Goal: Task Accomplishment & Management: Complete application form

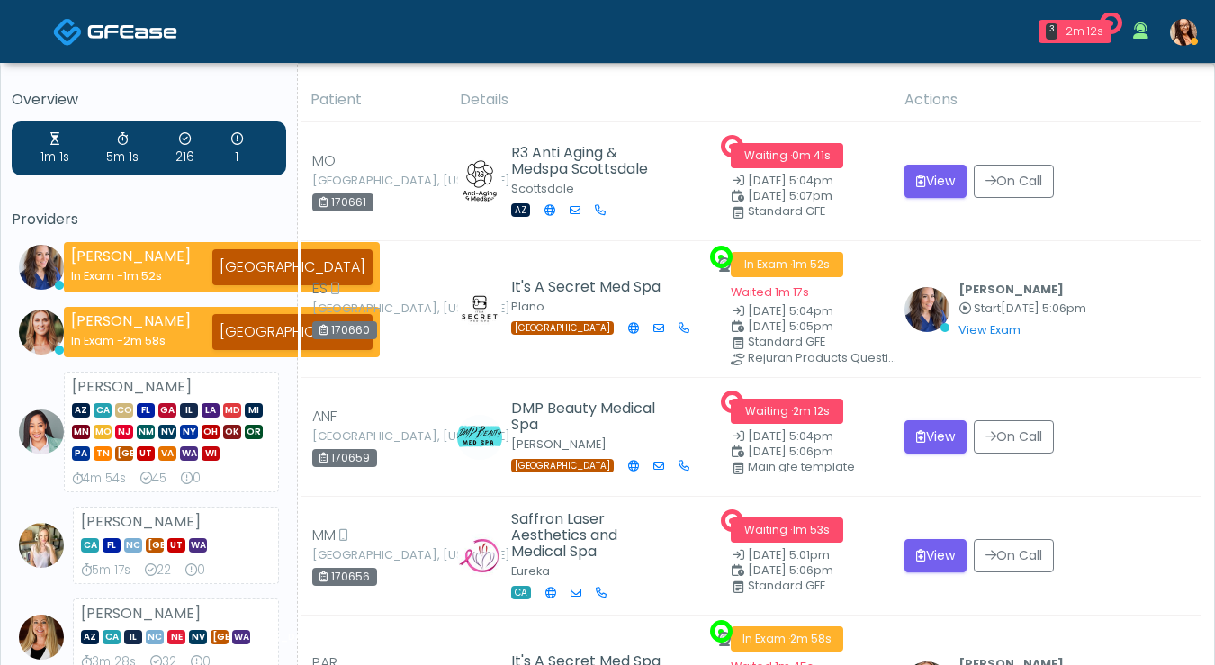
click at [1182, 29] on img at bounding box center [1183, 32] width 27 height 27
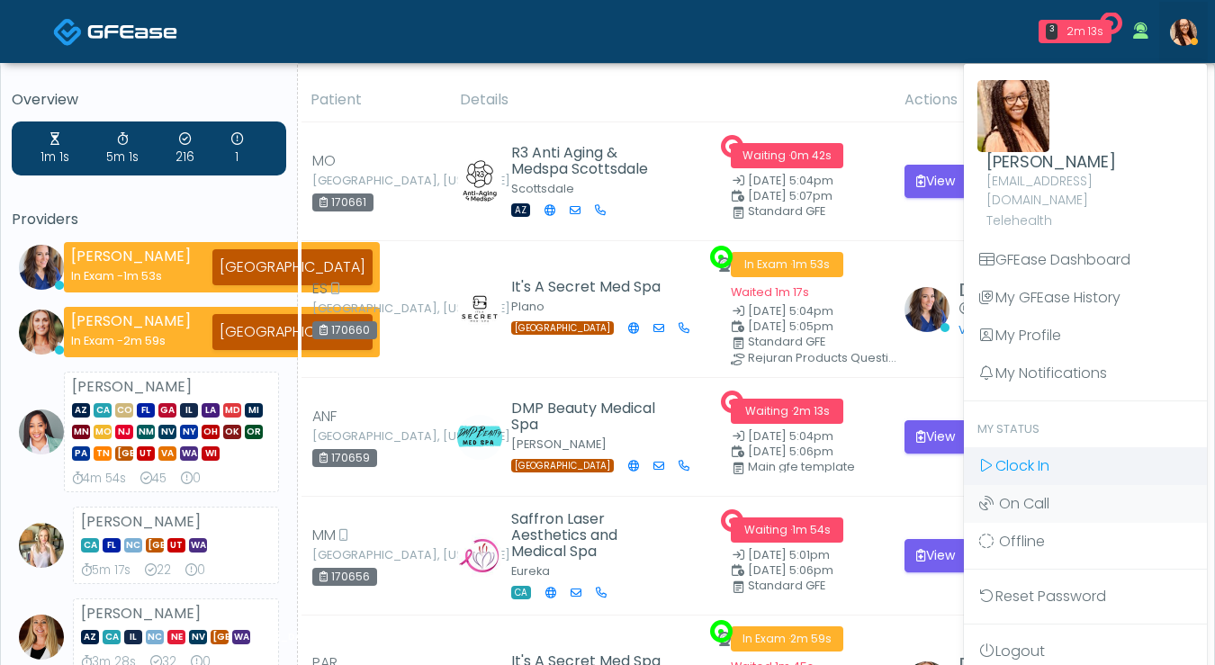
click at [1025, 455] on span "Clock In" at bounding box center [1022, 465] width 54 height 21
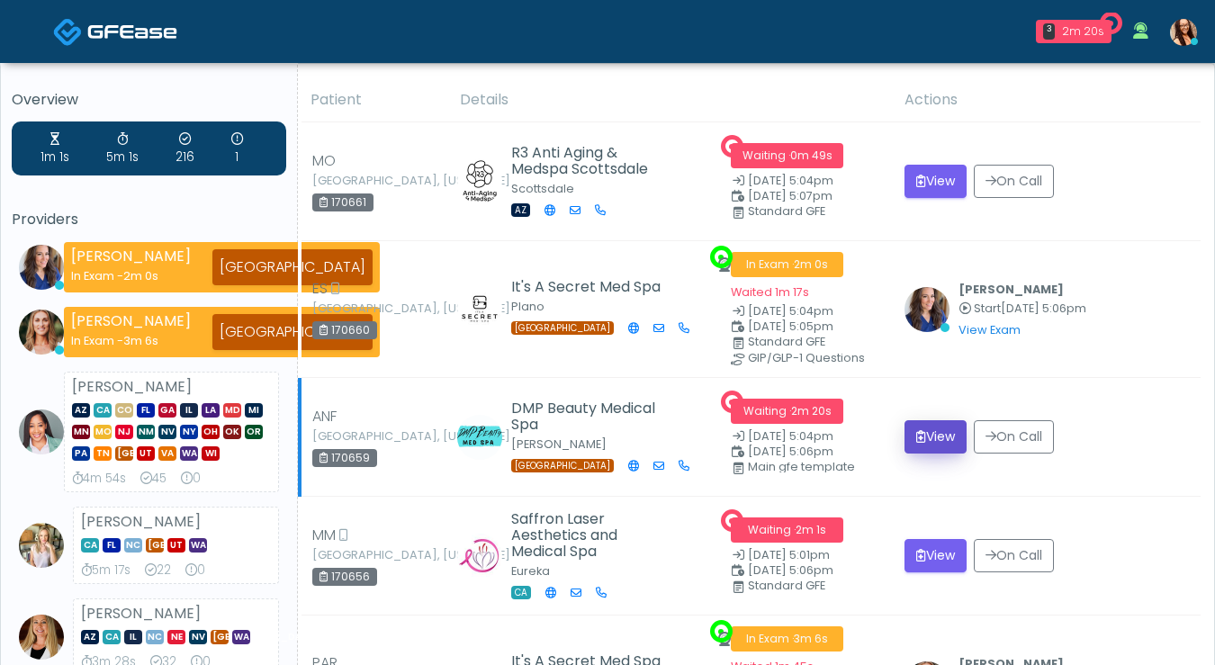
click at [930, 436] on button "View" at bounding box center [935, 436] width 62 height 33
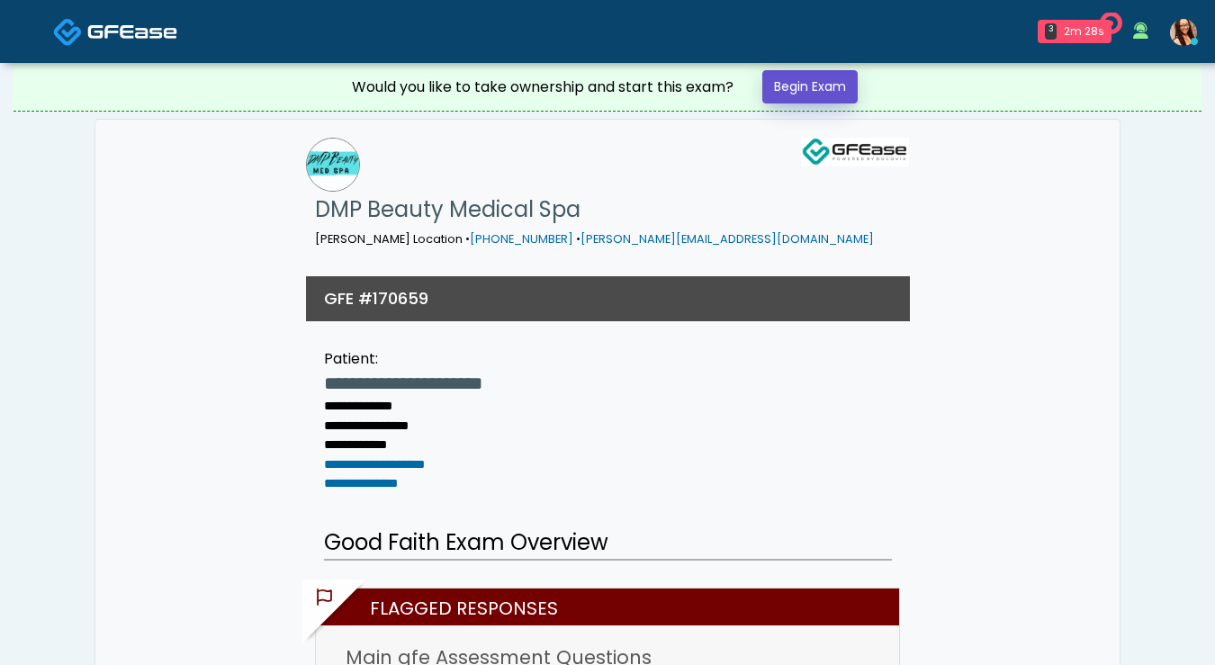
click at [846, 89] on link "Begin Exam" at bounding box center [809, 86] width 95 height 33
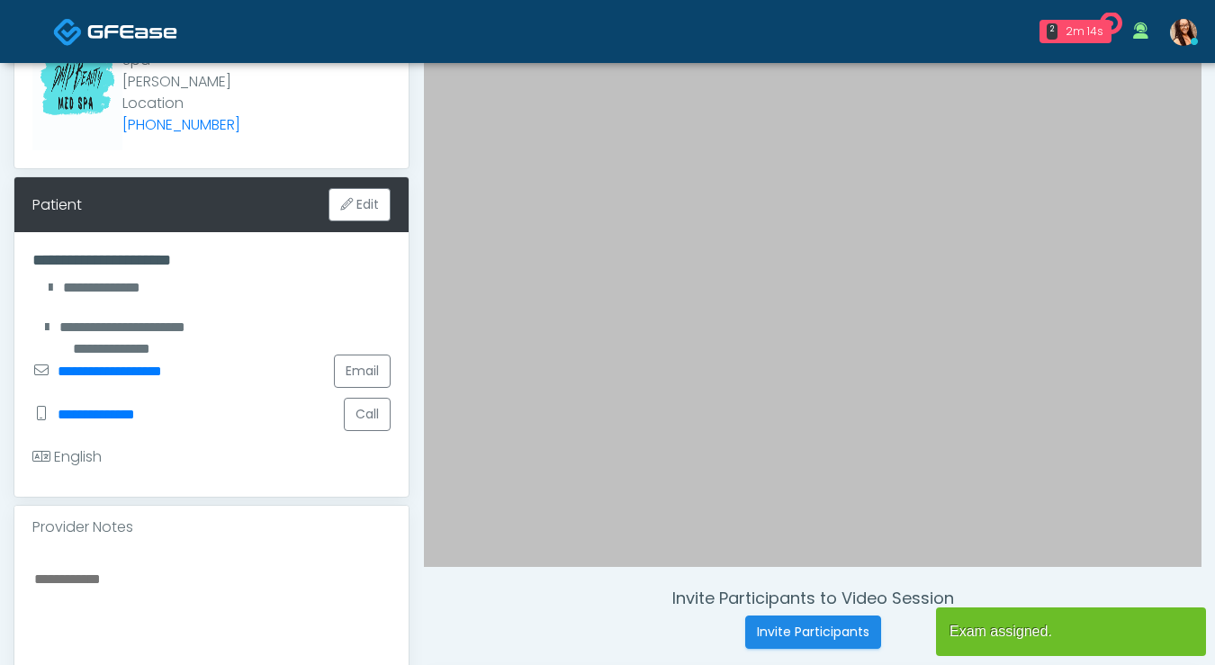
scroll to position [544, 0]
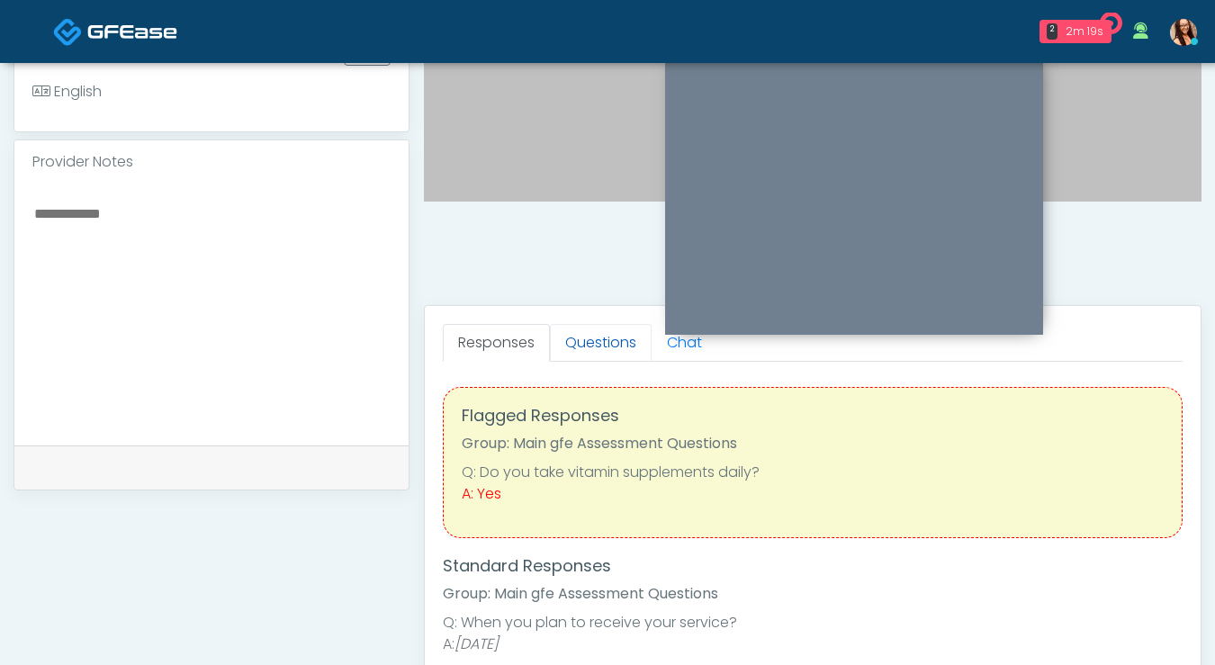
click at [590, 341] on link "Questions" at bounding box center [601, 343] width 102 height 38
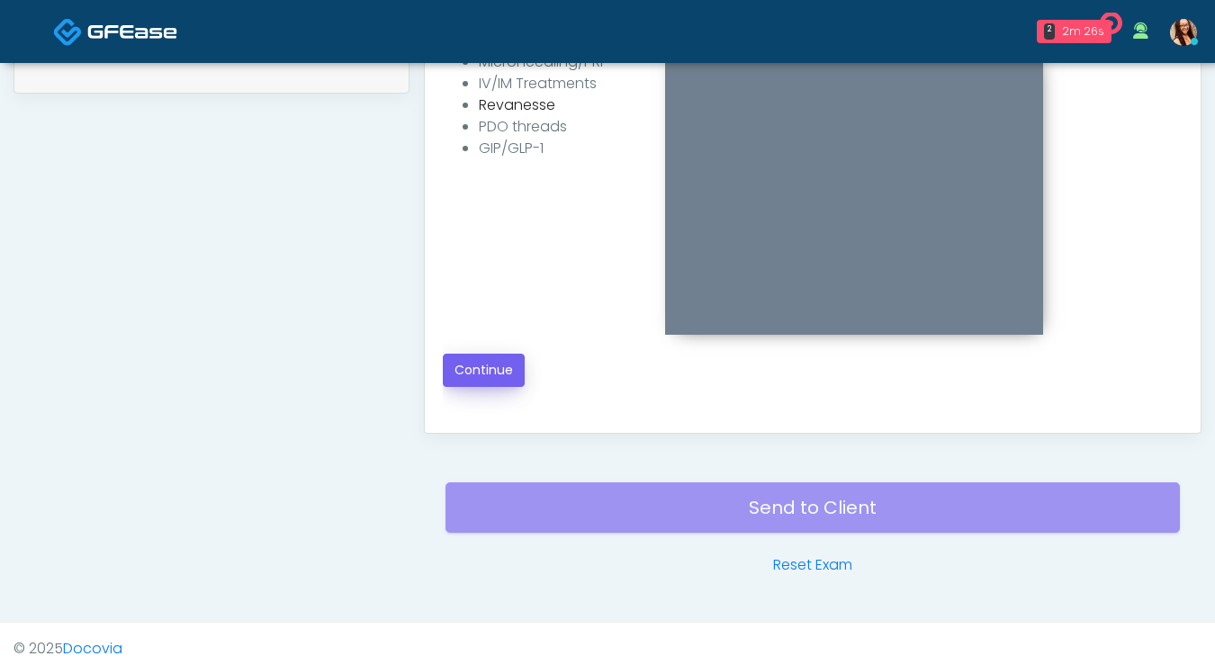
scroll to position [926, 0]
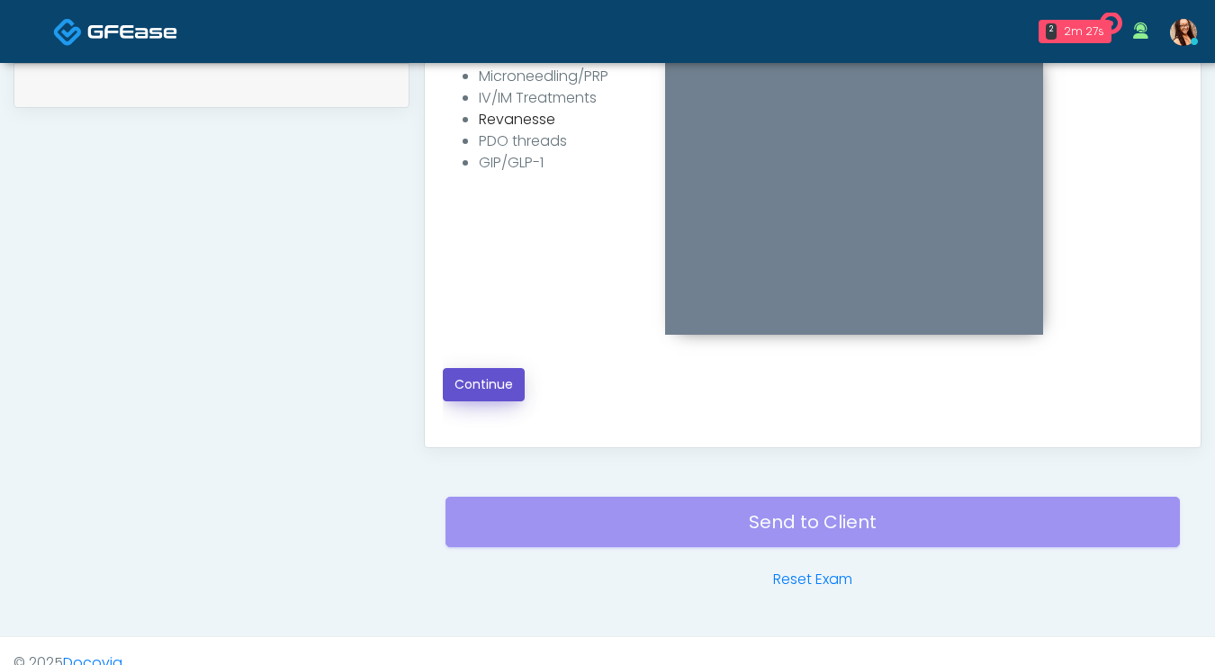
click at [499, 383] on button "Continue" at bounding box center [484, 384] width 82 height 33
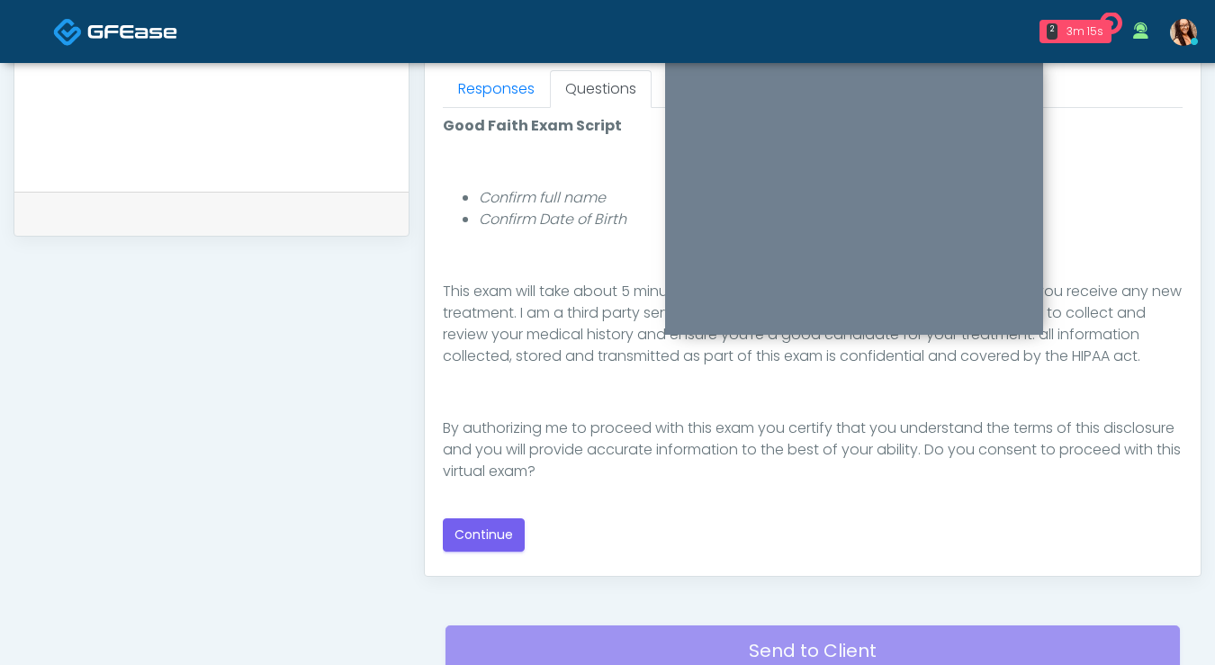
scroll to position [798, 0]
click at [508, 527] on button "Continue" at bounding box center [484, 533] width 82 height 33
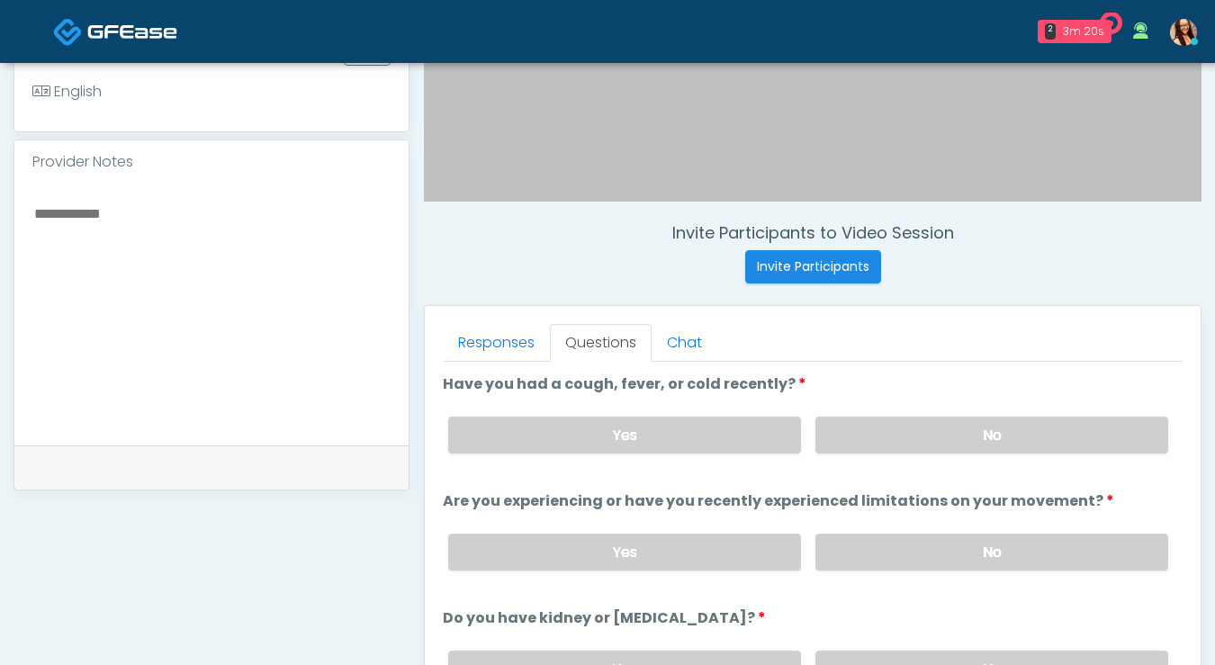
scroll to position [603, 0]
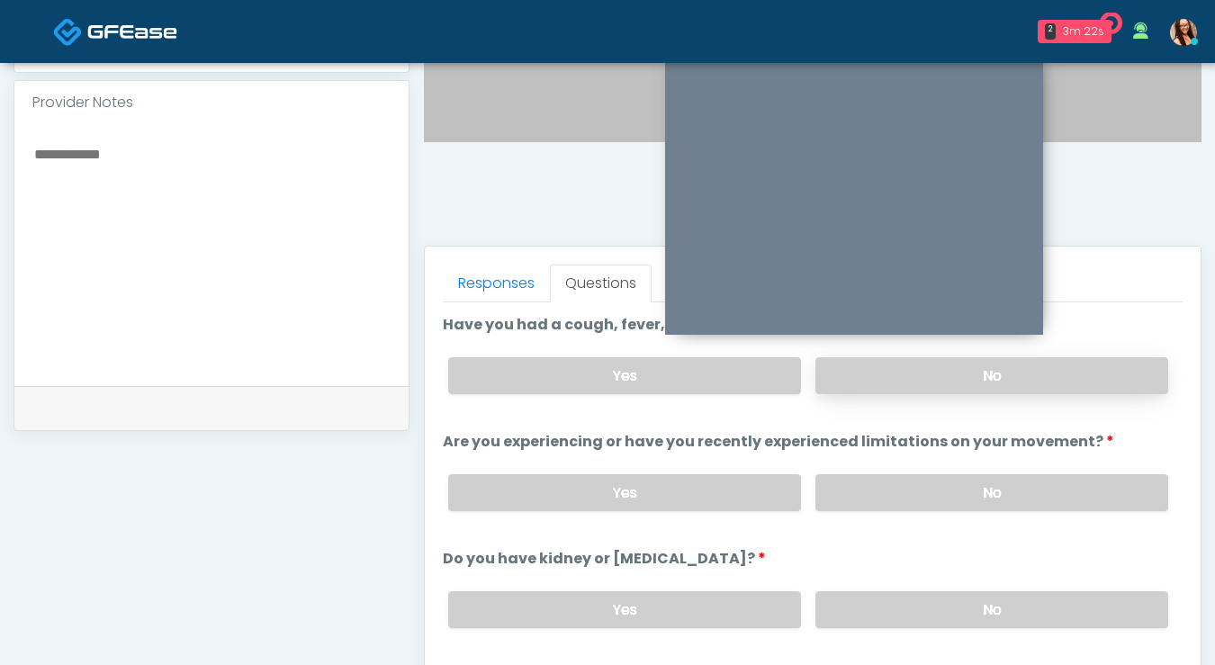
click at [913, 373] on label "No" at bounding box center [991, 375] width 353 height 37
click at [877, 490] on label "No" at bounding box center [991, 492] width 353 height 37
click at [884, 624] on label "No" at bounding box center [991, 609] width 353 height 37
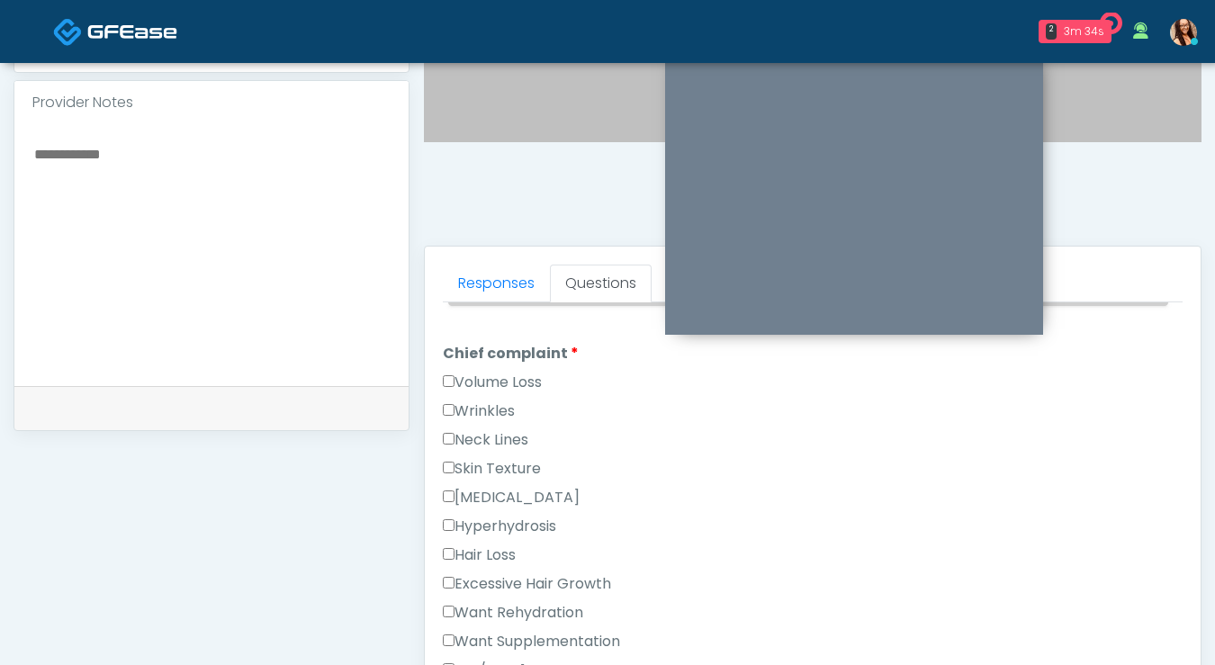
scroll to position [285, 0]
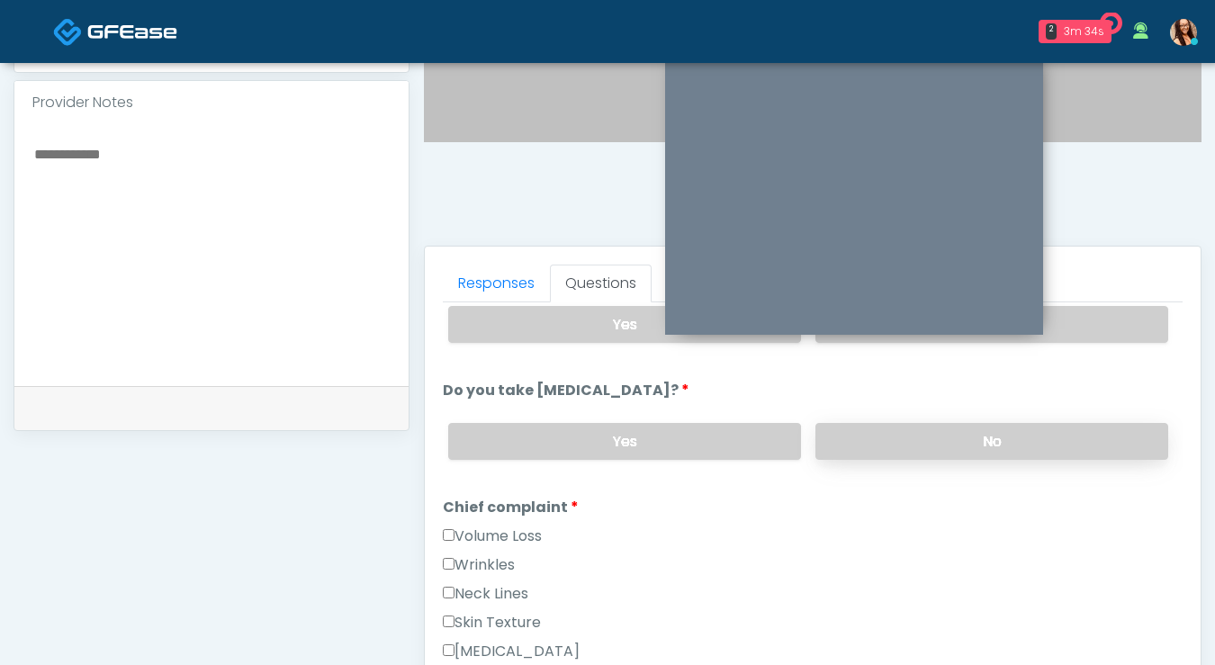
click at [902, 430] on label "No" at bounding box center [991, 441] width 353 height 37
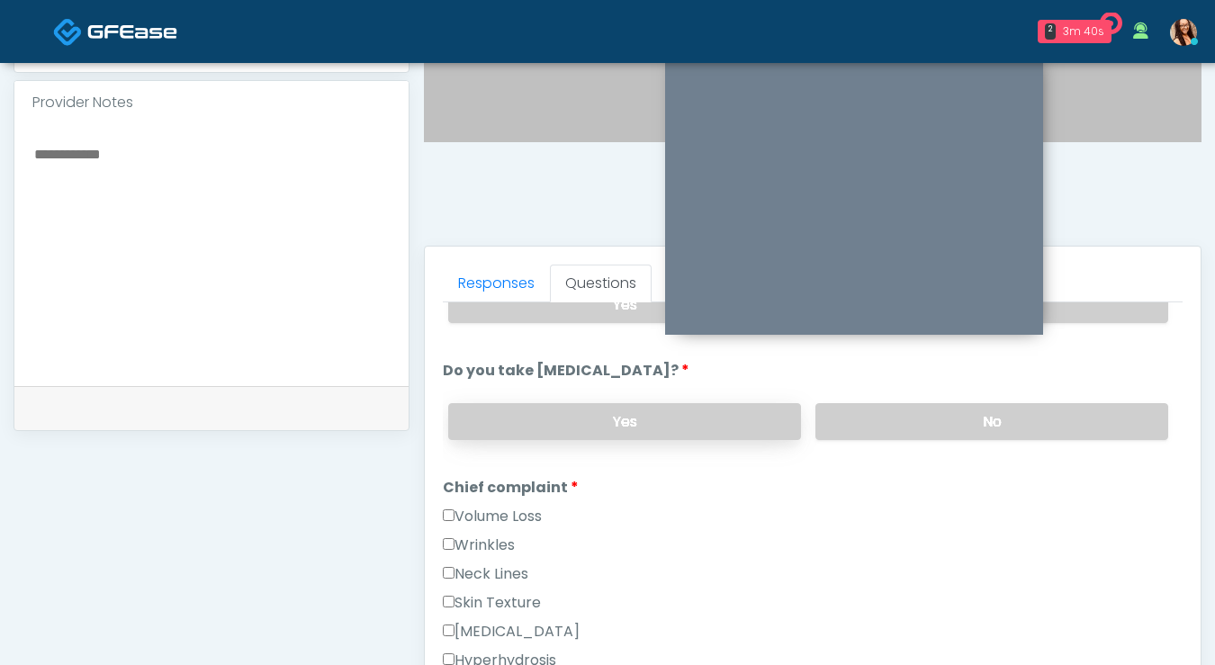
scroll to position [307, 0]
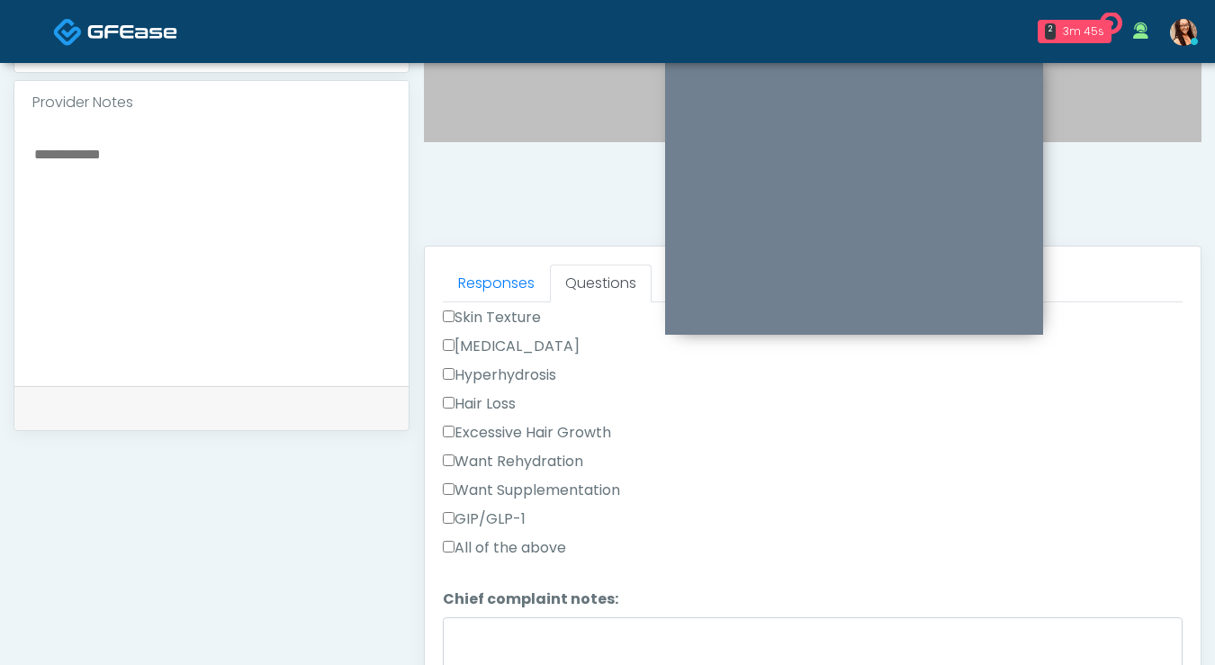
click at [506, 518] on label "GIP/GLP-1" at bounding box center [484, 519] width 83 height 22
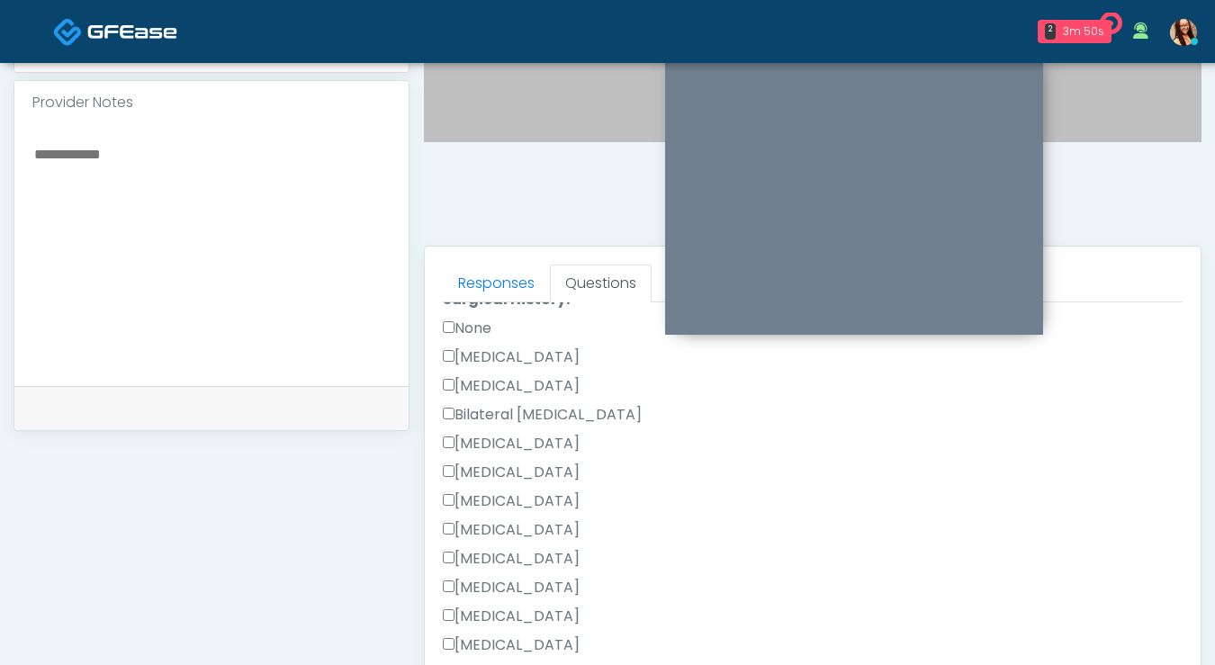
scroll to position [1027, 0]
click at [463, 317] on label "None" at bounding box center [467, 327] width 49 height 22
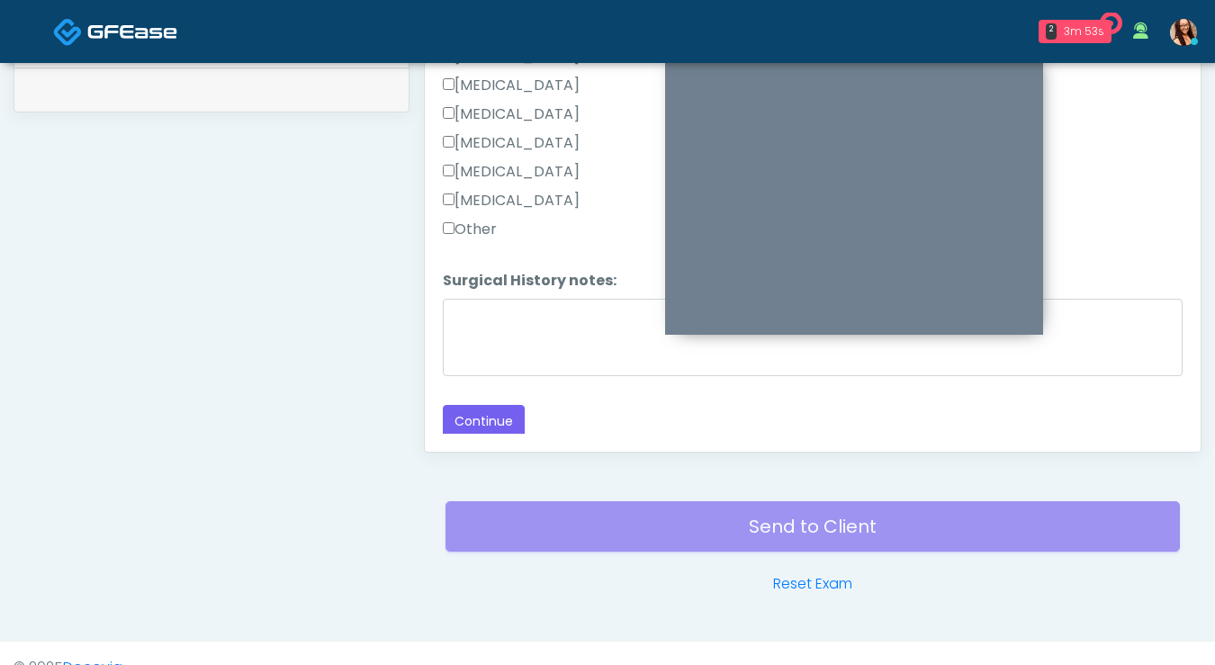
scroll to position [950, 0]
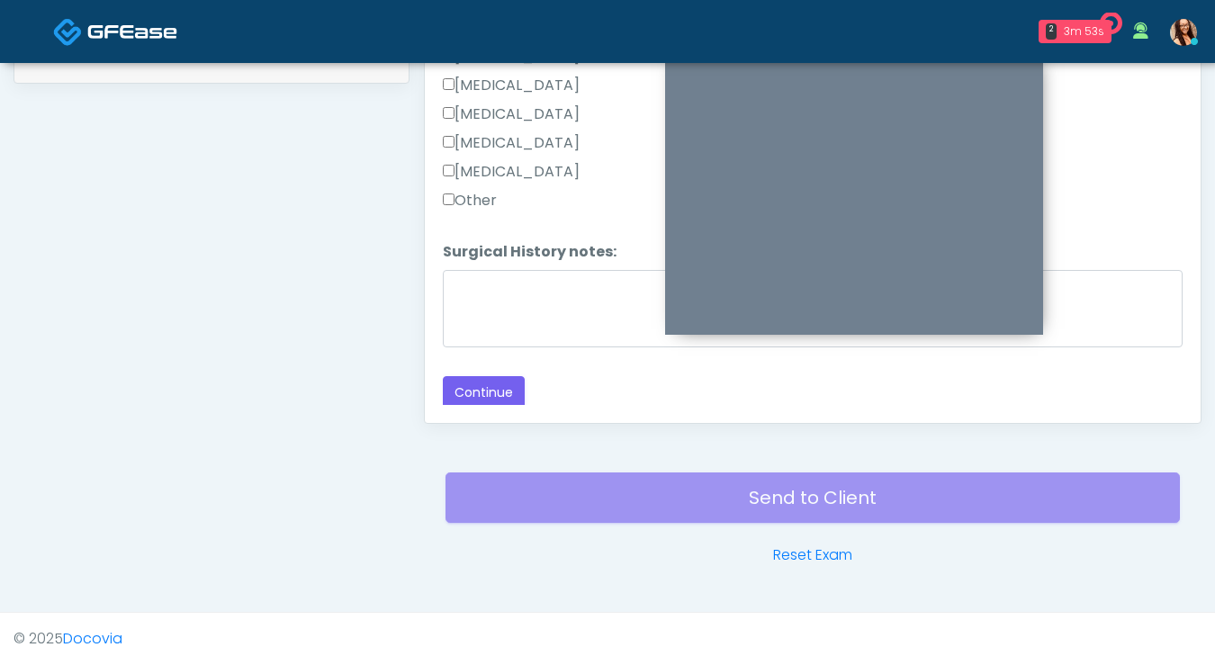
click at [458, 379] on button "Continue" at bounding box center [484, 392] width 82 height 33
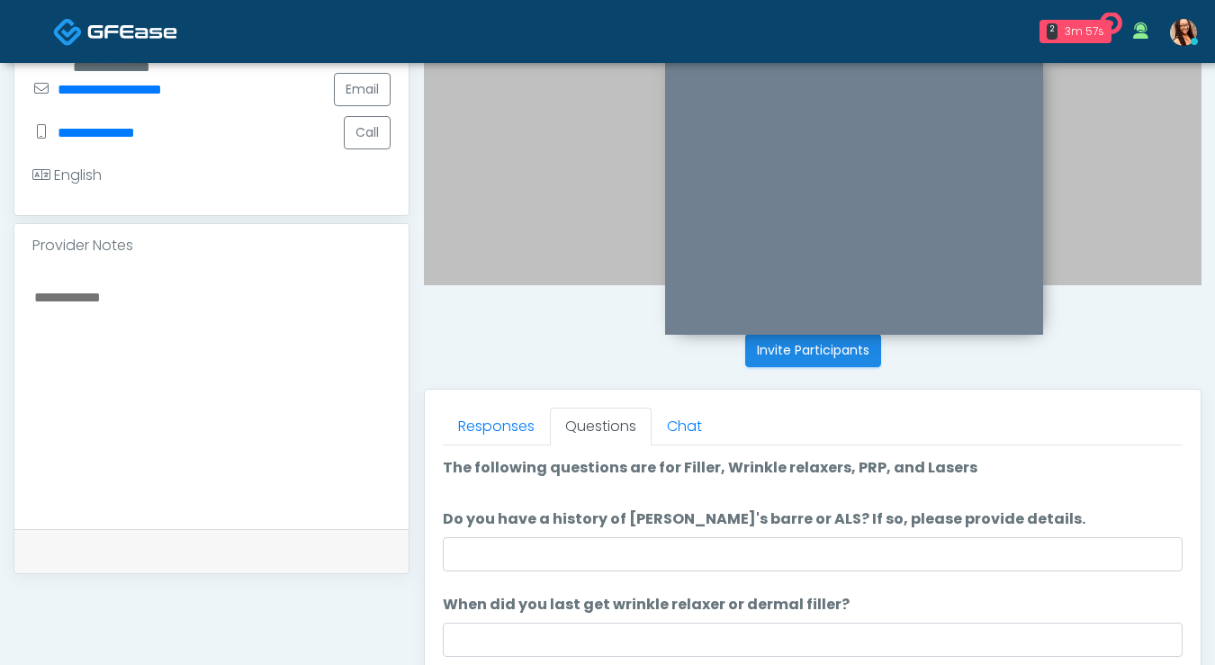
scroll to position [461, 0]
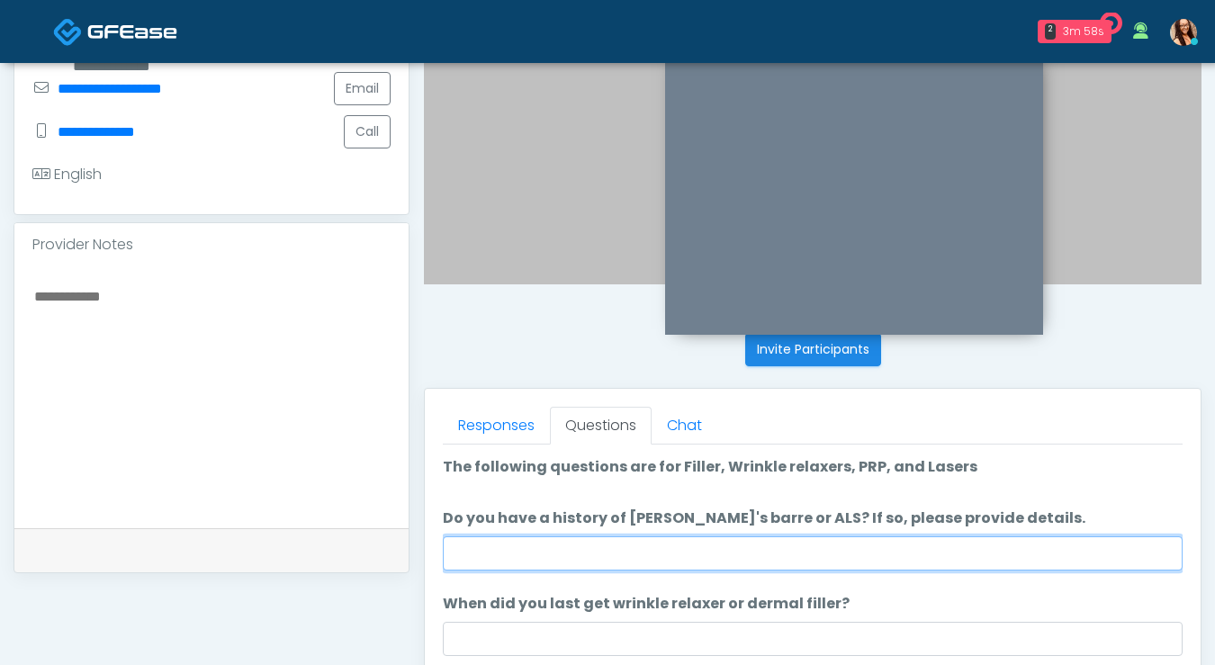
click at [636, 543] on input "Do you have a history of Guillain's barre or ALS? If so, please provide details." at bounding box center [813, 553] width 740 height 34
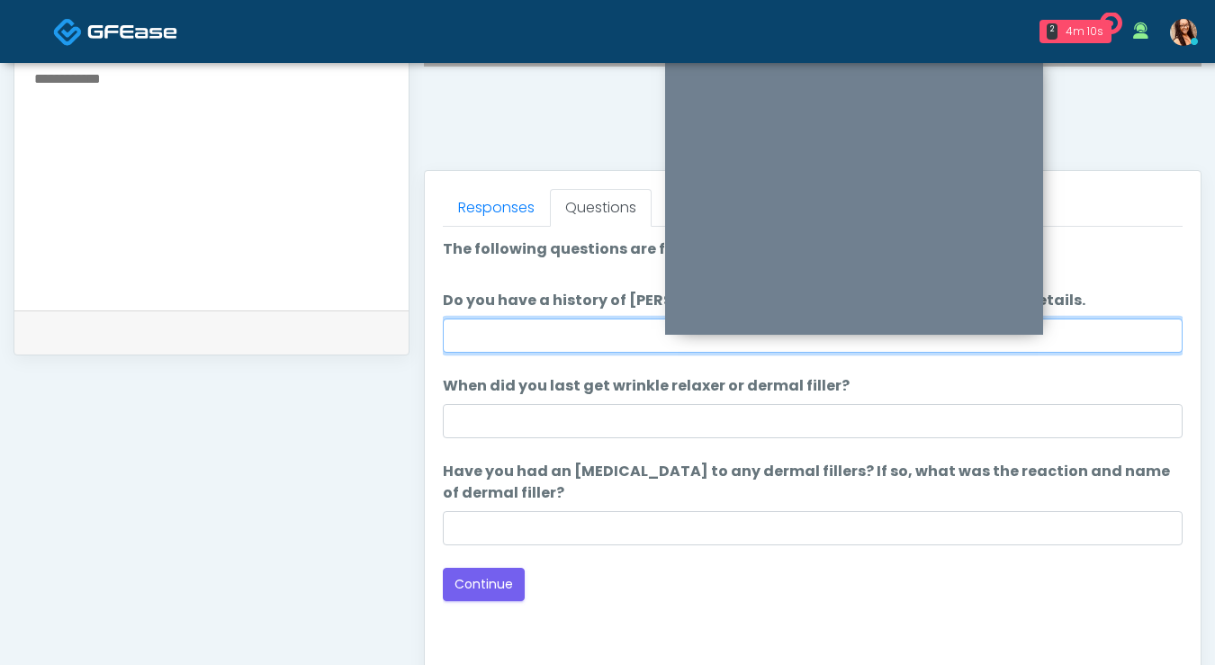
scroll to position [681, 0]
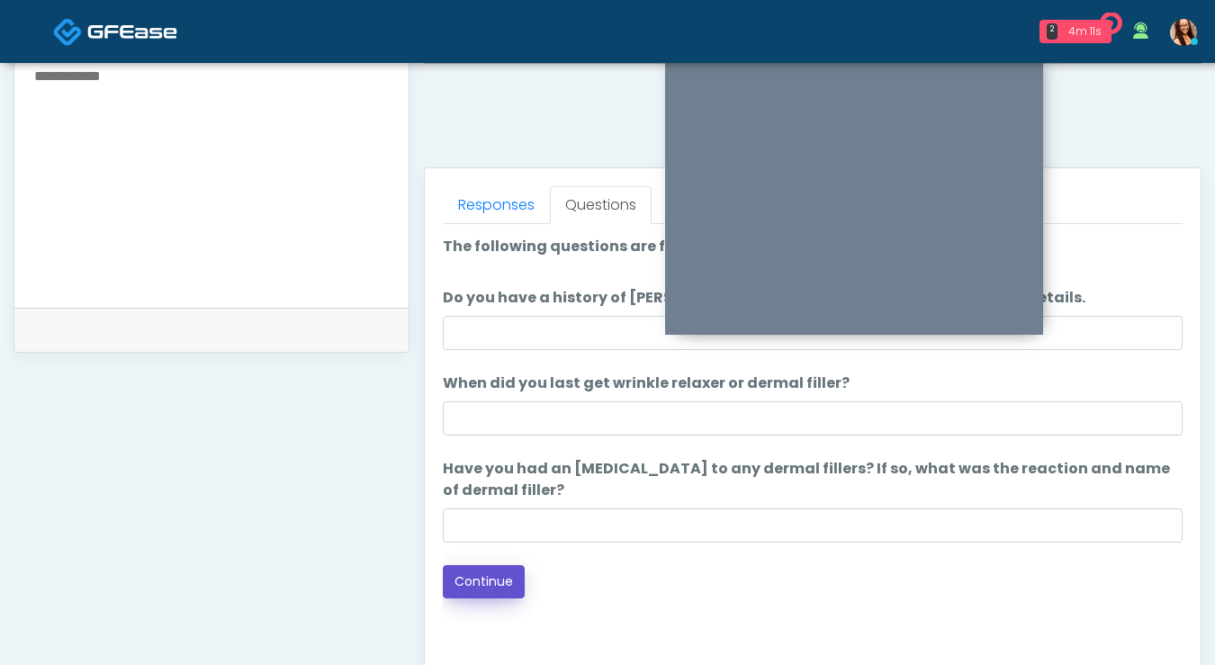
click at [497, 574] on button "Continue" at bounding box center [484, 581] width 82 height 33
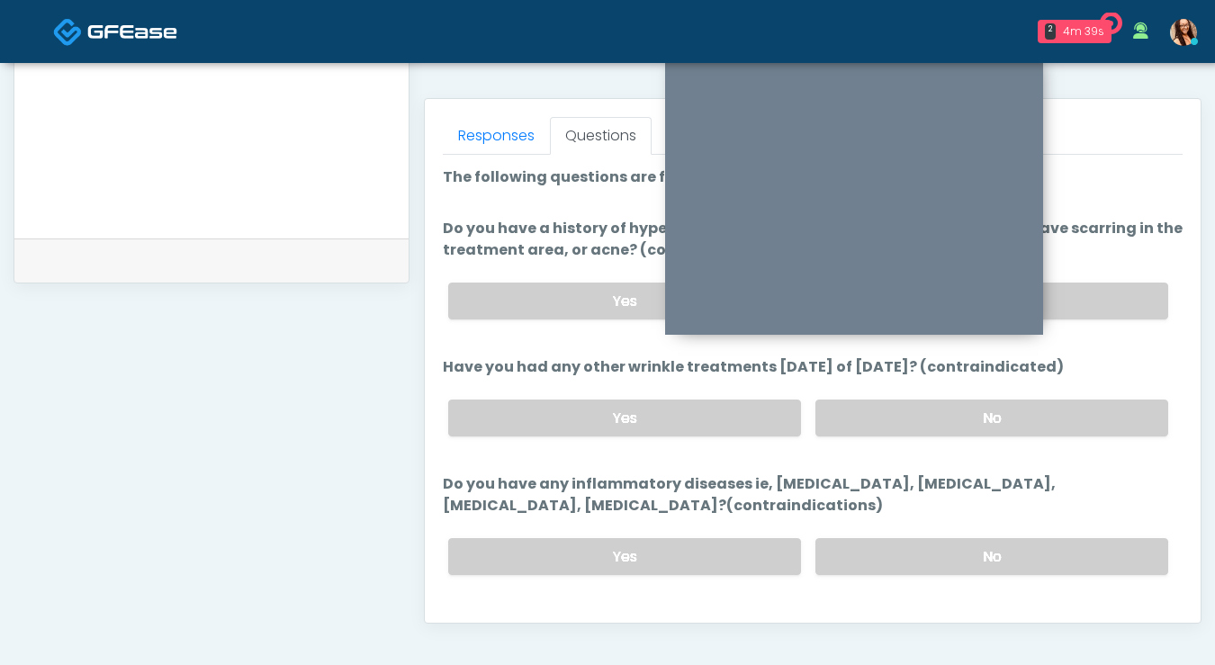
scroll to position [456, 0]
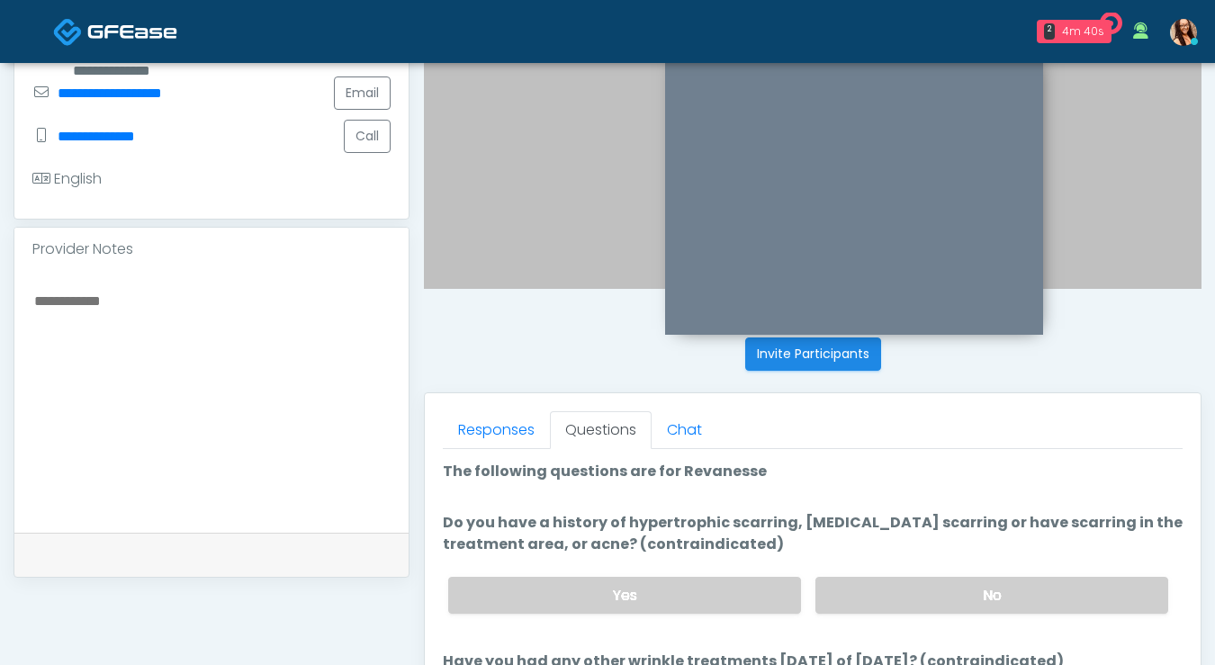
click at [993, 586] on label "No" at bounding box center [991, 595] width 353 height 37
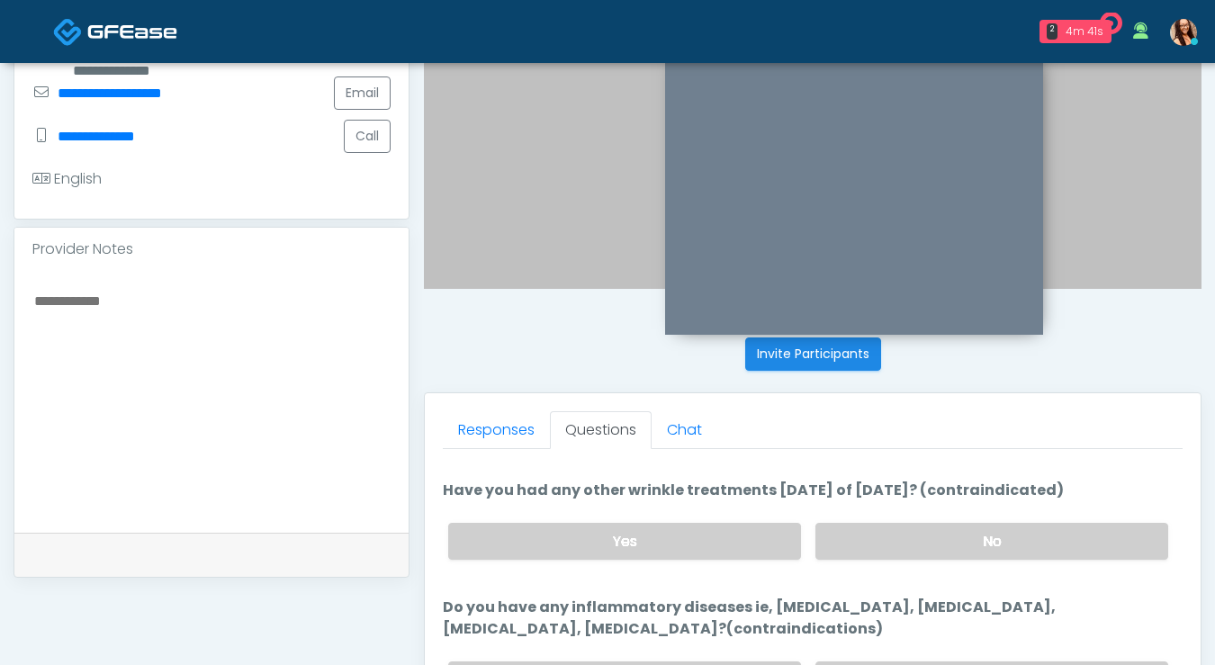
scroll to position [175, 0]
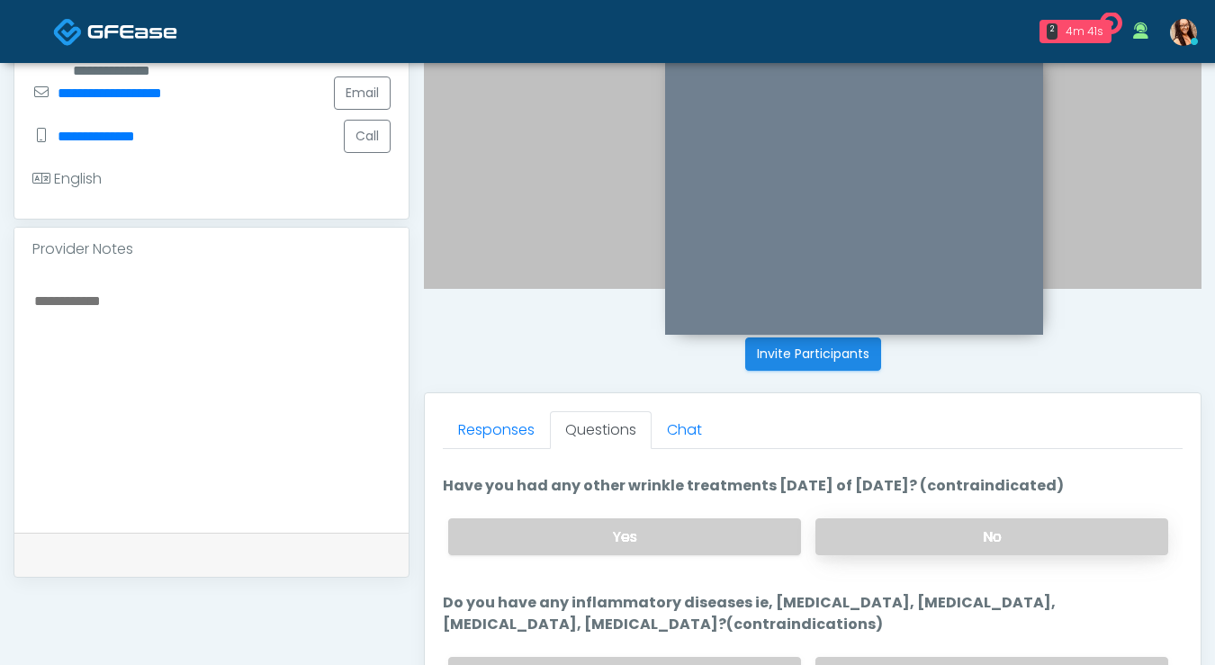
click at [949, 535] on label "No" at bounding box center [991, 536] width 353 height 37
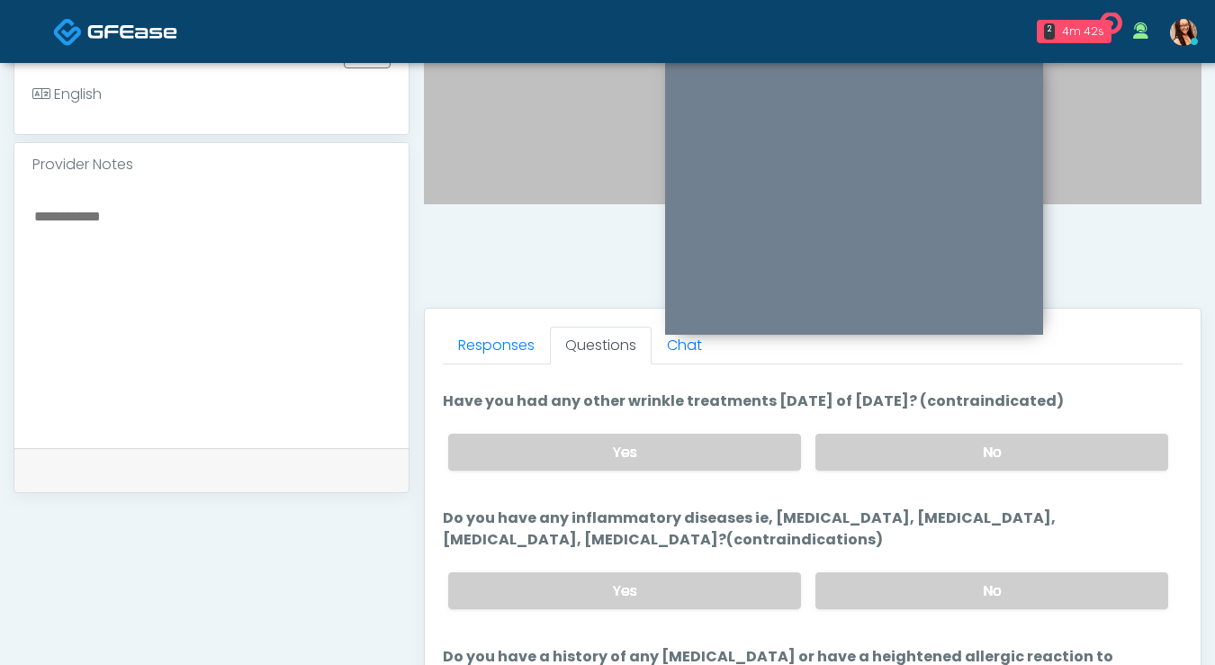
scroll to position [546, 0]
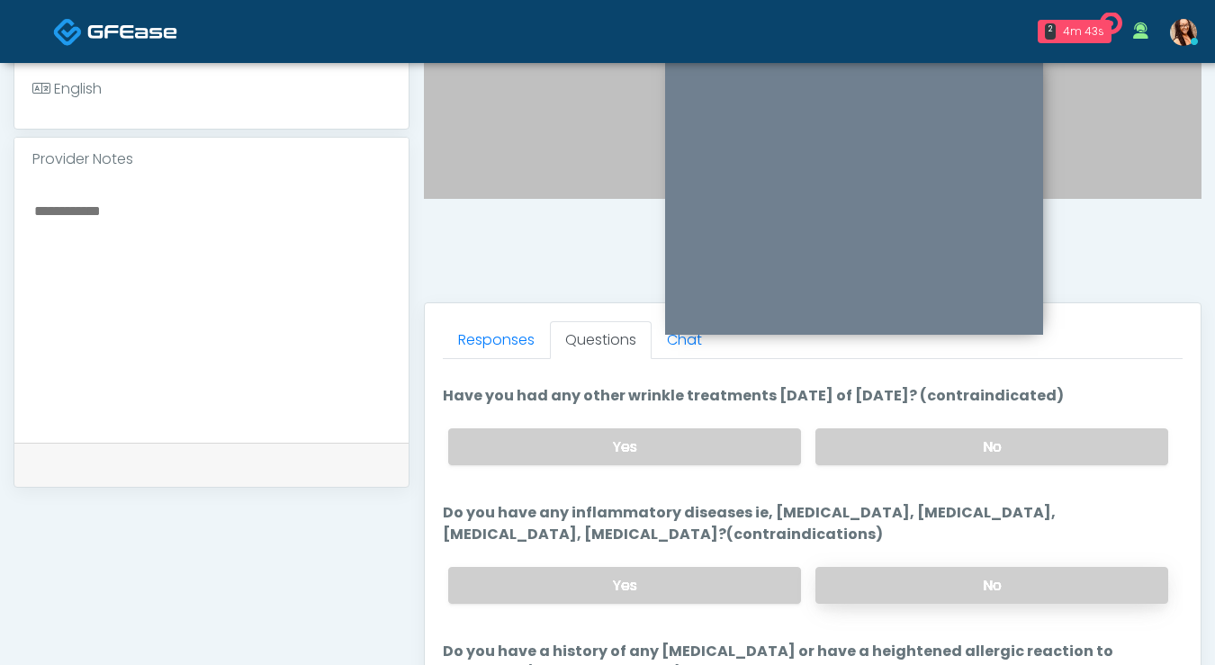
click at [953, 575] on label "No" at bounding box center [991, 585] width 353 height 37
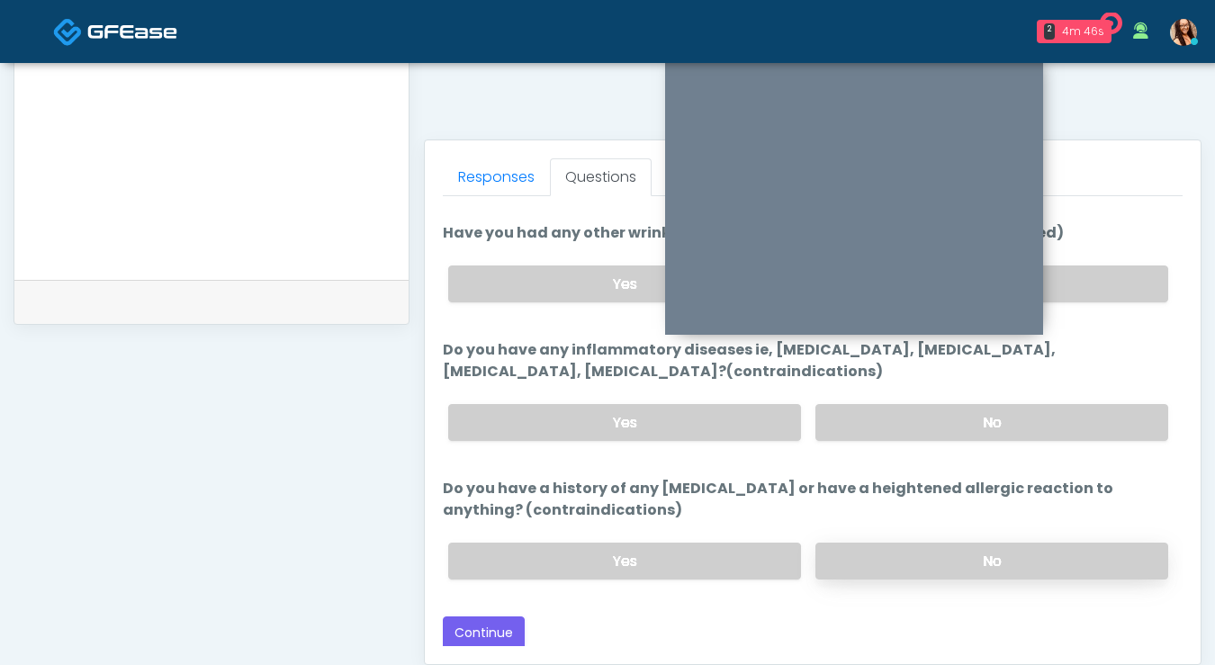
scroll to position [710, 0]
click at [949, 553] on label "No" at bounding box center [991, 560] width 353 height 37
click at [463, 626] on button "Continue" at bounding box center [484, 632] width 82 height 33
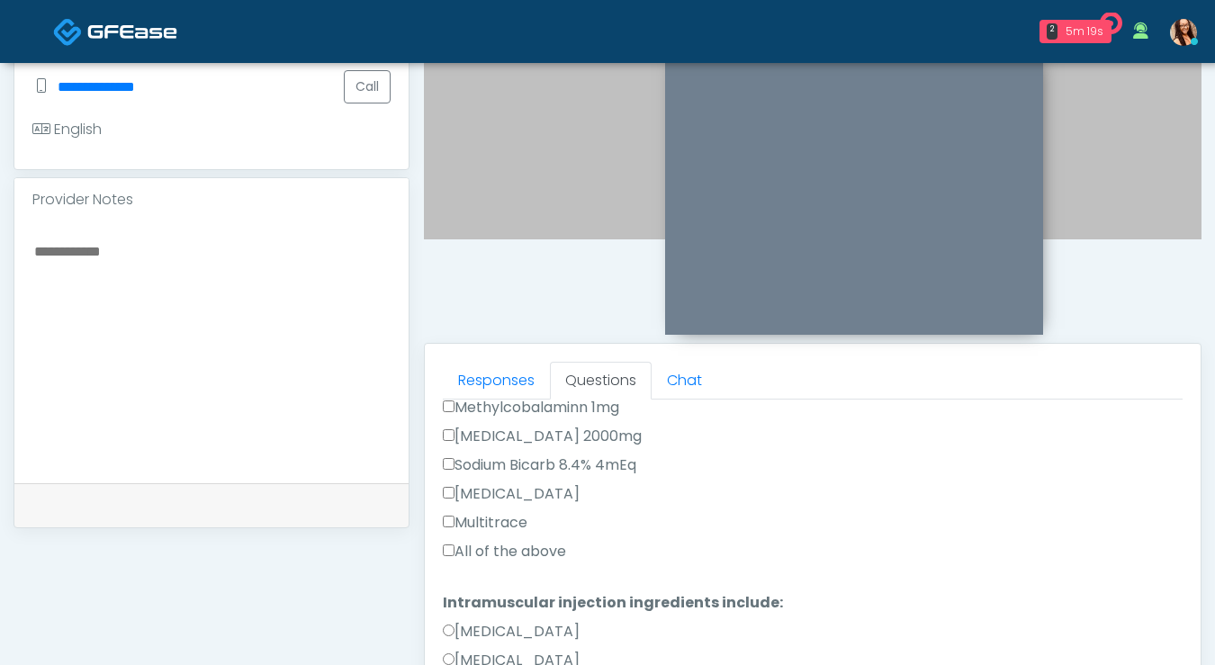
scroll to position [950, 0]
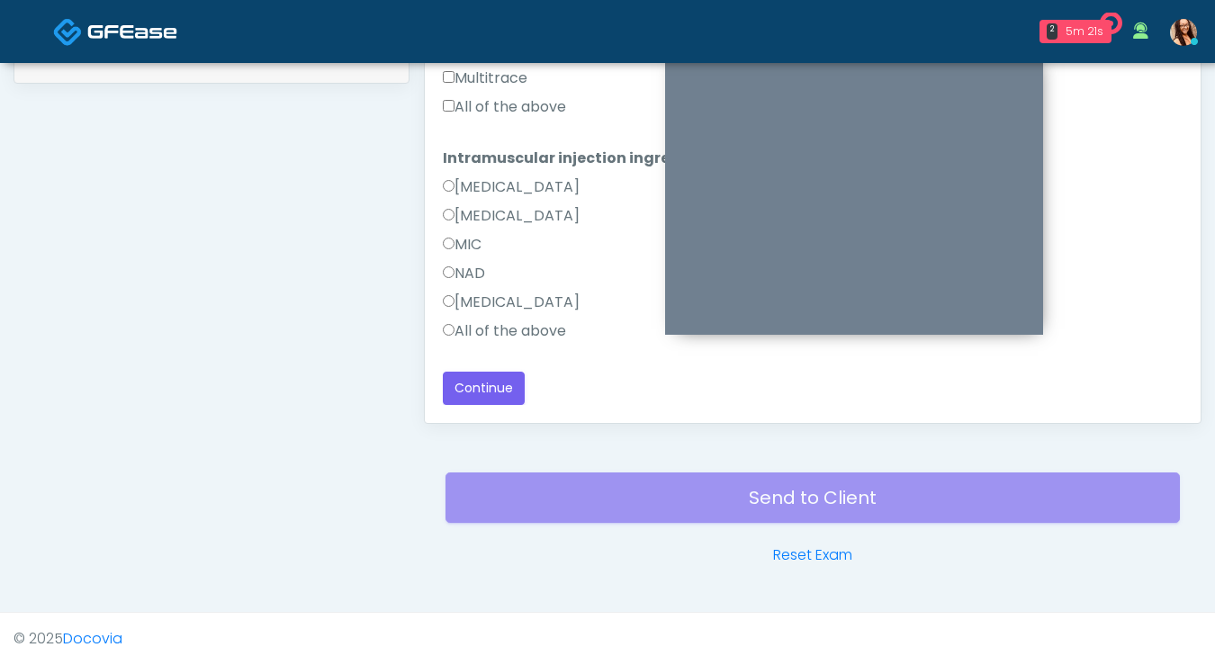
drag, startPoint x: 499, startPoint y: 334, endPoint x: 493, endPoint y: 358, distance: 24.9
click at [499, 334] on label "All of the above" at bounding box center [504, 331] width 123 height 22
click at [493, 397] on button "Continue" at bounding box center [484, 388] width 82 height 33
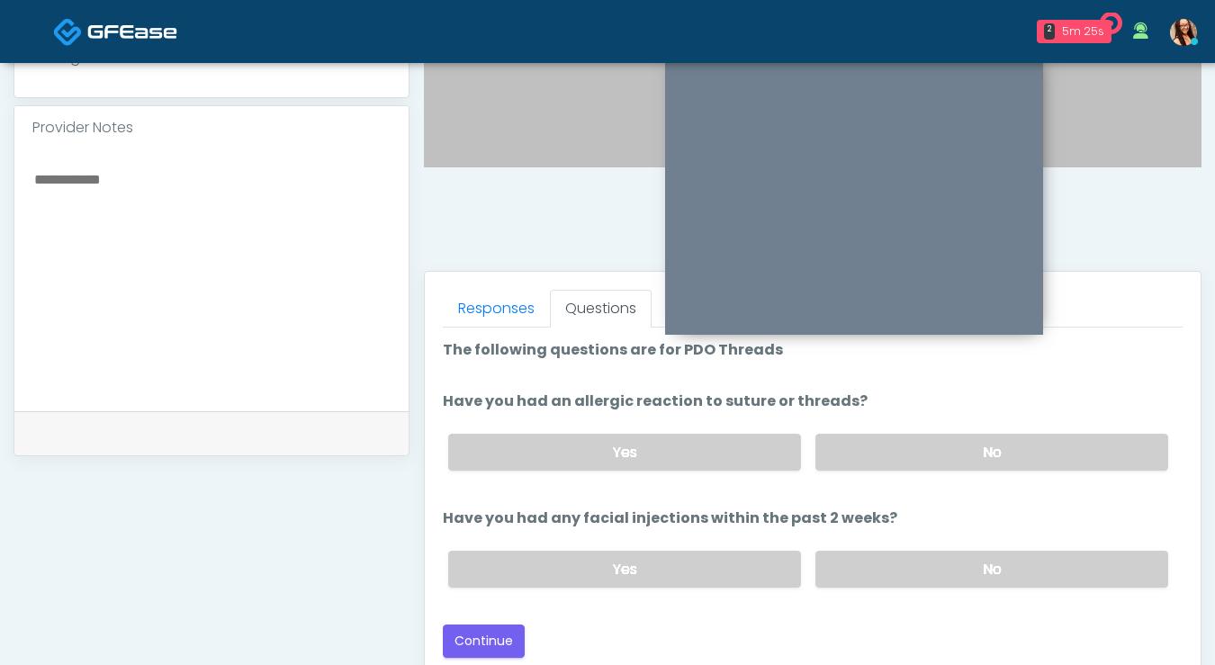
scroll to position [576, 0]
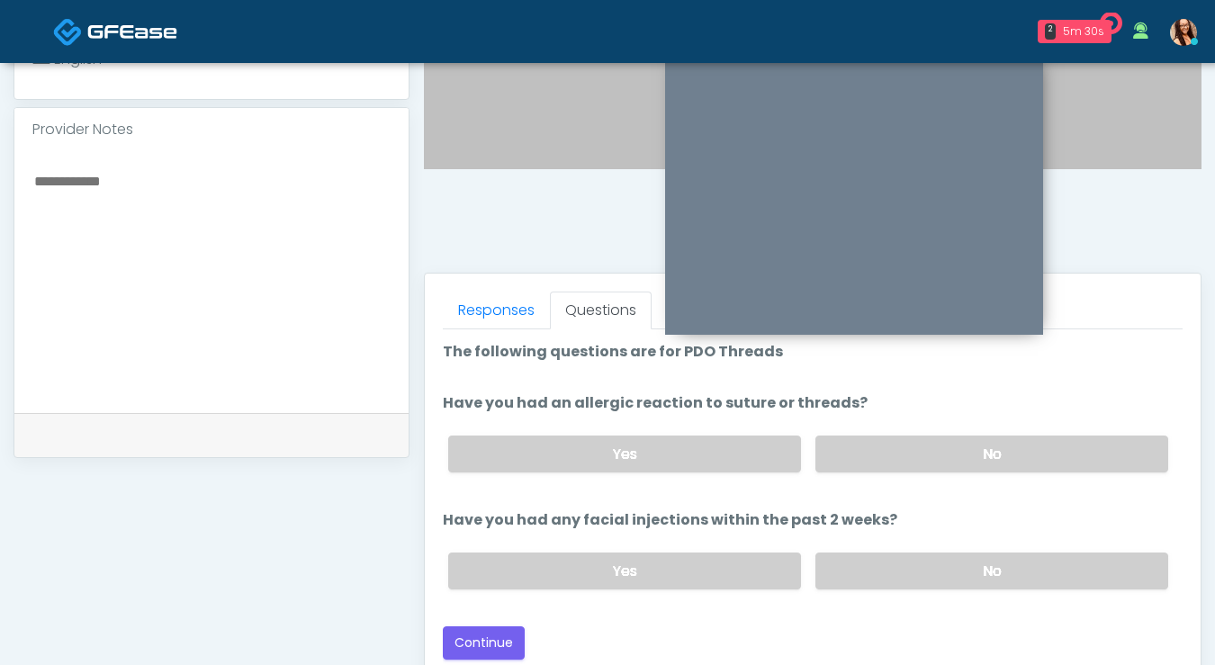
drag, startPoint x: 848, startPoint y: 464, endPoint x: 851, endPoint y: 481, distance: 16.6
click at [848, 464] on label "No" at bounding box center [991, 454] width 353 height 37
click at [904, 567] on label "No" at bounding box center [991, 571] width 353 height 37
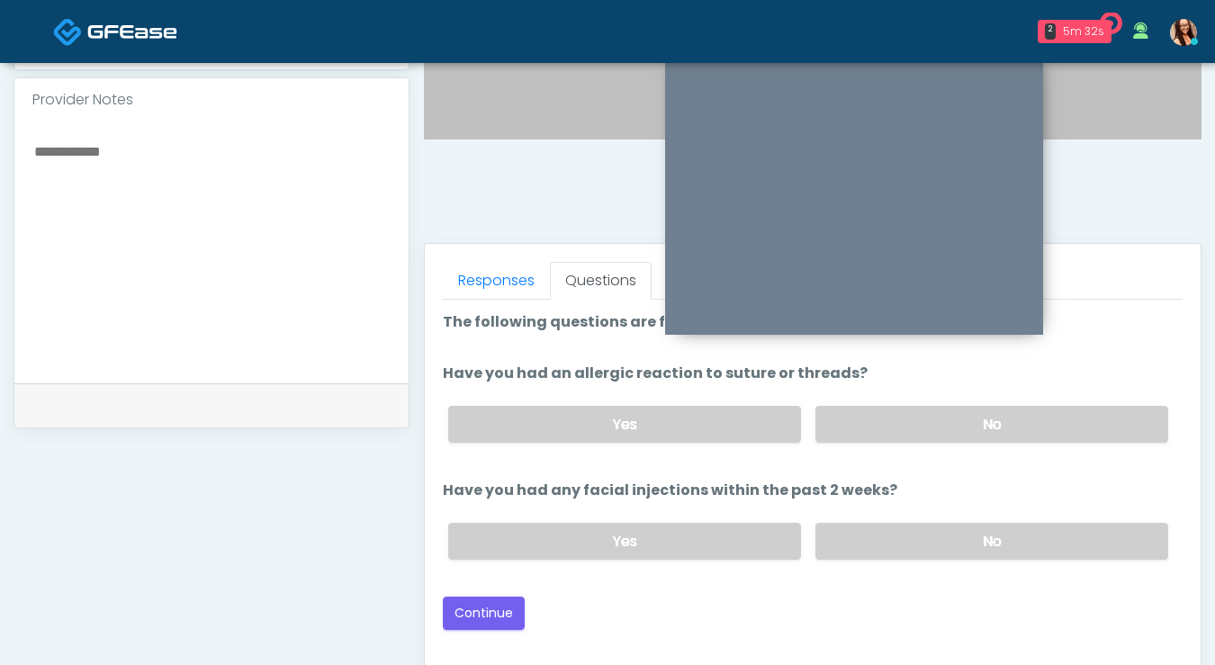
scroll to position [607, 0]
click at [492, 616] on button "Continue" at bounding box center [484, 612] width 82 height 33
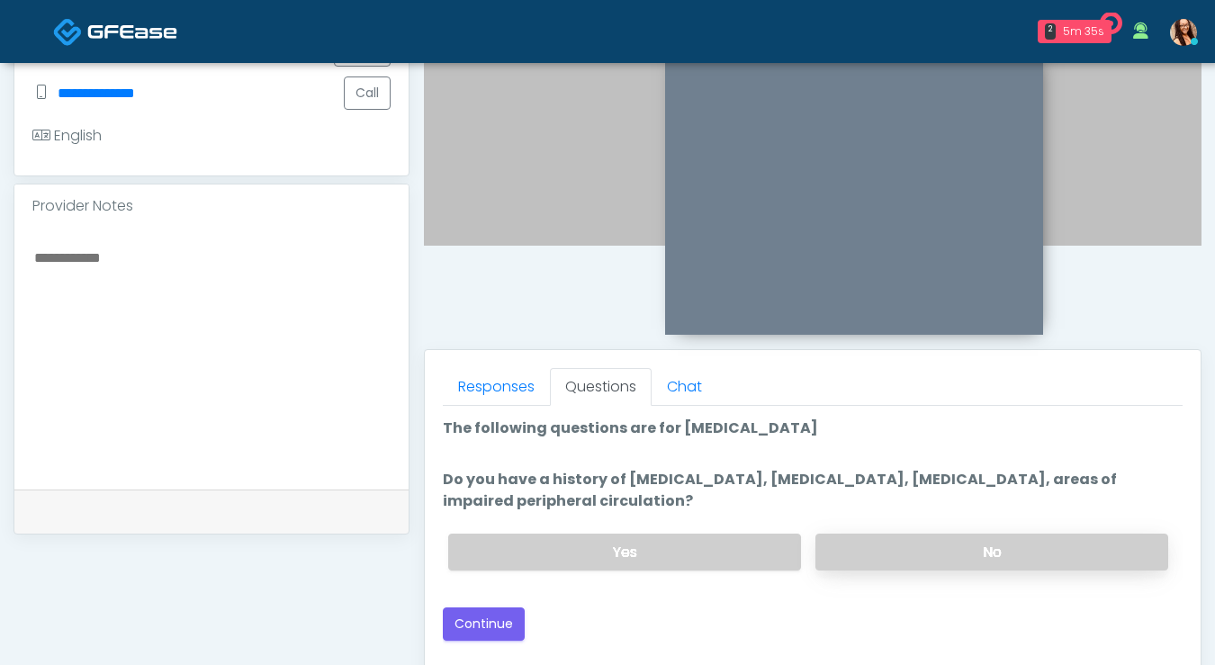
scroll to position [508, 0]
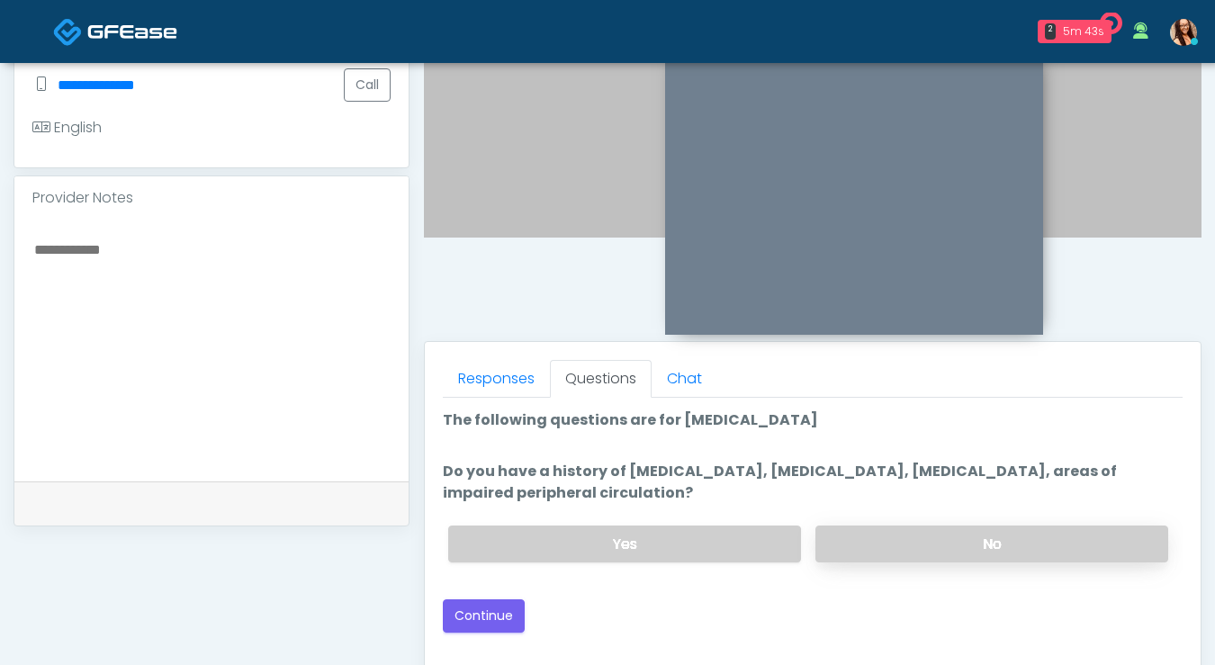
click at [863, 535] on label "No" at bounding box center [991, 544] width 353 height 37
click at [511, 615] on button "Continue" at bounding box center [484, 615] width 82 height 33
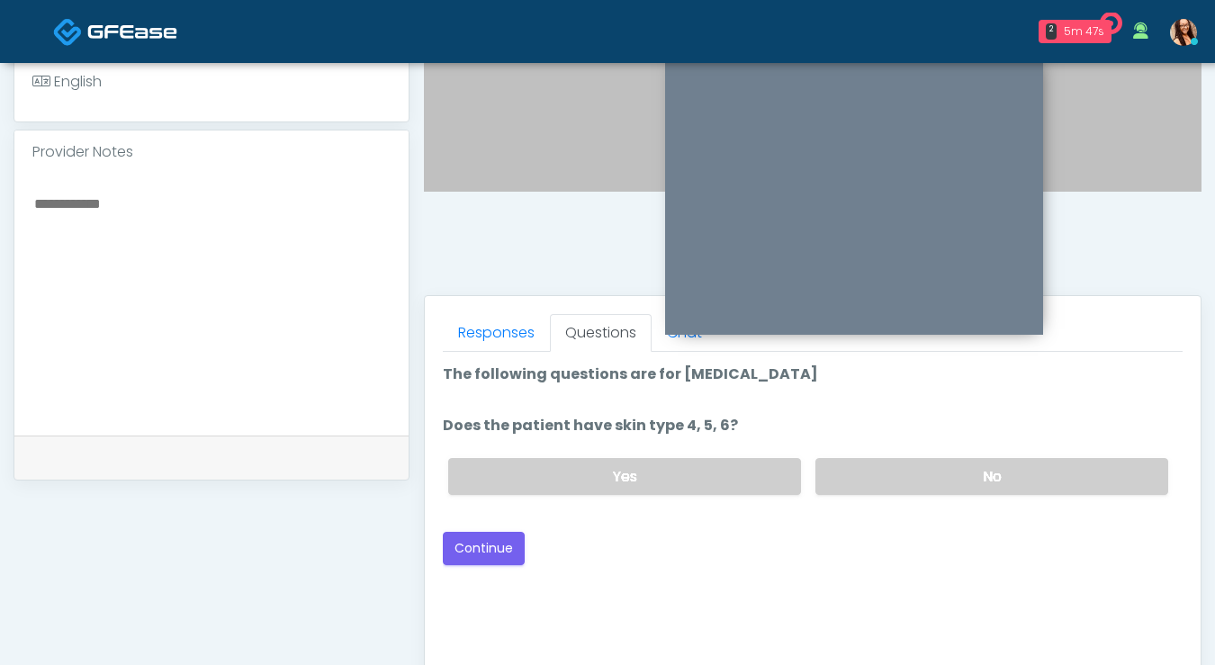
scroll to position [553, 0]
click at [977, 477] on label "No" at bounding box center [991, 477] width 353 height 37
click at [520, 551] on button "Continue" at bounding box center [484, 549] width 82 height 33
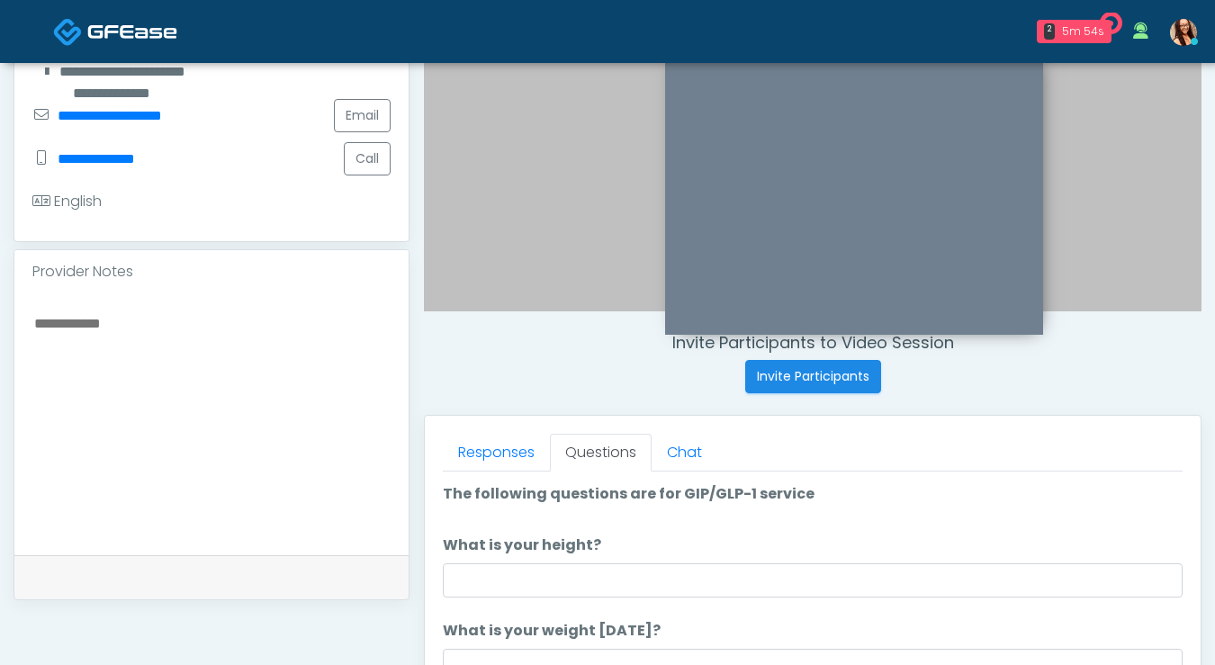
scroll to position [452, 0]
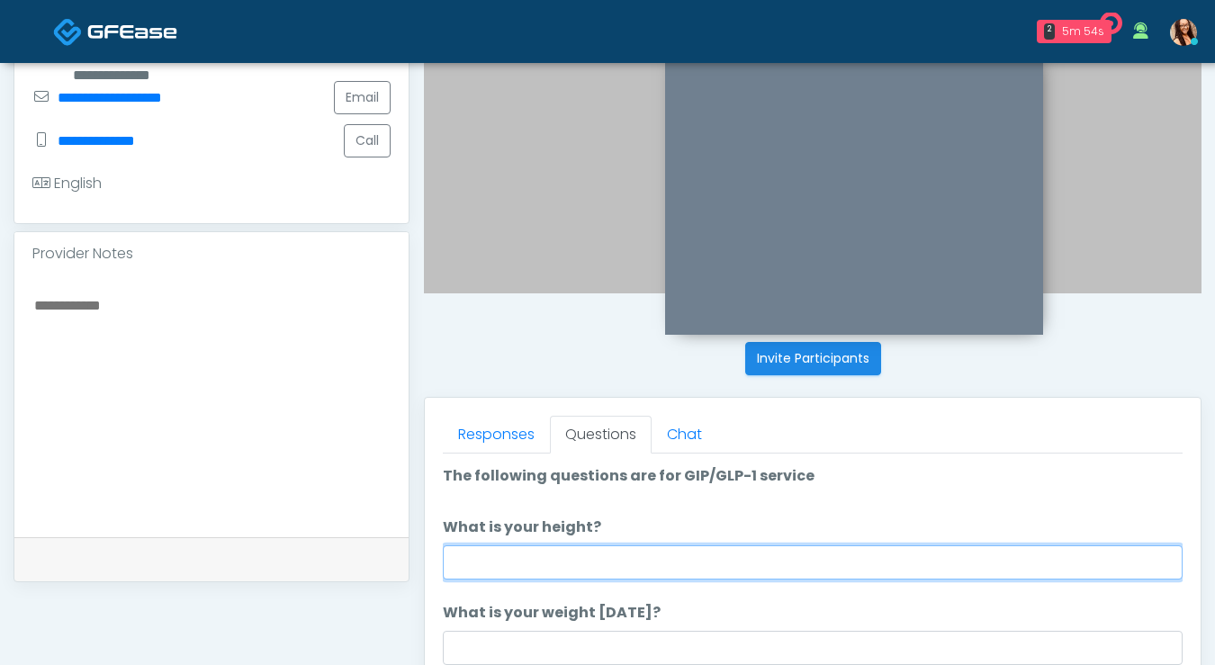
click at [724, 547] on input "What is your height?" at bounding box center [813, 562] width 740 height 34
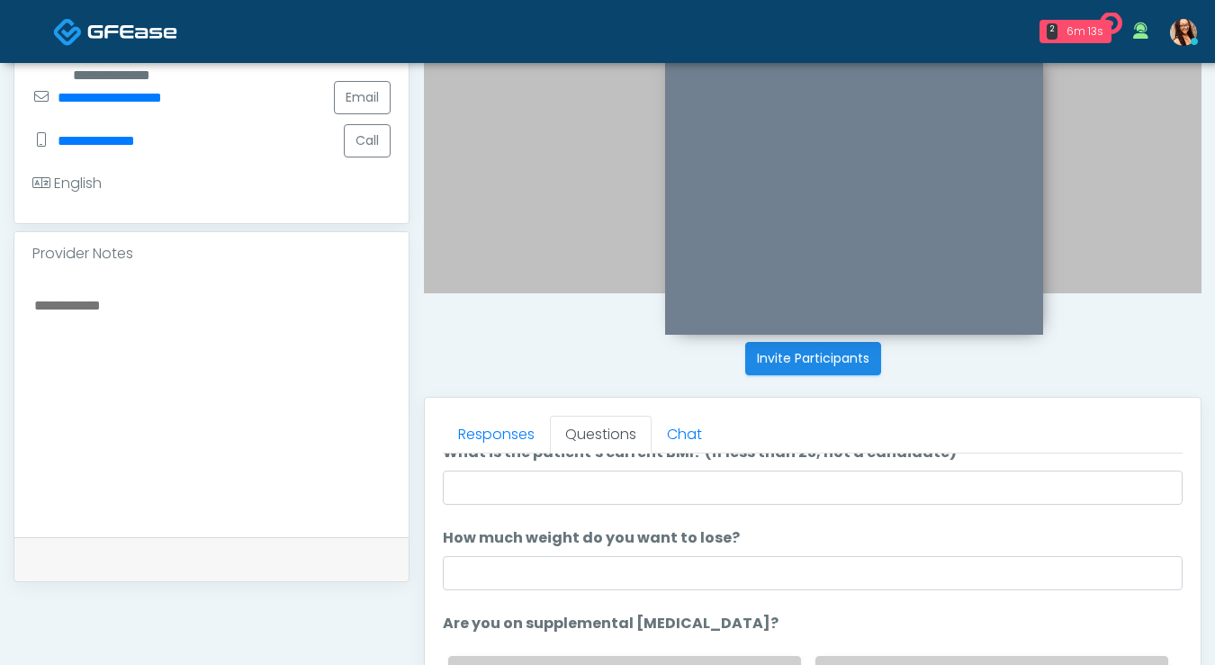
scroll to position [230, 0]
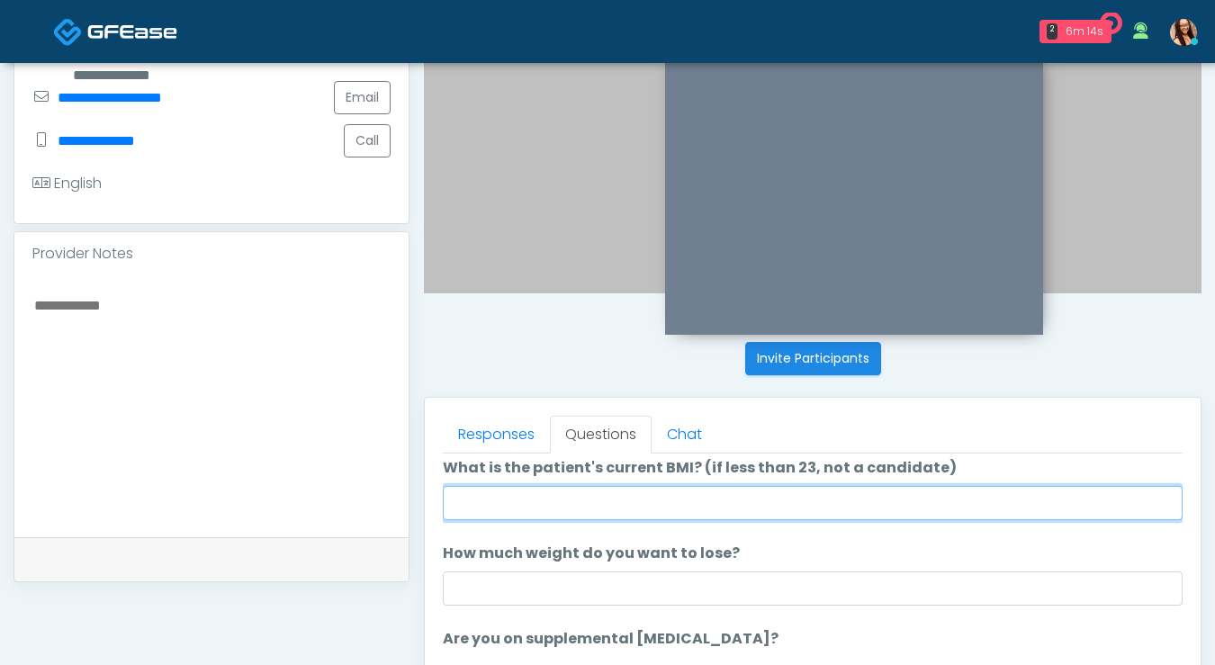
click at [527, 507] on input "What is the patient's current BMI? (if less than 23, not a candidate)" at bounding box center [813, 503] width 740 height 34
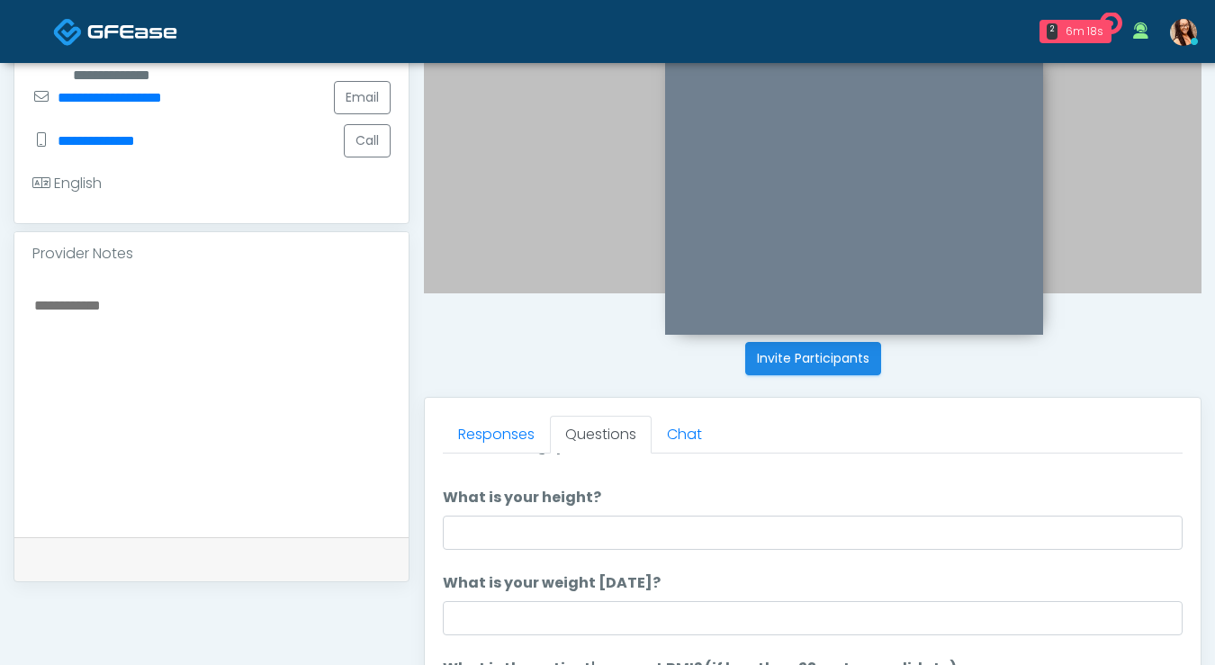
scroll to position [0, 0]
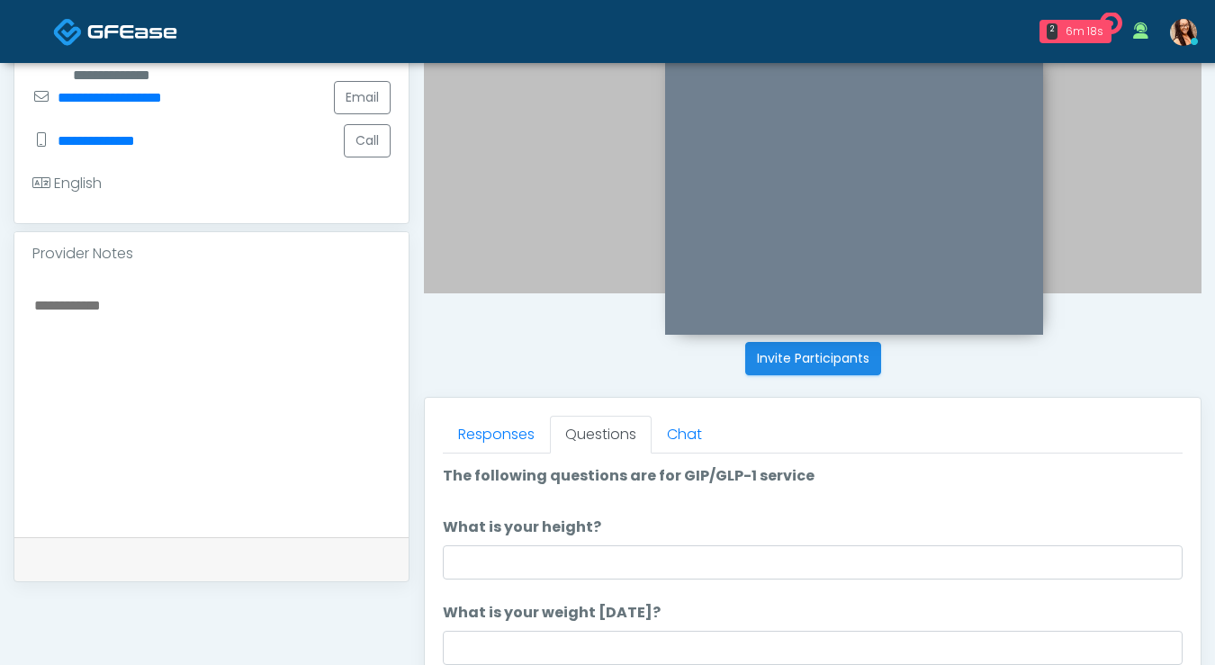
type input "****"
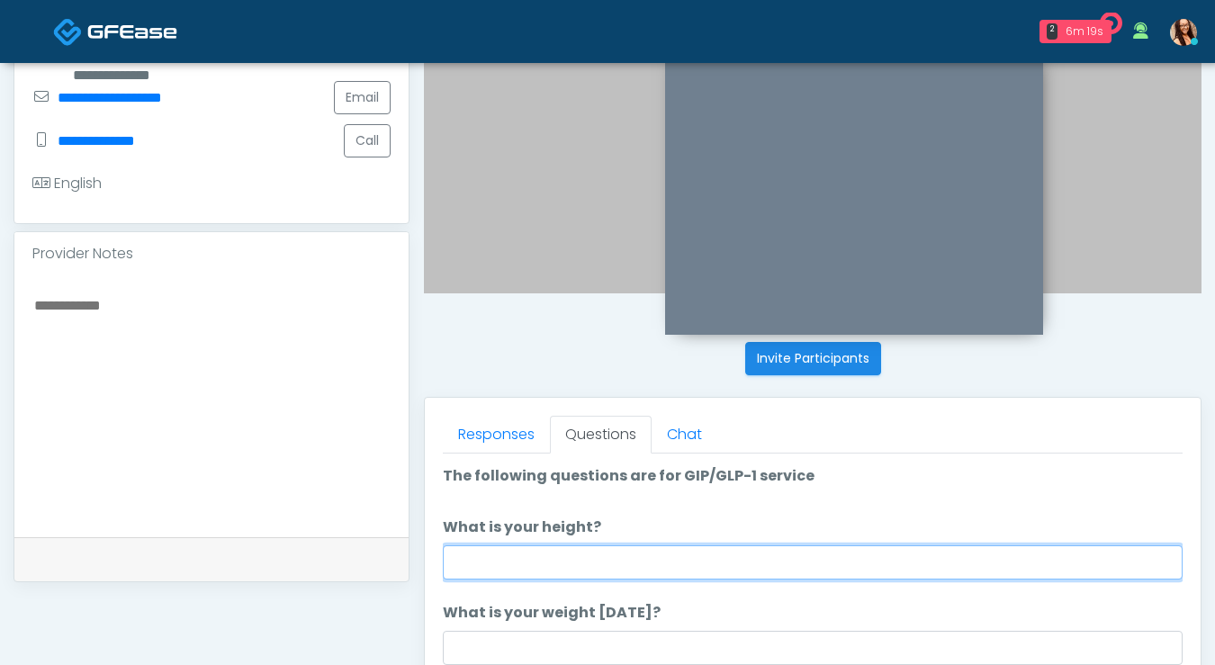
click at [535, 565] on input "What is your height?" at bounding box center [813, 562] width 740 height 34
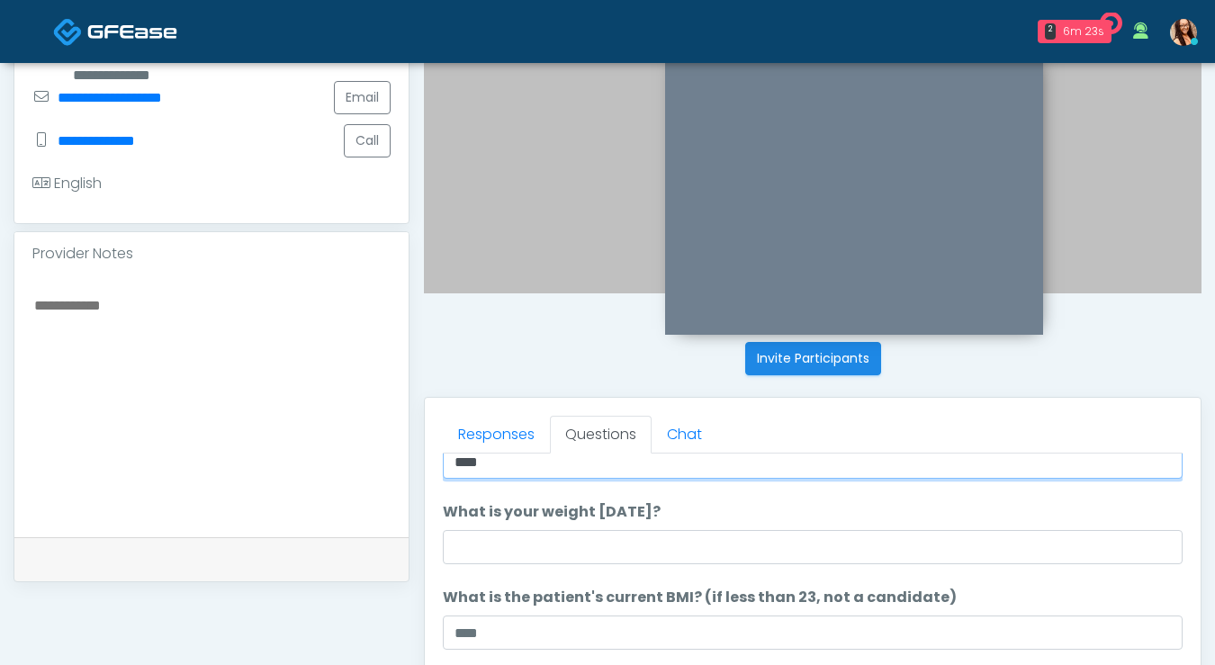
scroll to position [115, 0]
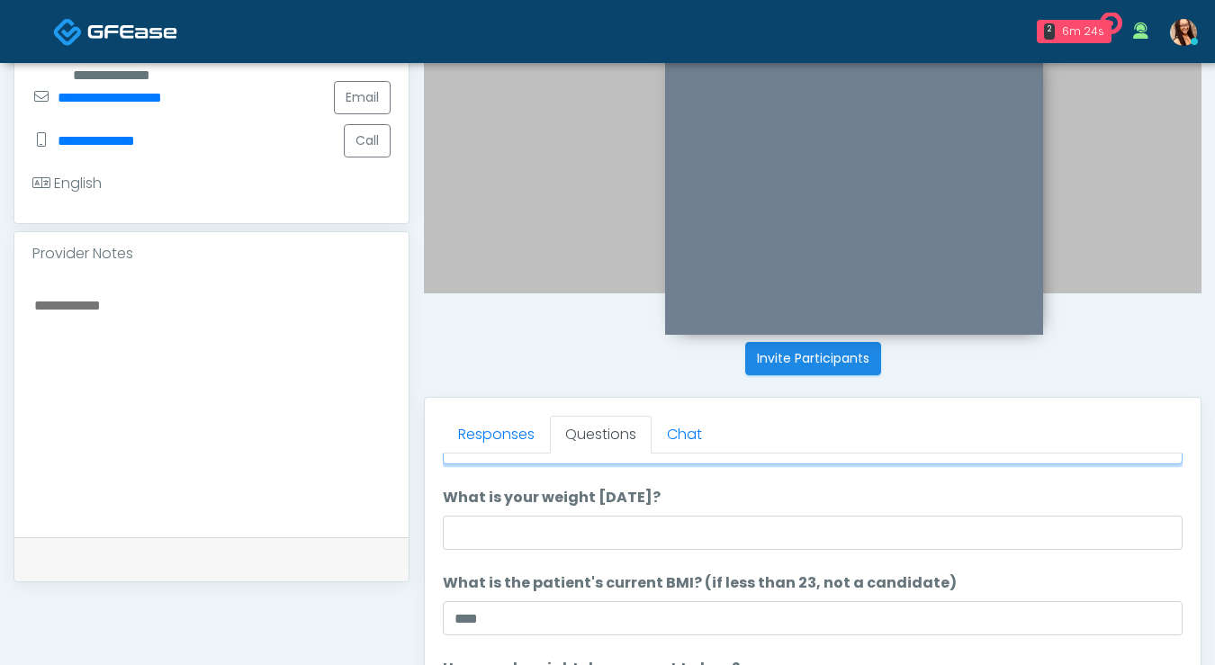
type input "****"
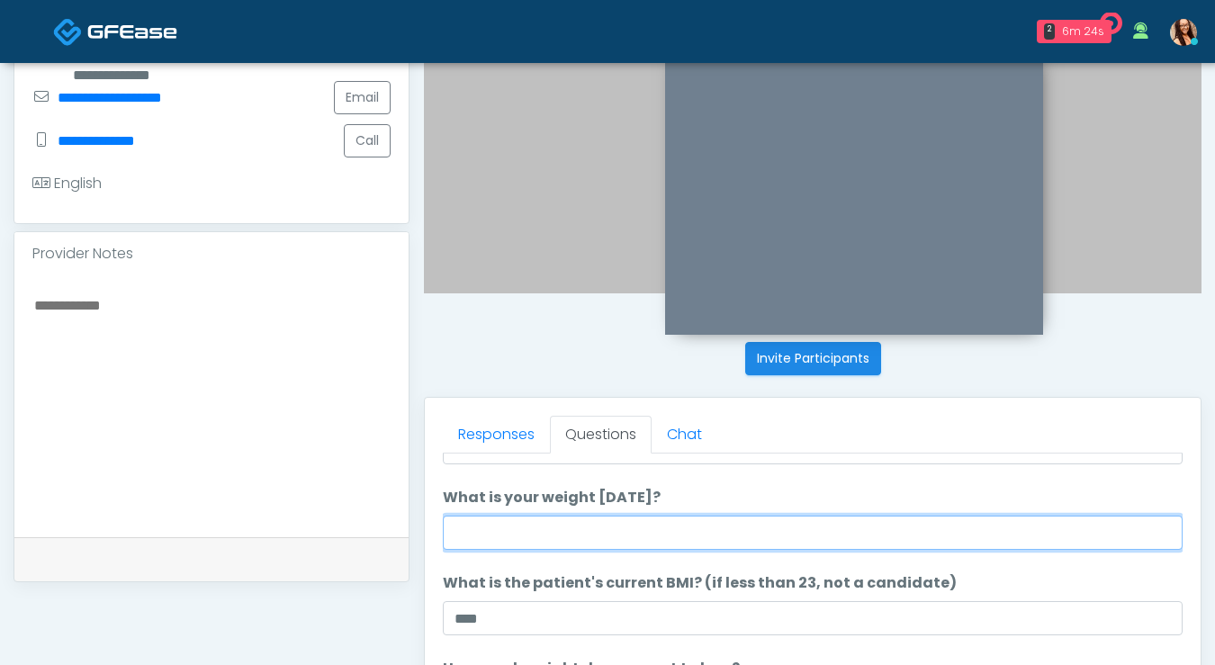
click at [566, 531] on input "What is your weight today?" at bounding box center [813, 533] width 740 height 34
type input "*"
type input "***"
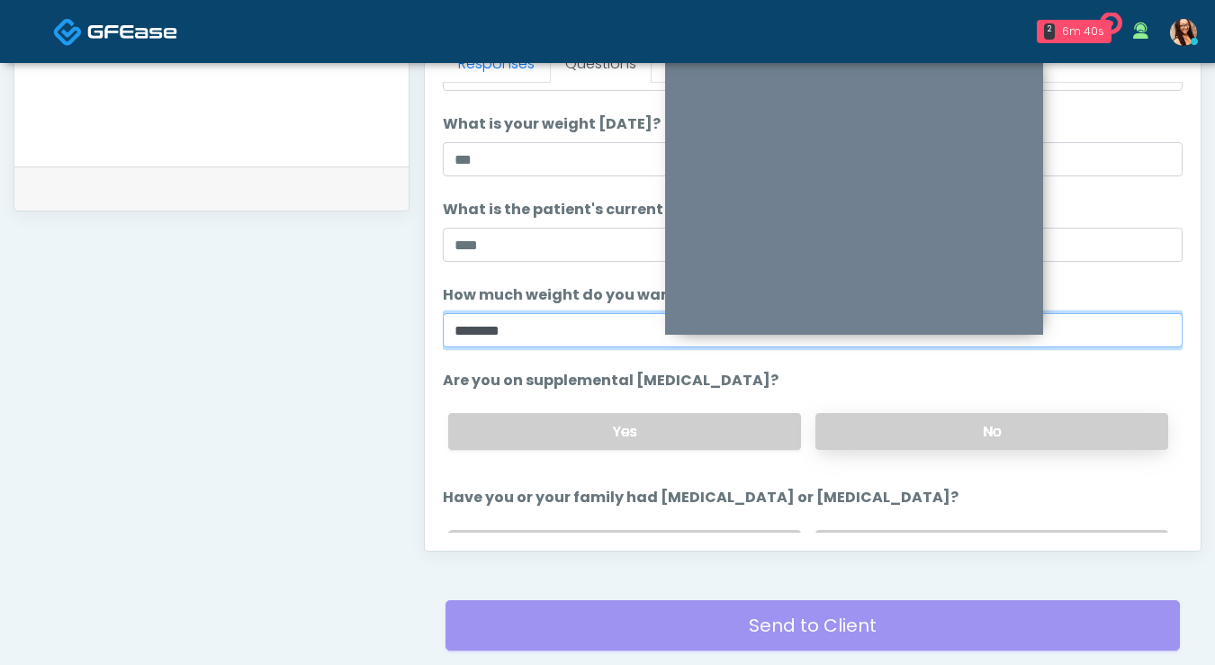
scroll to position [119, 0]
type input "********"
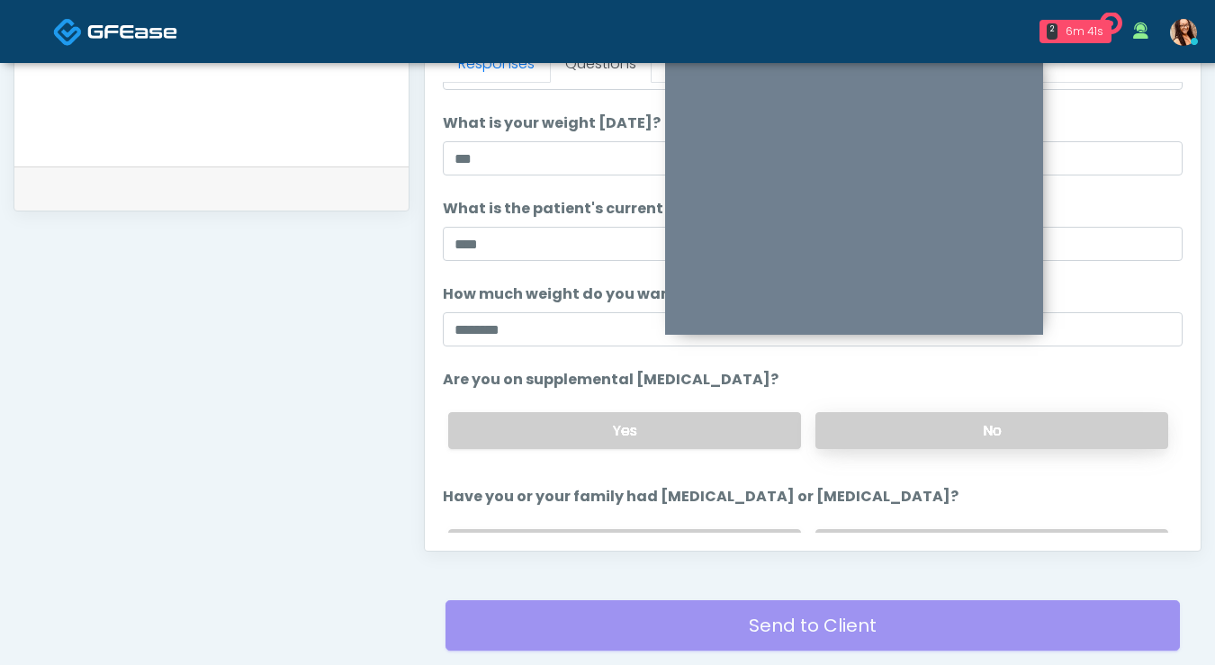
click at [886, 434] on label "No" at bounding box center [991, 430] width 353 height 37
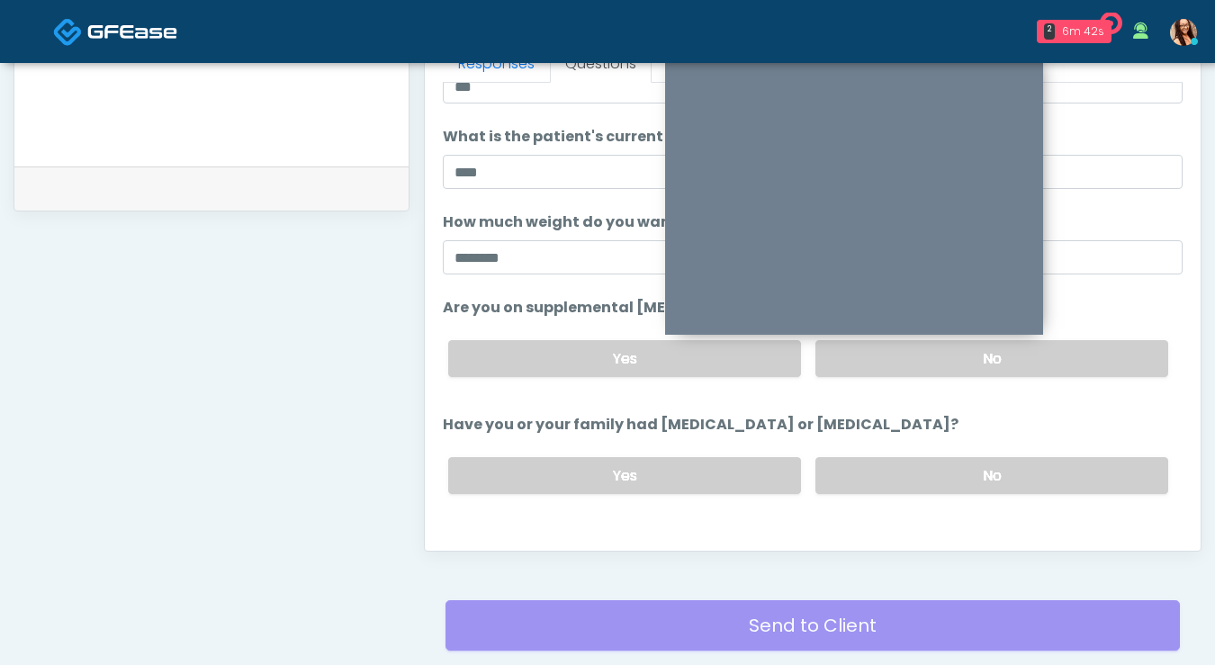
scroll to position [192, 0]
click at [884, 458] on label "No" at bounding box center [991, 474] width 353 height 37
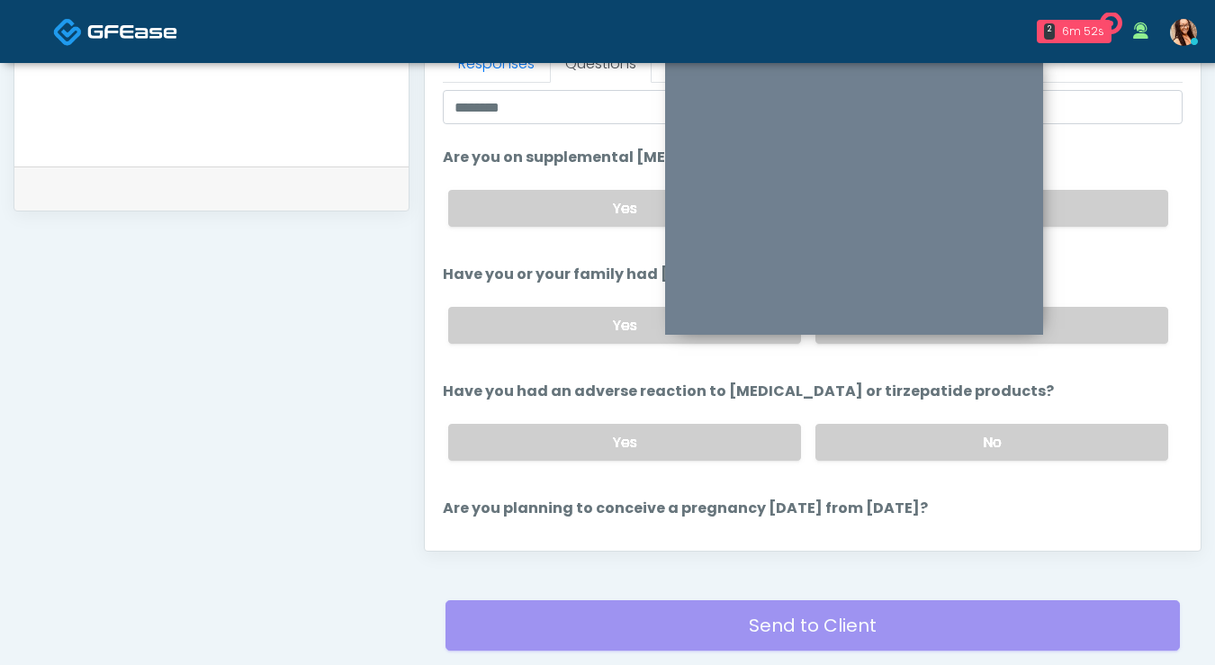
scroll to position [342, 0]
click at [864, 427] on label "No" at bounding box center [991, 441] width 353 height 37
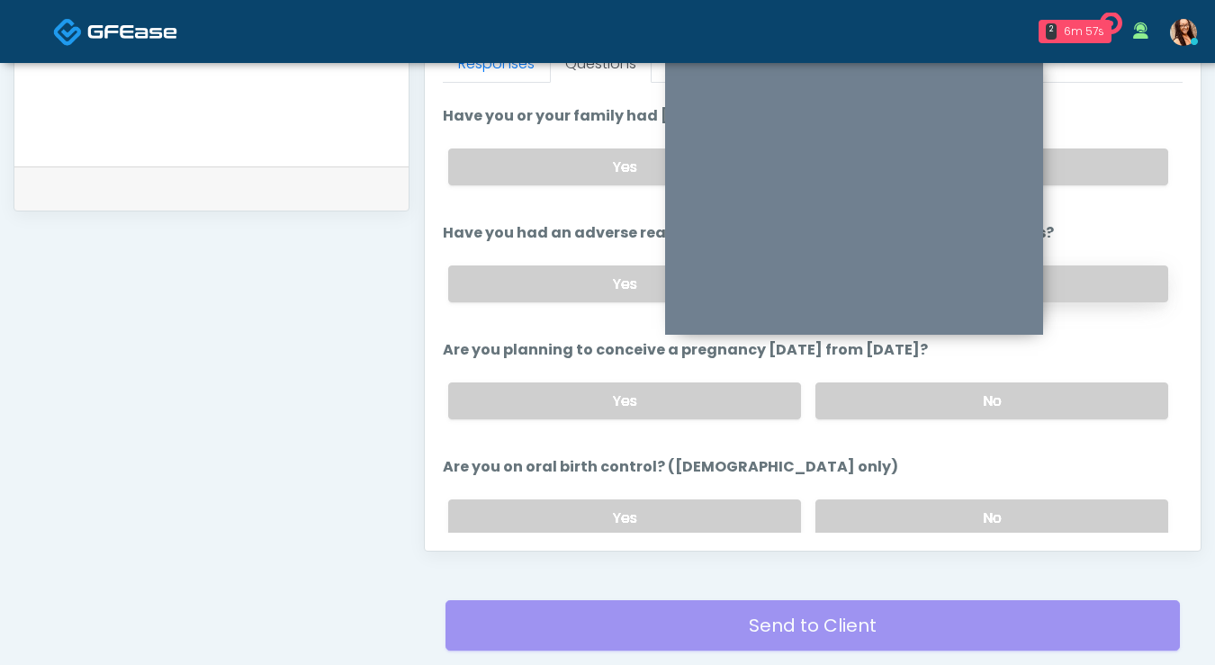
scroll to position [499, 0]
click at [868, 395] on label "No" at bounding box center [991, 401] width 353 height 37
click at [929, 529] on label "No" at bounding box center [991, 518] width 353 height 37
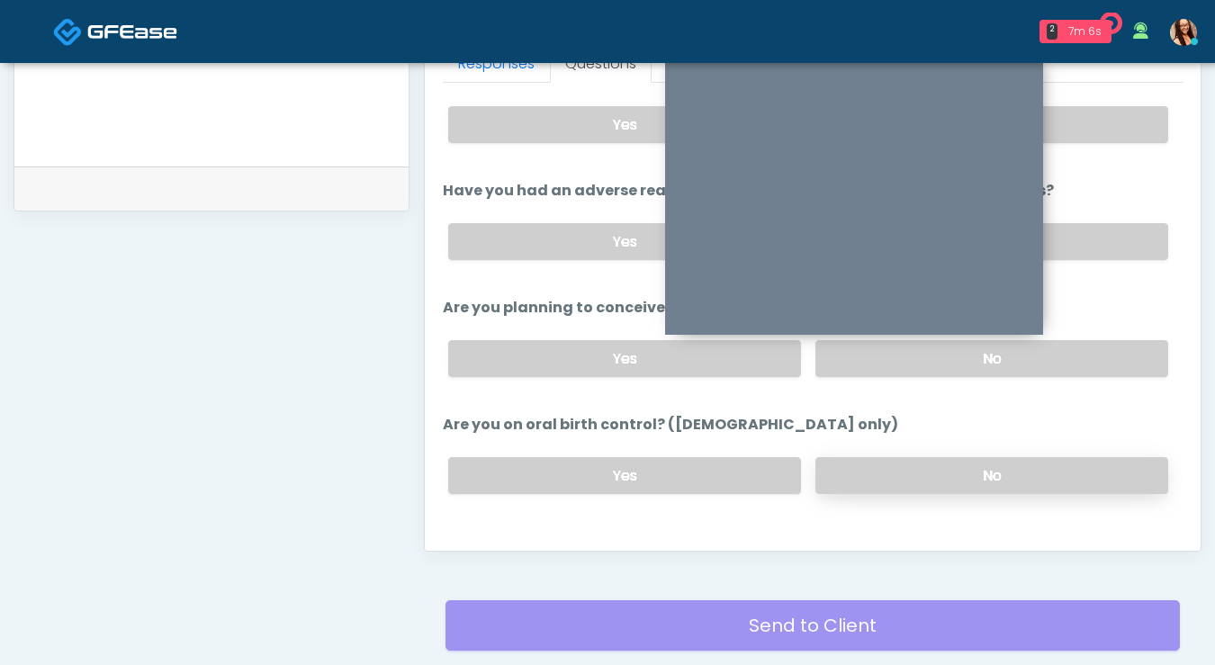
scroll to position [645, 0]
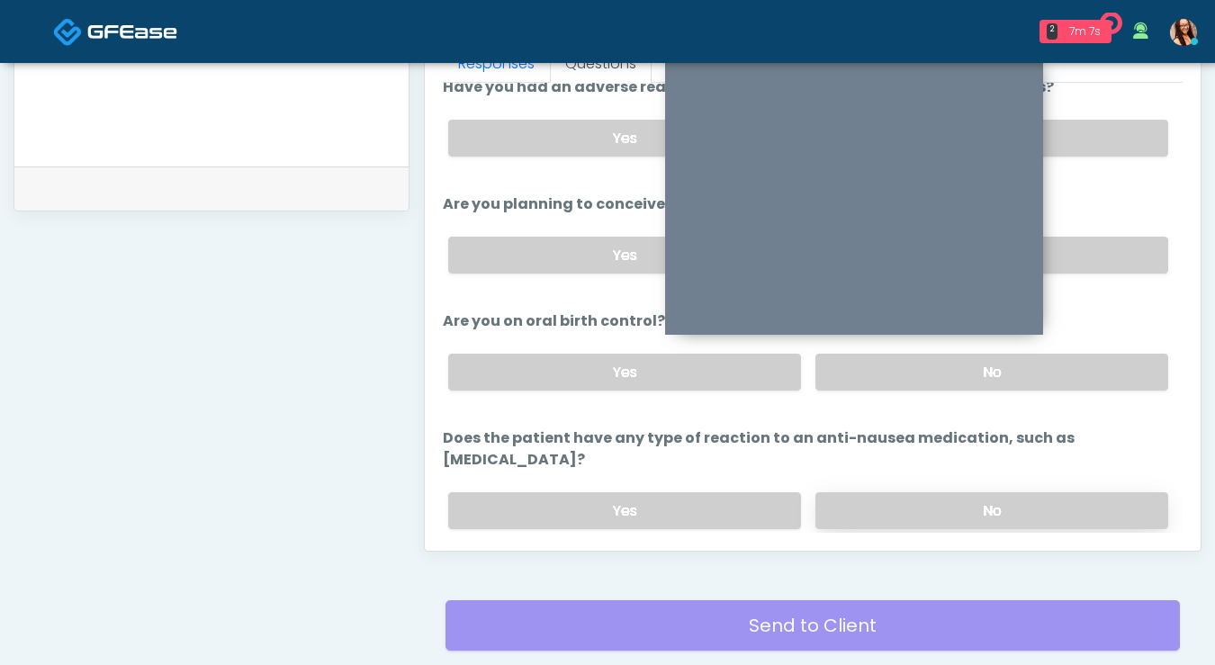
click at [929, 492] on label "No" at bounding box center [991, 510] width 353 height 37
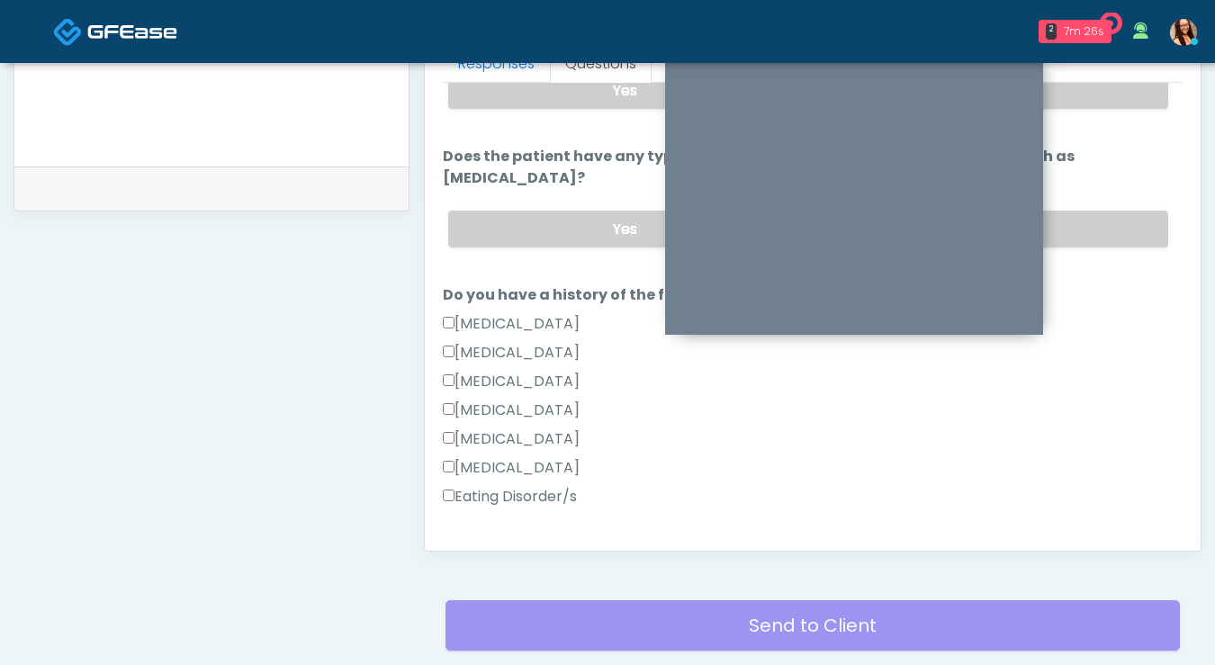
scroll to position [938, 0]
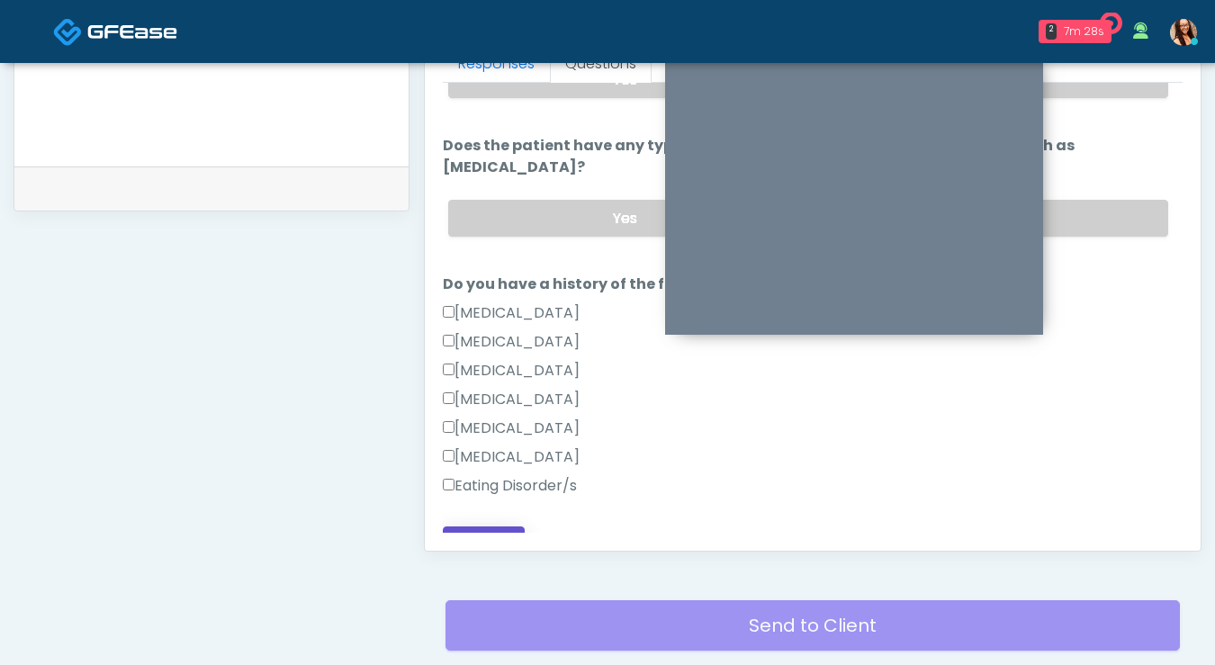
click at [498, 526] on button "Continue" at bounding box center [484, 542] width 82 height 33
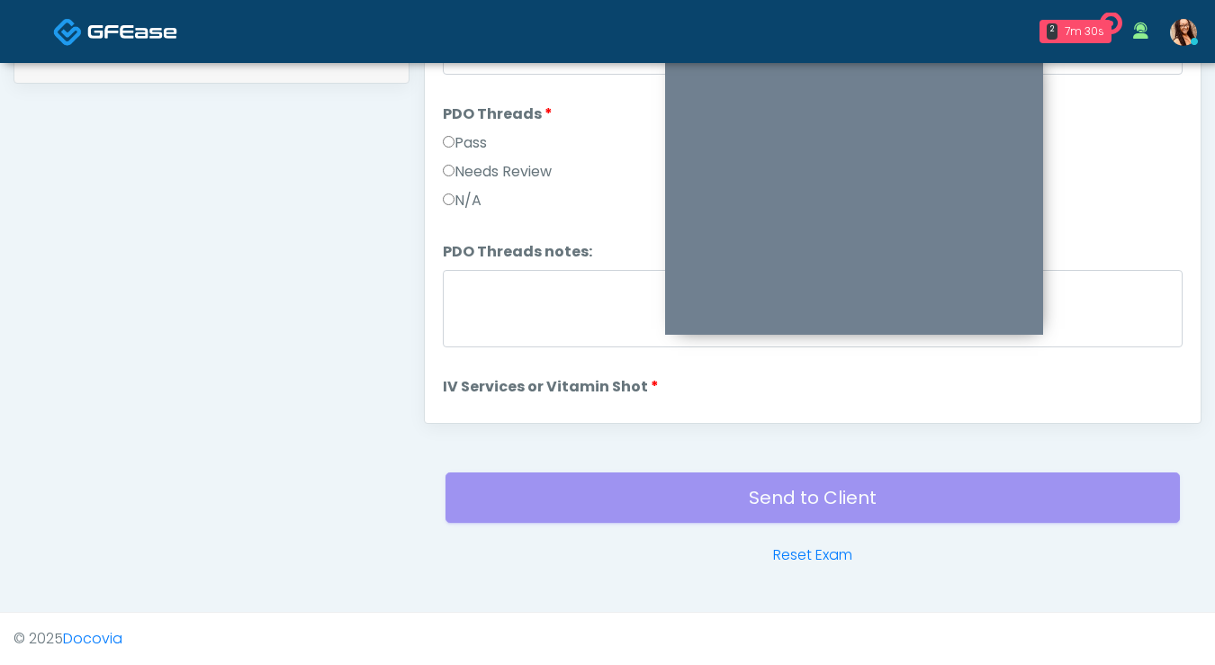
click at [507, 520] on div "Send to Client Reset Exam" at bounding box center [812, 508] width 734 height 115
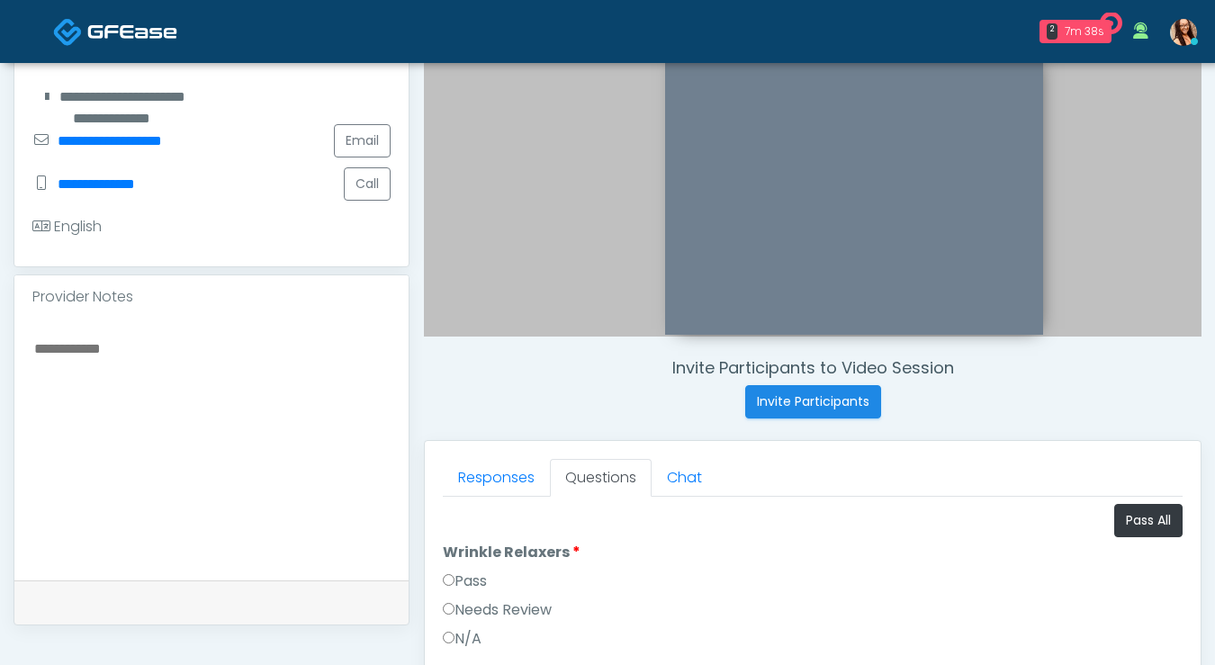
scroll to position [412, 0]
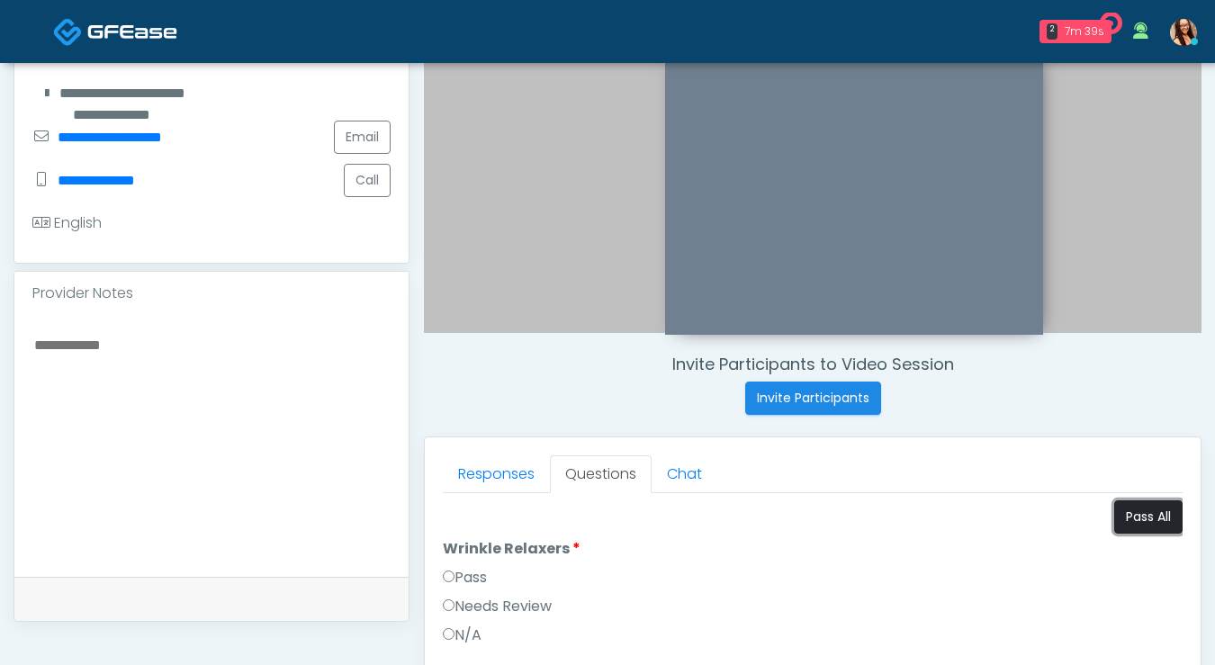
click at [1116, 520] on button "Pass All" at bounding box center [1148, 516] width 68 height 33
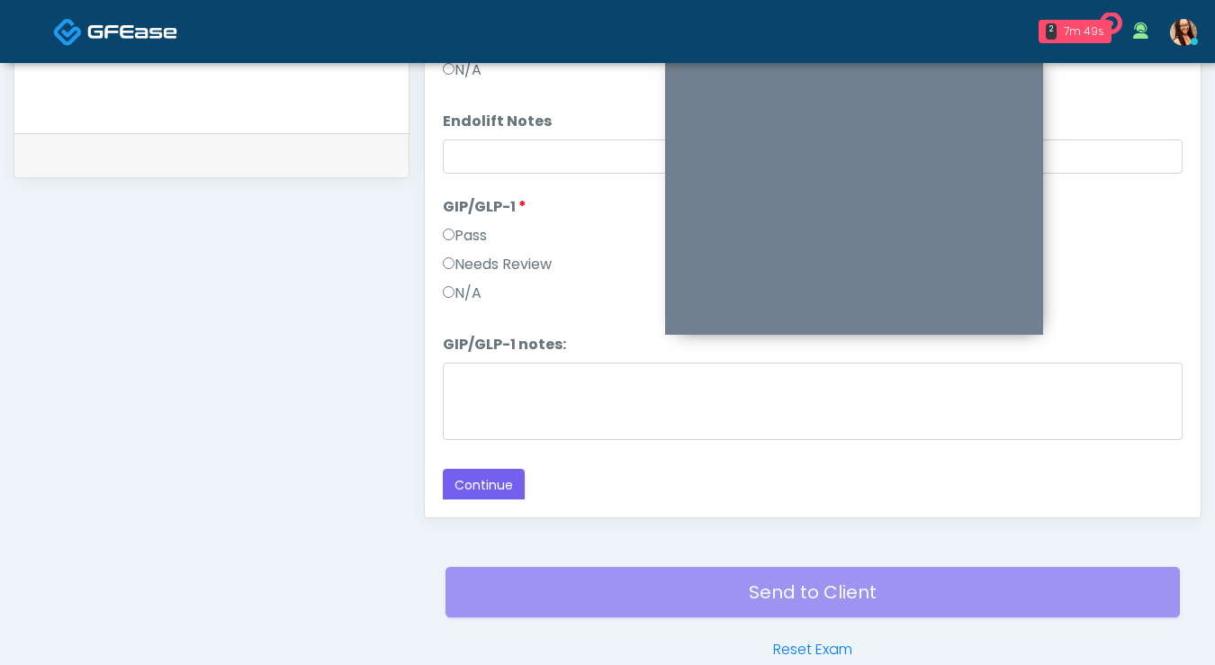
scroll to position [937, 0]
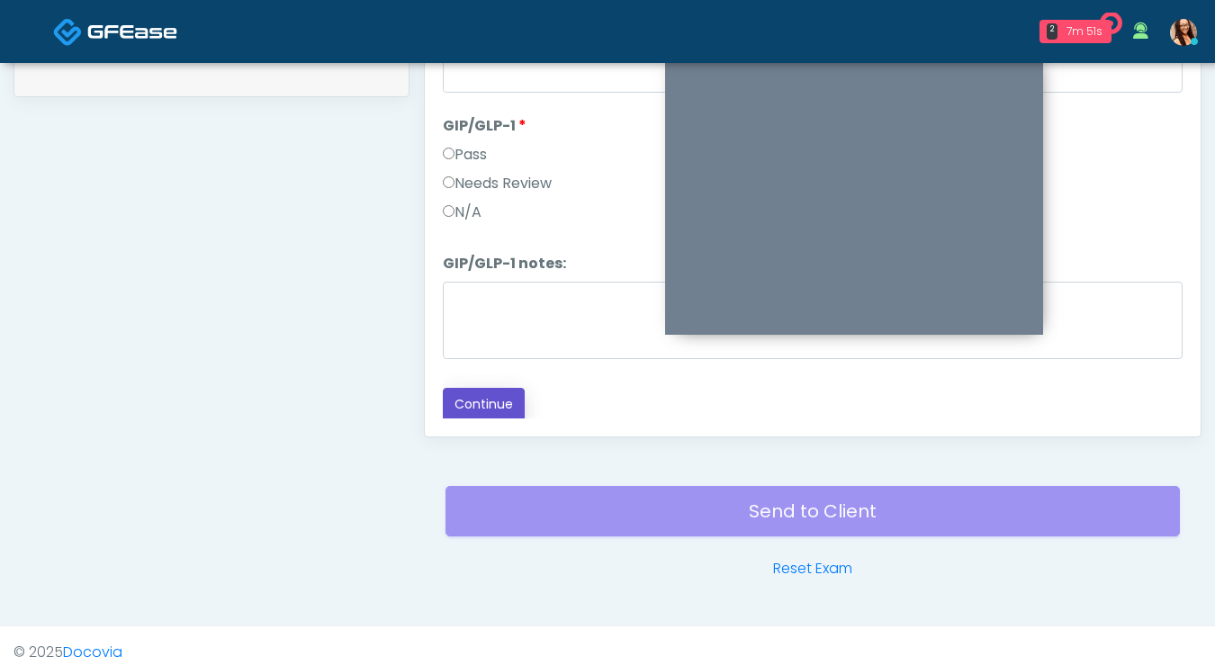
click at [508, 400] on button "Continue" at bounding box center [484, 404] width 82 height 33
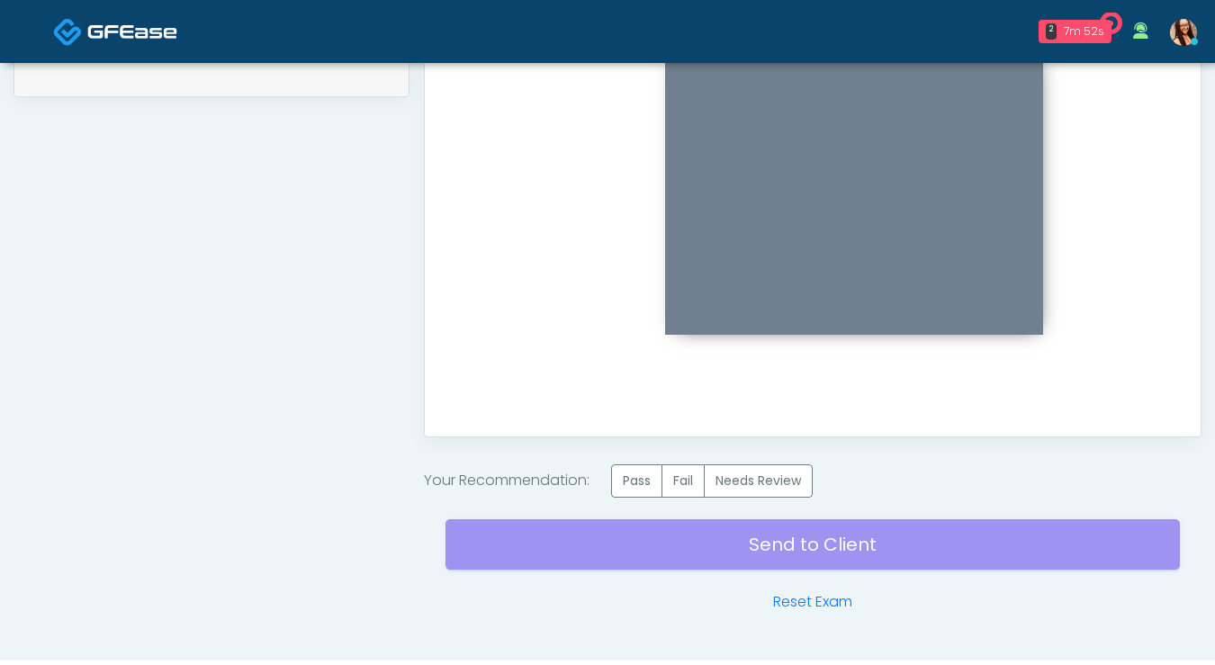
scroll to position [0, 0]
drag, startPoint x: 646, startPoint y: 482, endPoint x: 643, endPoint y: 498, distance: 15.7
click at [646, 482] on label "Pass" at bounding box center [636, 480] width 51 height 33
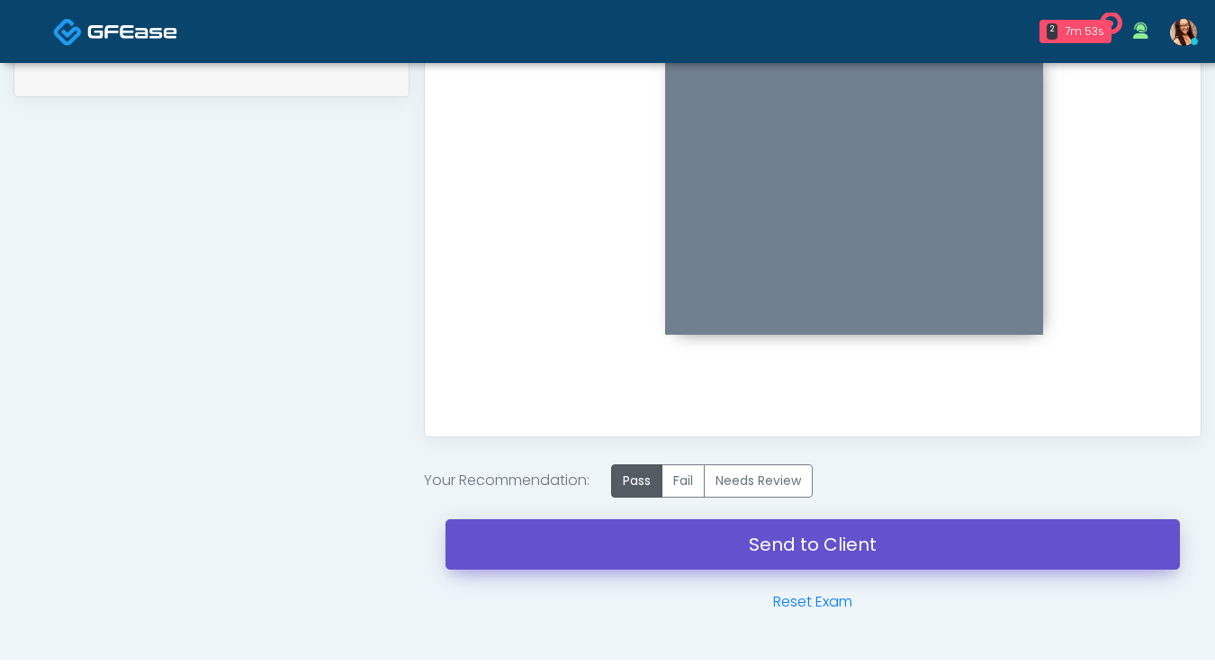
click at [643, 541] on link "Send to Client" at bounding box center [812, 544] width 734 height 50
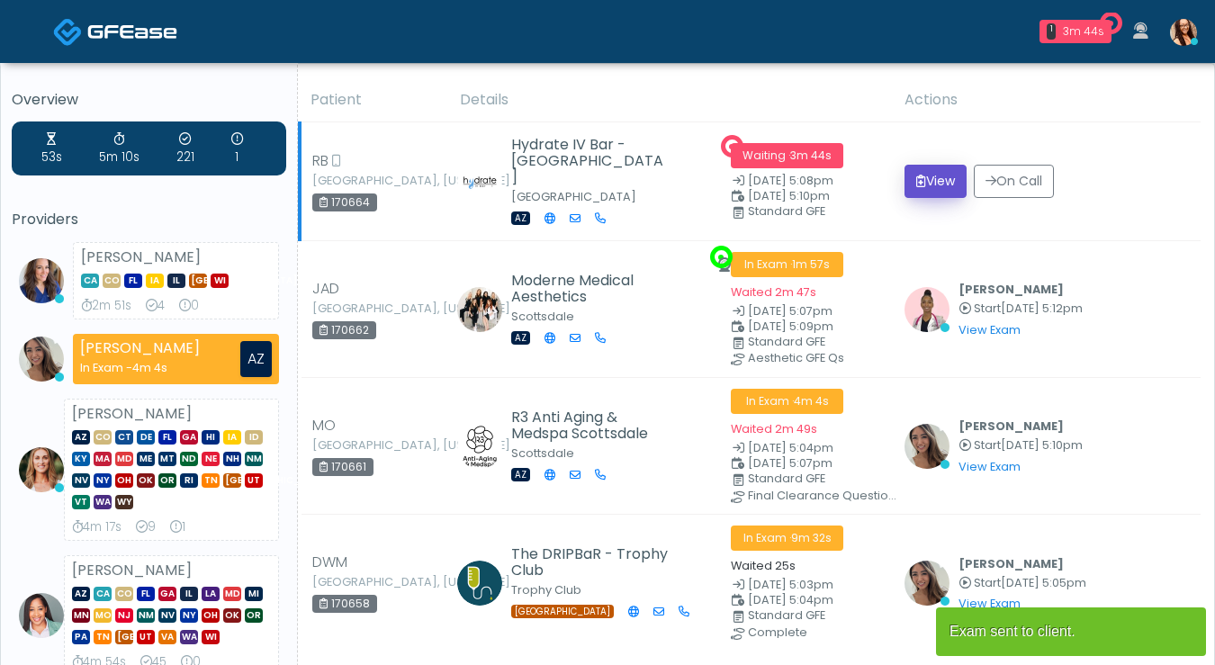
click at [934, 185] on button "View" at bounding box center [935, 181] width 62 height 33
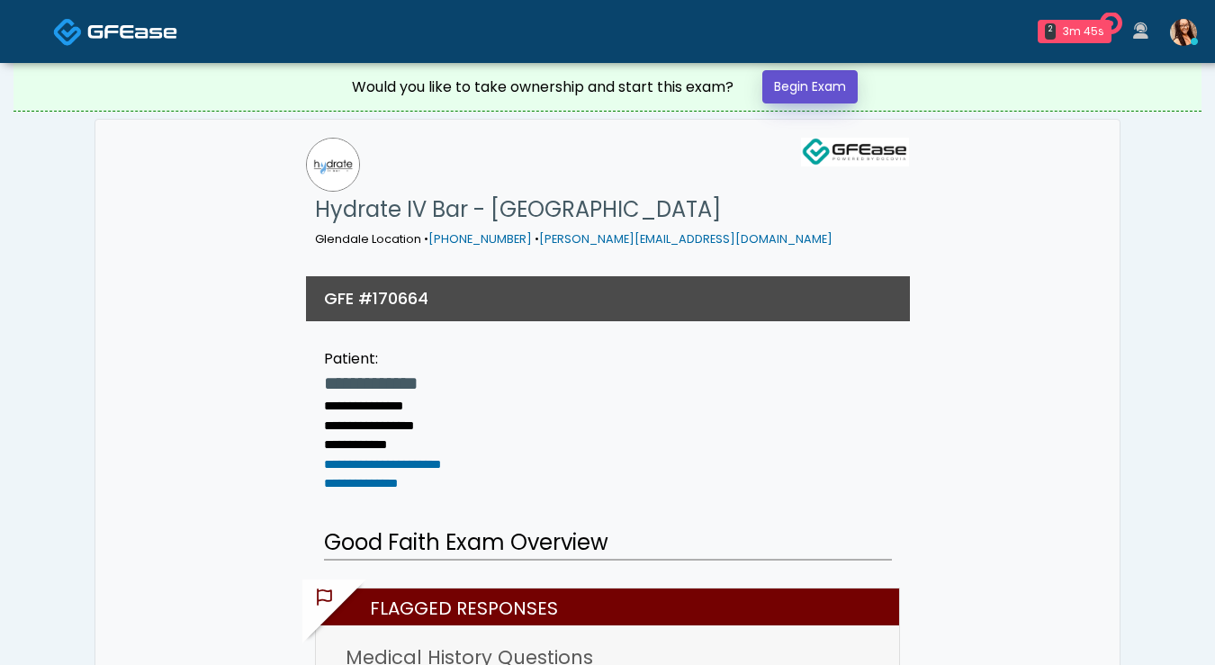
click at [807, 95] on link "Begin Exam" at bounding box center [809, 86] width 95 height 33
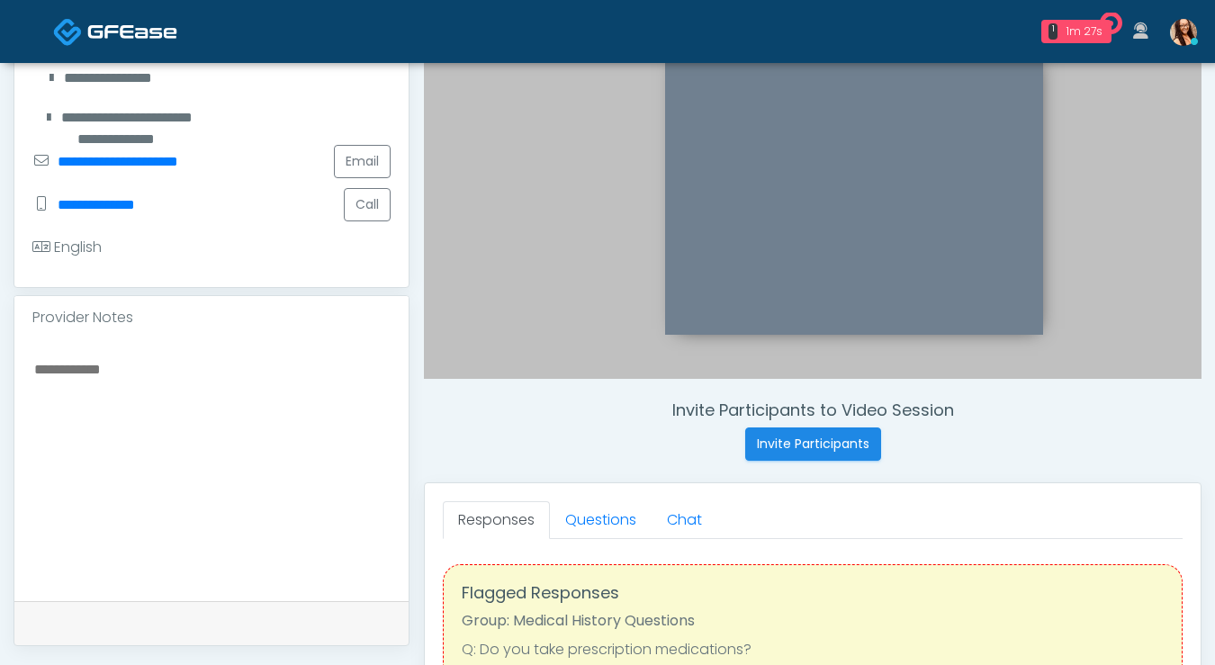
scroll to position [410, 0]
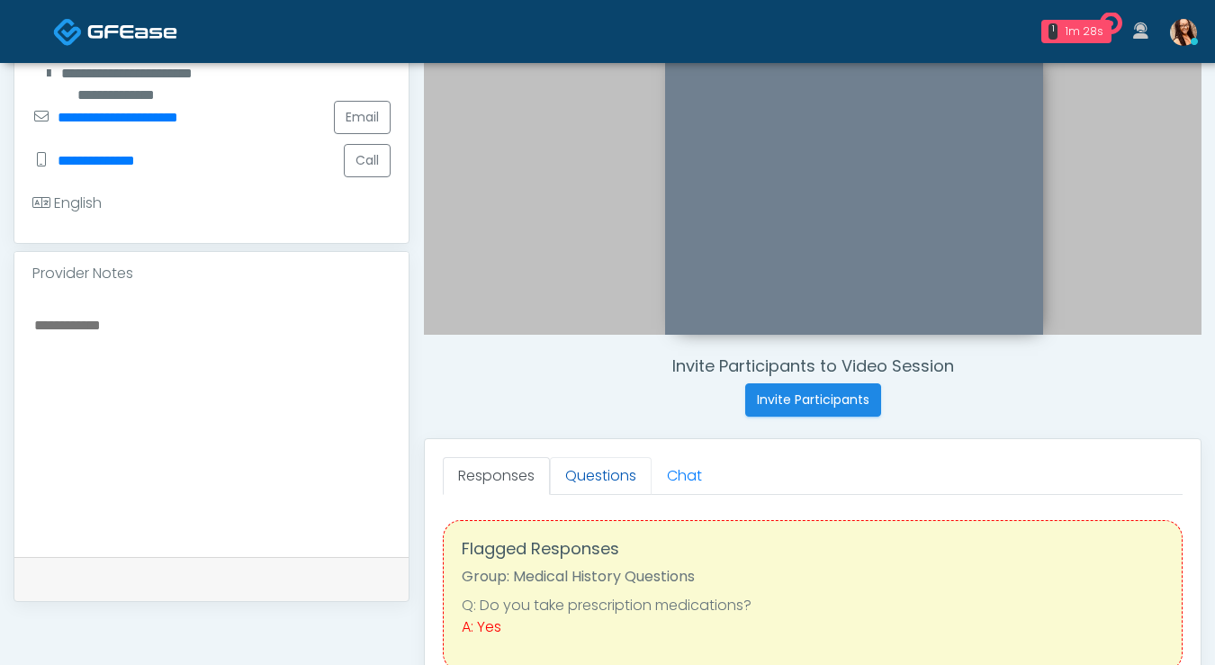
click at [593, 472] on link "Questions" at bounding box center [601, 476] width 102 height 38
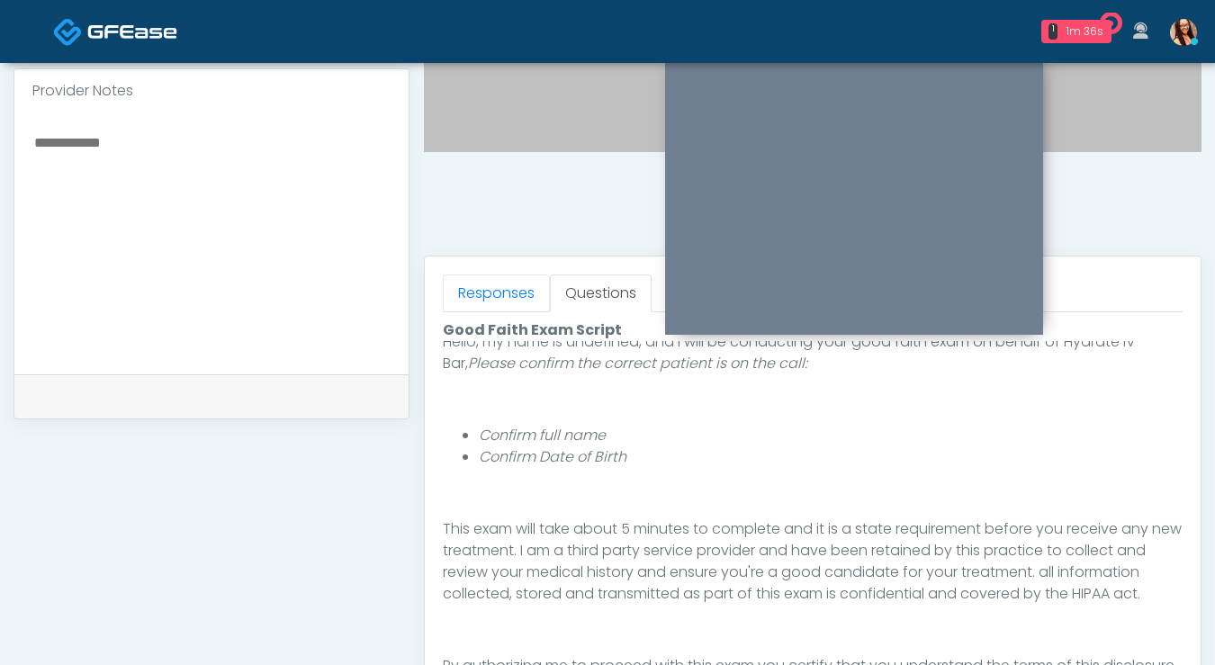
scroll to position [155, 0]
click at [515, 290] on link "Responses" at bounding box center [496, 293] width 107 height 38
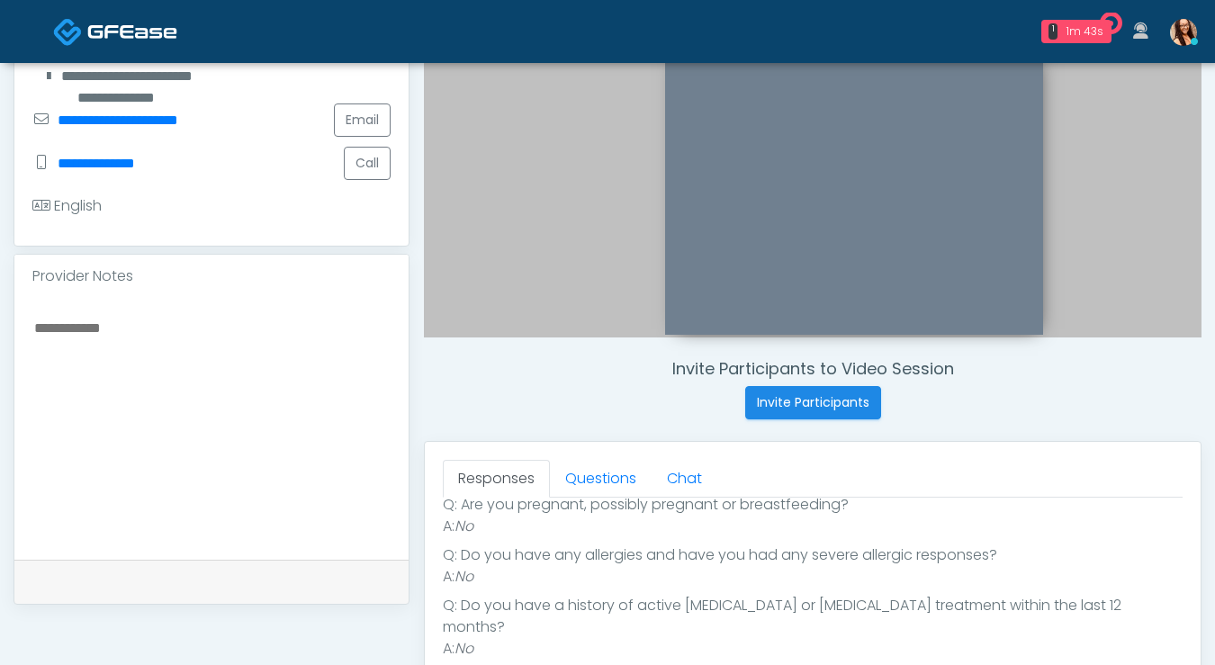
scroll to position [400, 0]
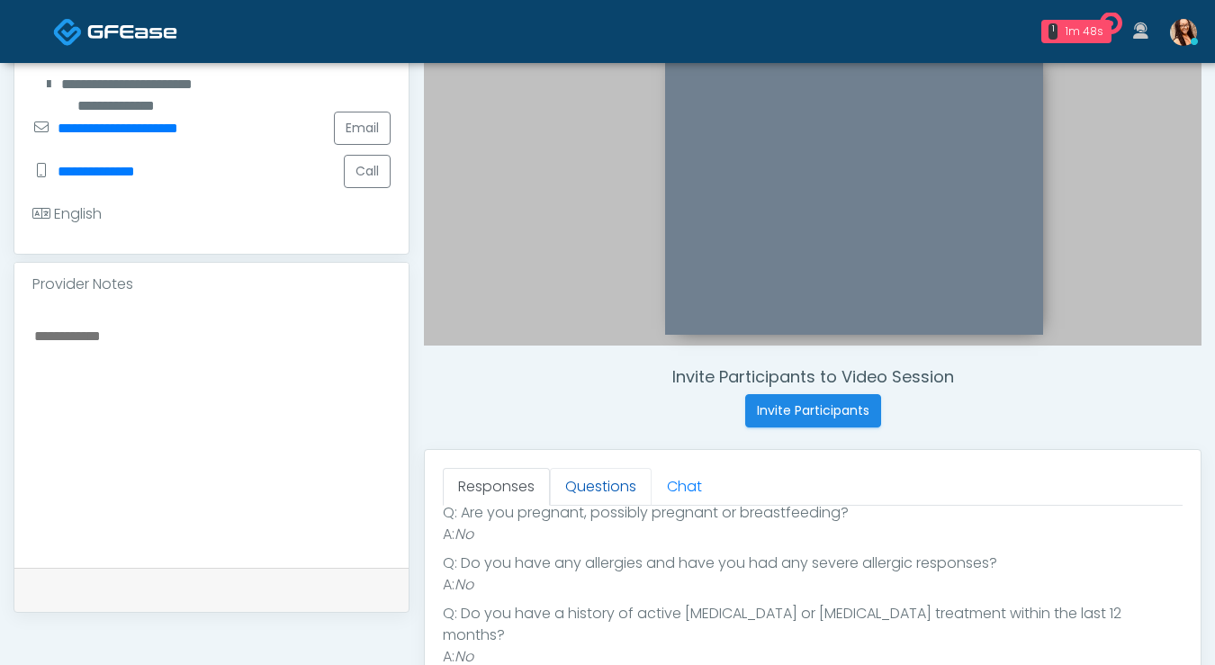
click at [605, 483] on link "Questions" at bounding box center [601, 487] width 102 height 38
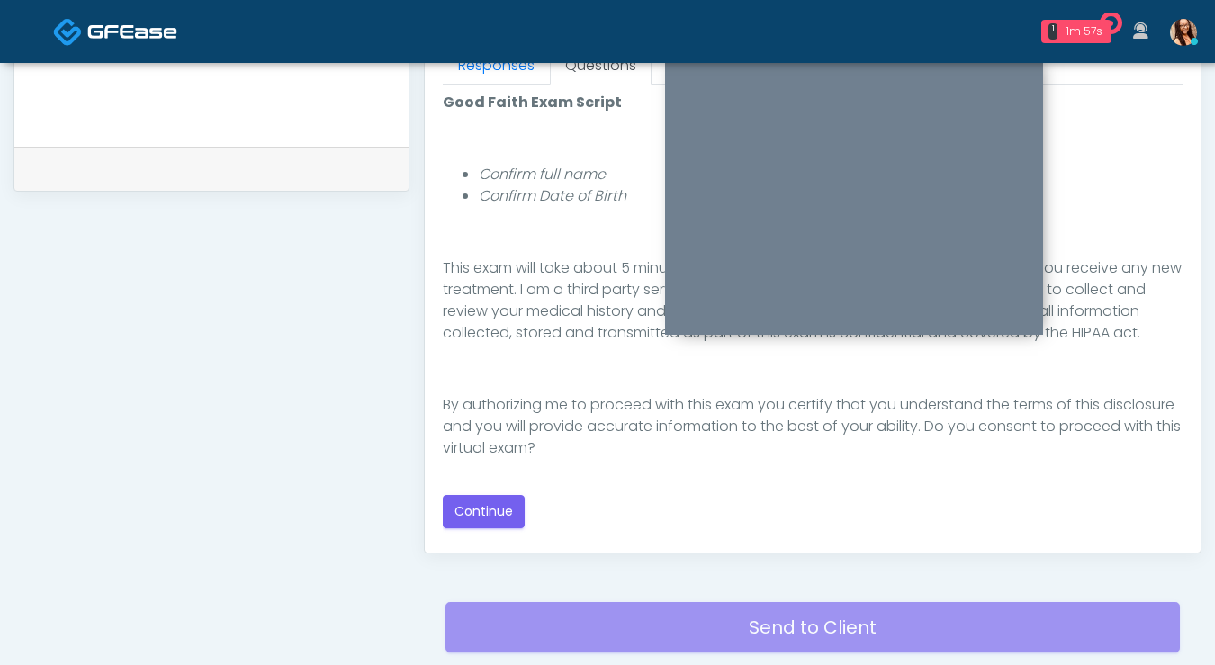
scroll to position [822, 0]
click at [490, 510] on button "Continue" at bounding box center [484, 510] width 82 height 33
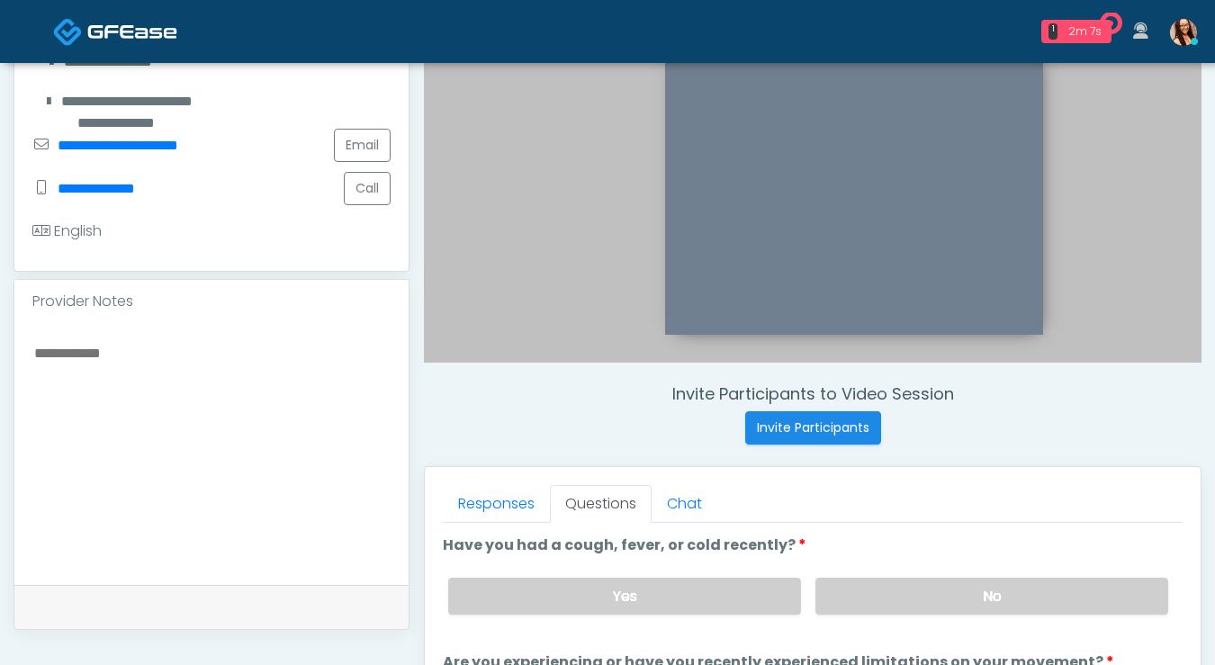
scroll to position [383, 0]
click at [916, 602] on label "No" at bounding box center [991, 595] width 353 height 37
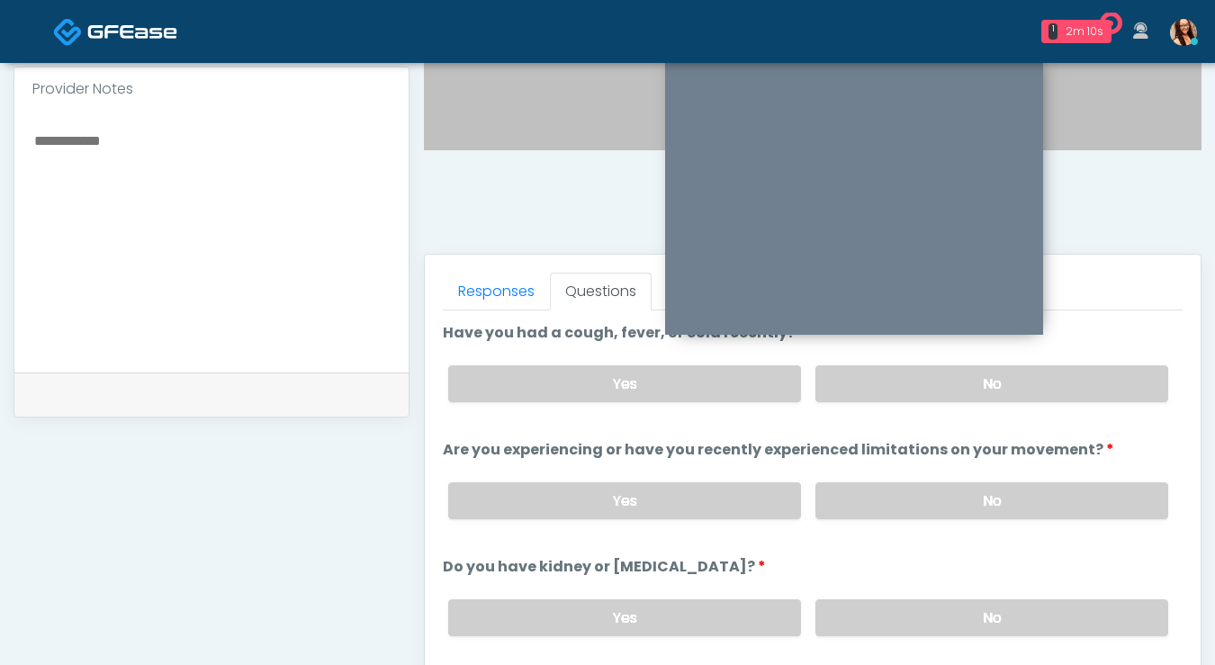
scroll to position [630, 0]
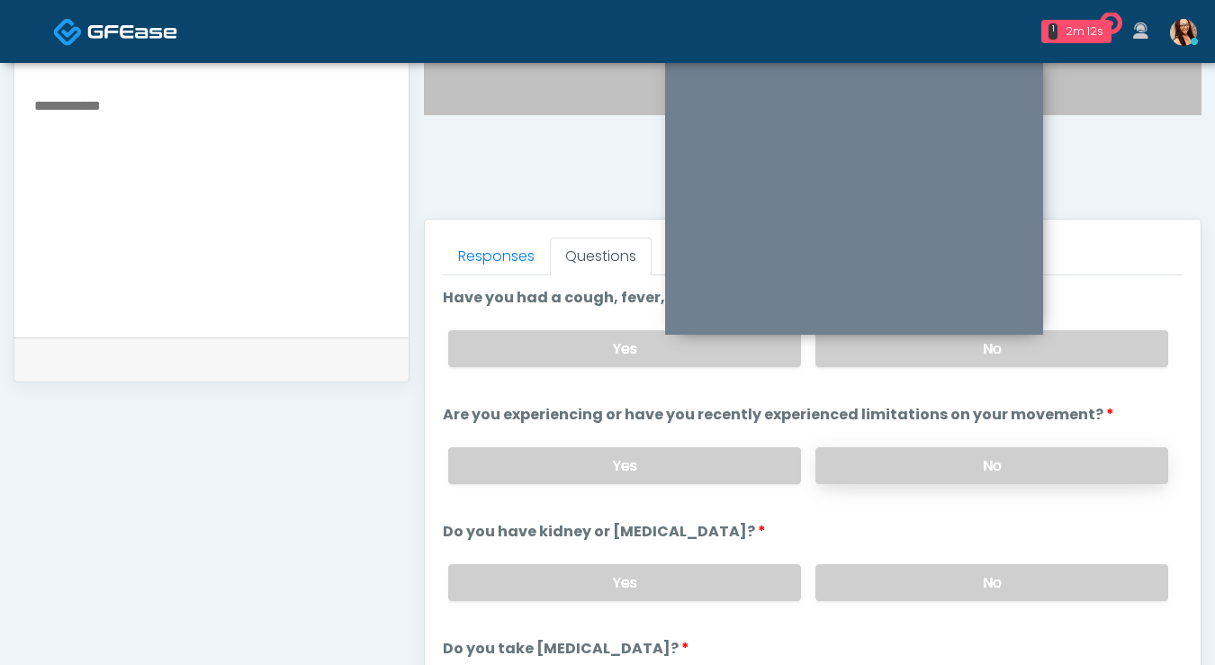
click at [973, 454] on label "No" at bounding box center [991, 465] width 353 height 37
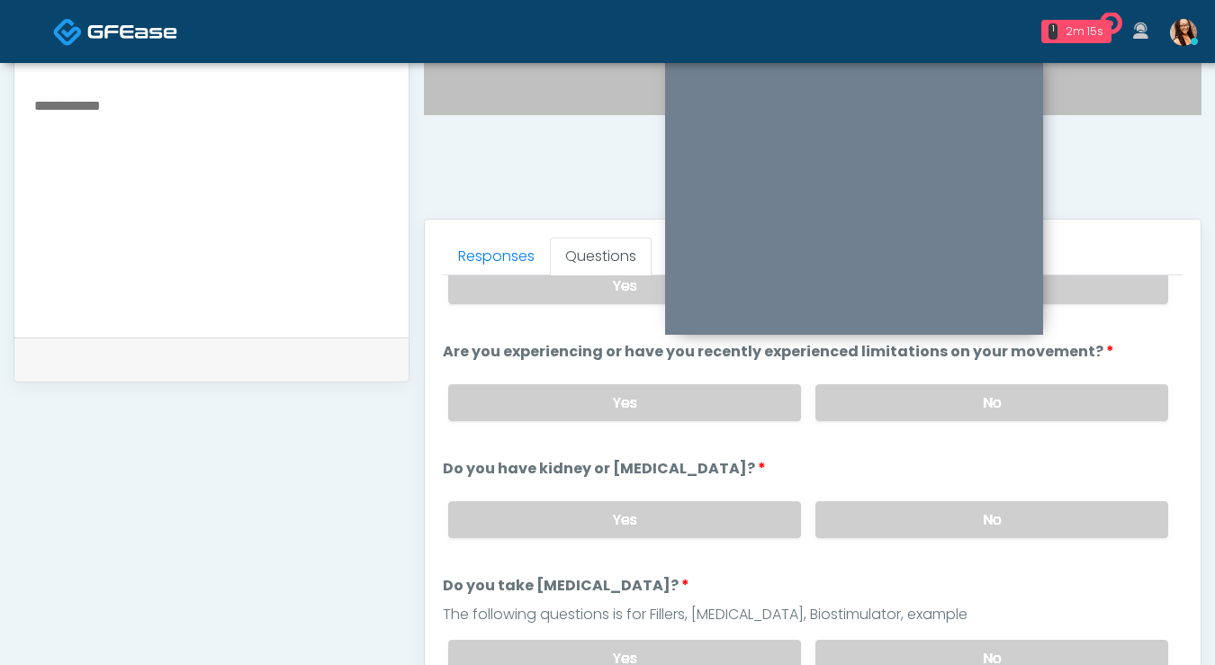
scroll to position [75, 0]
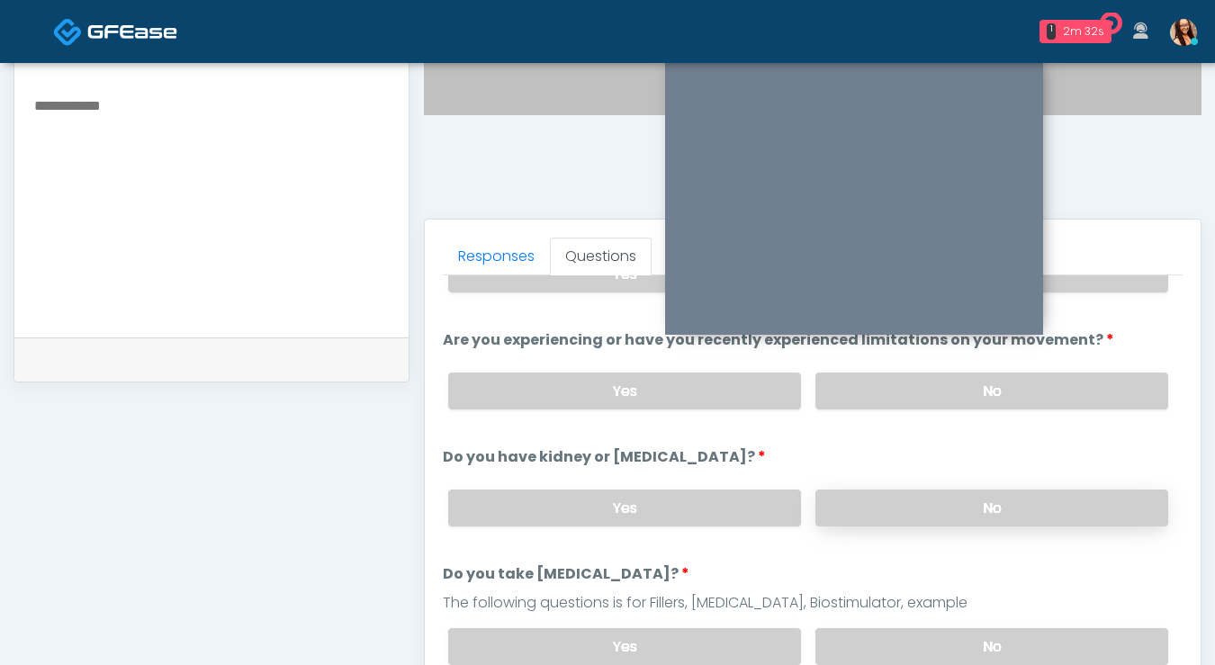
click at [917, 490] on label "No" at bounding box center [991, 508] width 353 height 37
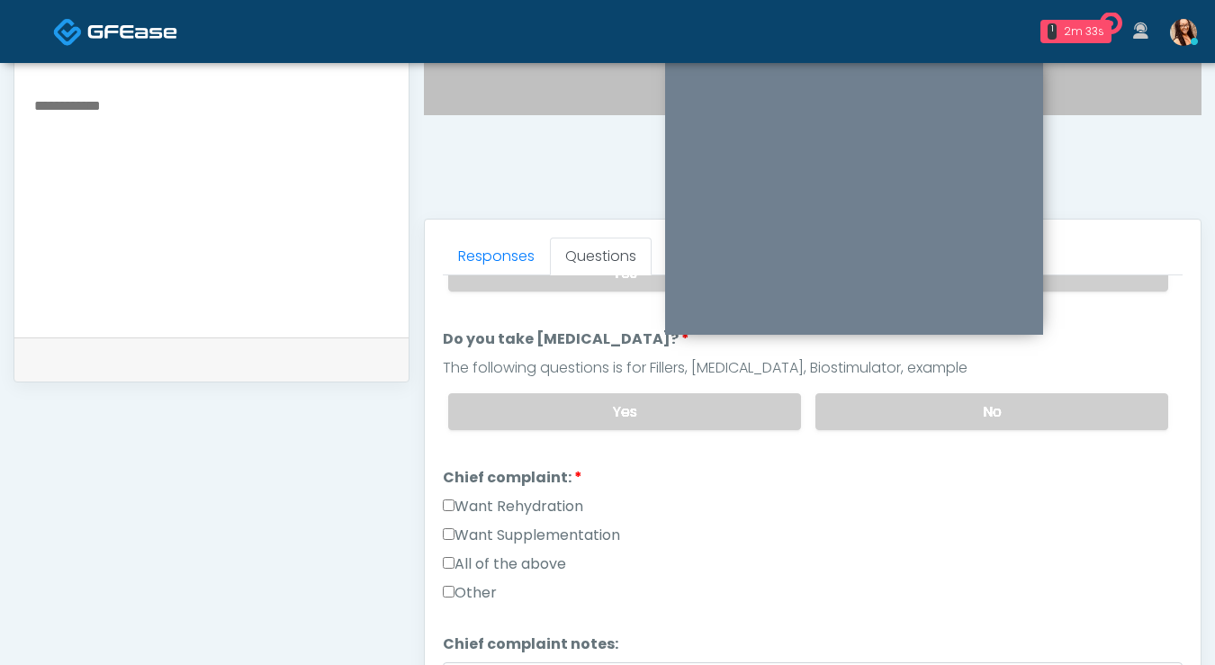
scroll to position [319, 0]
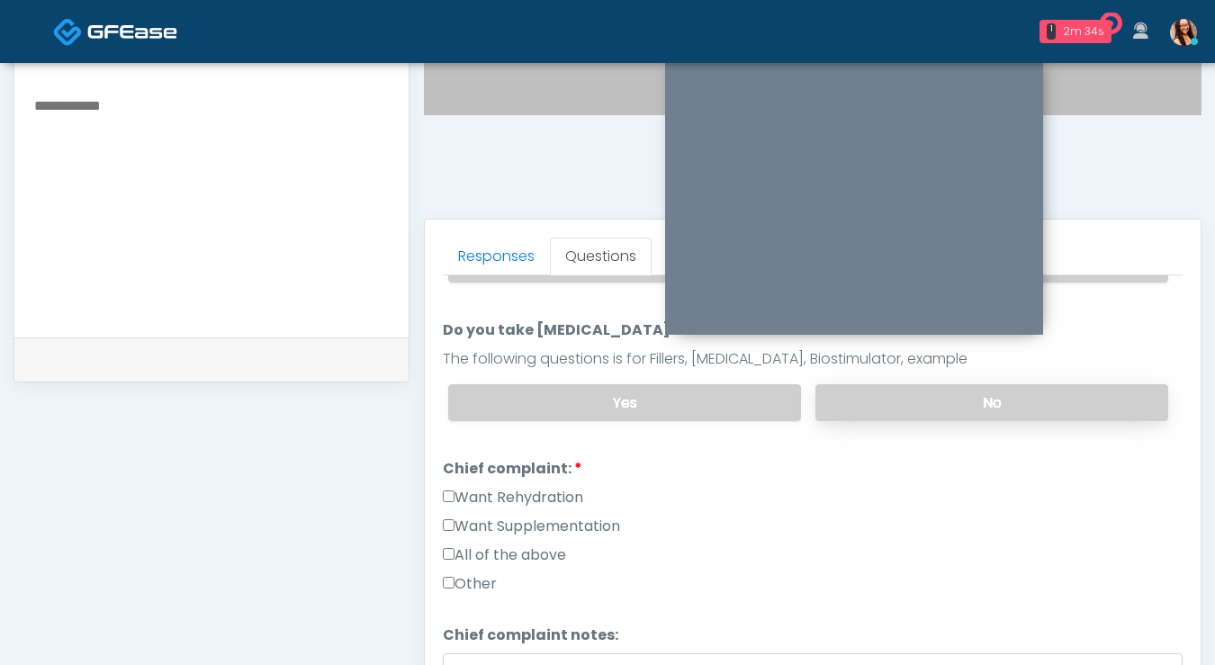
click at [900, 397] on label "No" at bounding box center [991, 402] width 353 height 37
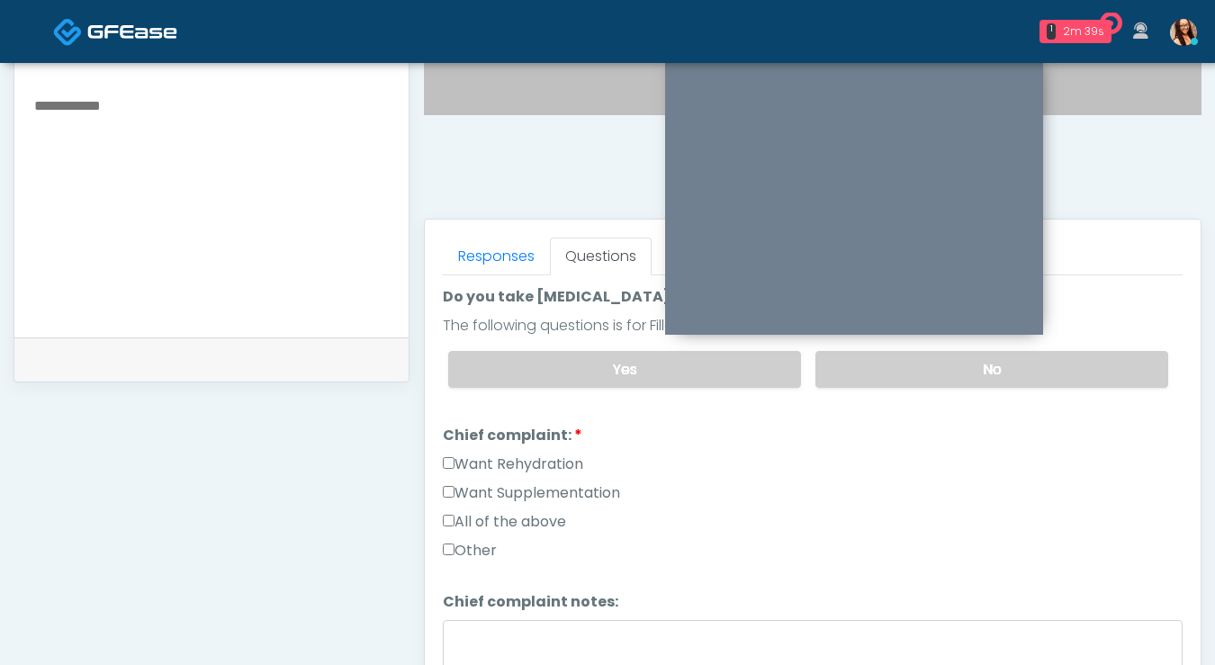
scroll to position [354, 0]
click at [498, 454] on label "Want Rehydration" at bounding box center [513, 463] width 140 height 22
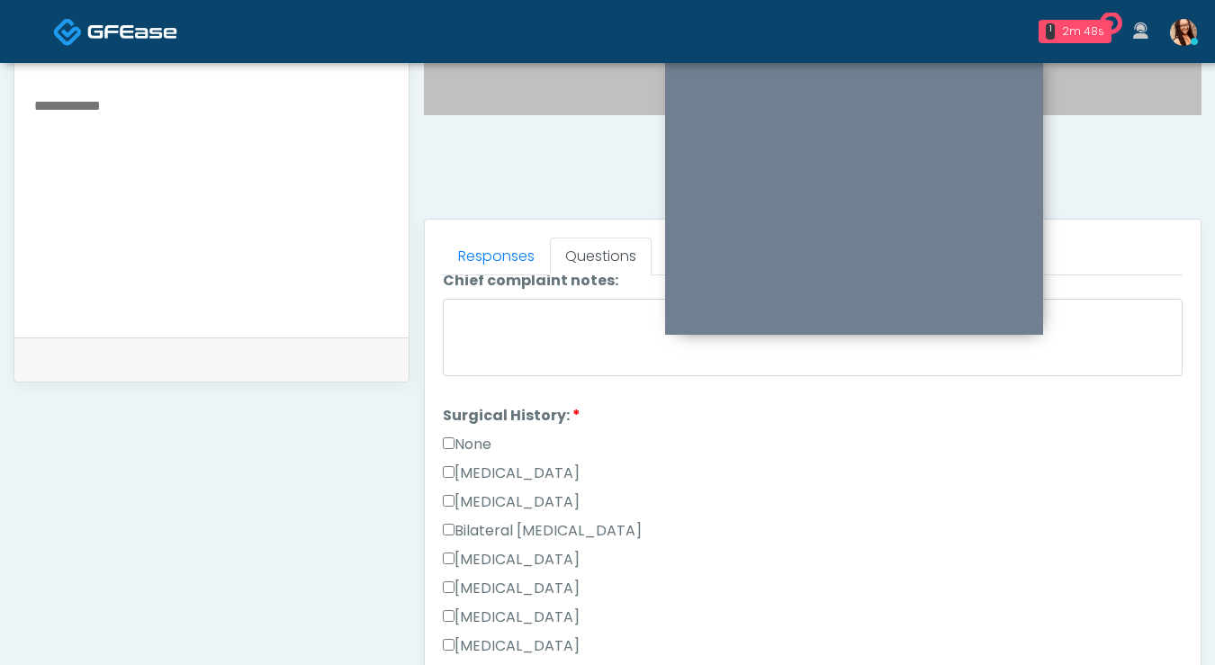
scroll to position [674, 0]
click at [461, 443] on label "None" at bounding box center [467, 444] width 49 height 22
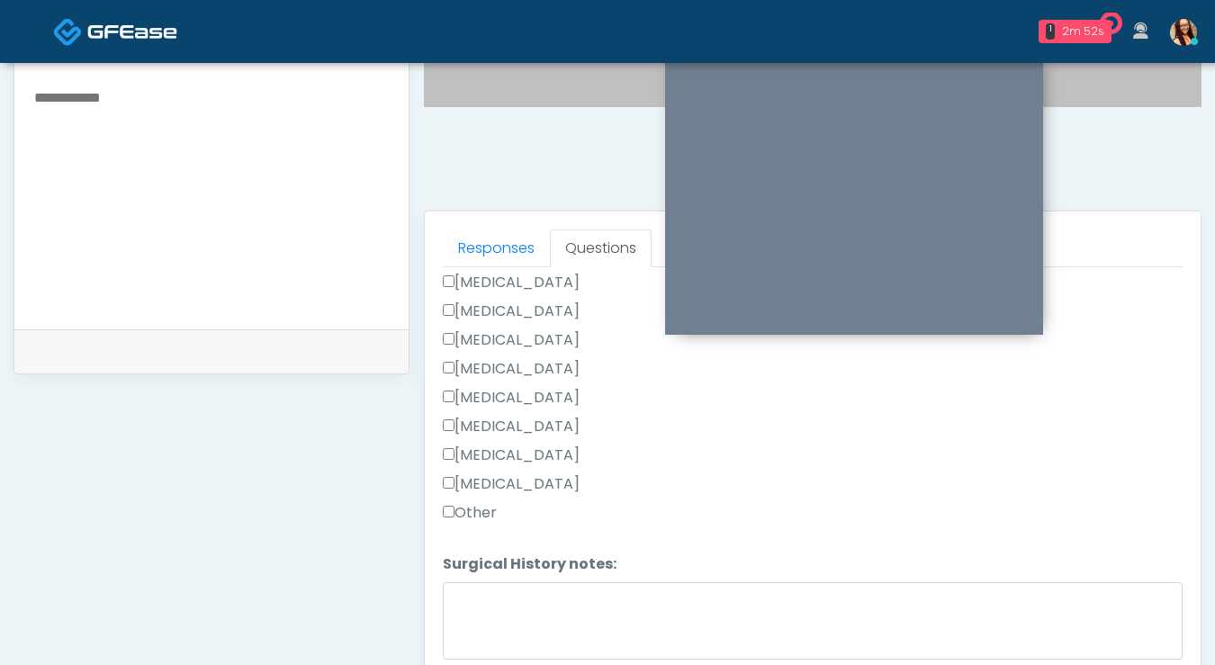
scroll to position [829, 0]
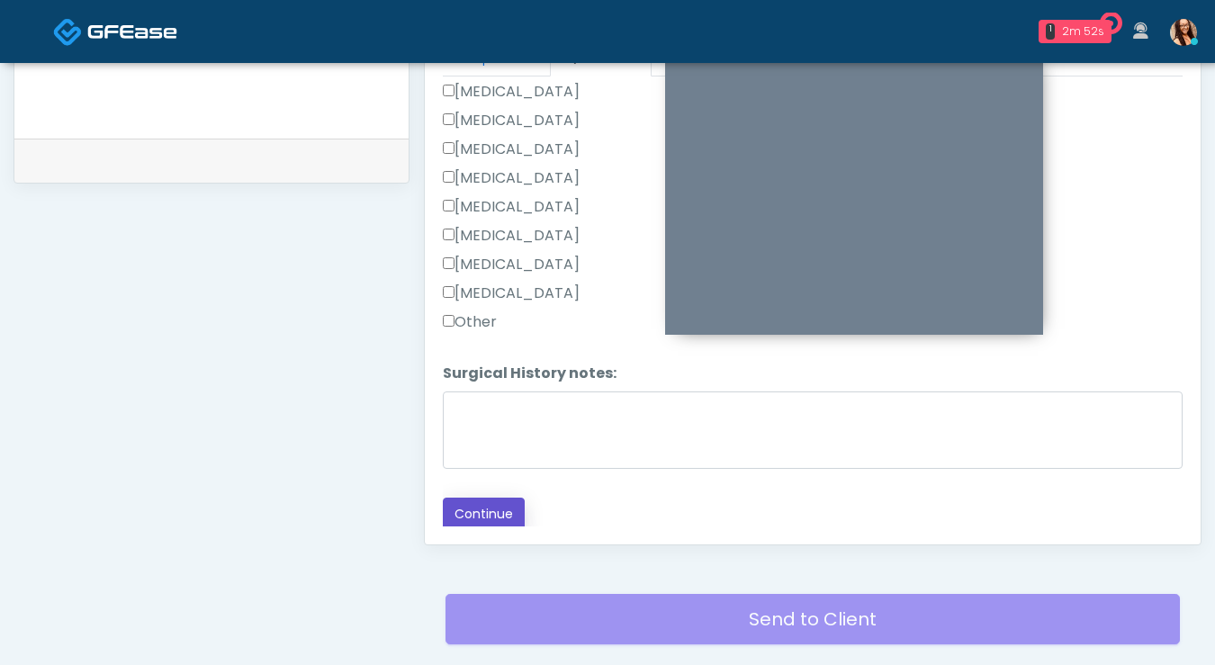
drag, startPoint x: 489, startPoint y: 507, endPoint x: 564, endPoint y: 540, distance: 82.6
click at [489, 506] on button "Continue" at bounding box center [484, 514] width 82 height 33
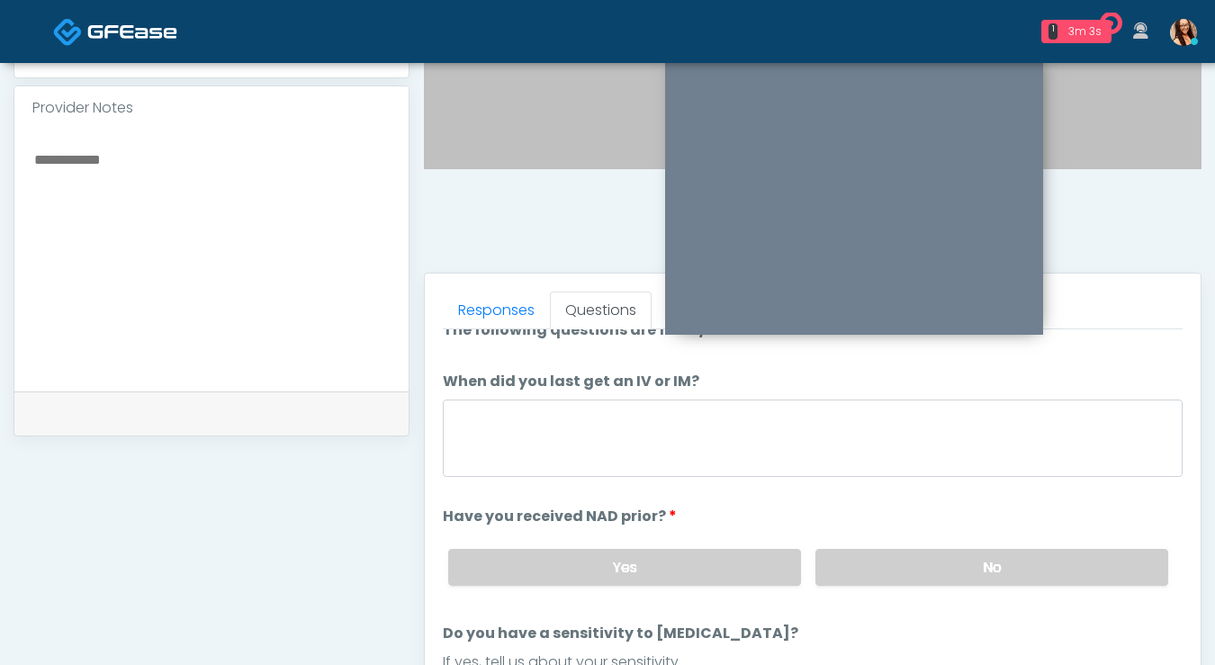
scroll to position [21, 0]
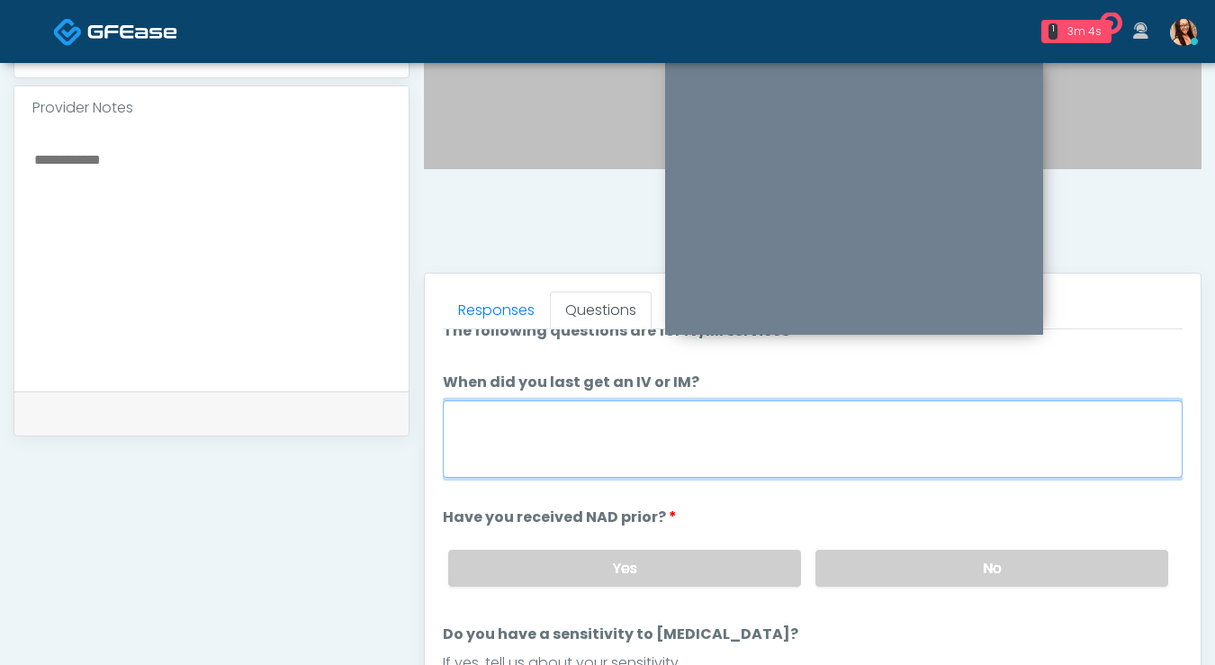
click at [584, 432] on textarea "When did you last get an IV or IM?" at bounding box center [813, 438] width 740 height 77
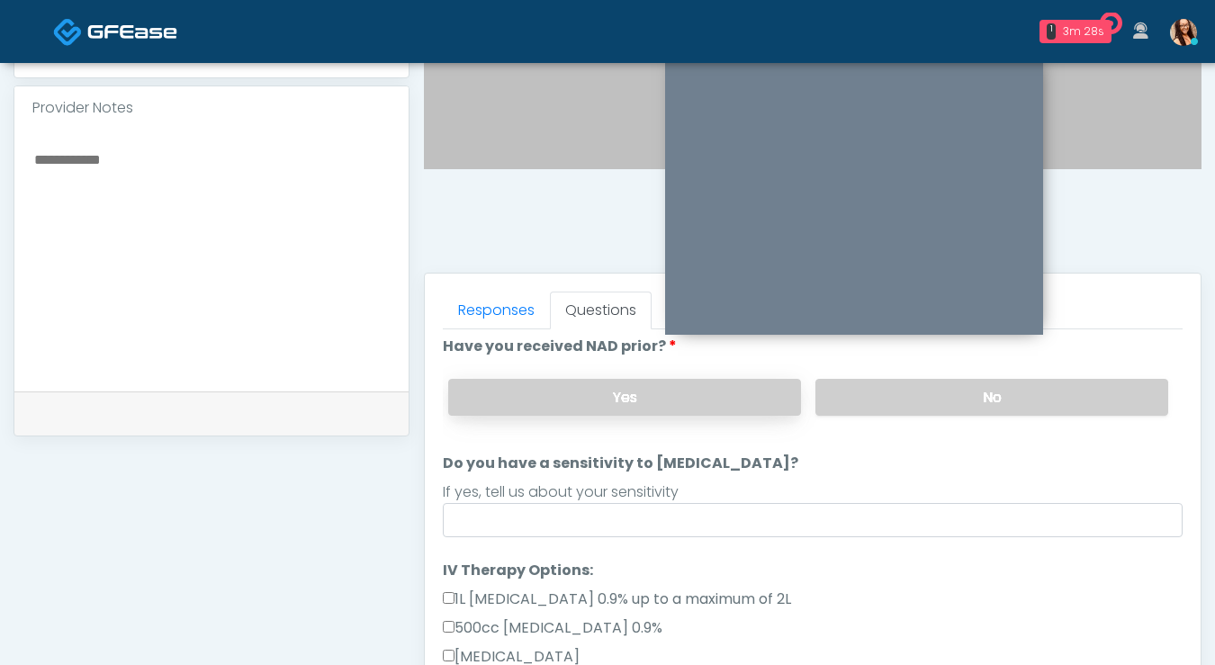
scroll to position [160, 0]
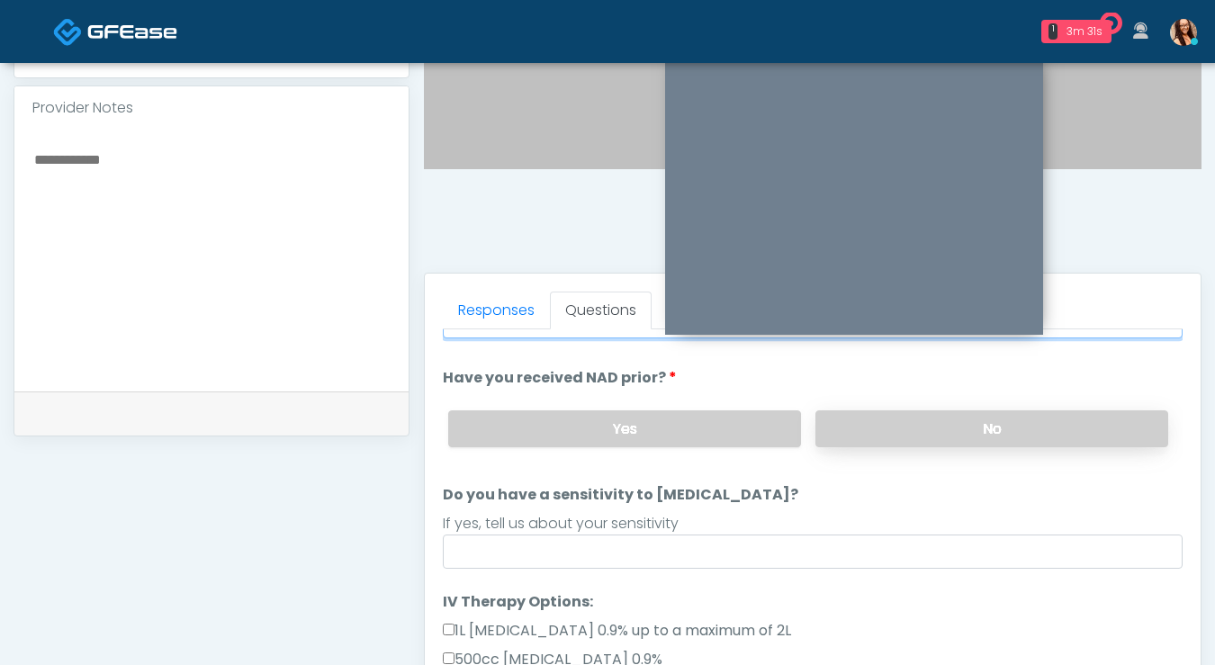
type textarea "*******"
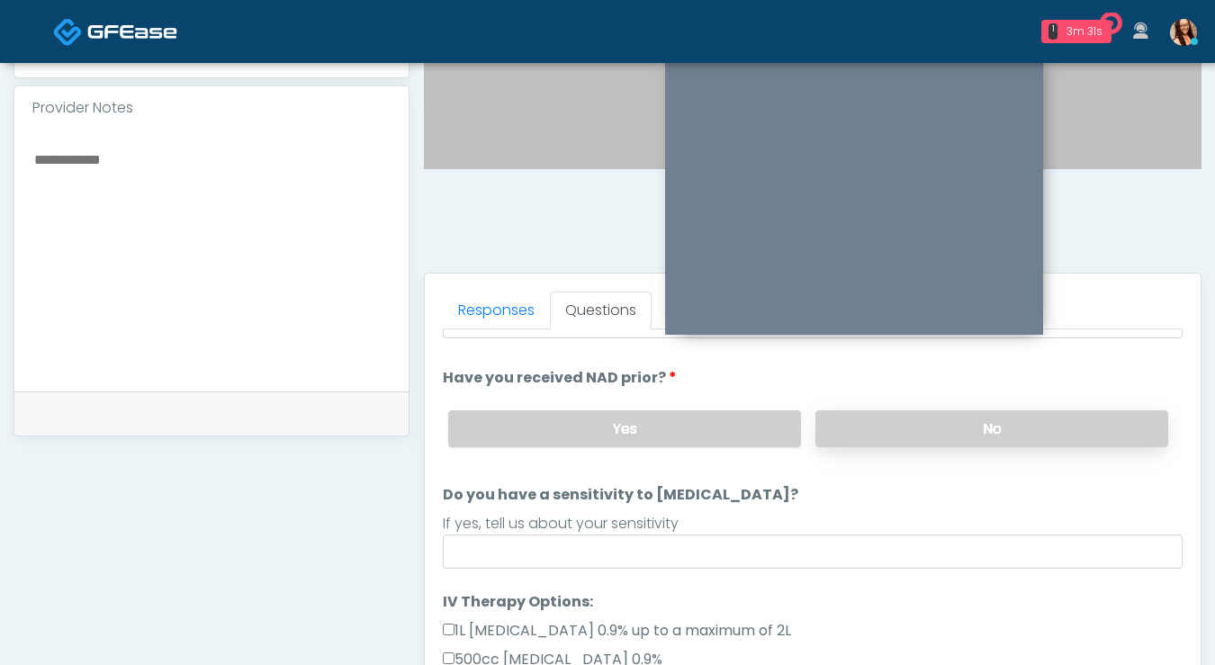
click at [846, 427] on label "No" at bounding box center [991, 428] width 353 height 37
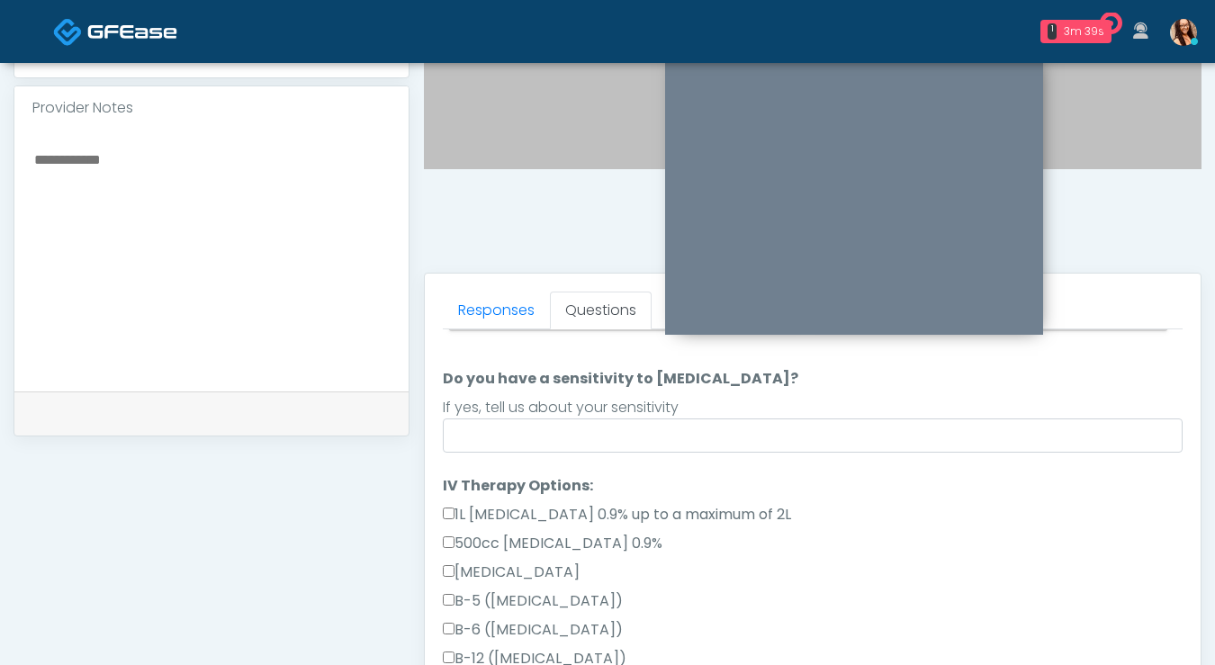
scroll to position [293, 0]
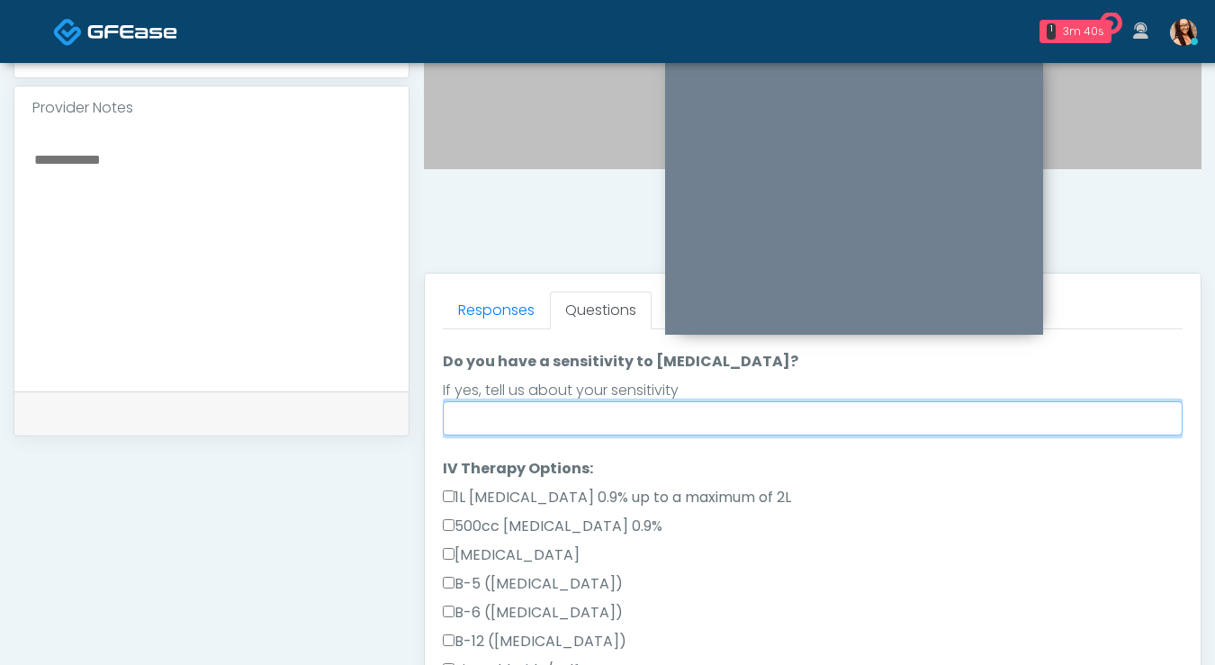
click at [700, 417] on input "Do you have a sensitivity to Niacin?" at bounding box center [813, 418] width 740 height 34
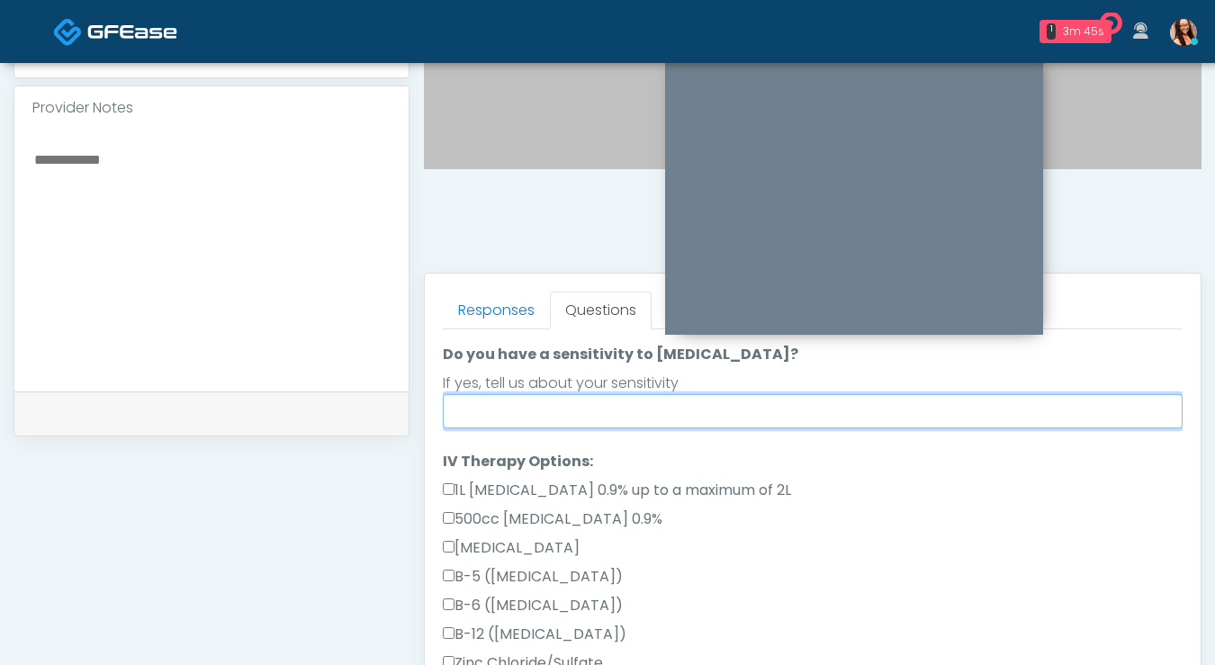
scroll to position [304, 0]
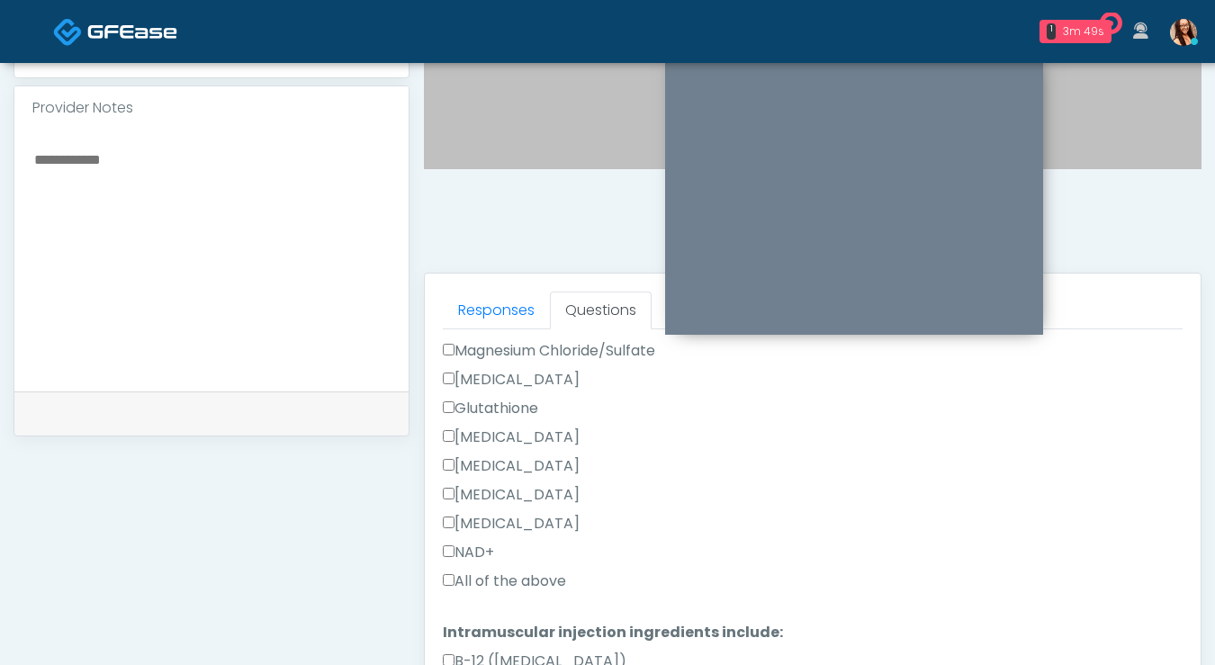
click at [481, 575] on label "All of the above" at bounding box center [504, 582] width 123 height 22
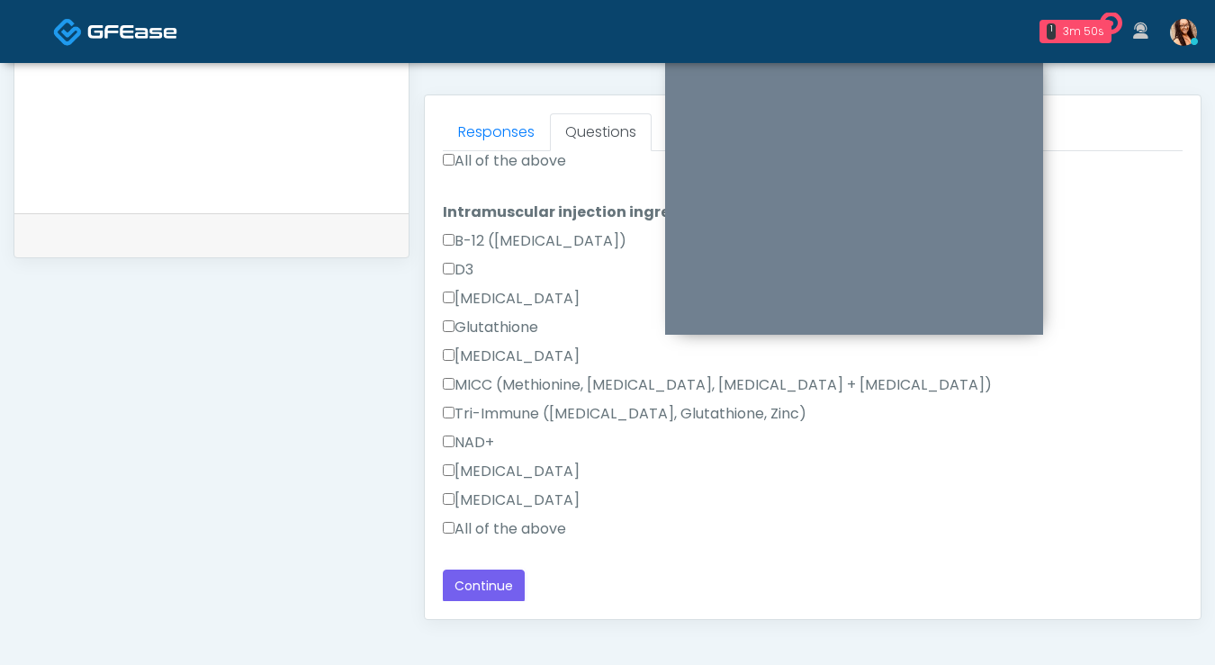
scroll to position [829, 0]
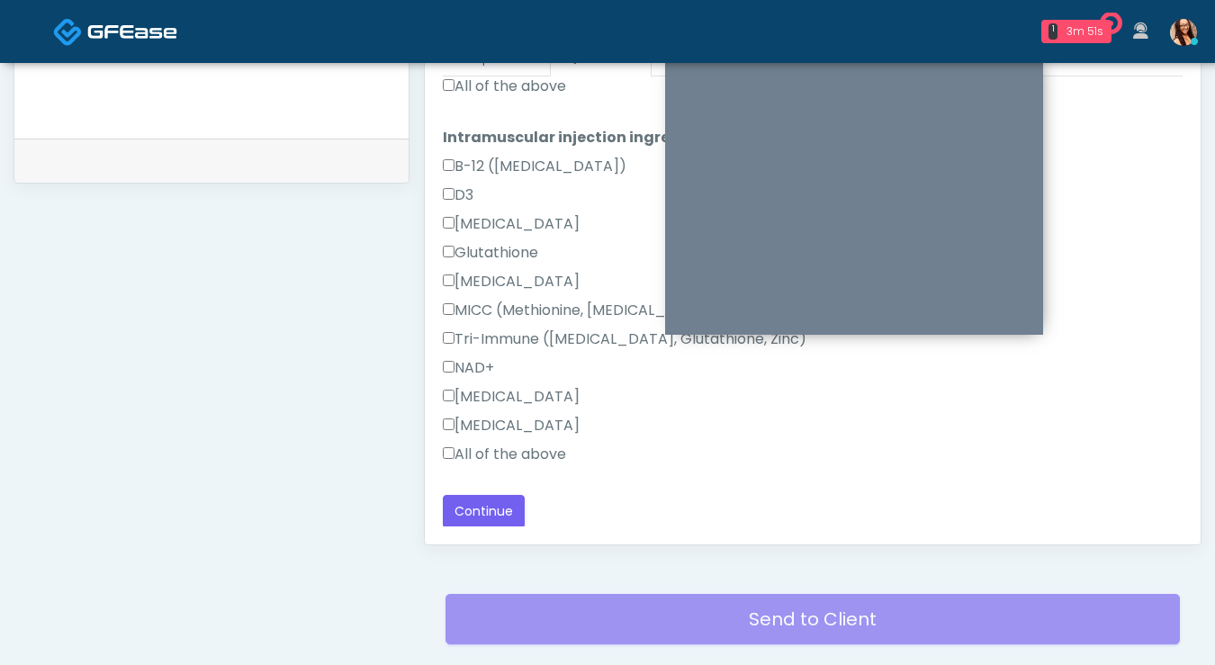
click at [507, 454] on label "All of the above" at bounding box center [504, 455] width 123 height 22
click at [492, 508] on button "Continue" at bounding box center [484, 511] width 82 height 33
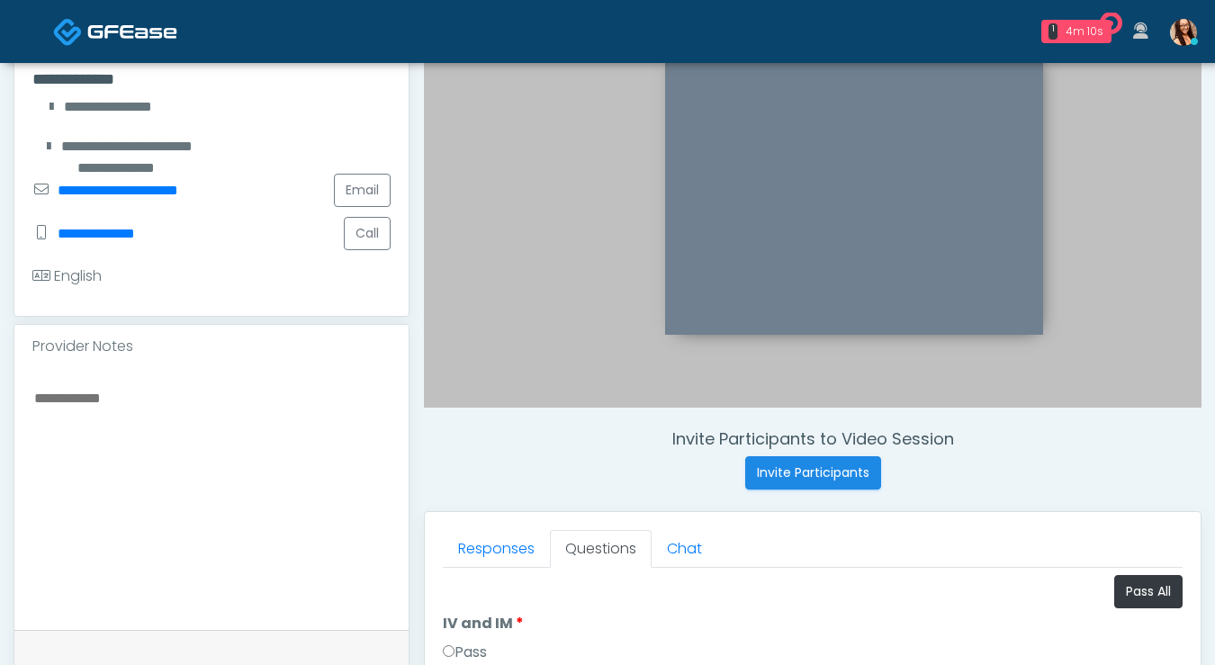
scroll to position [549, 0]
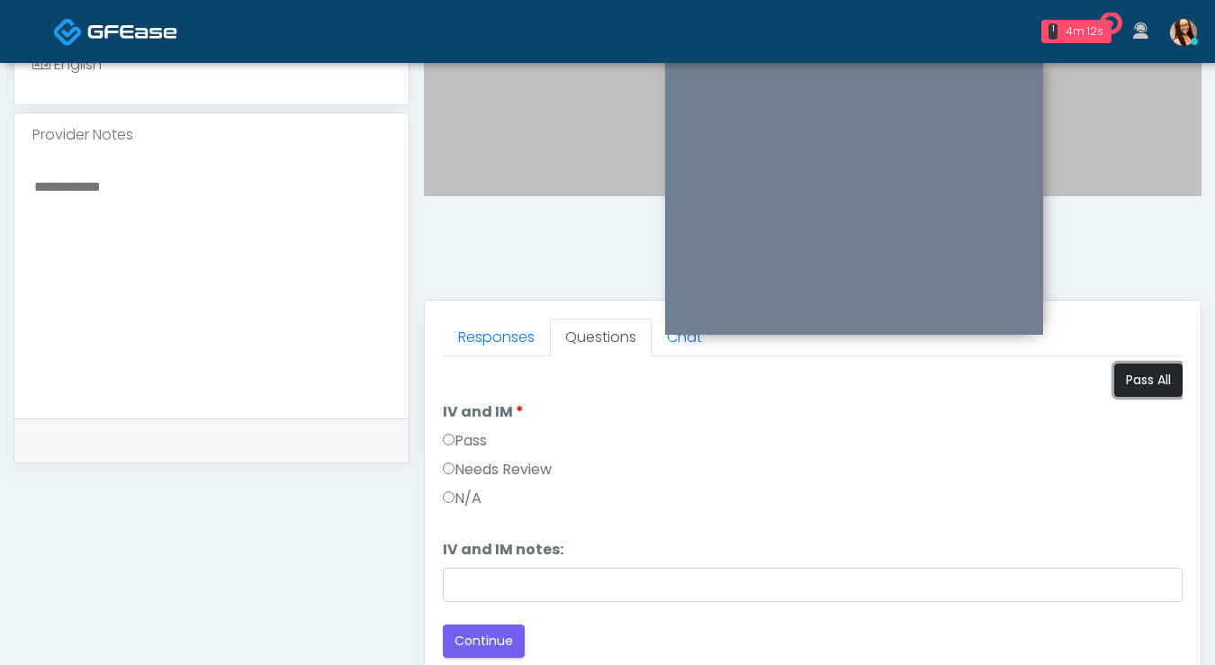
click at [1151, 384] on button "Pass All" at bounding box center [1148, 380] width 68 height 33
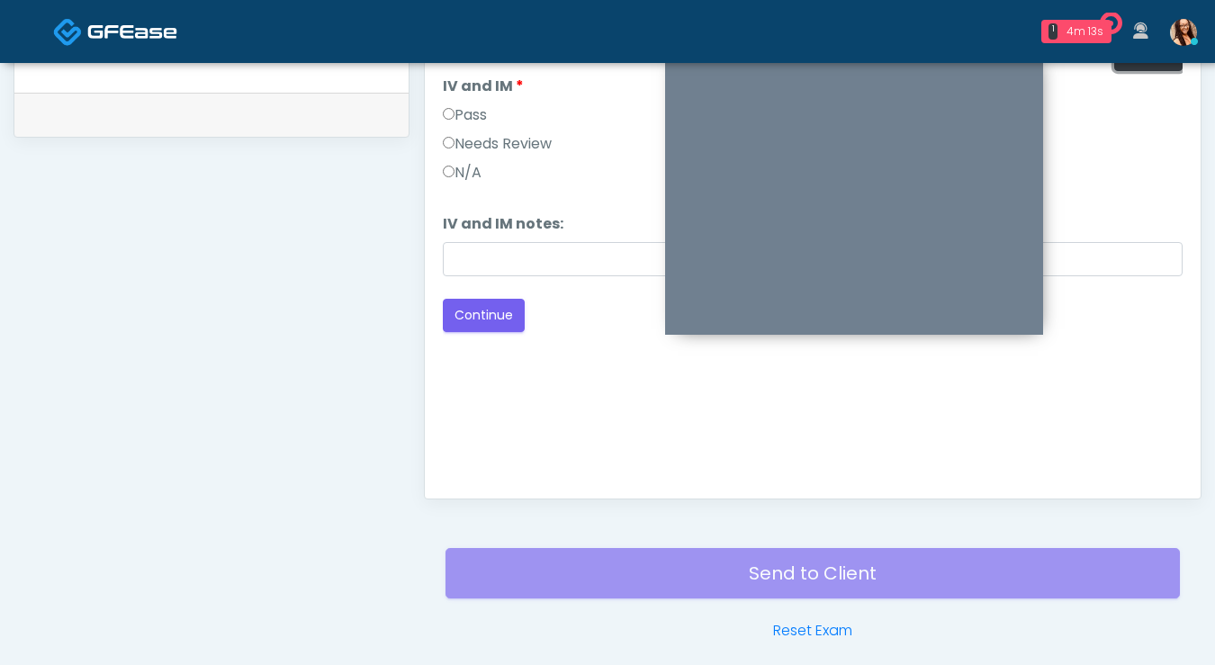
scroll to position [935, 0]
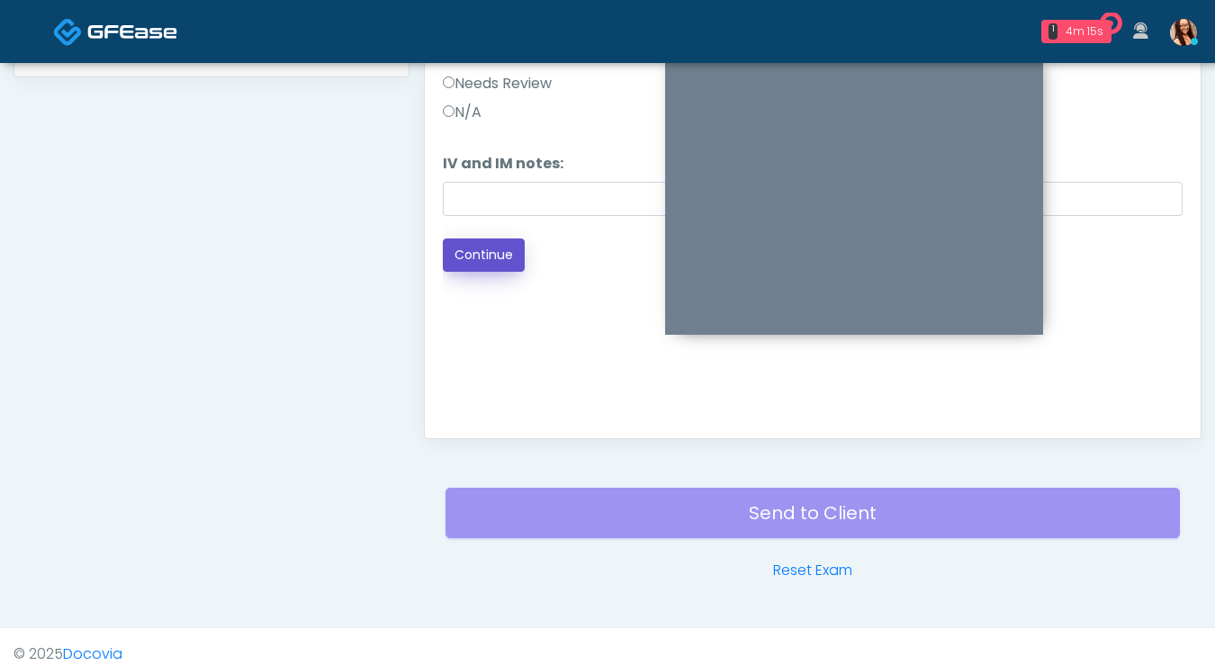
click at [490, 262] on button "Continue" at bounding box center [484, 254] width 82 height 33
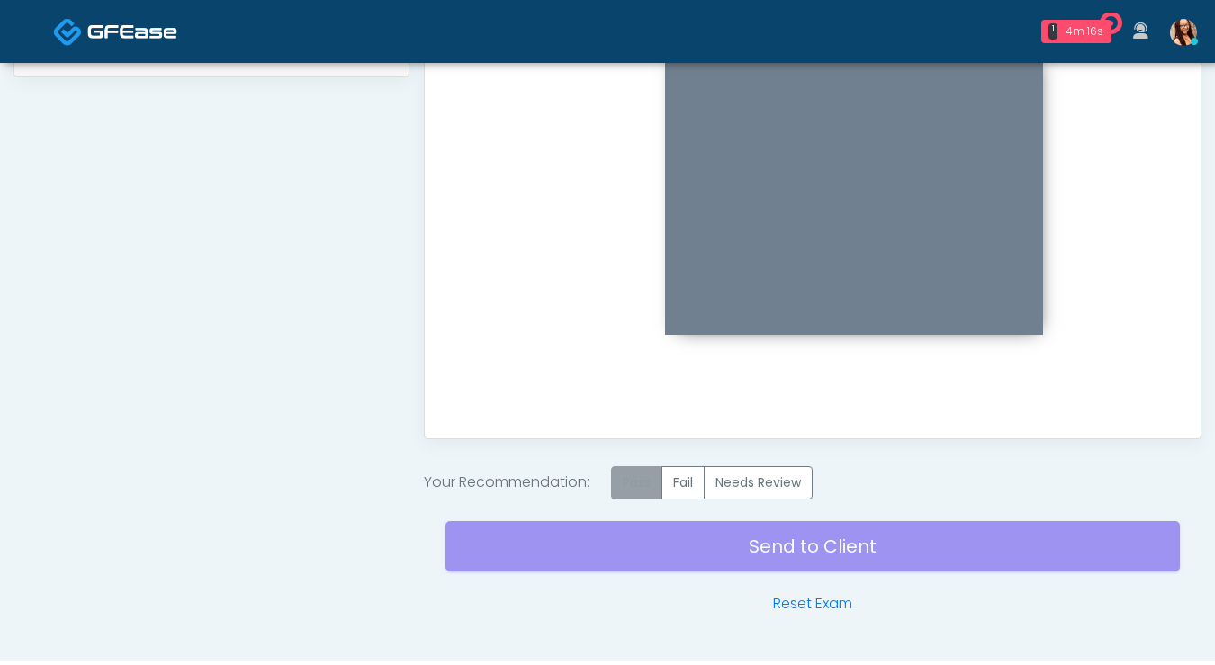
click at [628, 478] on label "Pass" at bounding box center [636, 482] width 51 height 33
click at [597, 534] on div "Send to Client Reset Exam" at bounding box center [812, 556] width 734 height 115
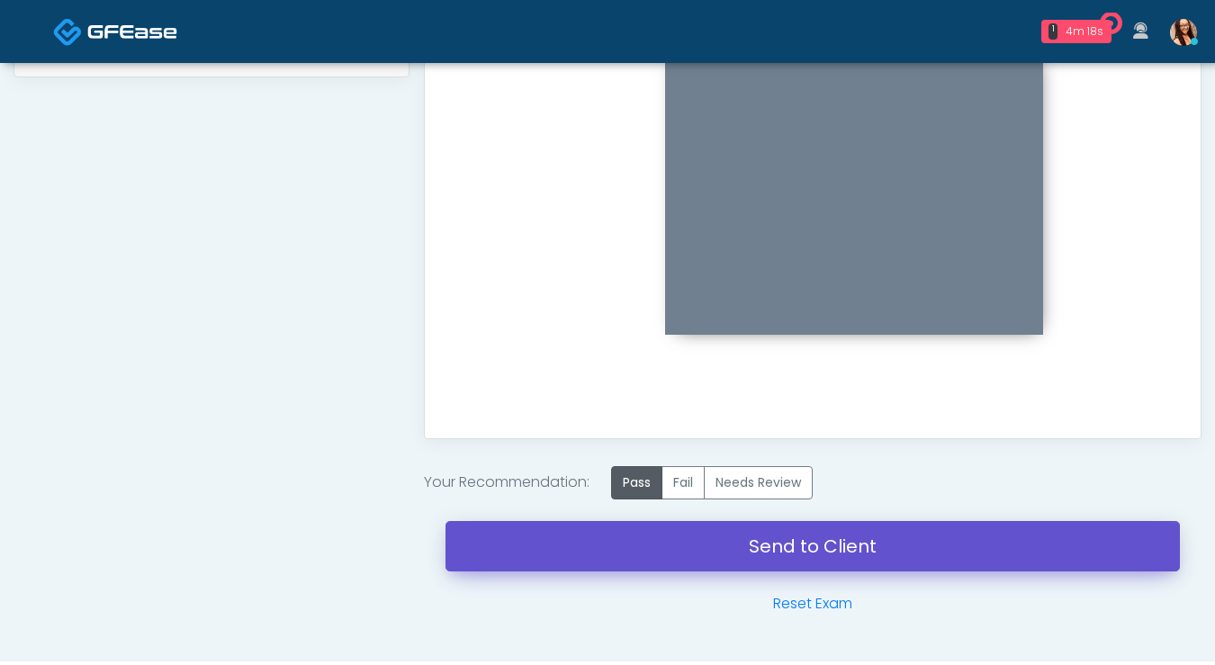
click at [614, 550] on link "Send to Client" at bounding box center [812, 546] width 734 height 50
click at [684, 560] on link "Send to Client" at bounding box center [812, 546] width 734 height 50
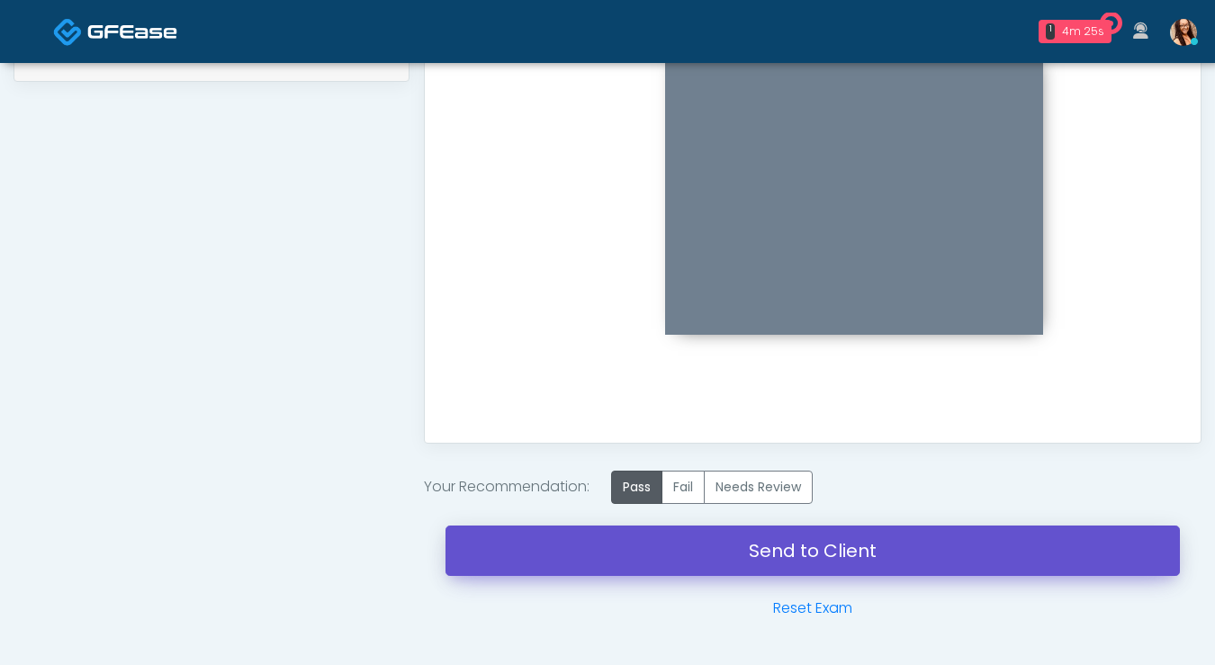
scroll to position [928, 0]
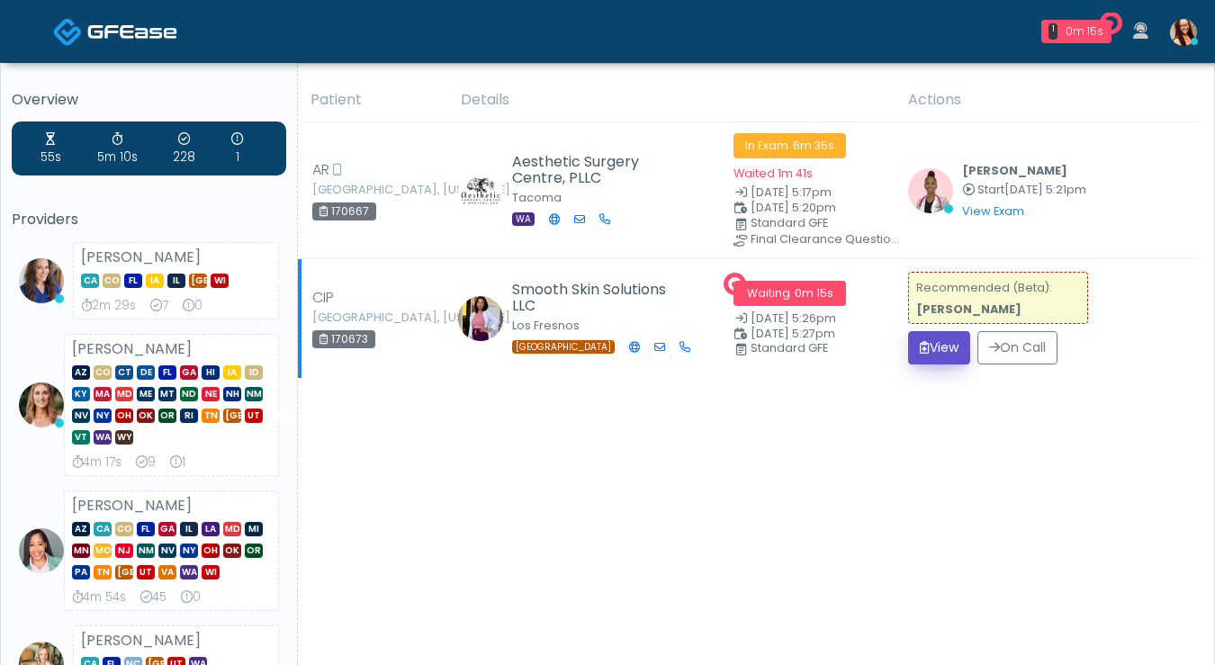
click at [931, 353] on button "View" at bounding box center [939, 347] width 62 height 33
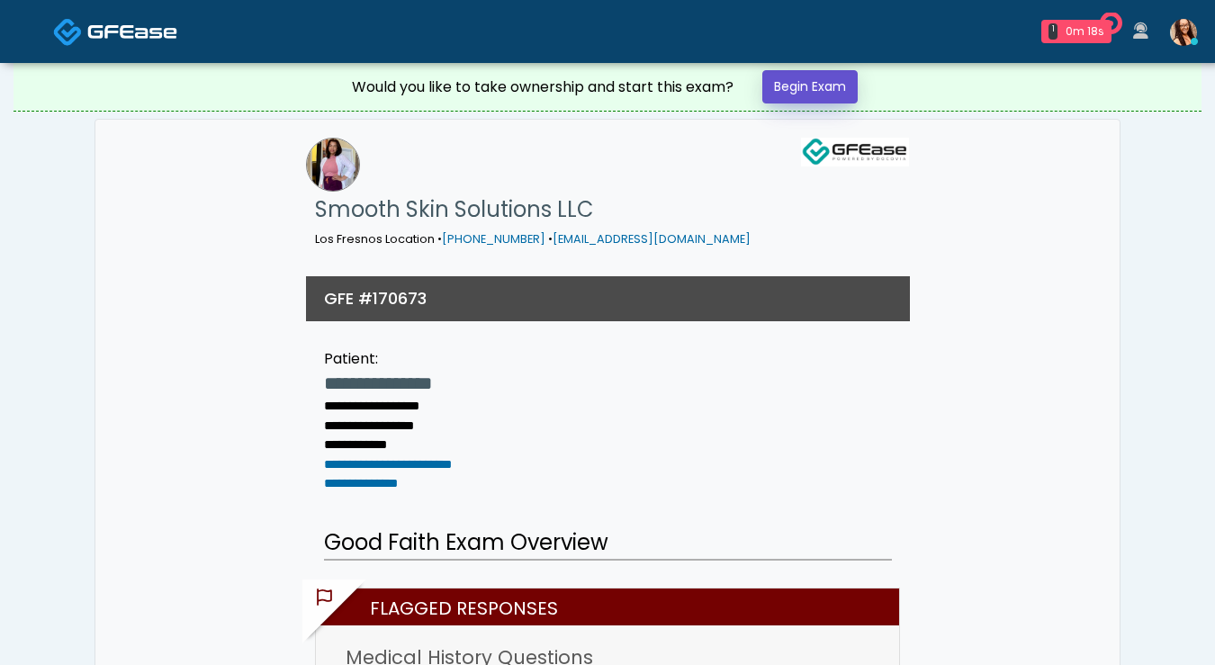
click at [836, 89] on link "Begin Exam" at bounding box center [809, 86] width 95 height 33
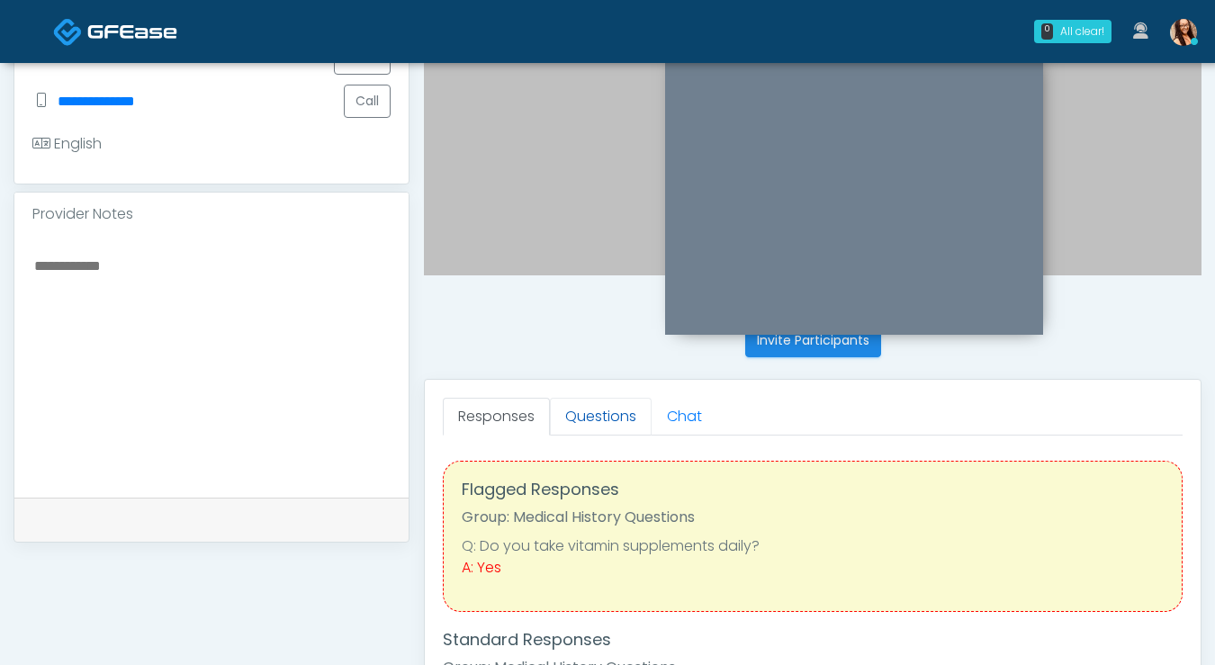
scroll to position [471, 0]
click at [601, 416] on link "Questions" at bounding box center [601, 416] width 102 height 38
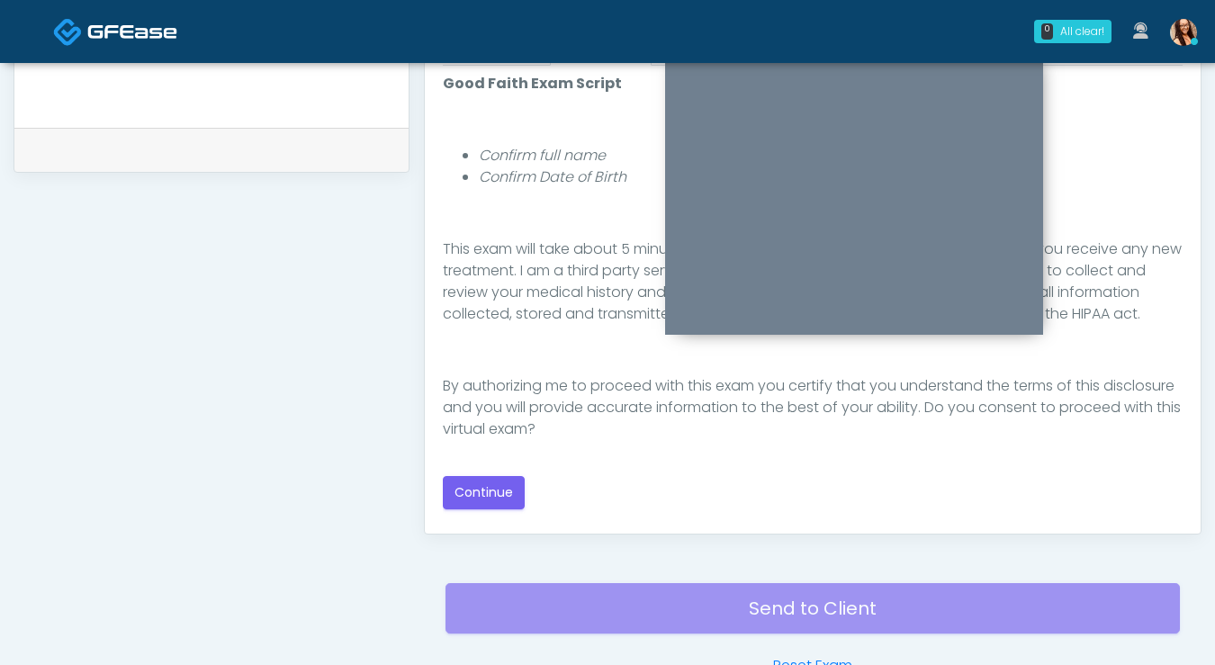
scroll to position [840, 0]
click at [470, 481] on button "Continue" at bounding box center [484, 492] width 82 height 33
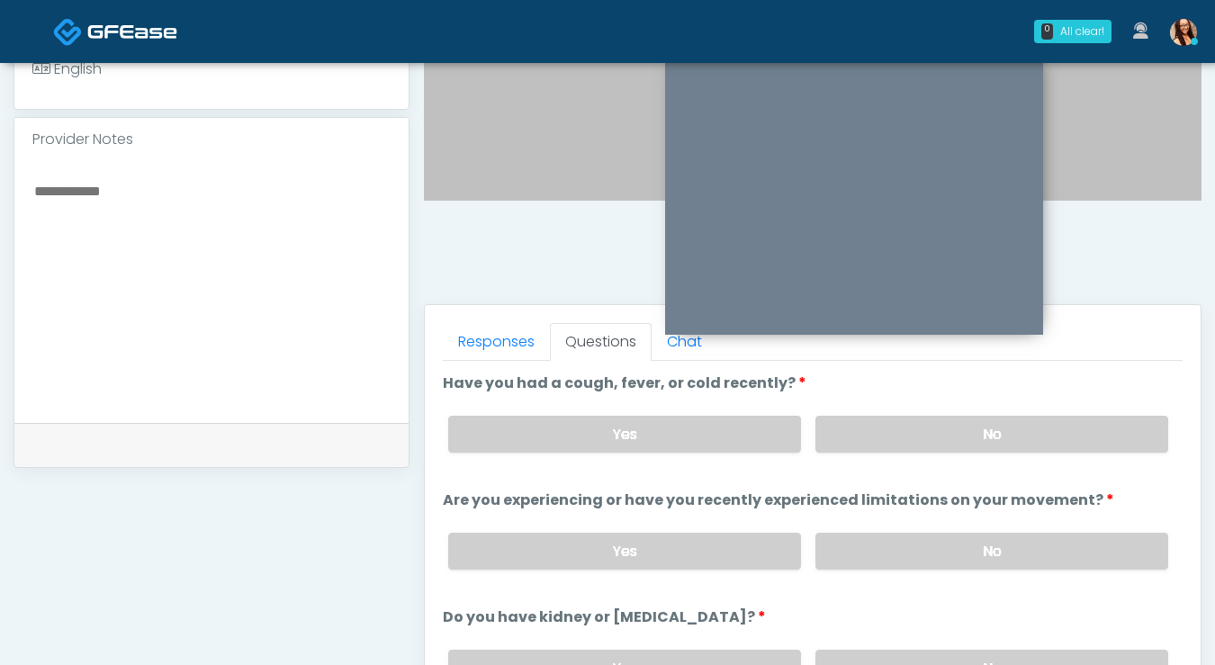
scroll to position [544, 0]
click at [902, 430] on label "No" at bounding box center [991, 434] width 353 height 37
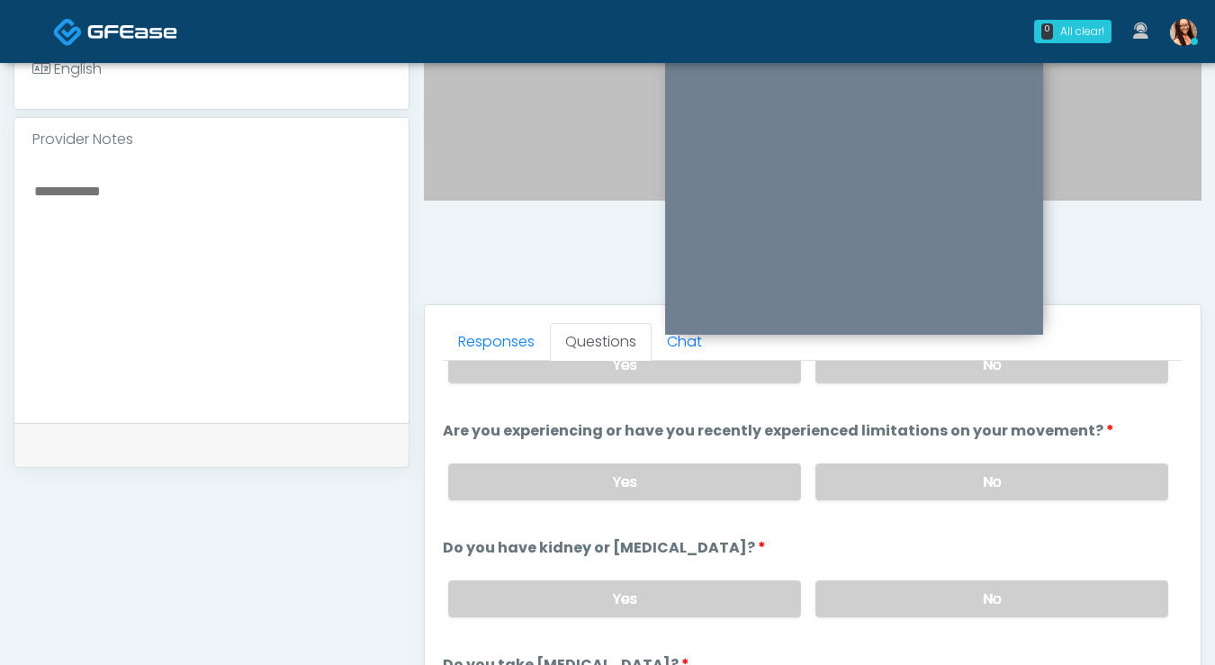
scroll to position [70, 0]
click at [898, 464] on label "No" at bounding box center [991, 481] width 353 height 37
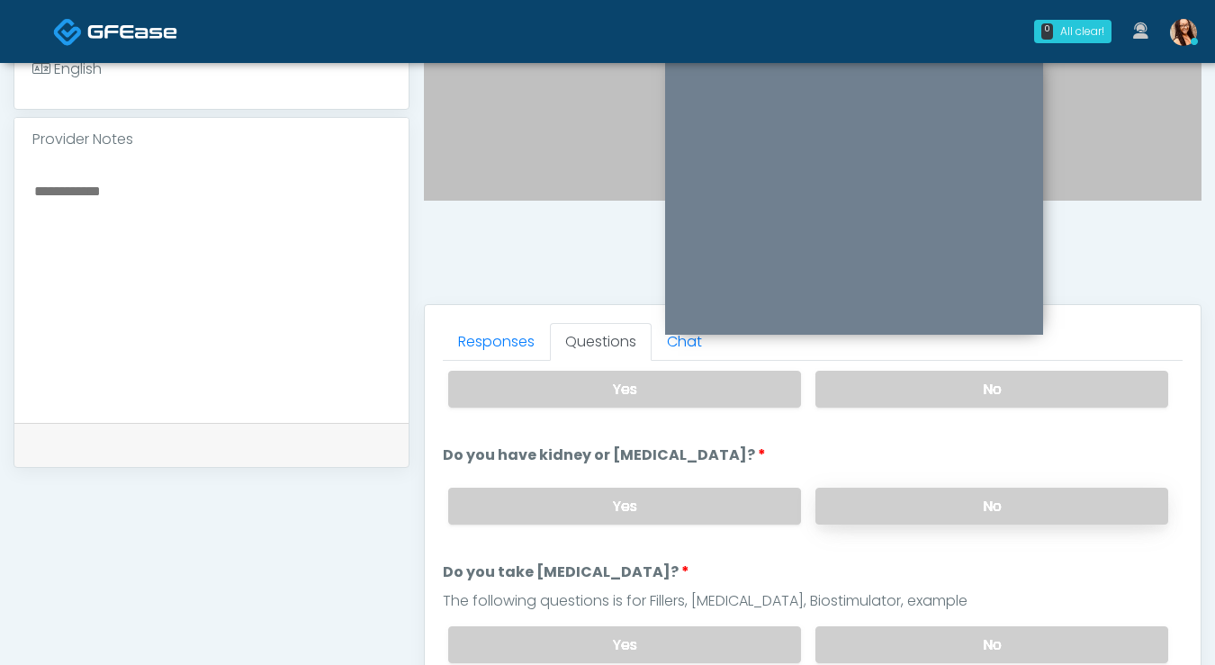
scroll to position [166, 0]
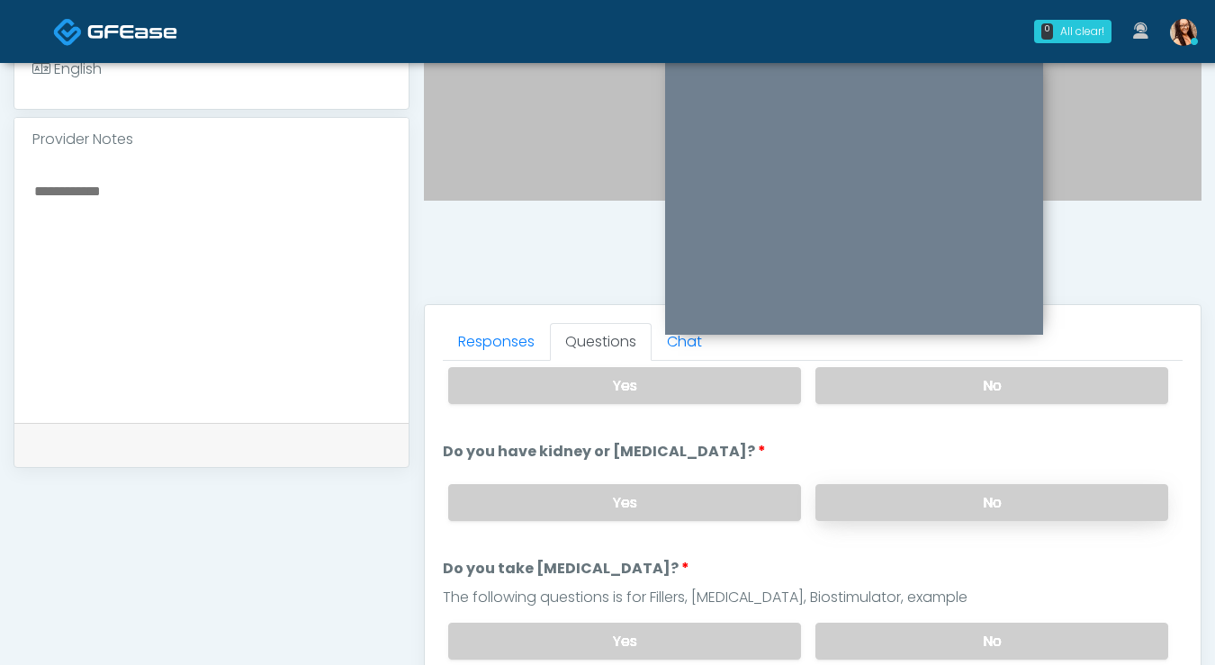
click at [910, 489] on label "No" at bounding box center [991, 502] width 353 height 37
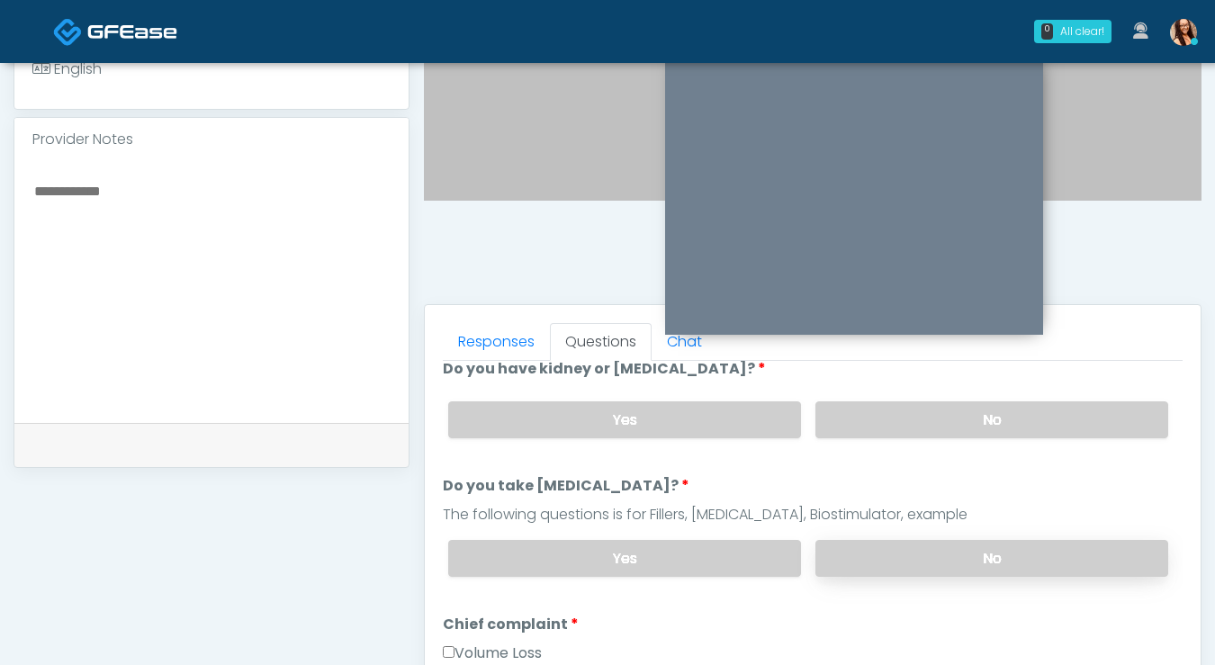
scroll to position [334, 0]
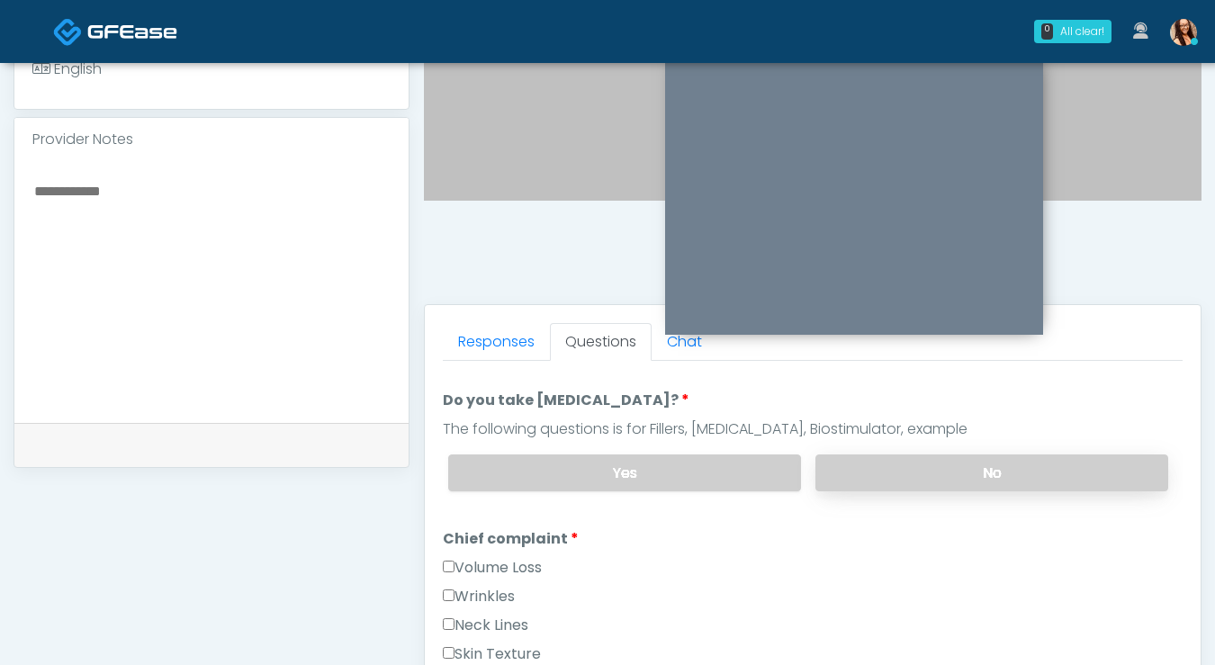
drag, startPoint x: 896, startPoint y: 464, endPoint x: 887, endPoint y: 452, distance: 15.5
click at [896, 464] on label "No" at bounding box center [991, 472] width 353 height 37
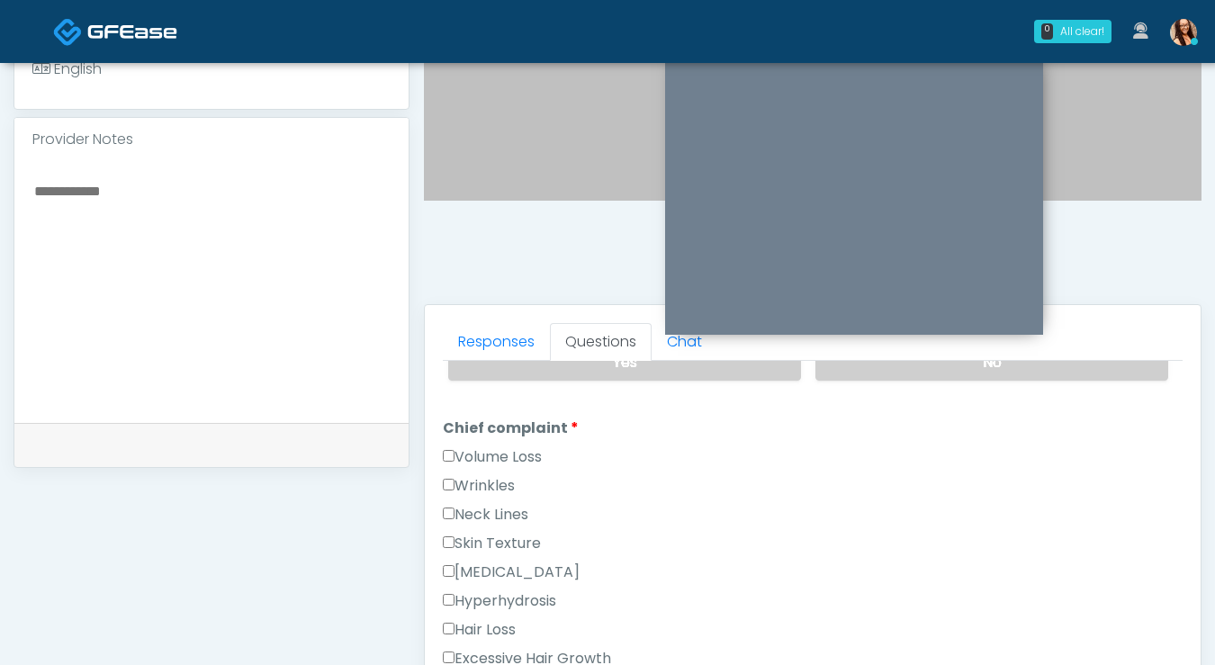
scroll to position [448, 0]
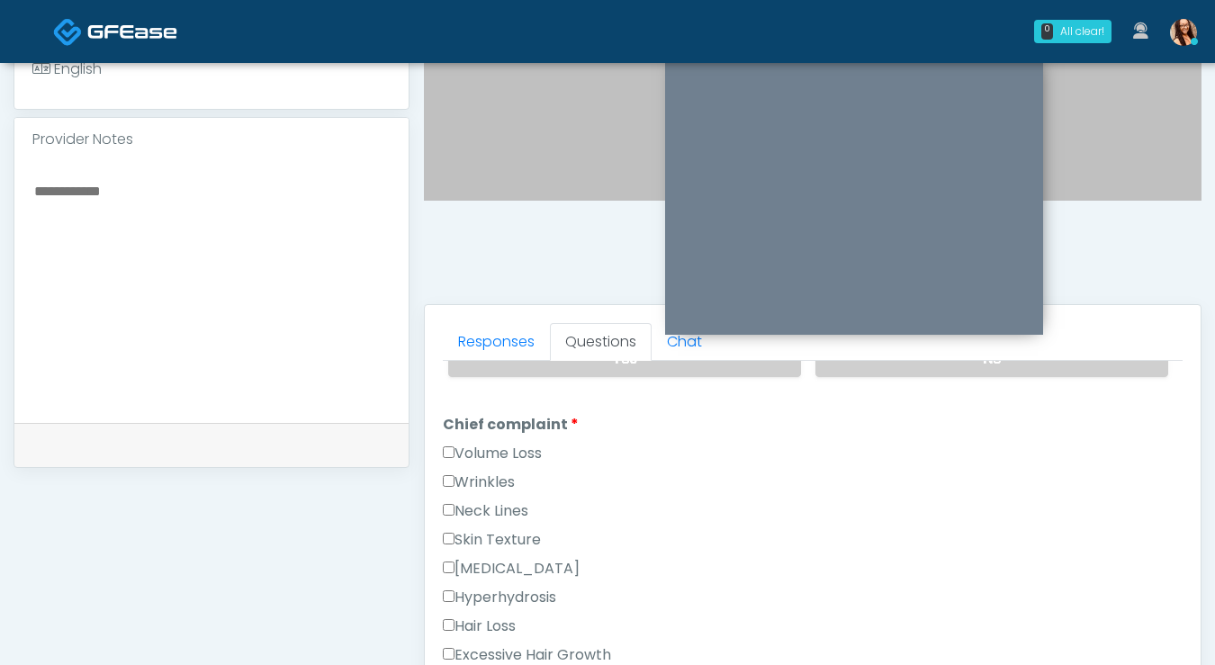
click at [480, 447] on label "Volume Loss" at bounding box center [492, 454] width 99 height 22
click at [444, 437] on li "Chief complaint Chief complaint Volume Loss Wrinkles Neck Lines Skin Texture Hy…" at bounding box center [813, 601] width 740 height 374
click at [455, 474] on label "Wrinkles" at bounding box center [479, 483] width 72 height 22
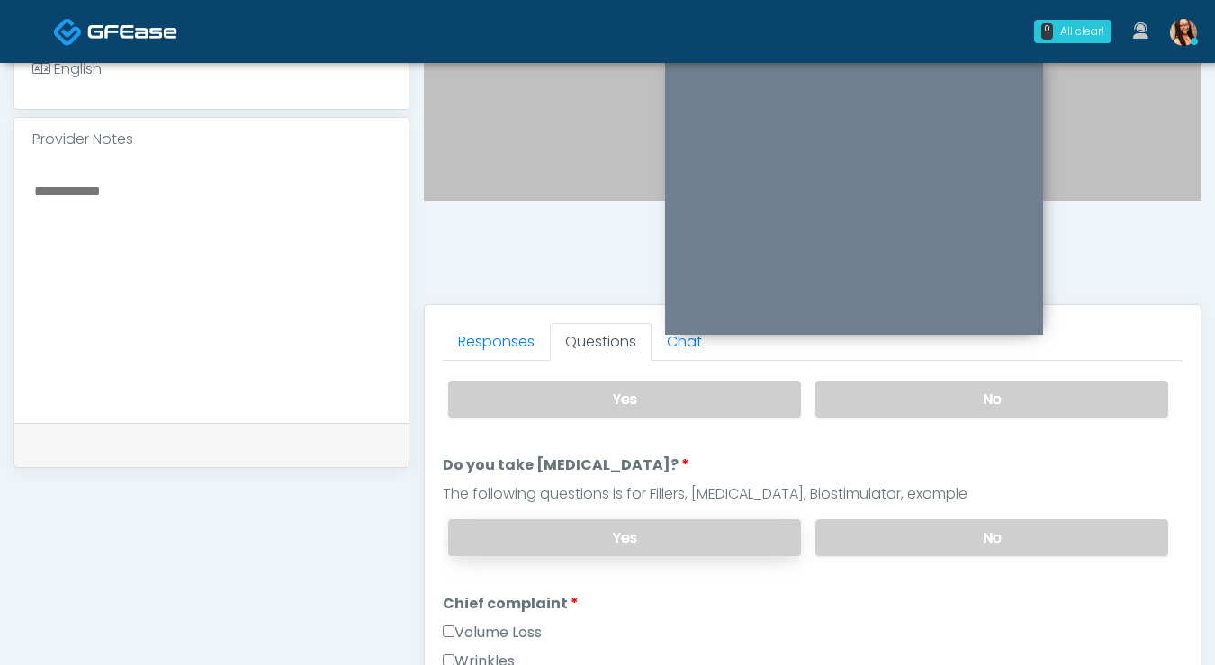
scroll to position [272, 0]
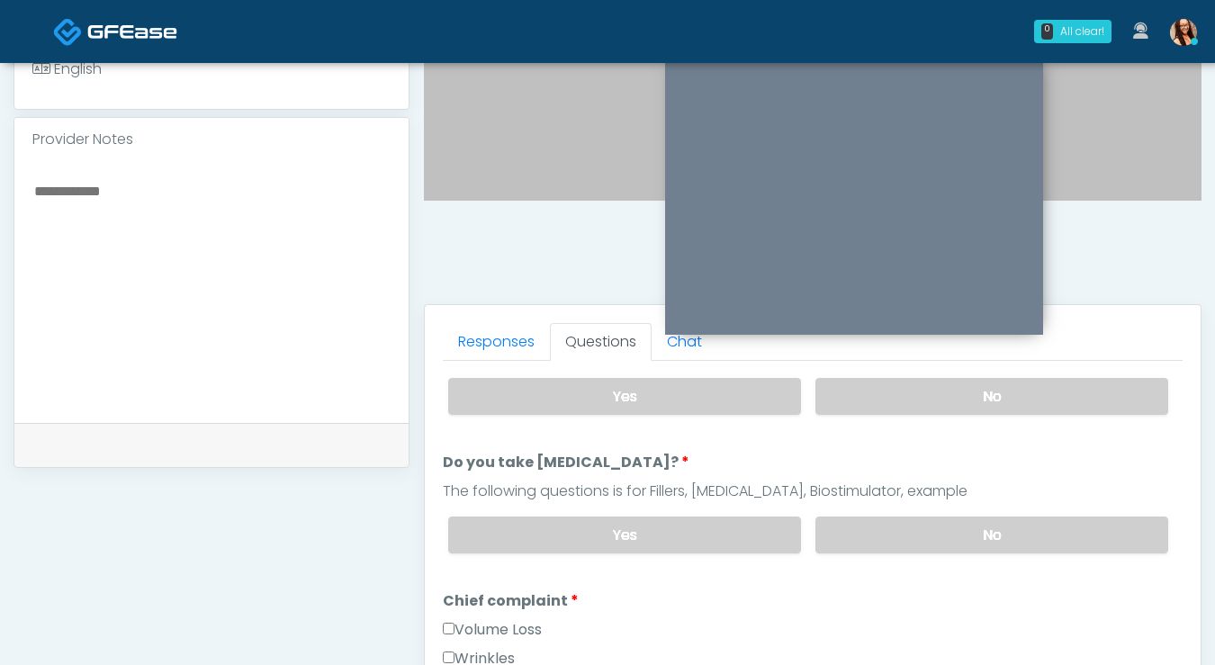
click at [516, 619] on label "Volume Loss" at bounding box center [492, 630] width 99 height 22
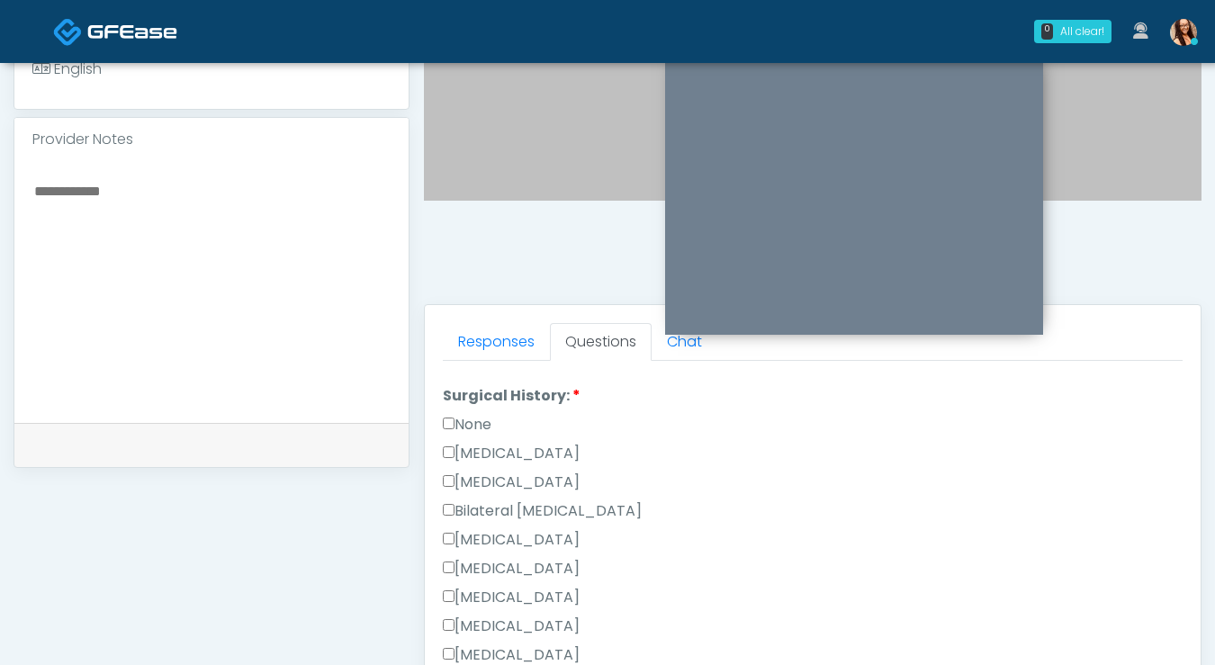
scroll to position [1012, 0]
click at [472, 443] on label "[MEDICAL_DATA]" at bounding box center [511, 451] width 137 height 22
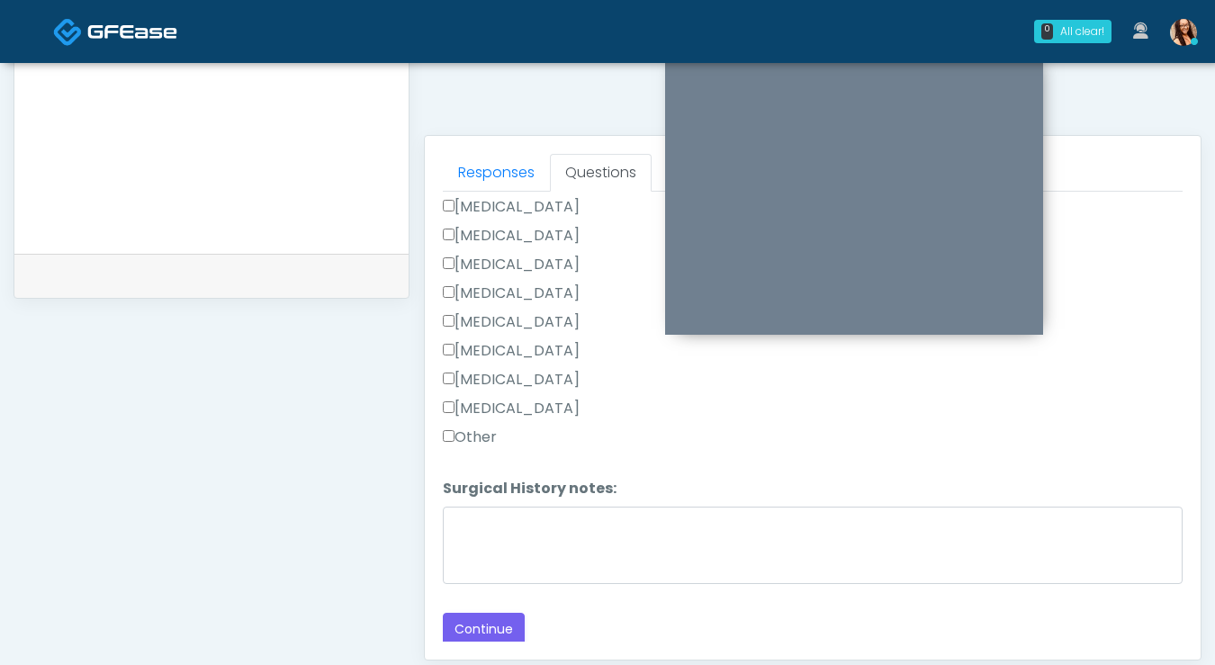
scroll to position [722, 0]
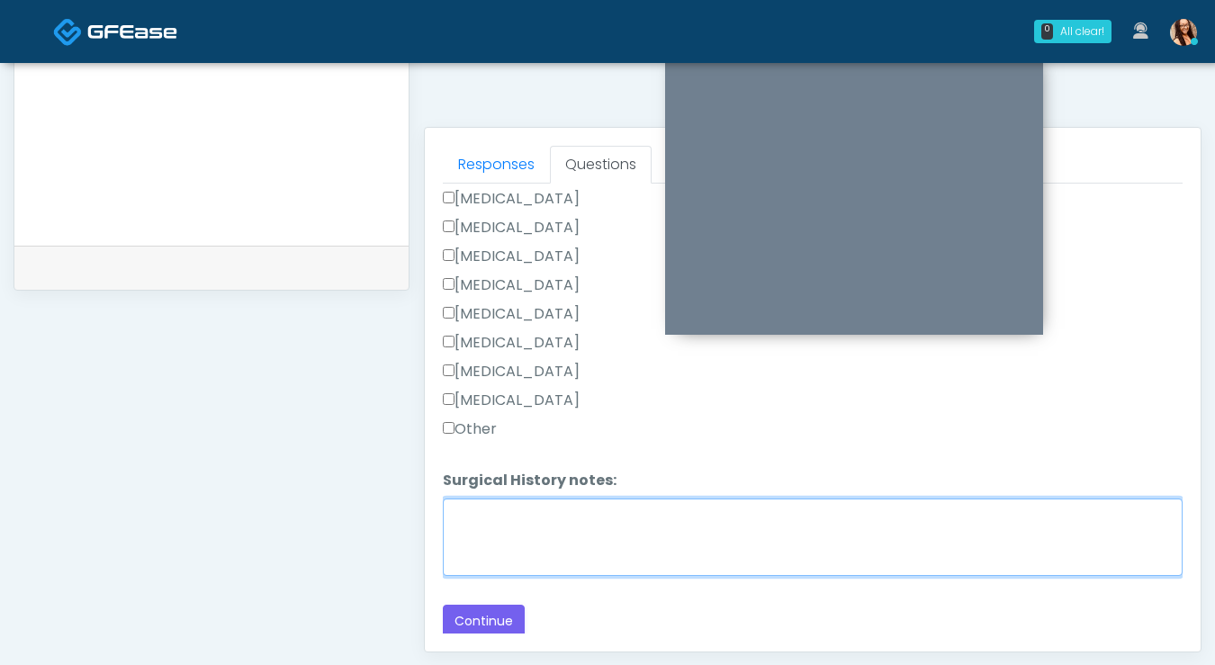
drag, startPoint x: 559, startPoint y: 535, endPoint x: 562, endPoint y: 520, distance: 14.8
click at [560, 534] on textarea "Surgical History notes:" at bounding box center [813, 537] width 740 height 77
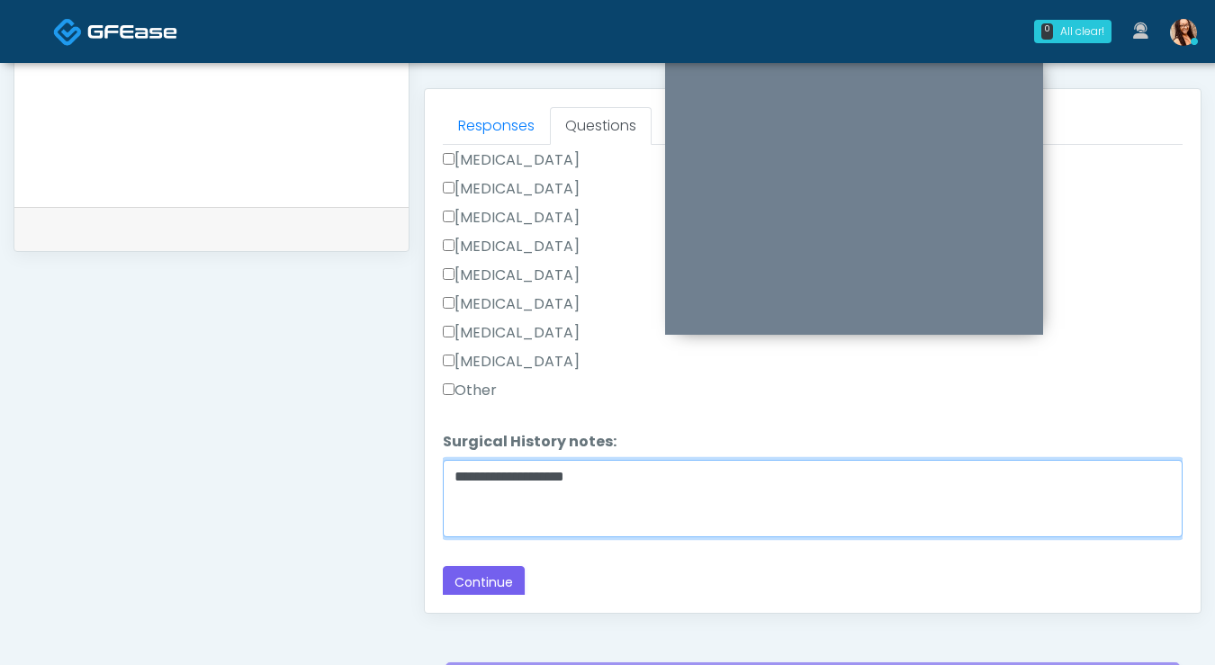
scroll to position [775, 0]
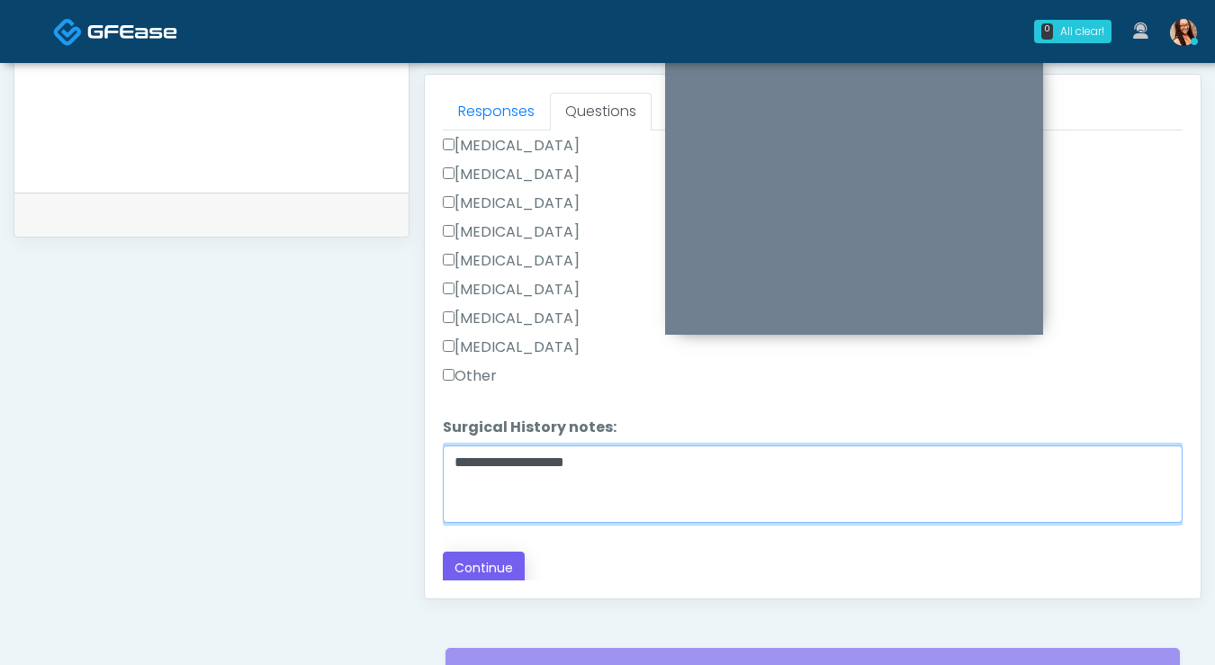
type textarea "**********"
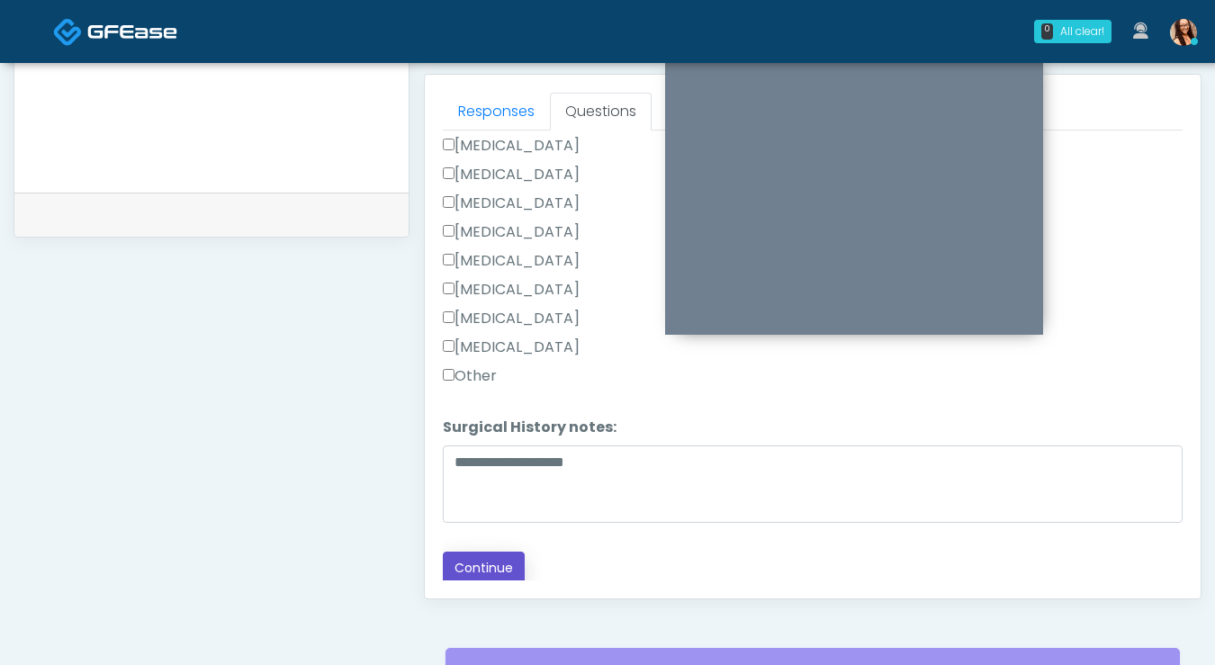
click at [478, 570] on button "Continue" at bounding box center [484, 568] width 82 height 33
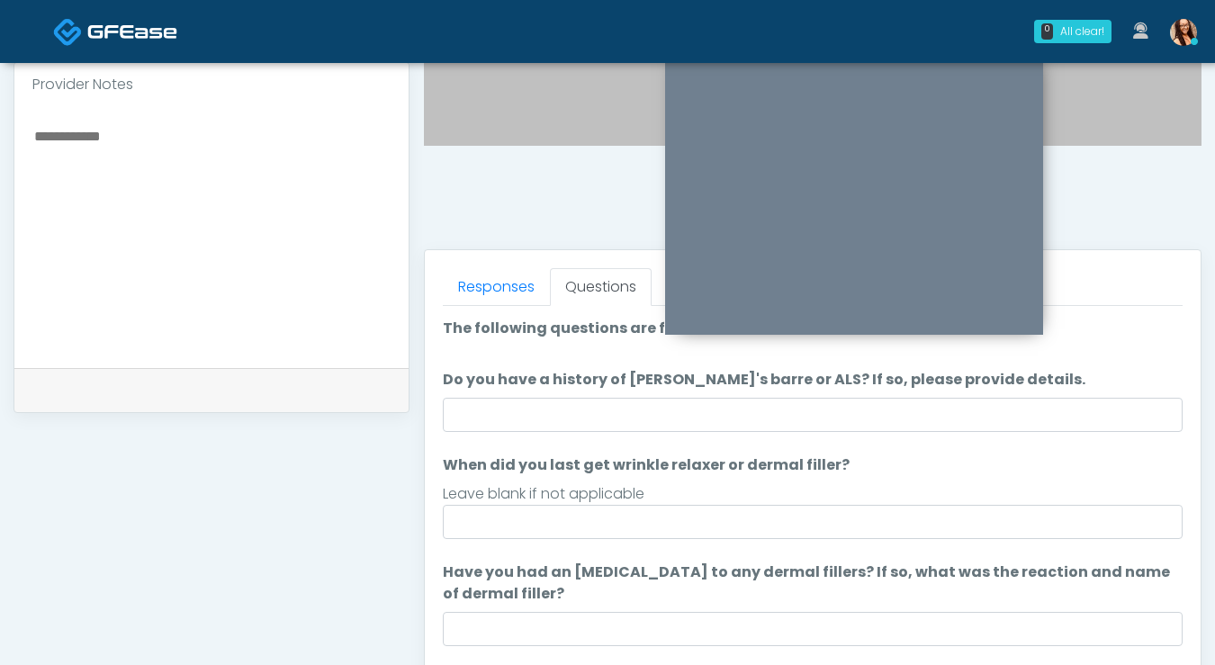
scroll to position [588, 0]
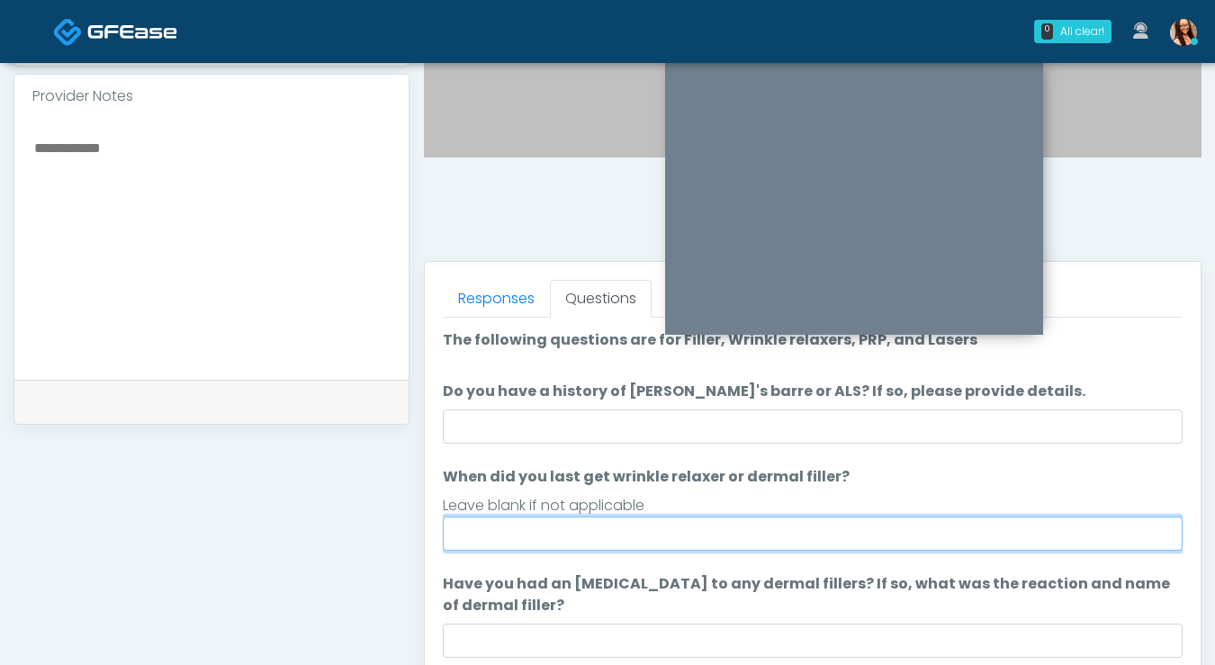
click at [643, 533] on input "When did you last get wrinkle relaxer or dermal filler?" at bounding box center [813, 534] width 740 height 34
type input "**********"
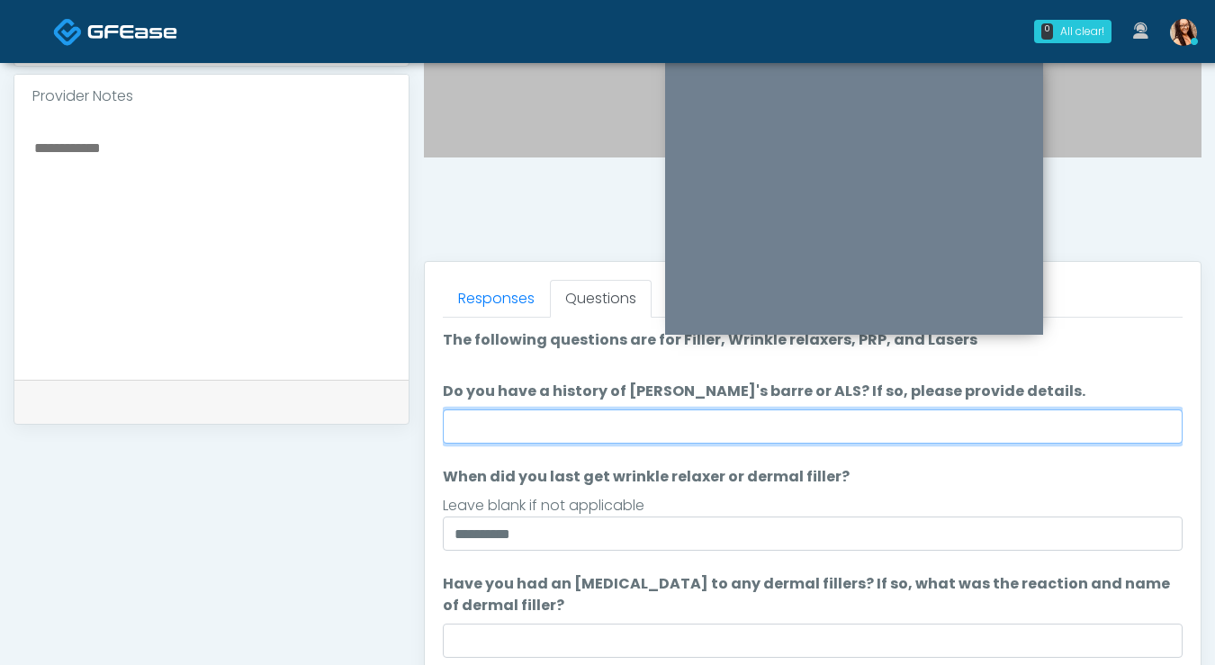
click at [574, 431] on input "Do you have a history of Guillain's barre or ALS? If so, please provide details." at bounding box center [813, 426] width 740 height 34
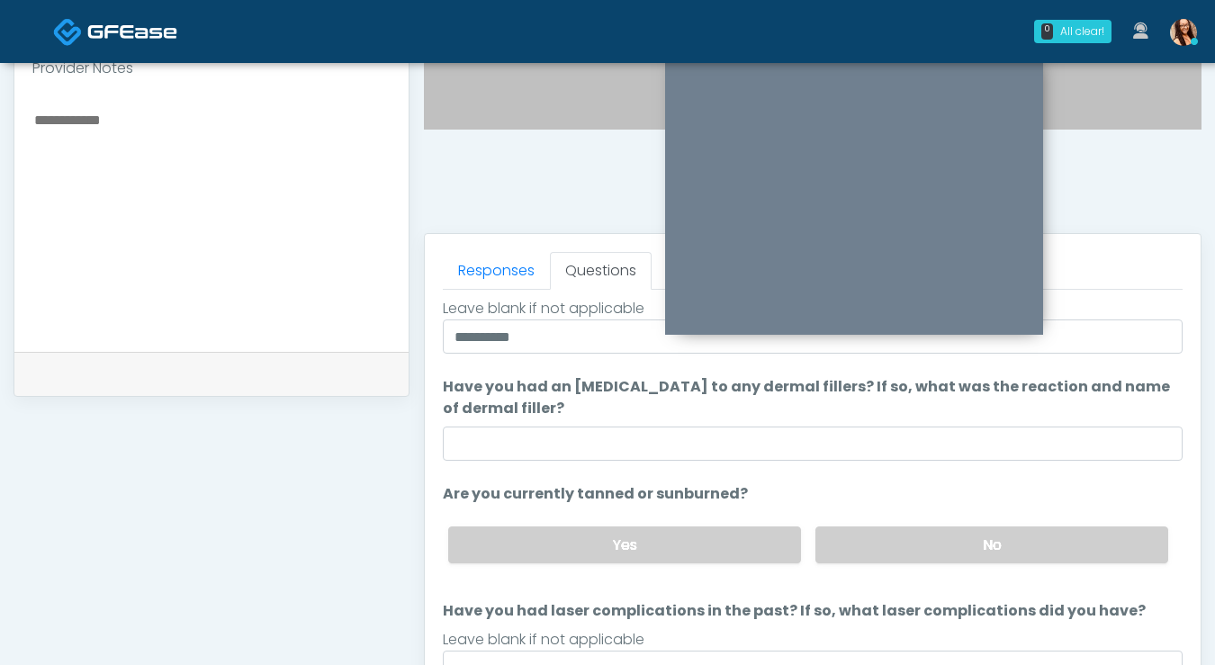
scroll to position [690, 0]
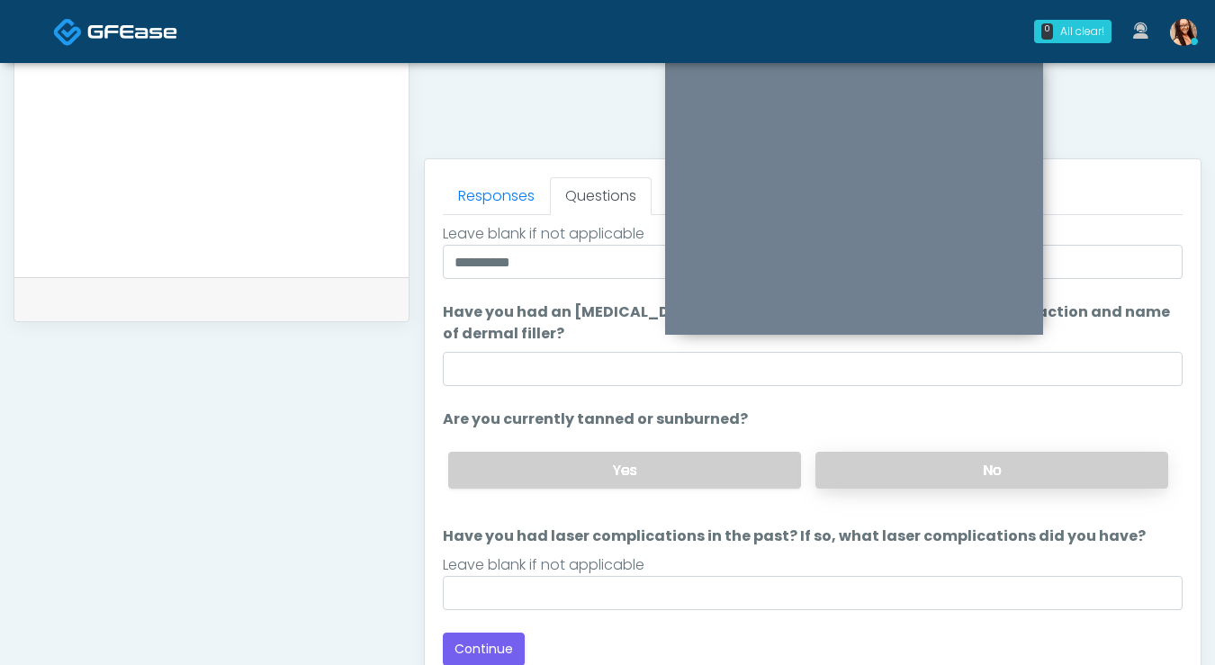
click at [894, 464] on label "No" at bounding box center [991, 470] width 353 height 37
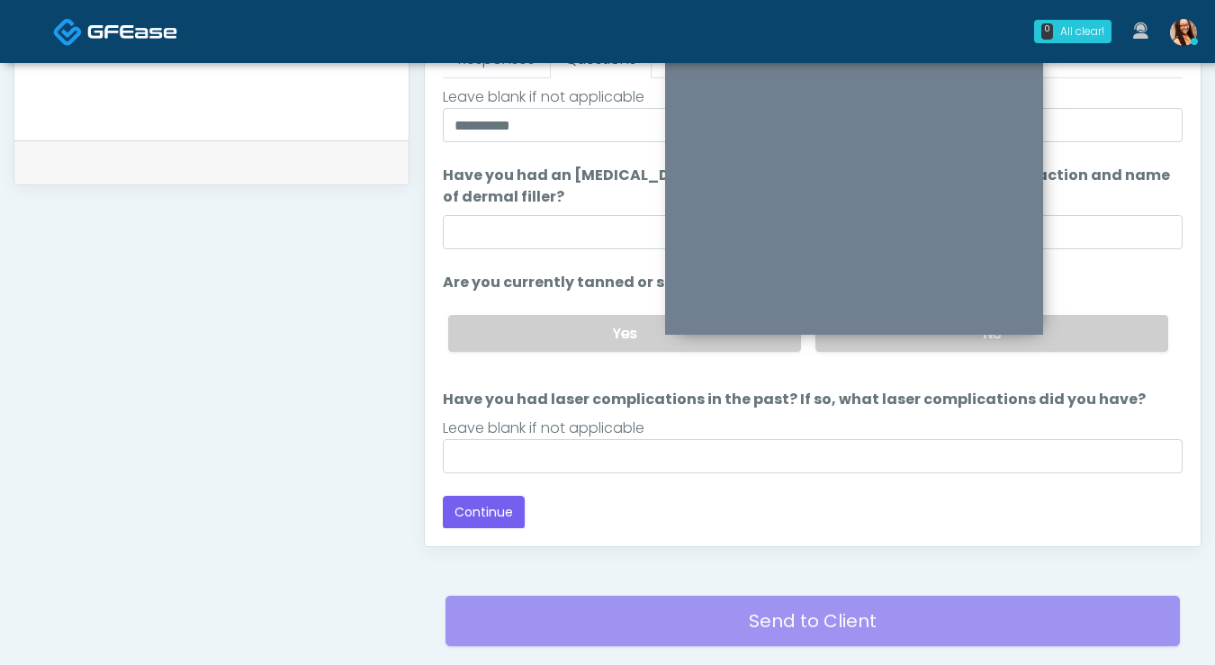
scroll to position [785, 0]
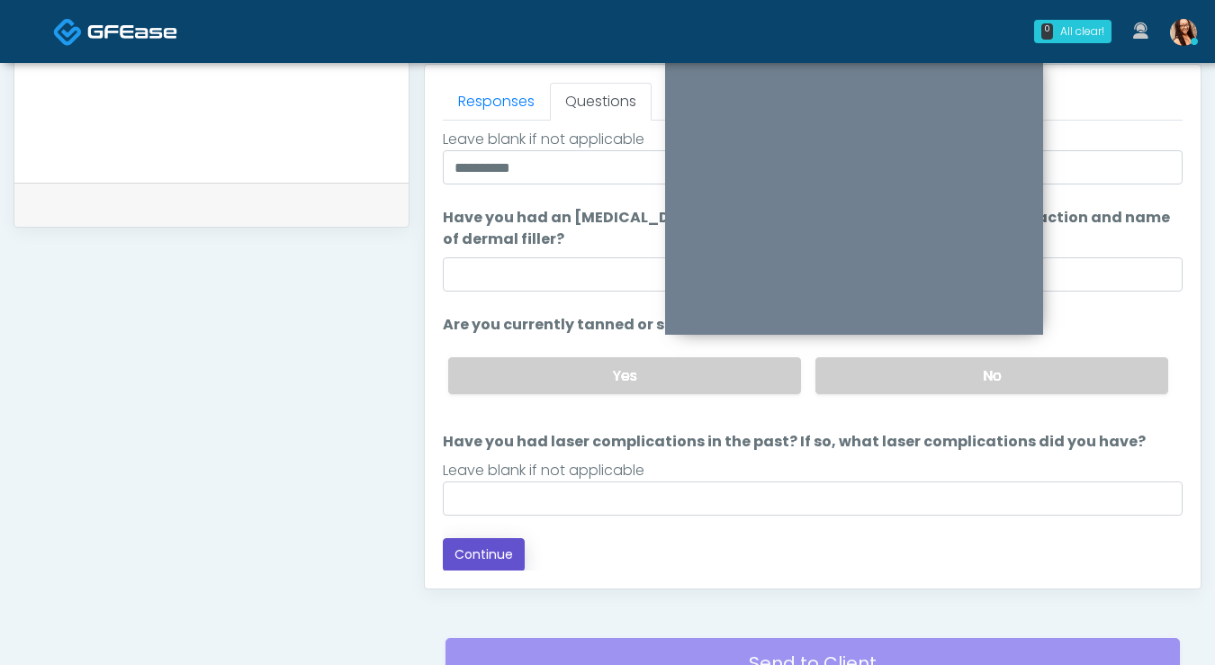
click at [493, 554] on button "Continue" at bounding box center [484, 554] width 82 height 33
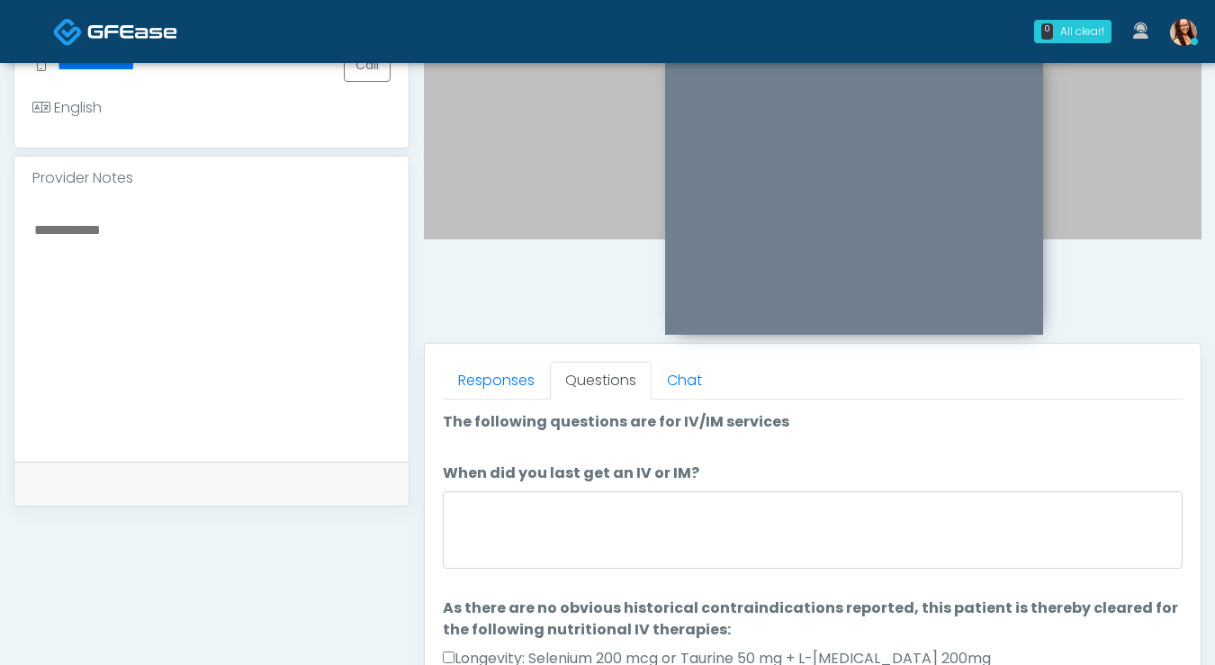
scroll to position [507, 0]
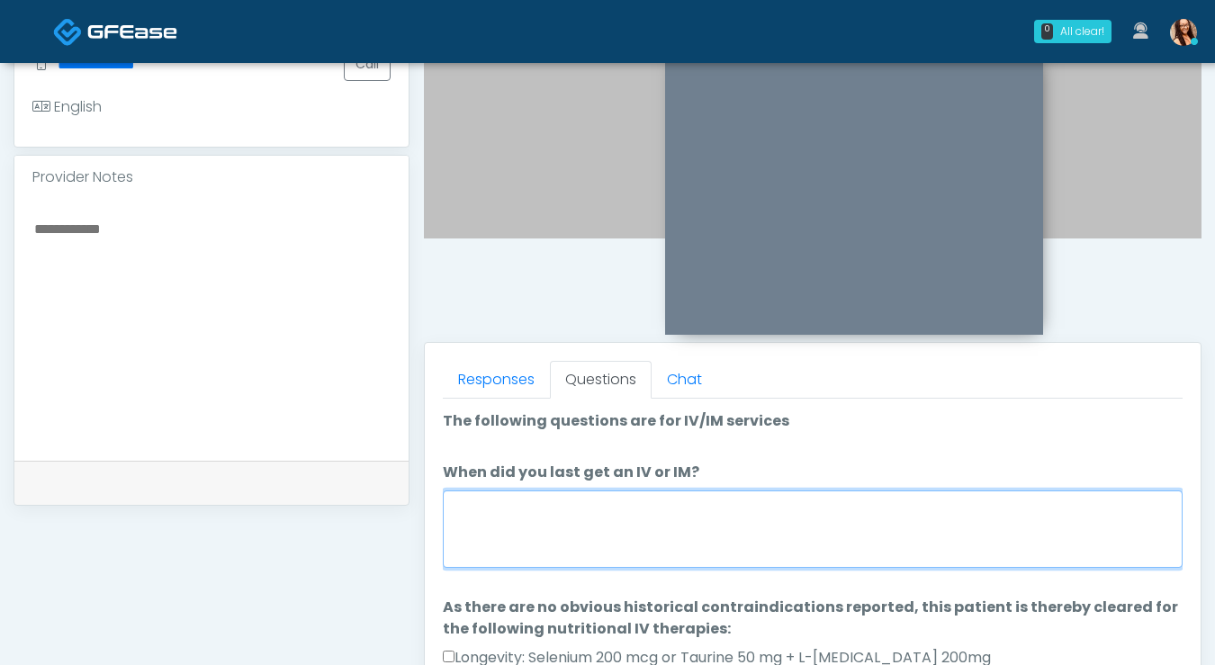
click at [740, 515] on textarea "When did you last get an IV or IM?" at bounding box center [813, 528] width 740 height 77
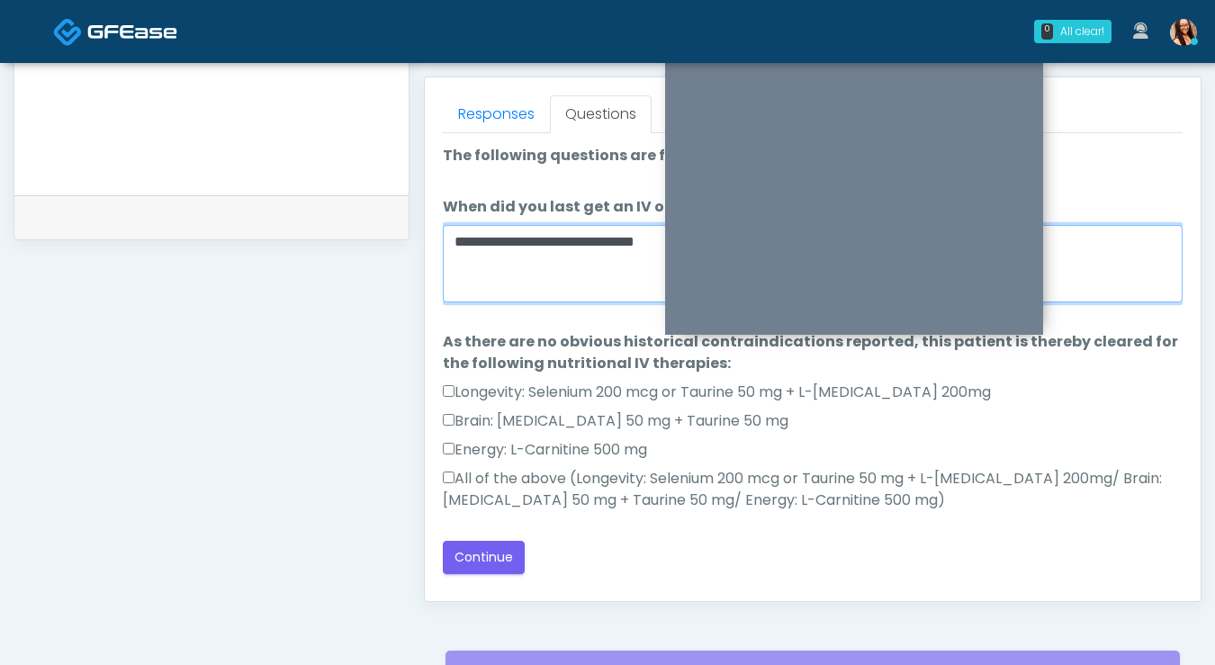
scroll to position [768, 0]
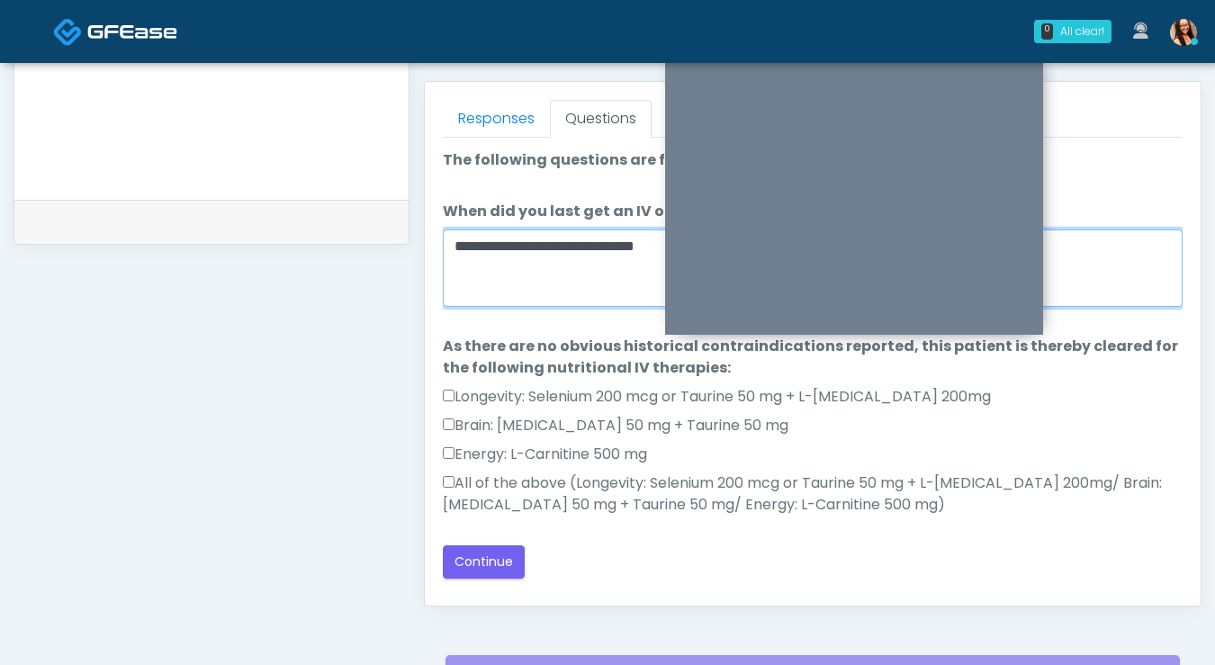
type textarea "**********"
click at [452, 459] on label "Energy: L-Carnitine 500 mg" at bounding box center [545, 455] width 204 height 22
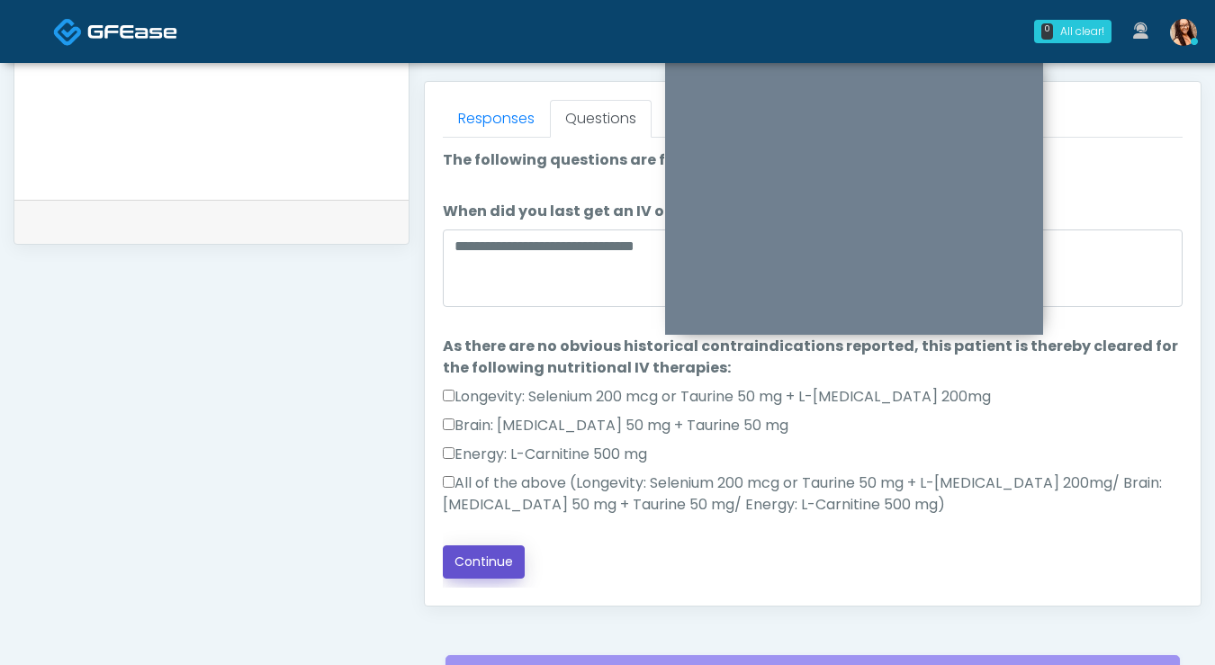
click at [458, 558] on button "Continue" at bounding box center [484, 561] width 82 height 33
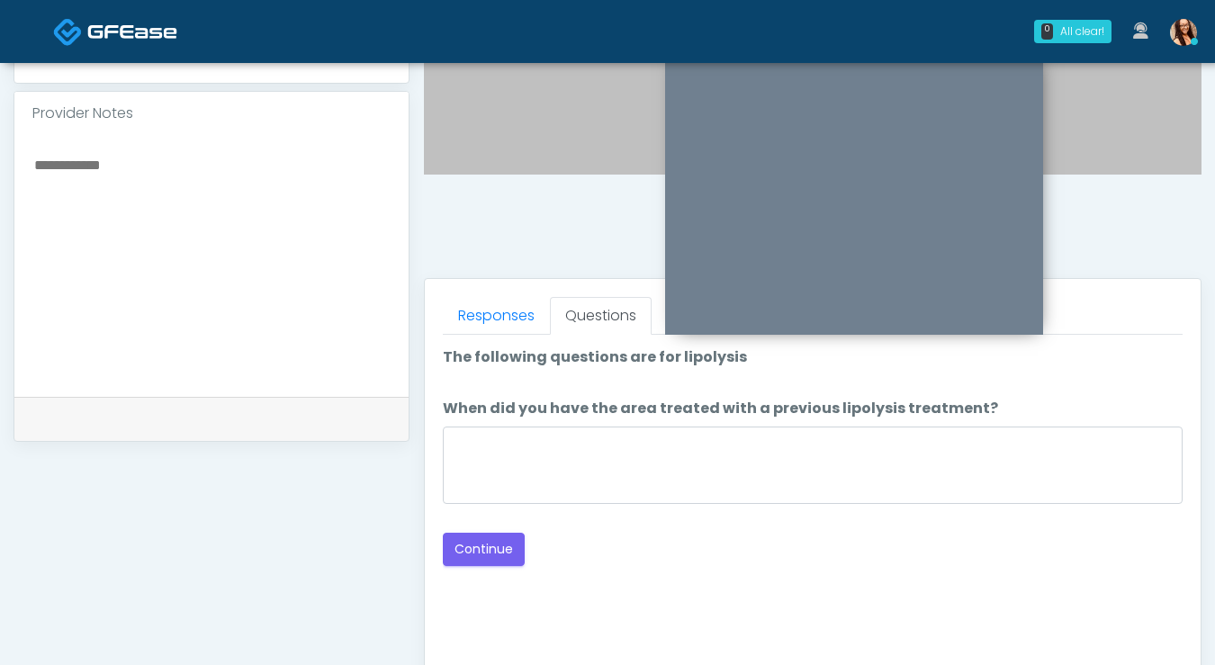
scroll to position [568, 0]
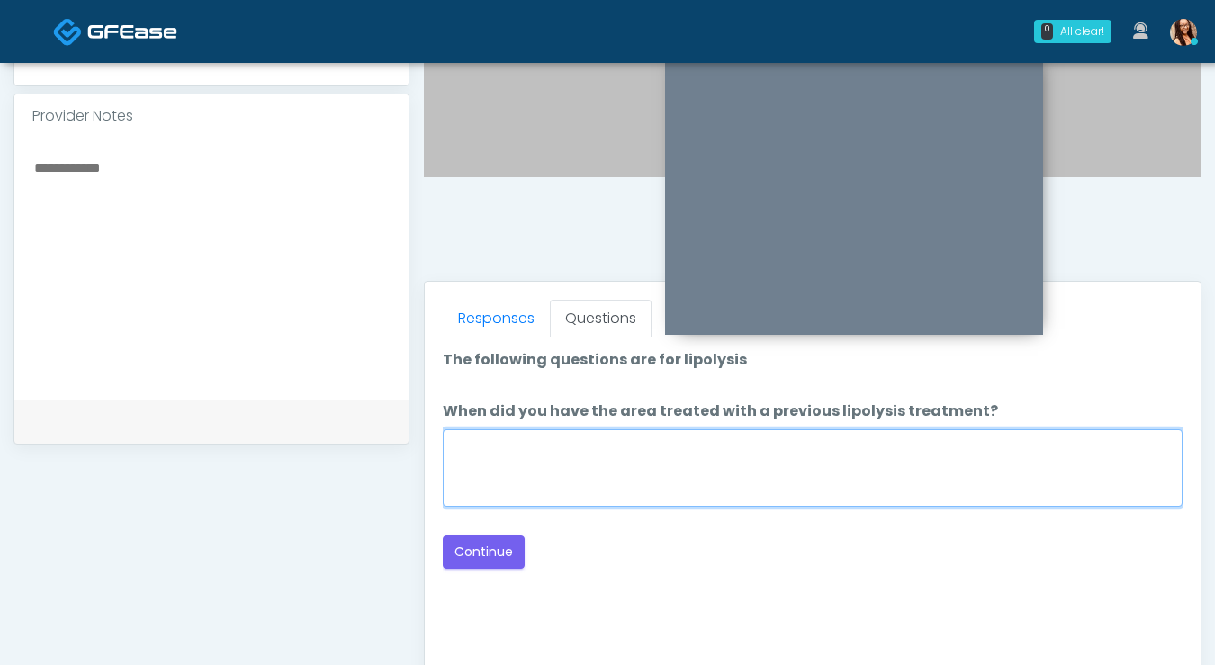
click at [559, 493] on textarea "When did you have the area treated with a previous lipolysis treatment?" at bounding box center [813, 467] width 740 height 77
type textarea "***"
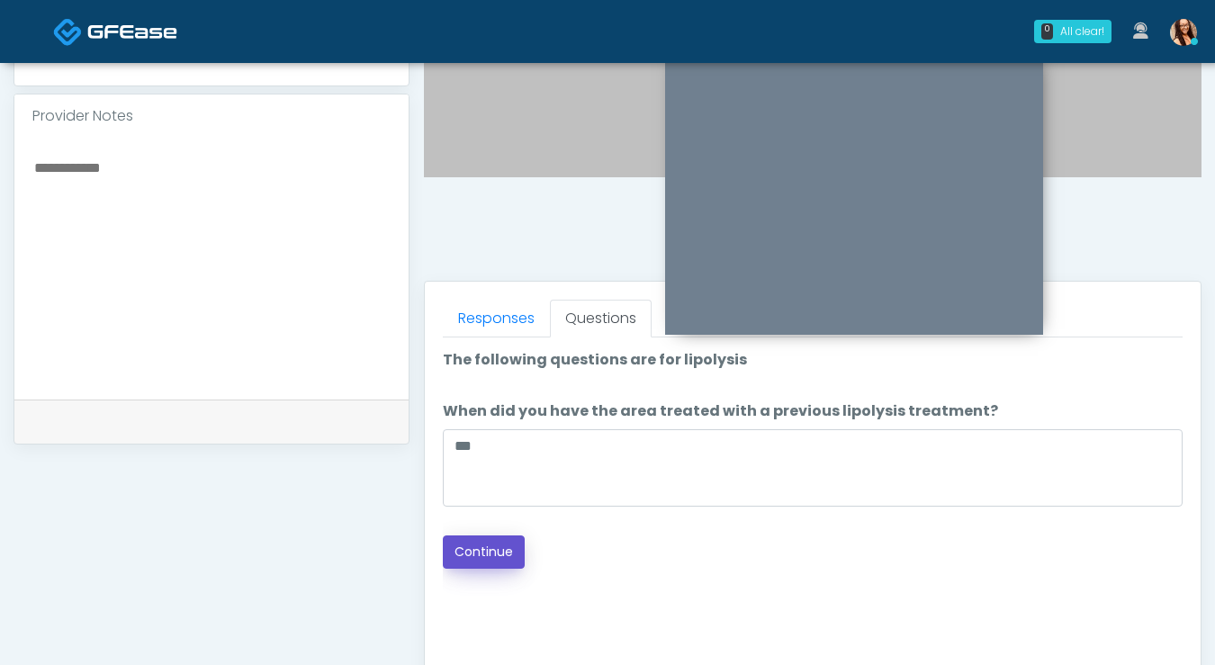
click at [522, 561] on button "Continue" at bounding box center [484, 551] width 82 height 33
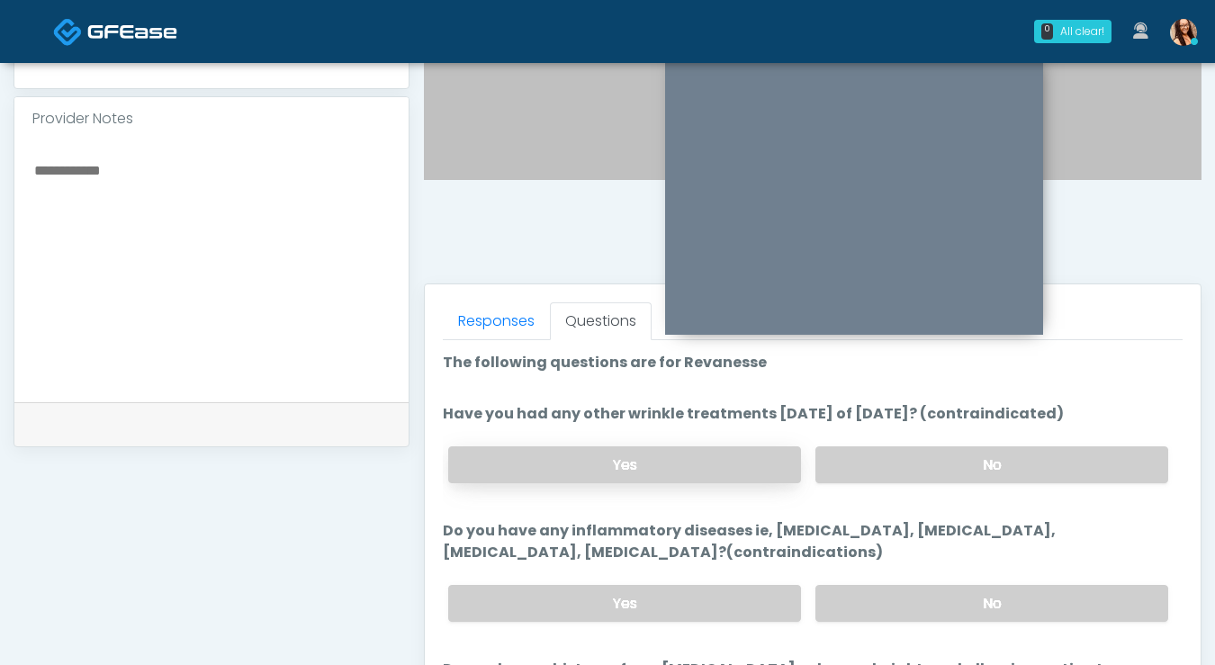
scroll to position [487, 0]
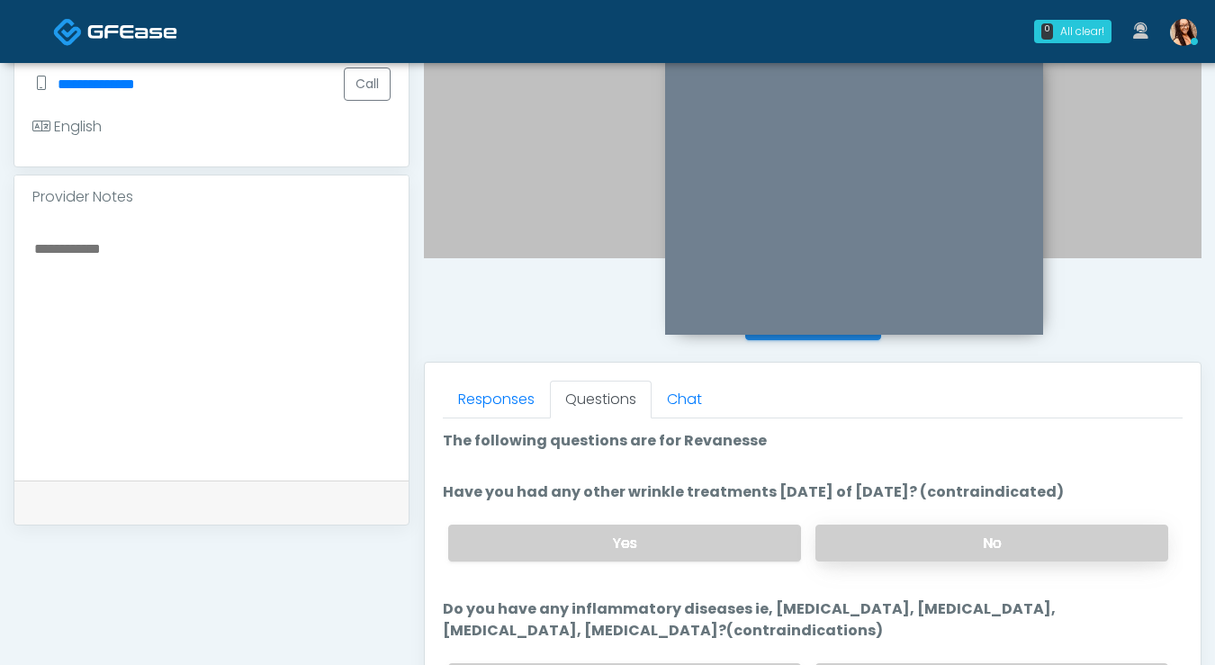
click at [875, 529] on label "No" at bounding box center [991, 543] width 353 height 37
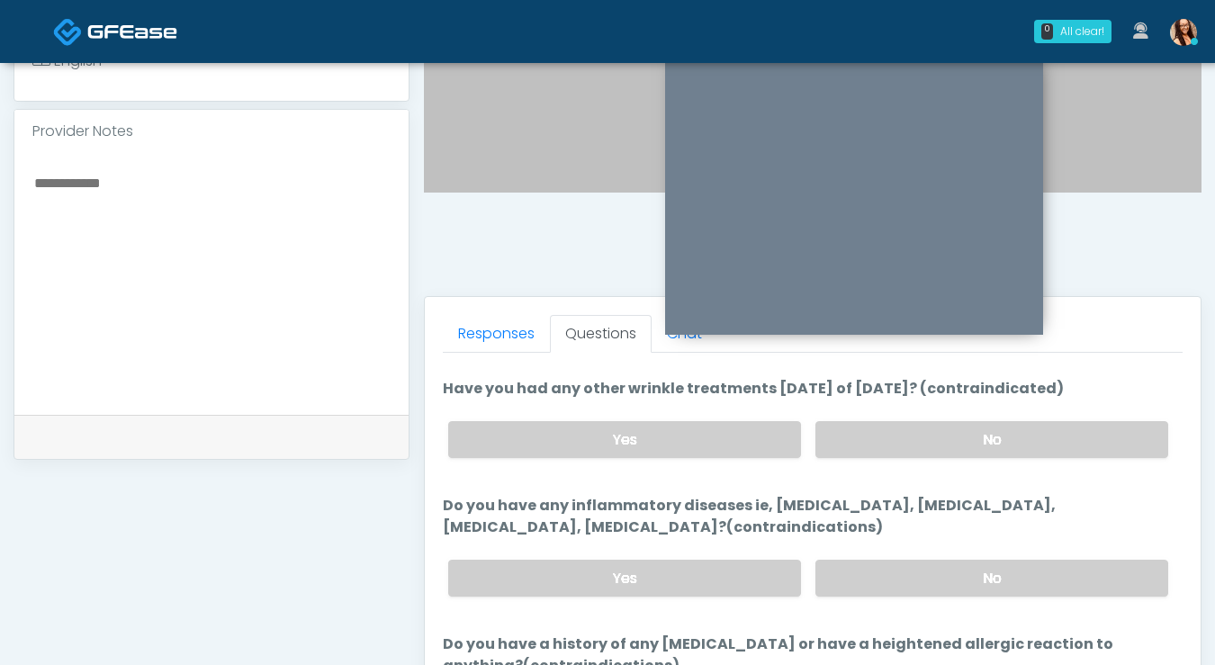
scroll to position [556, 0]
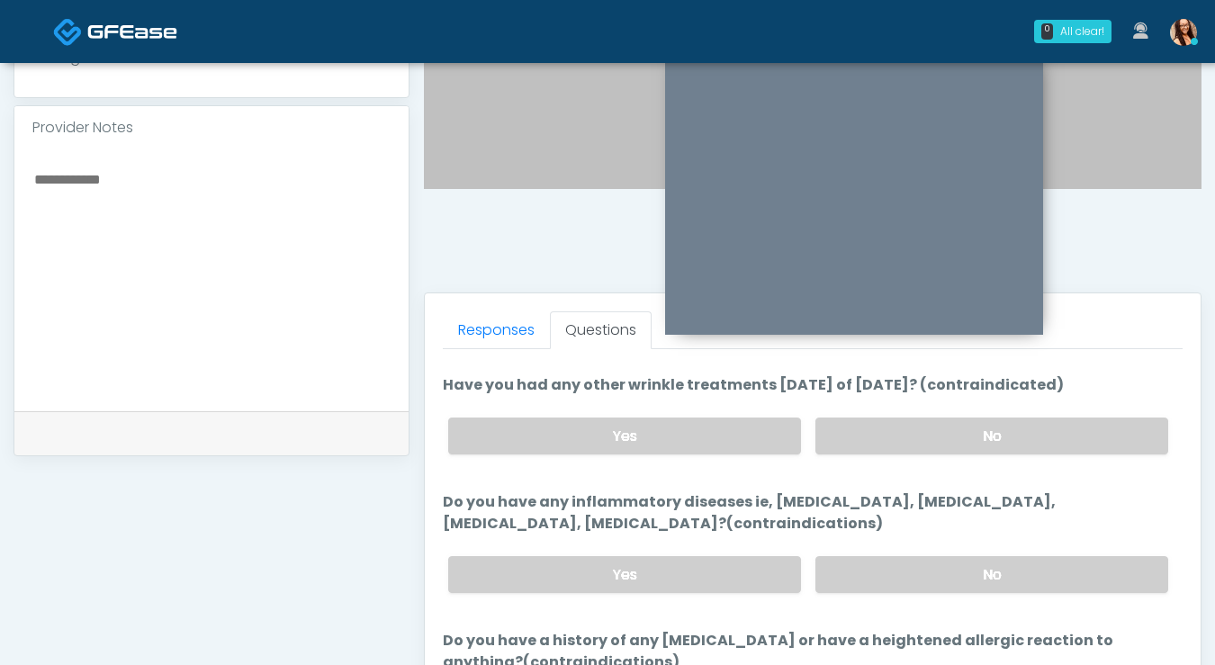
click at [946, 543] on div "Yes No" at bounding box center [808, 575] width 749 height 66
click at [942, 572] on label "No" at bounding box center [991, 574] width 353 height 37
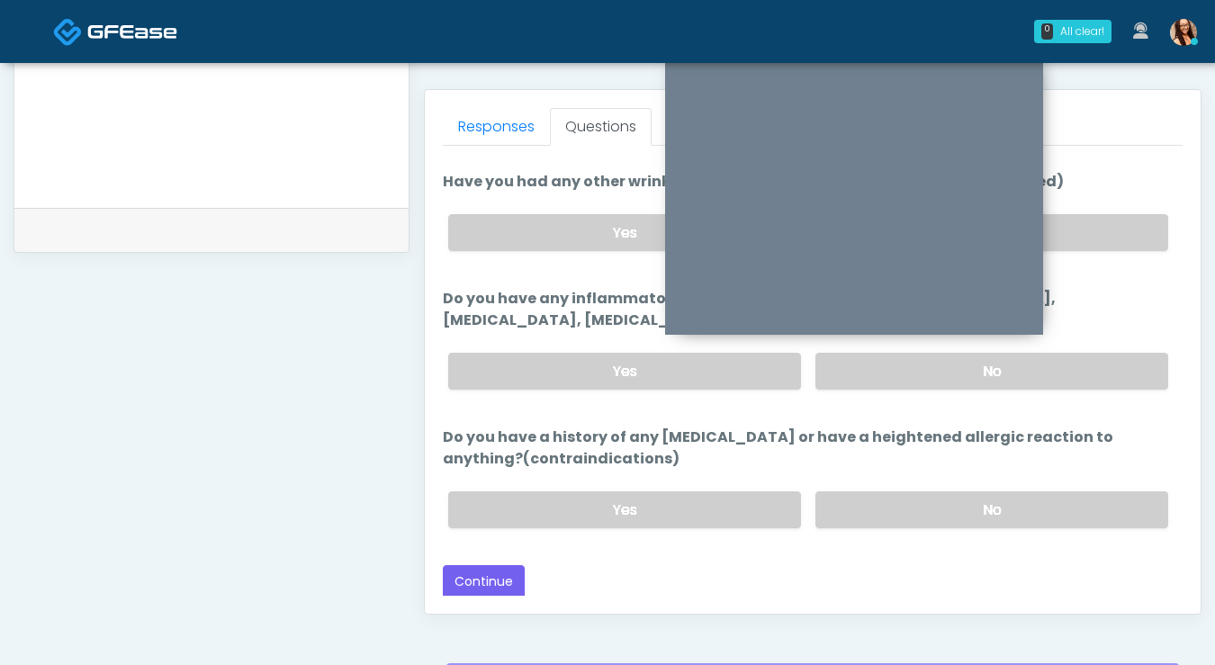
scroll to position [760, 0]
click label "No"
click button "Continue"
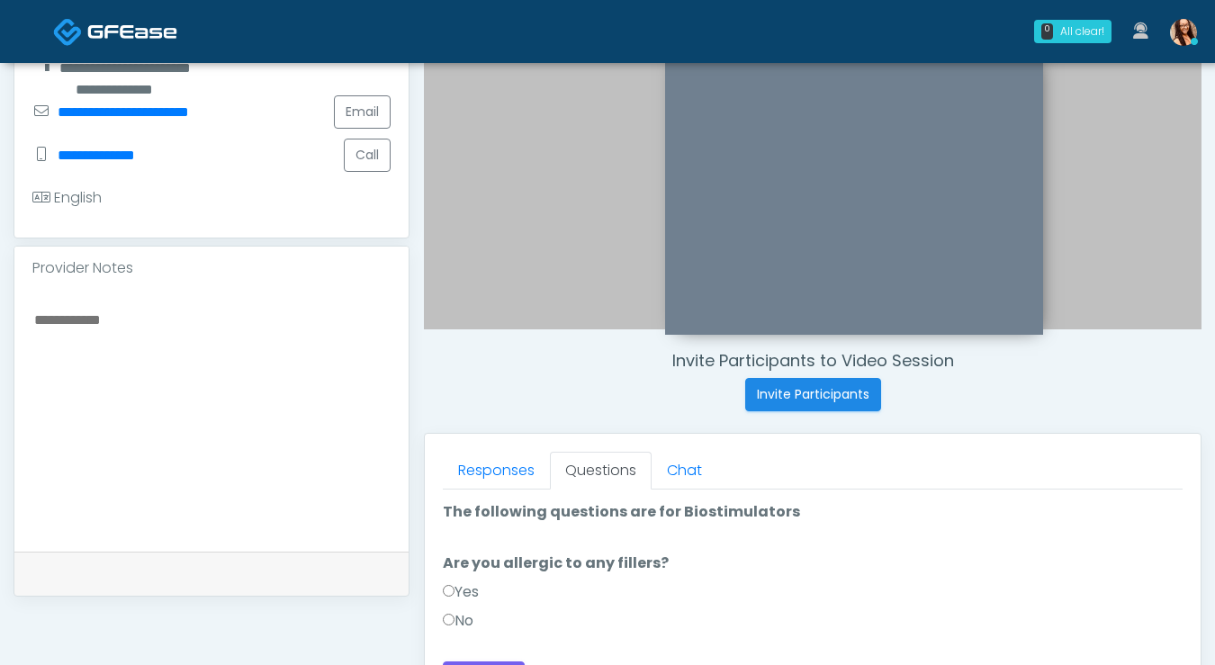
scroll to position [418, 0]
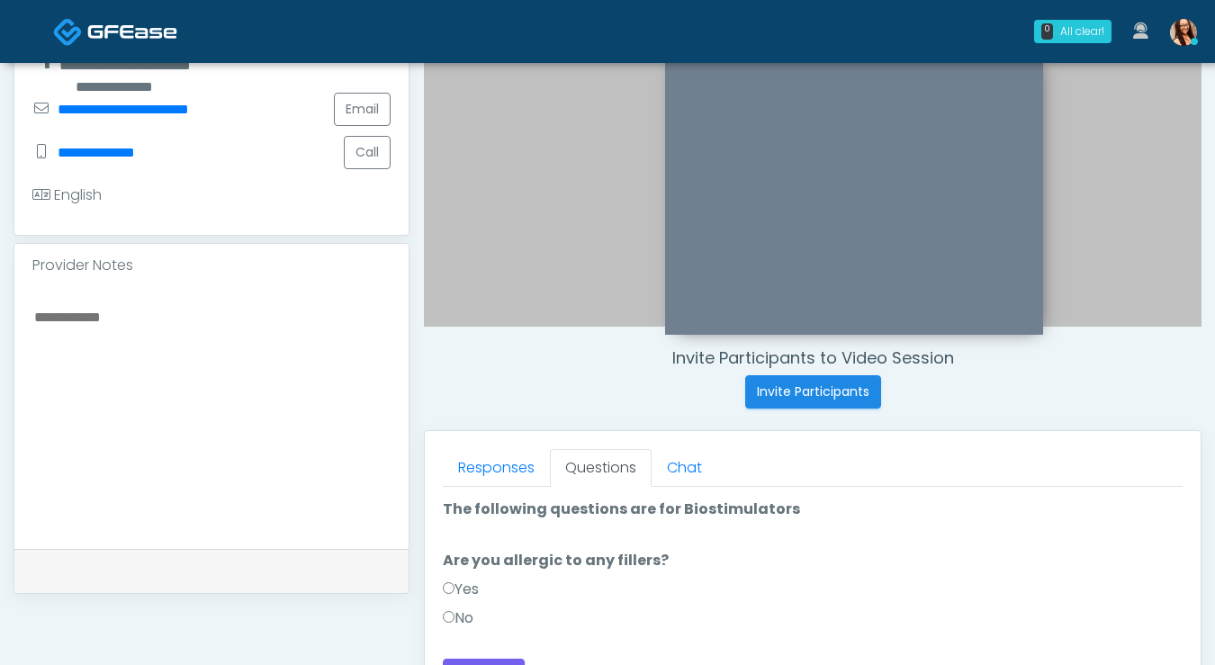
click label "No"
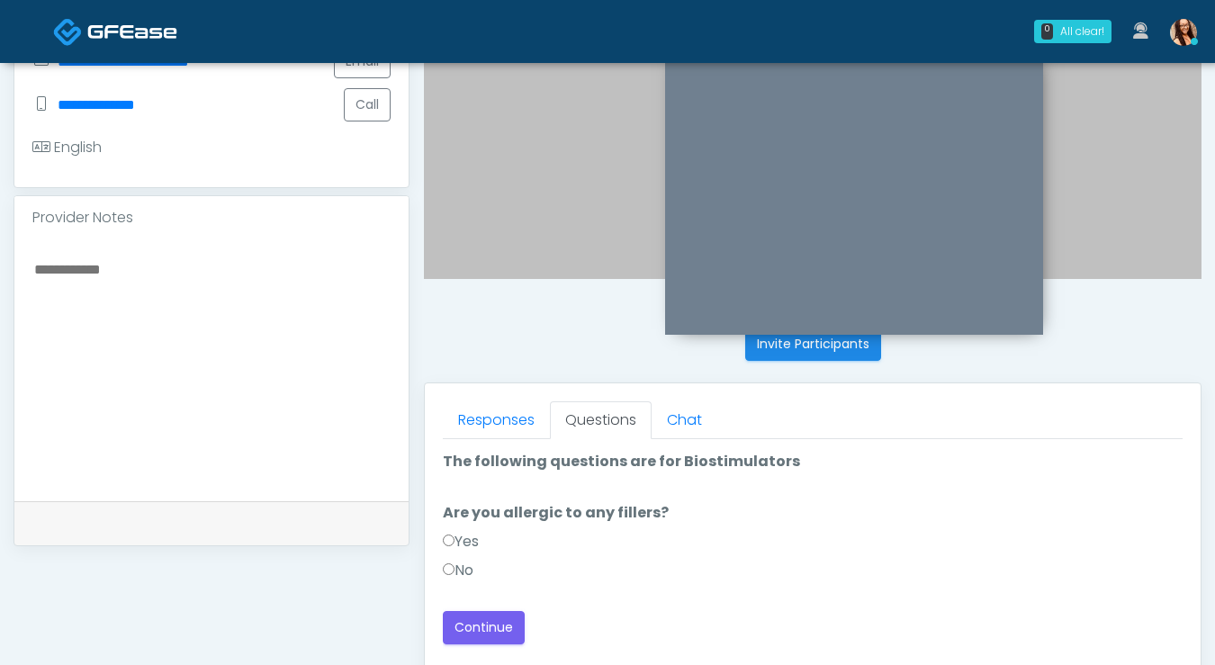
scroll to position [495, 0]
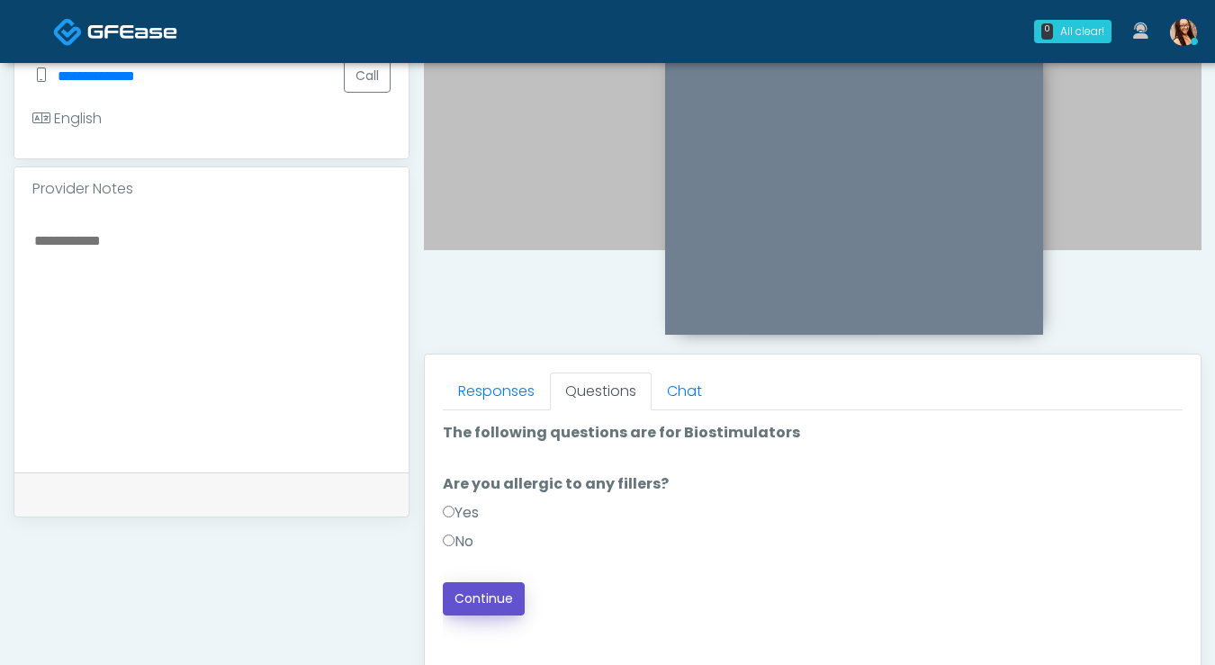
click button "Continue"
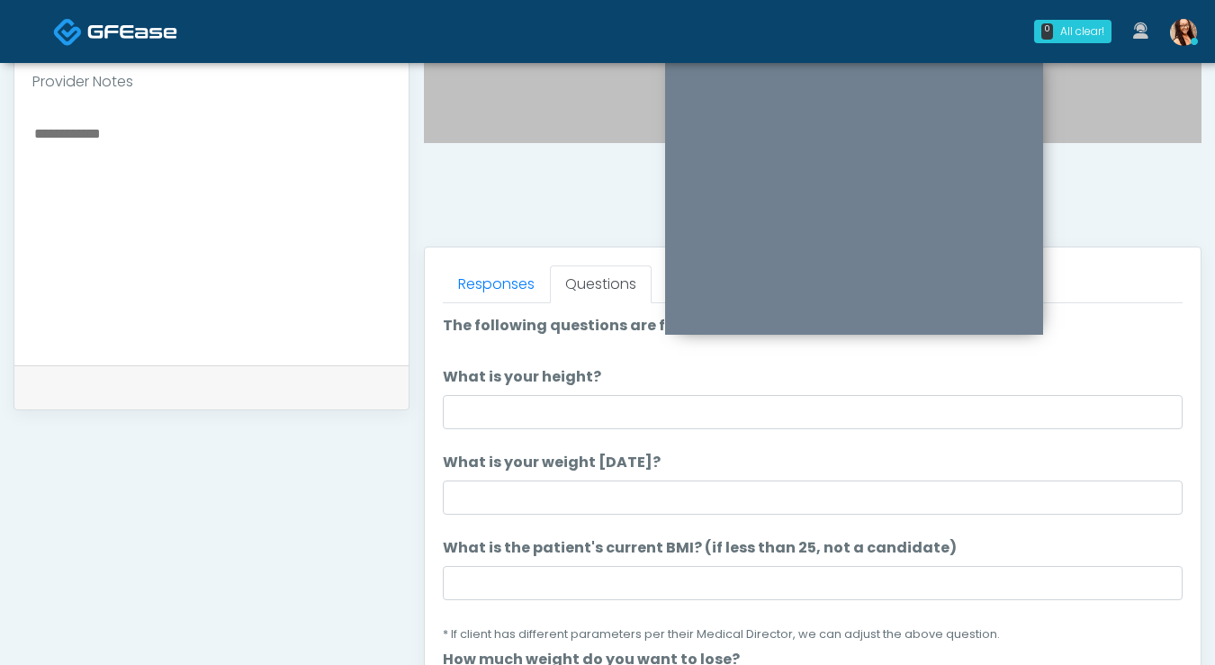
scroll to position [611, 0]
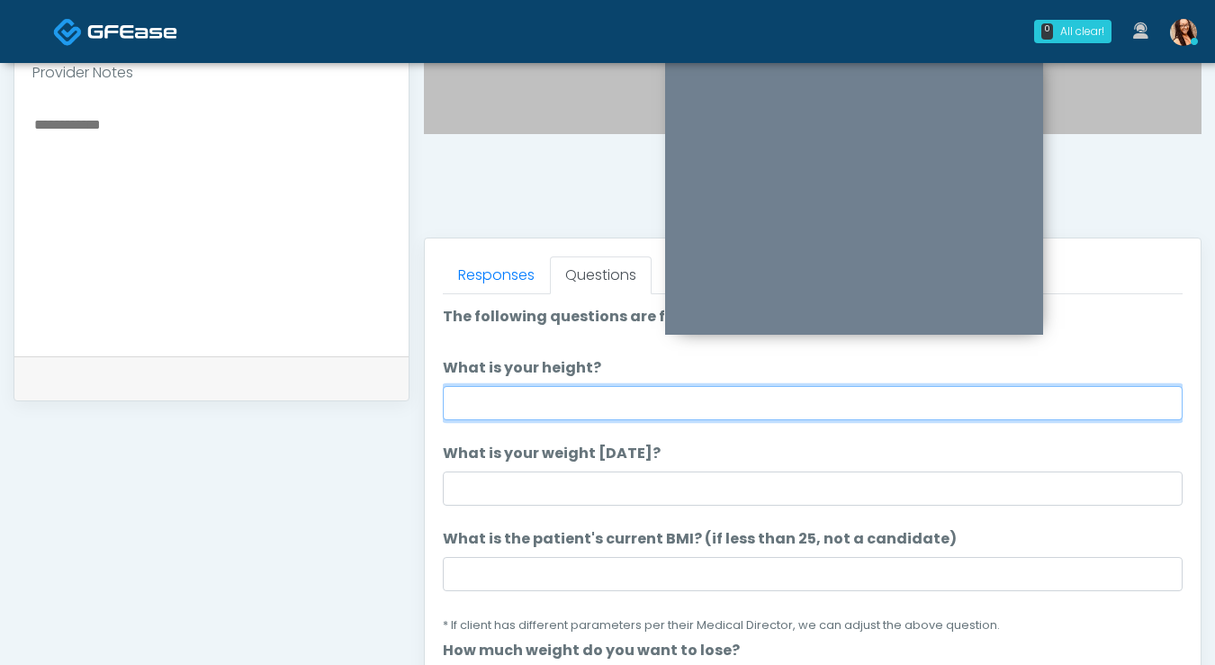
drag, startPoint x: 542, startPoint y: 398, endPoint x: 537, endPoint y: 390, distance: 9.3
click input "What is your height?"
type input "*****"
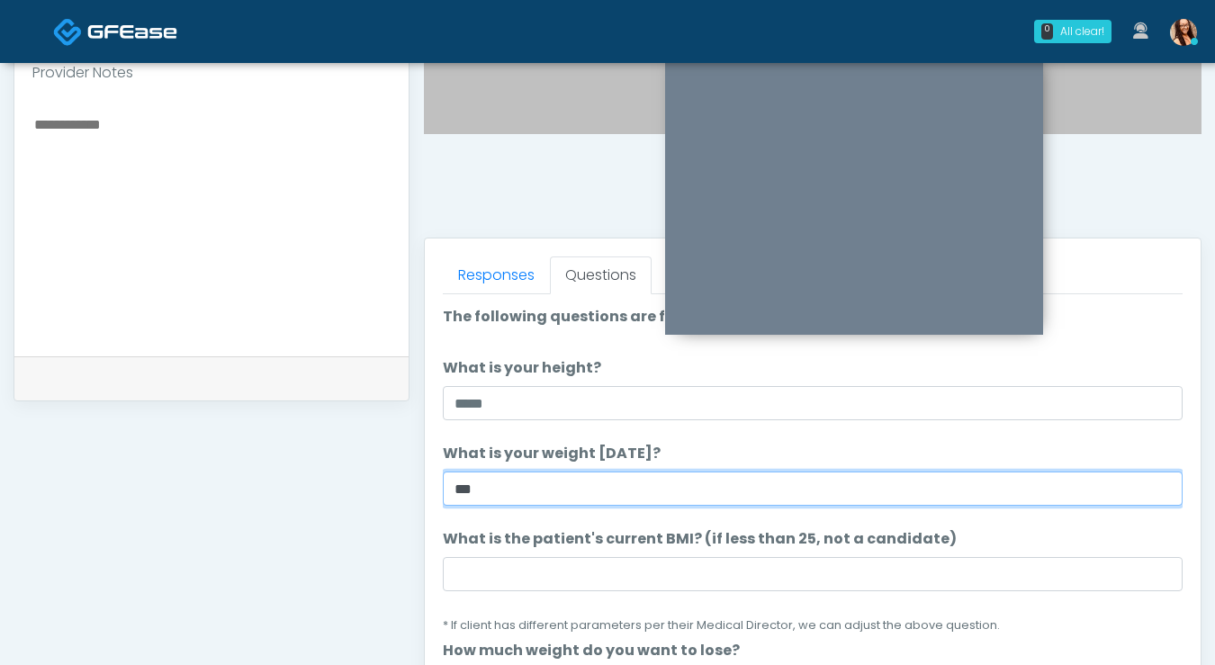
type input "***"
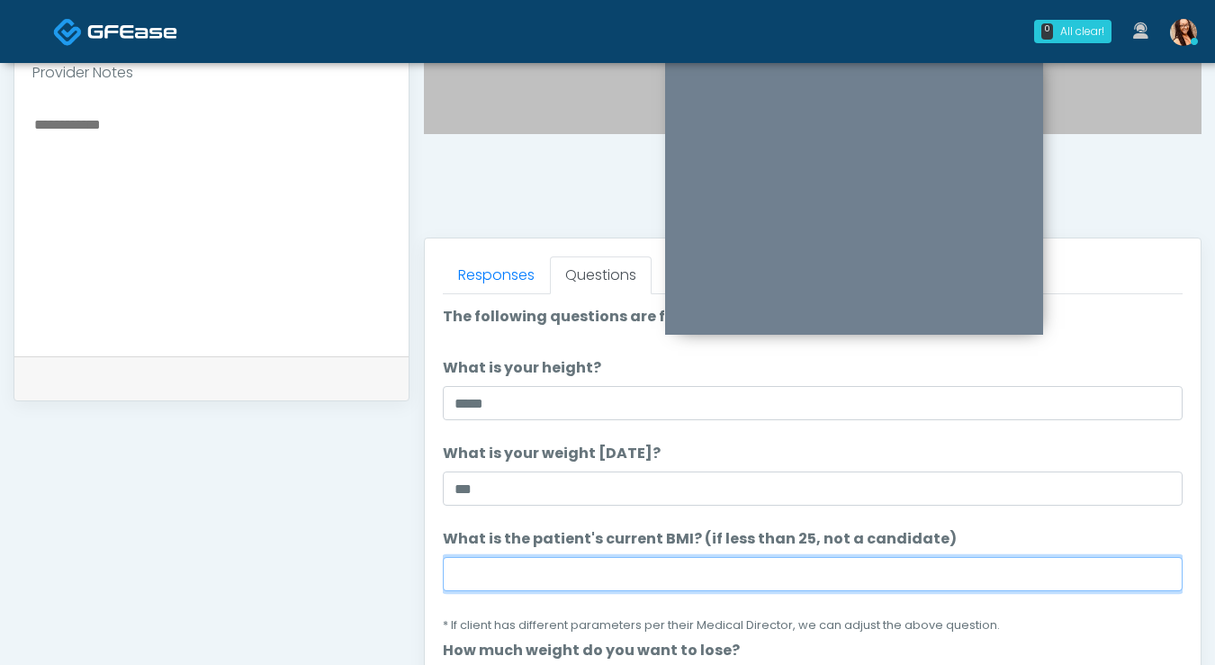
click input "What is the patient's current BMI? (if less than 25, not a candidate)"
type input "*"
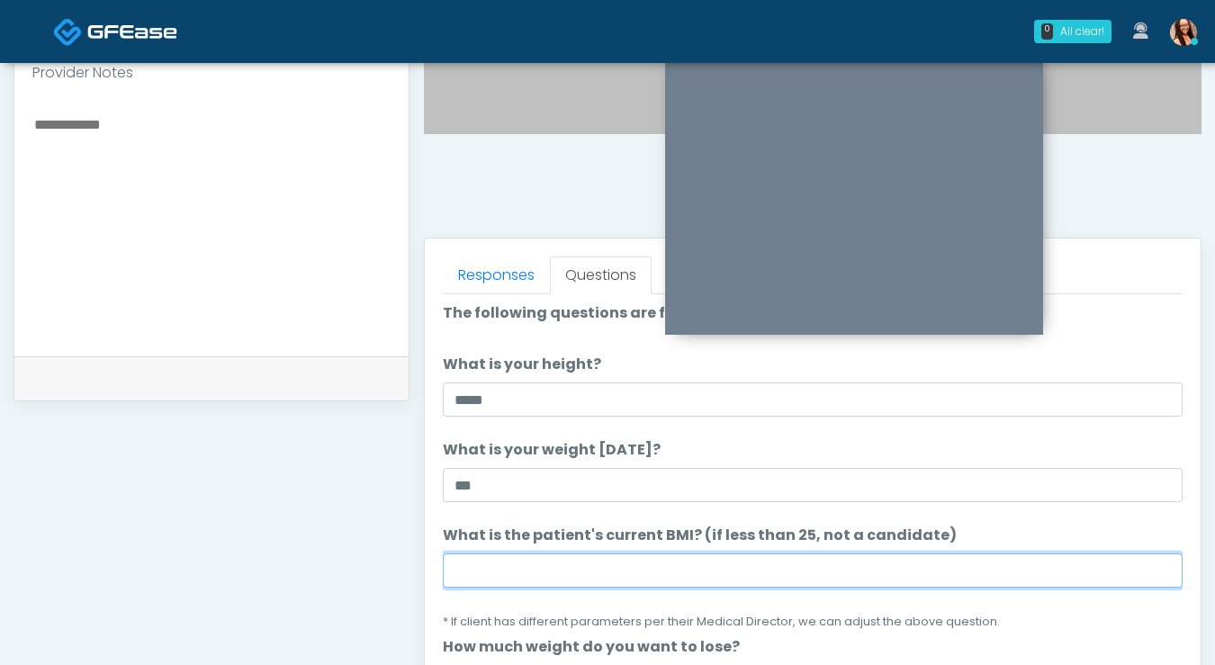
paste input "****"
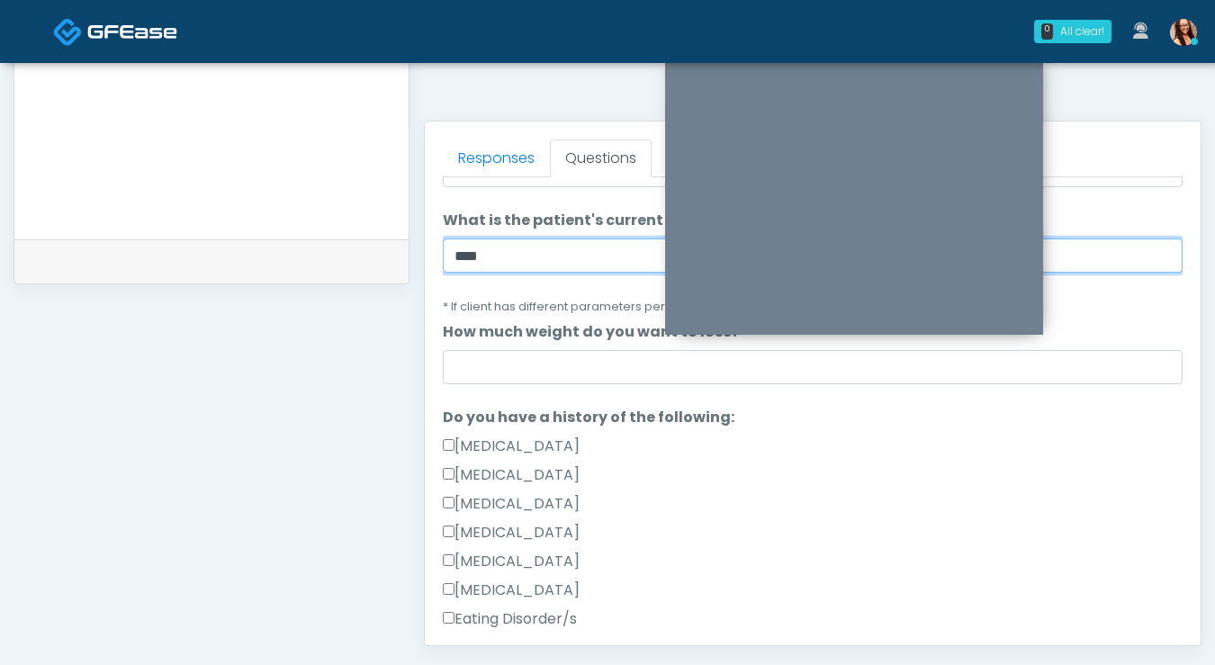
scroll to position [191, 0]
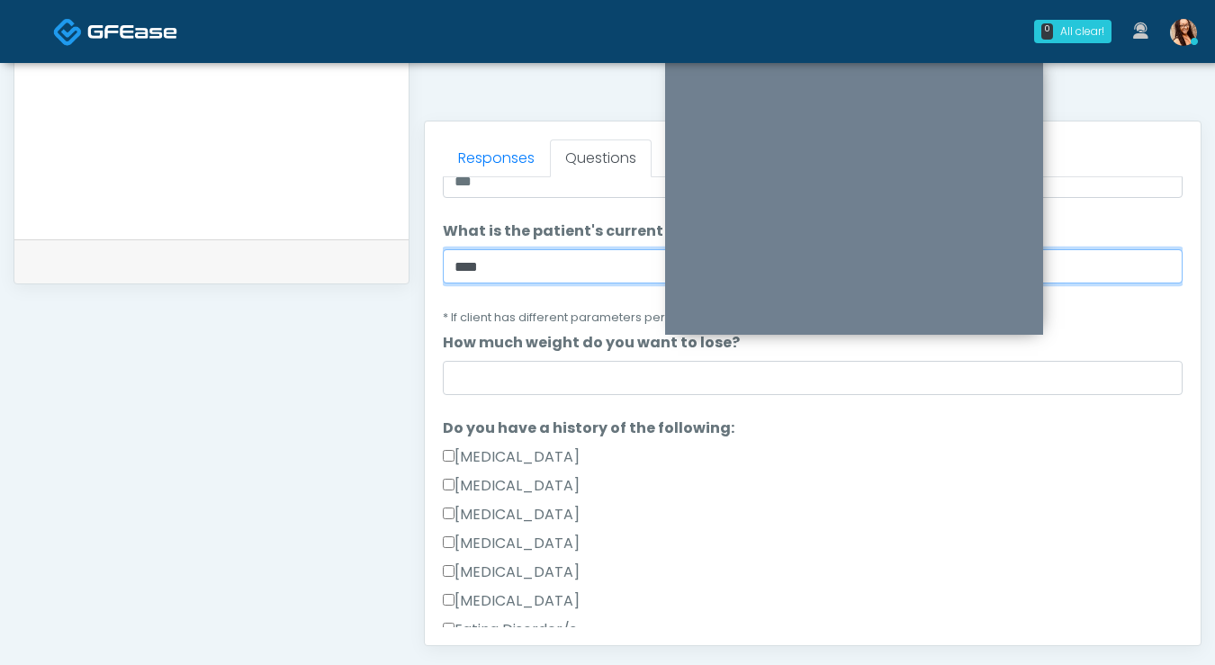
type input "****"
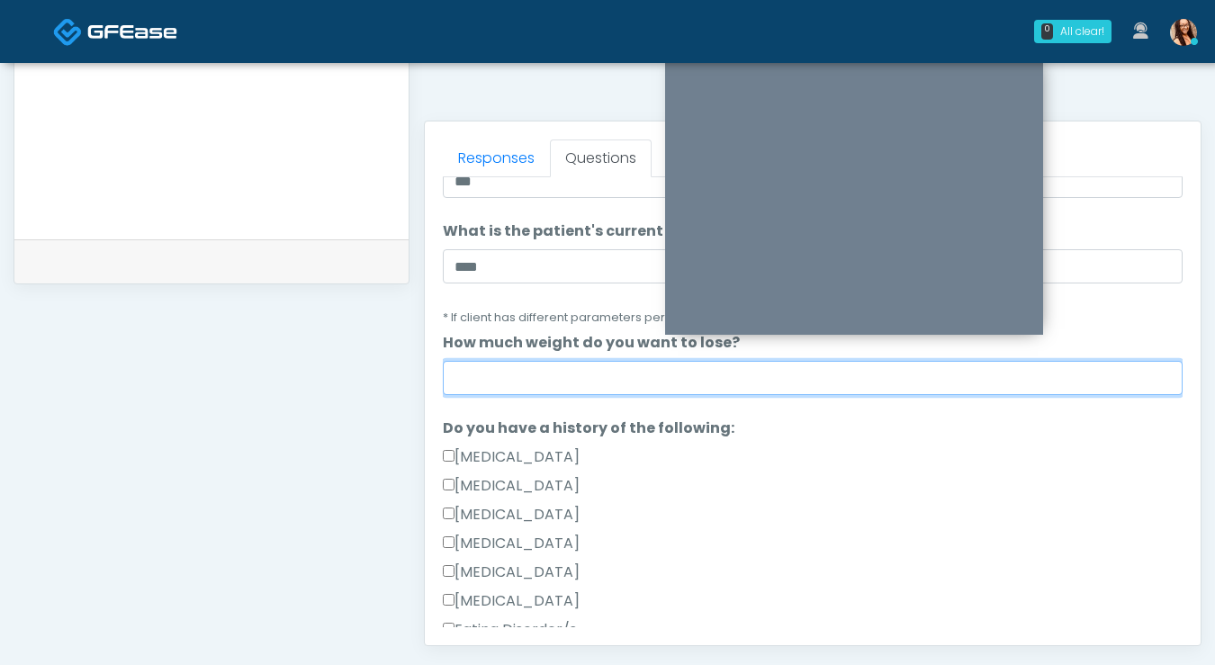
click input "How much weight do you want to lose?"
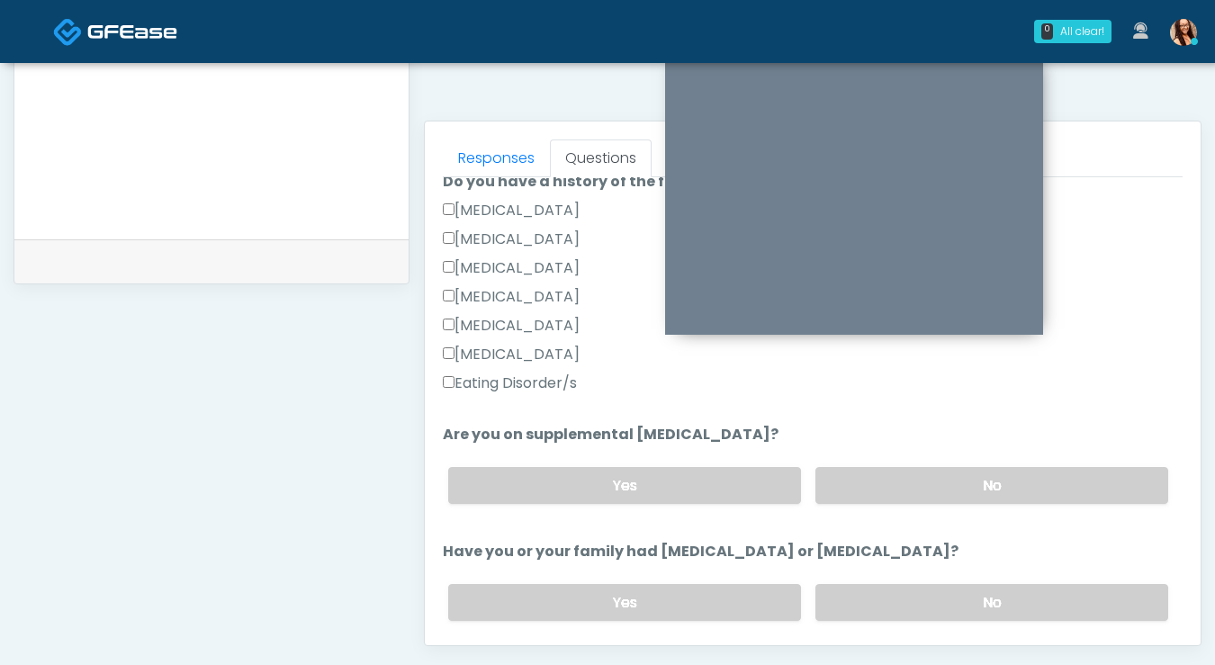
scroll to position [438, 0]
click label "No"
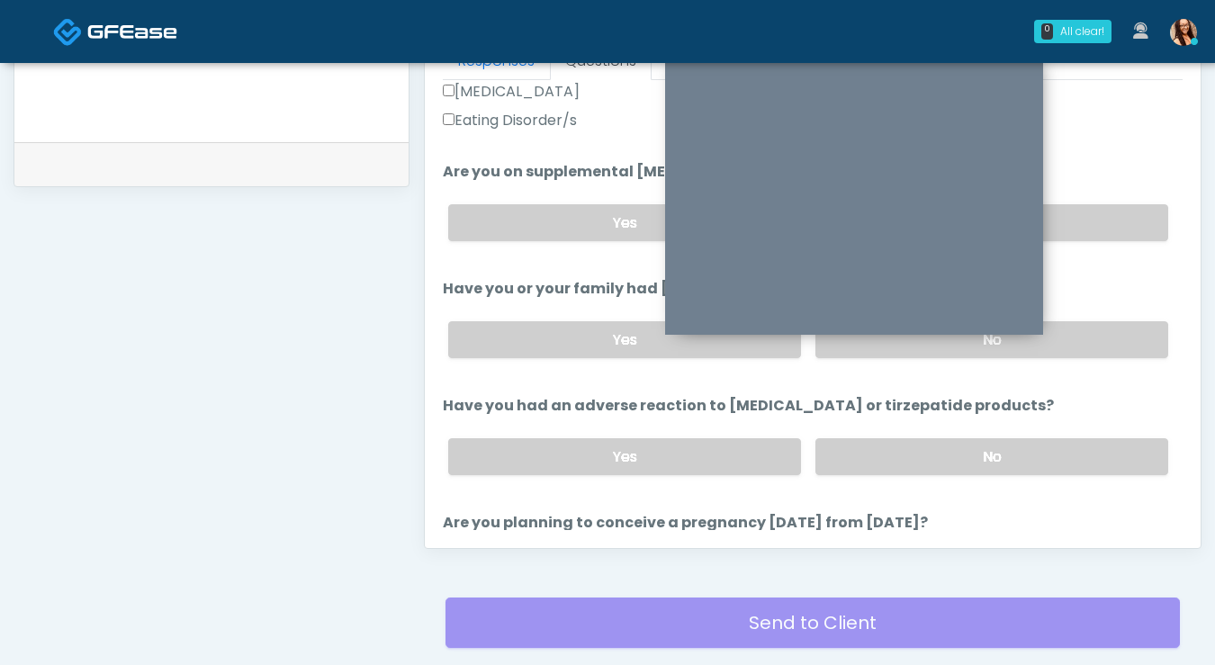
scroll to position [607, 0]
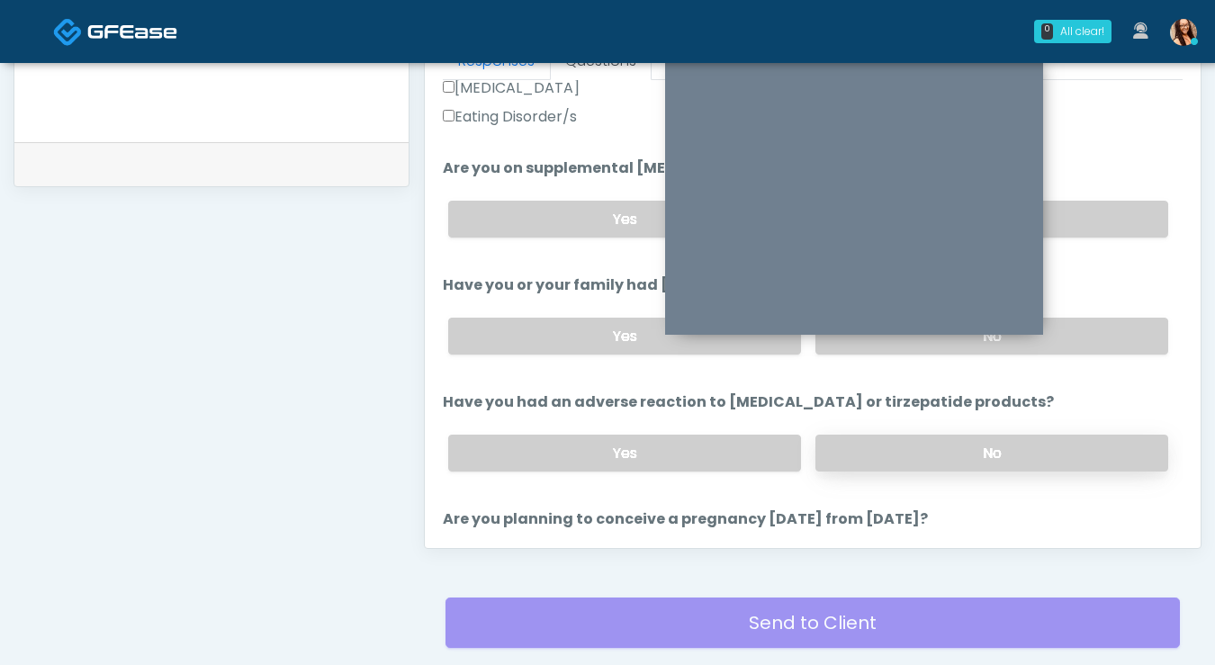
click label "No"
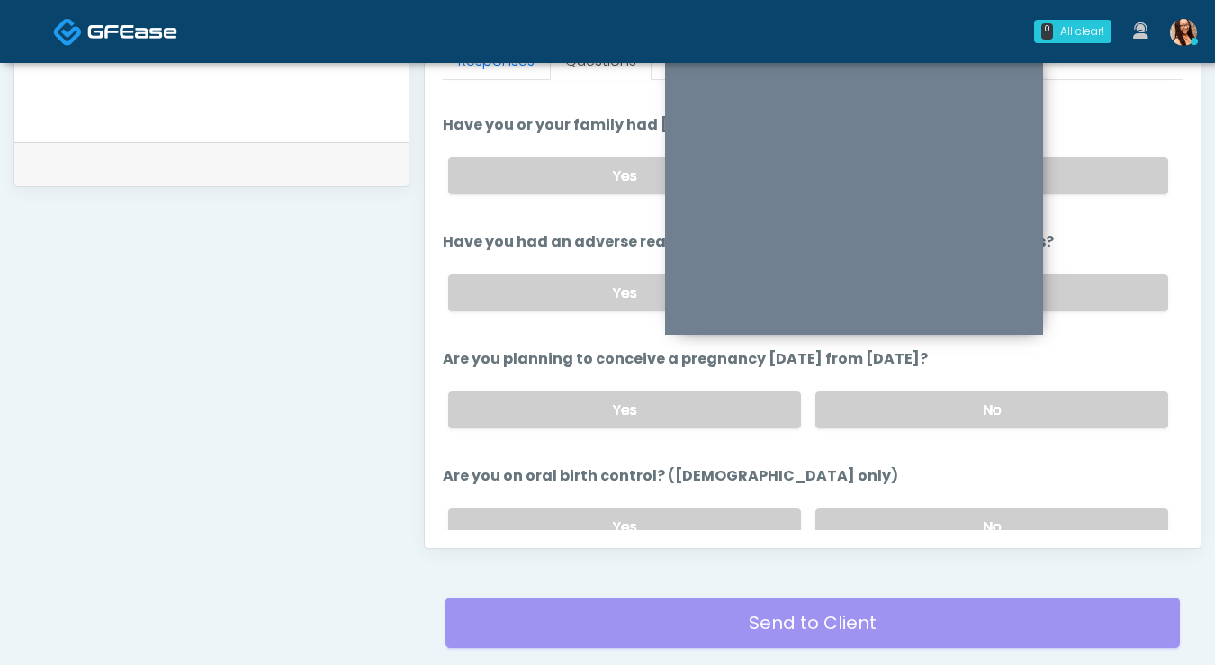
scroll to position [768, 0]
click label "No"
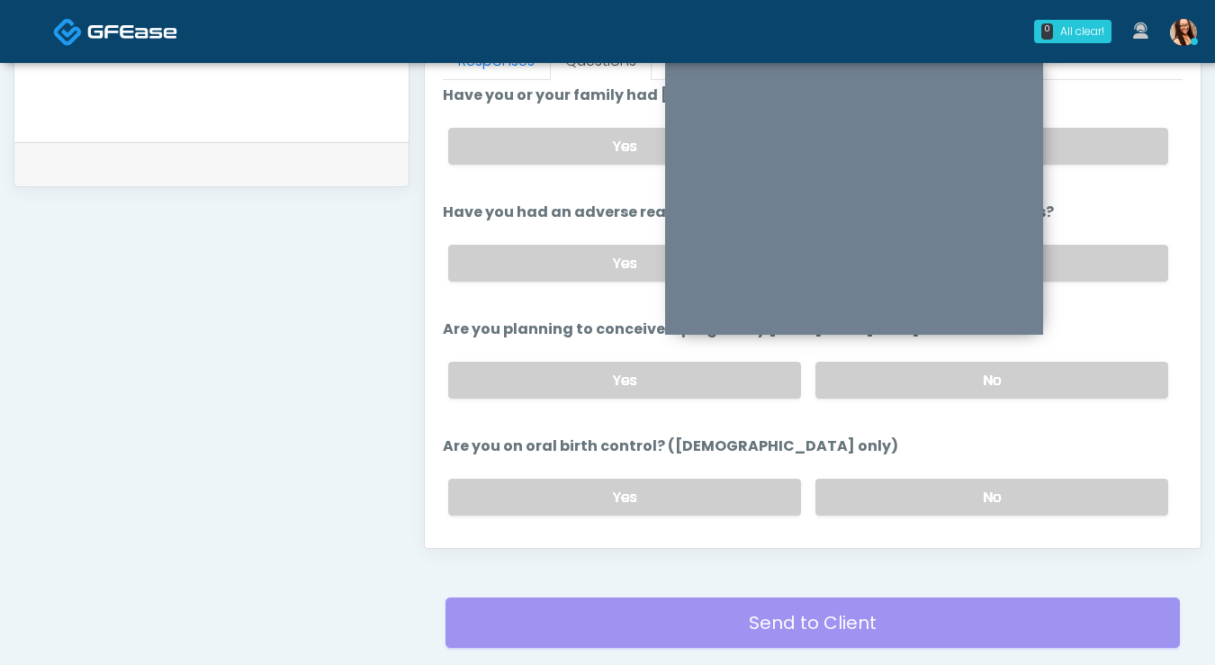
scroll to position [810, 0]
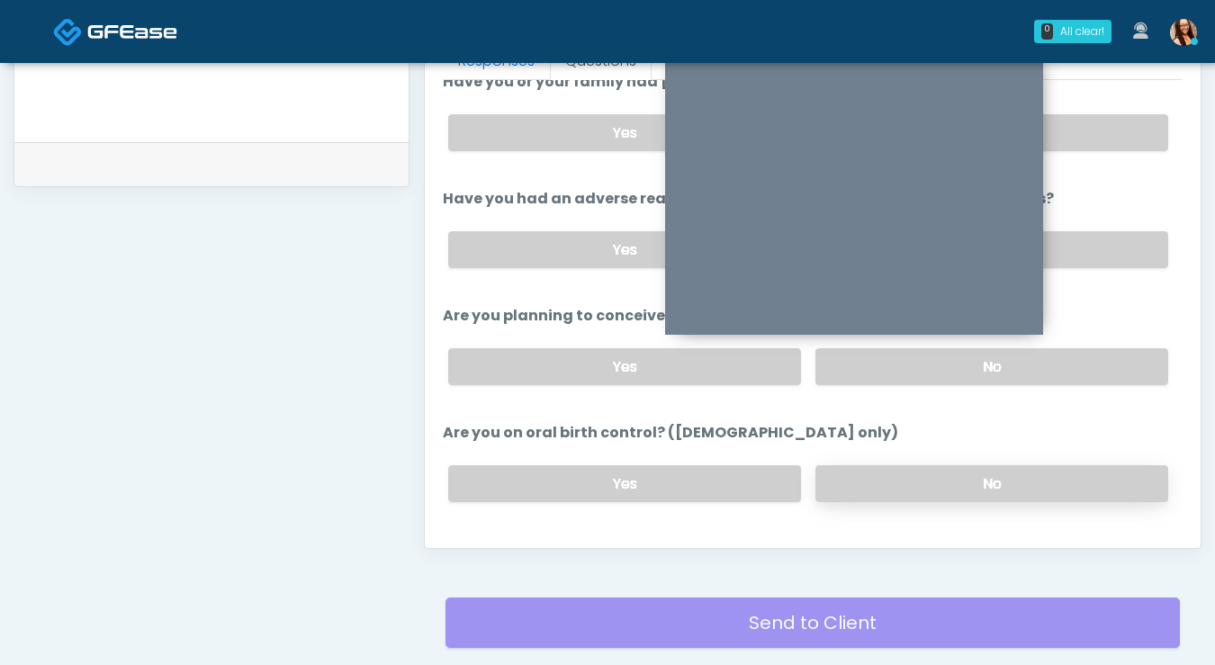
click label "No"
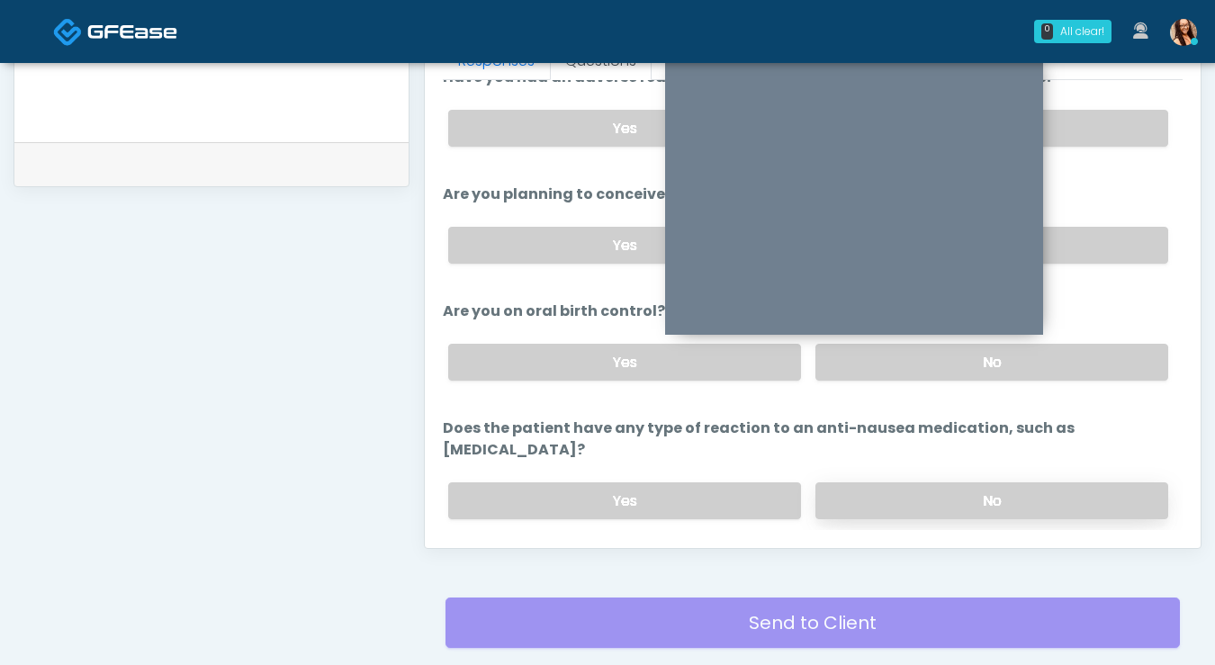
scroll to position [933, 0]
click label "No"
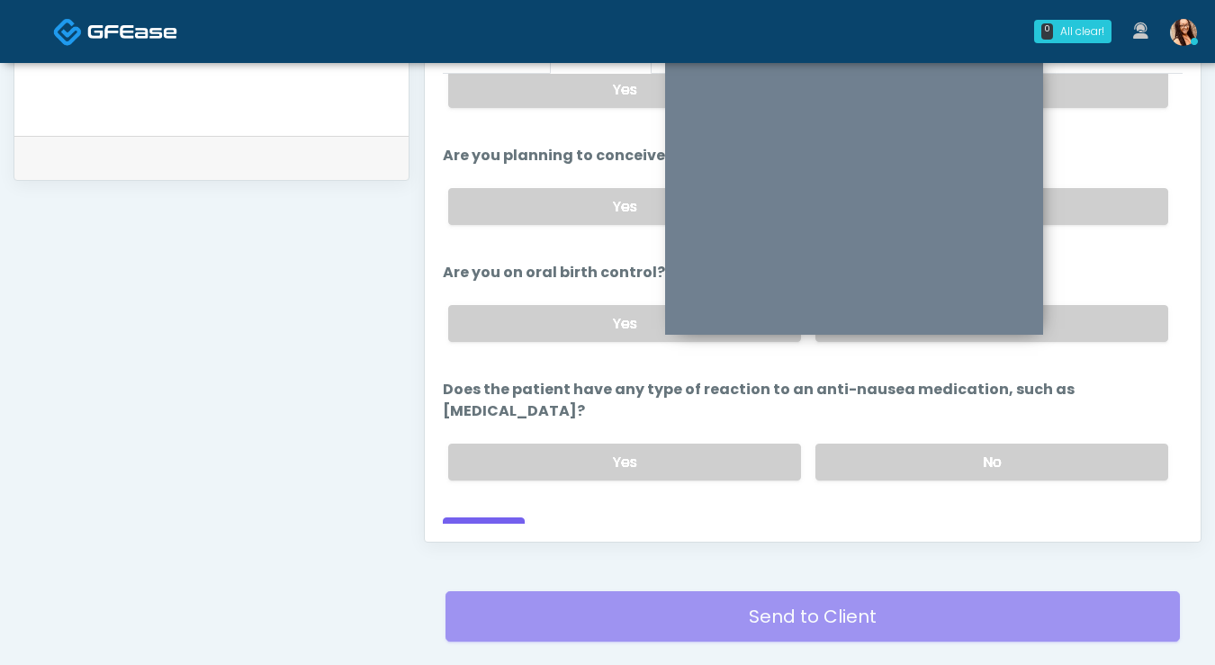
scroll to position [832, 0]
click button "Continue"
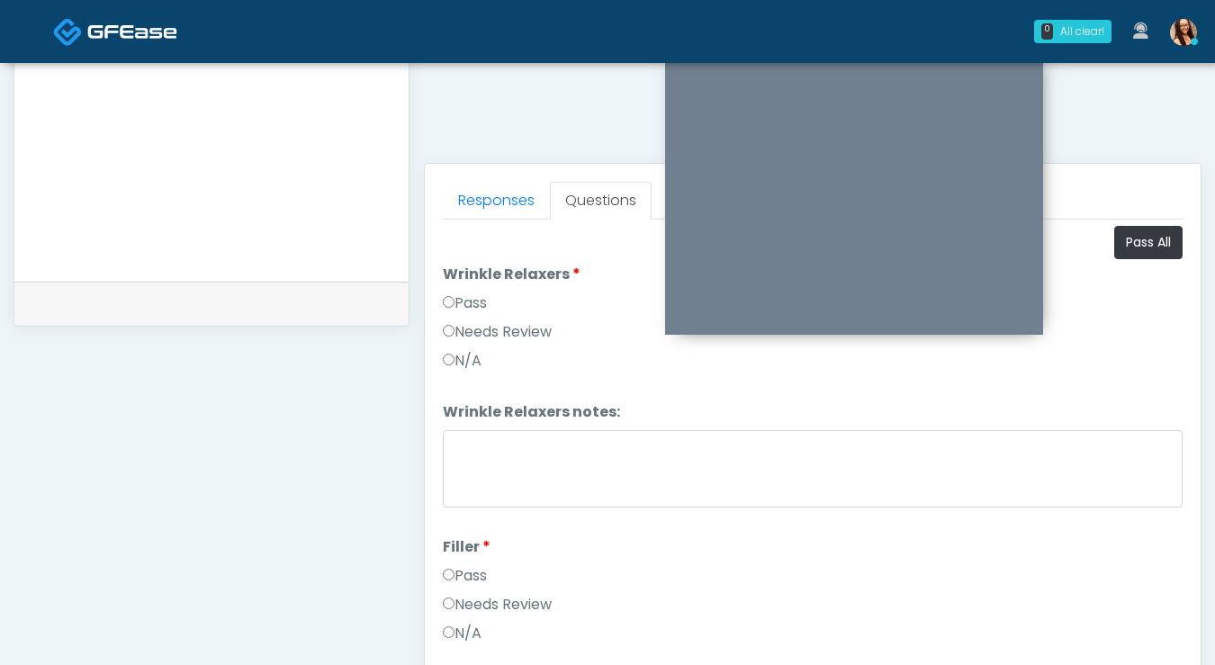
scroll to position [0, 0]
click button "Pass All"
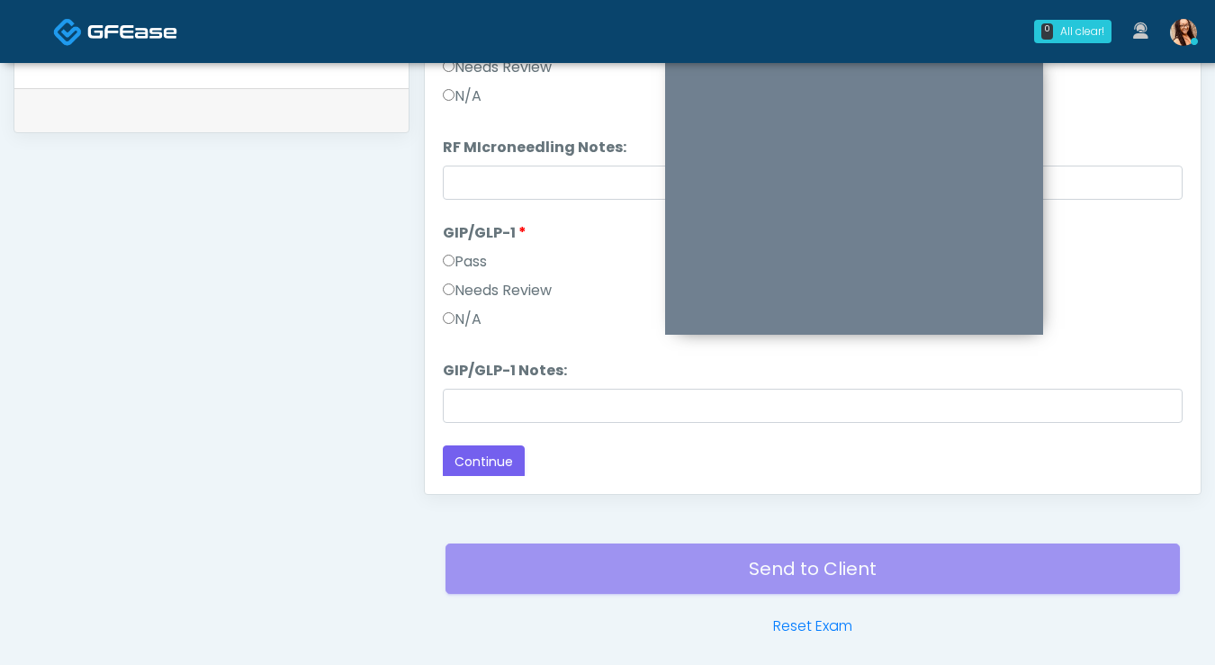
scroll to position [950, 0]
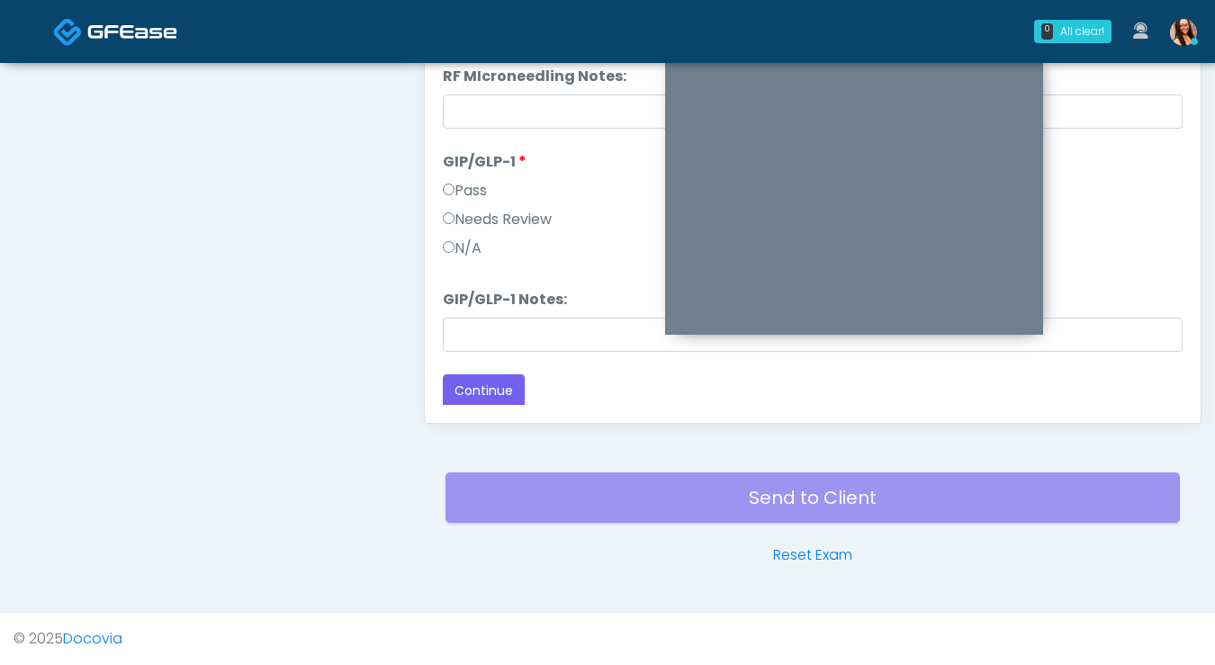
click div "Loading... Connecting to your agent... Please wait while we prepare your person…"
click button "Continue"
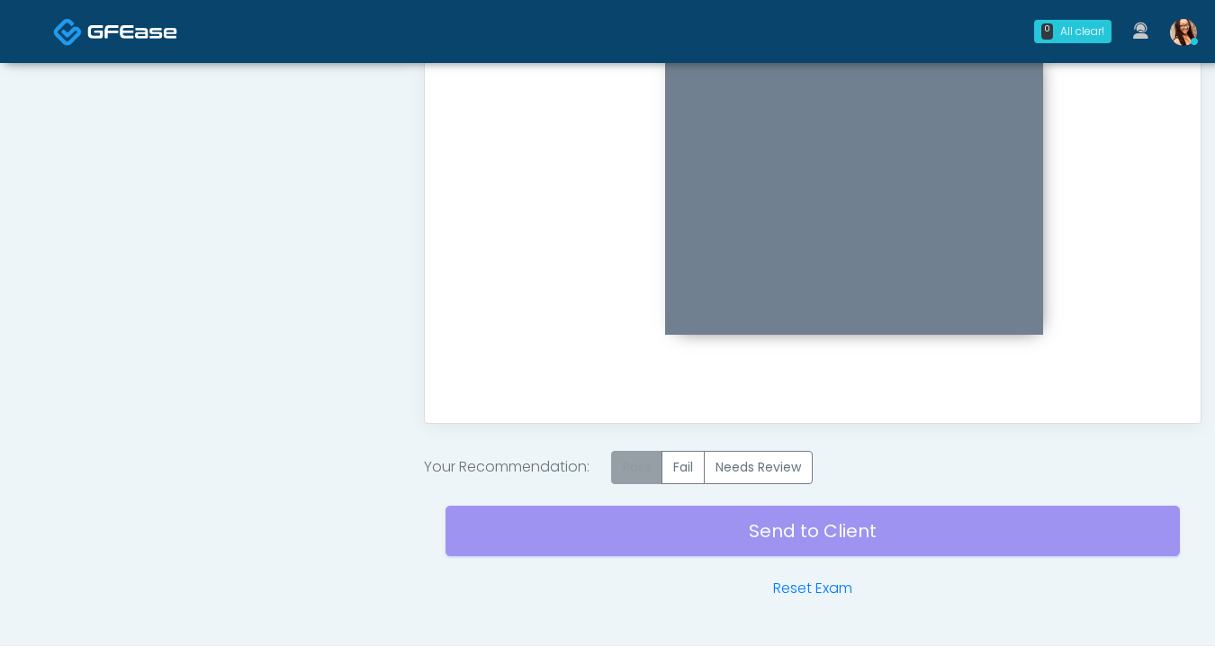
click label "Pass"
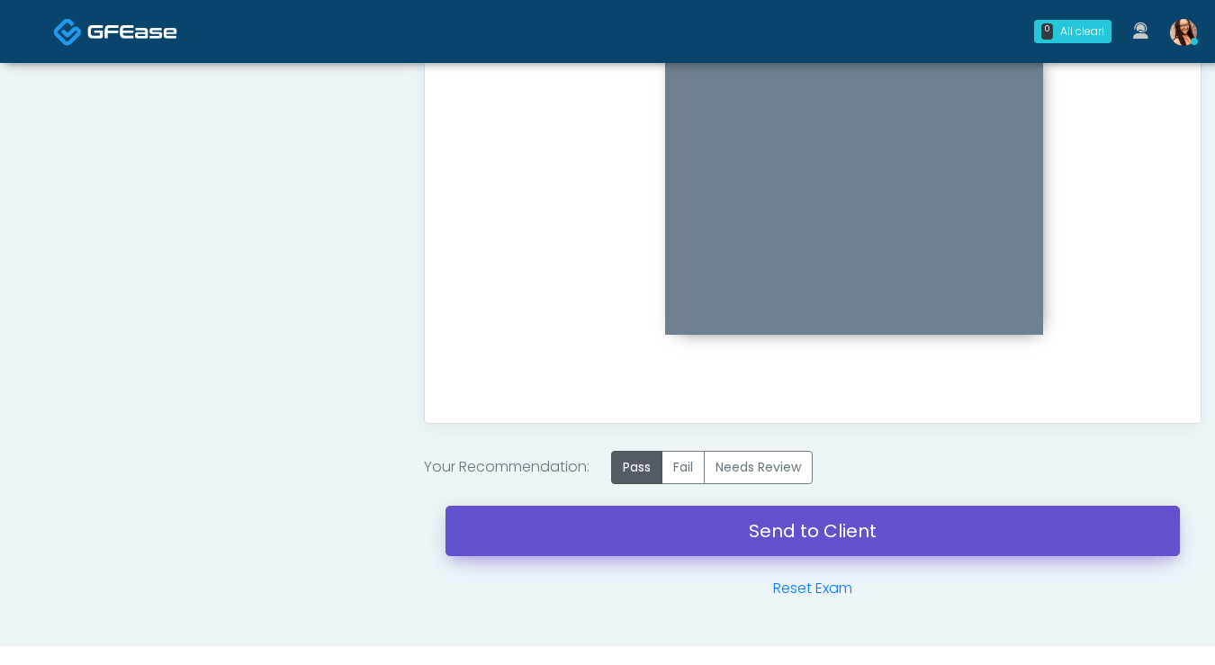
click link "Send to Client"
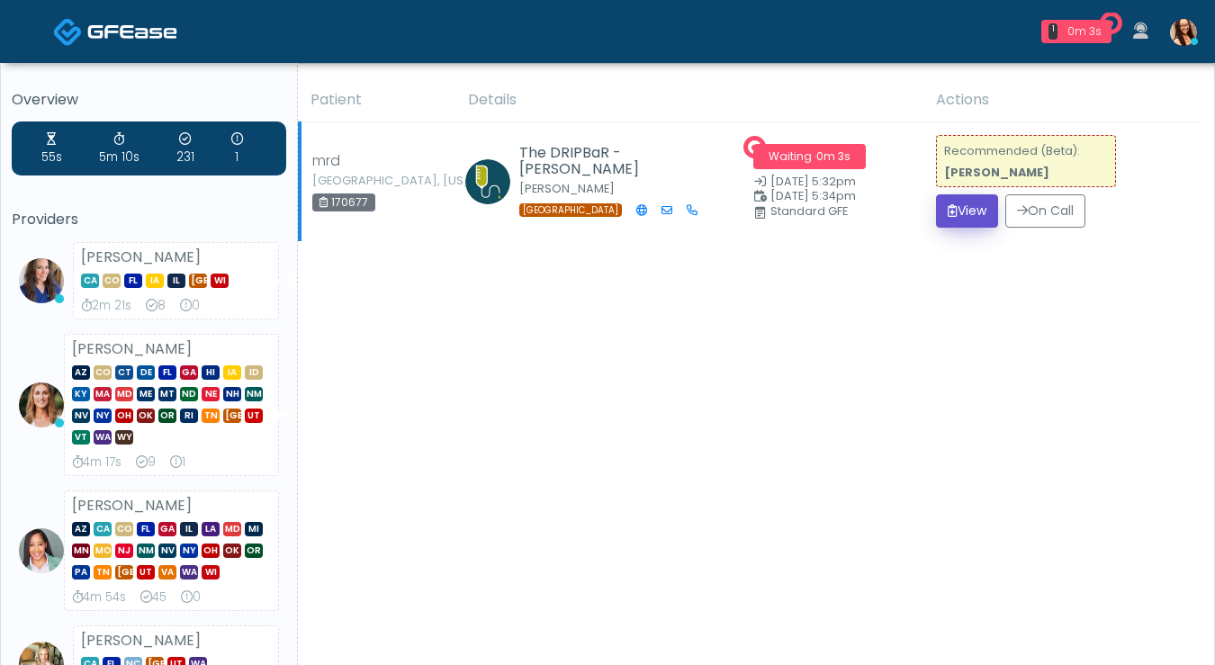
click at [969, 223] on button "View" at bounding box center [967, 210] width 62 height 33
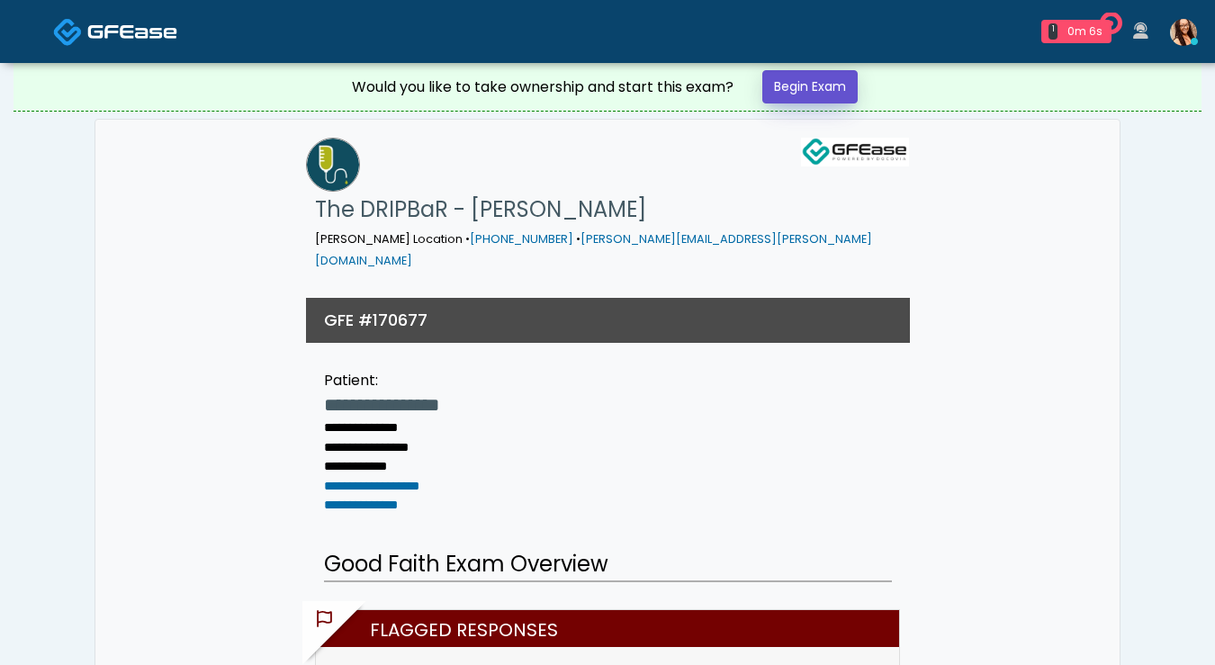
click at [842, 89] on link "Begin Exam" at bounding box center [809, 86] width 95 height 33
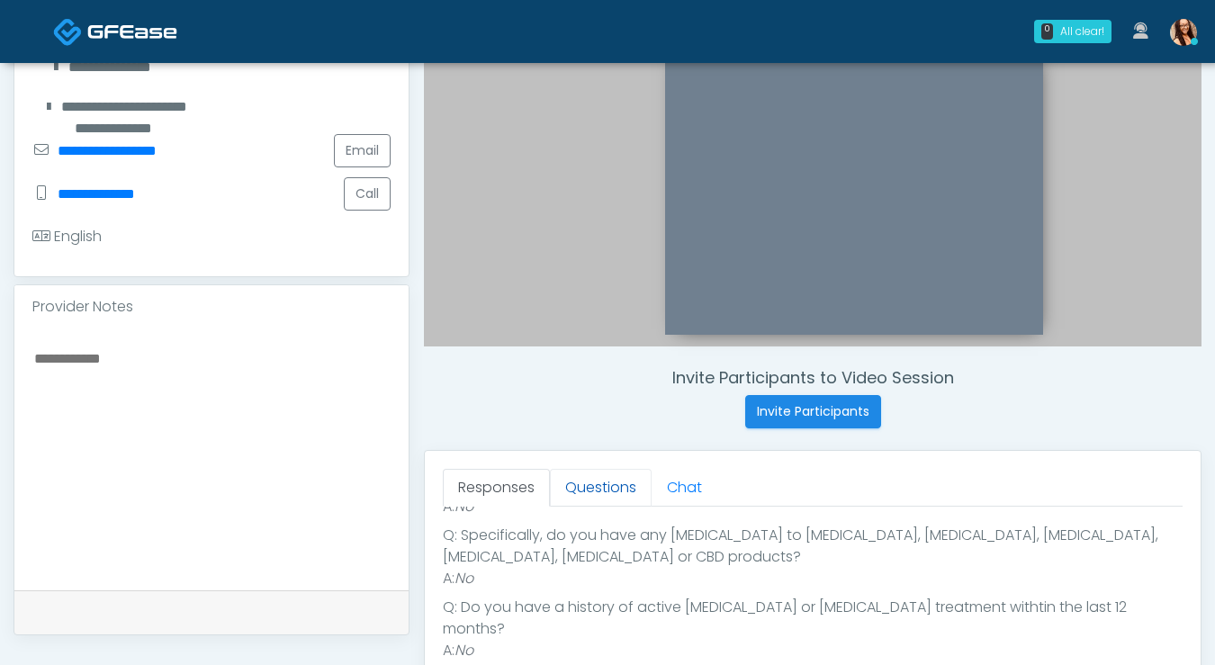
scroll to position [400, 0]
click at [579, 487] on link "Questions" at bounding box center [601, 487] width 102 height 38
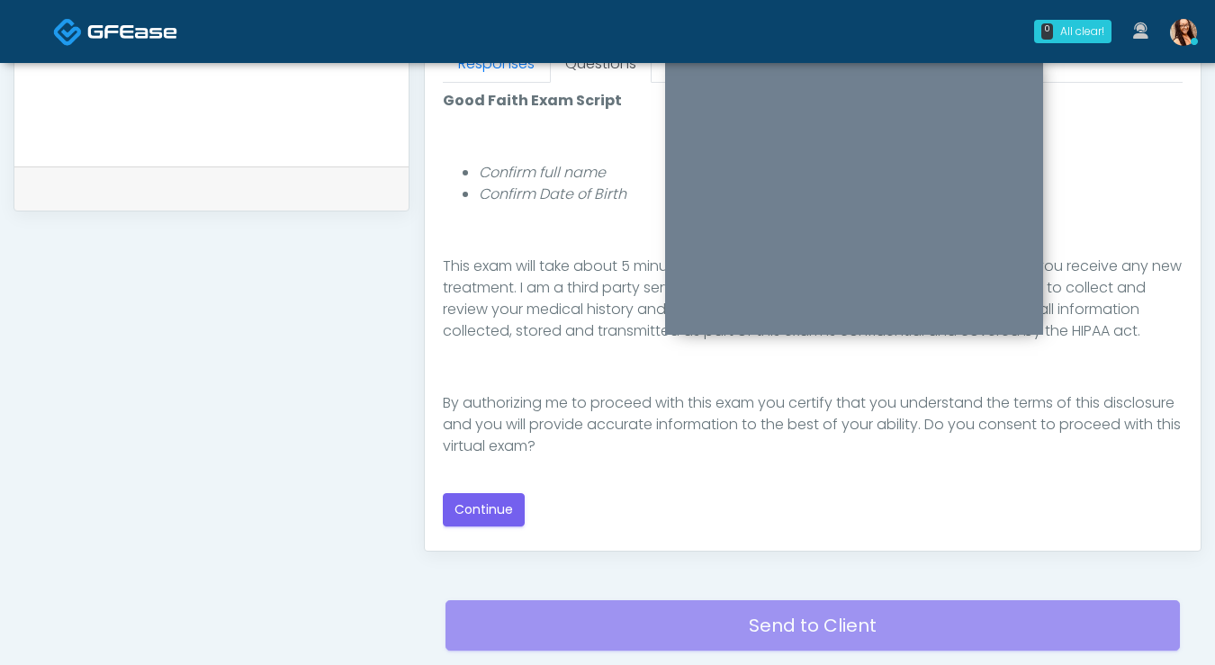
scroll to position [823, 0]
click at [473, 507] on button "Continue" at bounding box center [484, 508] width 82 height 33
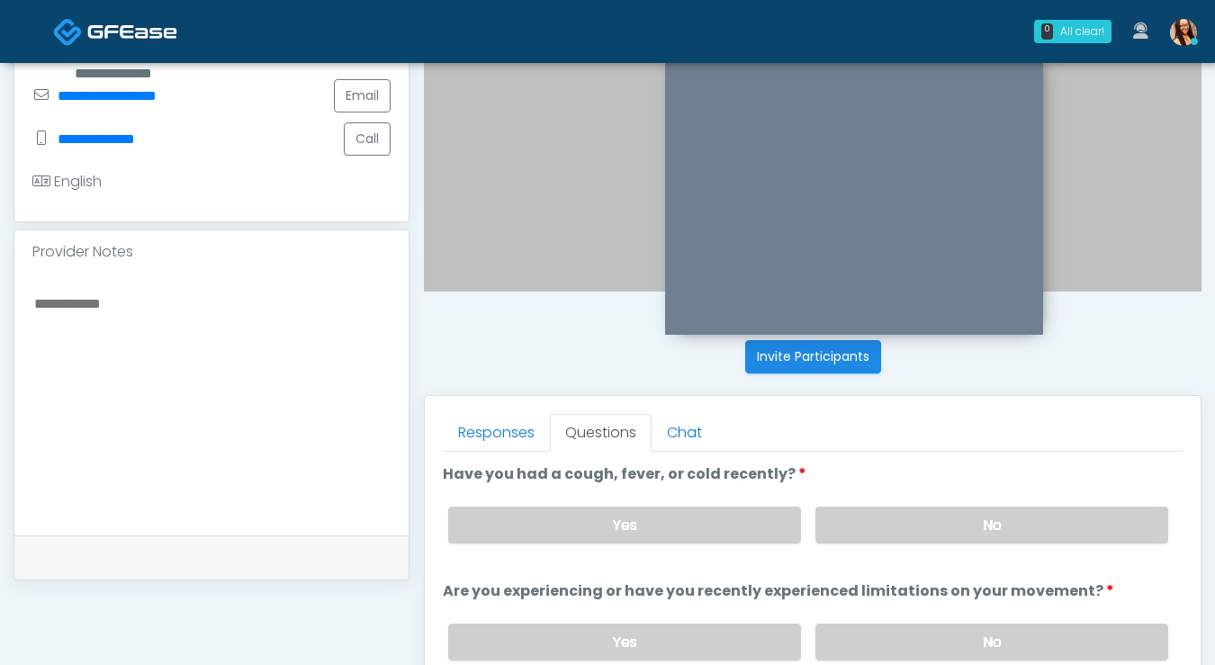
scroll to position [454, 0]
click at [896, 519] on label "No" at bounding box center [991, 524] width 353 height 37
click at [930, 629] on label "No" at bounding box center [991, 641] width 353 height 37
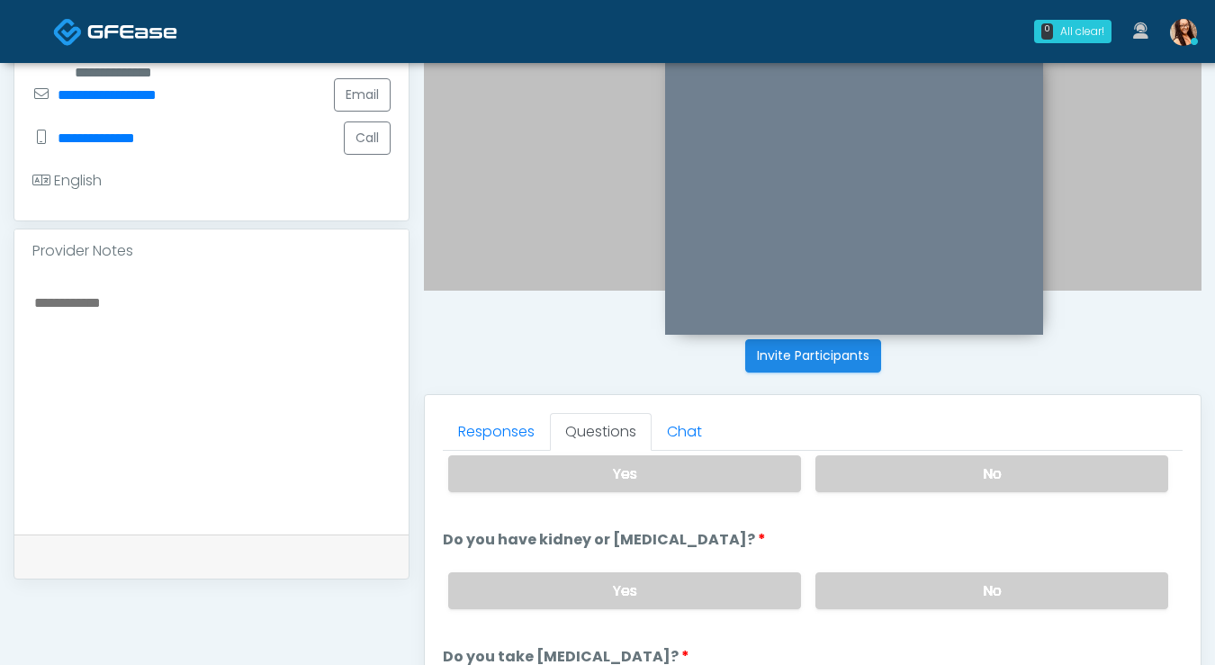
scroll to position [168, 0]
click at [886, 577] on label "No" at bounding box center [991, 589] width 353 height 37
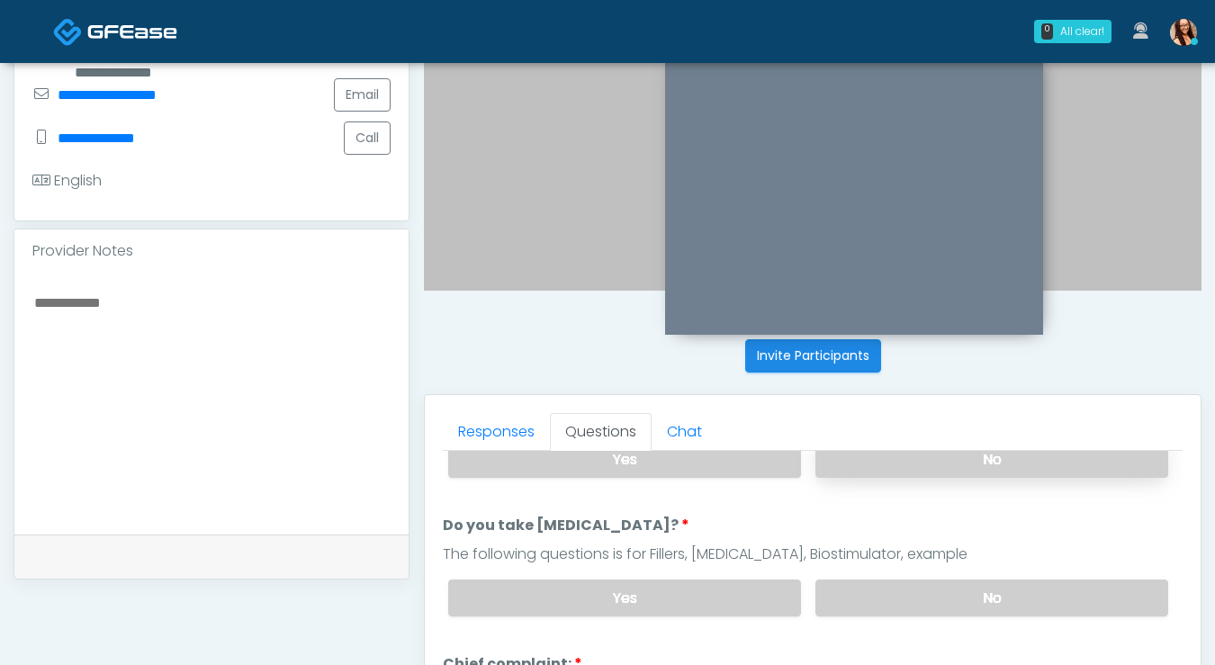
scroll to position [303, 0]
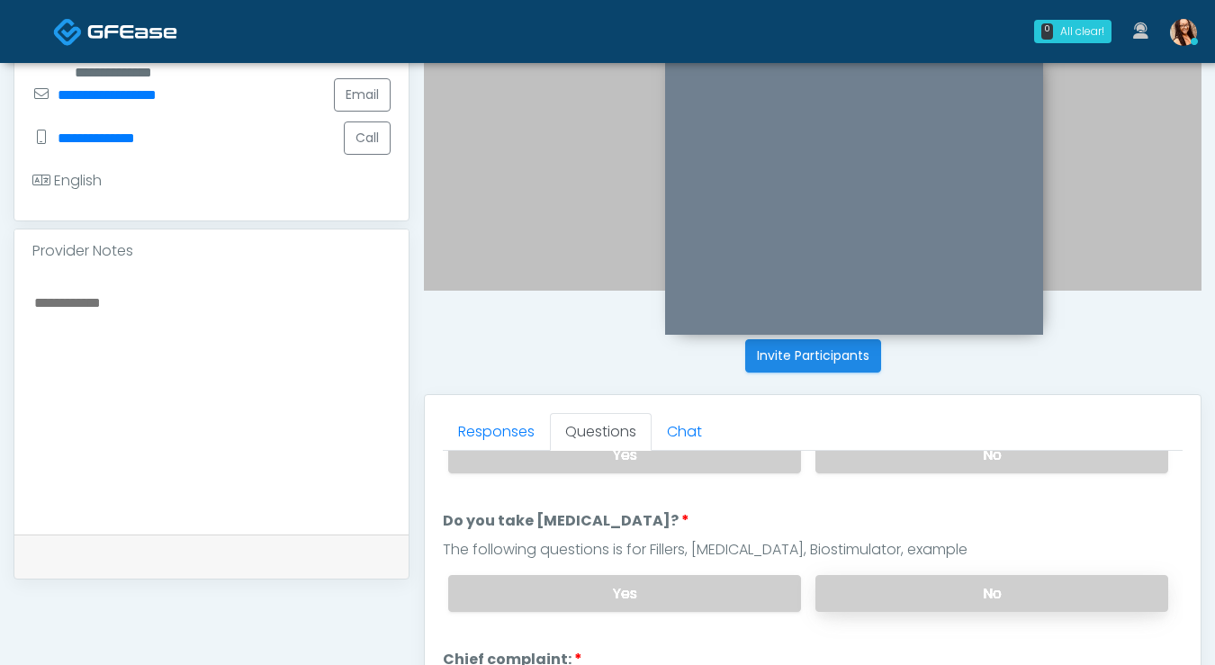
click at [892, 575] on label "No" at bounding box center [991, 593] width 353 height 37
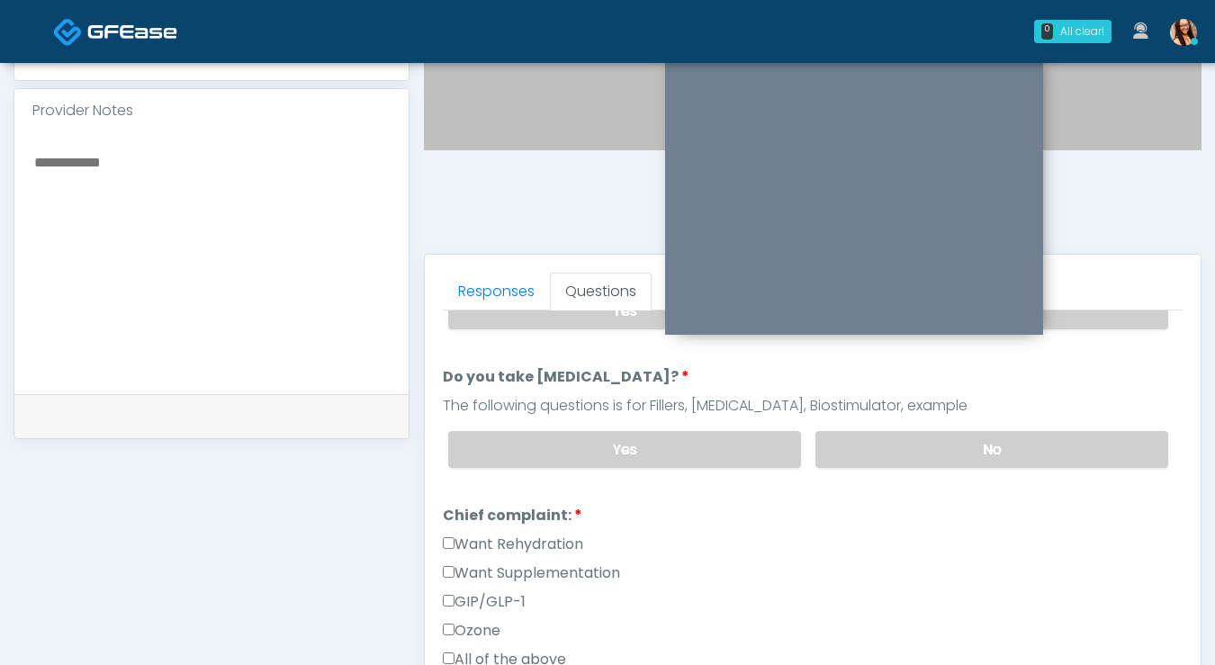
scroll to position [691, 0]
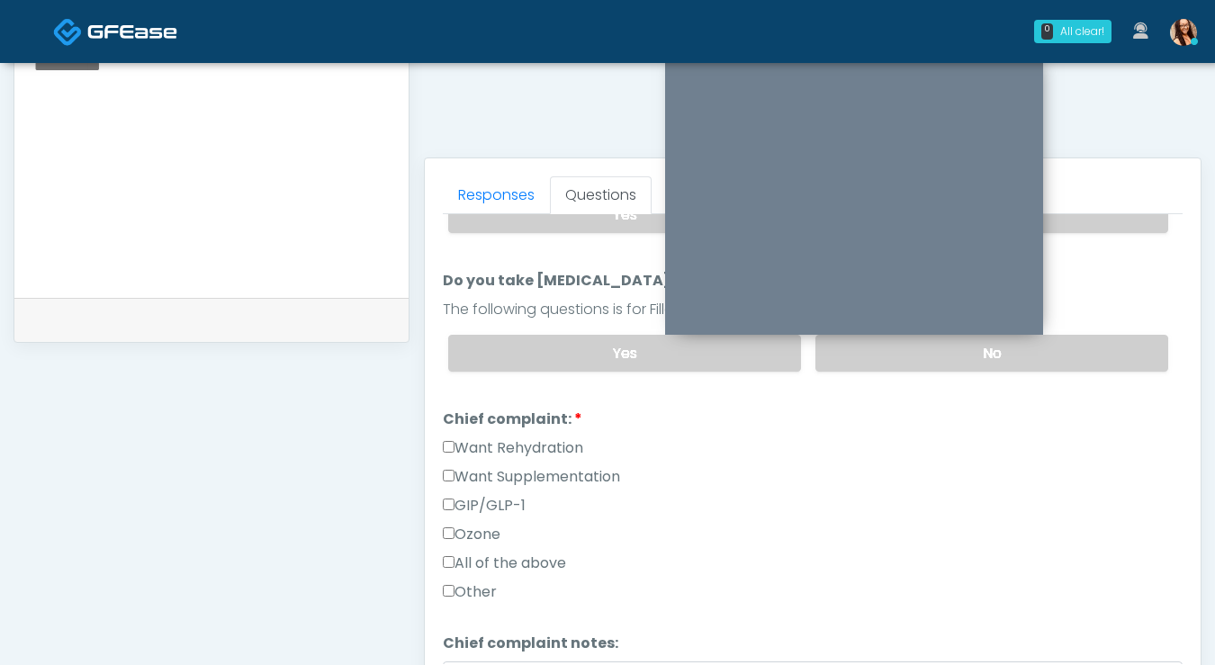
click at [520, 445] on label "Want Rehydration" at bounding box center [513, 448] width 140 height 22
click at [607, 472] on label "Want Supplementation" at bounding box center [531, 477] width 177 height 22
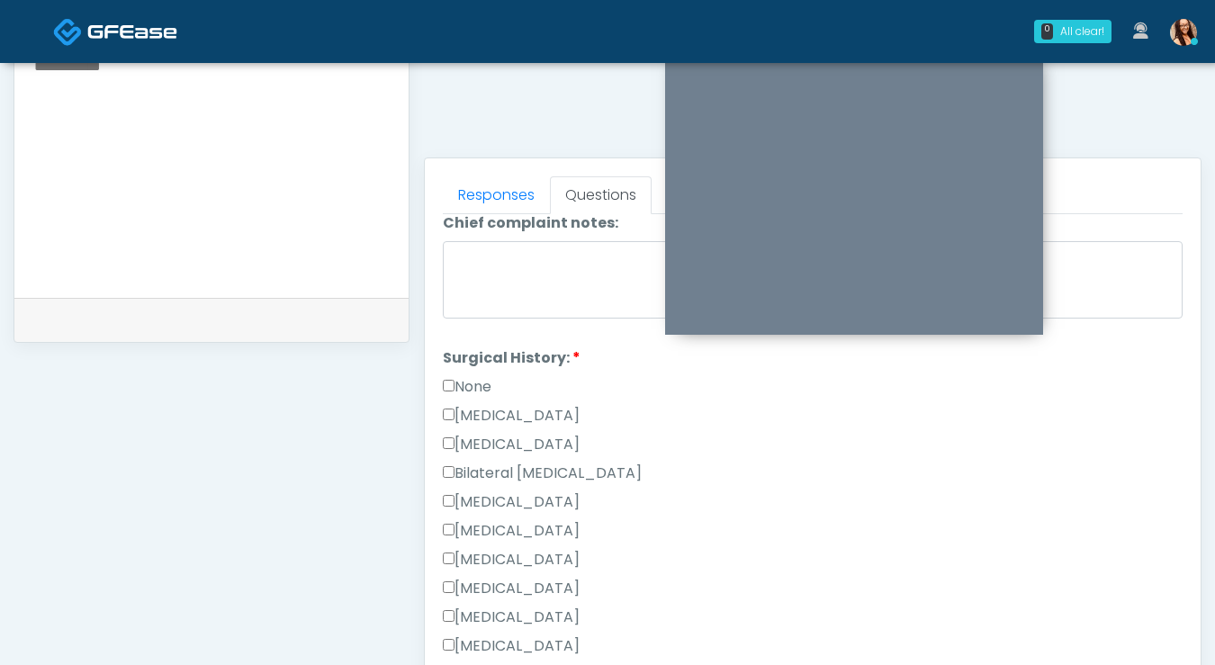
scroll to position [731, 0]
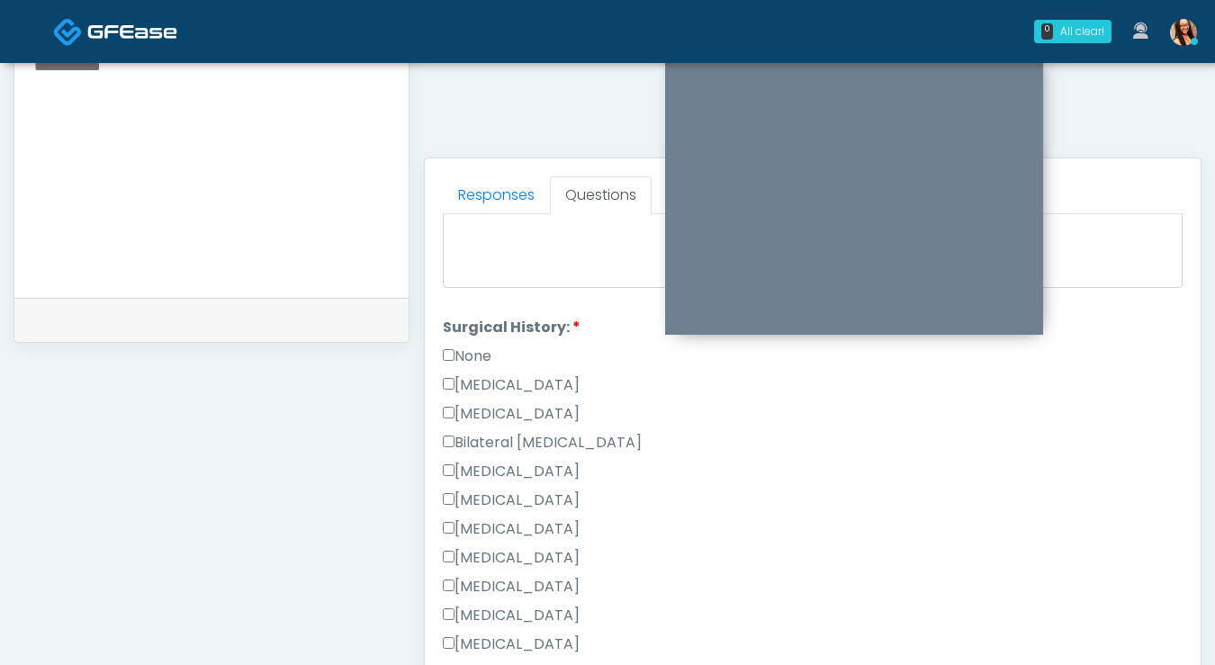
click at [456, 349] on label "None" at bounding box center [467, 357] width 49 height 22
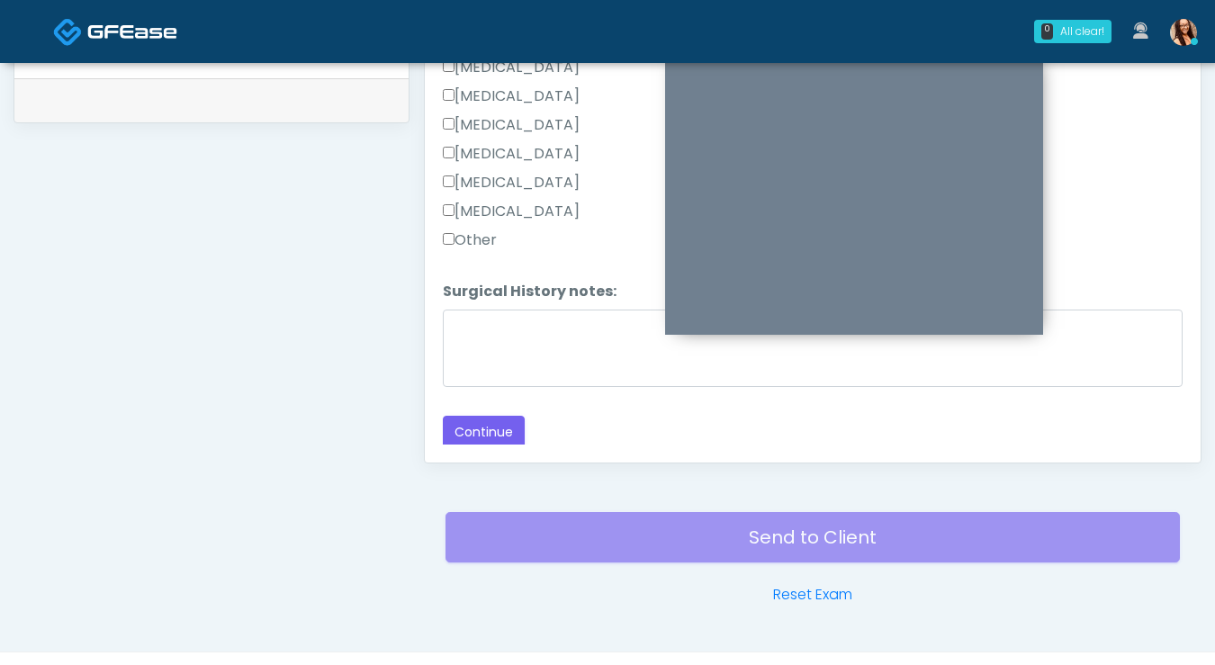
scroll to position [950, 0]
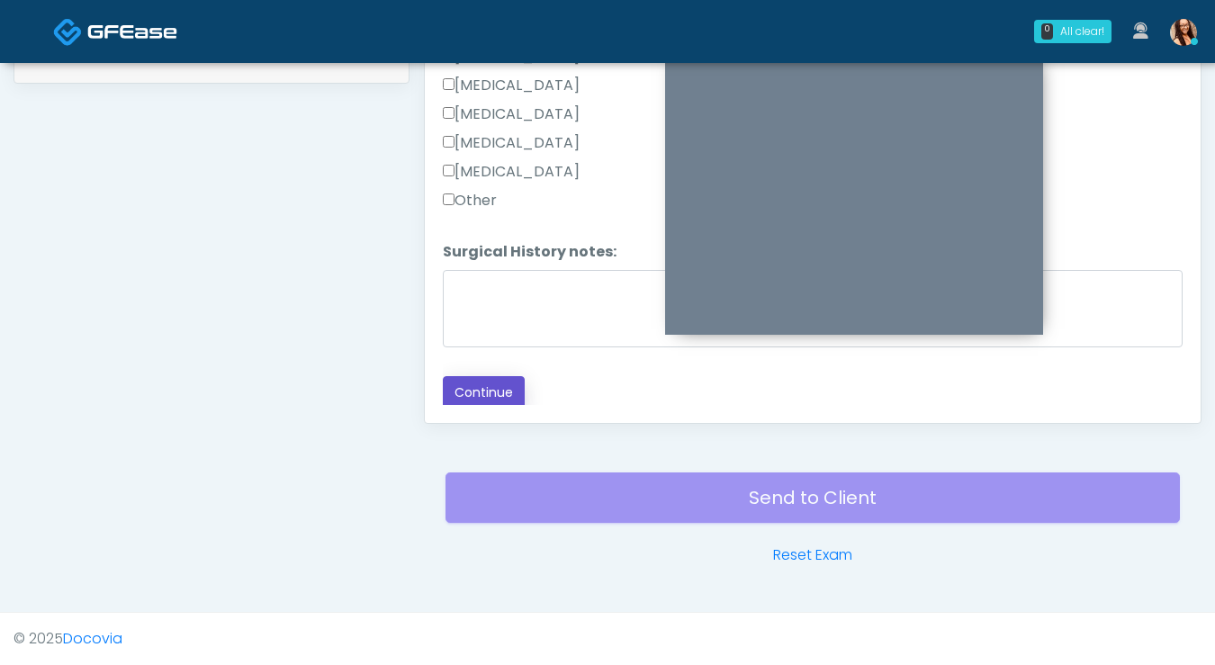
click at [466, 379] on button "Continue" at bounding box center [484, 392] width 82 height 33
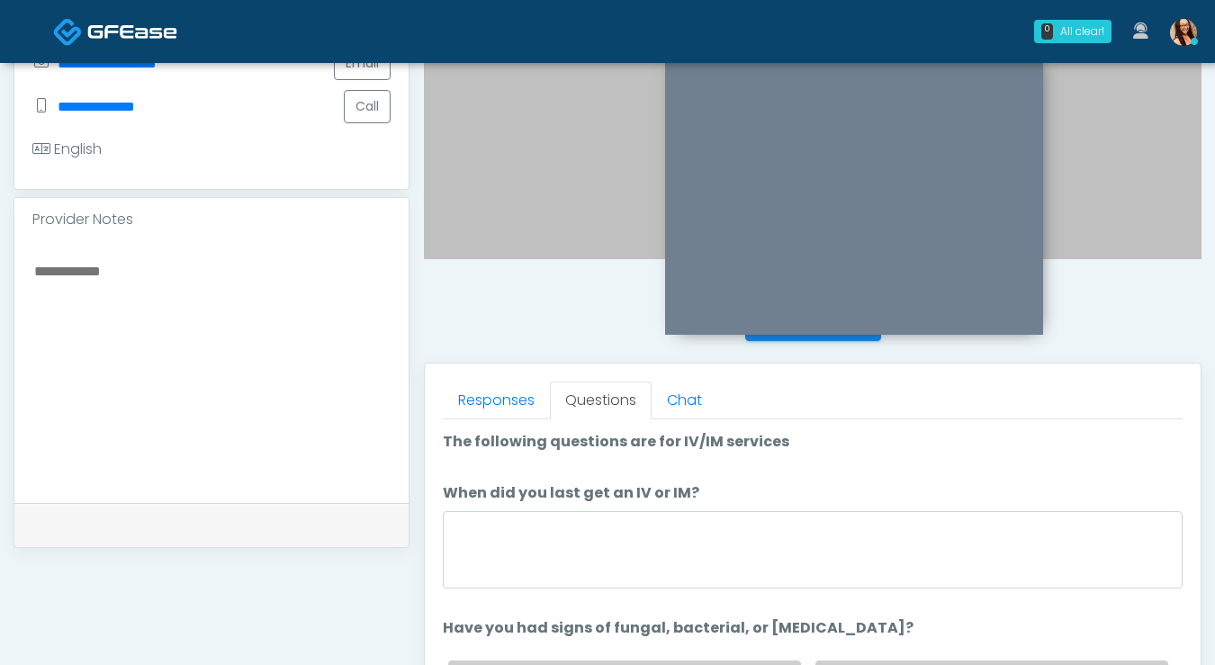
scroll to position [489, 0]
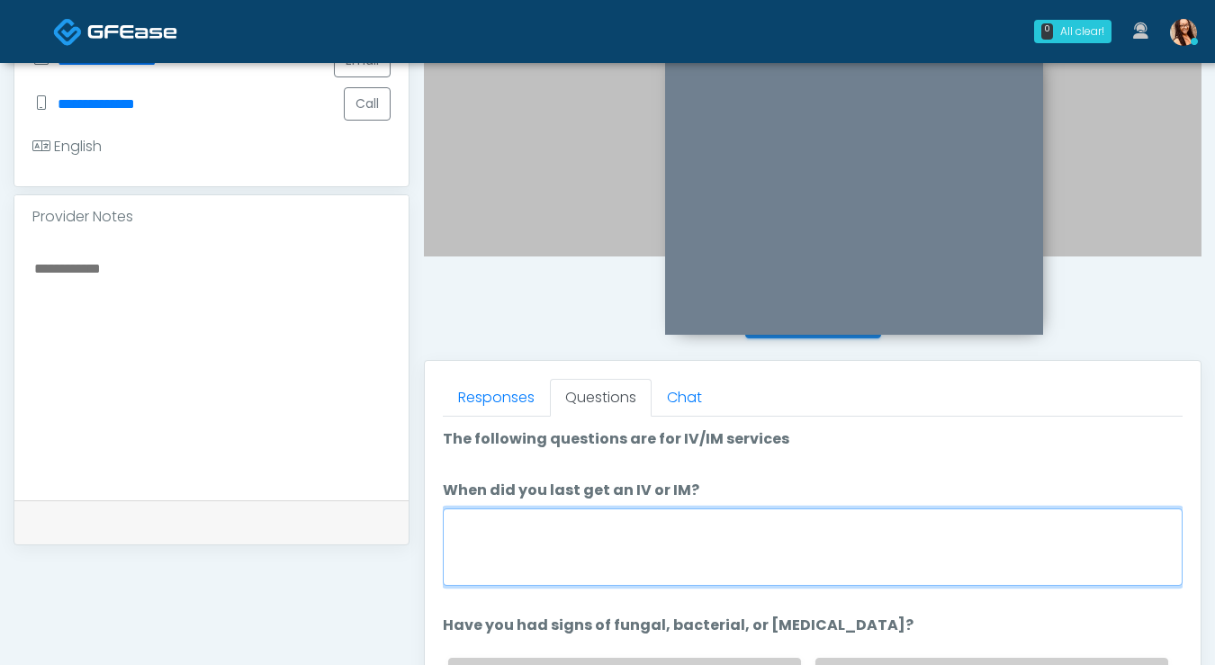
click at [597, 538] on textarea "When did you last get an IV or IM?" at bounding box center [813, 546] width 740 height 77
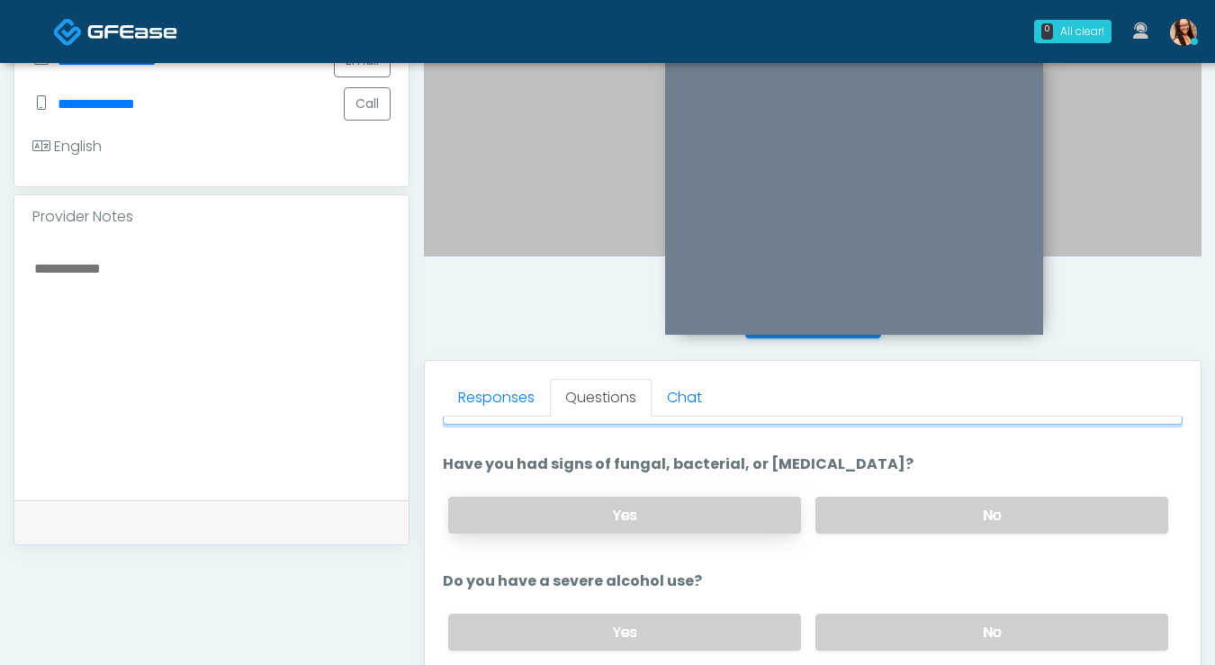
scroll to position [165, 0]
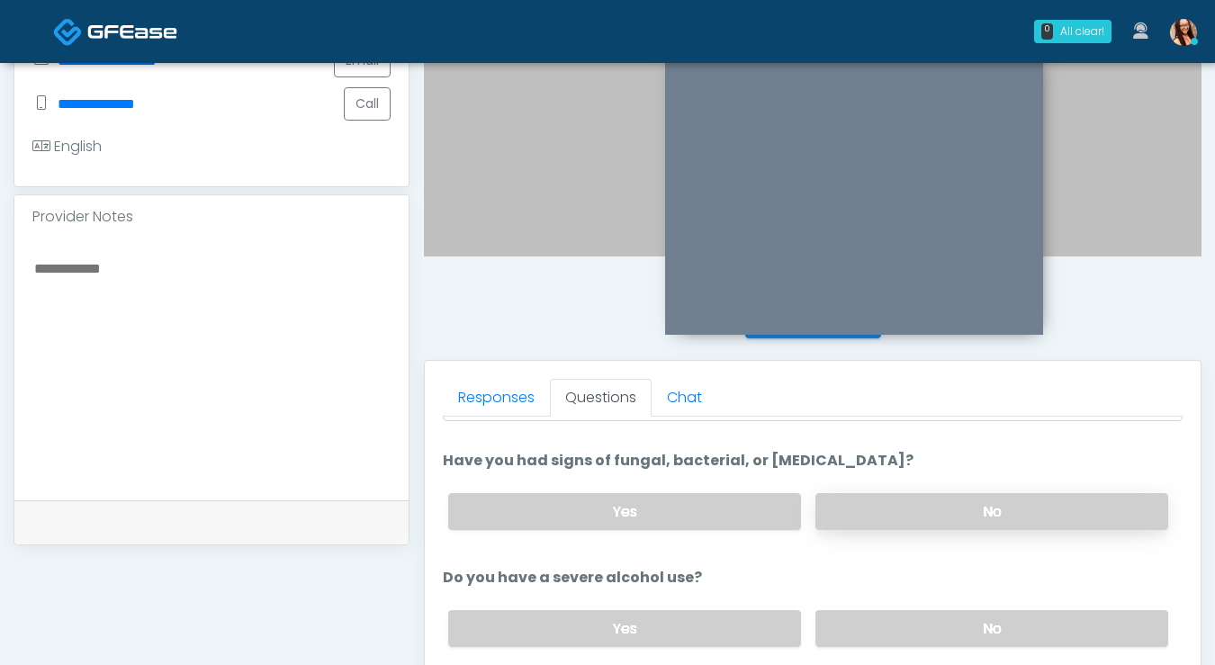
drag, startPoint x: 871, startPoint y: 523, endPoint x: 870, endPoint y: 514, distance: 9.0
click at [871, 519] on label "No" at bounding box center [991, 511] width 353 height 37
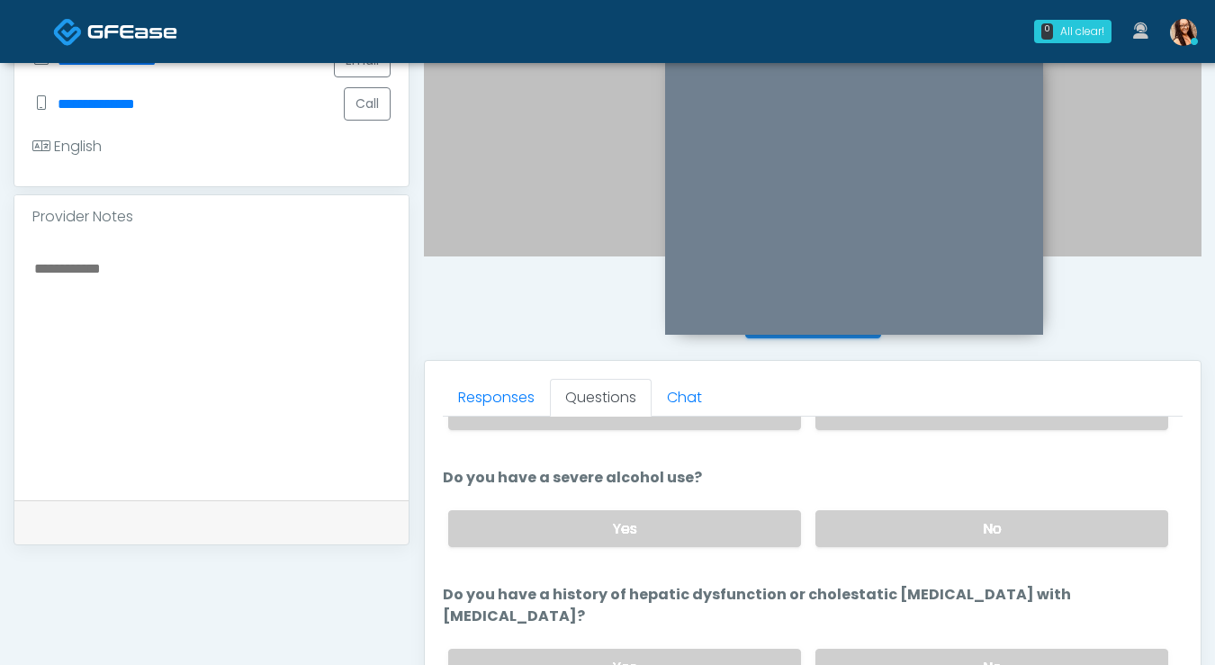
scroll to position [265, 0]
click at [897, 520] on label "No" at bounding box center [991, 527] width 353 height 37
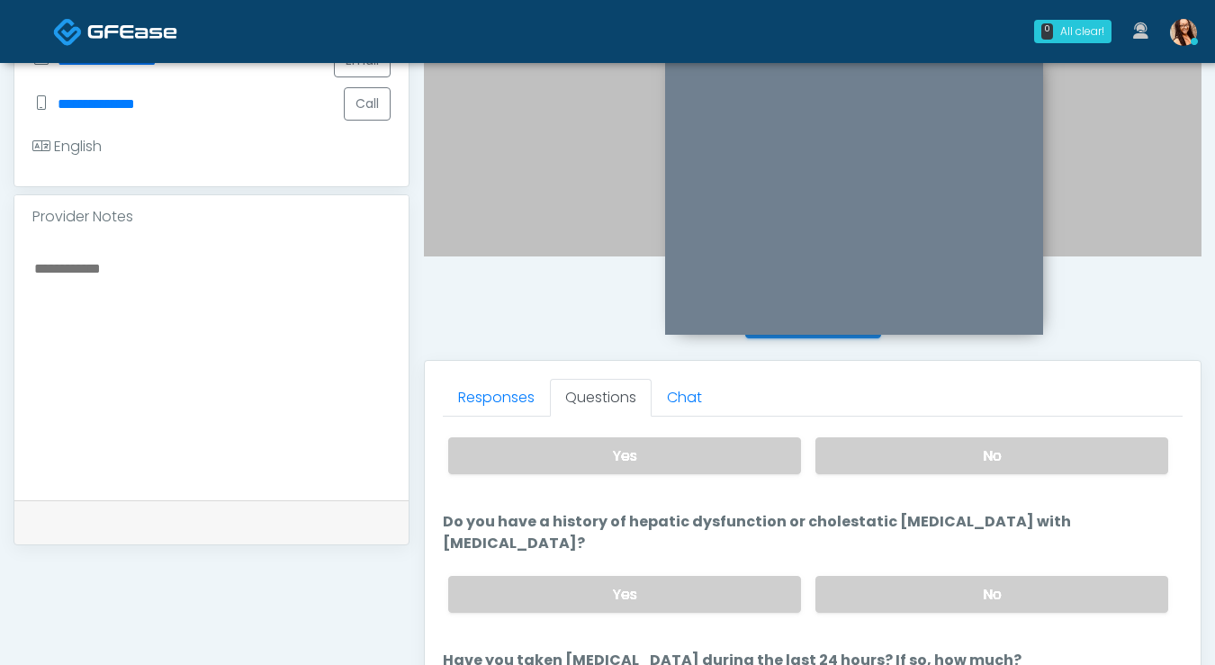
scroll to position [340, 0]
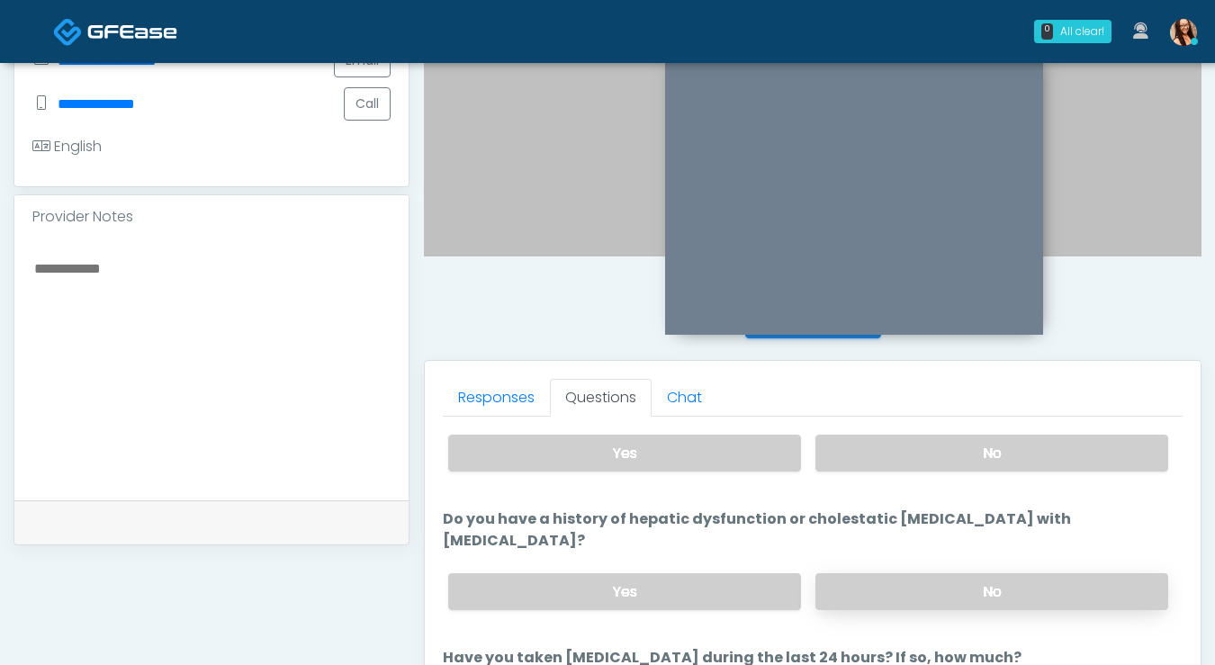
click at [957, 573] on label "No" at bounding box center [991, 591] width 353 height 37
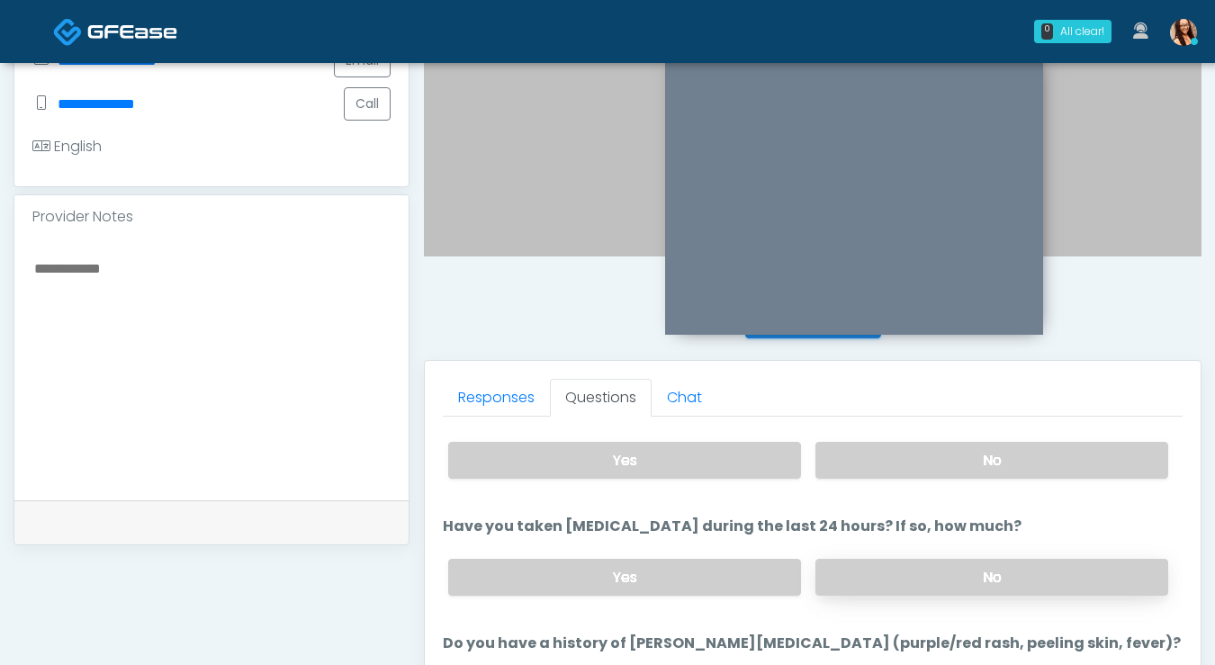
scroll to position [472, 0]
click at [893, 558] on label "No" at bounding box center [991, 576] width 353 height 37
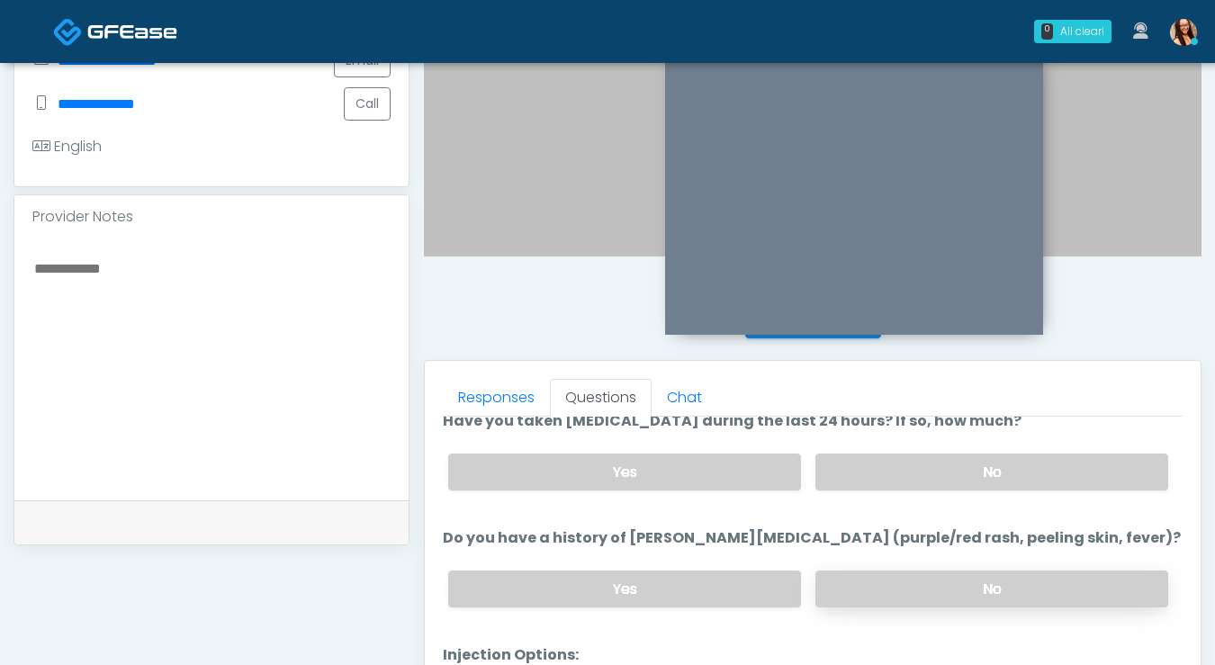
scroll to position [609, 0]
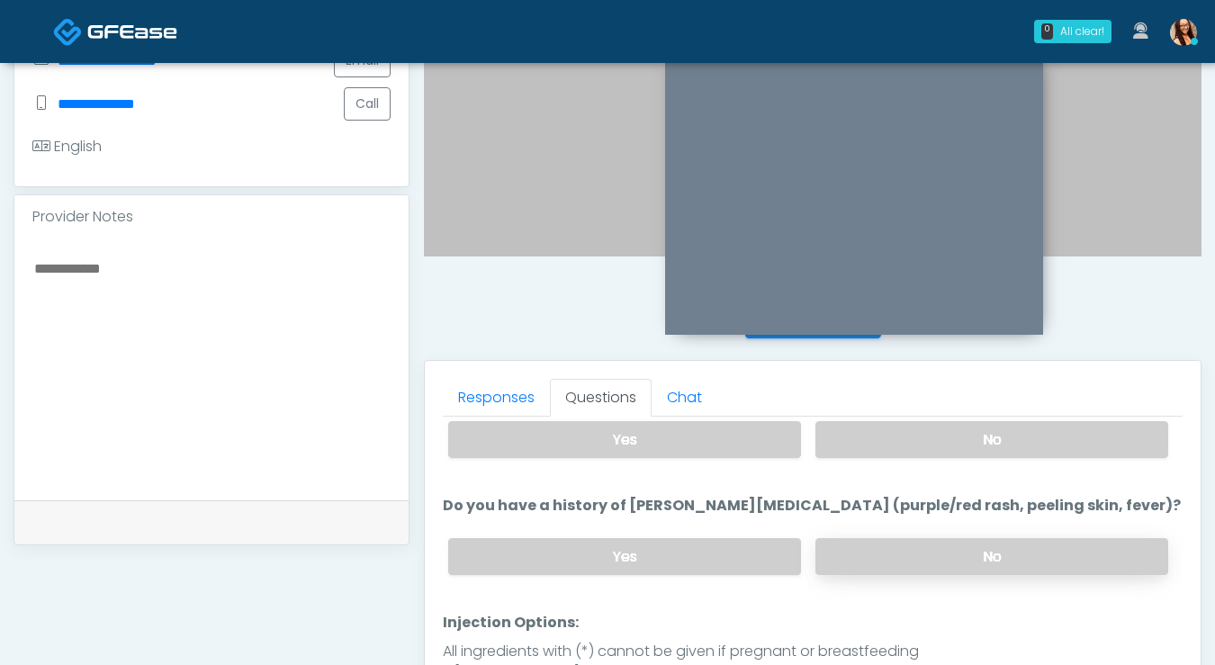
click at [916, 538] on label "No" at bounding box center [991, 556] width 353 height 37
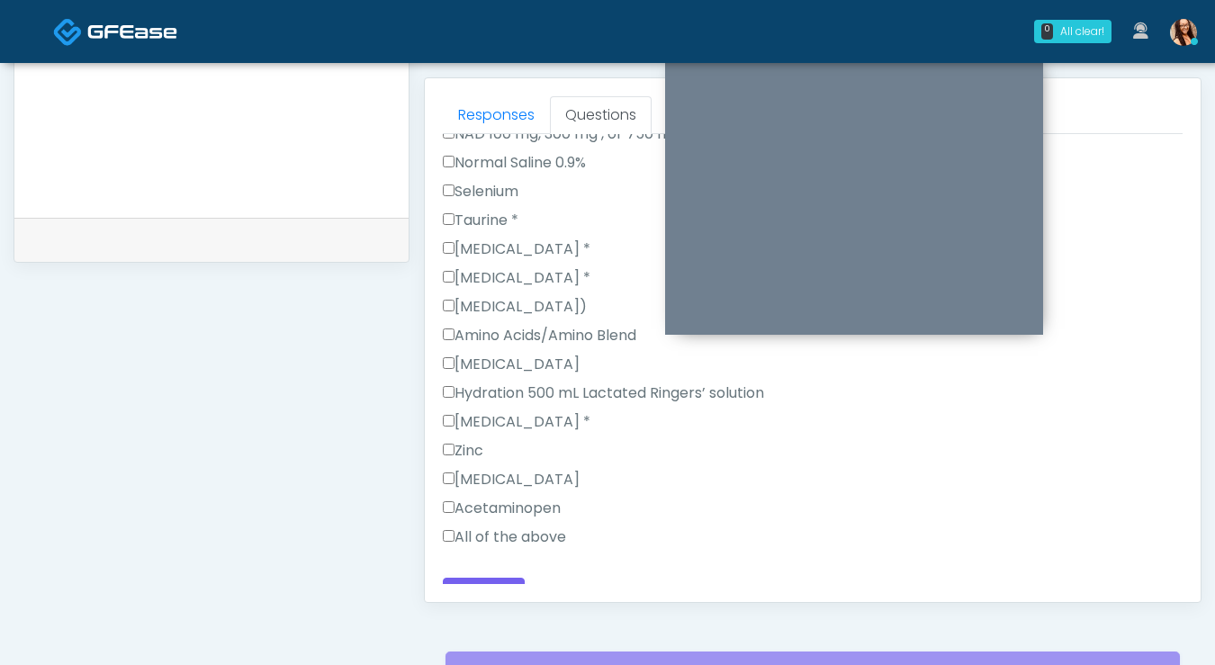
scroll to position [780, 0]
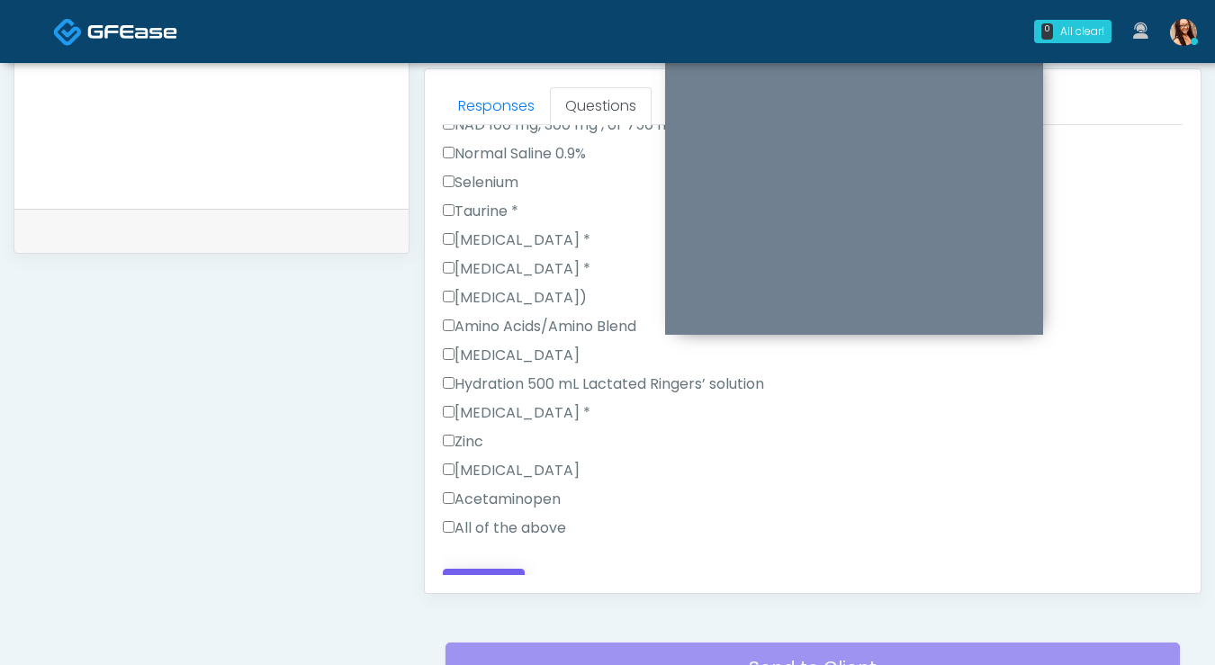
drag, startPoint x: 488, startPoint y: 499, endPoint x: 487, endPoint y: 571, distance: 72.0
click at [488, 517] on label "All of the above" at bounding box center [504, 528] width 123 height 22
click at [487, 572] on button "Continue" at bounding box center [484, 585] width 82 height 33
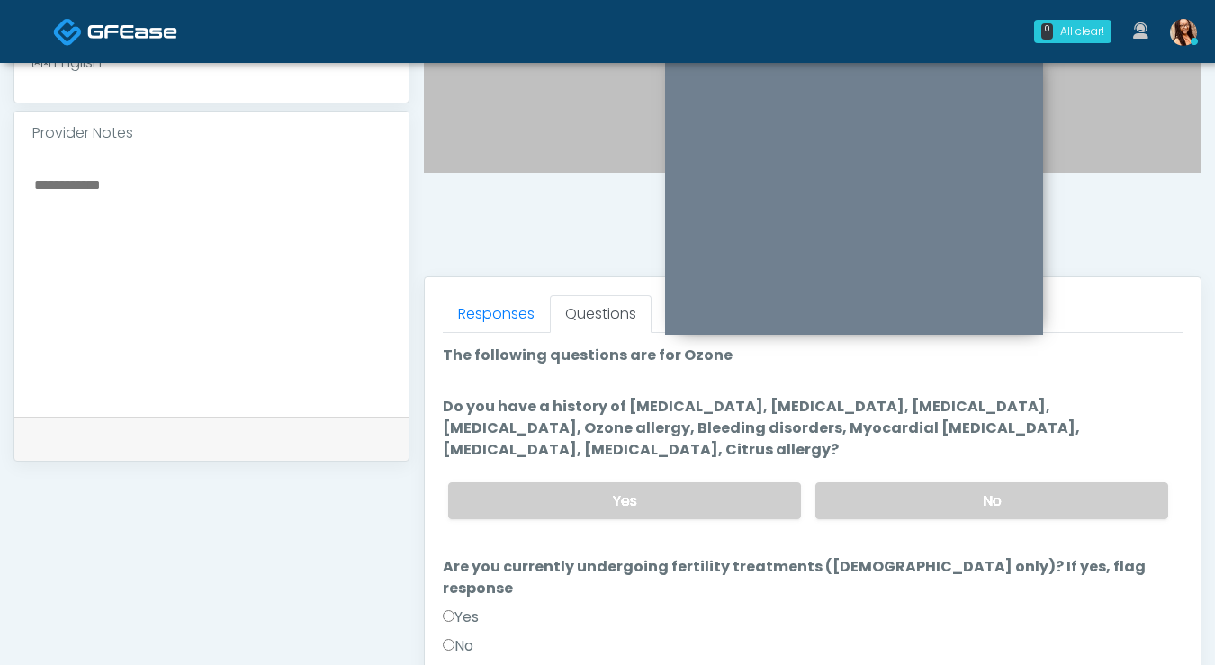
scroll to position [555, 0]
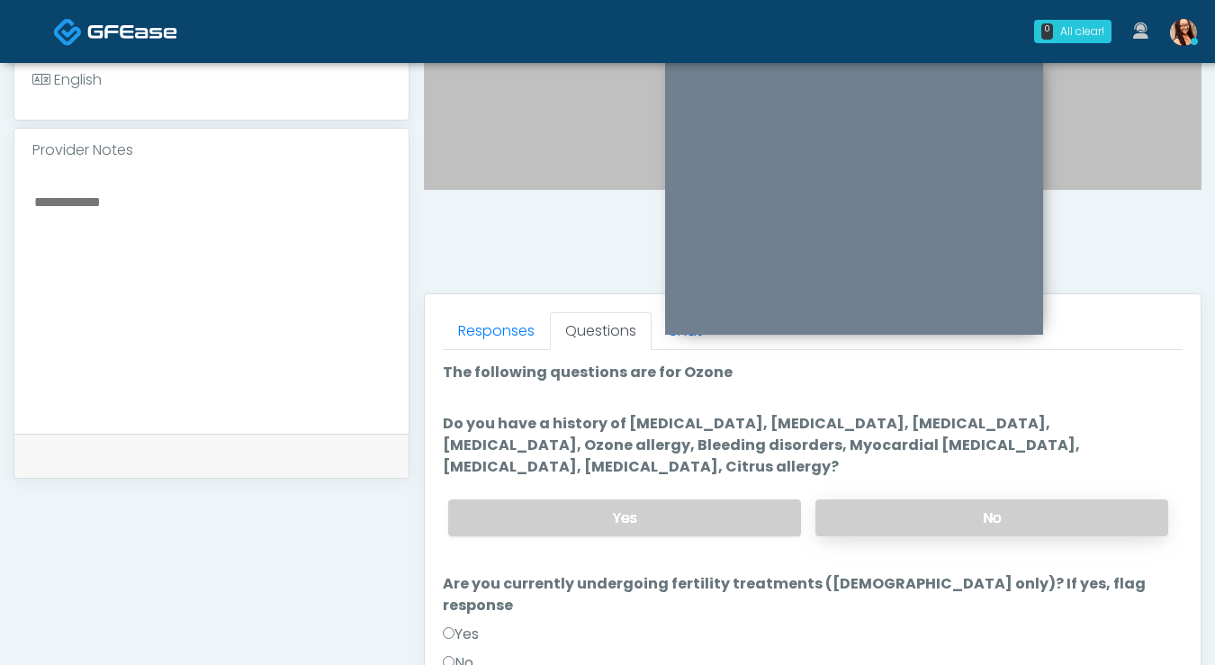
drag, startPoint x: 967, startPoint y: 523, endPoint x: 959, endPoint y: 516, distance: 10.8
click at [962, 518] on label "No" at bounding box center [991, 517] width 353 height 37
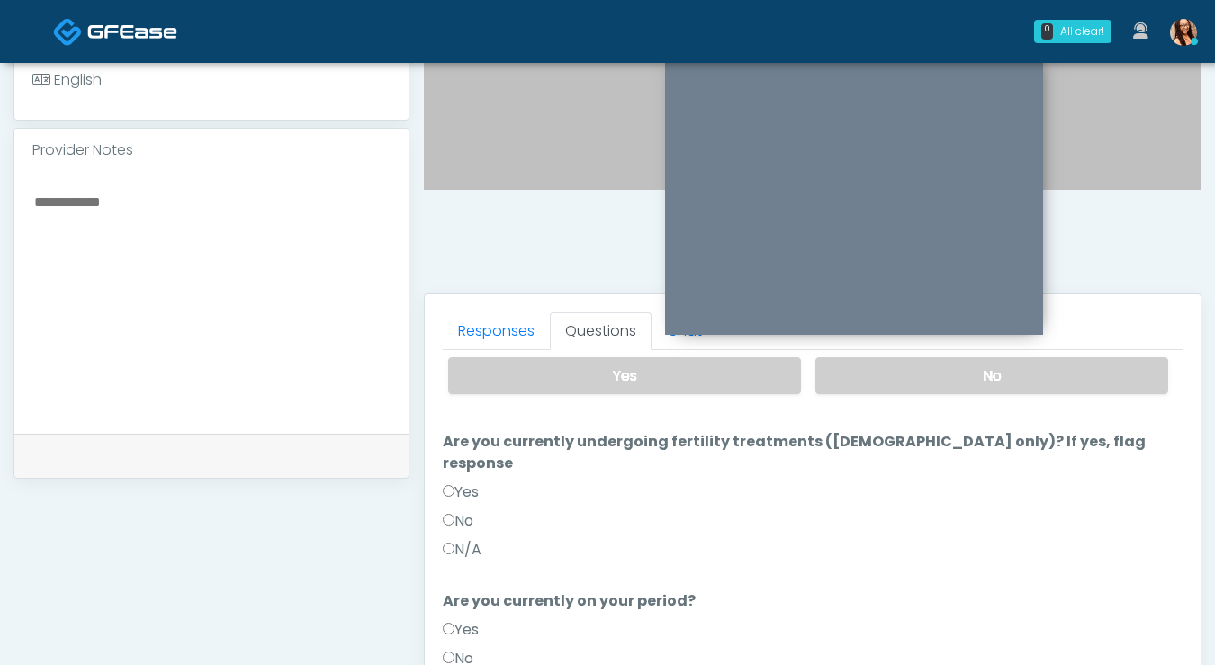
scroll to position [148, 0]
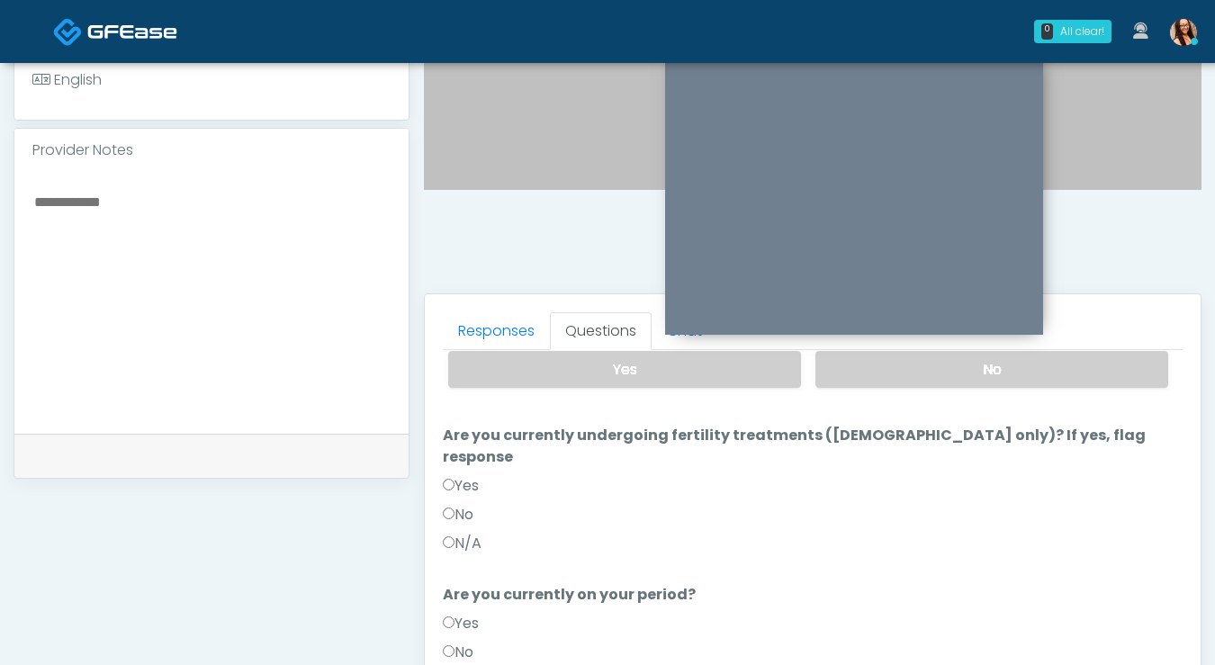
click at [463, 504] on label "No" at bounding box center [458, 515] width 31 height 22
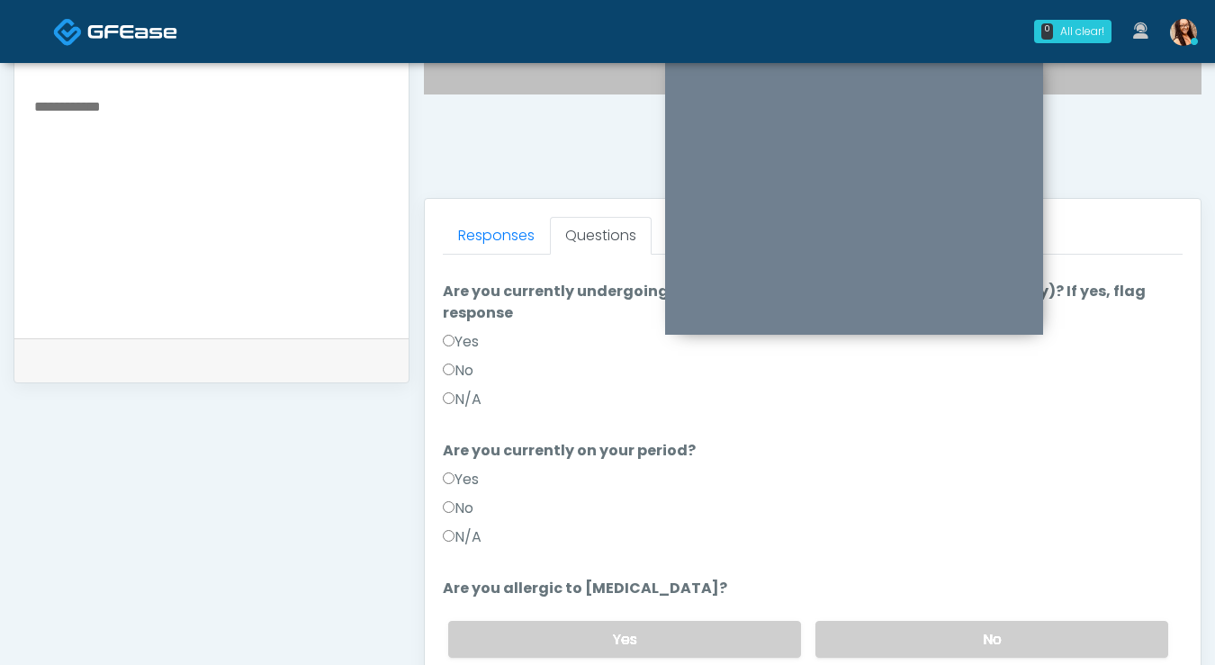
scroll to position [653, 0]
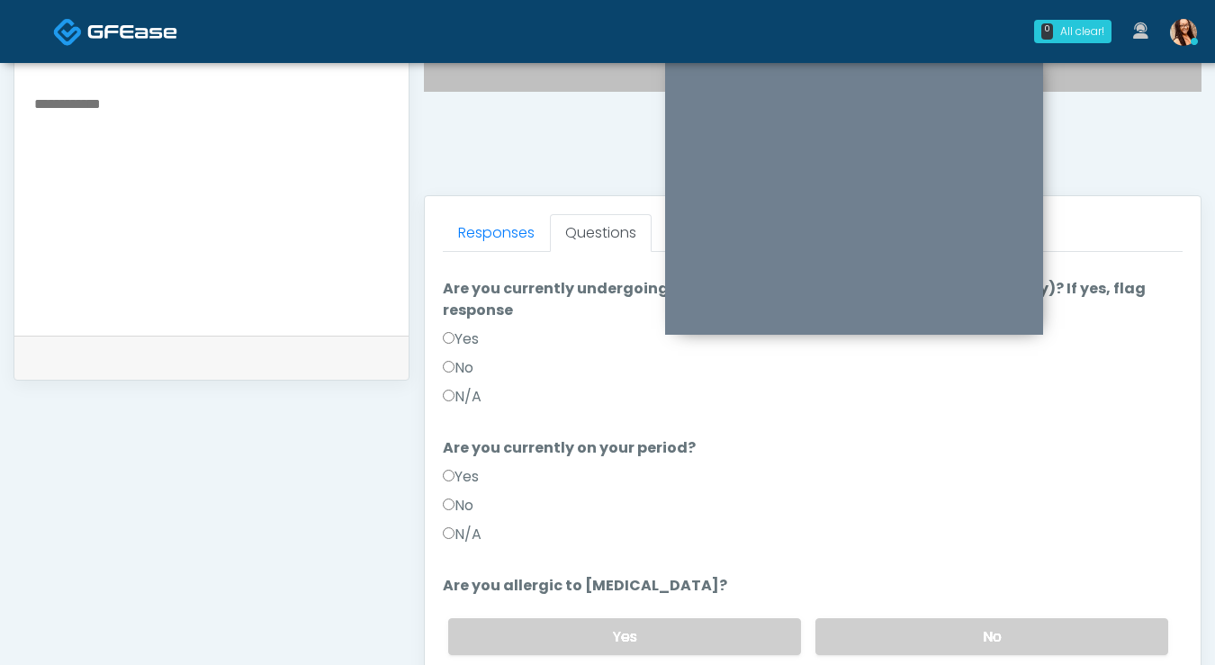
click at [472, 495] on label "No" at bounding box center [458, 506] width 31 height 22
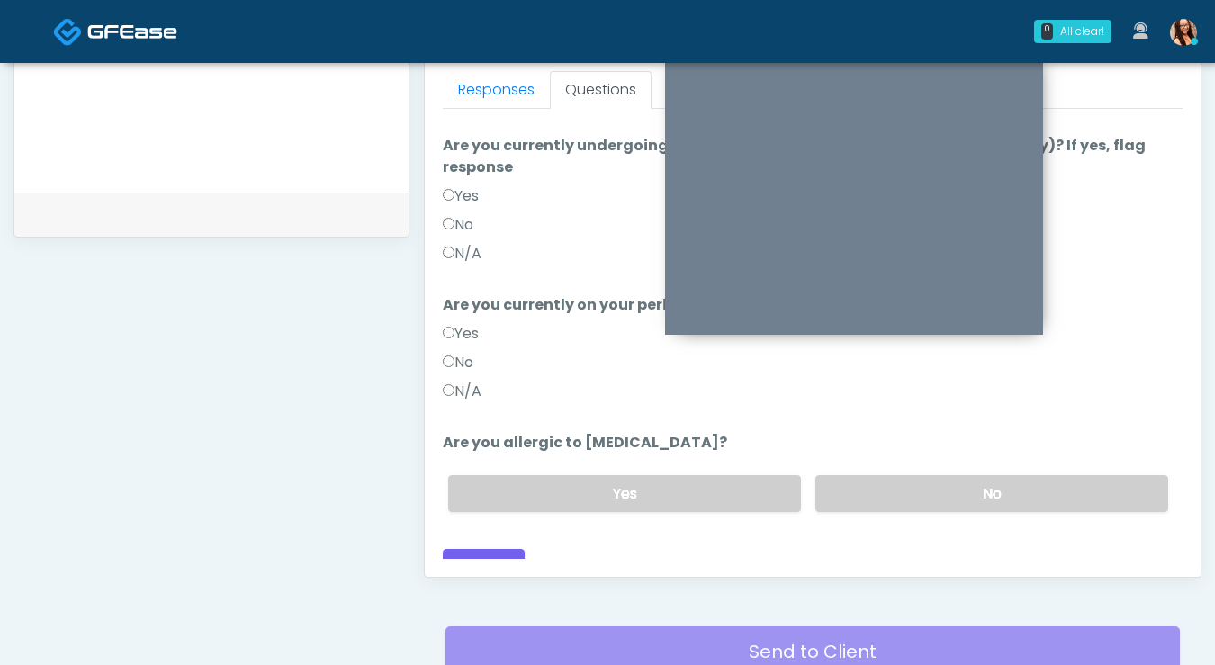
scroll to position [796, 0]
click at [467, 323] on label "Yes" at bounding box center [461, 334] width 36 height 22
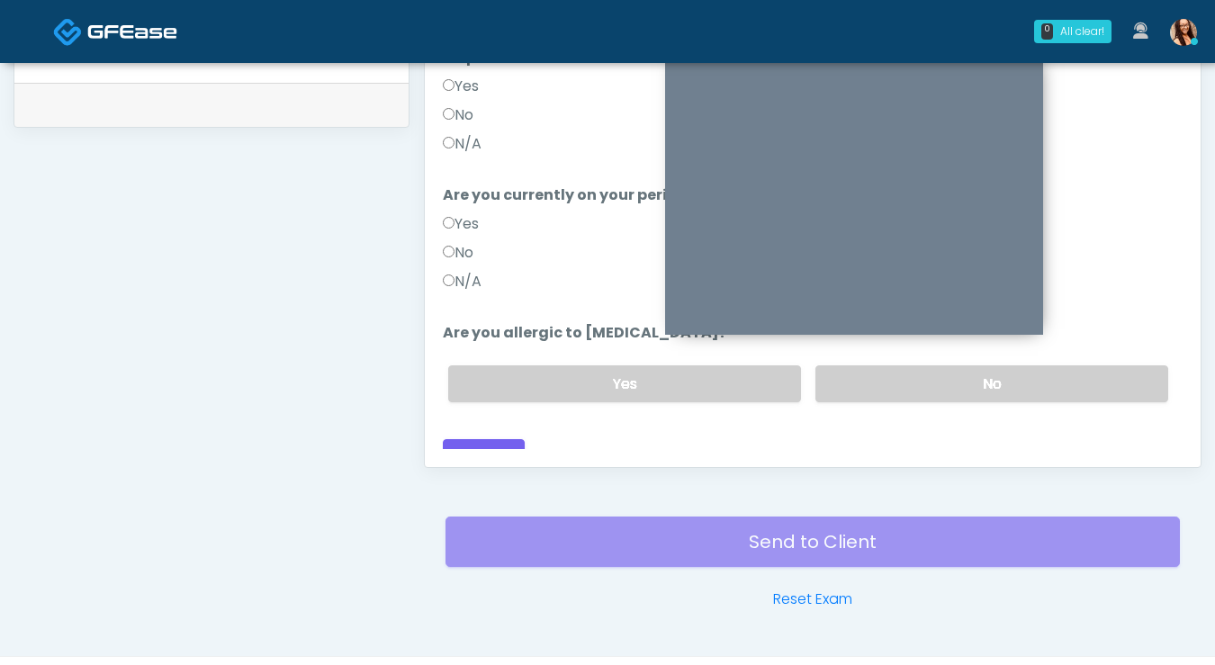
scroll to position [904, 0]
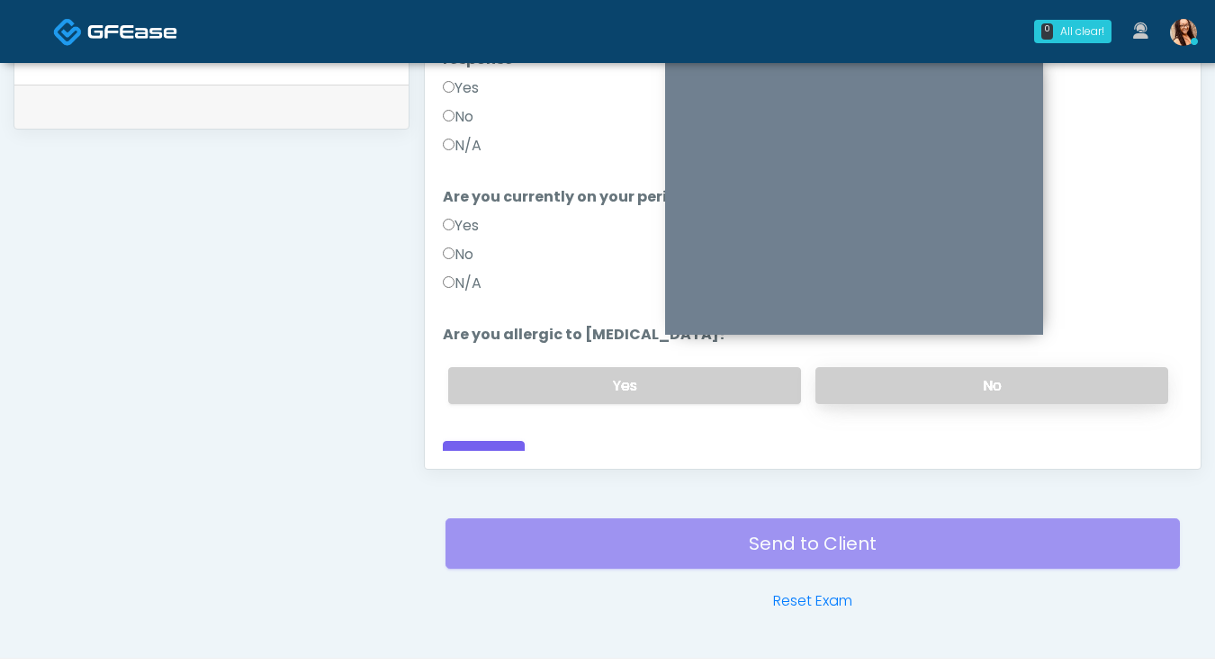
click at [948, 375] on label "No" at bounding box center [991, 385] width 353 height 37
click at [516, 417] on div "Loading... Connecting to your agent... Please wait while we prepare your person…" at bounding box center [813, 145] width 740 height 659
click at [511, 441] on button "Continue" at bounding box center [484, 457] width 82 height 33
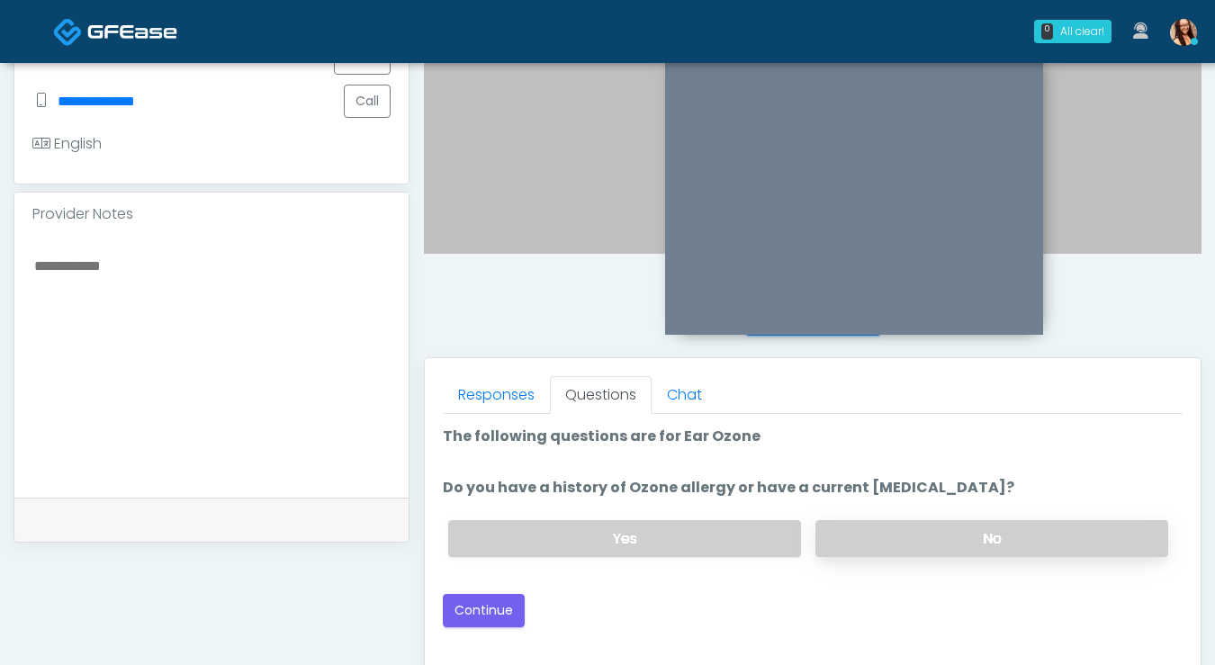
scroll to position [491, 0]
click at [951, 538] on label "No" at bounding box center [991, 538] width 353 height 37
click at [496, 622] on button "Continue" at bounding box center [484, 610] width 82 height 33
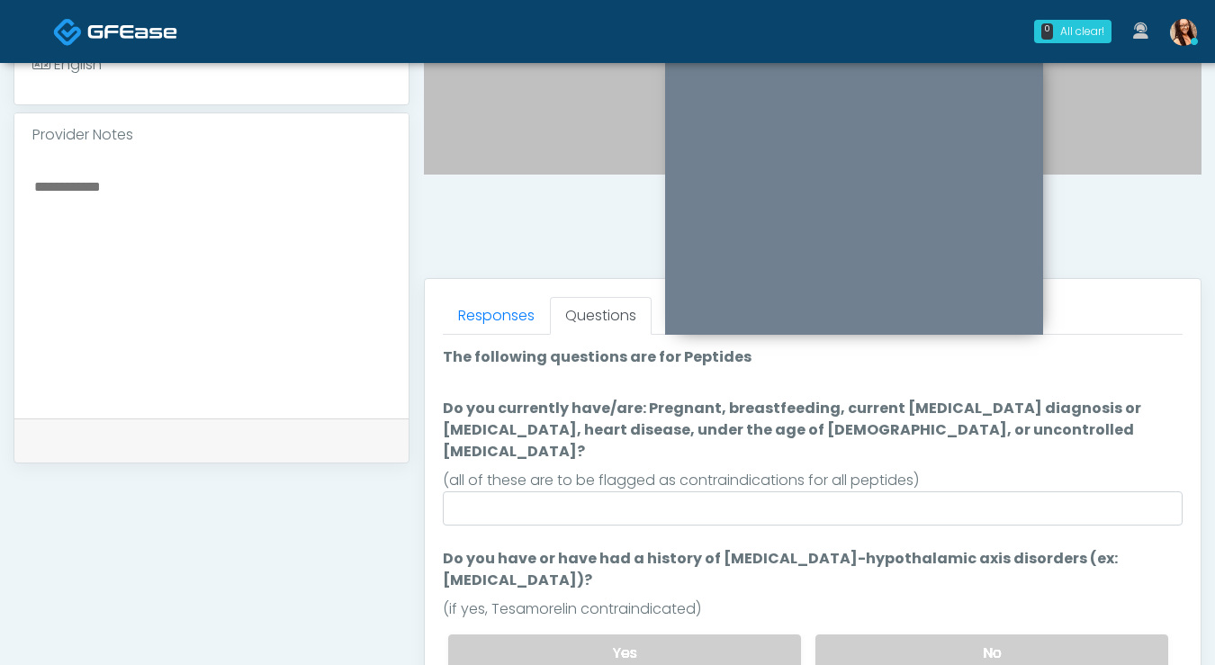
scroll to position [571, 0]
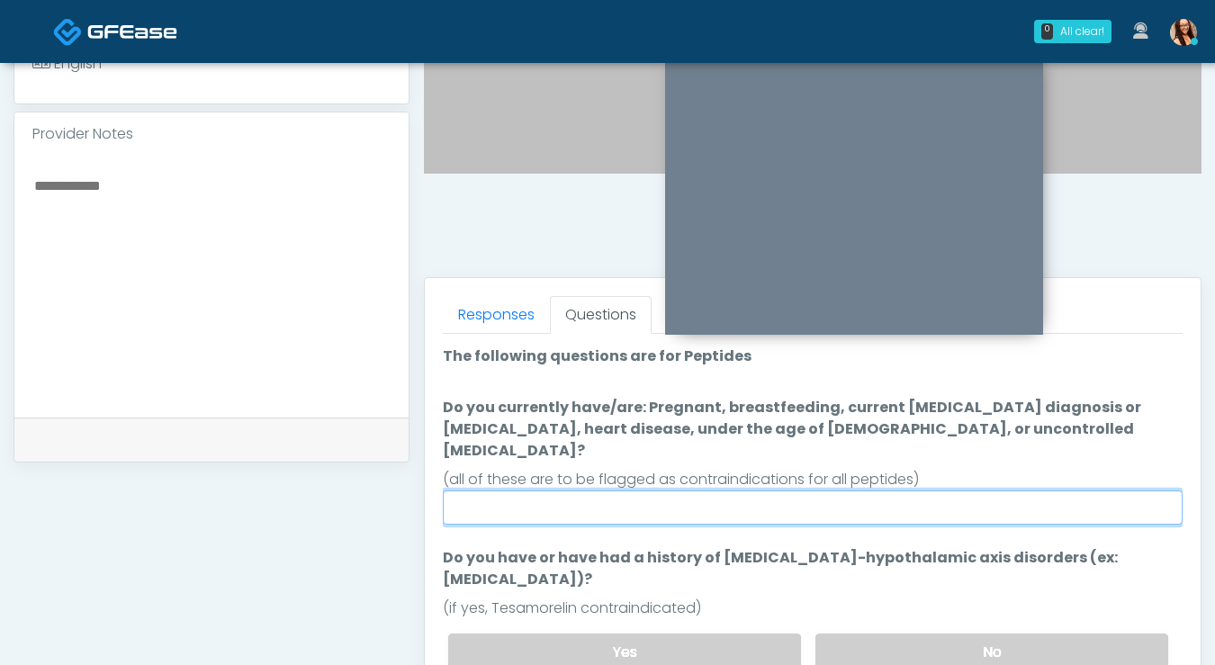
click at [666, 497] on input "Do you currently have/are: Pregnant, breastfeeding, current cancer diagnosis or…" at bounding box center [813, 507] width 740 height 34
click at [657, 490] on input "Do you currently have/are: Pregnant, breastfeeding, current cancer diagnosis or…" at bounding box center [813, 507] width 740 height 34
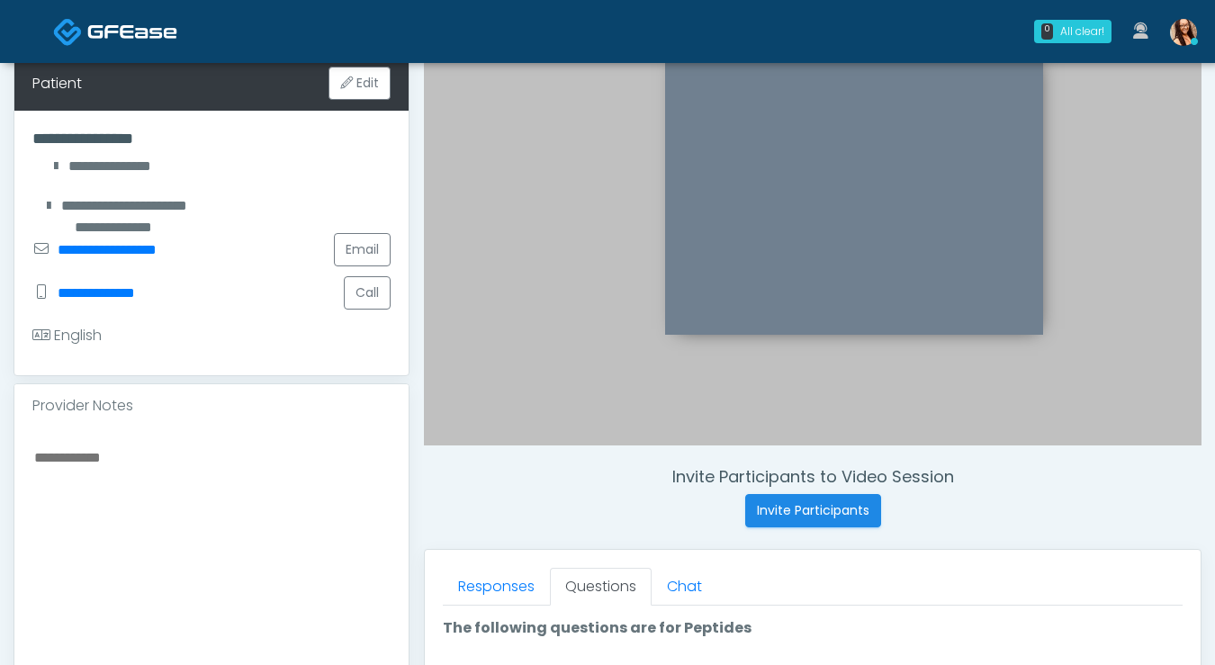
scroll to position [0, 0]
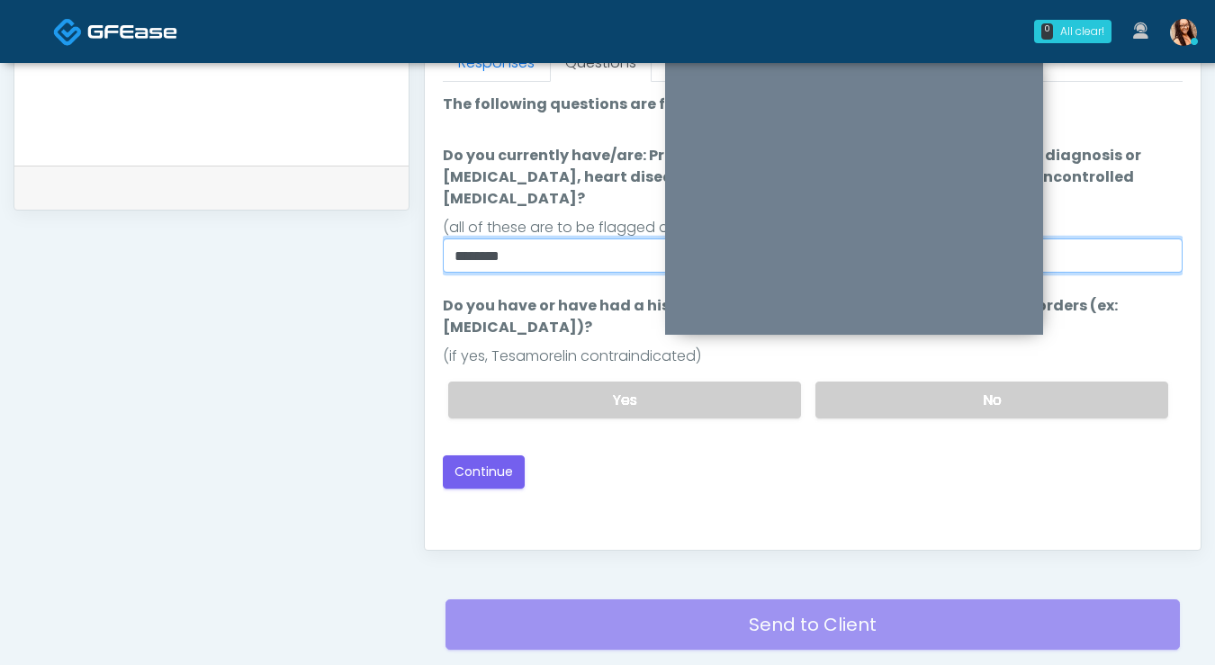
type input "********"
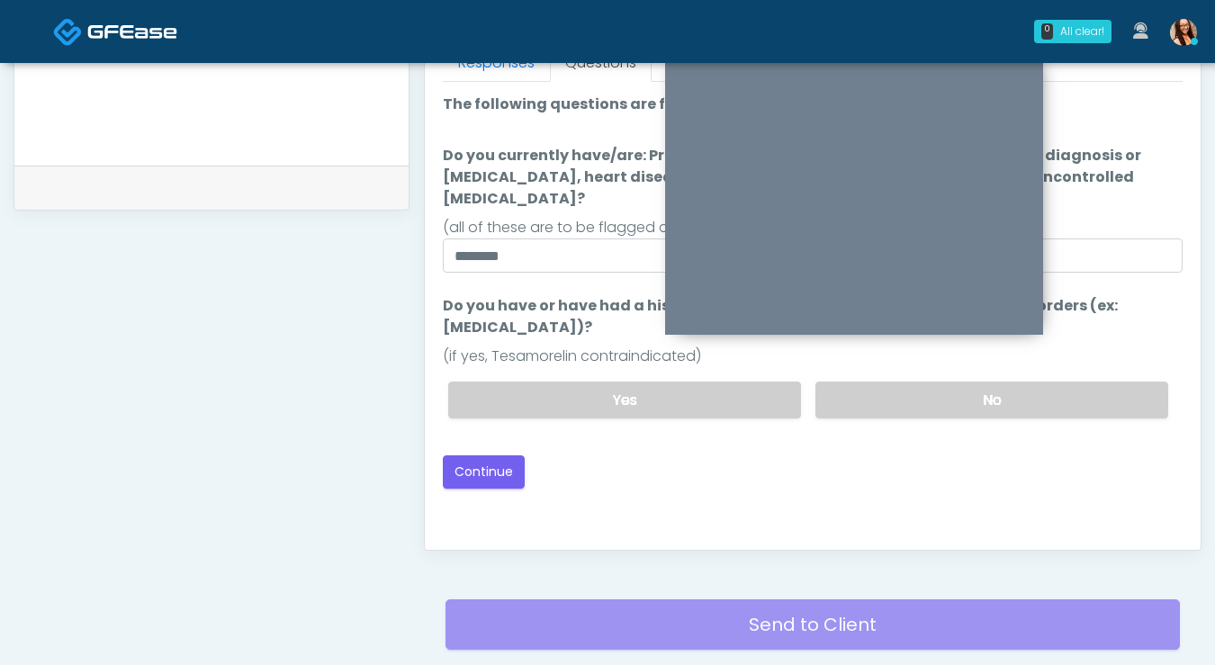
drag, startPoint x: 955, startPoint y: 447, endPoint x: 945, endPoint y: 440, distance: 12.2
click at [948, 442] on div "Good Faith Exam Script Good Faith Exam Script INTRODUCTION Hello, my name is un…" at bounding box center [813, 307] width 740 height 450
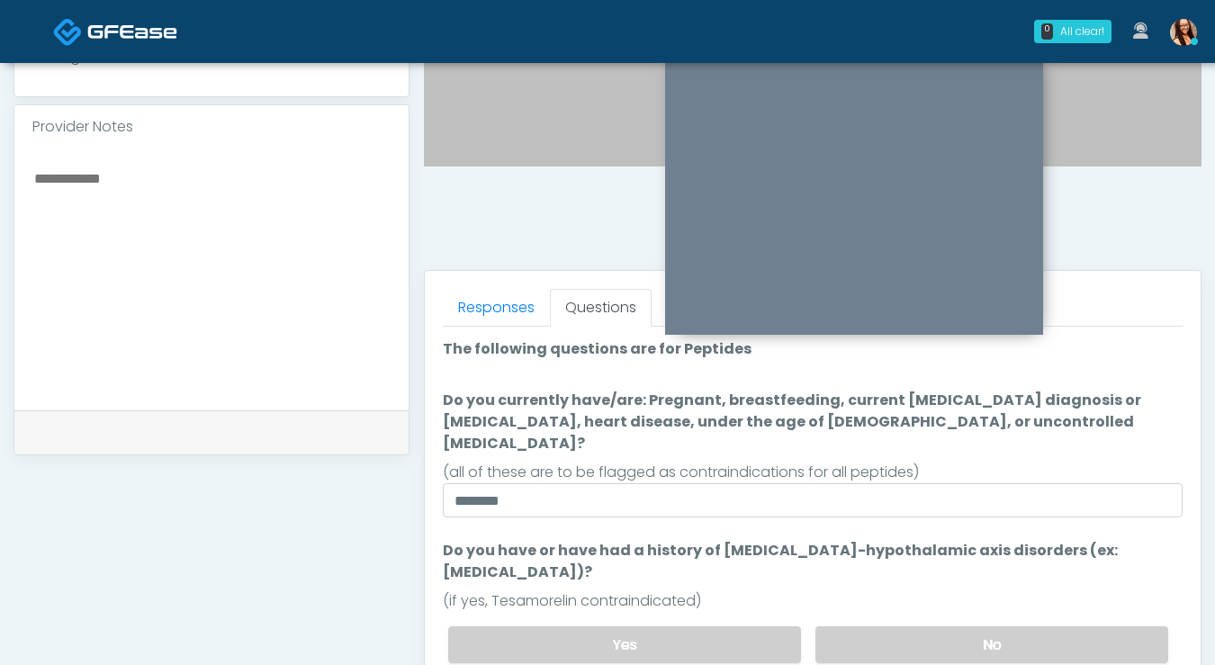
scroll to position [604, 0]
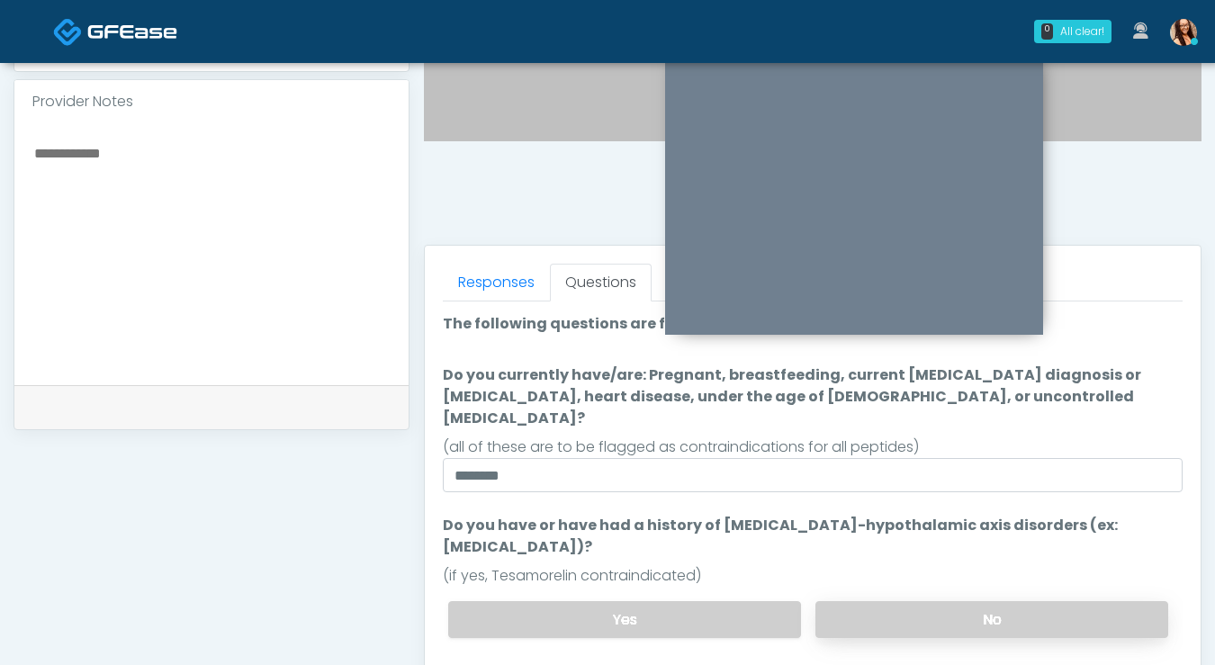
click at [929, 601] on label "No" at bounding box center [991, 619] width 353 height 37
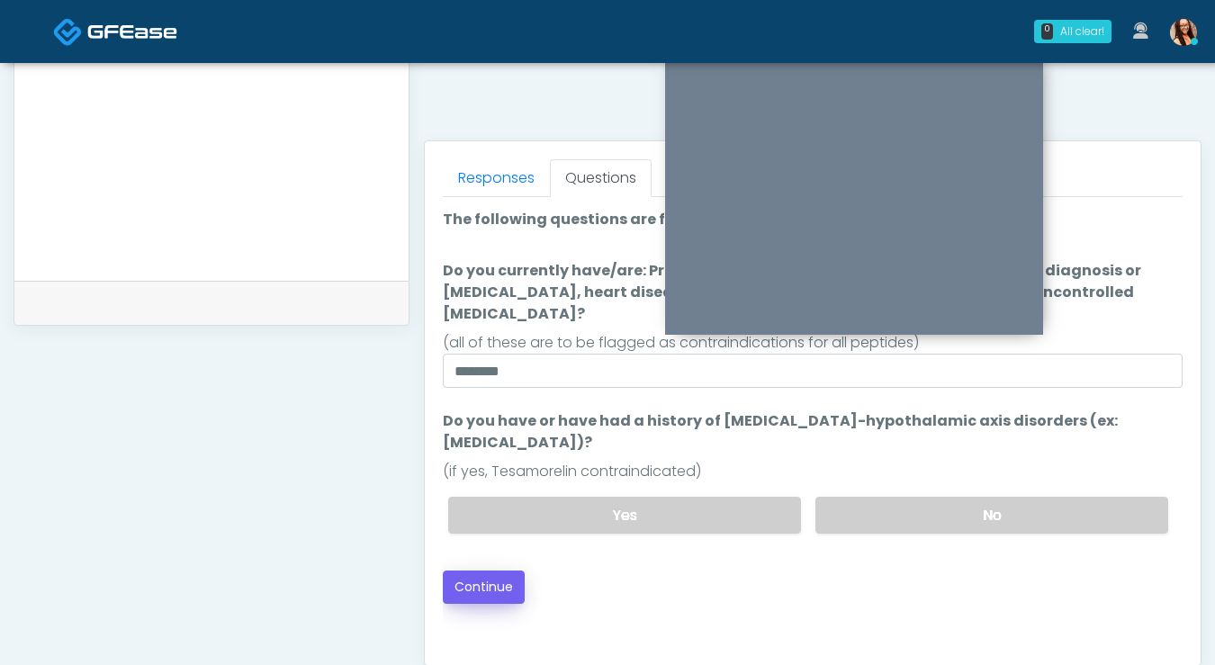
scroll to position [724, 0]
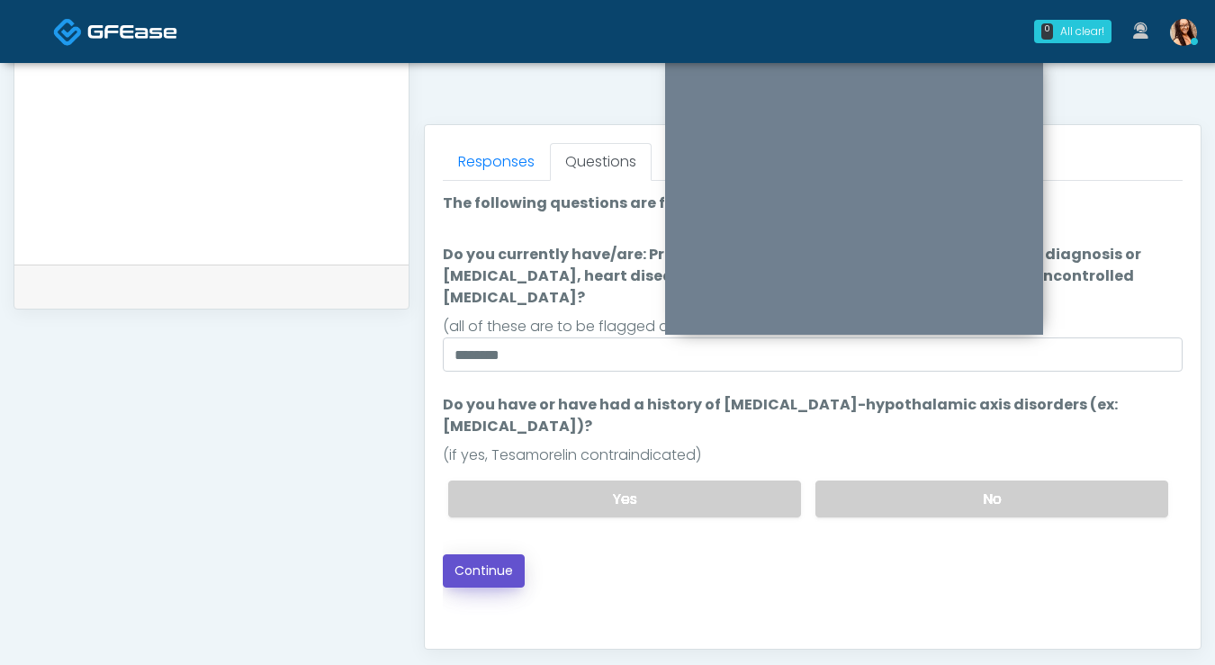
click at [492, 554] on button "Continue" at bounding box center [484, 570] width 82 height 33
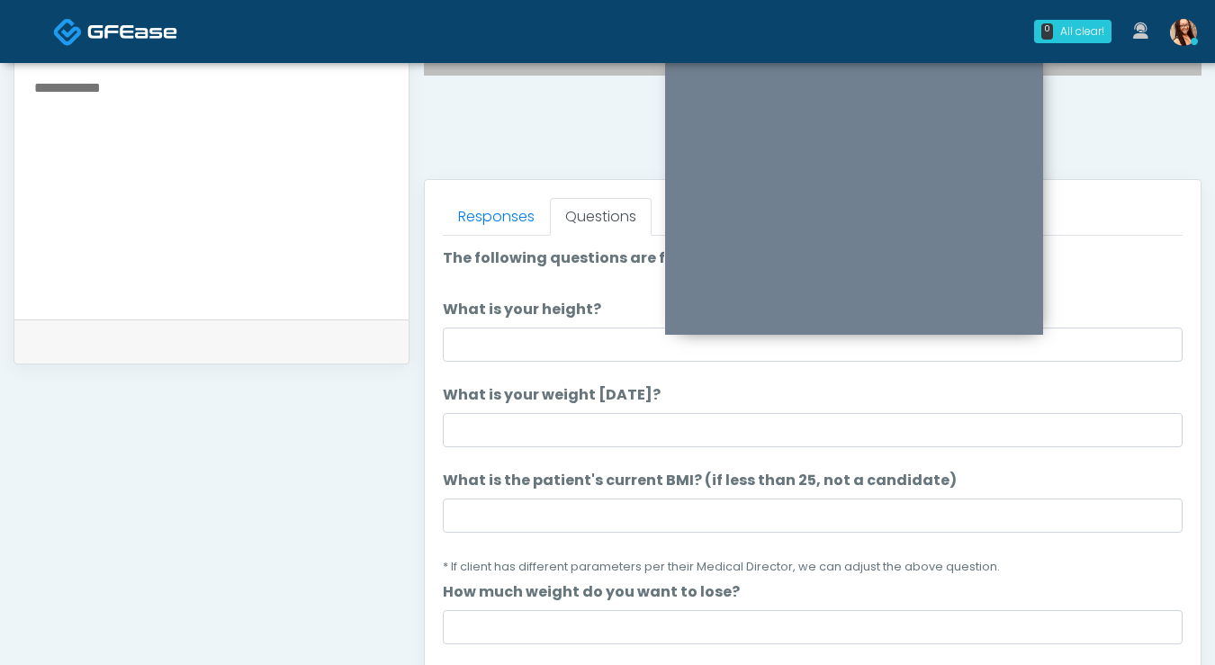
scroll to position [666, 0]
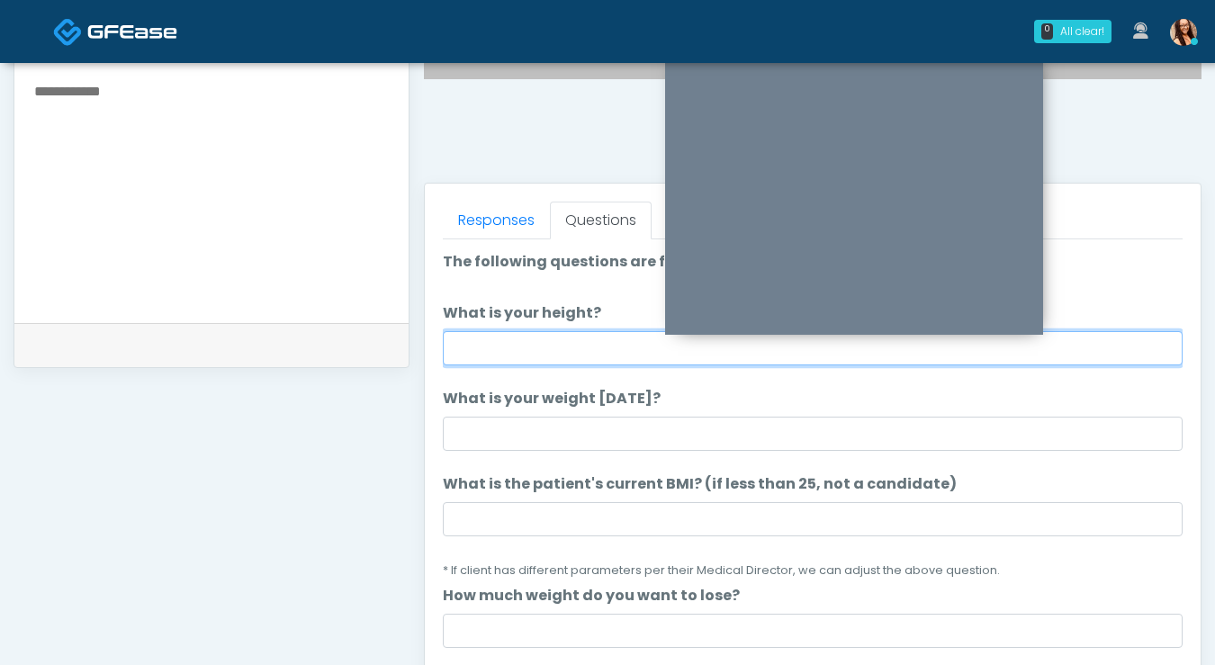
click at [558, 360] on input "What is your height?" at bounding box center [813, 348] width 740 height 34
type input "*****"
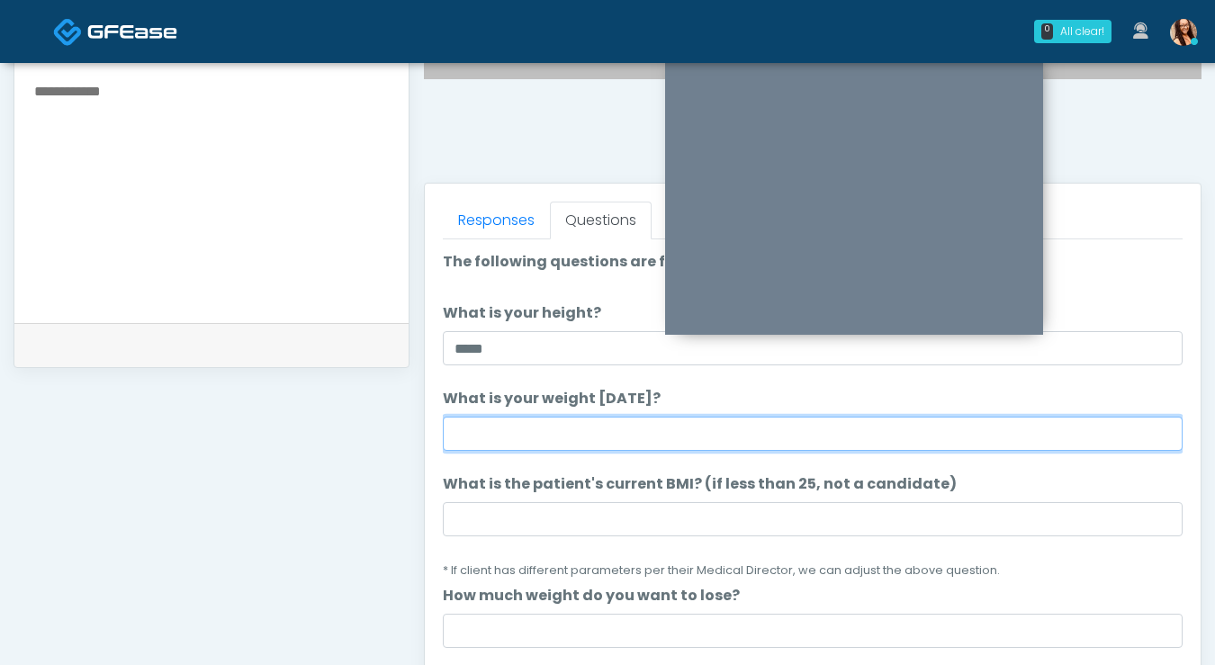
click at [494, 437] on input "What is your weight today?" at bounding box center [813, 434] width 740 height 34
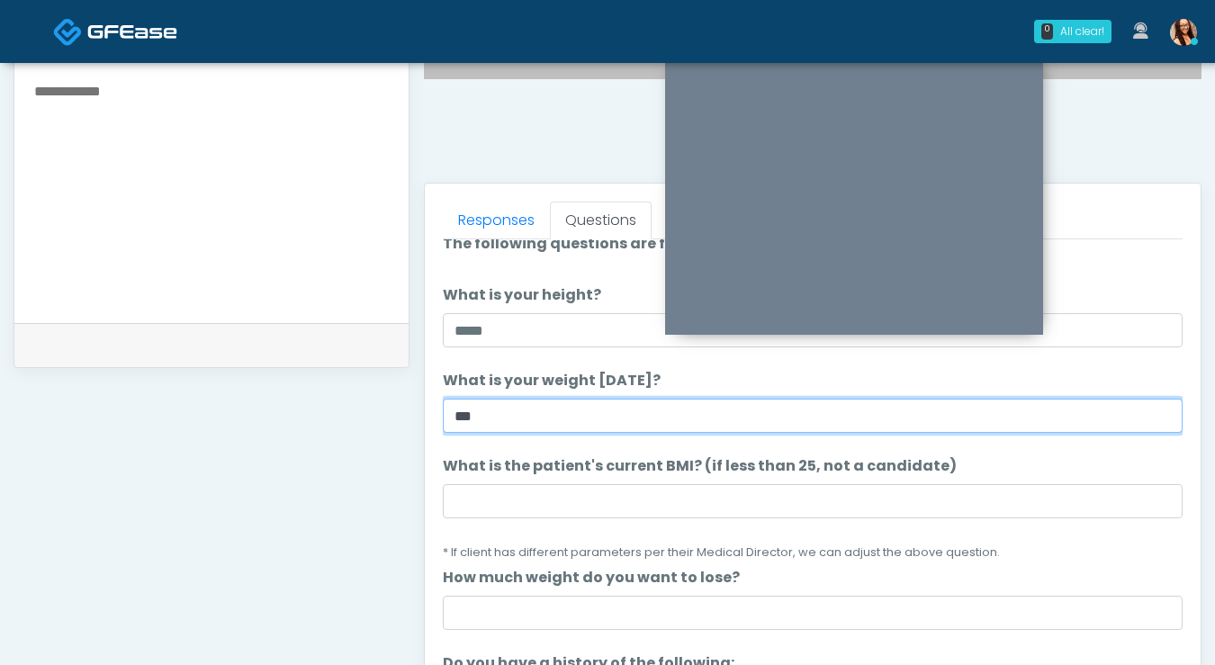
scroll to position [18, 0]
type input "***"
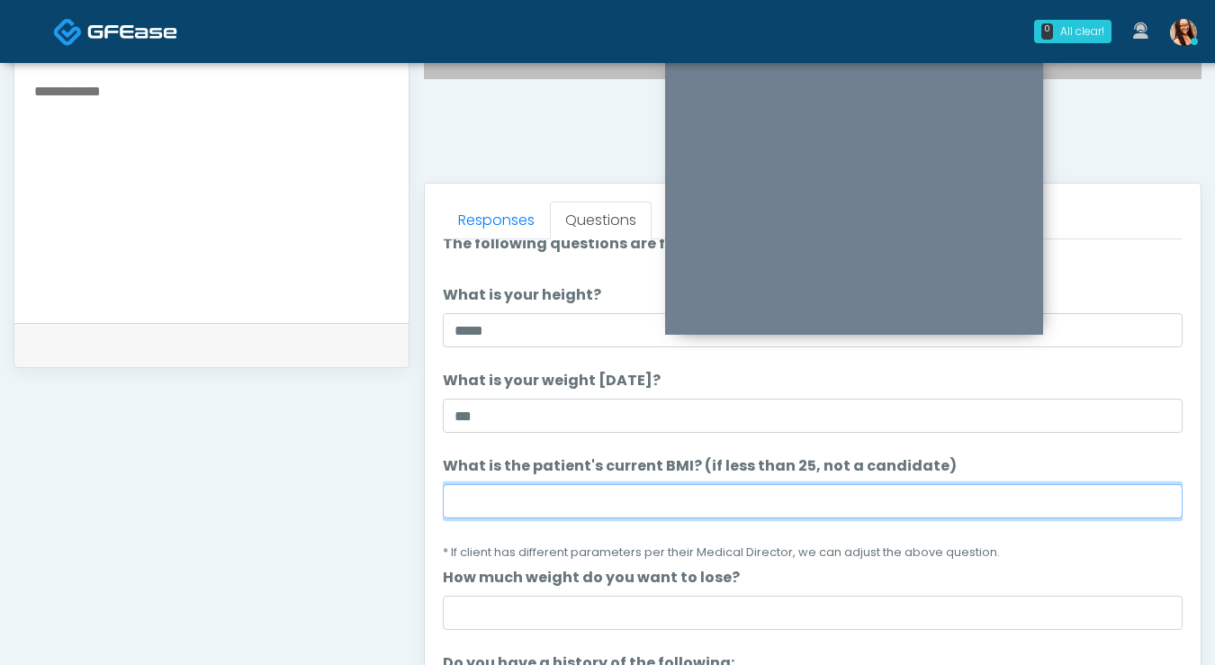
click at [513, 484] on input "What is the patient's current BMI? (if less than 25, not a candidate)" at bounding box center [813, 501] width 740 height 34
paste input "****"
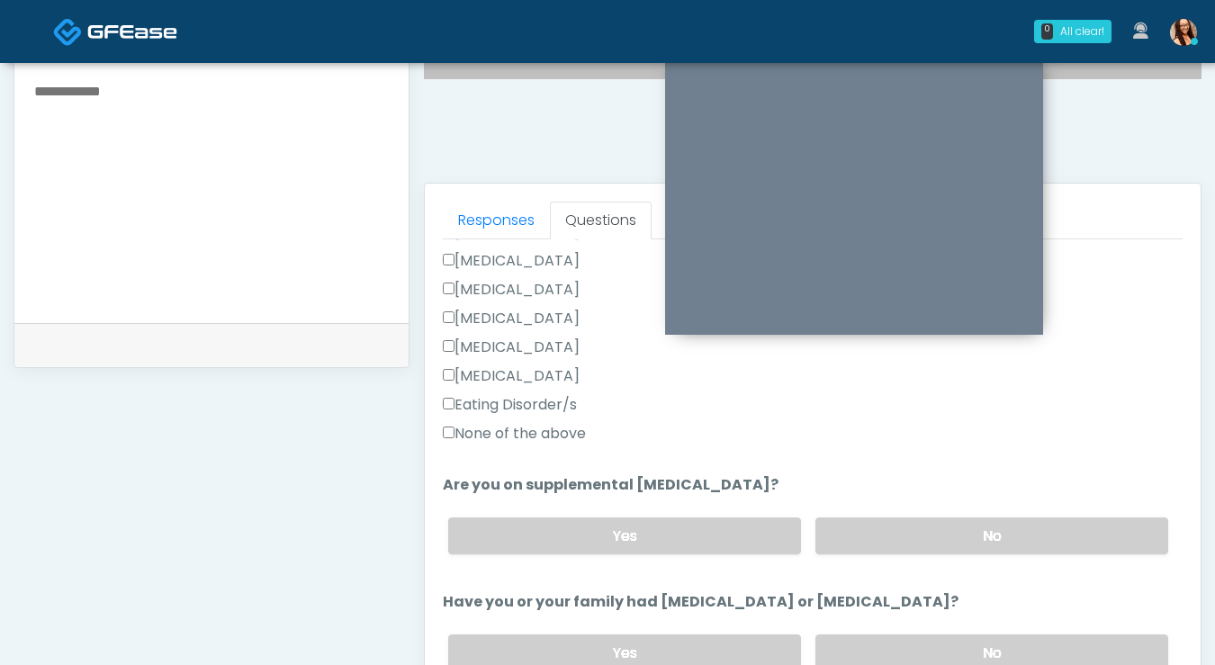
scroll to position [489, 0]
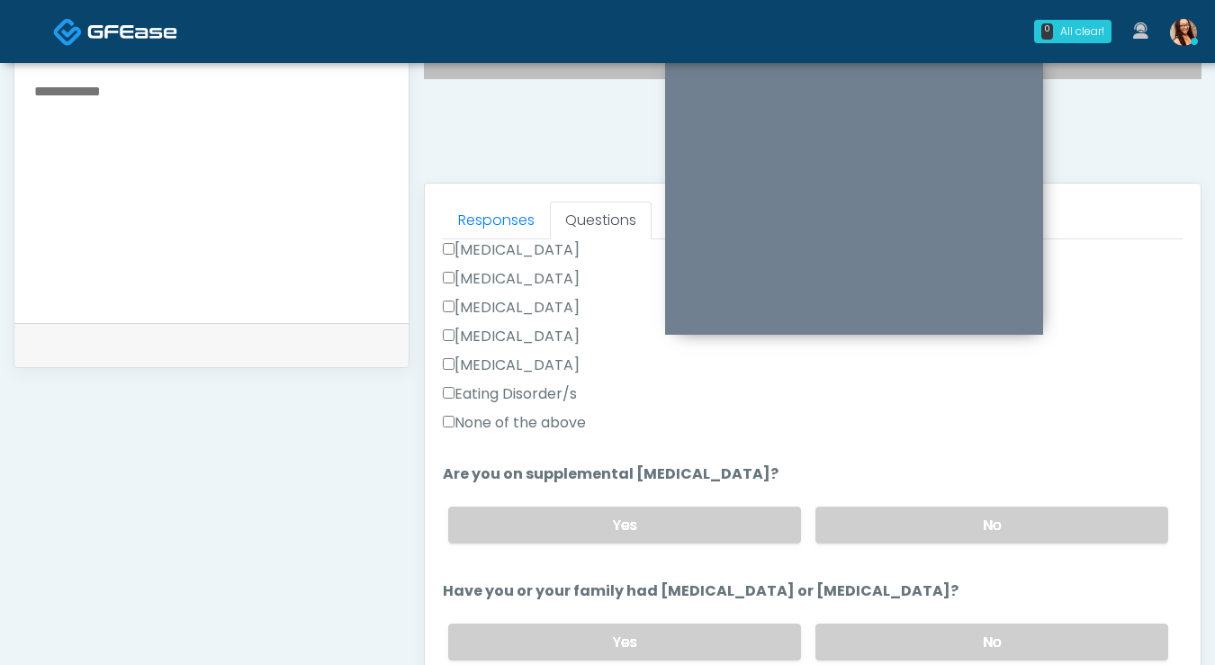
type input "****"
click at [528, 419] on label "None of the above" at bounding box center [514, 423] width 143 height 22
drag, startPoint x: 1055, startPoint y: 512, endPoint x: 1044, endPoint y: 507, distance: 12.1
click at [1054, 512] on label "No" at bounding box center [991, 525] width 353 height 37
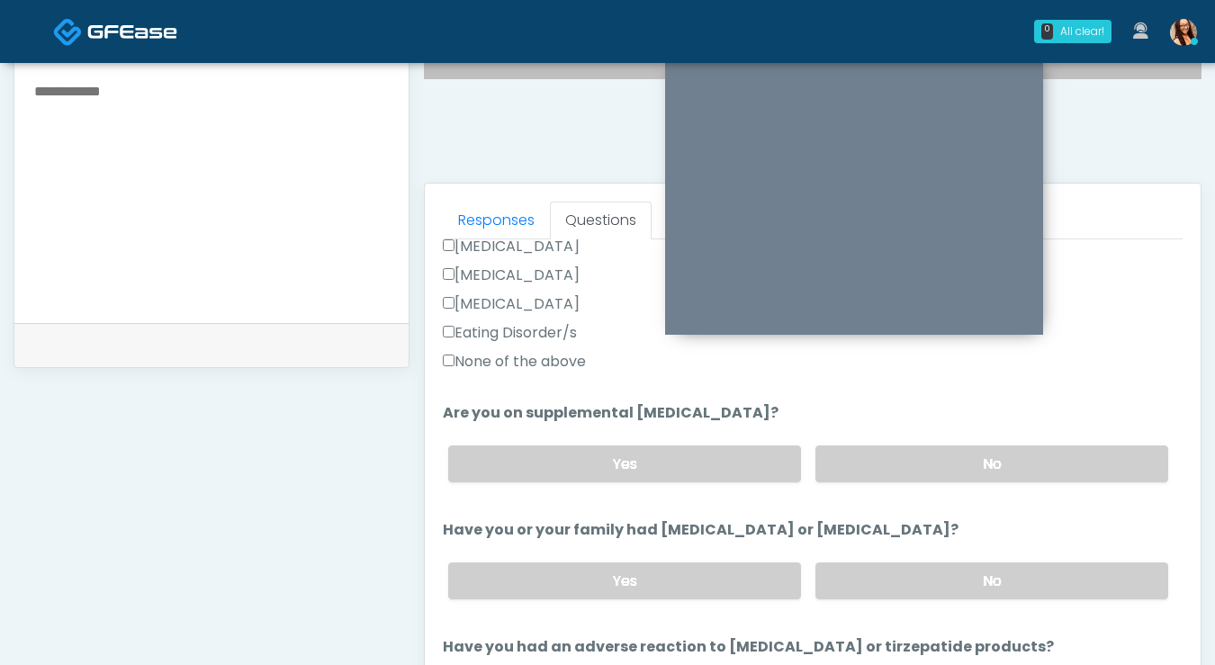
scroll to position [567, 0]
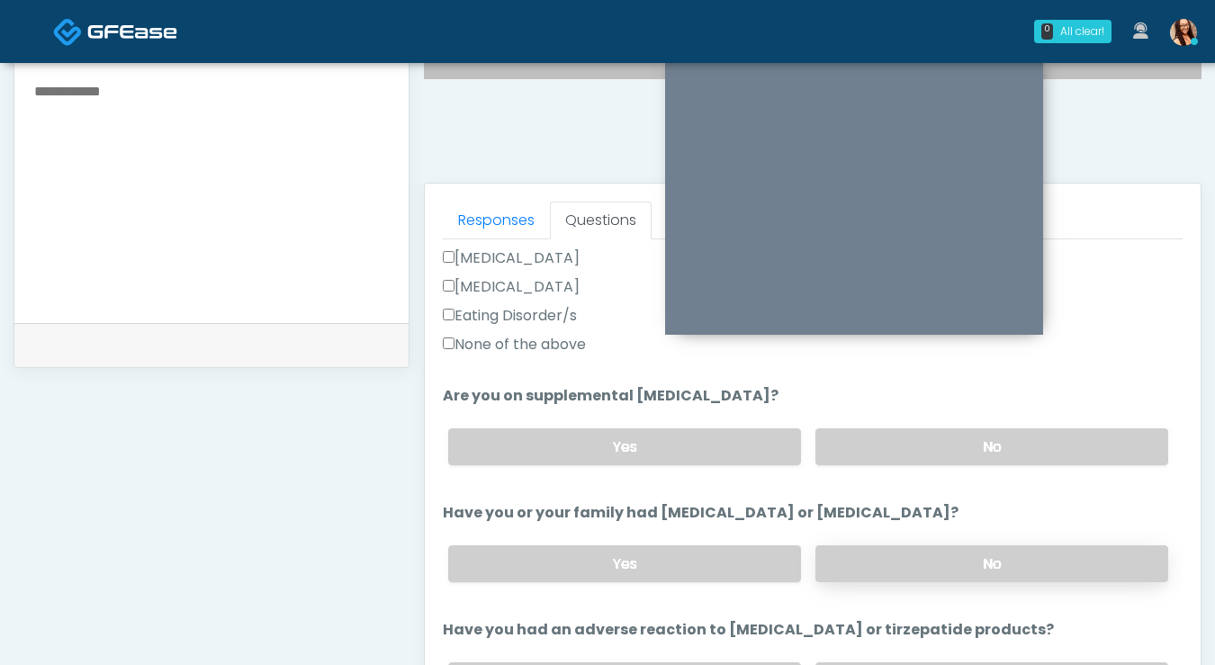
click at [942, 552] on label "No" at bounding box center [991, 563] width 353 height 37
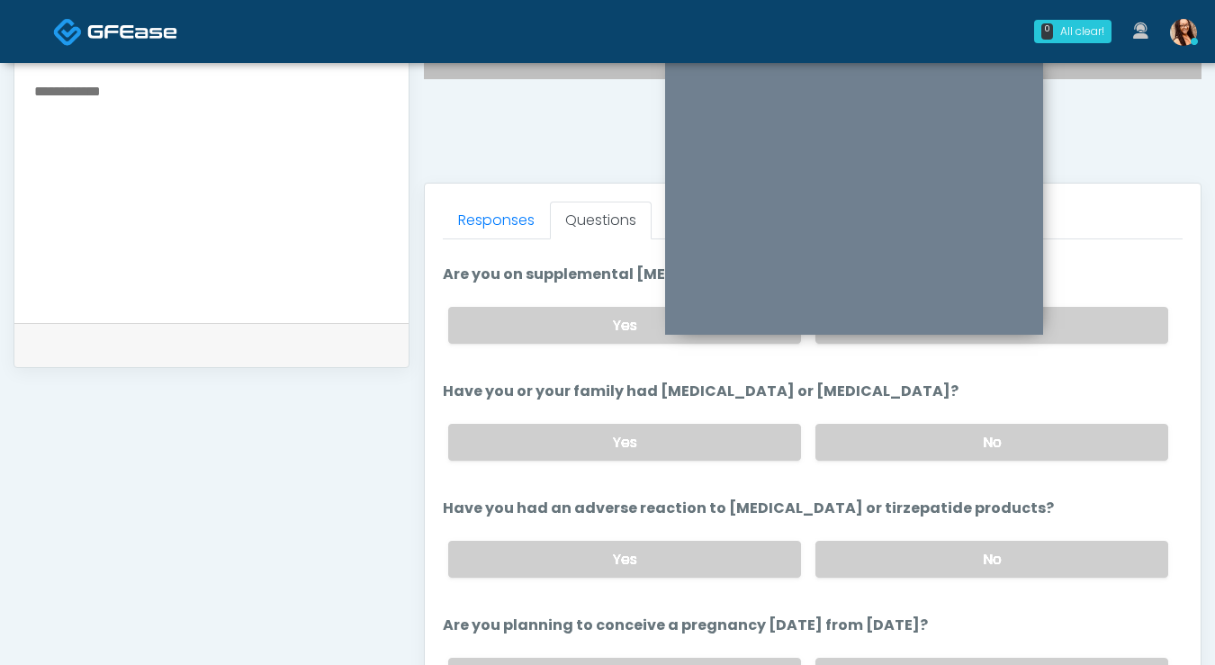
scroll to position [690, 0]
click at [901, 544] on label "No" at bounding box center [991, 557] width 353 height 37
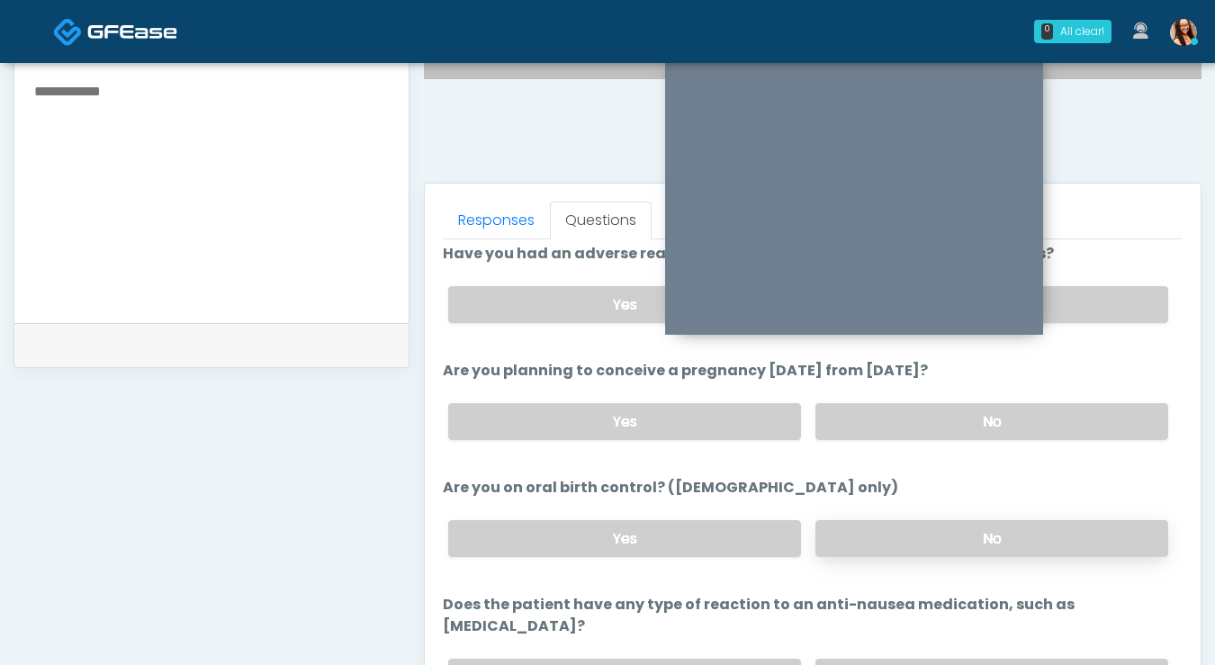
scroll to position [971, 0]
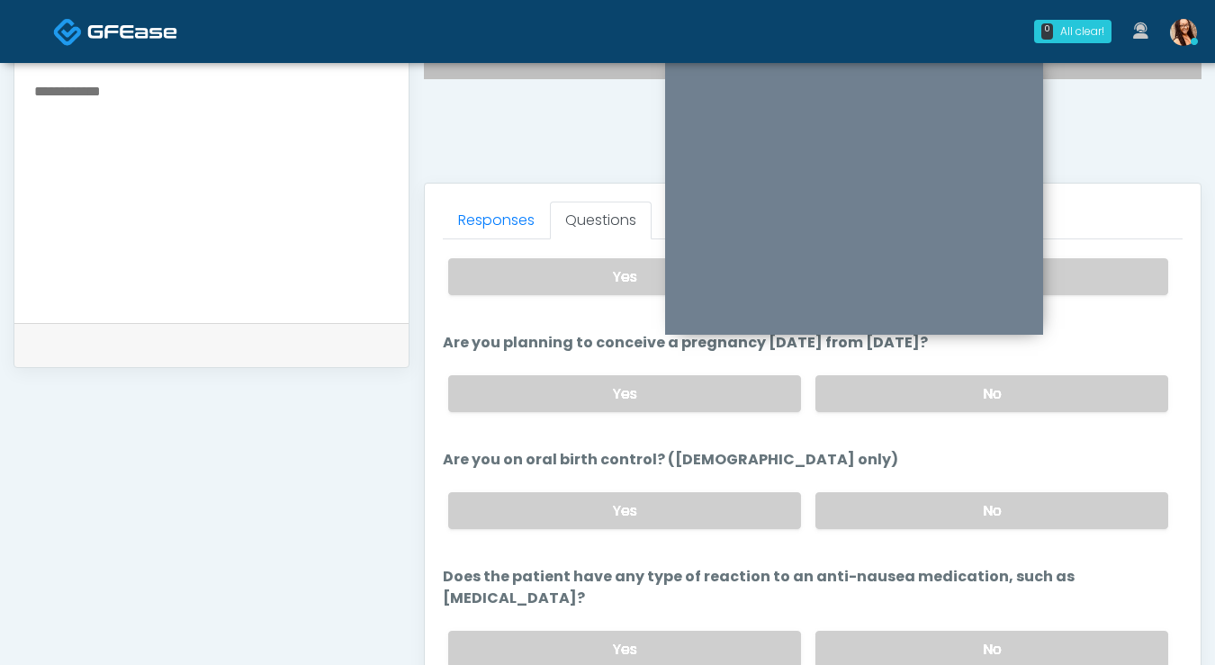
click at [876, 483] on div "Yes No" at bounding box center [808, 511] width 749 height 66
click at [868, 380] on label "No" at bounding box center [991, 393] width 353 height 37
click at [885, 492] on label "No" at bounding box center [991, 510] width 353 height 37
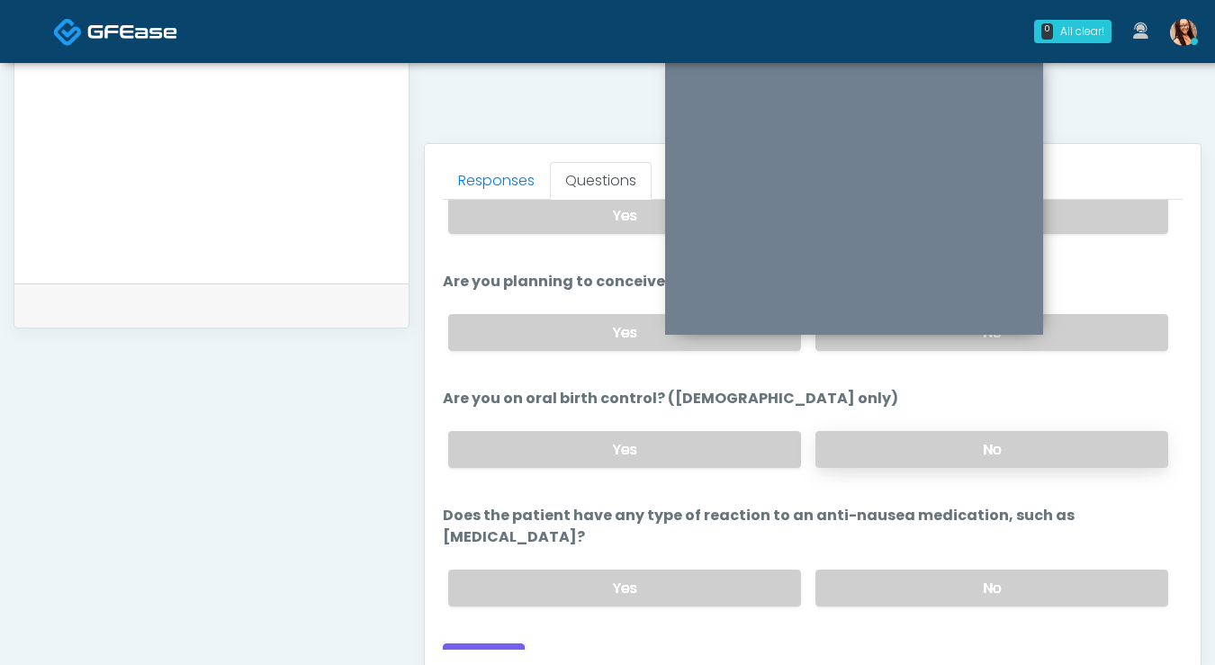
scroll to position [724, 0]
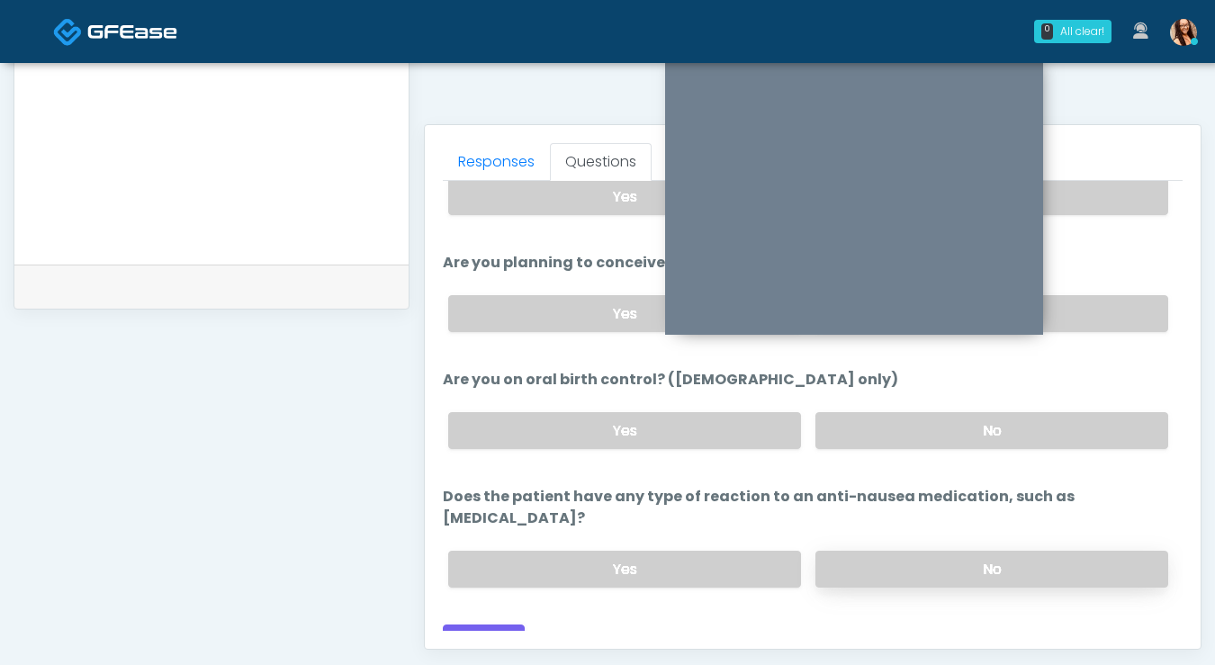
click at [924, 551] on label "No" at bounding box center [991, 569] width 353 height 37
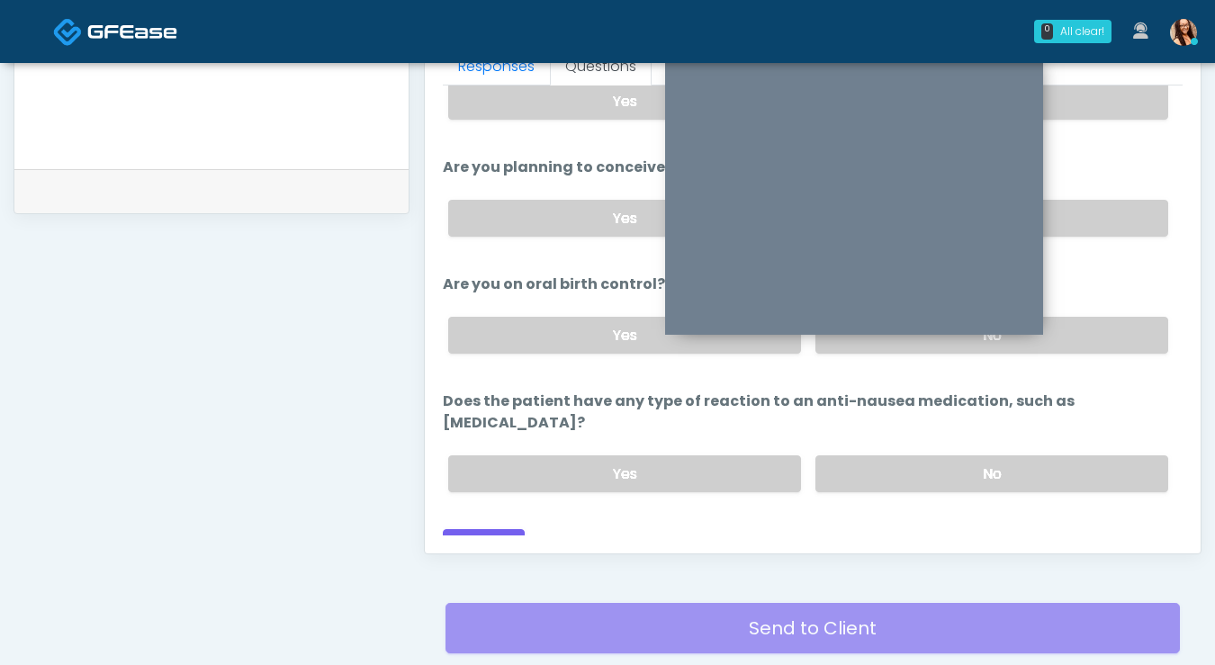
scroll to position [837, 0]
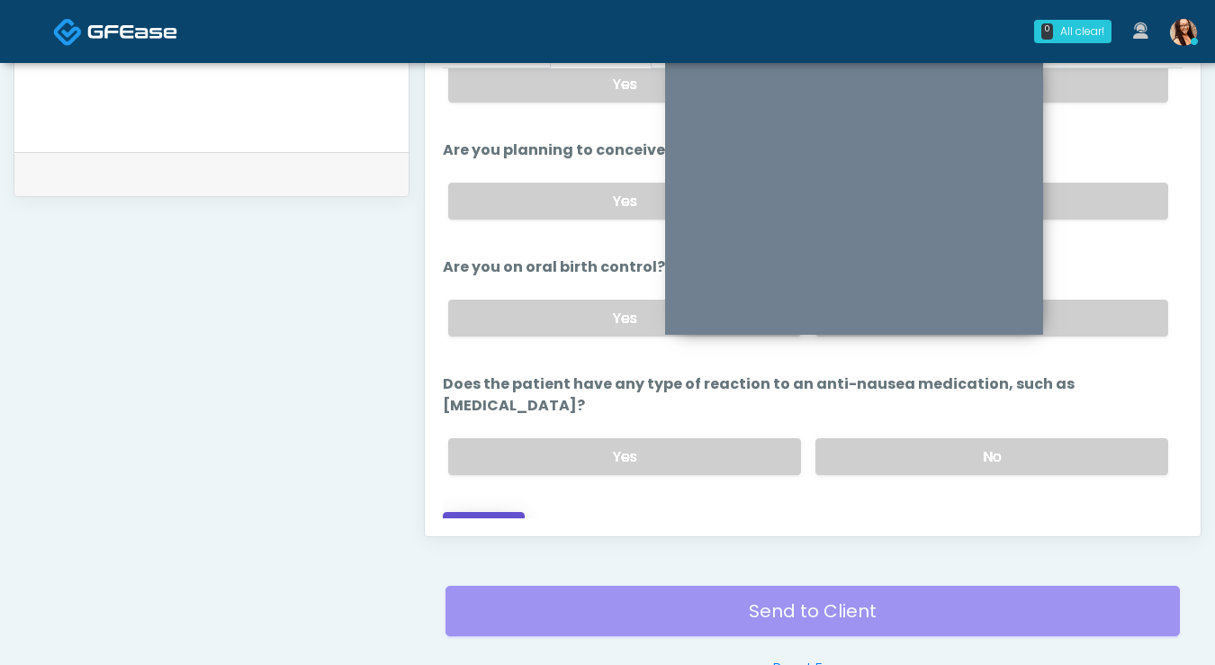
click at [511, 512] on button "Continue" at bounding box center [484, 528] width 82 height 33
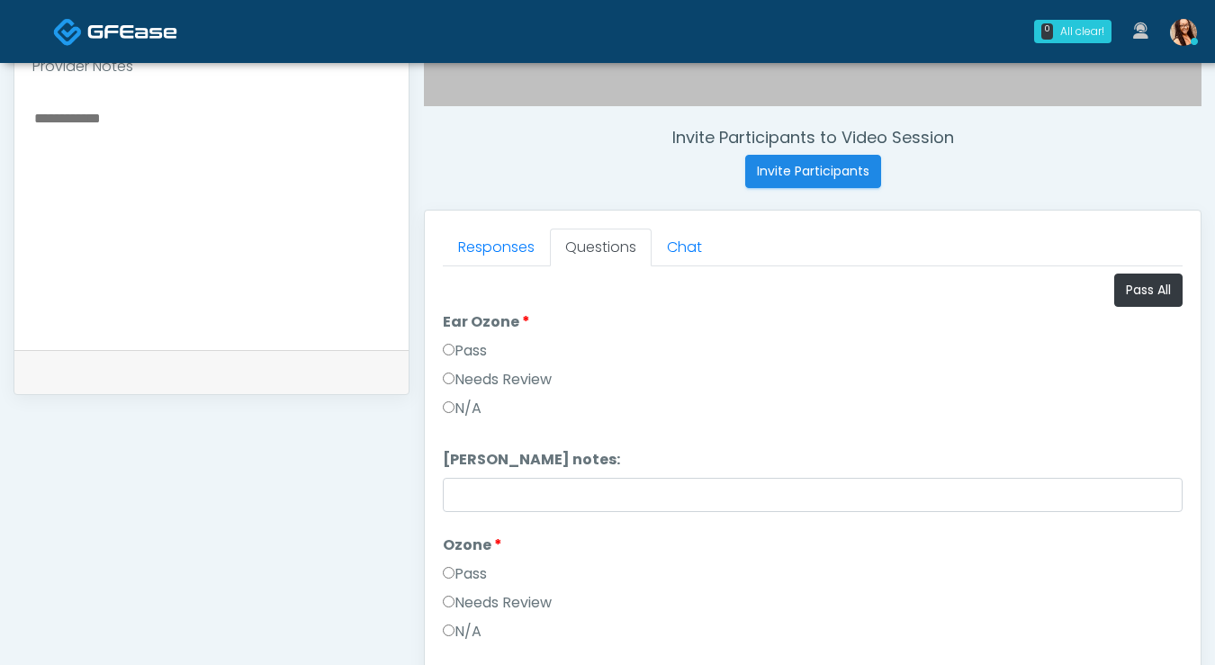
scroll to position [742, 0]
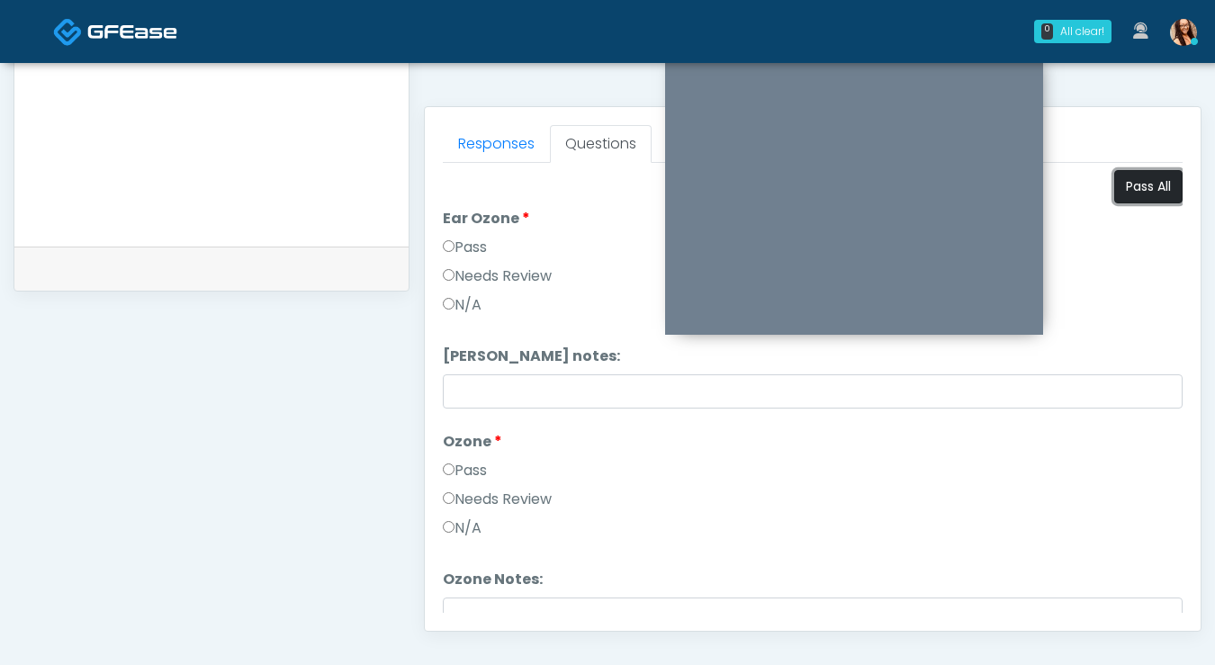
click at [1155, 177] on button "Pass All" at bounding box center [1148, 186] width 68 height 33
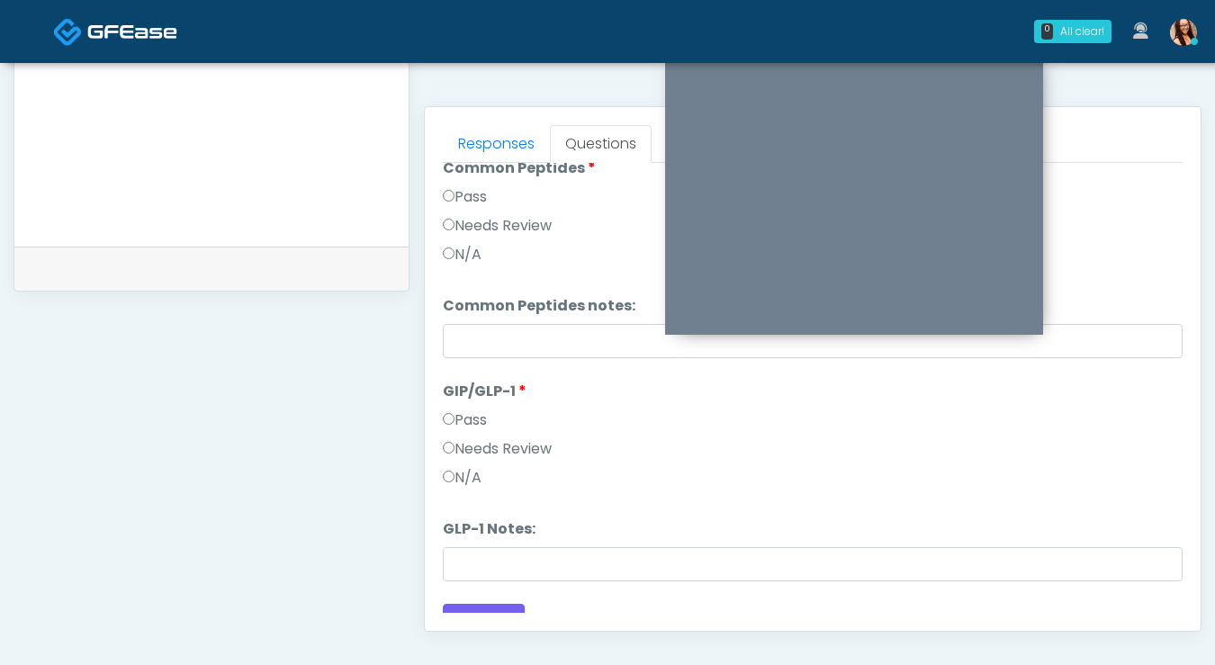
scroll to position [744, 0]
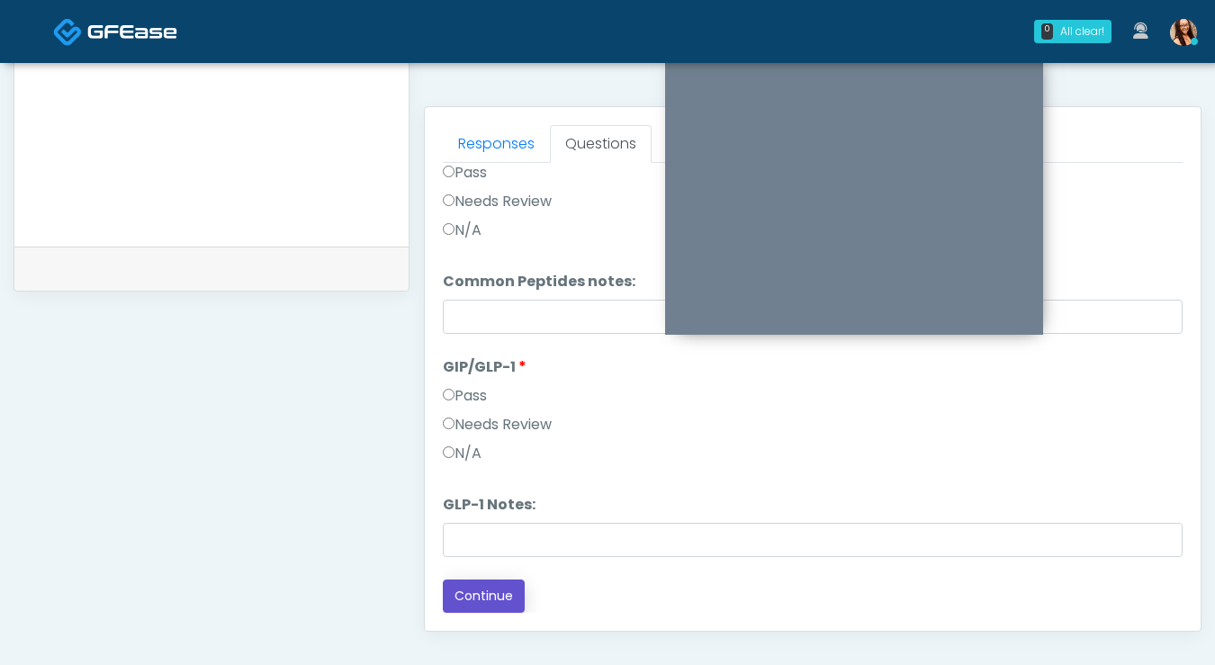
click at [482, 607] on button "Continue" at bounding box center [484, 596] width 82 height 33
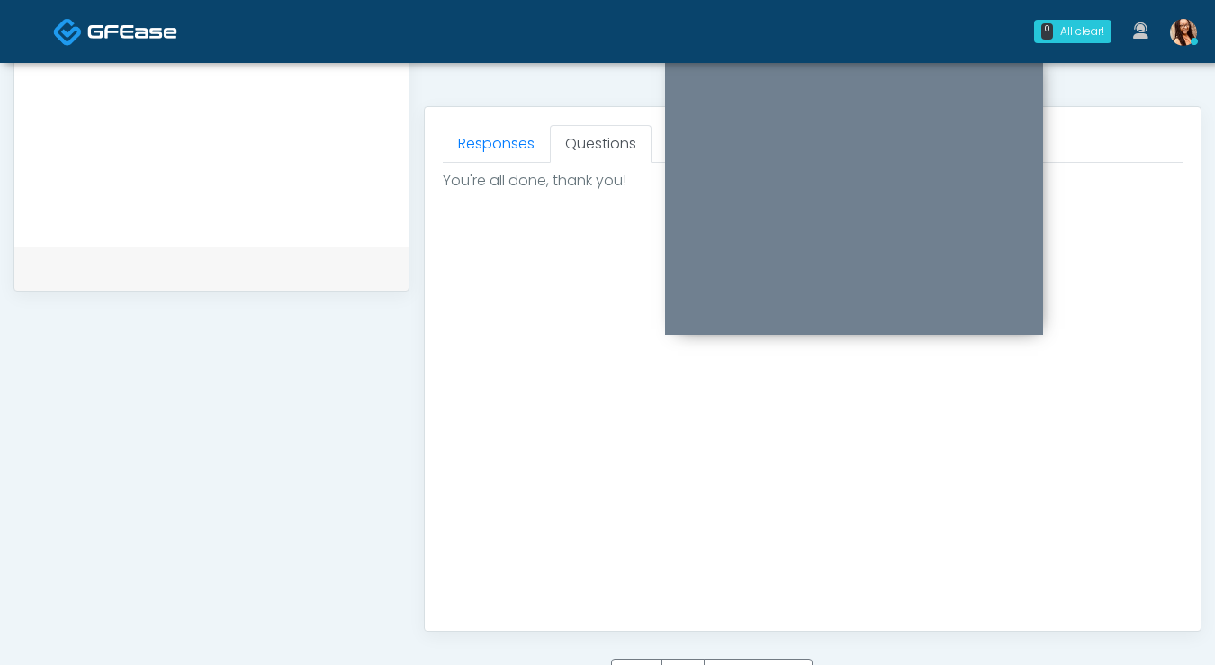
scroll to position [0, 0]
click at [486, 583] on div "Good Faith Exam Script Good Faith Exam Script INTRODUCTION Hello, my name is un…" at bounding box center [813, 388] width 740 height 450
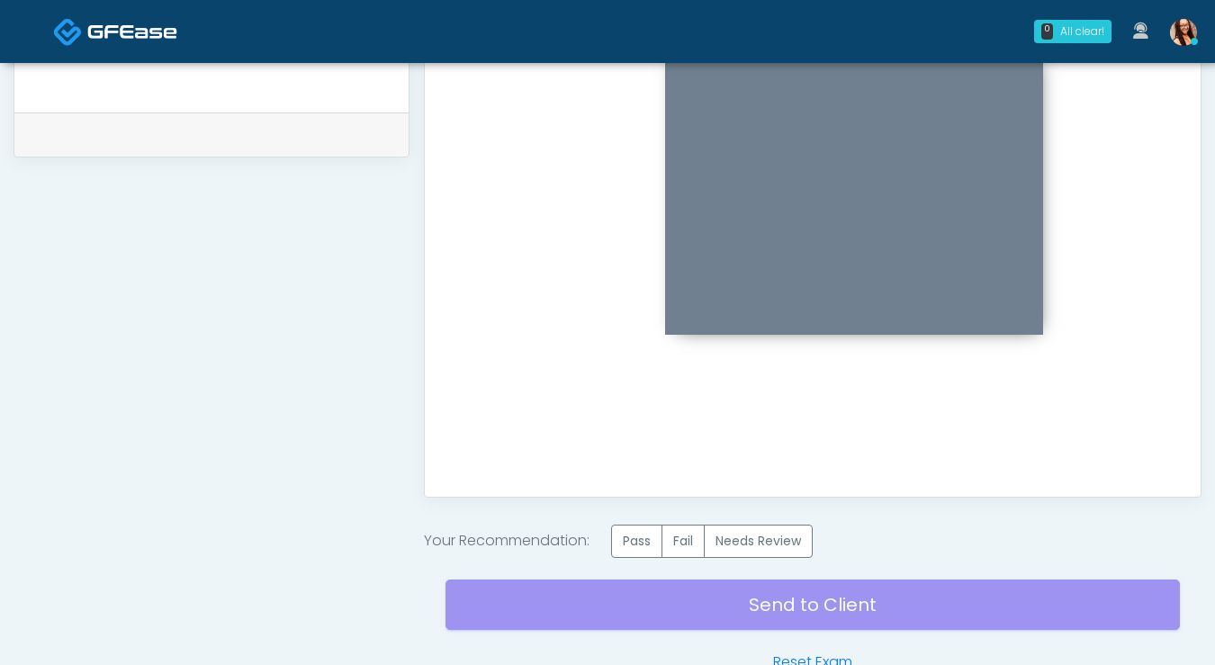
scroll to position [984, 0]
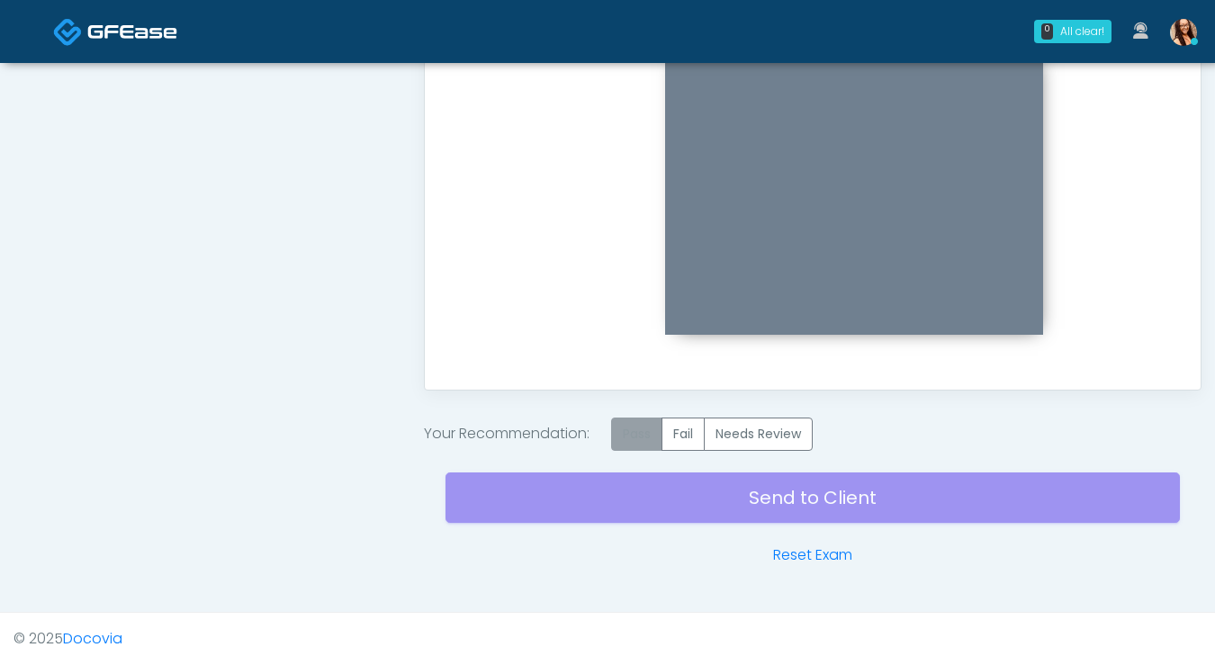
click at [644, 428] on label "Pass" at bounding box center [636, 434] width 51 height 33
click at [651, 494] on div "Send to Client Reset Exam" at bounding box center [812, 508] width 734 height 115
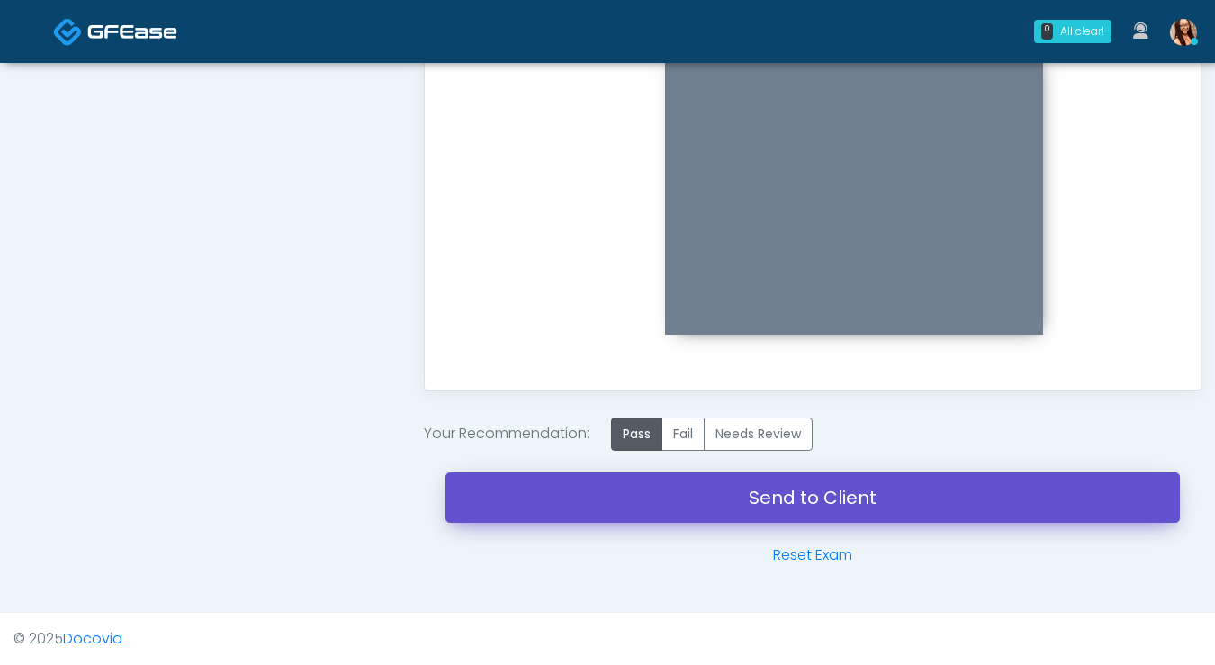
click at [773, 512] on link "Send to Client" at bounding box center [812, 497] width 734 height 50
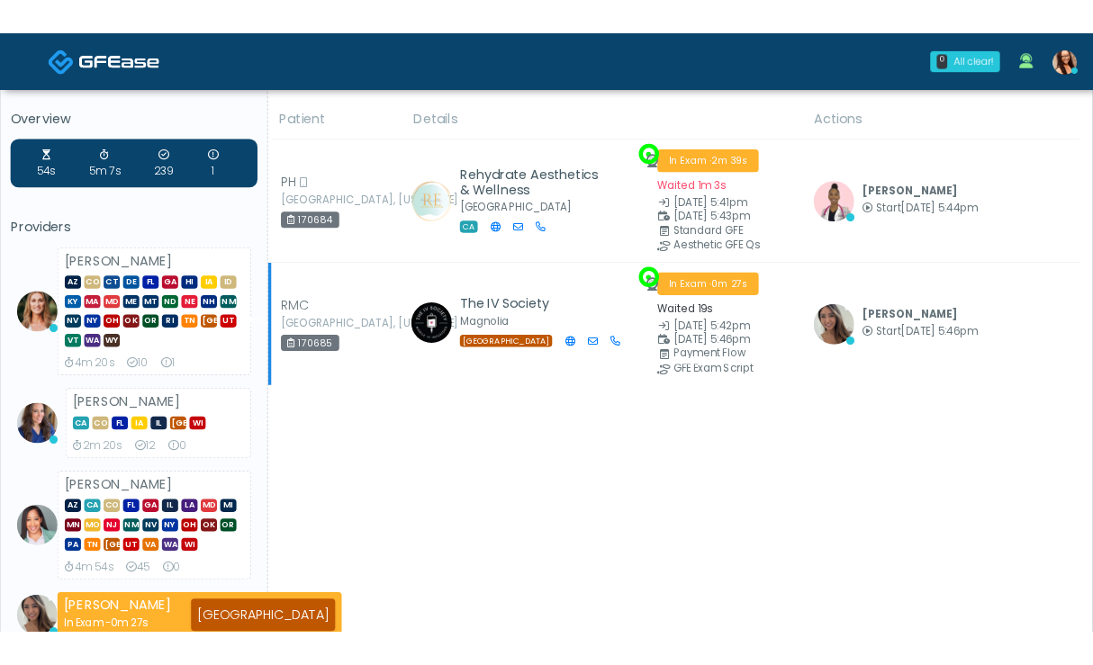
scroll to position [7, 0]
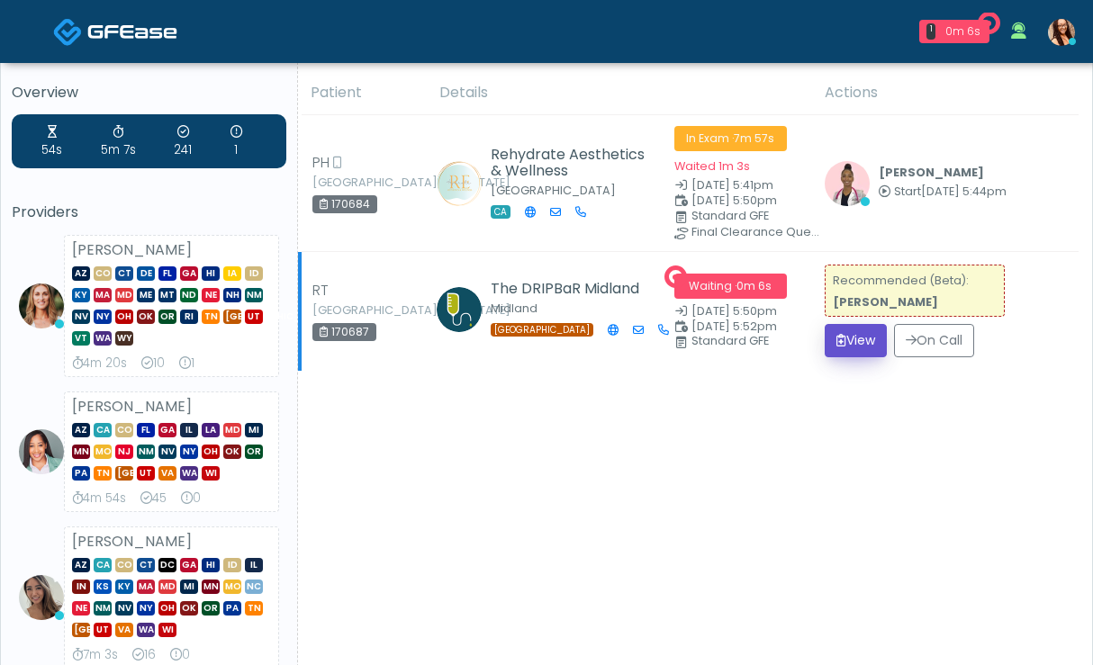
click at [864, 345] on button "View" at bounding box center [855, 340] width 62 height 33
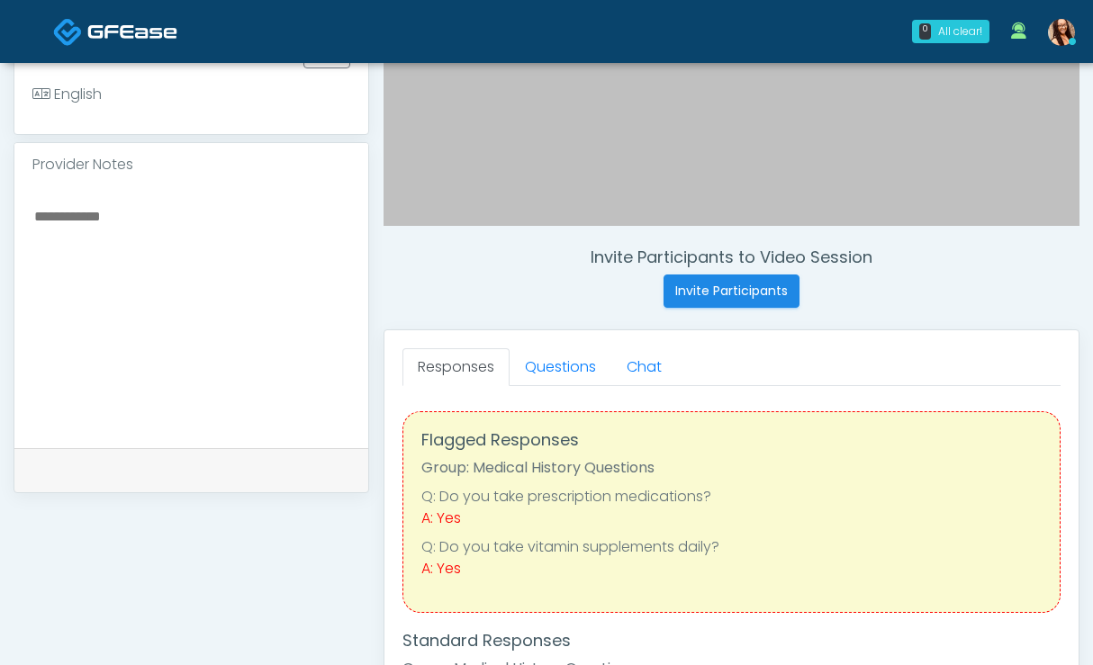
scroll to position [534, 0]
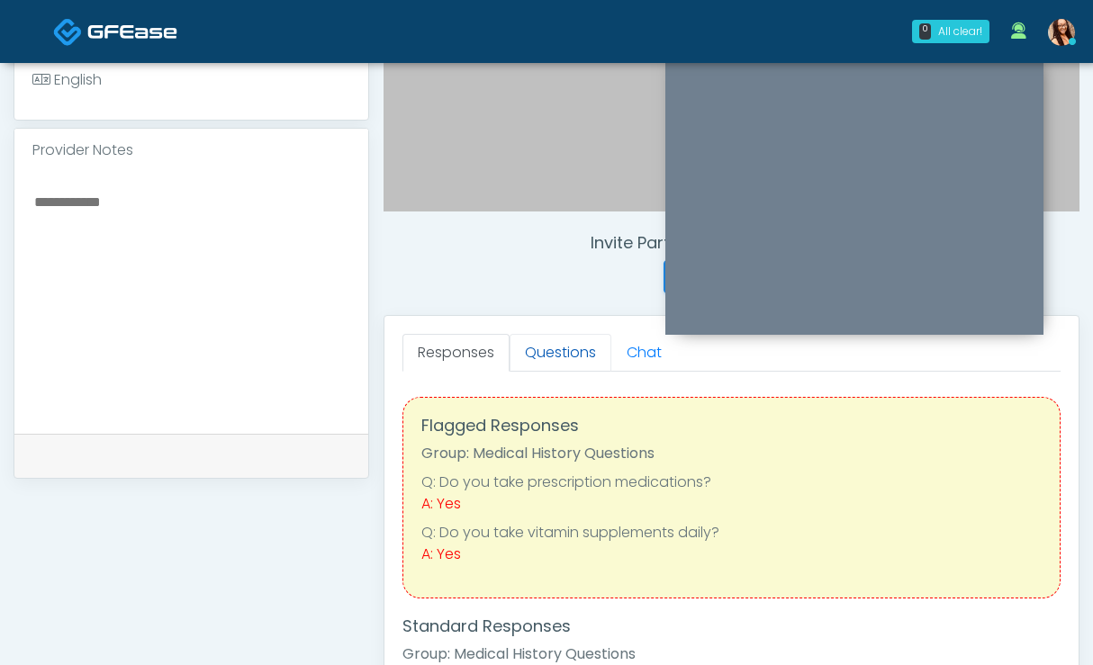
click at [571, 337] on link "Questions" at bounding box center [560, 353] width 102 height 38
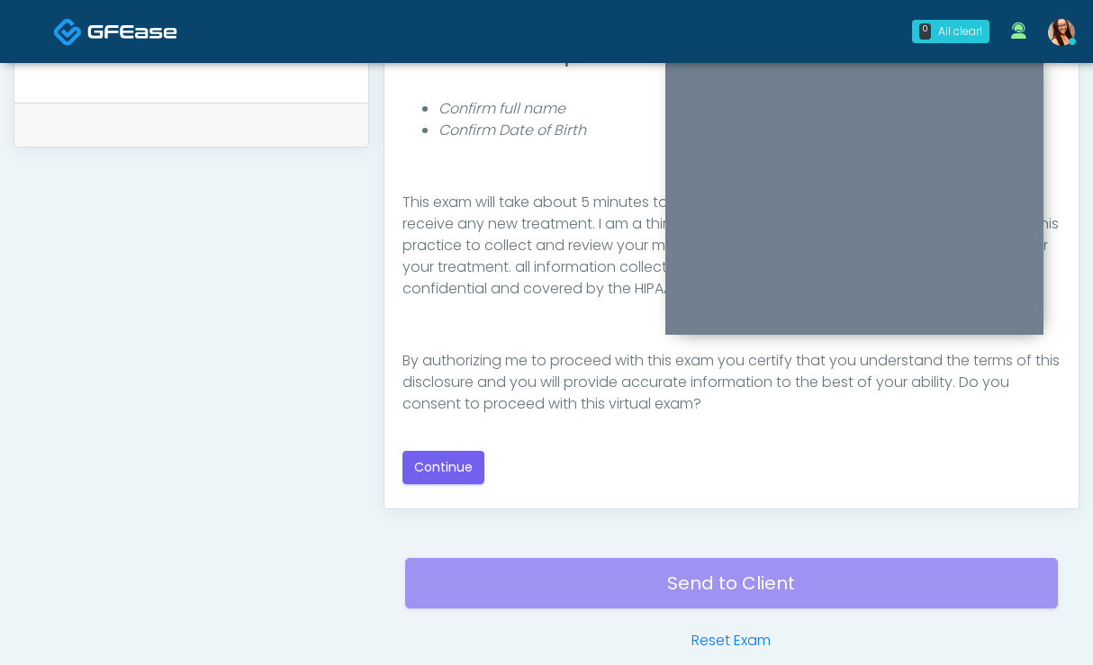
scroll to position [866, 0]
click at [464, 465] on button "Continue" at bounding box center [443, 466] width 82 height 33
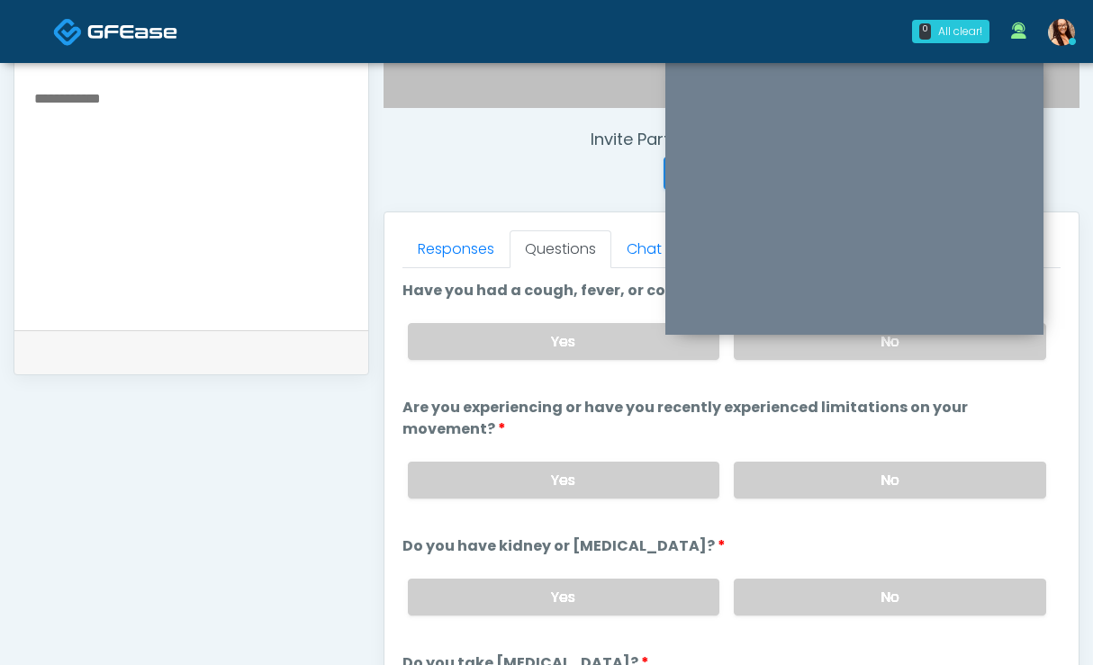
scroll to position [535, 0]
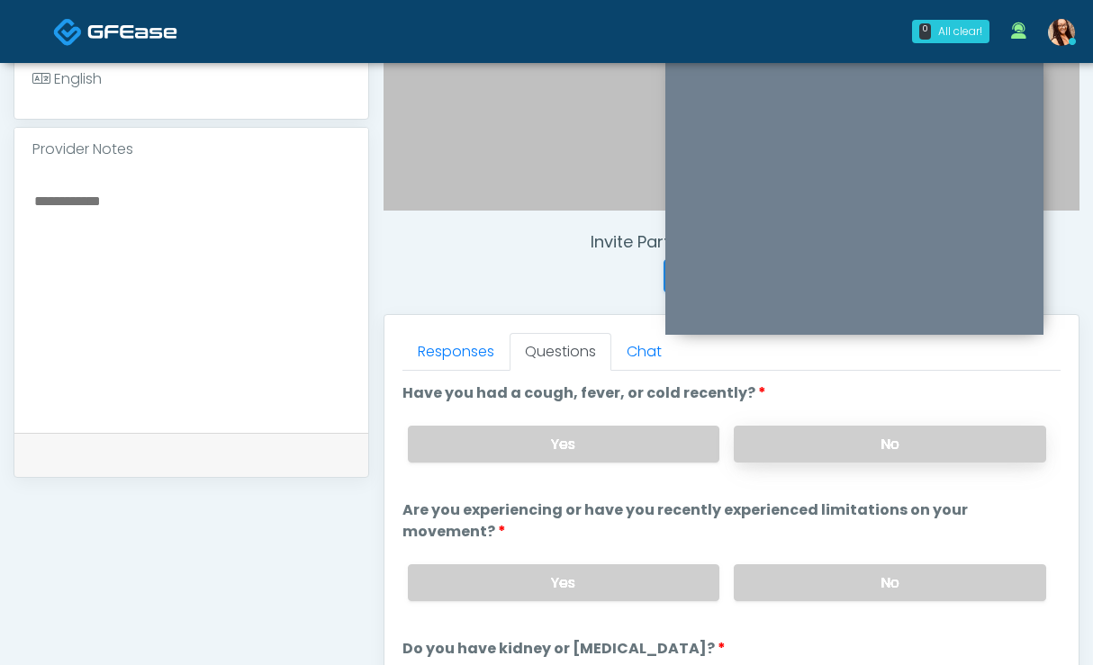
click at [833, 434] on label "No" at bounding box center [889, 444] width 312 height 37
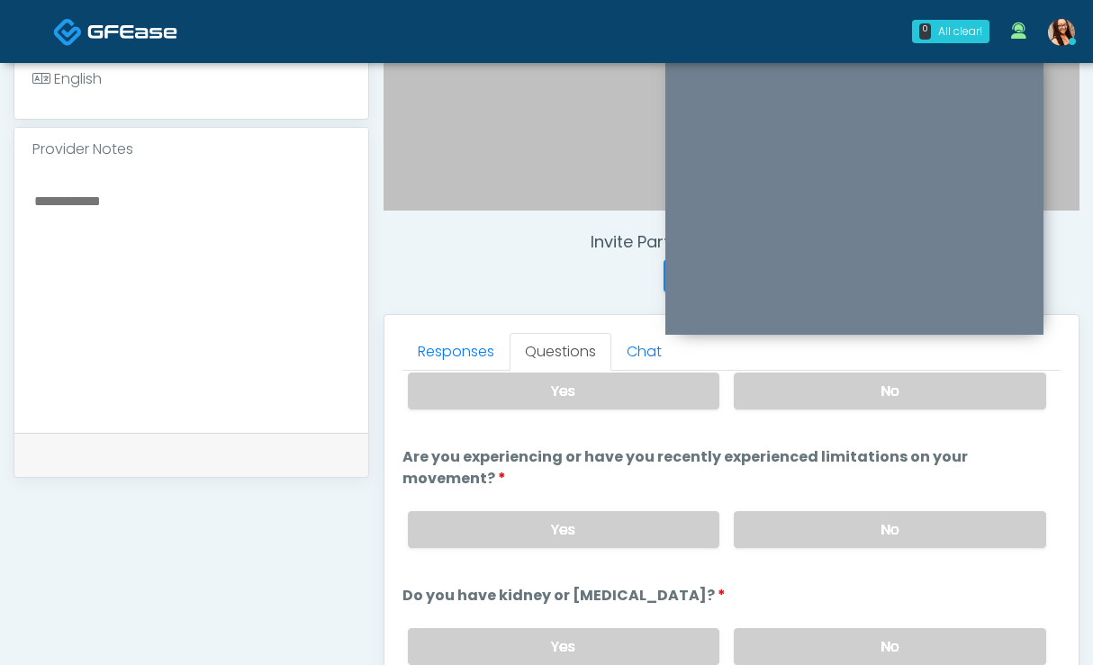
scroll to position [87, 0]
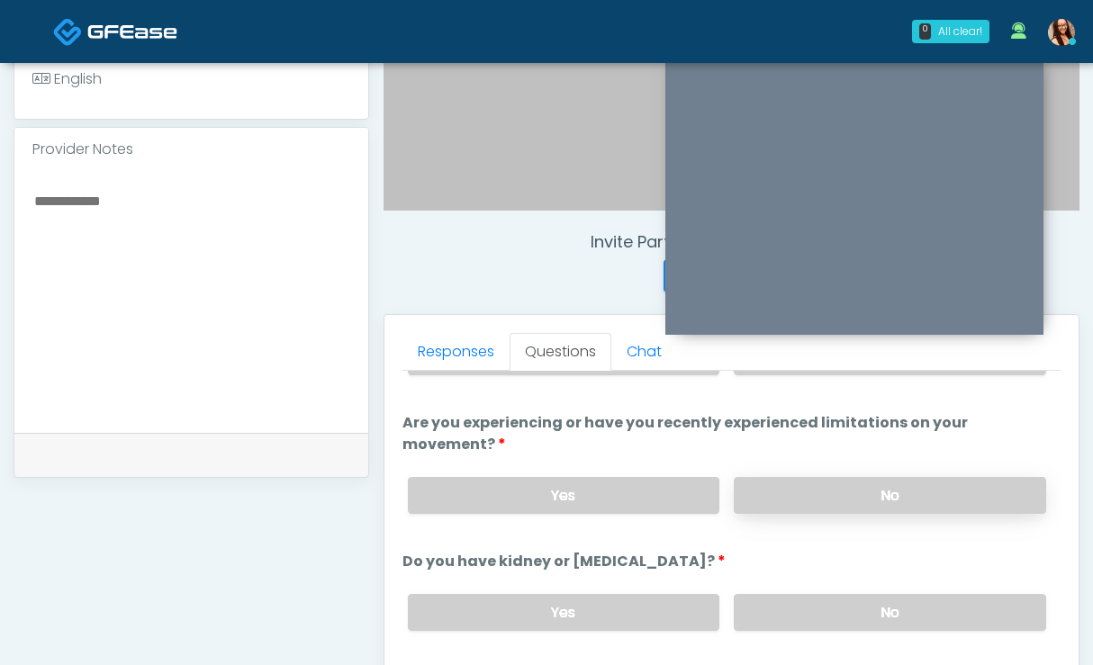
click at [828, 490] on label "No" at bounding box center [889, 495] width 312 height 37
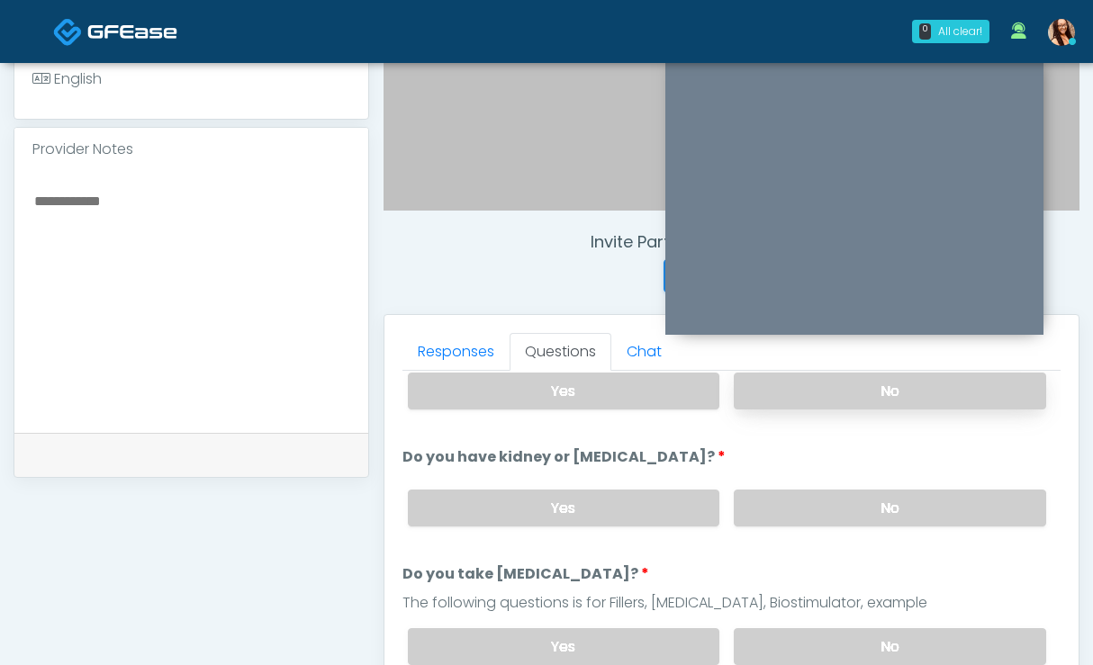
scroll to position [193, 0]
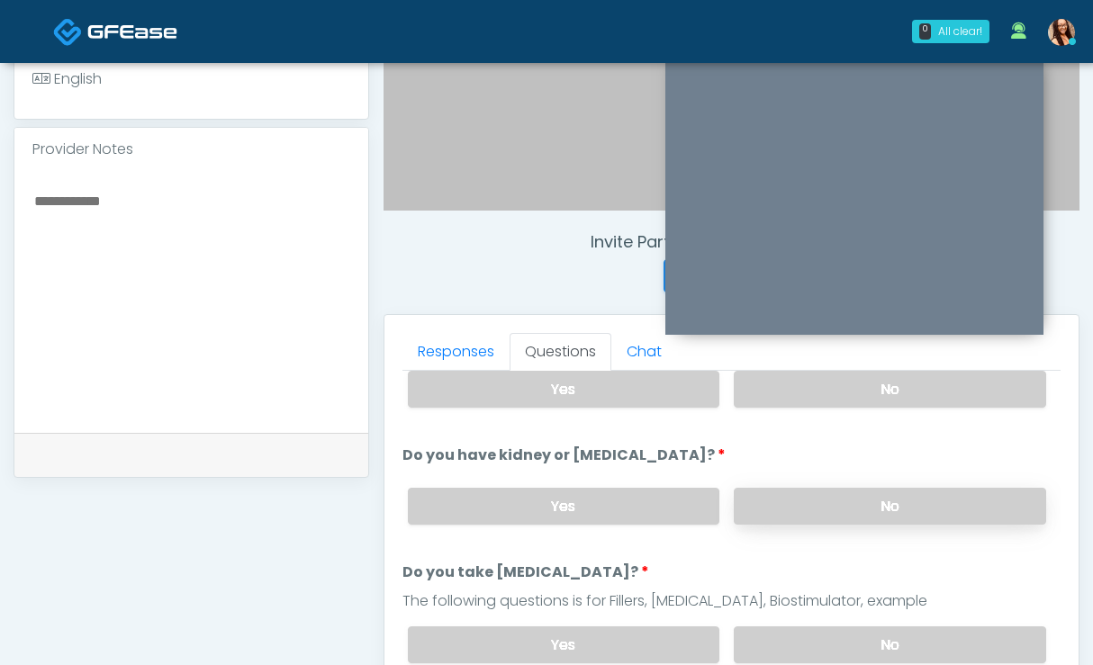
click at [832, 514] on label "No" at bounding box center [889, 506] width 312 height 37
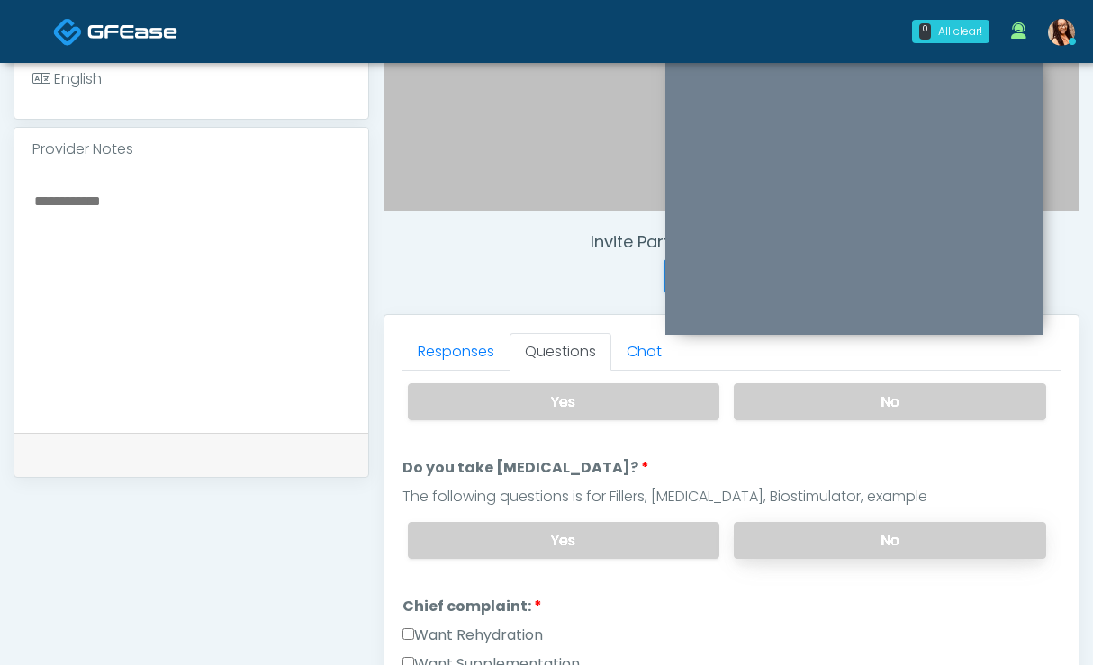
click at [833, 534] on label "No" at bounding box center [889, 540] width 312 height 37
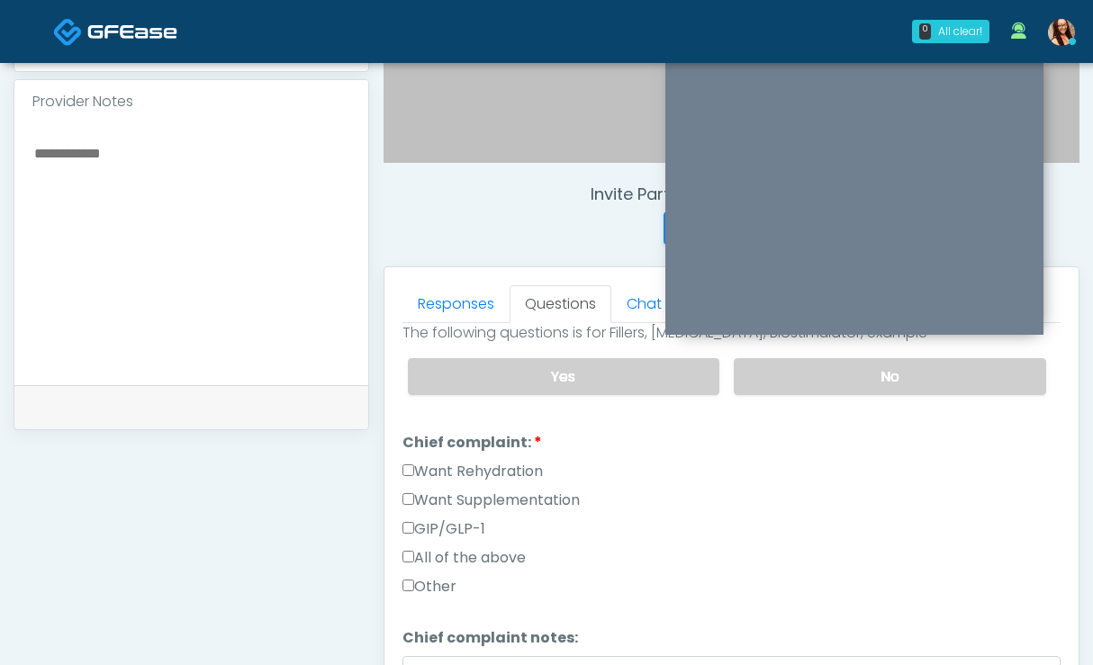
scroll to position [588, 0]
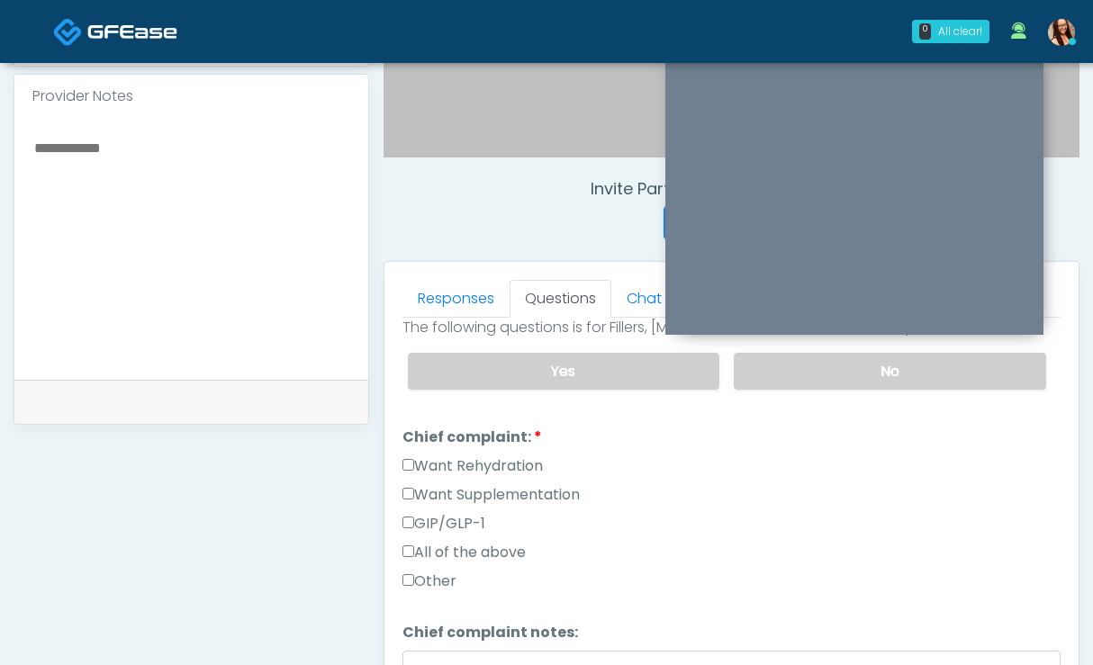
click at [497, 459] on label "Want Rehydration" at bounding box center [472, 466] width 140 height 22
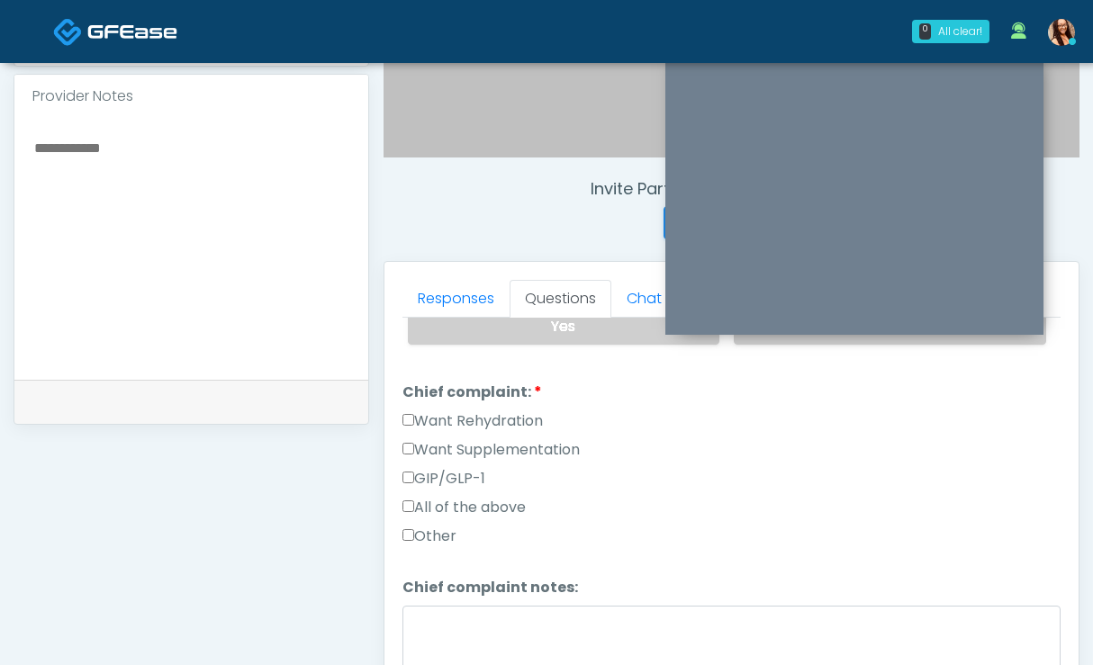
scroll to position [459, 0]
click at [566, 444] on label "Want Supplementation" at bounding box center [490, 450] width 177 height 22
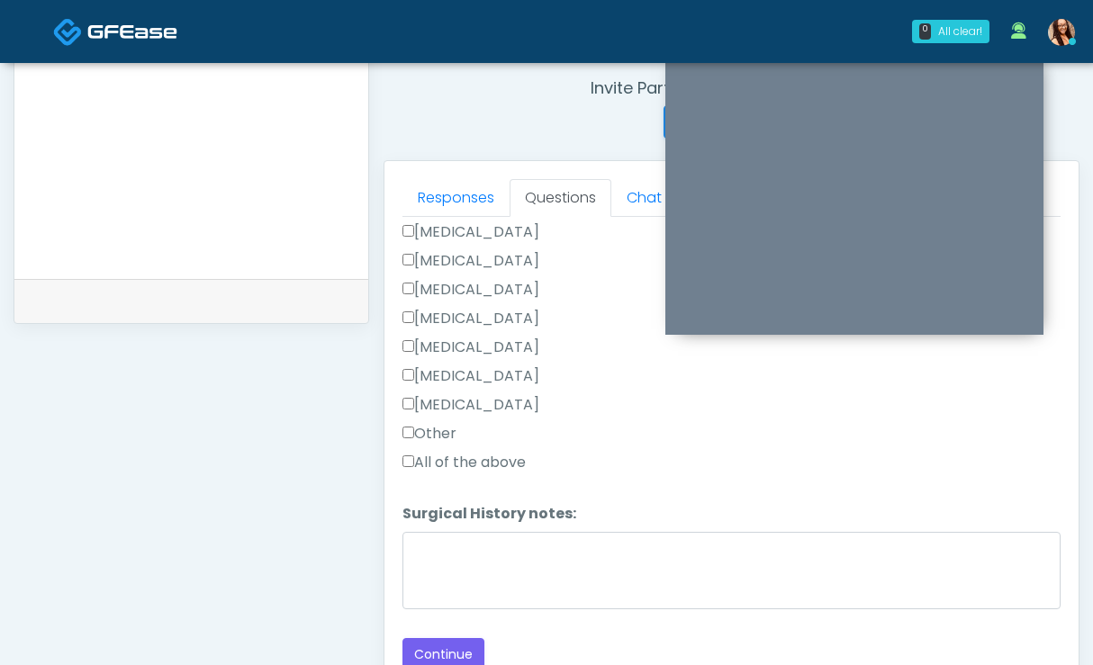
scroll to position [706, 0]
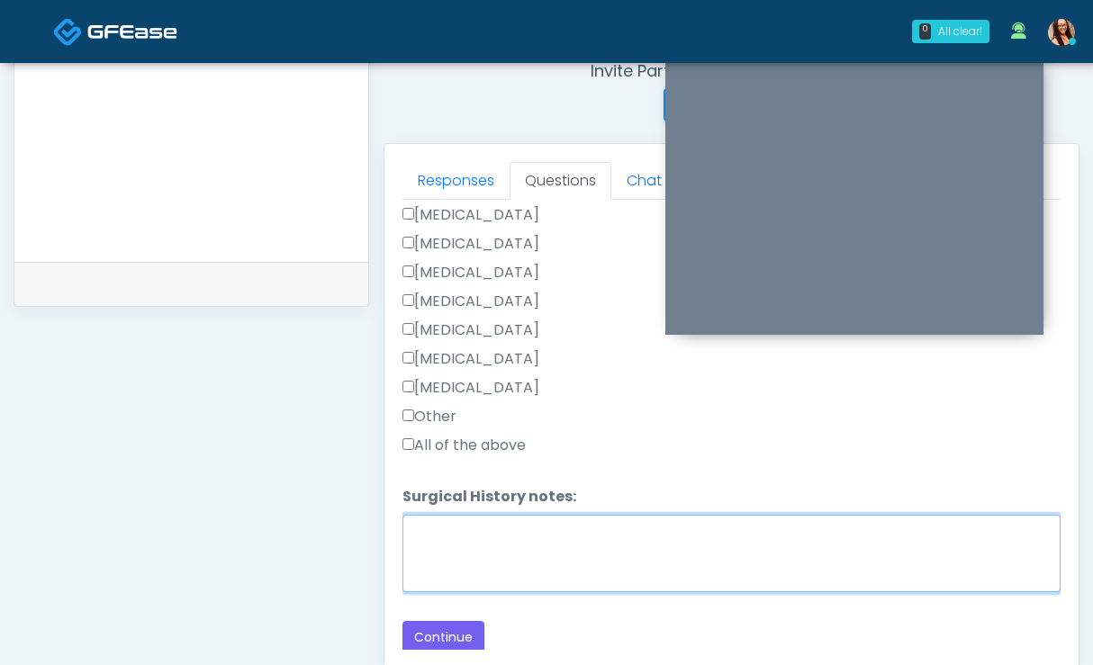
click at [544, 545] on textarea "Surgical History notes:" at bounding box center [731, 553] width 658 height 77
click at [517, 529] on textarea "**********" at bounding box center [731, 553] width 658 height 77
click at [514, 531] on textarea "**********" at bounding box center [731, 553] width 658 height 77
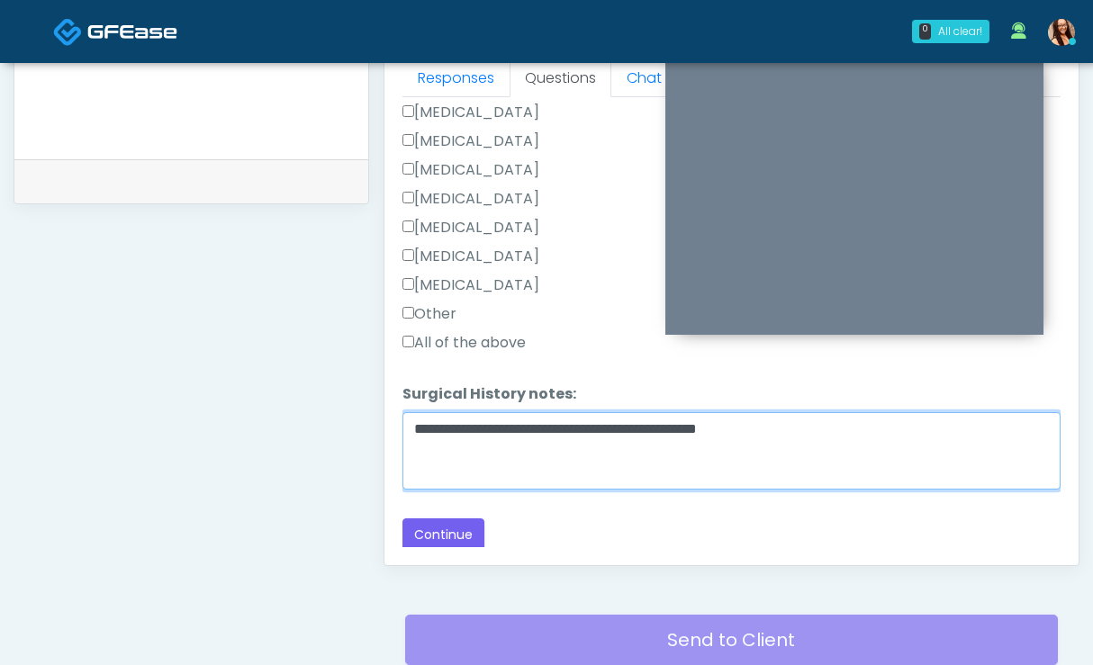
scroll to position [811, 0]
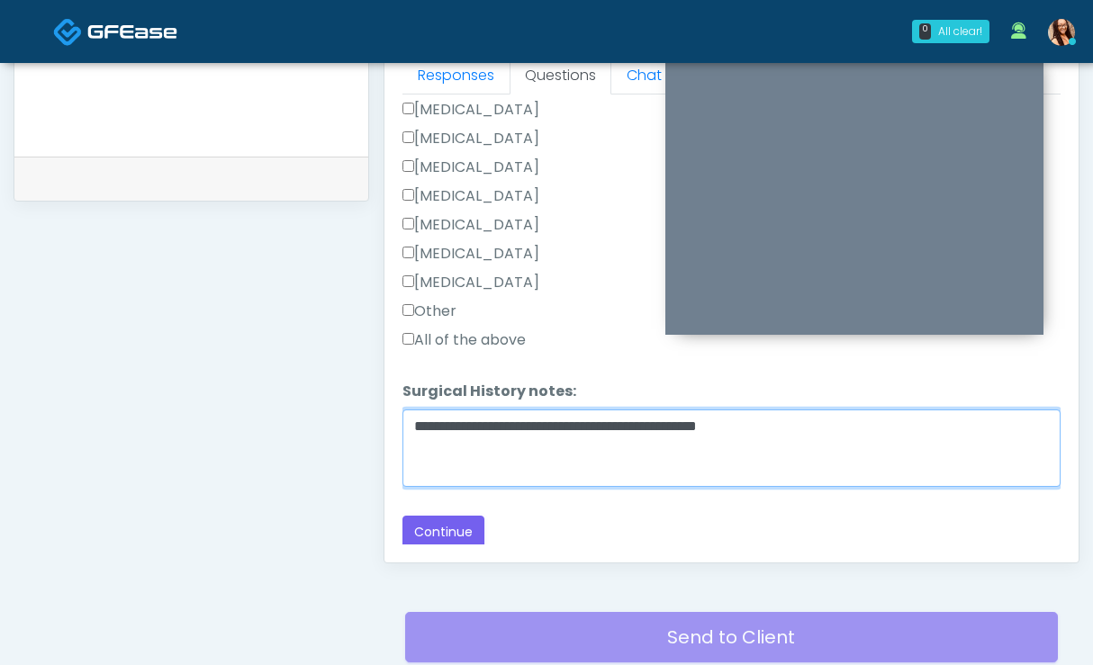
type textarea "**********"
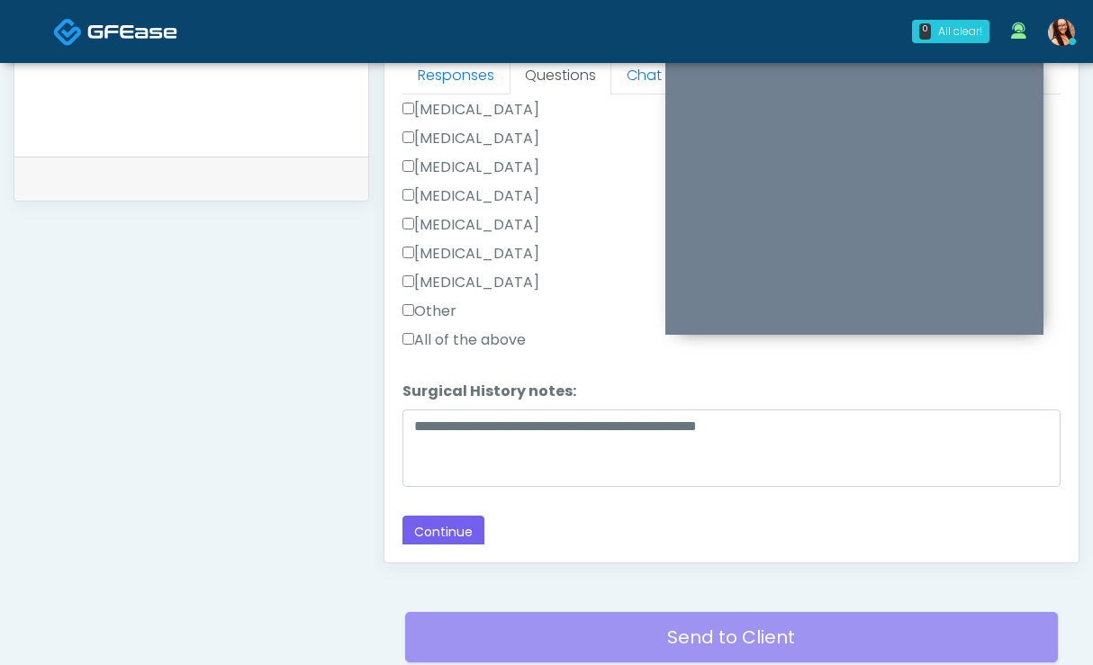
click at [435, 317] on label "Other" at bounding box center [429, 312] width 54 height 22
click at [446, 550] on div "Responses Questions Chat Good Faith Exam Script Good Faith Exam Script INTRODUC…" at bounding box center [731, 301] width 694 height 524
click at [442, 523] on button "Continue" at bounding box center [443, 532] width 82 height 33
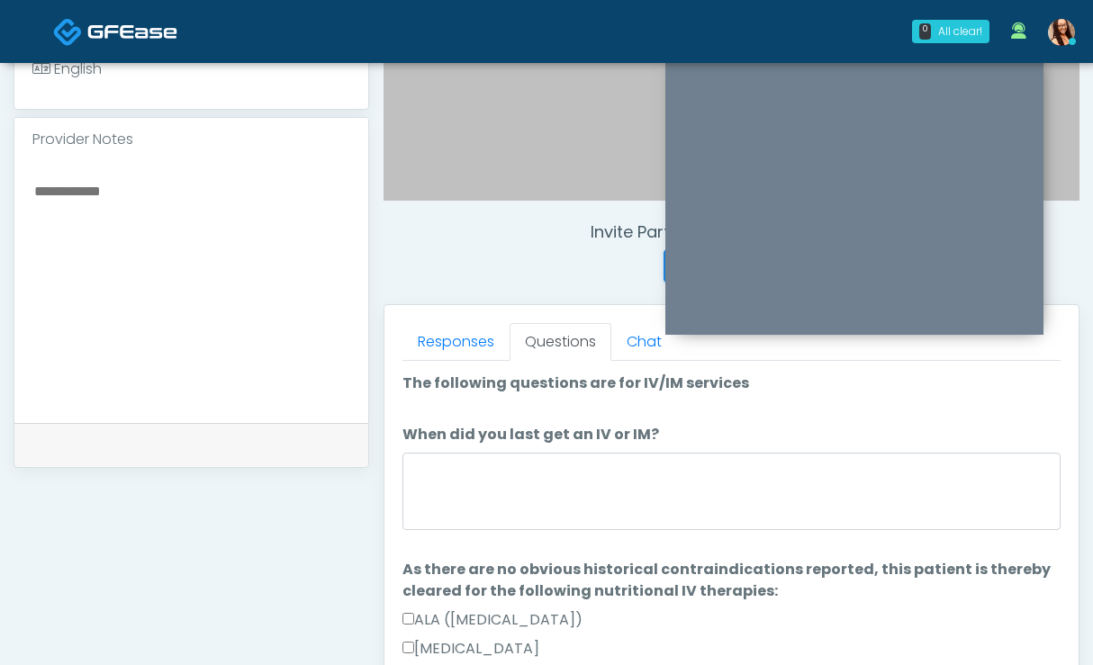
scroll to position [545, 0]
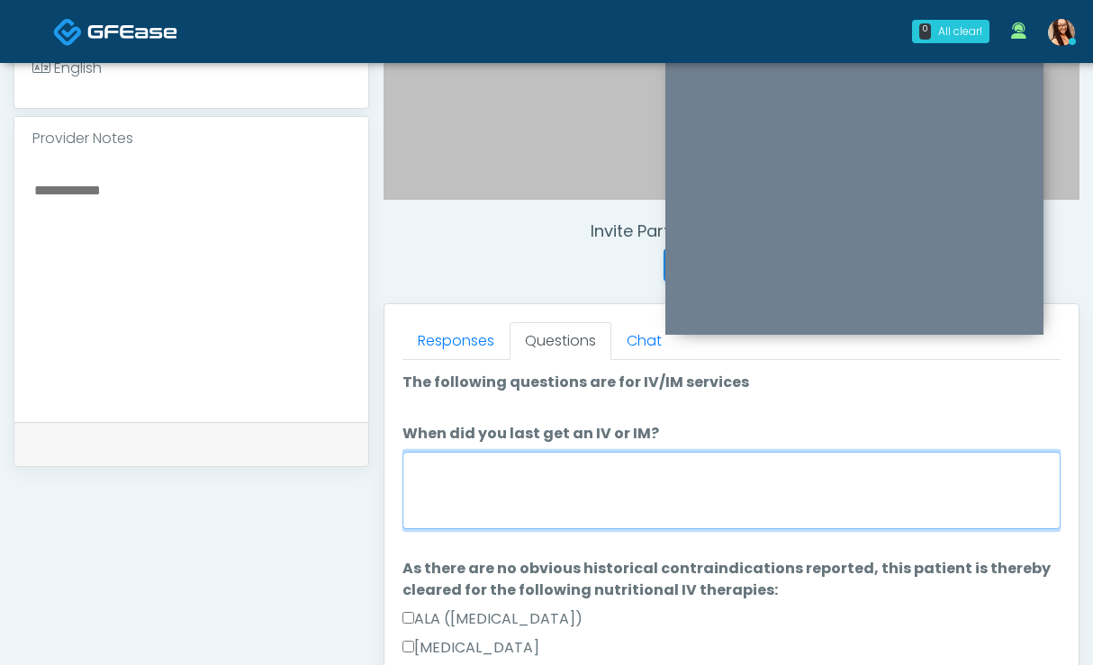
click at [514, 483] on textarea "When did you last get an IV or IM?" at bounding box center [731, 490] width 658 height 77
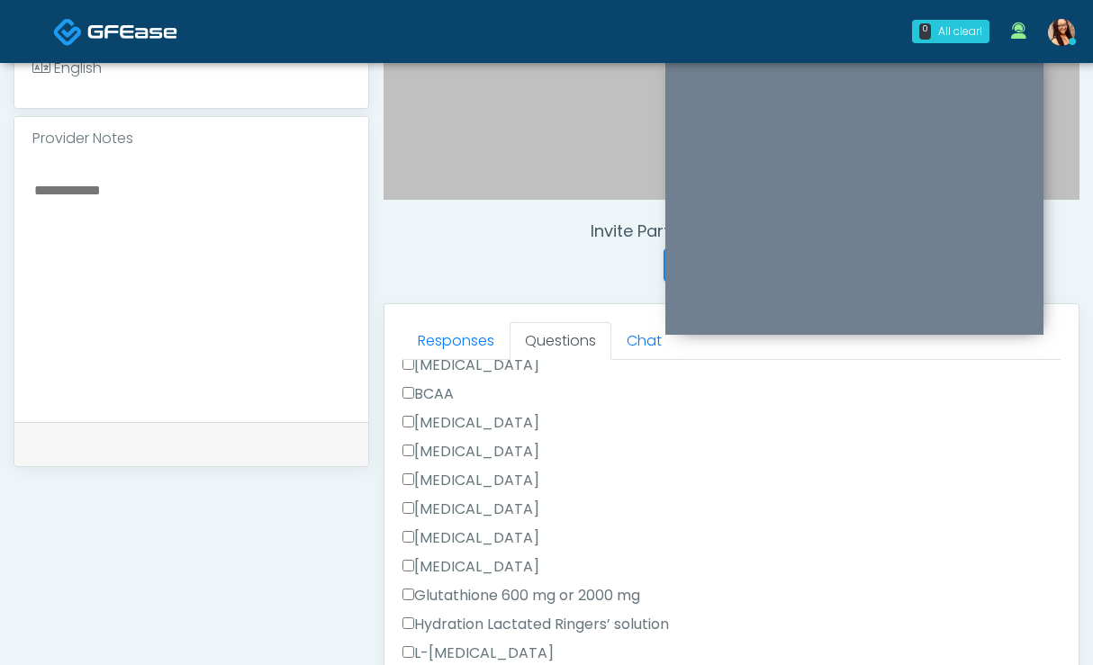
scroll to position [303, 0]
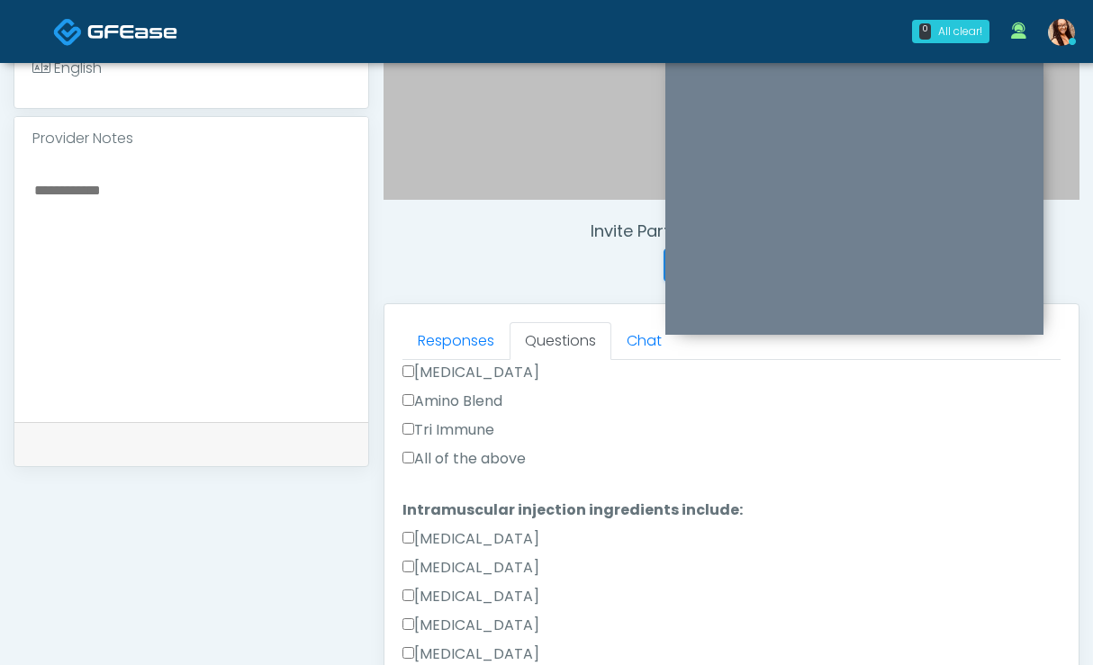
type textarea "**********"
click at [446, 457] on label "All of the above" at bounding box center [463, 459] width 123 height 22
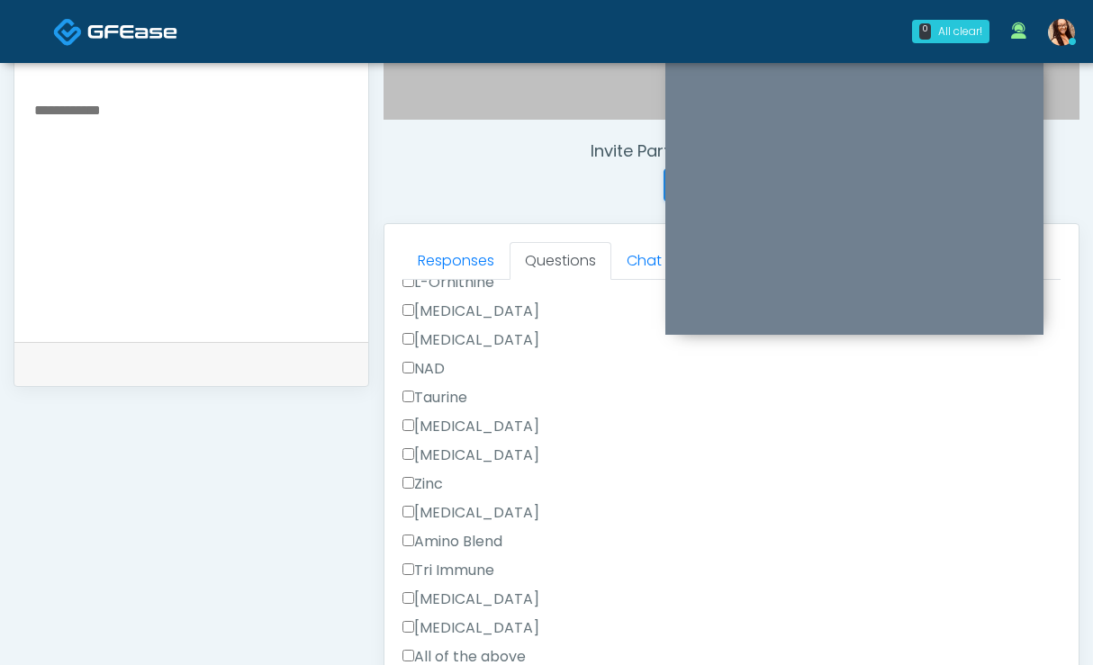
scroll to position [950, 0]
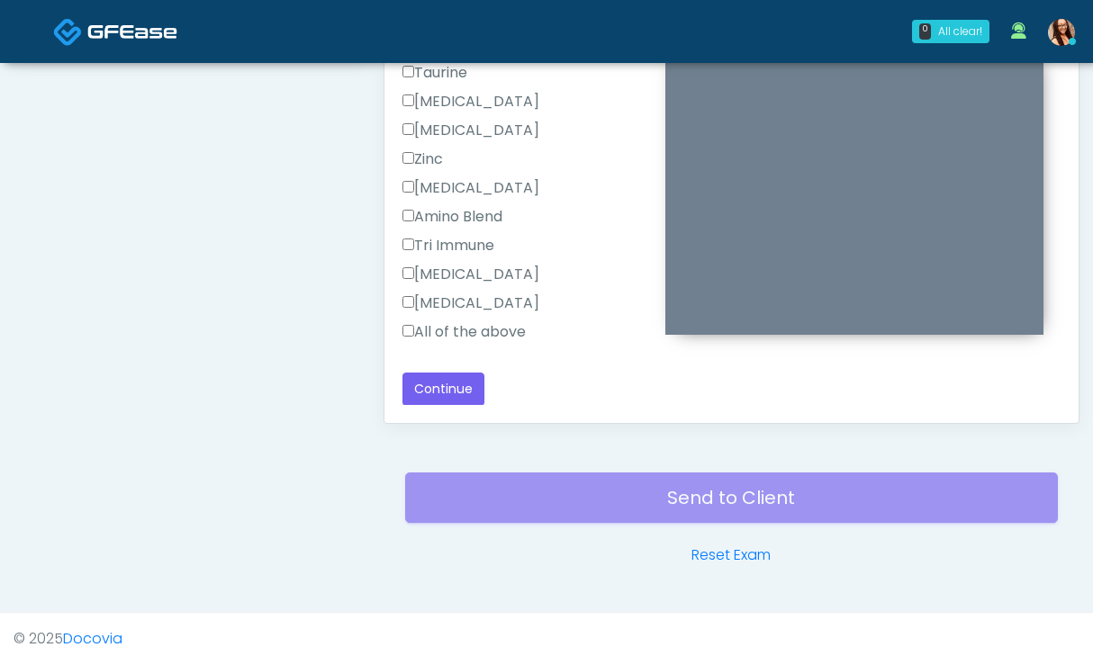
click at [456, 319] on div "Pyridoxine" at bounding box center [731, 306] width 658 height 29
click at [455, 329] on label "All of the above" at bounding box center [463, 332] width 123 height 22
click at [444, 389] on button "Continue" at bounding box center [443, 389] width 82 height 33
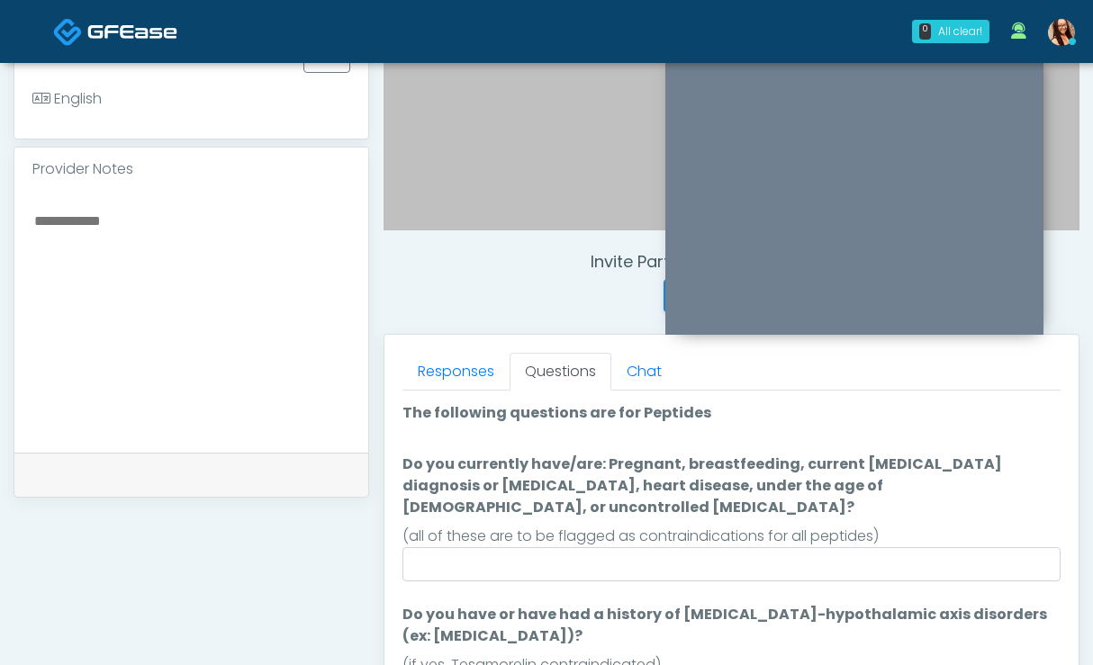
scroll to position [515, 0]
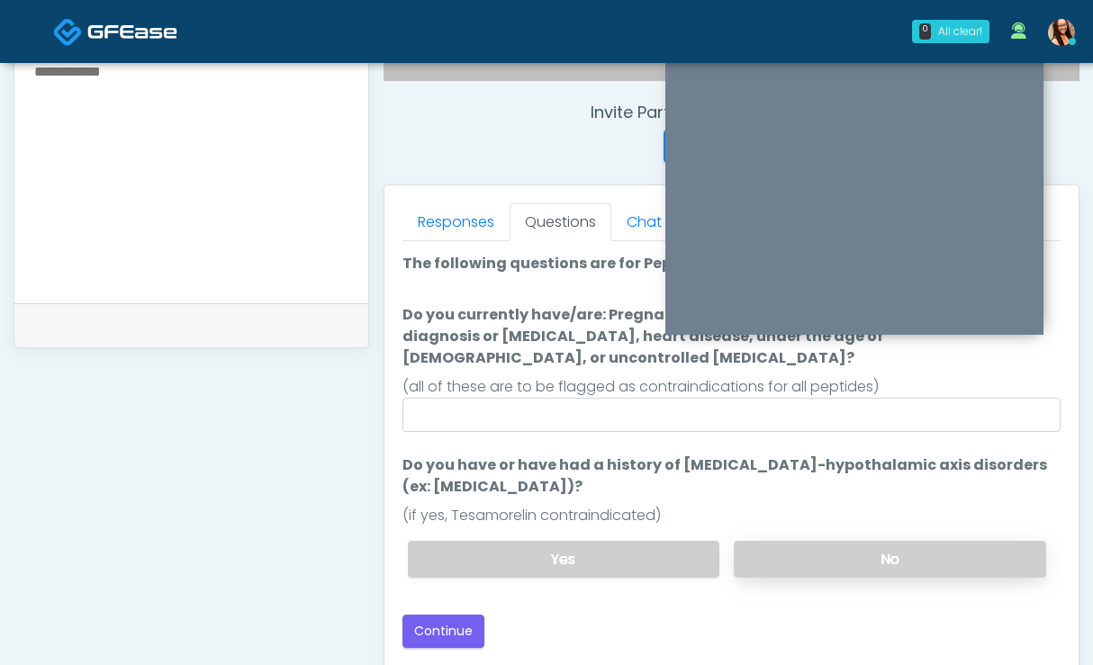
click at [821, 541] on label "No" at bounding box center [889, 559] width 312 height 37
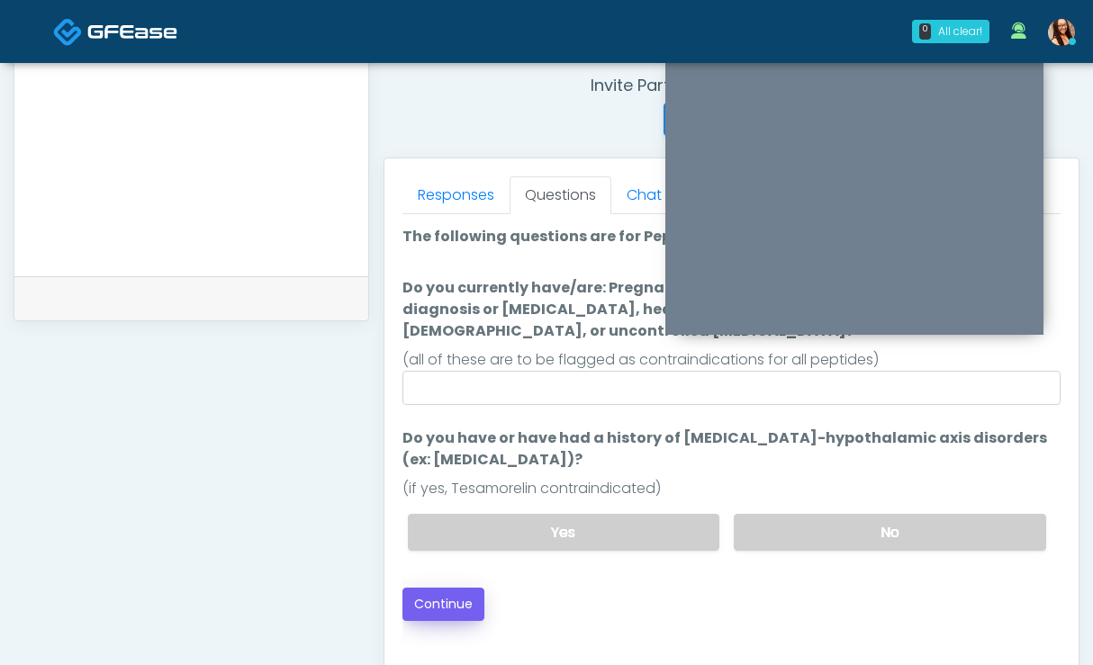
scroll to position [691, 0]
drag, startPoint x: 432, startPoint y: 598, endPoint x: 430, endPoint y: 589, distance: 9.2
click at [431, 596] on div "Good Faith Exam Script Good Faith Exam Script INTRODUCTION Hello, my name is un…" at bounding box center [731, 439] width 658 height 450
click at [431, 588] on button "Continue" at bounding box center [443, 604] width 82 height 33
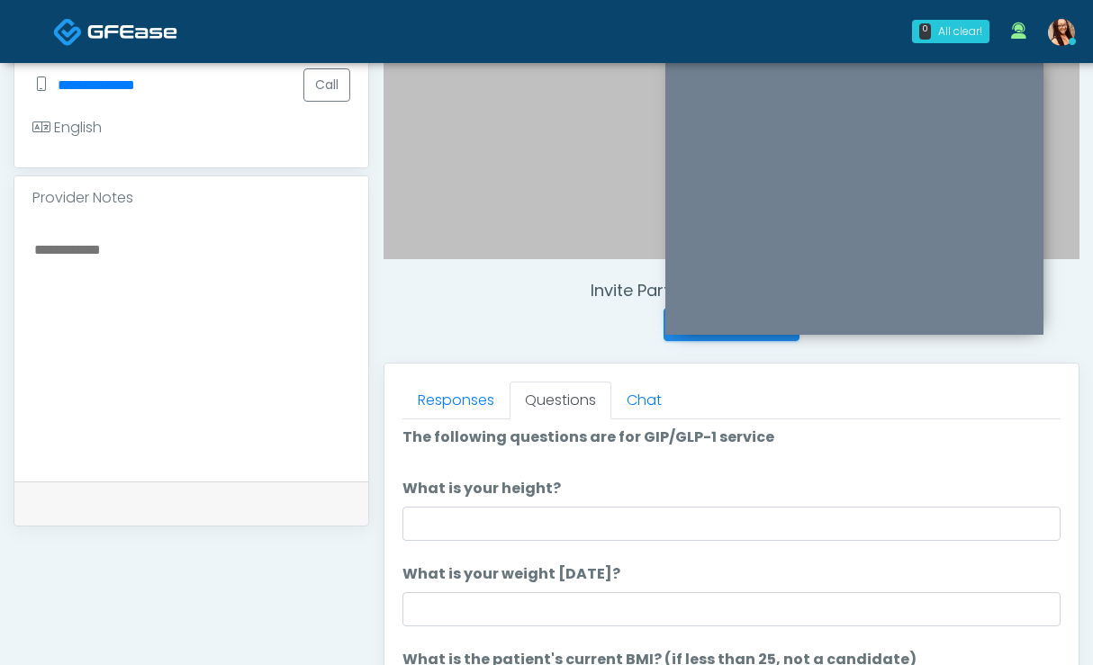
scroll to position [17, 0]
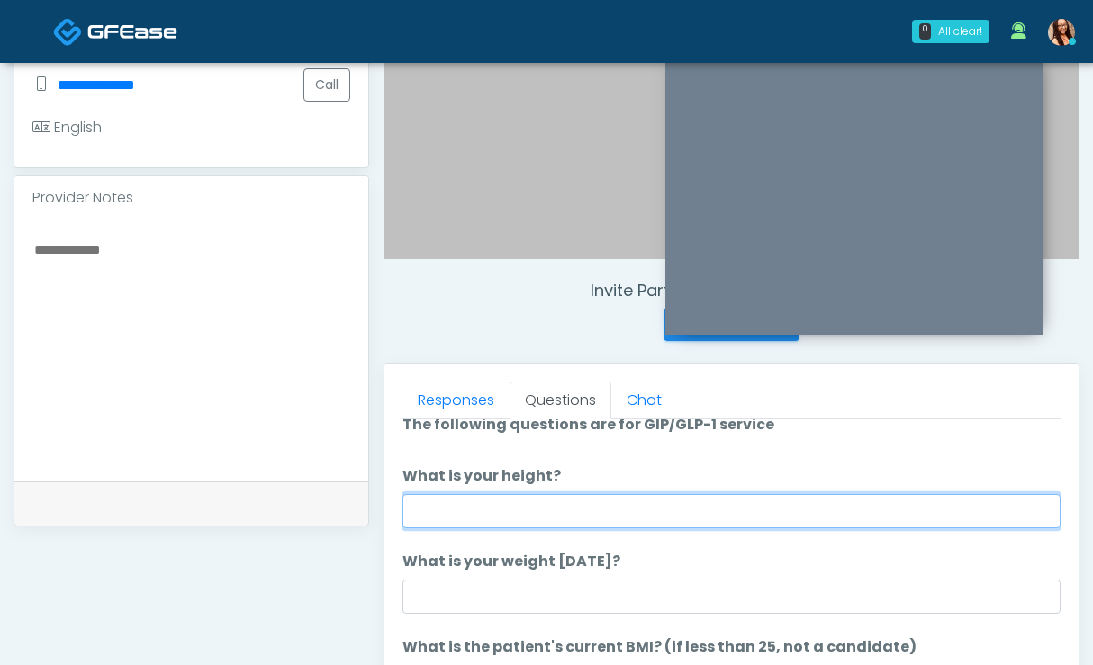
drag, startPoint x: 438, startPoint y: 518, endPoint x: 472, endPoint y: 444, distance: 82.2
click at [437, 516] on input "What is your height?" at bounding box center [731, 511] width 658 height 34
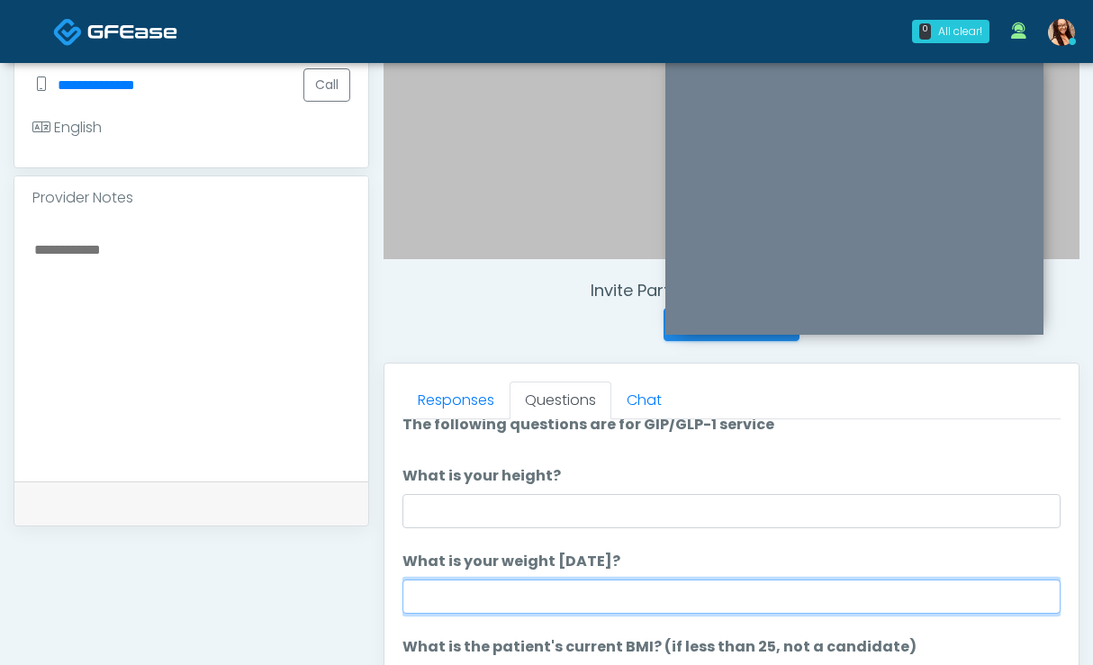
click at [460, 606] on input "What is your weight [DATE]?" at bounding box center [731, 597] width 658 height 34
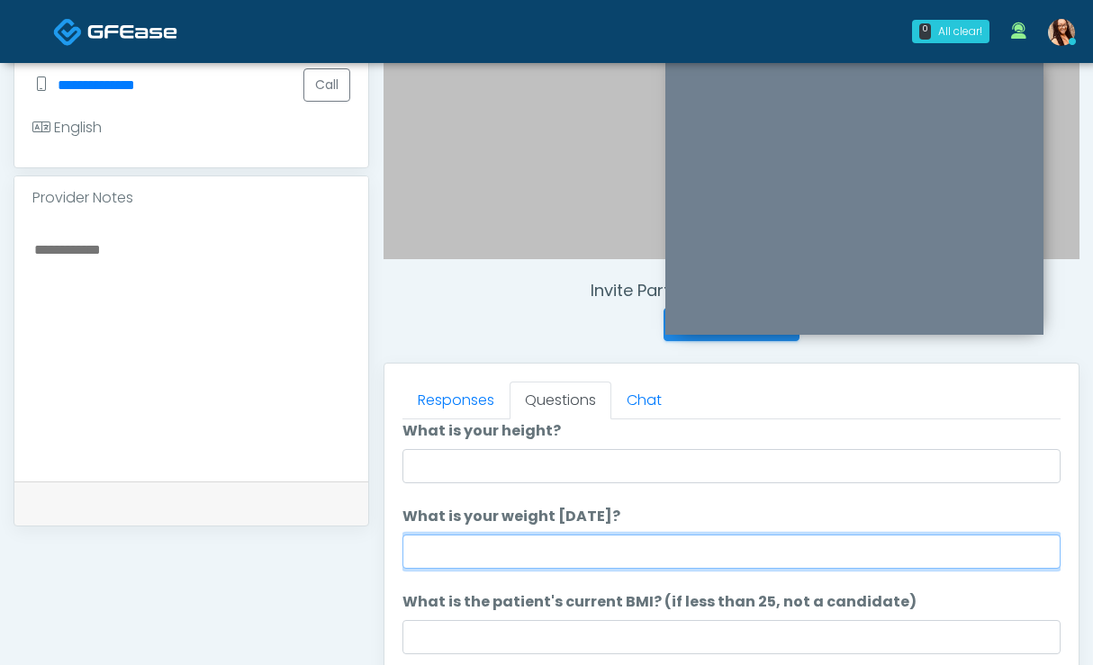
scroll to position [85, 0]
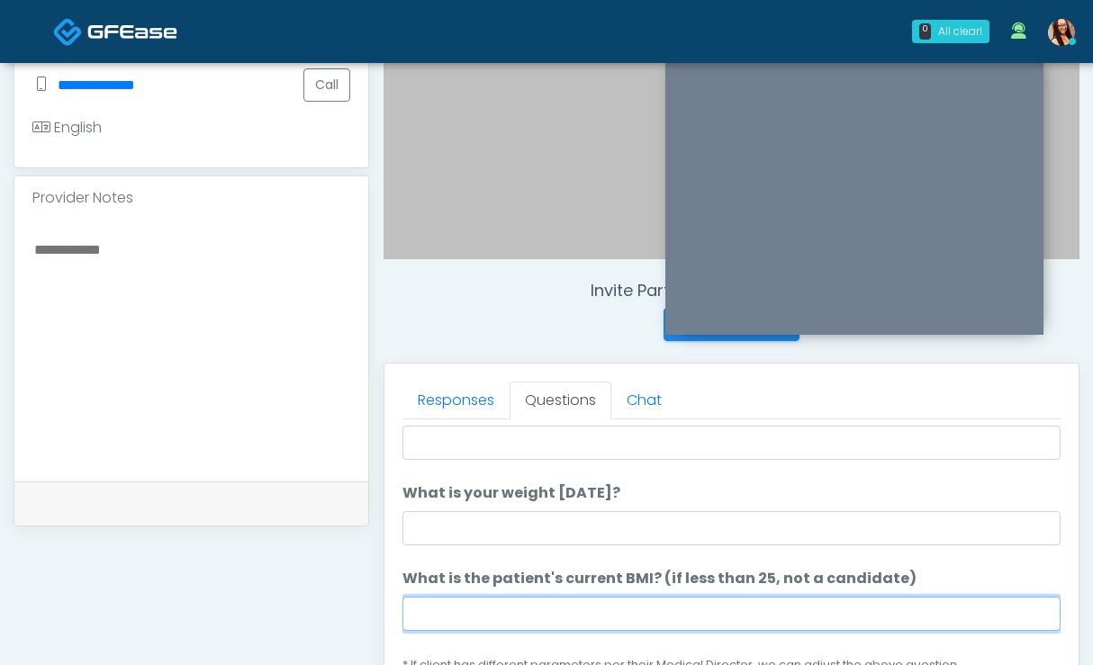
click at [466, 622] on input "What is the patient's current BMI? (if less than 25, not a candidate)" at bounding box center [731, 614] width 658 height 34
paste input "****"
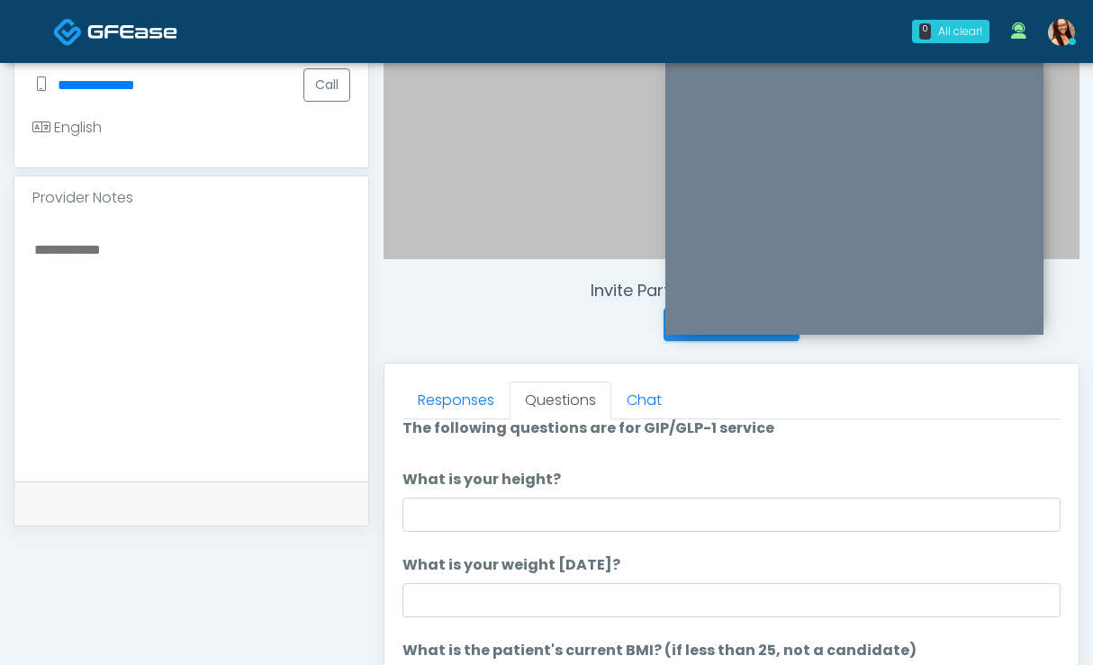
scroll to position [3, 0]
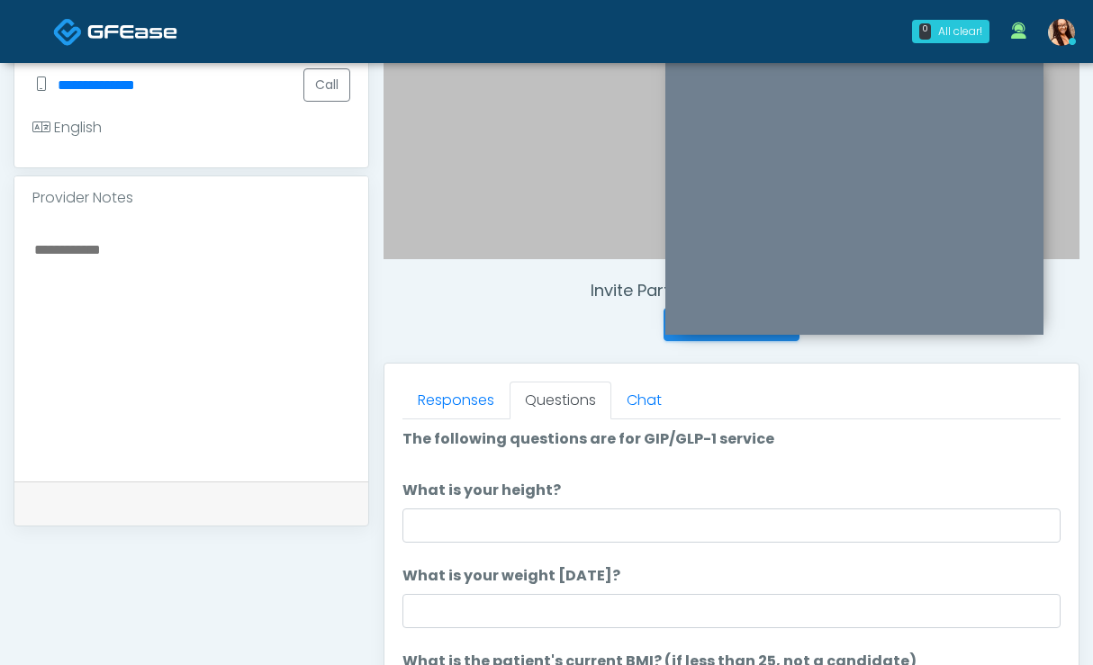
type input "****"
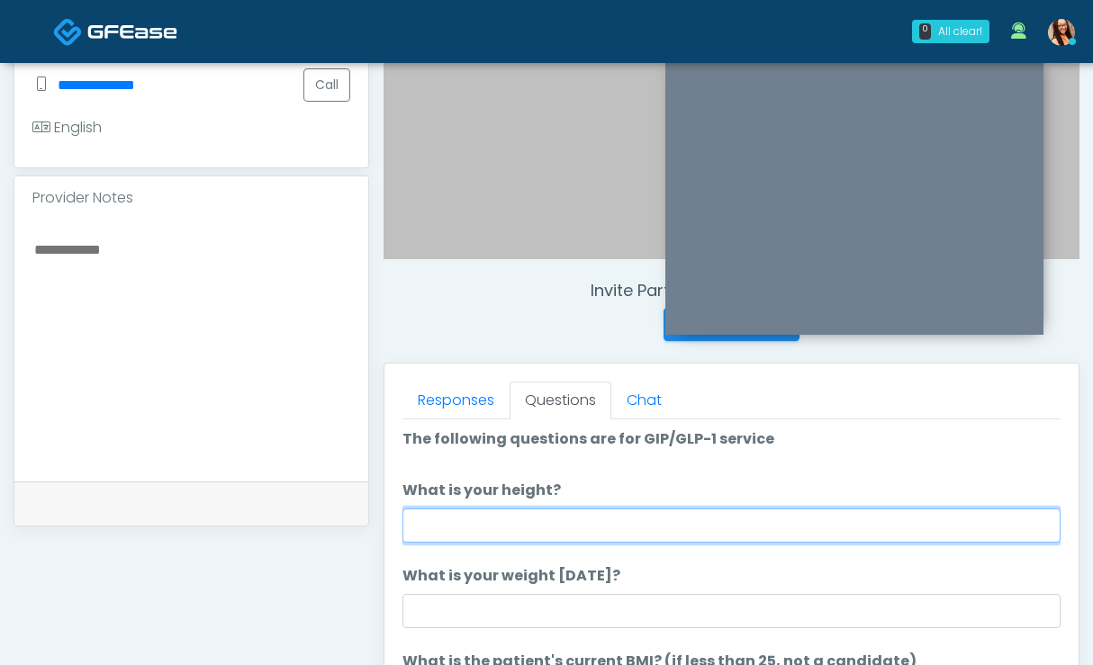
click at [493, 531] on input "What is your height?" at bounding box center [731, 525] width 658 height 34
type input "******"
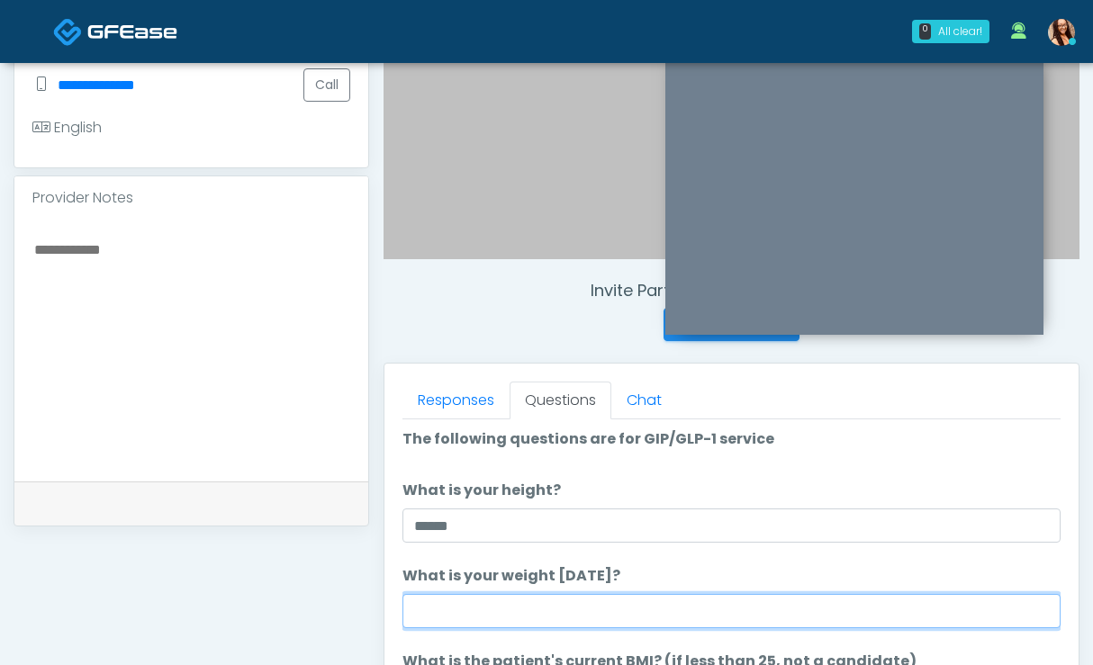
click at [530, 599] on input "What is your weight [DATE]?" at bounding box center [731, 611] width 658 height 34
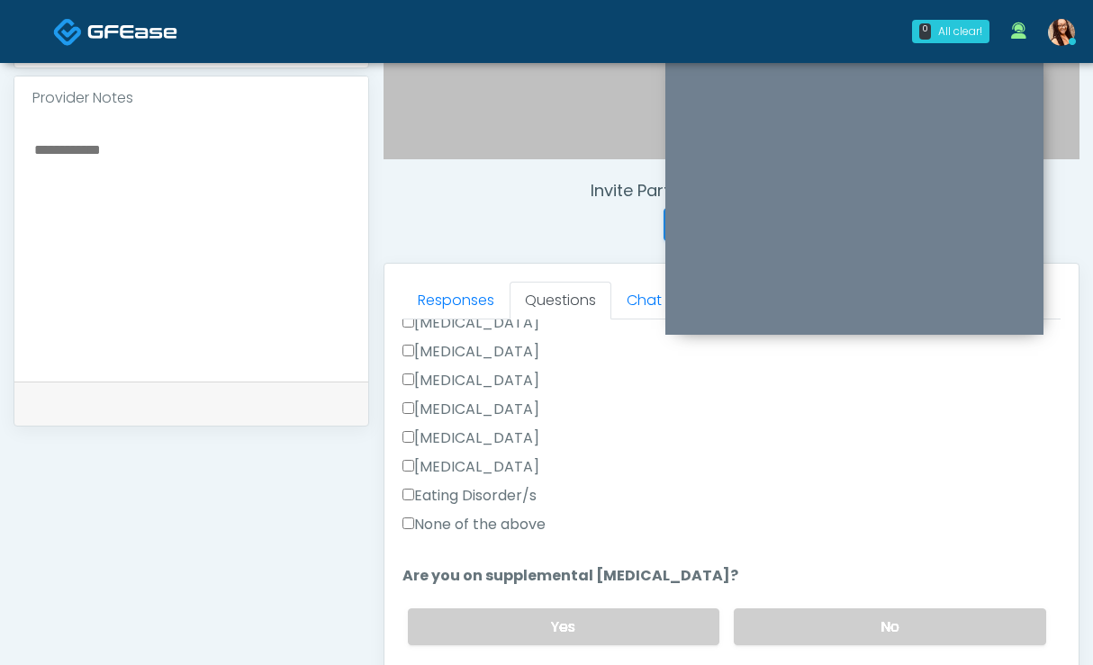
scroll to position [487, 0]
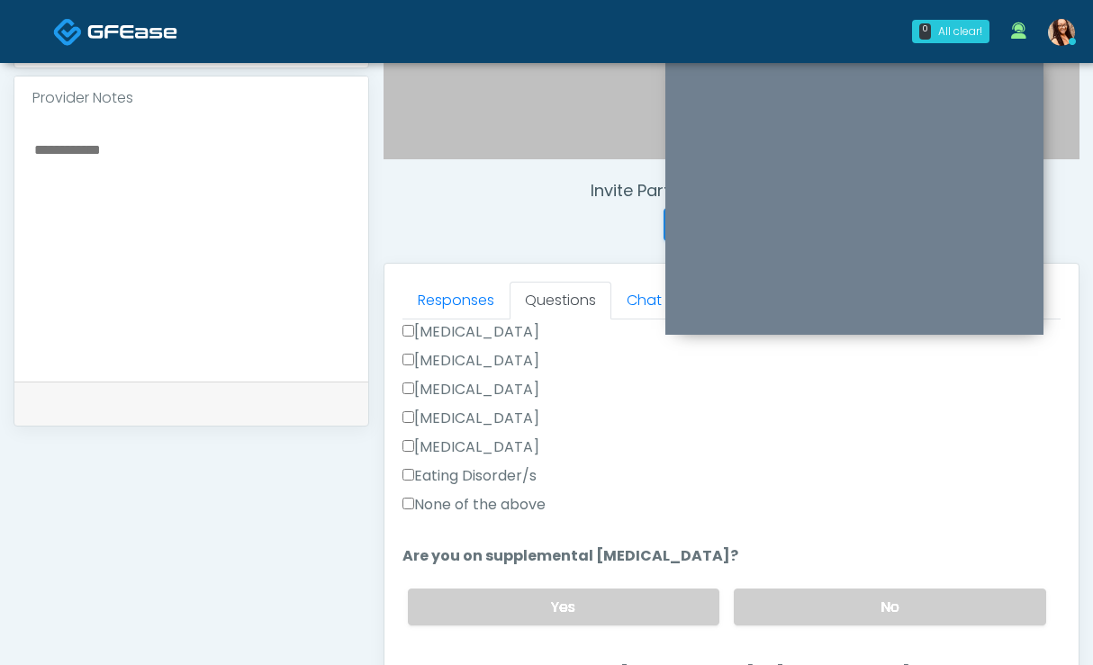
type input "***"
click at [490, 508] on label "None of the above" at bounding box center [473, 505] width 143 height 22
click at [791, 603] on label "No" at bounding box center [889, 607] width 312 height 37
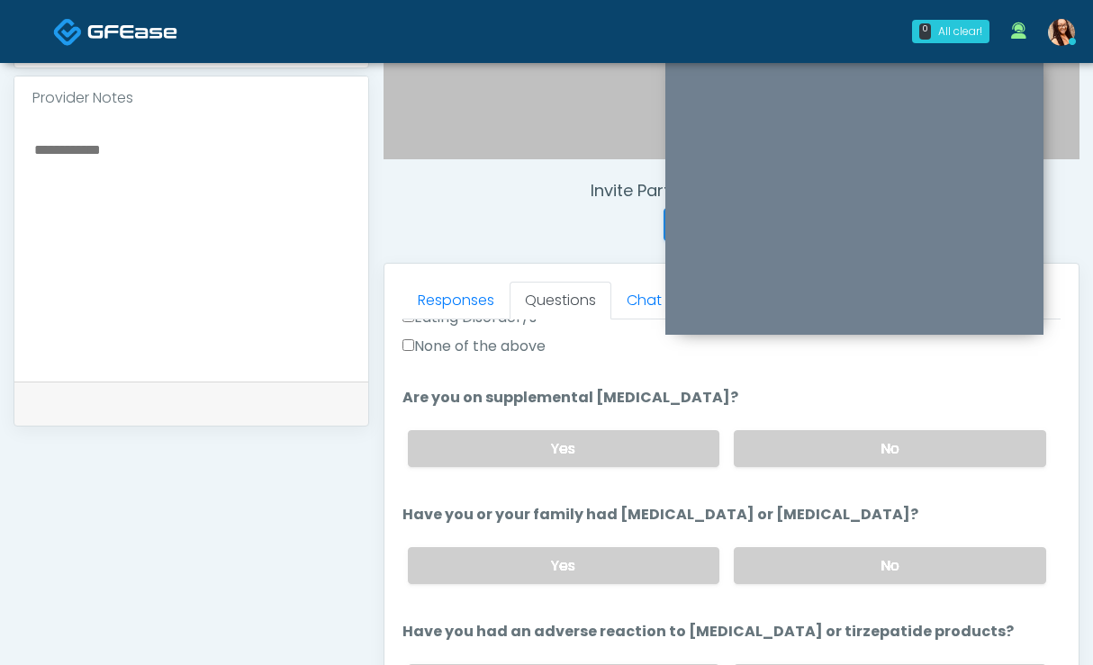
scroll to position [646, 0]
click at [784, 558] on label "No" at bounding box center [889, 564] width 312 height 37
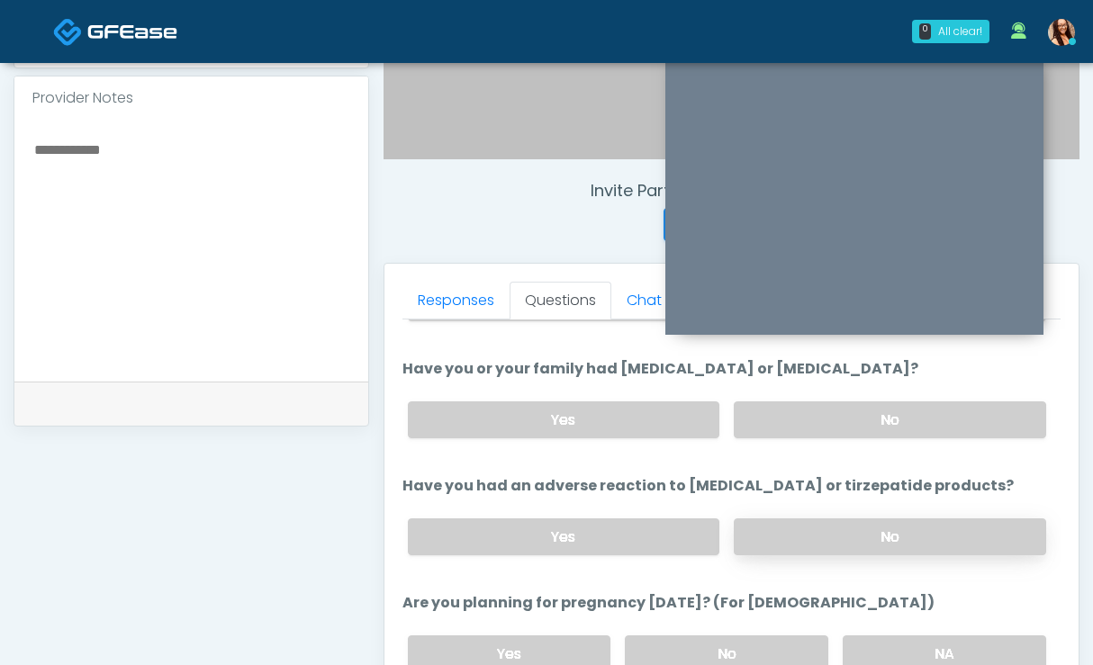
scroll to position [793, 0]
click at [785, 527] on label "No" at bounding box center [889, 535] width 312 height 37
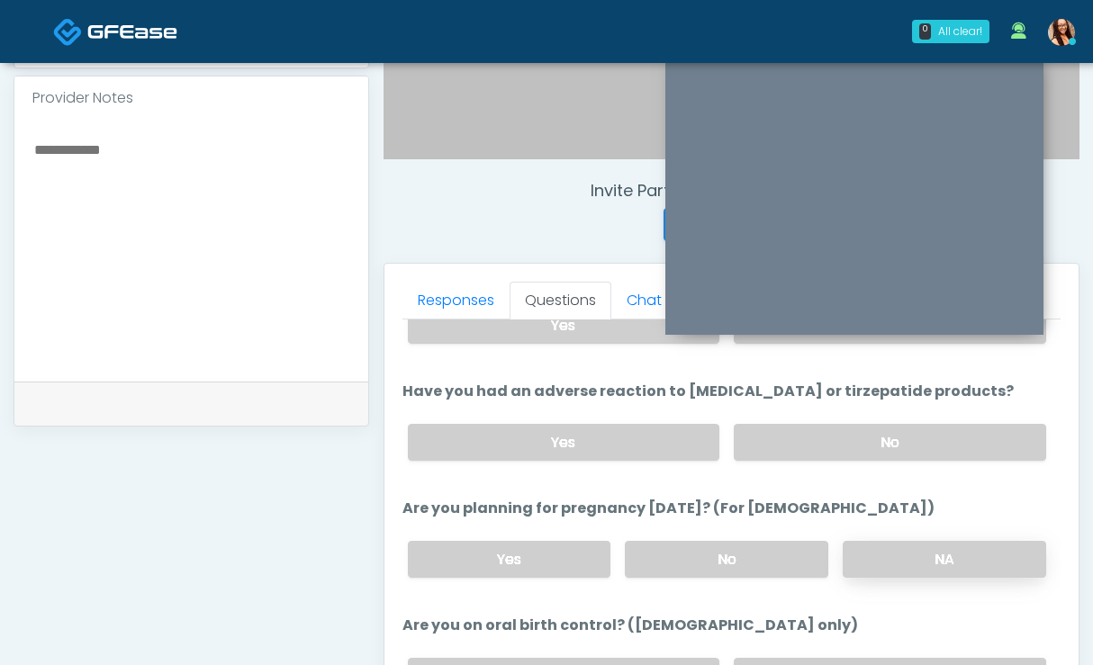
click at [920, 553] on label "NA" at bounding box center [943, 559] width 203 height 37
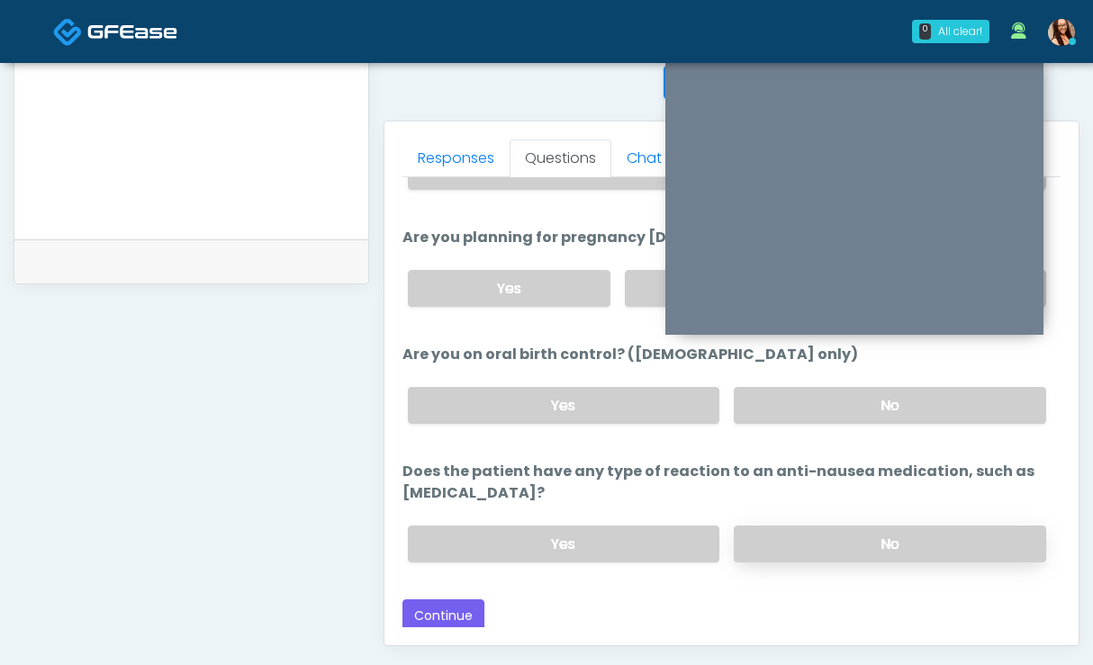
scroll to position [781, 0]
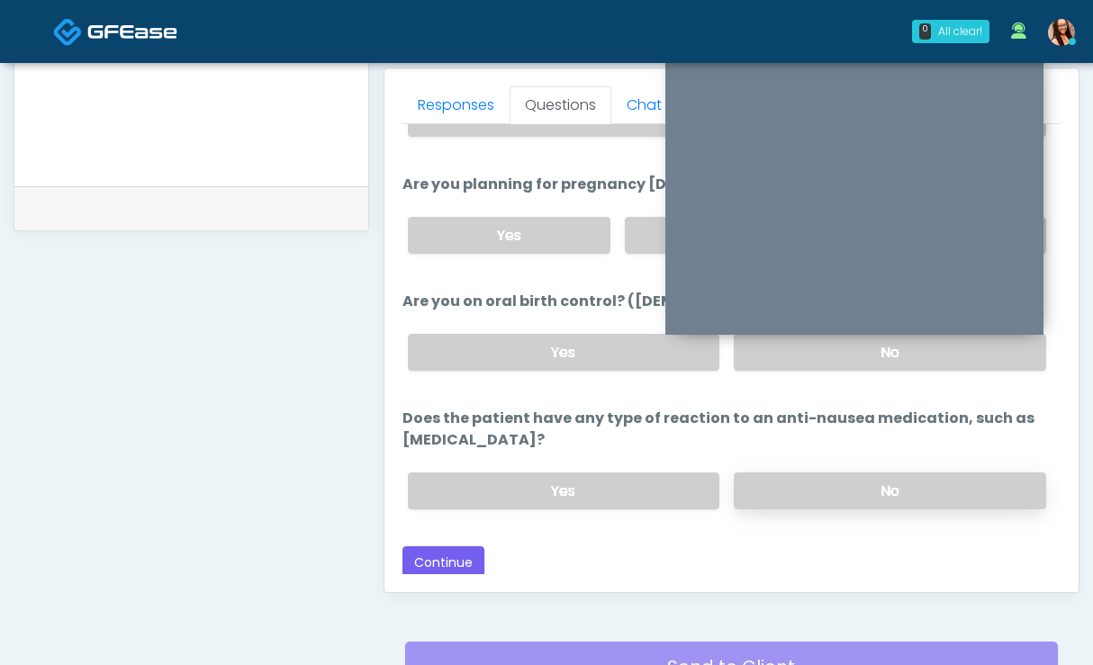
click at [802, 486] on label "No" at bounding box center [889, 490] width 312 height 37
click at [414, 562] on button "Continue" at bounding box center [443, 562] width 82 height 33
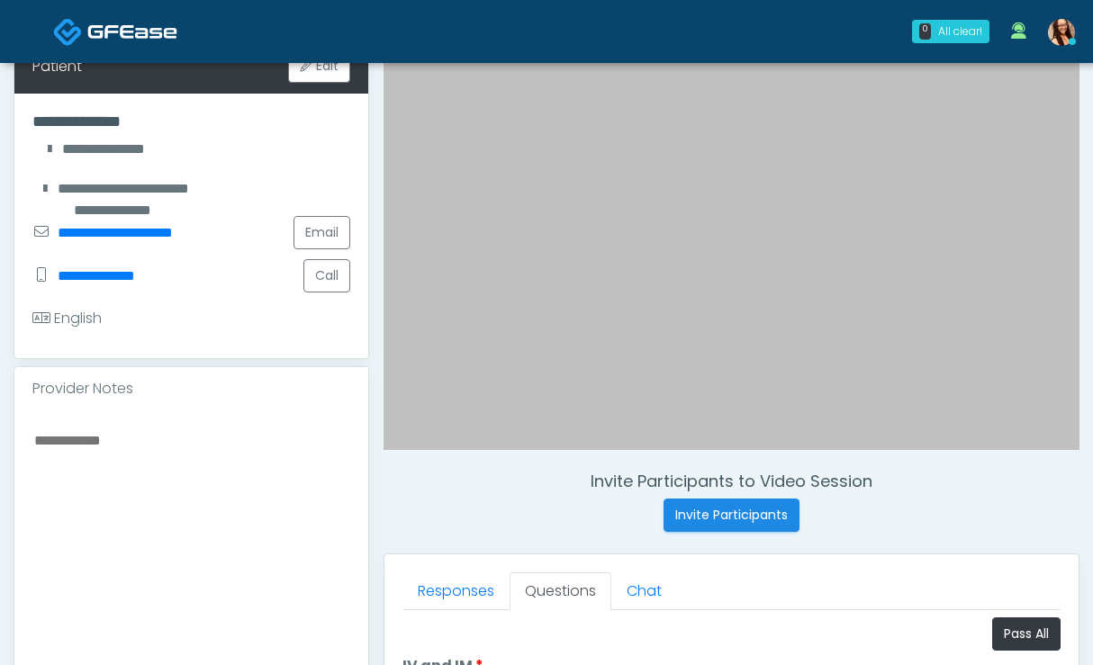
scroll to position [366, 0]
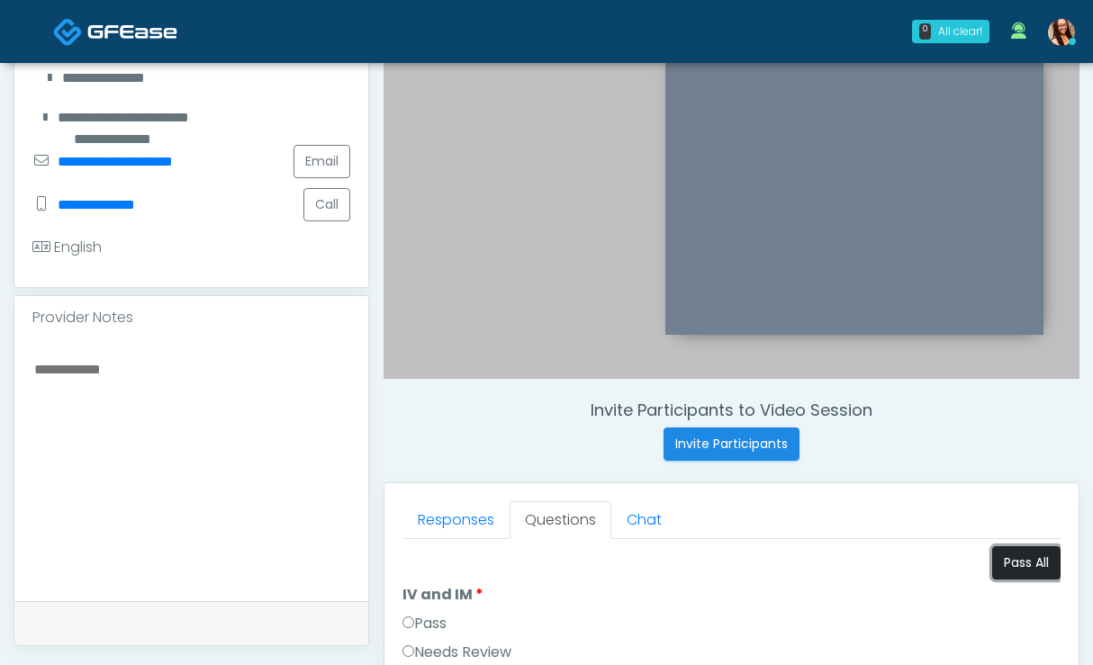
click at [994, 554] on button "Pass All" at bounding box center [1026, 562] width 68 height 33
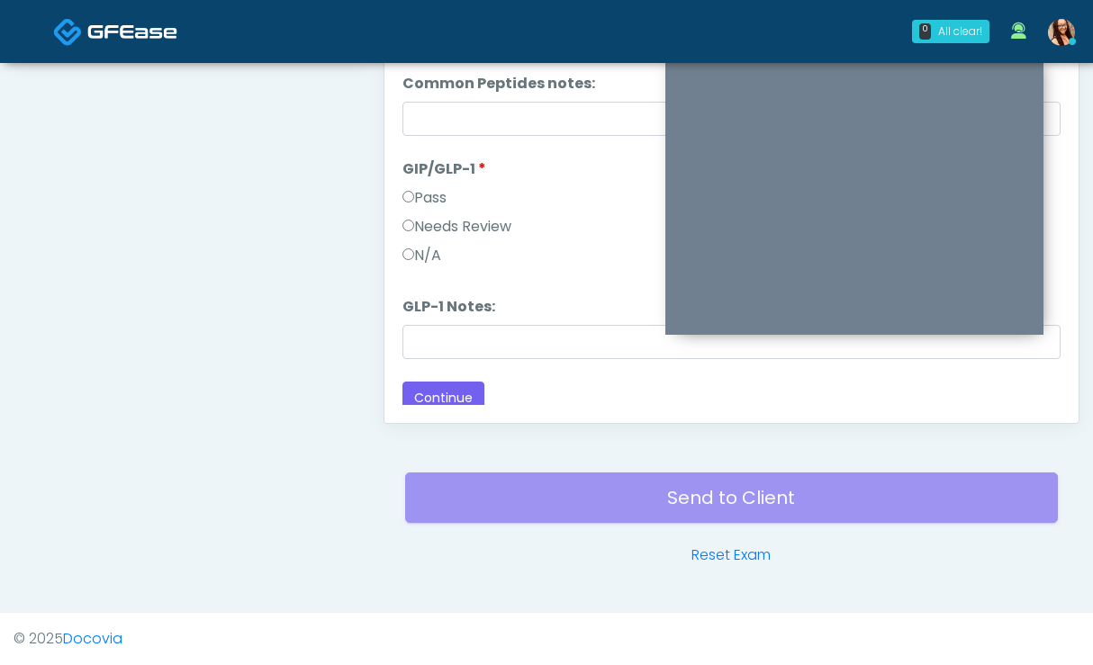
scroll to position [298, 0]
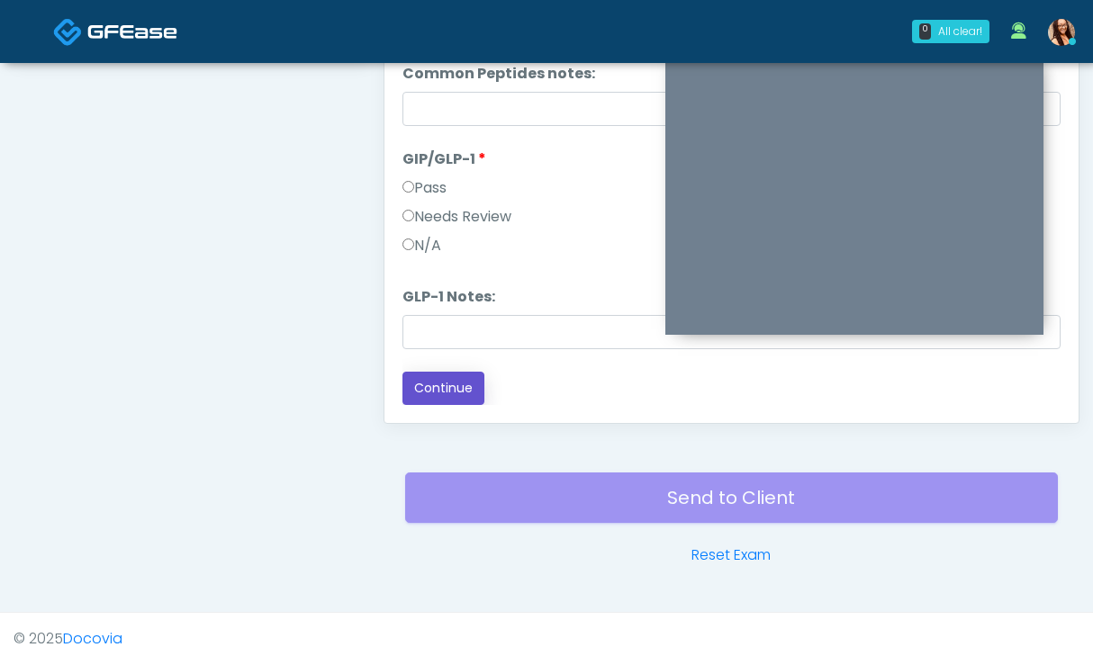
click at [446, 394] on button "Continue" at bounding box center [443, 388] width 82 height 33
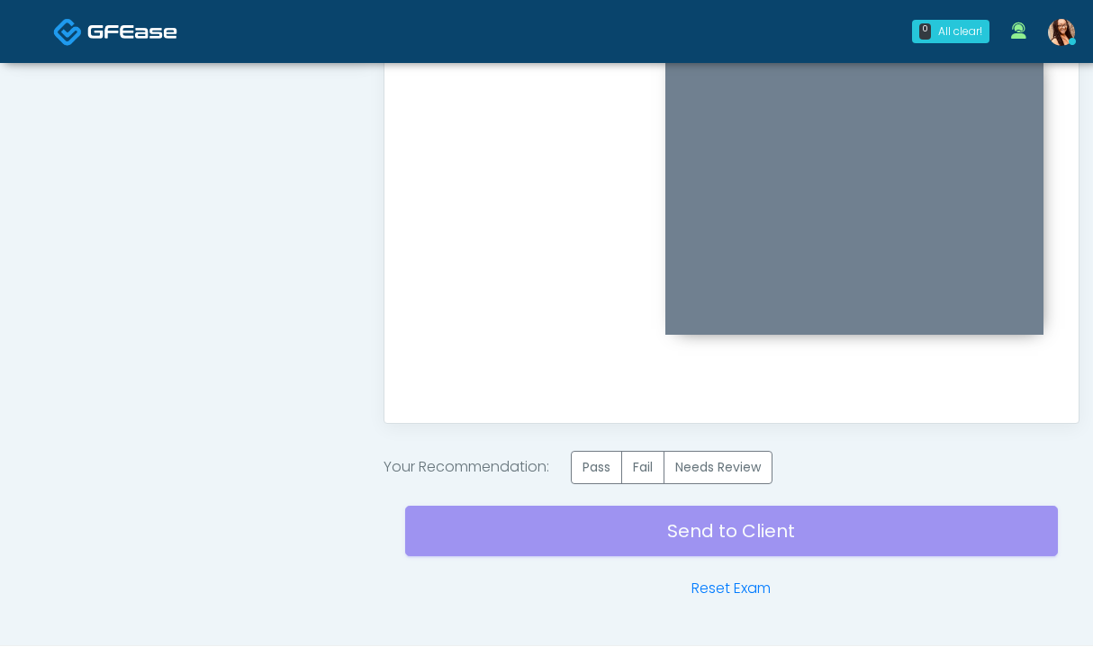
scroll to position [0, 0]
click at [600, 458] on label "Pass" at bounding box center [596, 467] width 51 height 33
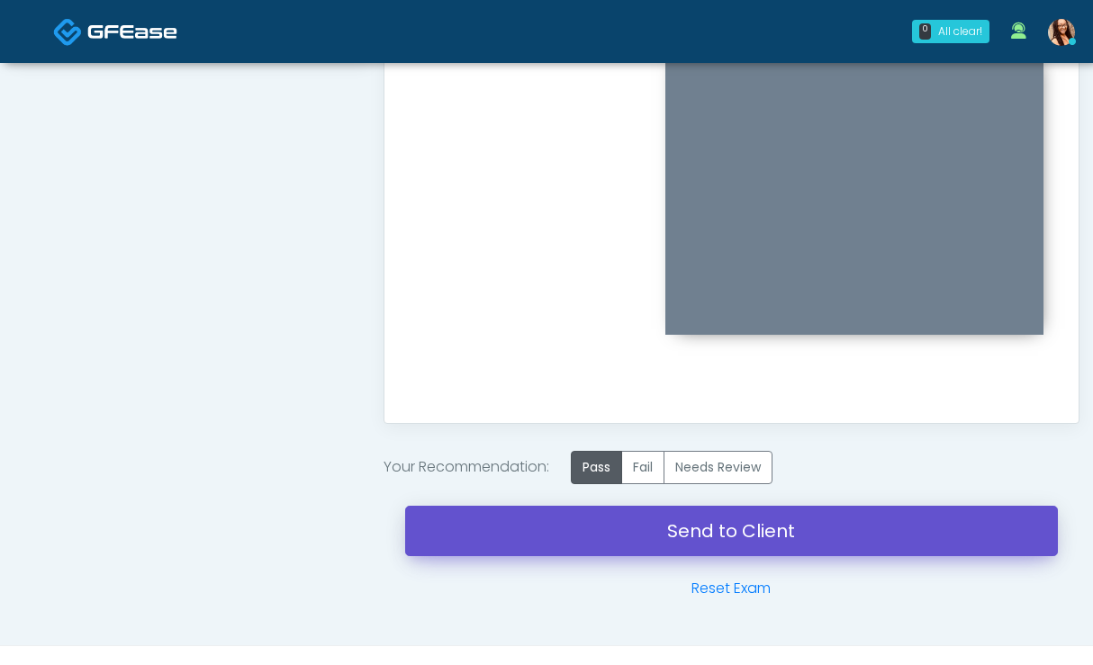
click at [592, 535] on link "Send to Client" at bounding box center [731, 531] width 652 height 50
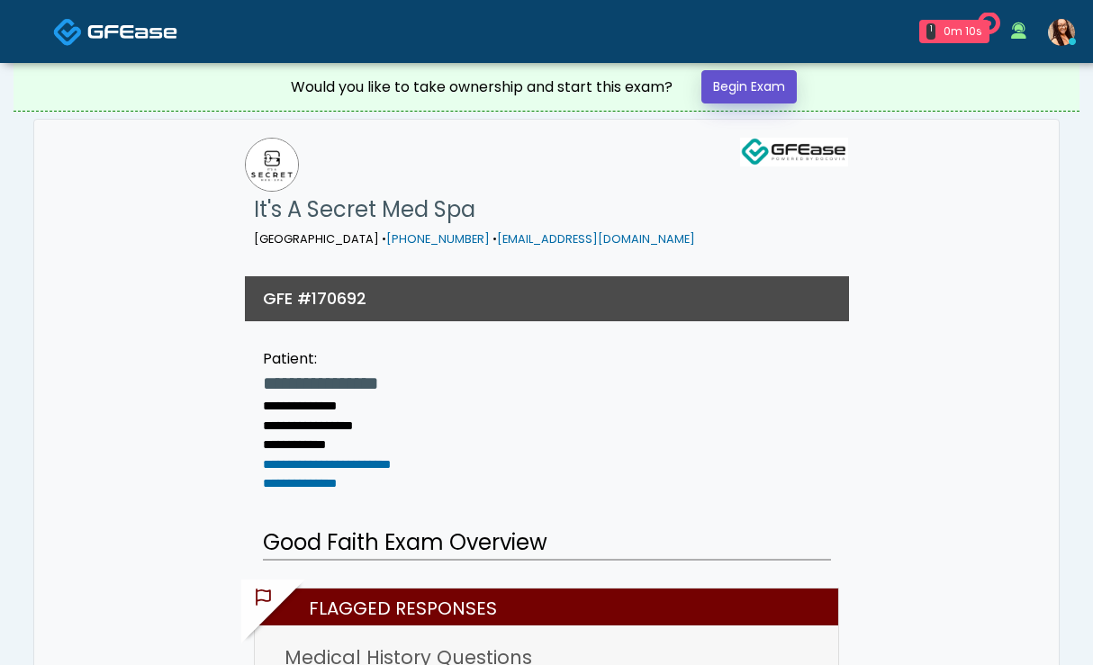
click at [765, 76] on link "Begin Exam" at bounding box center [748, 86] width 95 height 33
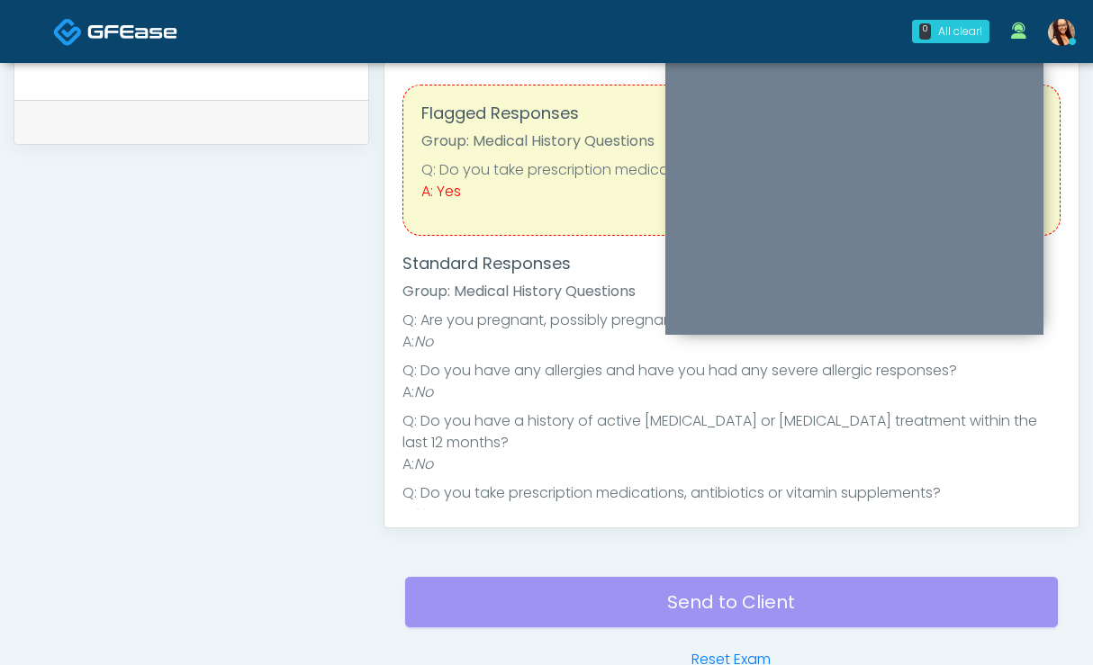
scroll to position [842, 0]
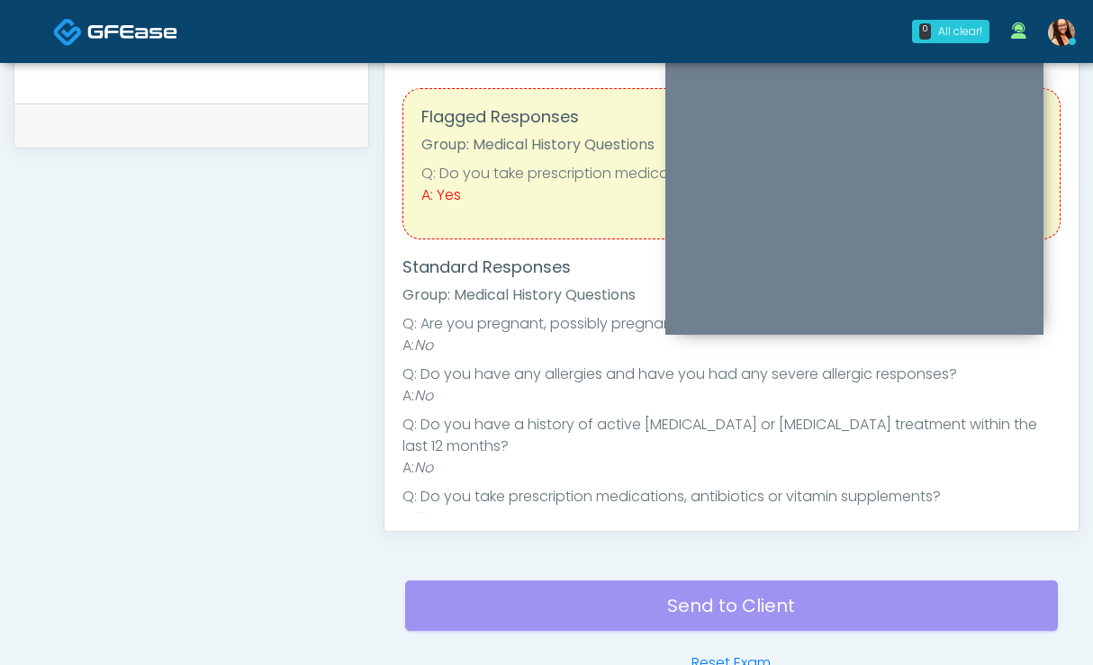
click at [451, 211] on div "Flagged Responses Group: Medical History Questions Q: Do you take prescription …" at bounding box center [731, 163] width 658 height 151
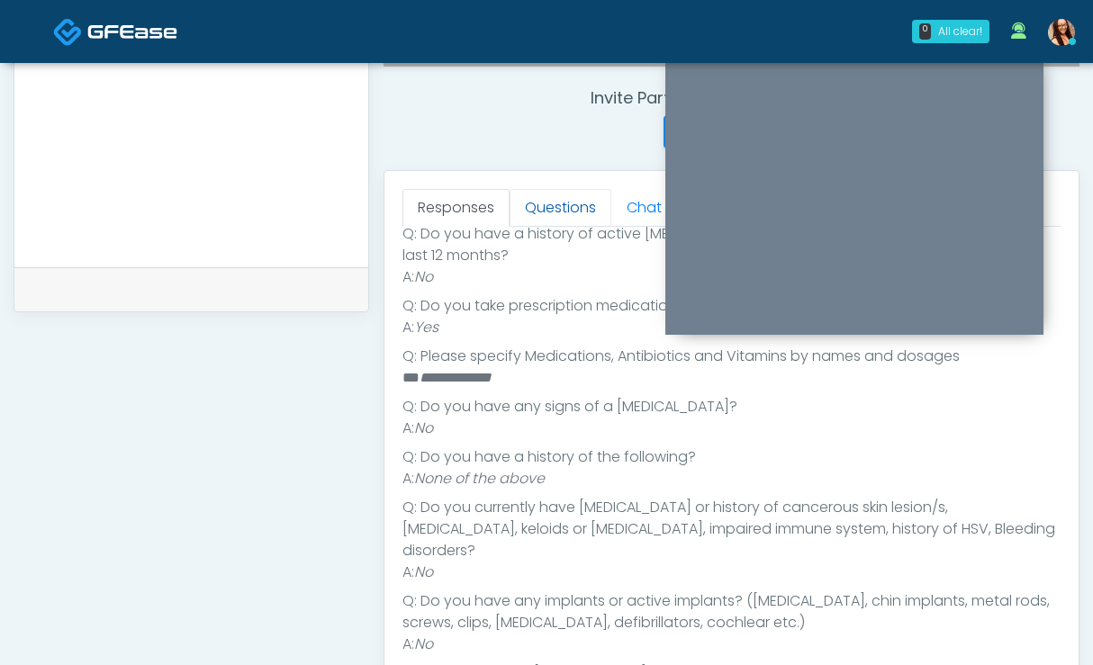
scroll to position [690, 0]
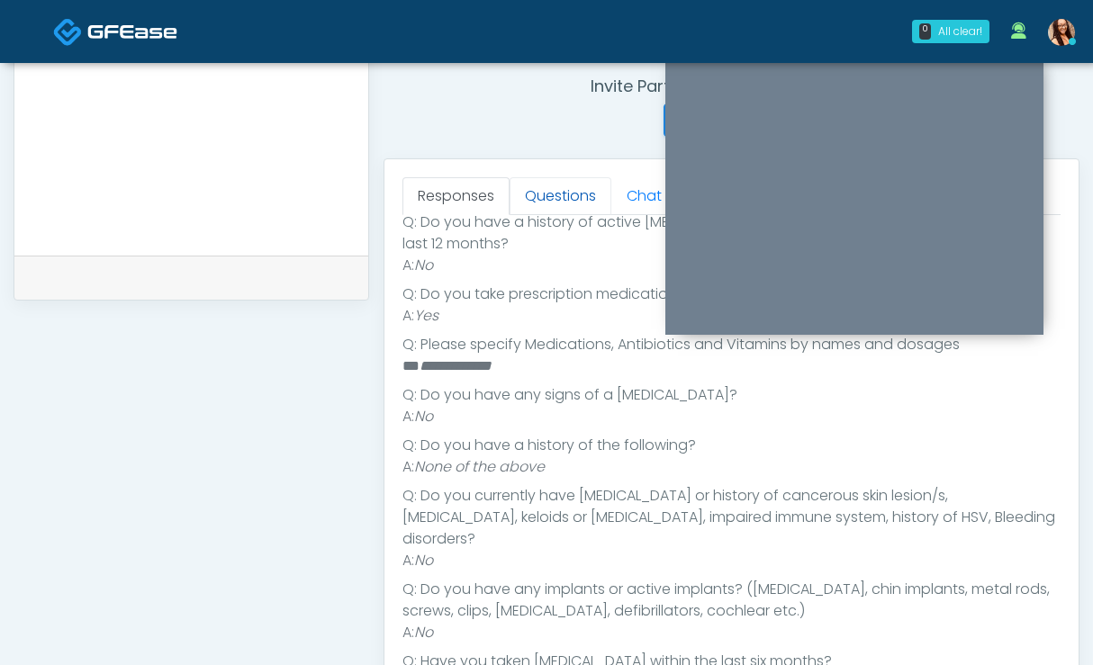
click at [553, 193] on link "Questions" at bounding box center [560, 196] width 102 height 38
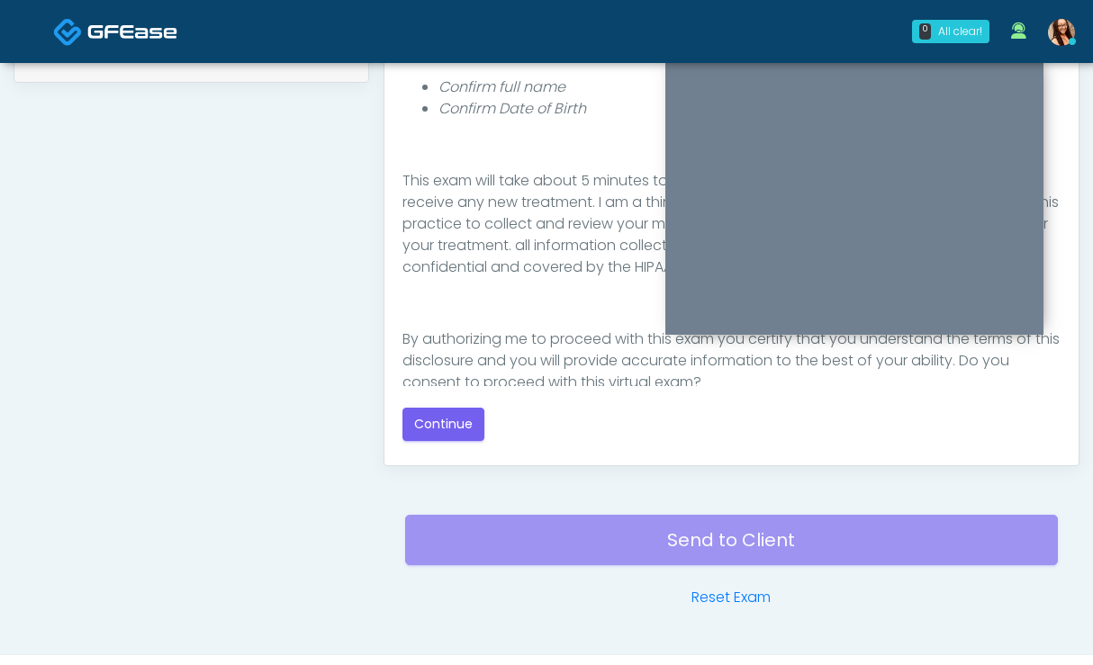
scroll to position [184, 0]
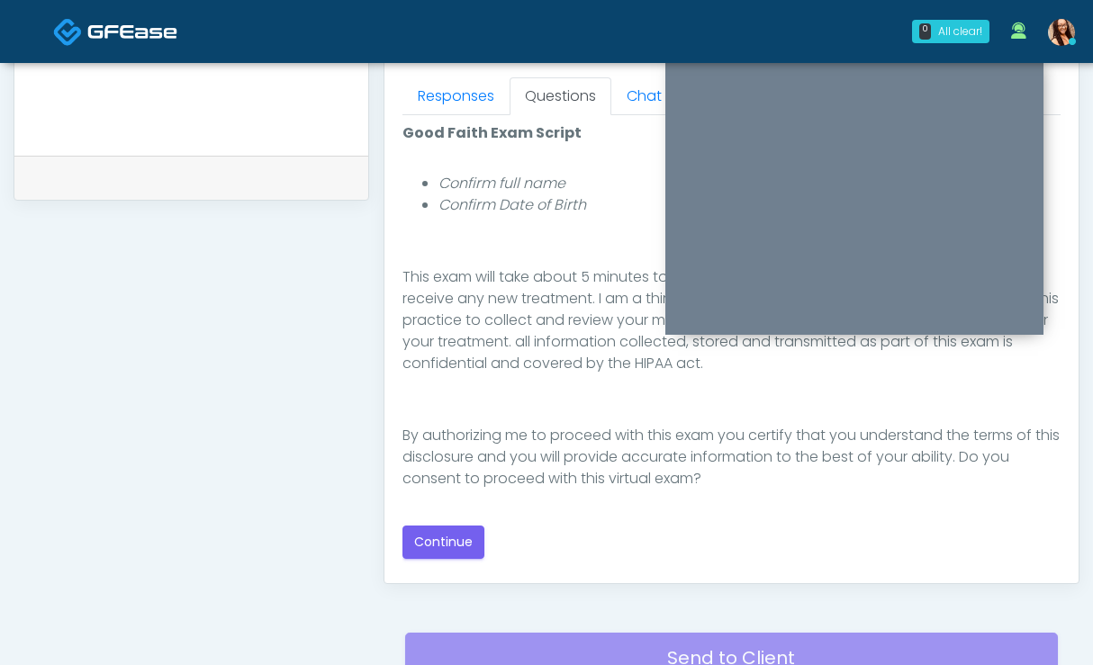
scroll to position [792, 0]
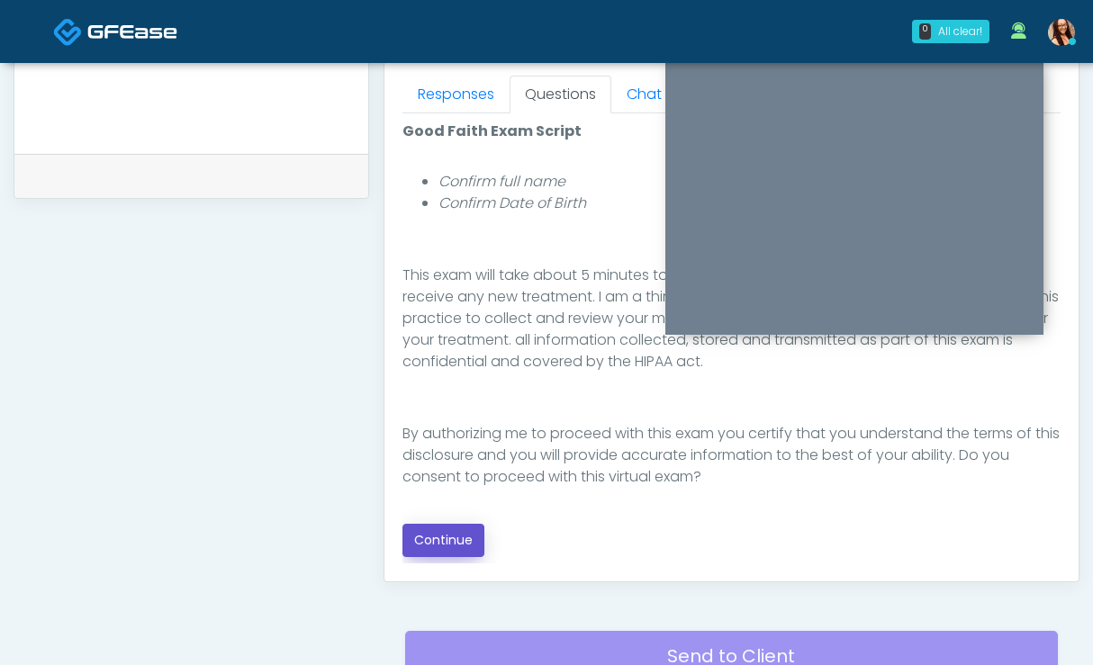
click at [457, 537] on button "Continue" at bounding box center [443, 540] width 82 height 33
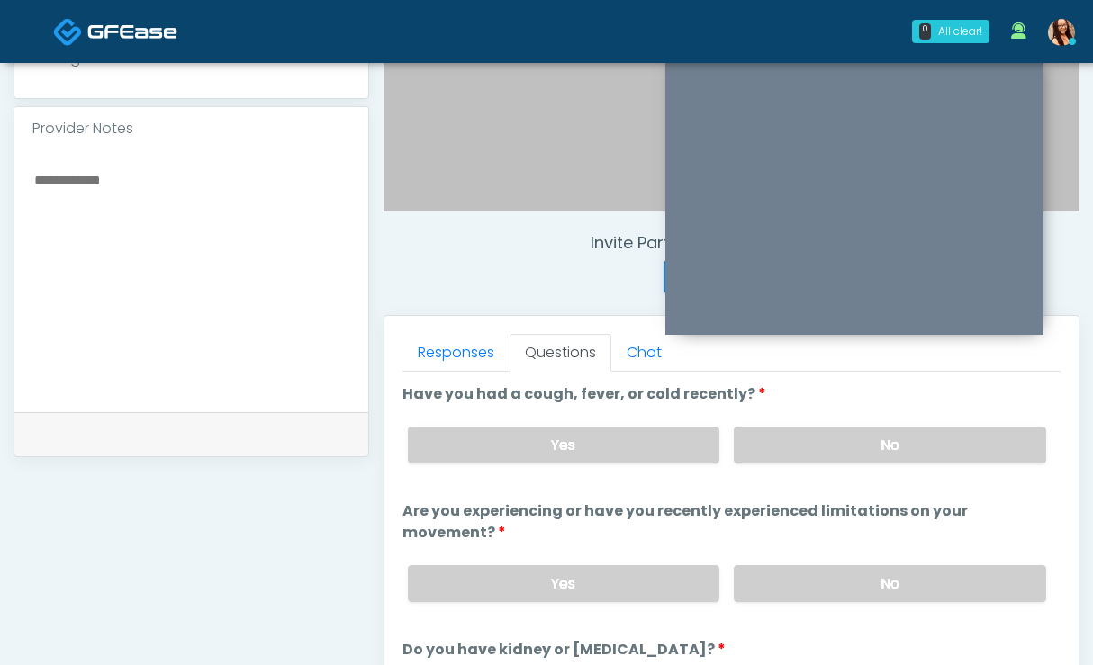
scroll to position [500, 0]
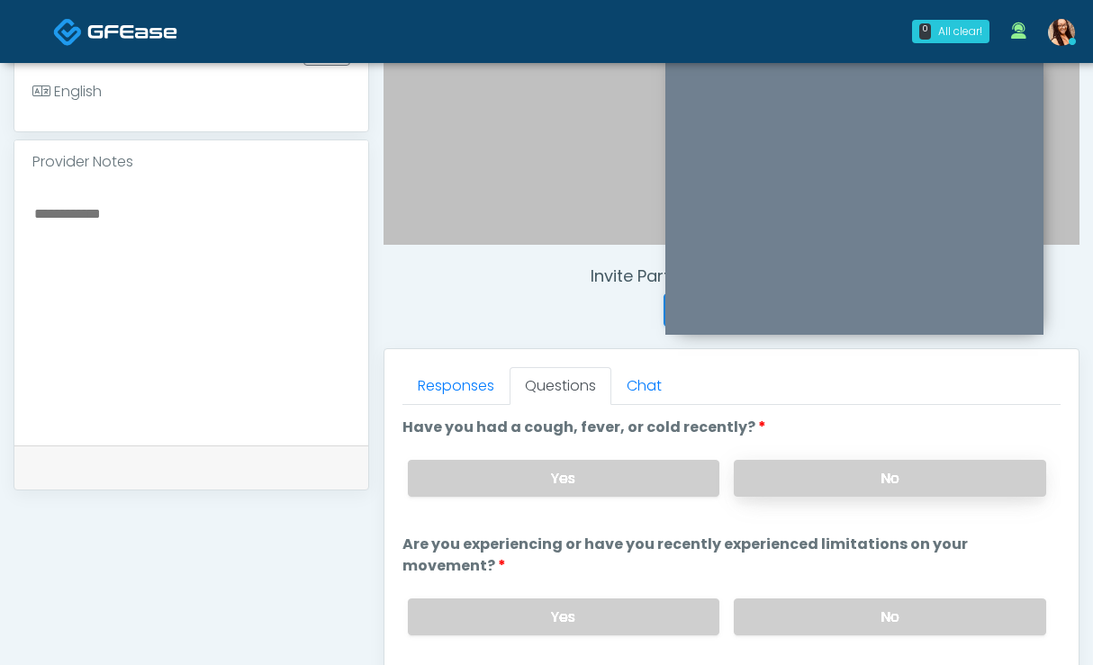
click at [800, 486] on label "No" at bounding box center [889, 478] width 312 height 37
click at [837, 611] on label "No" at bounding box center [889, 616] width 312 height 37
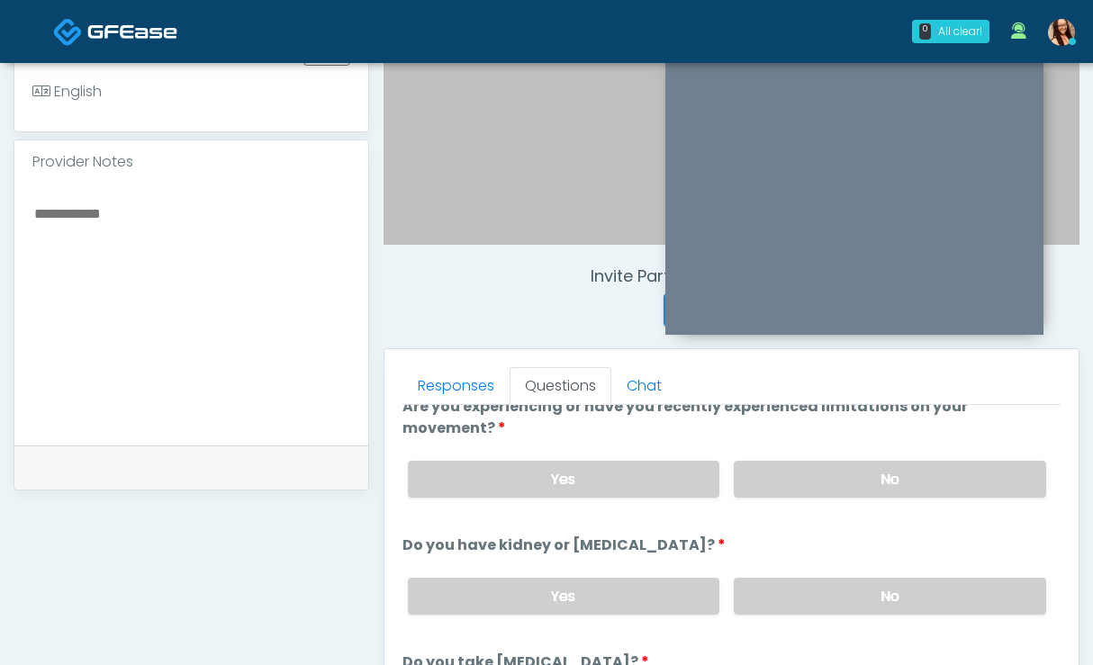
scroll to position [144, 0]
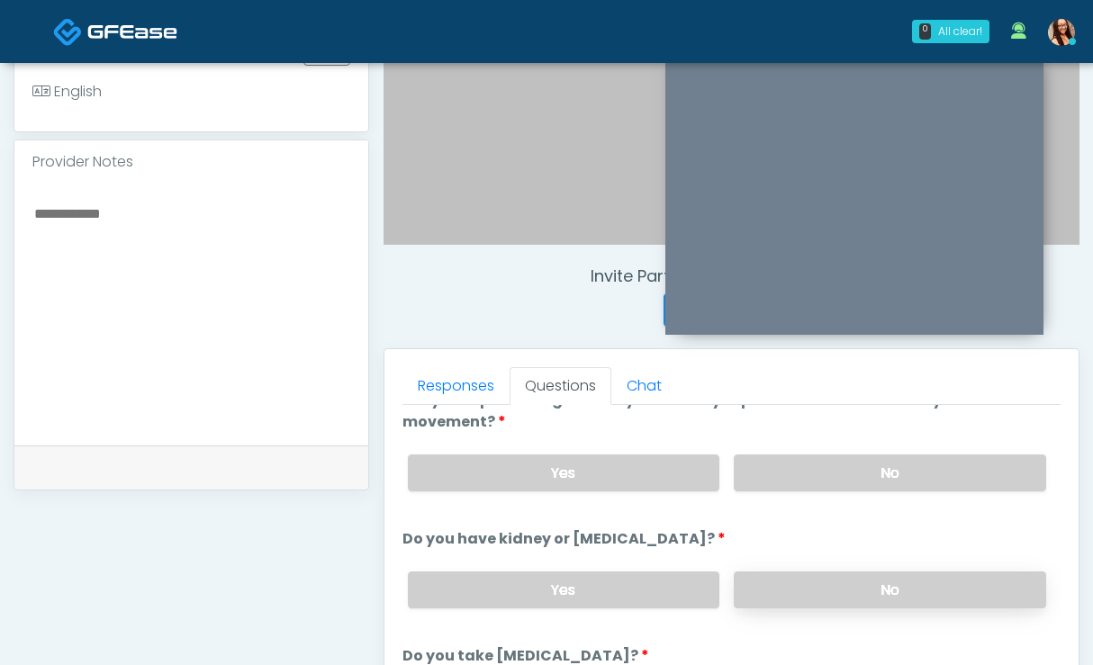
click at [881, 595] on label "No" at bounding box center [889, 589] width 312 height 37
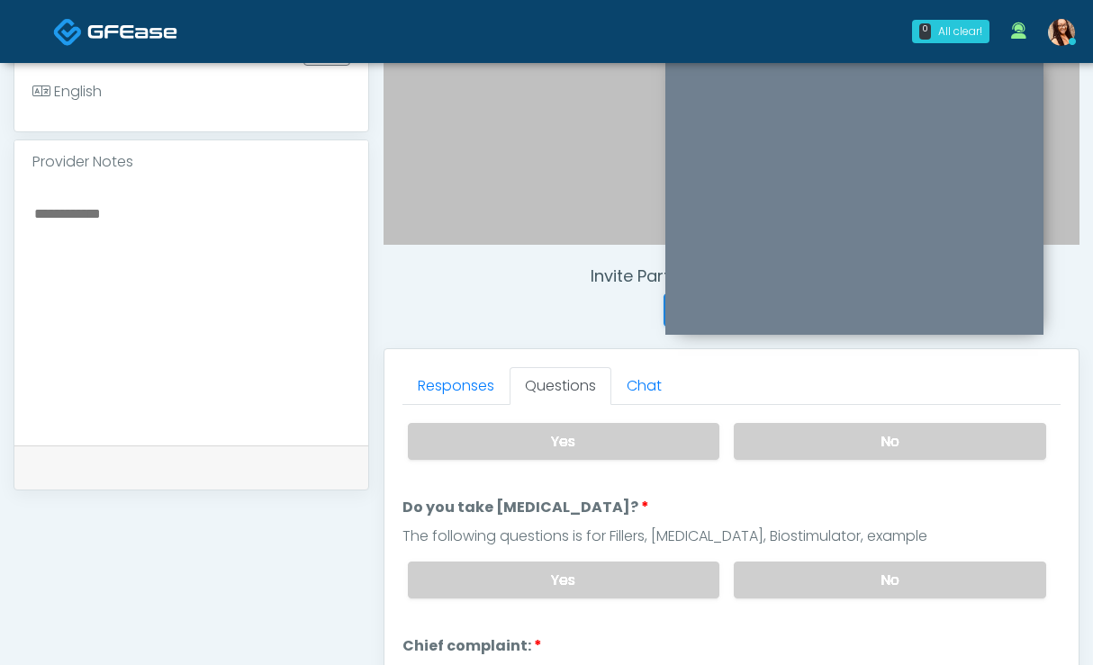
scroll to position [293, 0]
click at [871, 561] on div "Yes No" at bounding box center [726, 579] width 667 height 66
click at [863, 569] on label "No" at bounding box center [889, 579] width 312 height 37
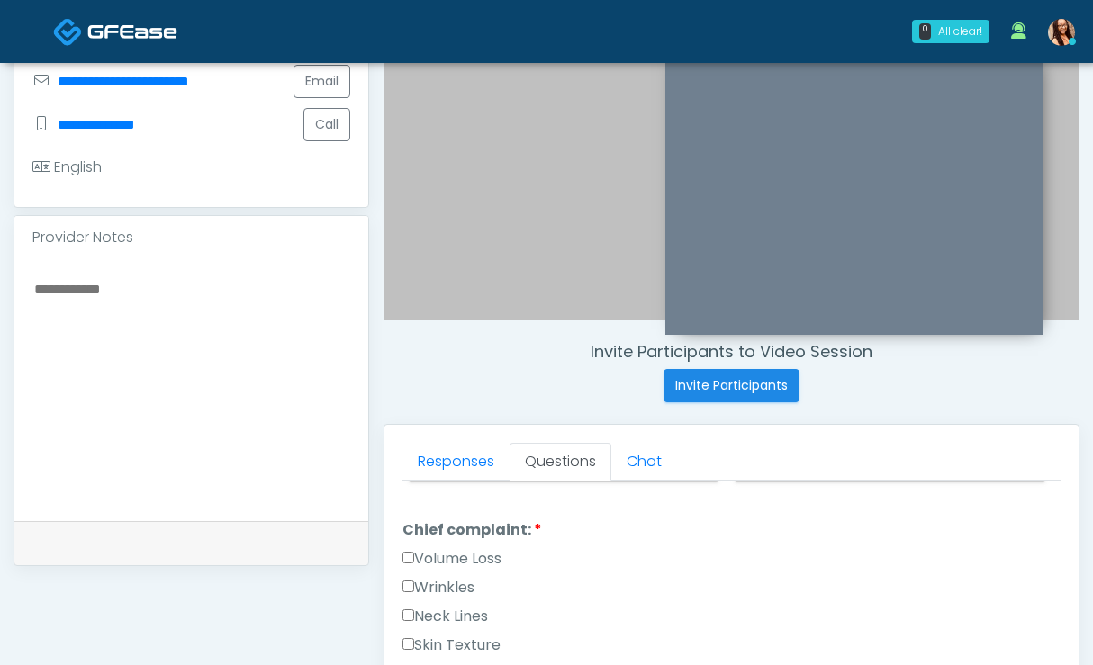
scroll to position [485, 0]
click at [469, 337] on div "Invite Participants to Video Session Invite Participants Responses Questions Ch…" at bounding box center [724, 405] width 710 height 1372
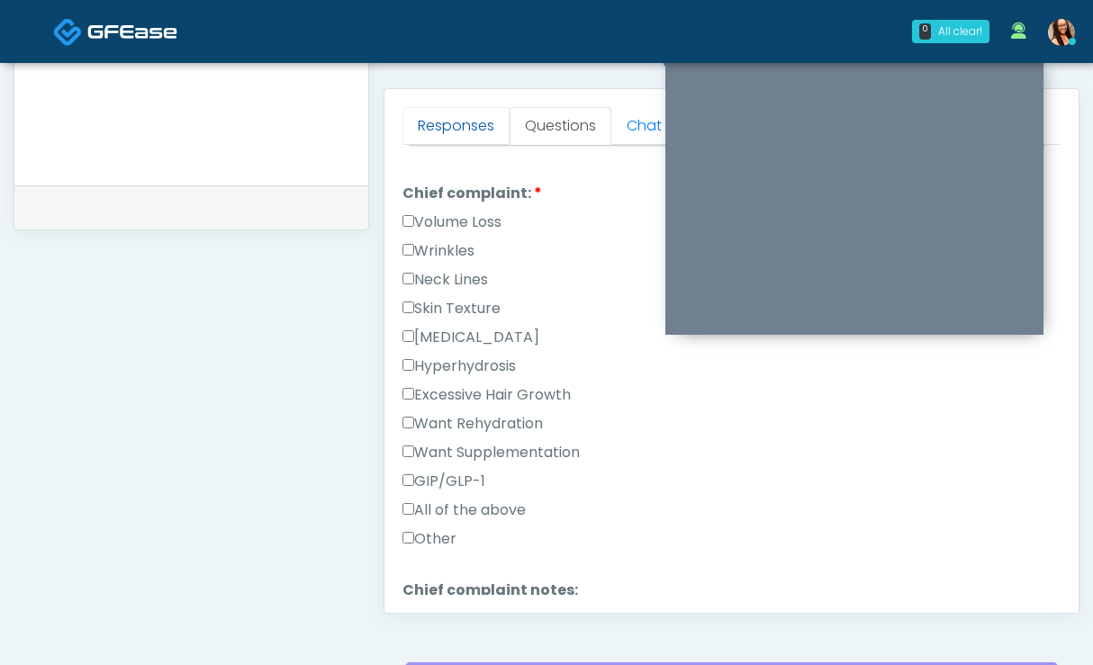
scroll to position [764, 0]
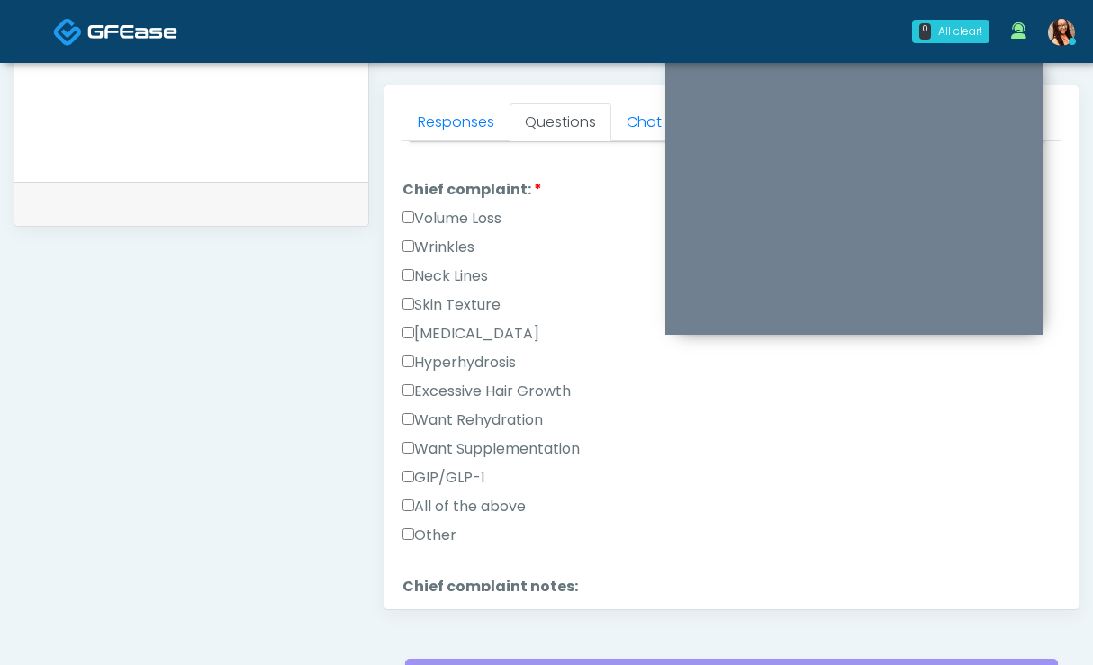
click at [462, 211] on label "Volume Loss" at bounding box center [451, 219] width 99 height 22
click at [451, 240] on label "Wrinkles" at bounding box center [438, 248] width 72 height 22
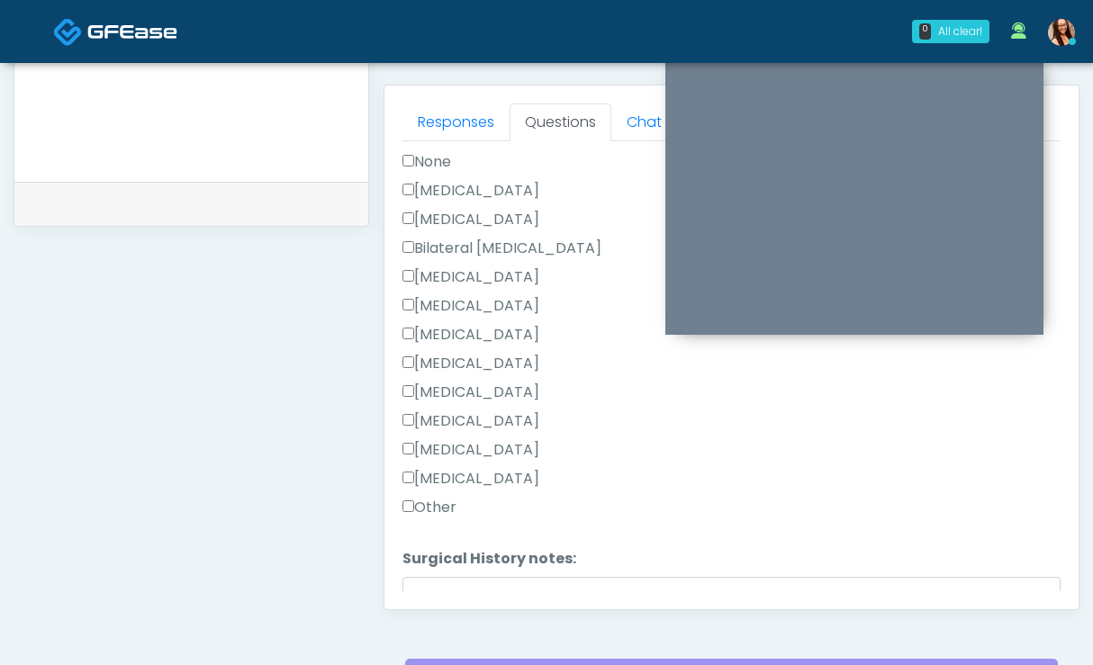
scroll to position [1131, 0]
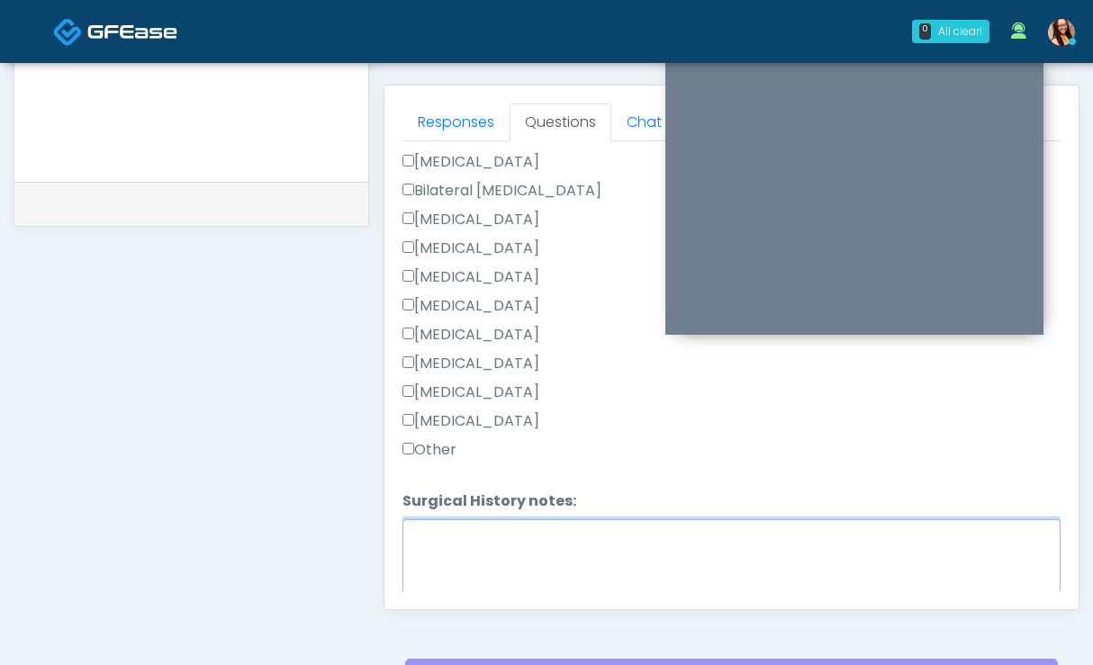
click at [466, 532] on textarea "Surgical History notes:" at bounding box center [731, 557] width 658 height 77
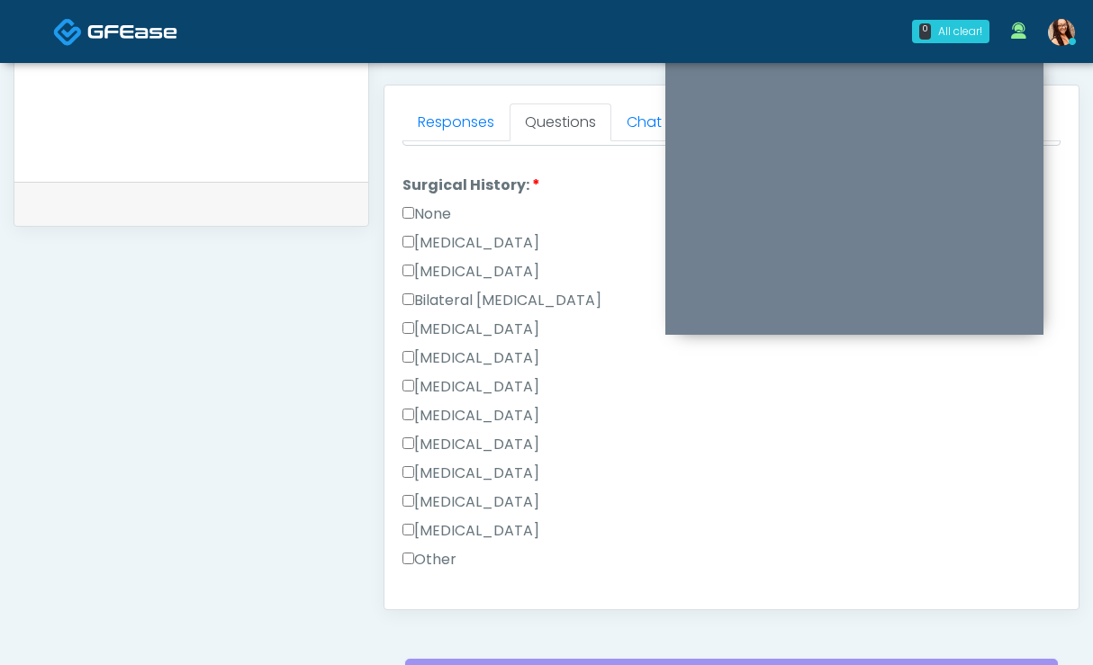
scroll to position [1018, 0]
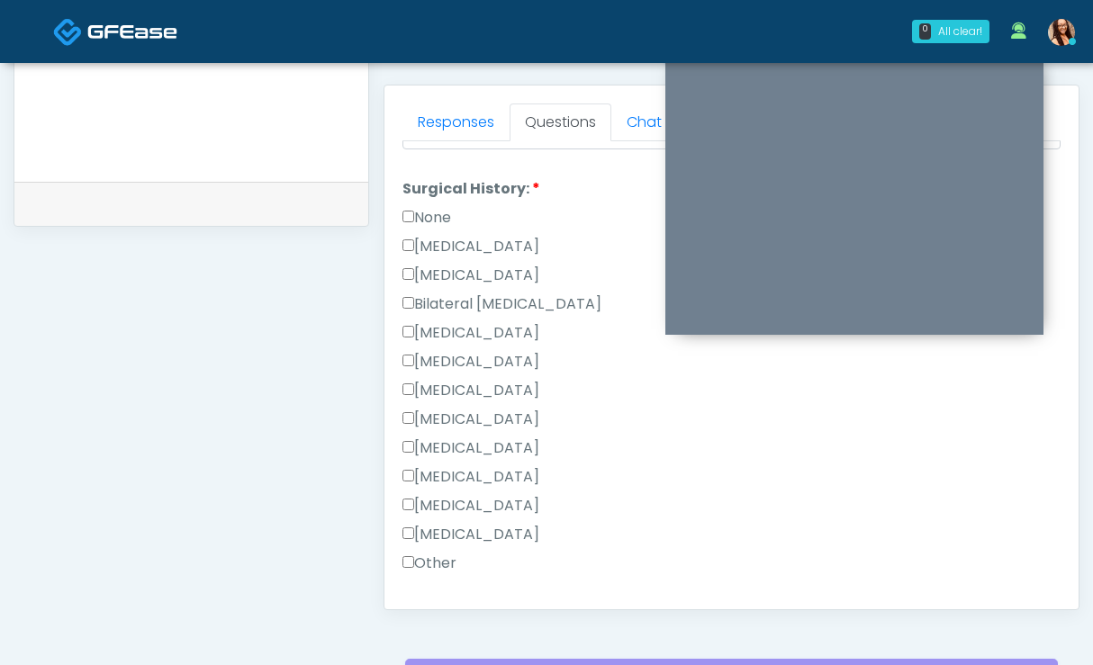
click at [504, 243] on label "[MEDICAL_DATA]" at bounding box center [470, 247] width 137 height 22
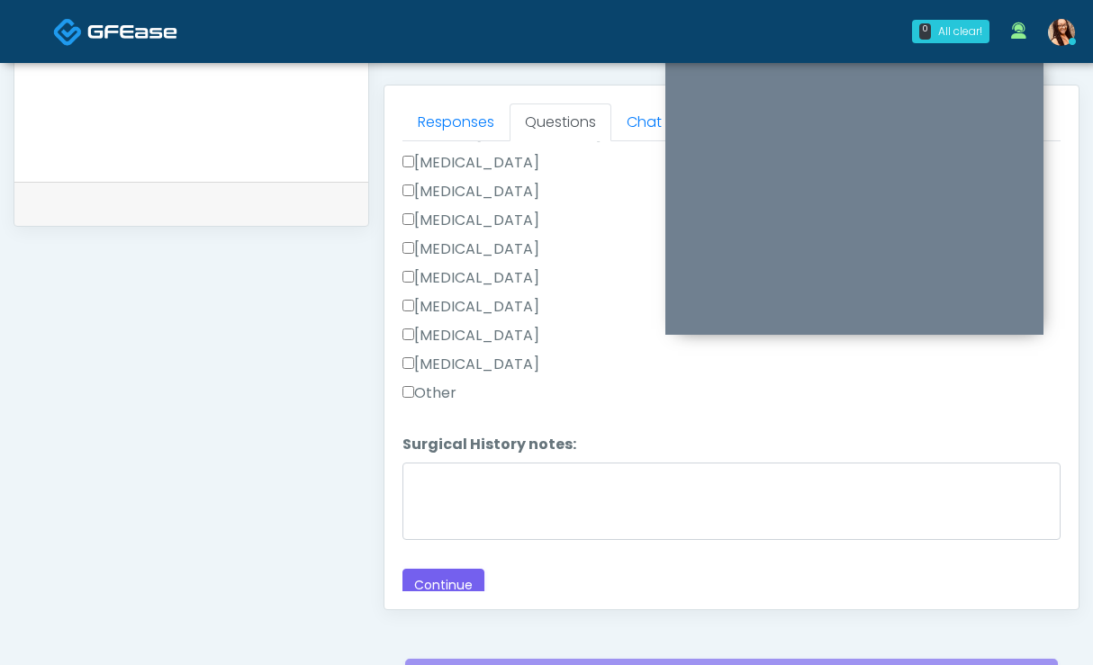
scroll to position [1194, 0]
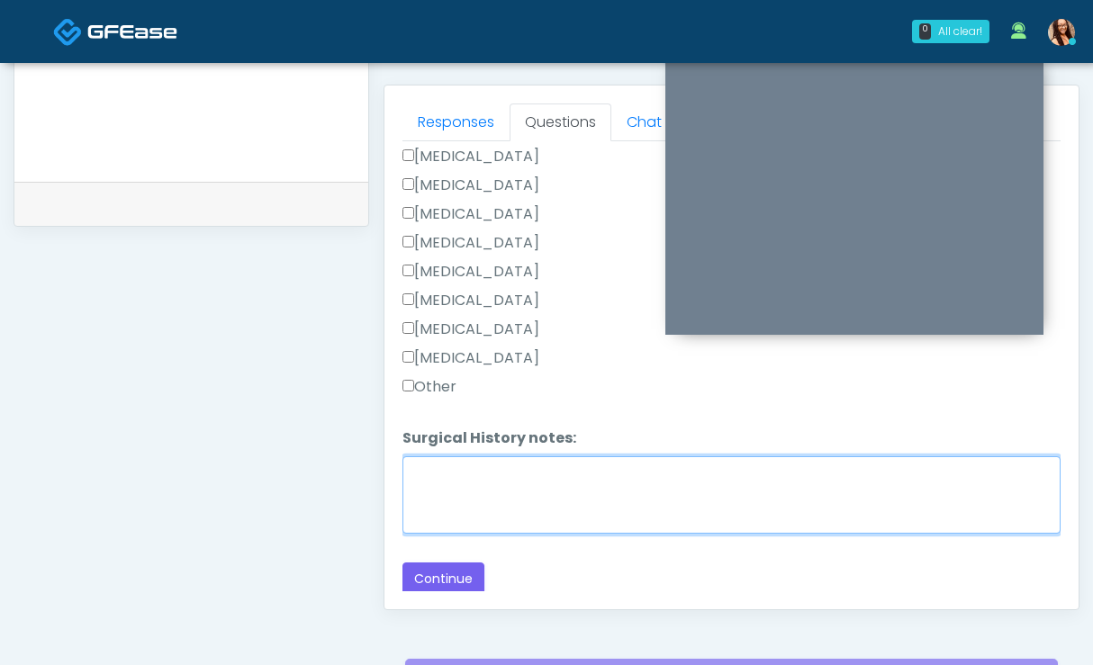
drag, startPoint x: 512, startPoint y: 472, endPoint x: 504, endPoint y: 451, distance: 22.2
click at [509, 466] on textarea "Surgical History notes:" at bounding box center [731, 494] width 658 height 77
type textarea "**********"
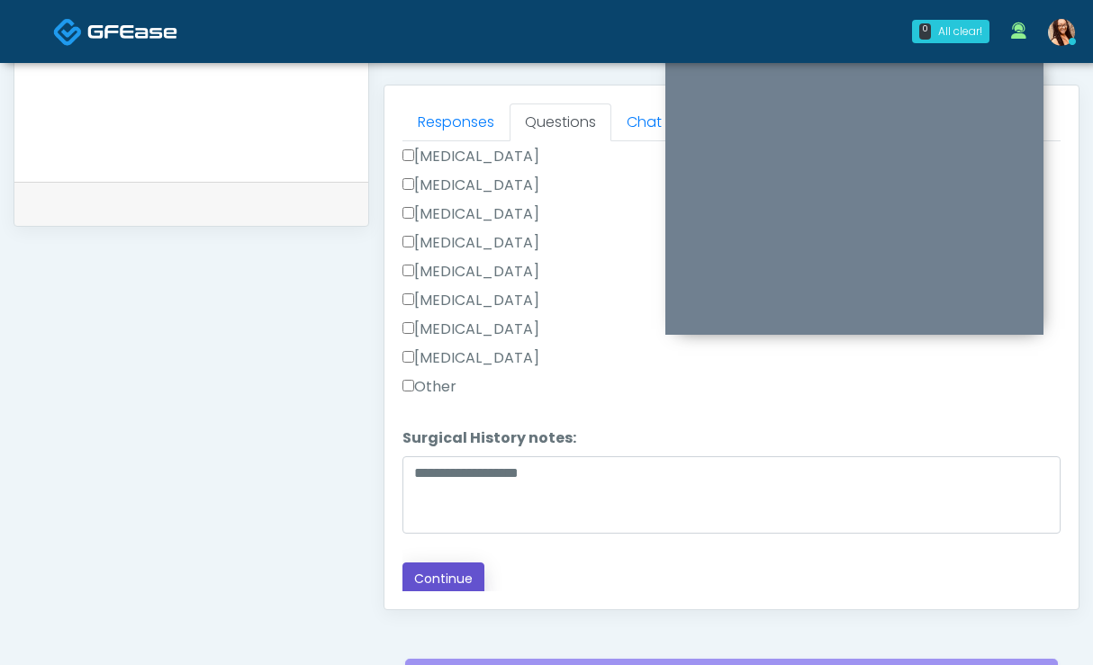
click at [435, 565] on button "Continue" at bounding box center [443, 578] width 82 height 33
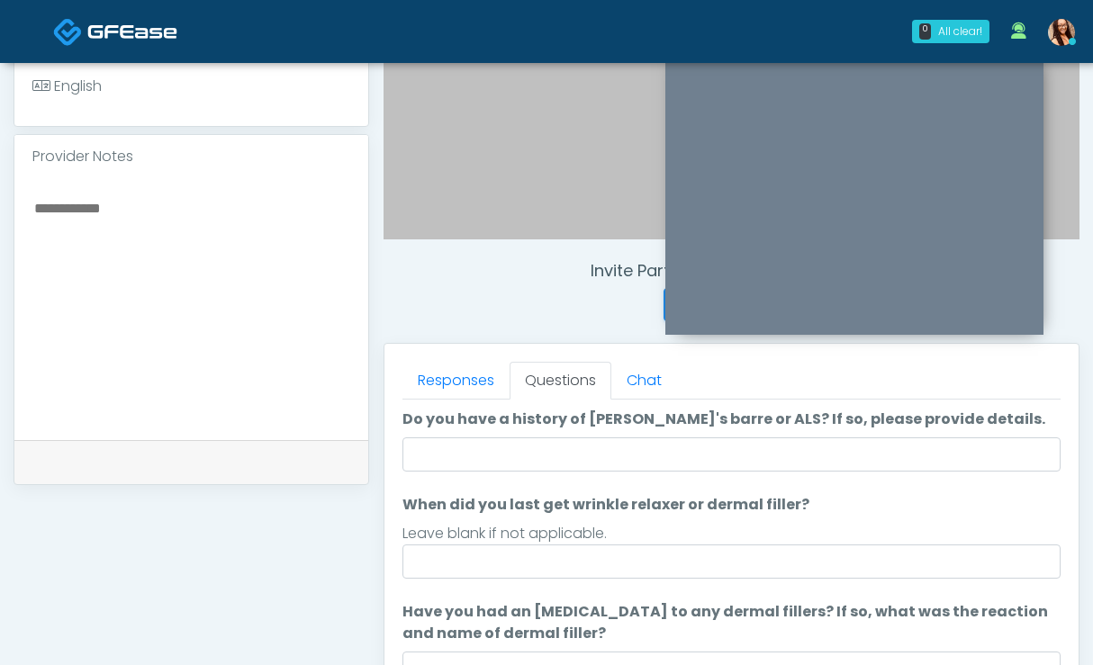
scroll to position [67, 0]
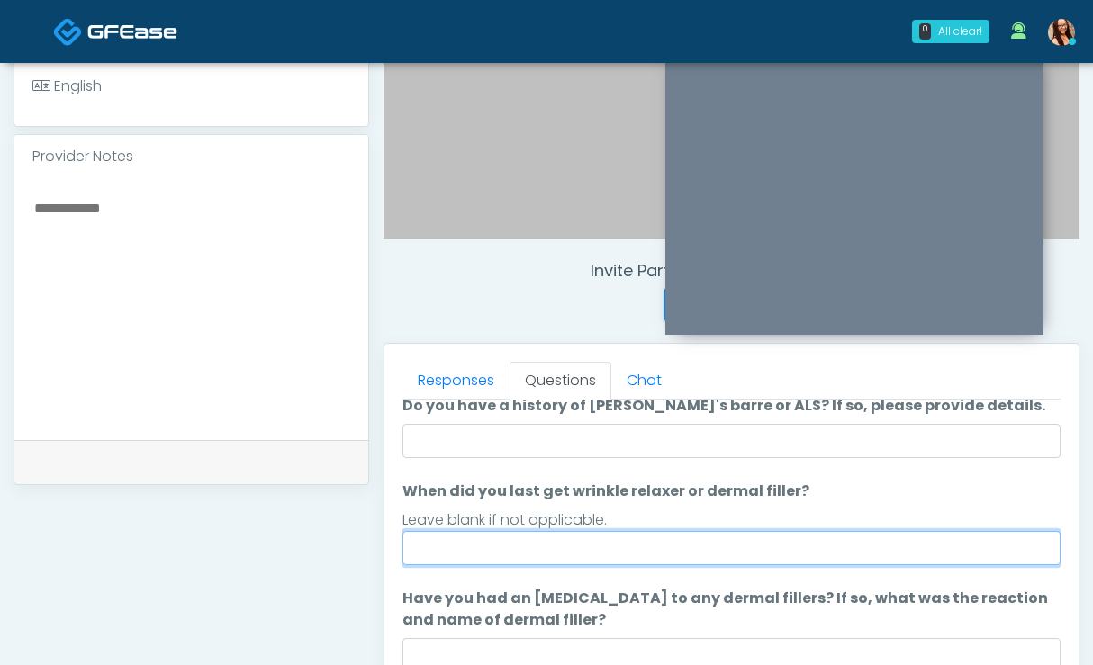
click at [544, 544] on input "When did you last get wrinkle relaxer or dermal filler?" at bounding box center [731, 548] width 658 height 34
drag, startPoint x: 448, startPoint y: 546, endPoint x: 355, endPoint y: 536, distance: 93.2
click at [356, 536] on div "**********" at bounding box center [546, 324] width 1066 height 1372
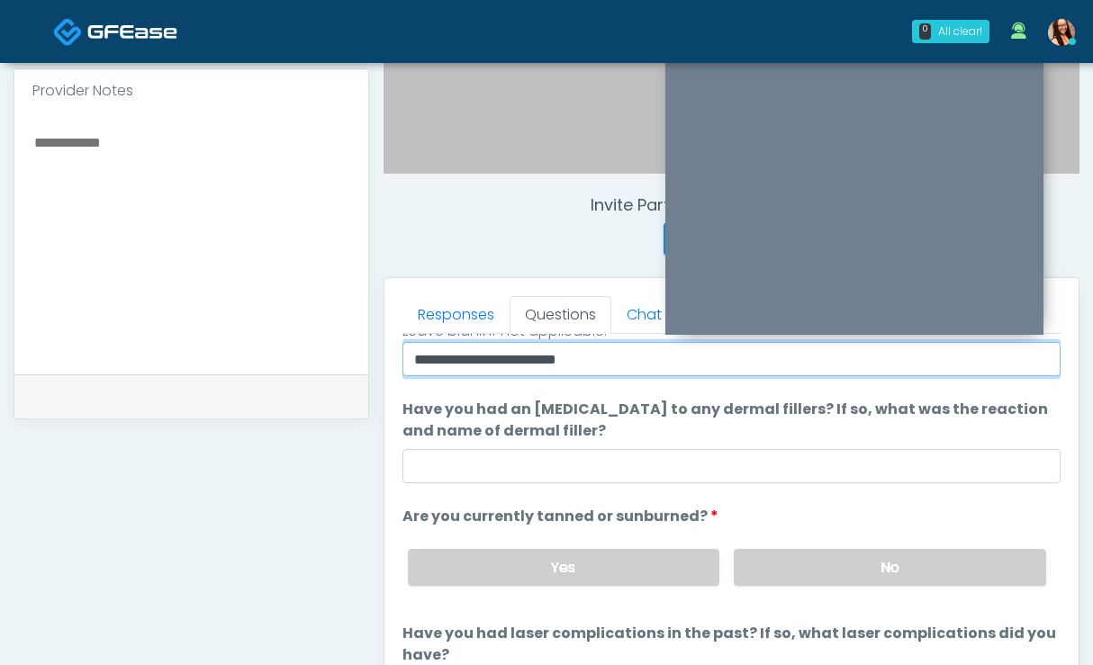
scroll to position [594, 0]
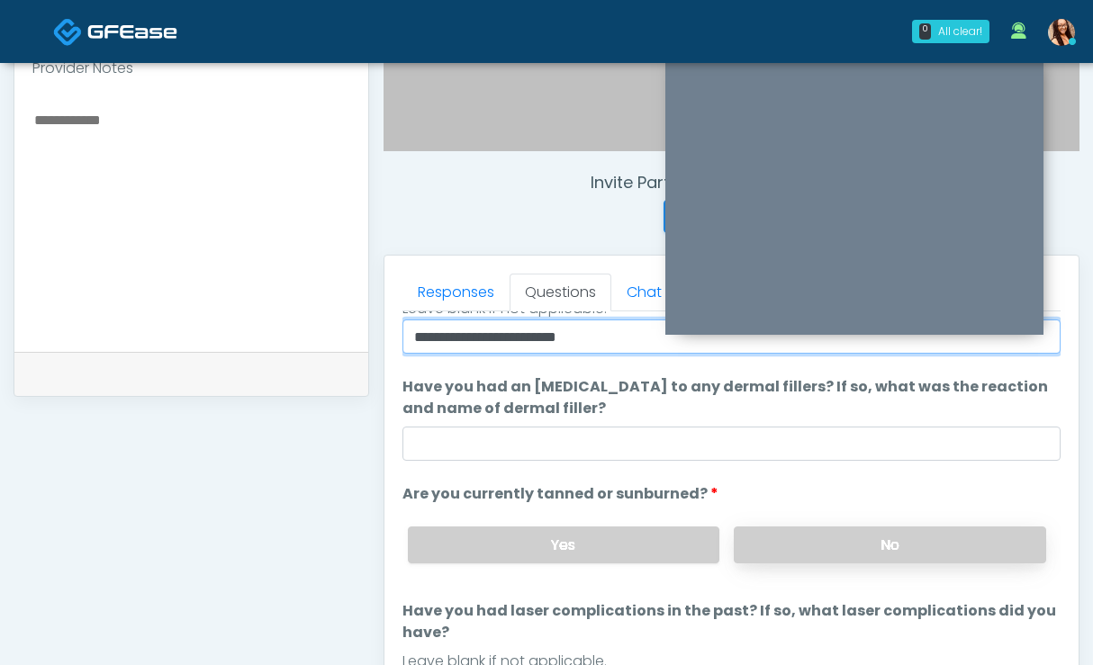
type input "**********"
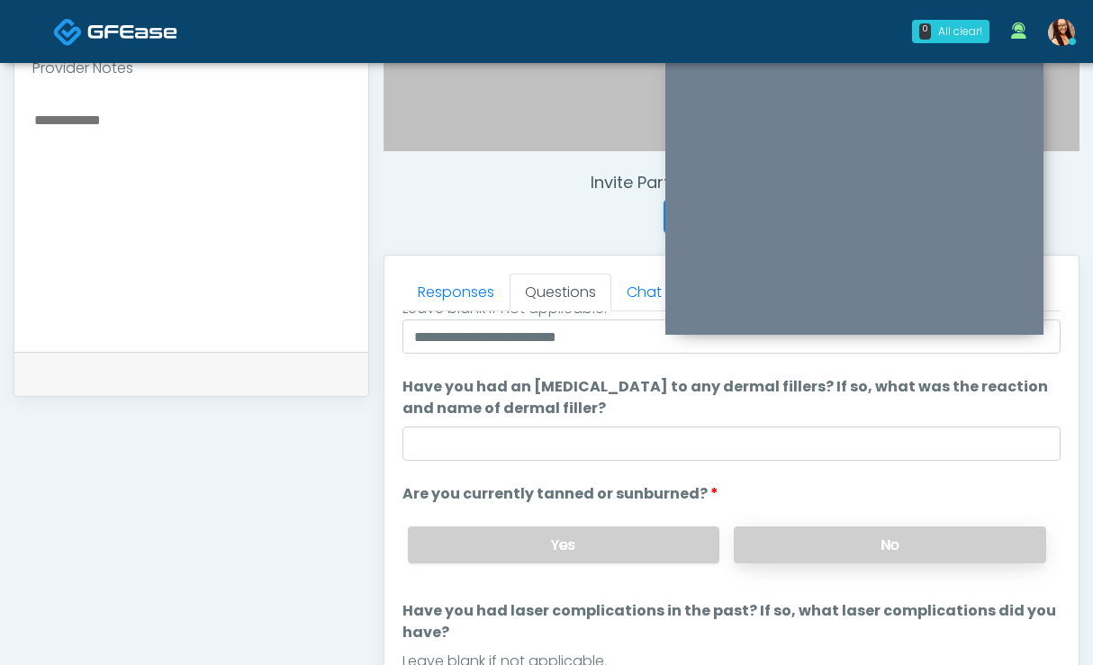
click at [806, 547] on label "No" at bounding box center [889, 544] width 312 height 37
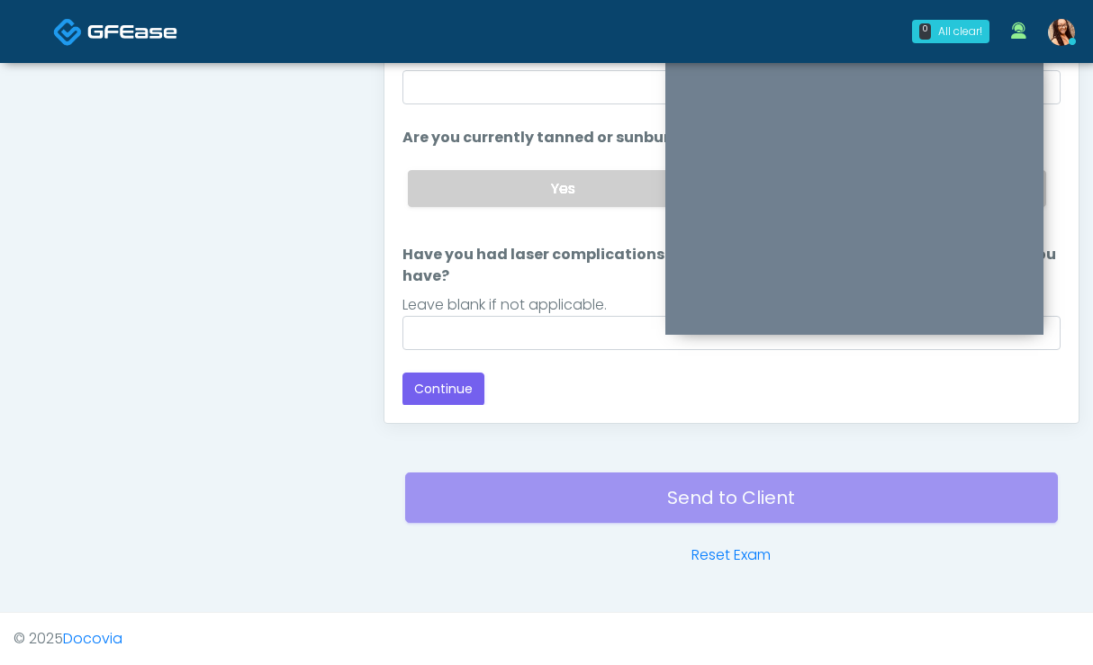
scroll to position [950, 0]
click at [429, 392] on button "Continue" at bounding box center [443, 389] width 82 height 33
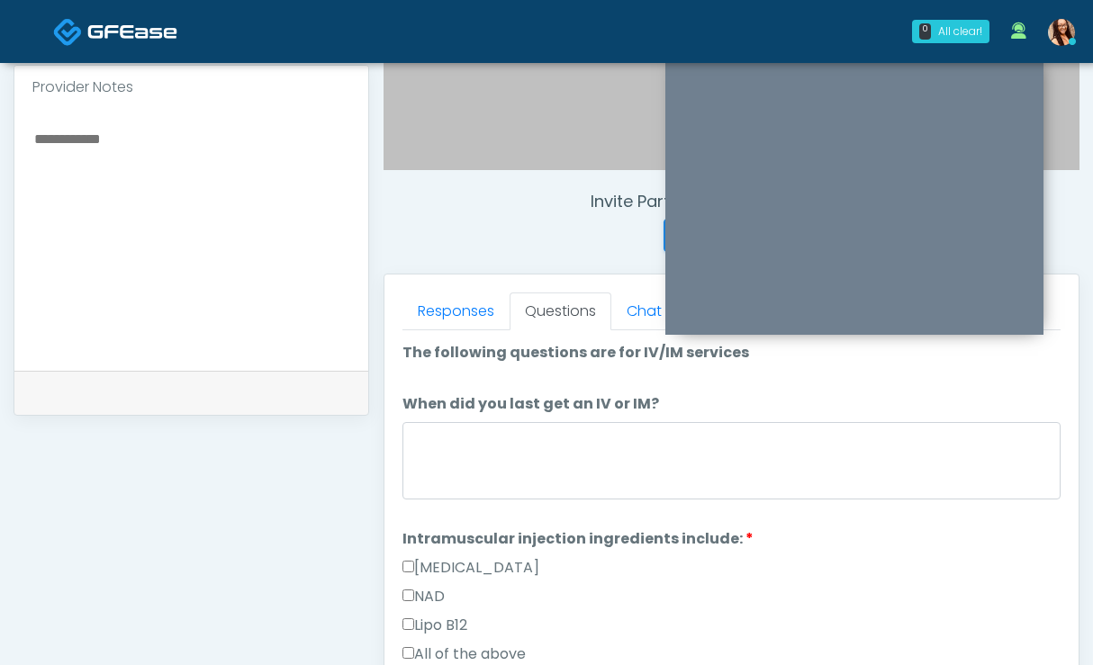
scroll to position [577, 0]
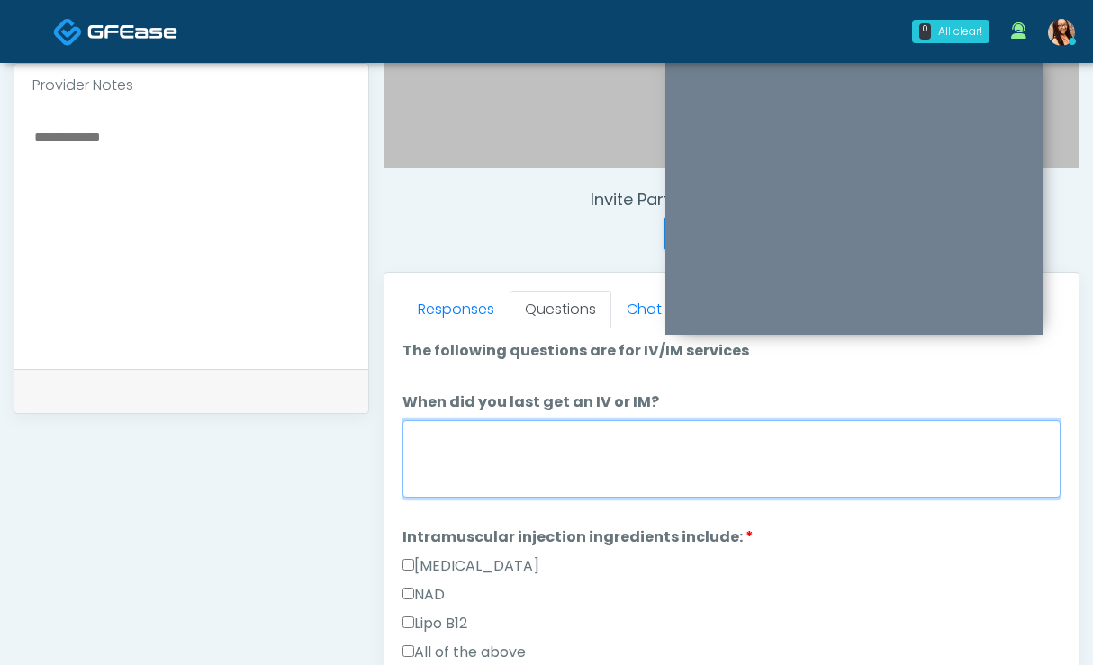
click at [558, 469] on textarea "When did you last get an IV or IM?" at bounding box center [731, 458] width 658 height 77
click at [553, 457] on textarea "When did you last get an IV or IM?" at bounding box center [731, 458] width 658 height 77
type textarea "*"
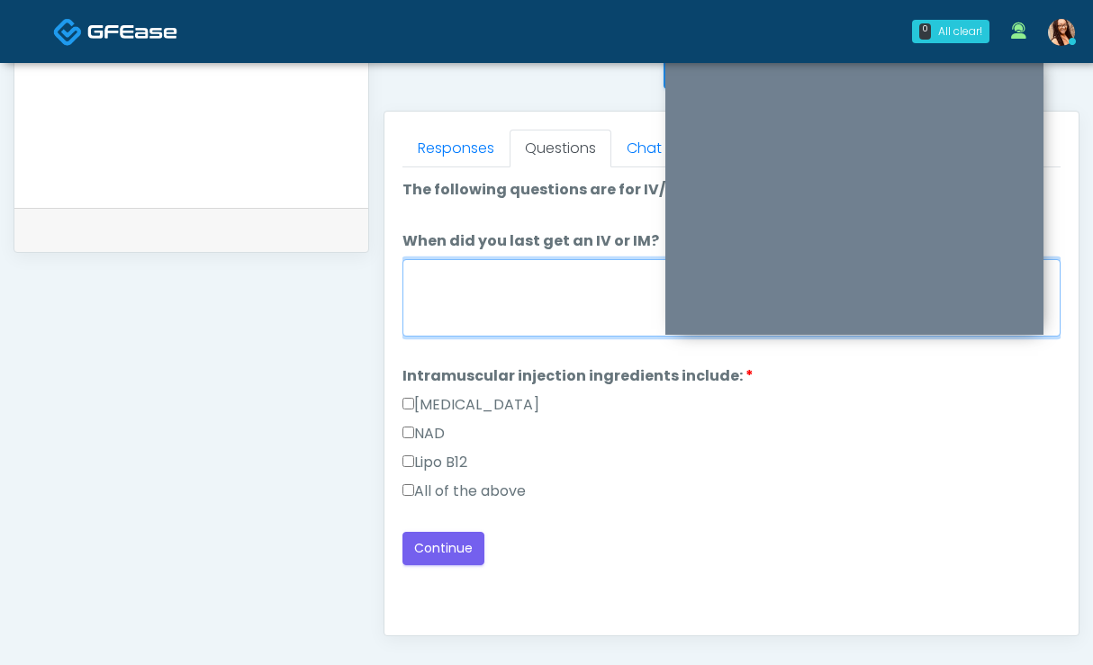
scroll to position [739, 0]
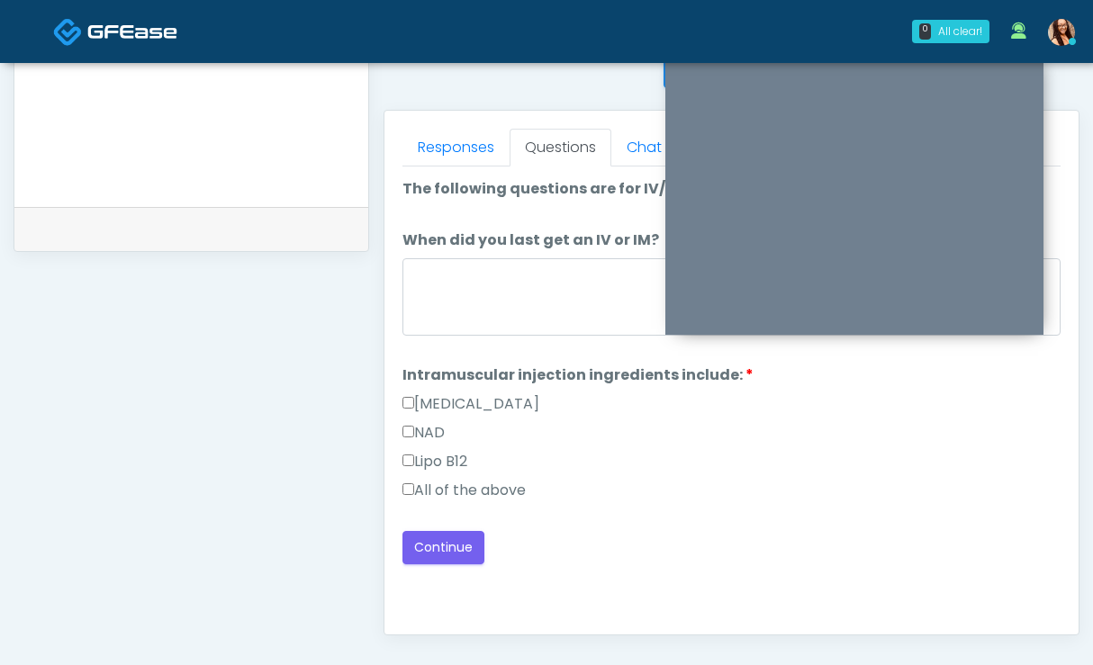
click at [505, 490] on label "All of the above" at bounding box center [463, 491] width 123 height 22
click at [431, 319] on textarea "When did you last get an IV or IM?" at bounding box center [731, 296] width 658 height 77
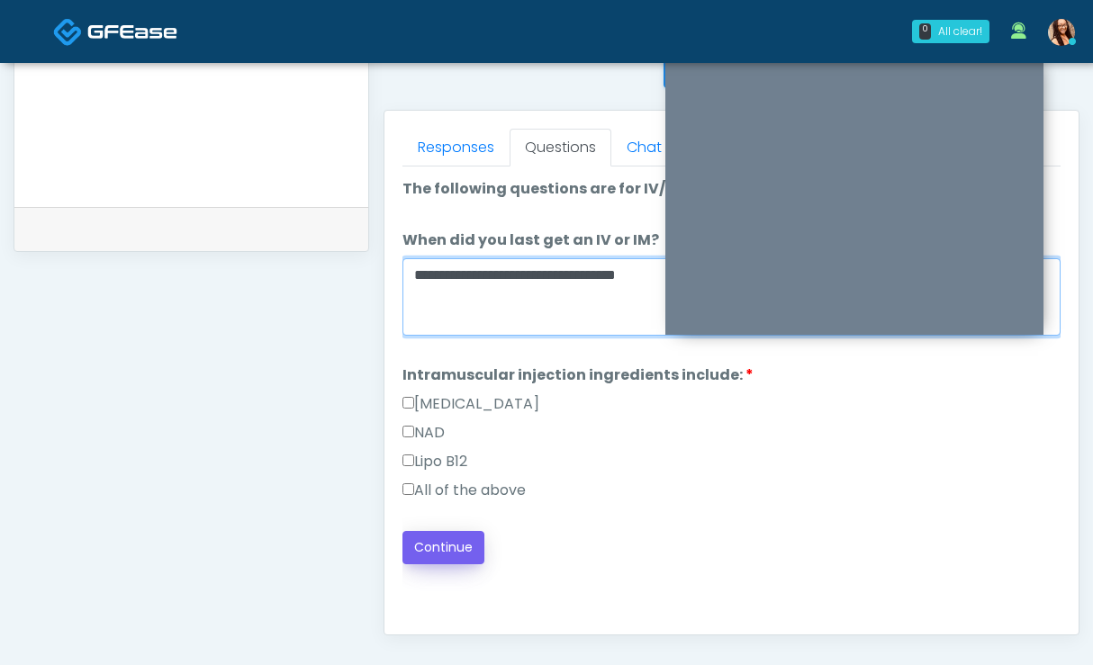
type textarea "**********"
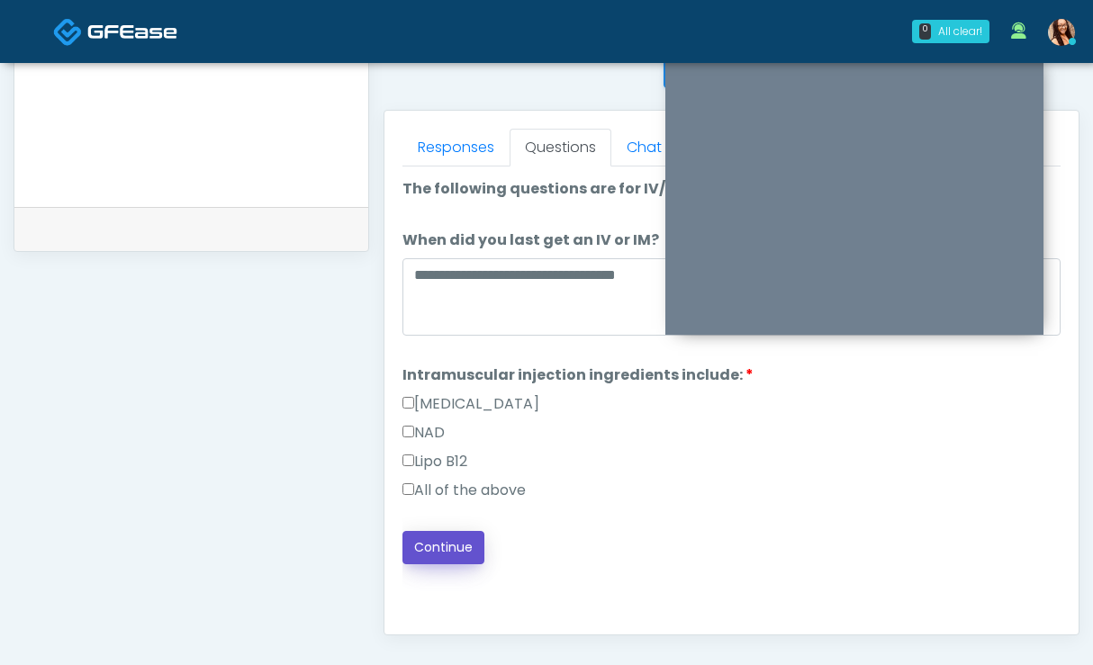
click at [430, 541] on button "Continue" at bounding box center [443, 547] width 82 height 33
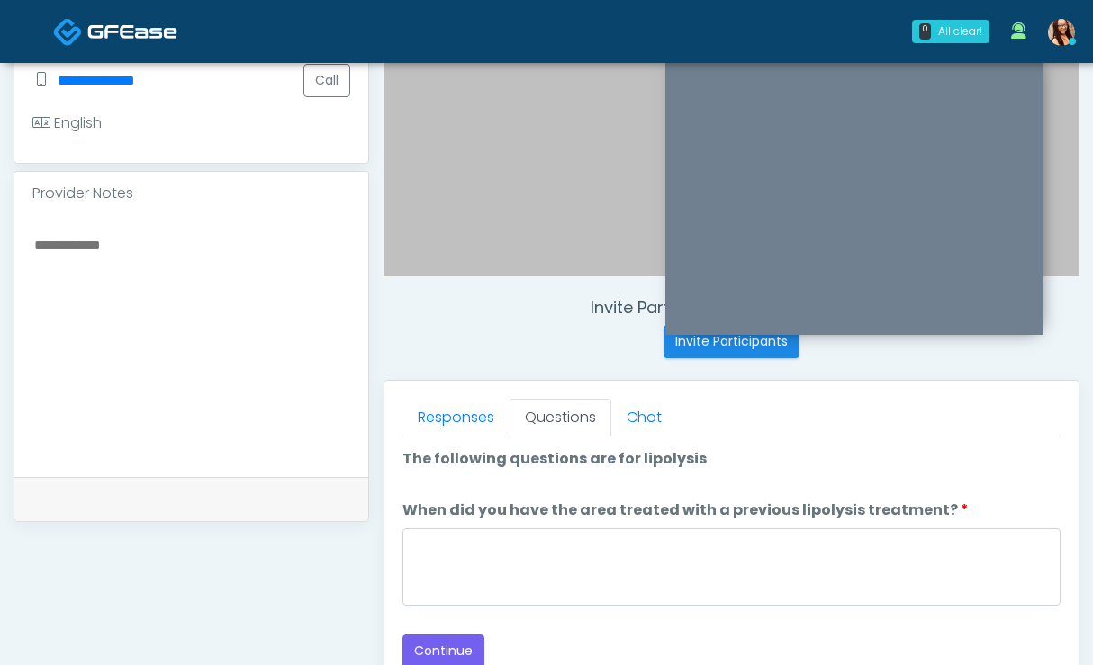
scroll to position [470, 0]
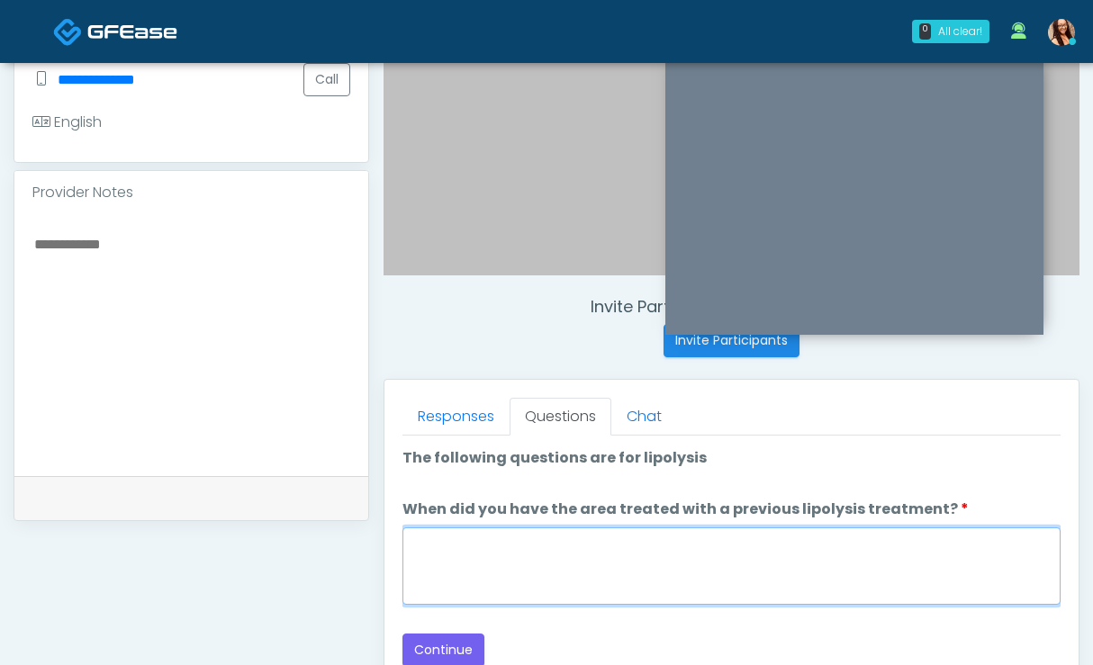
click at [565, 561] on textarea "When did you have the area treated with a previous lipolysis treatment?" at bounding box center [731, 565] width 658 height 77
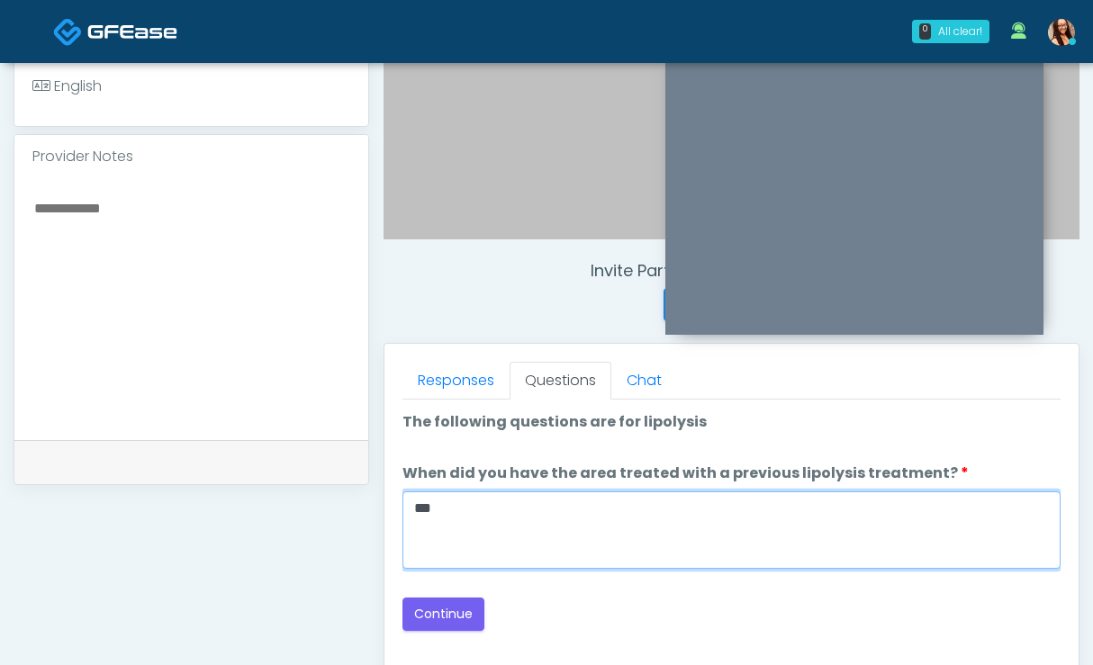
scroll to position [584, 0]
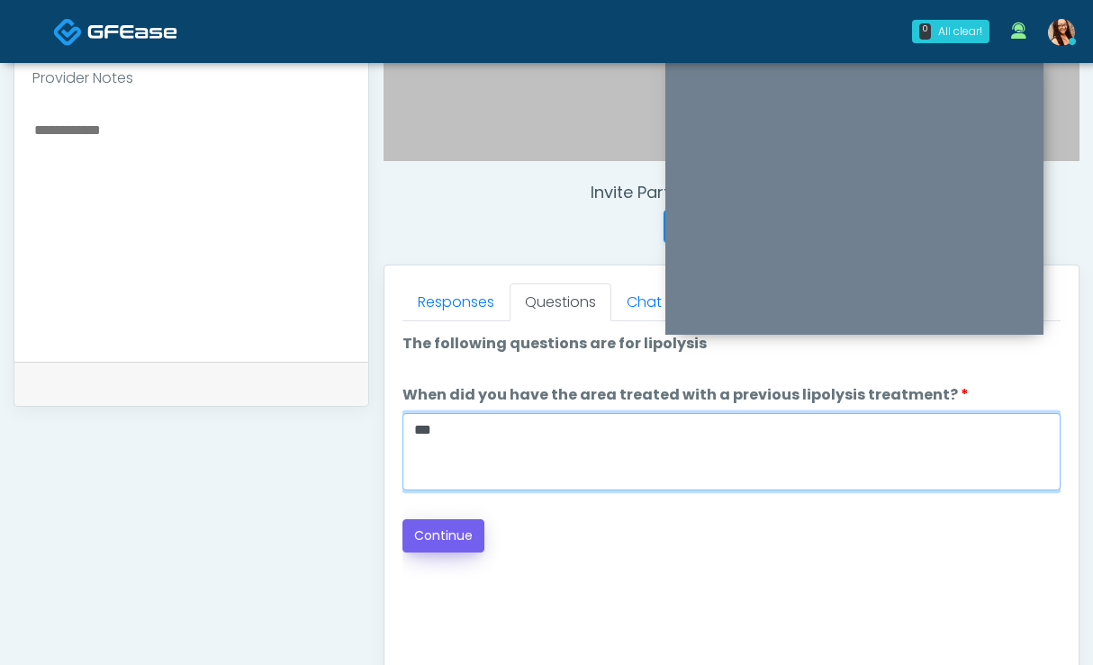
type textarea "***"
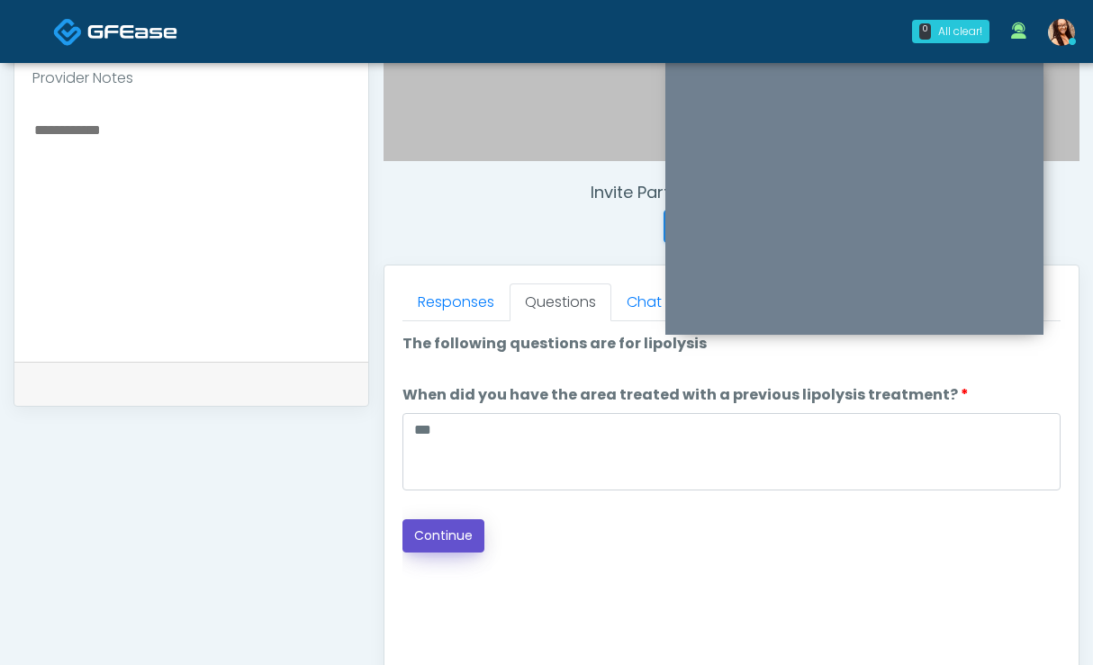
click at [416, 539] on button "Continue" at bounding box center [443, 535] width 82 height 33
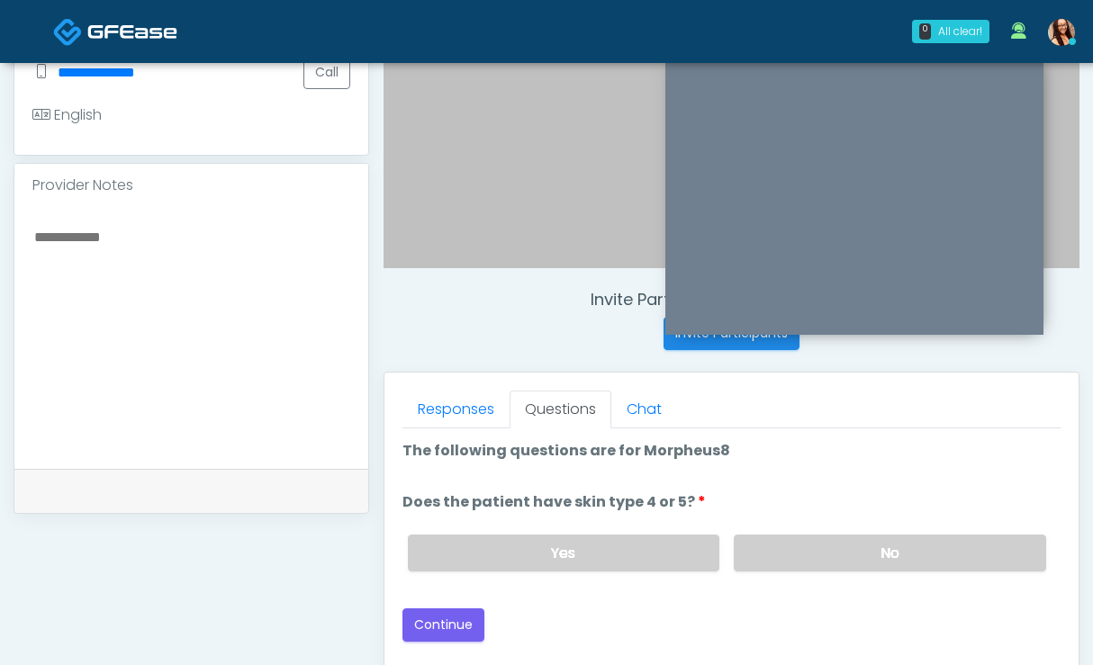
scroll to position [470, 0]
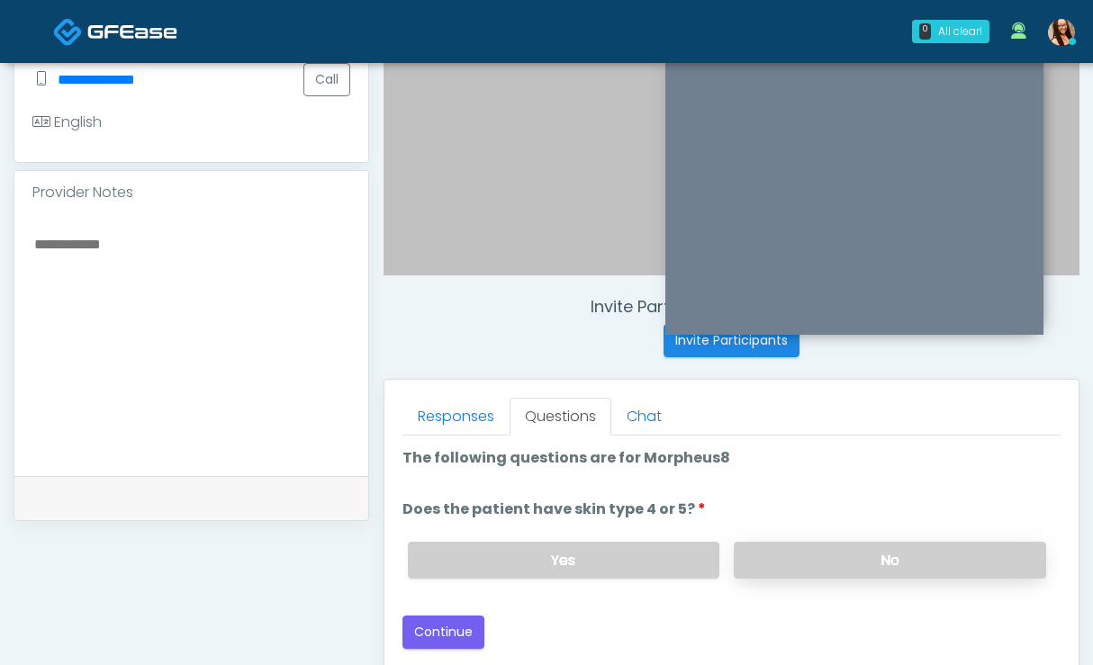
click at [794, 564] on label "No" at bounding box center [889, 560] width 312 height 37
click at [447, 631] on button "Continue" at bounding box center [443, 632] width 82 height 33
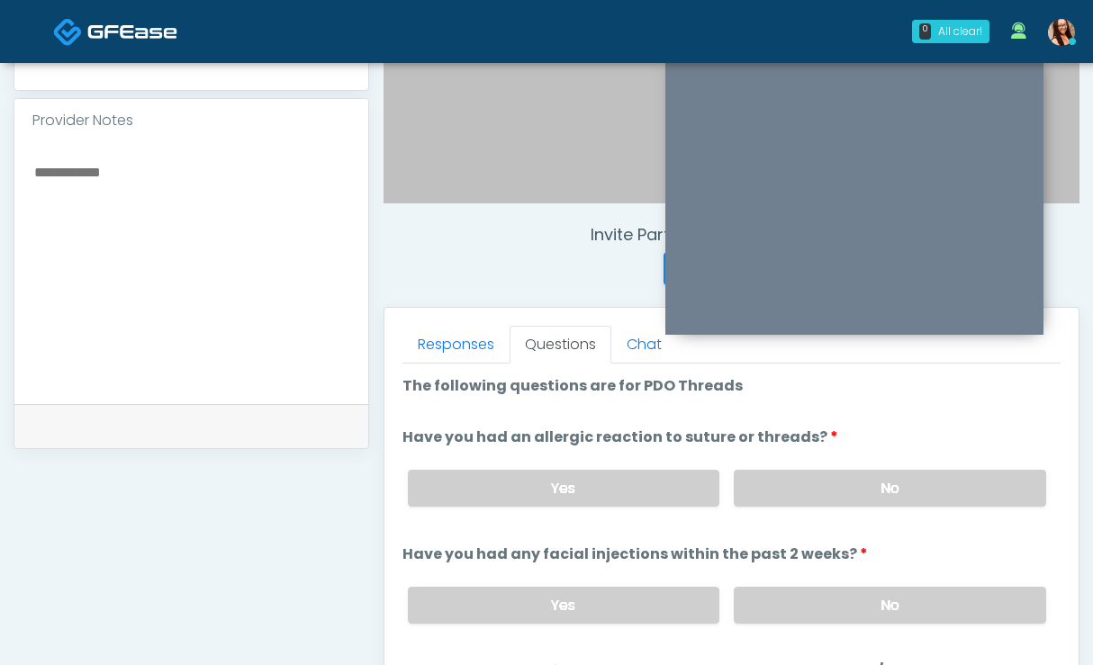
scroll to position [543, 0]
click at [812, 490] on label "No" at bounding box center [889, 487] width 312 height 37
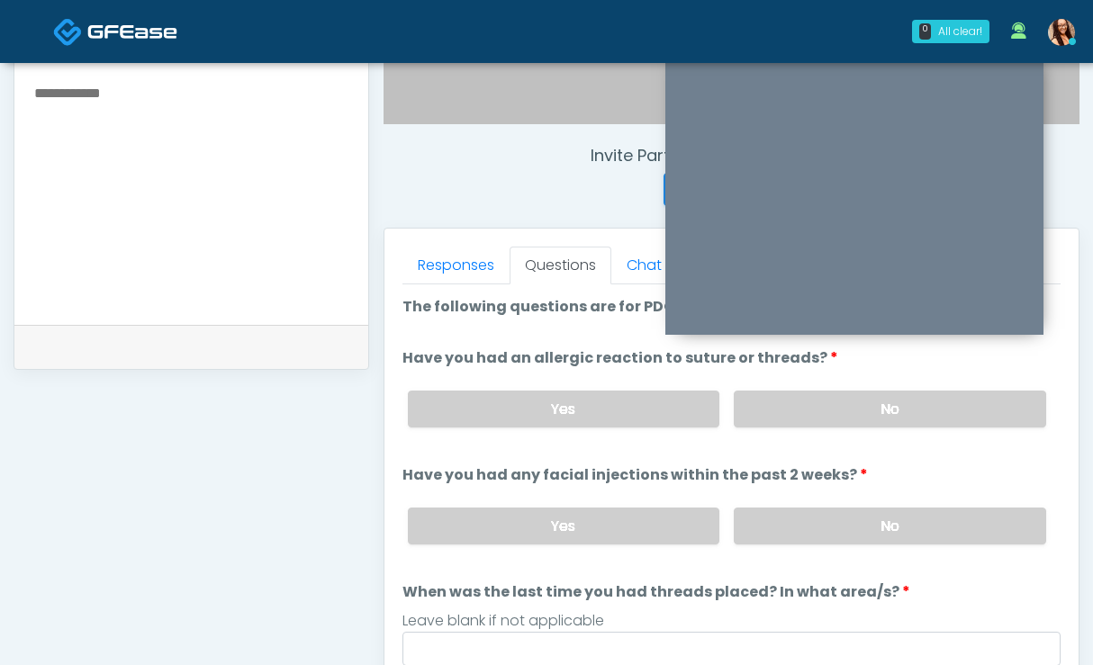
scroll to position [621, 0]
click at [812, 509] on label "No" at bounding box center [889, 526] width 312 height 37
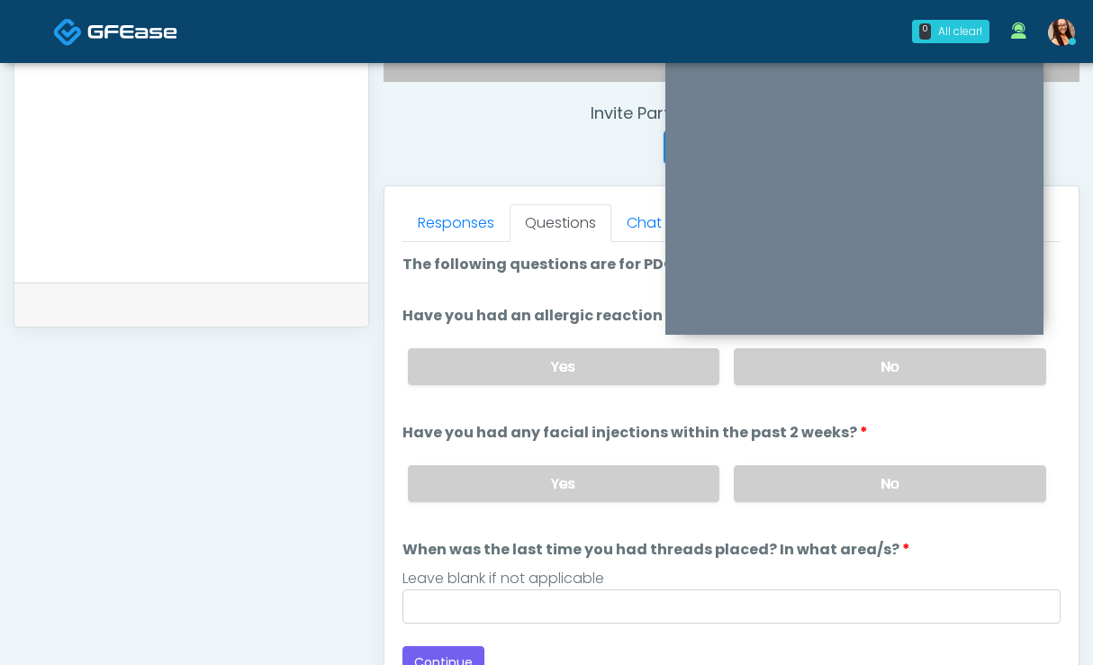
scroll to position [665, 0]
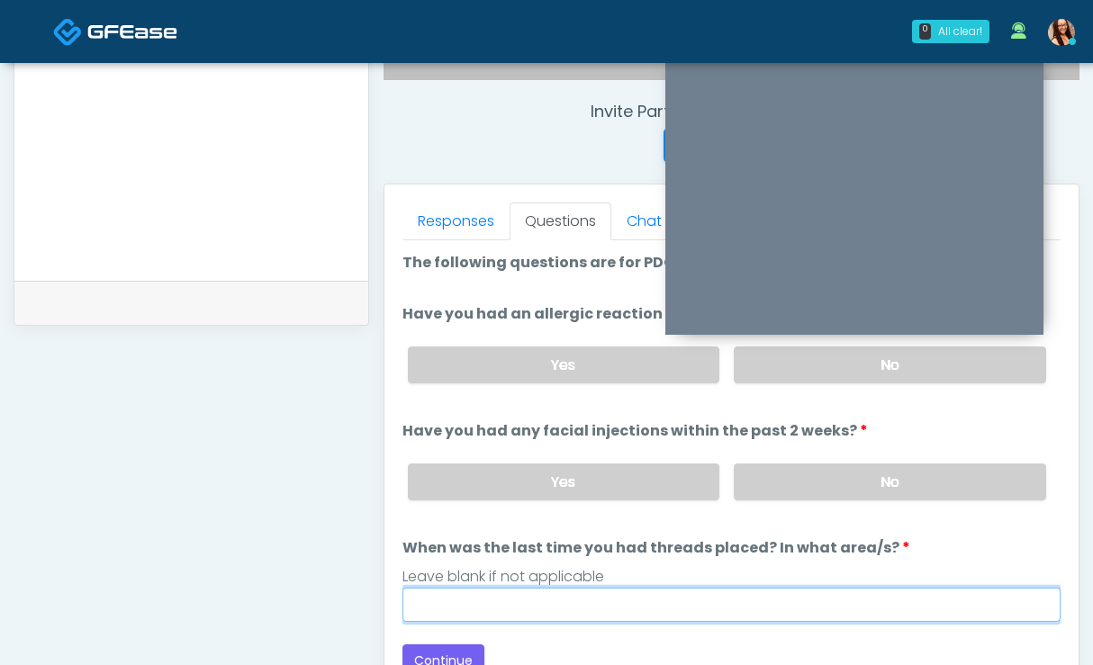
click at [590, 599] on input "When was the last time you had threads placed? In what area/s?" at bounding box center [731, 605] width 658 height 34
type input "***"
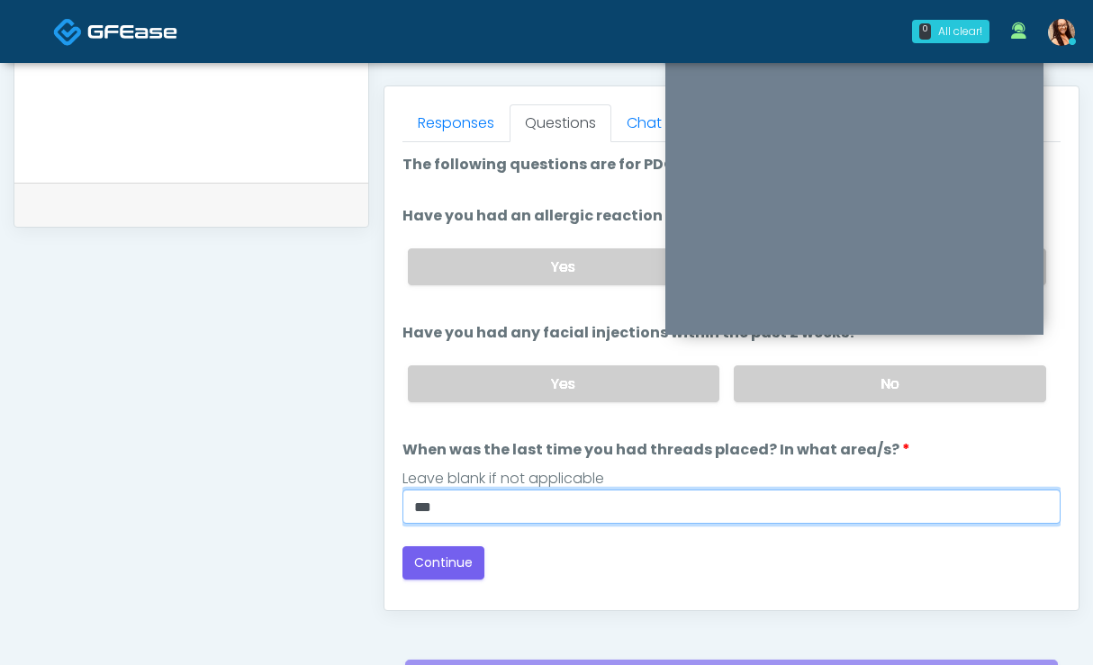
scroll to position [769, 0]
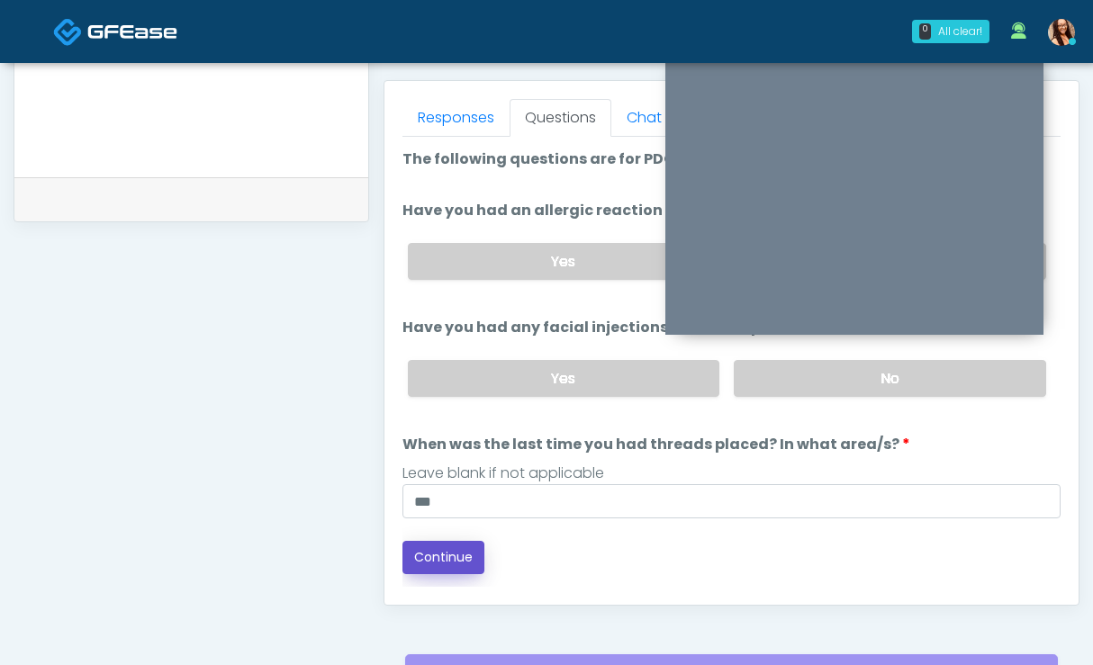
click at [460, 561] on button "Continue" at bounding box center [443, 557] width 82 height 33
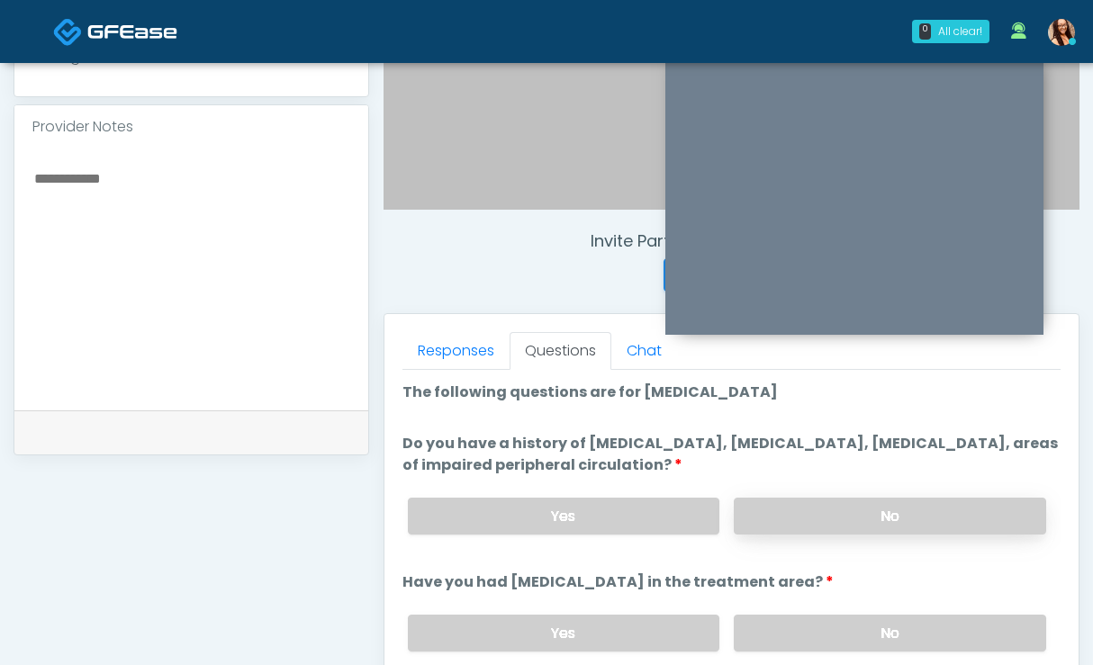
scroll to position [532, 0]
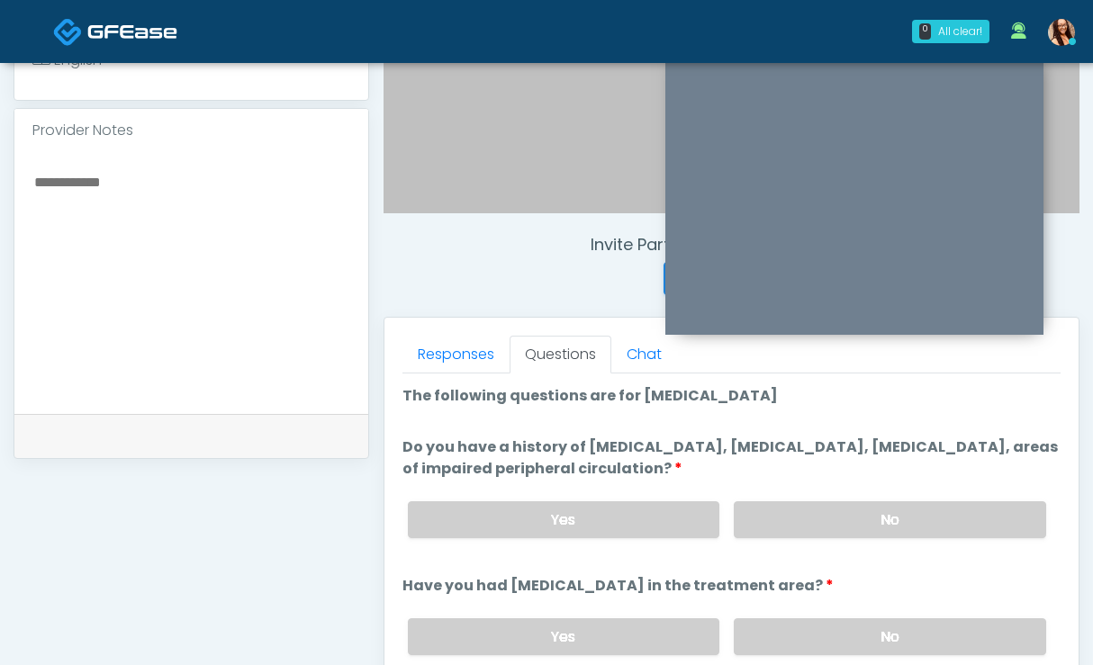
drag, startPoint x: 830, startPoint y: 515, endPoint x: 820, endPoint y: 595, distance: 80.7
click at [829, 515] on label "No" at bounding box center [889, 519] width 312 height 37
click at [808, 639] on label "No" at bounding box center [889, 636] width 312 height 37
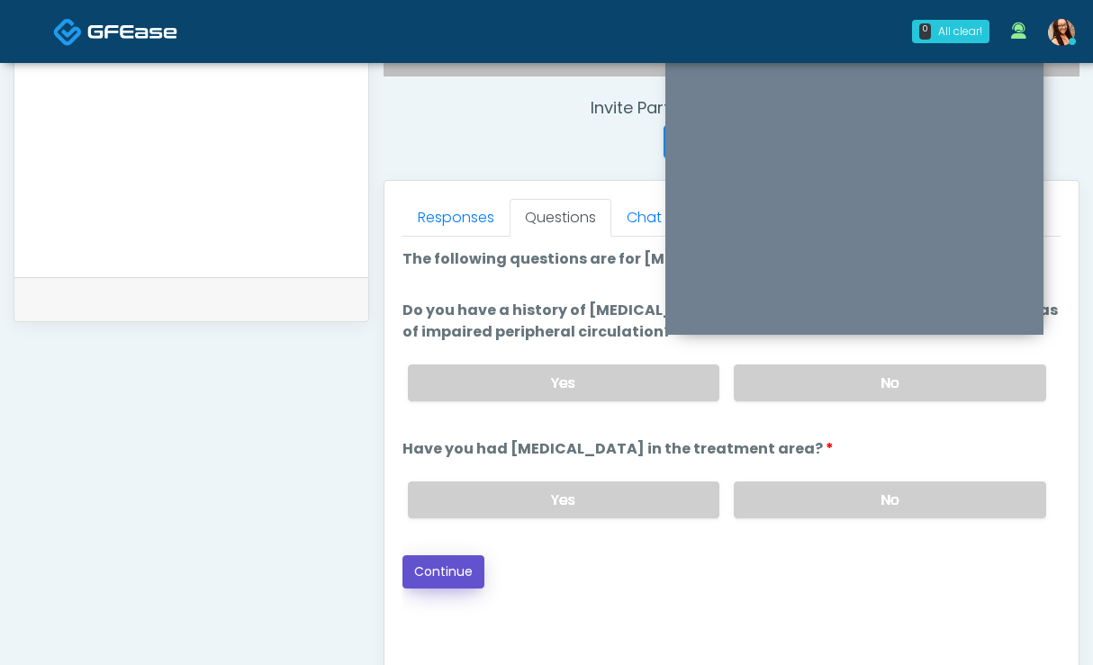
click at [444, 570] on button "Continue" at bounding box center [443, 571] width 82 height 33
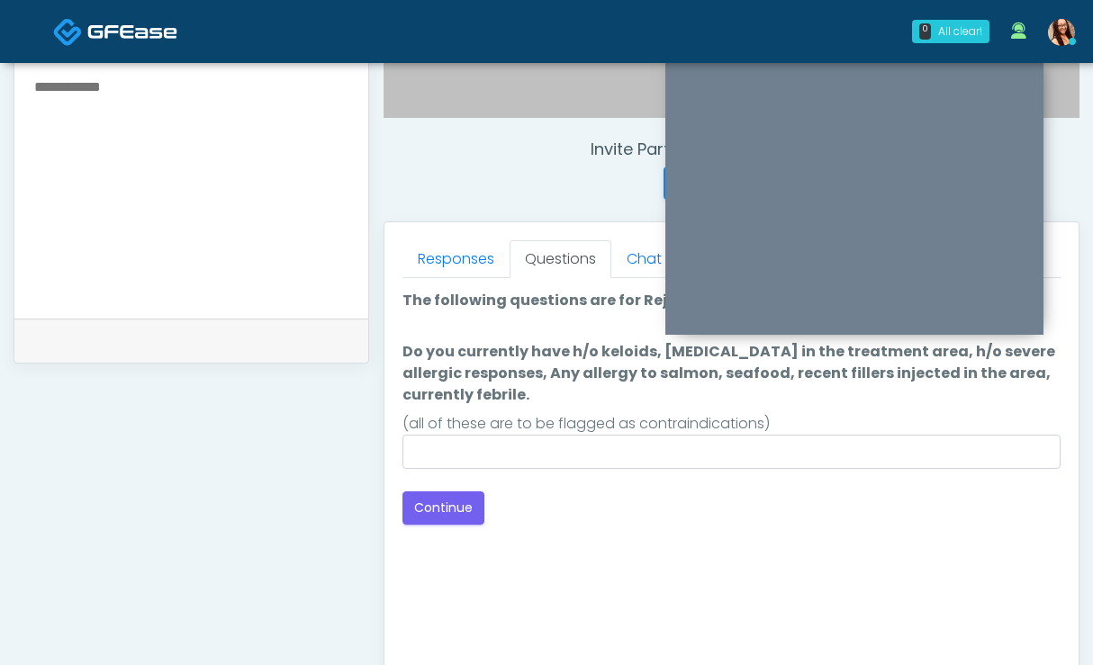
scroll to position [614, 0]
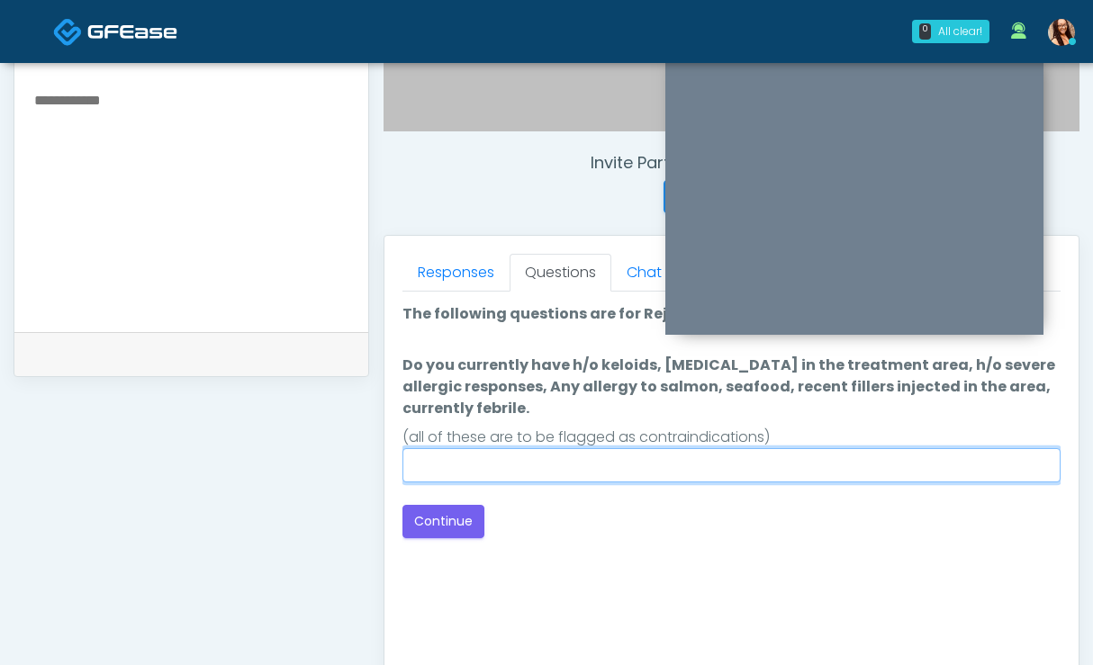
click at [609, 467] on input "Do you currently have h/o keloids, [MEDICAL_DATA] in the treatment area, h/o se…" at bounding box center [731, 465] width 658 height 34
click at [582, 459] on input "Do you currently have h/o keloids, [MEDICAL_DATA] in the treatment area, h/o se…" at bounding box center [731, 465] width 658 height 34
type input "****"
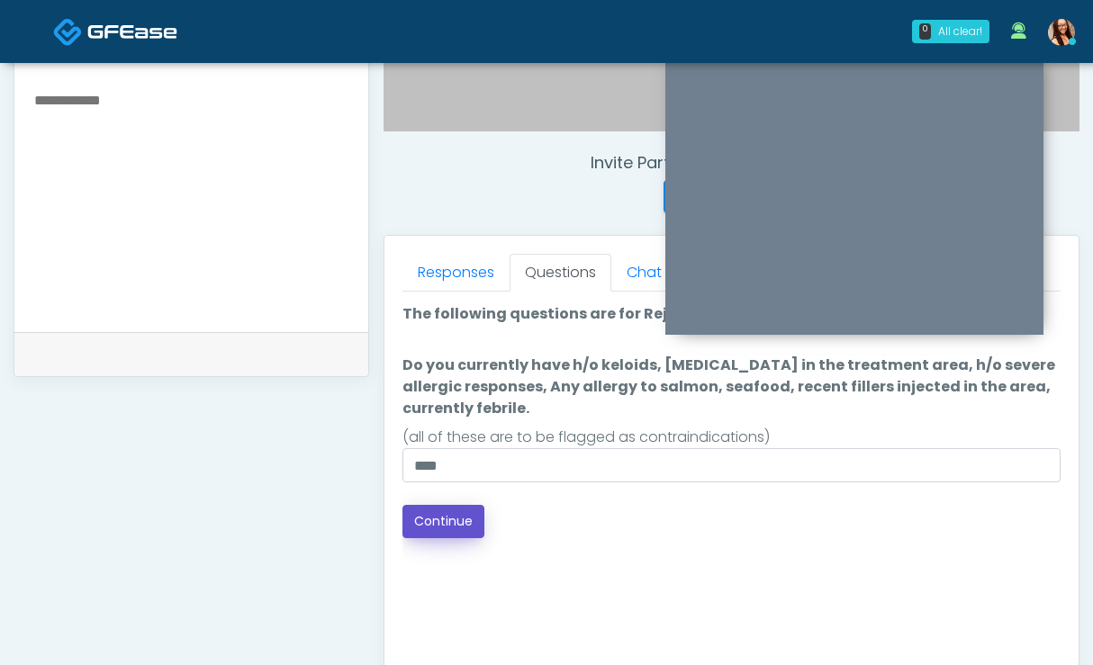
click at [452, 529] on button "Continue" at bounding box center [443, 521] width 82 height 33
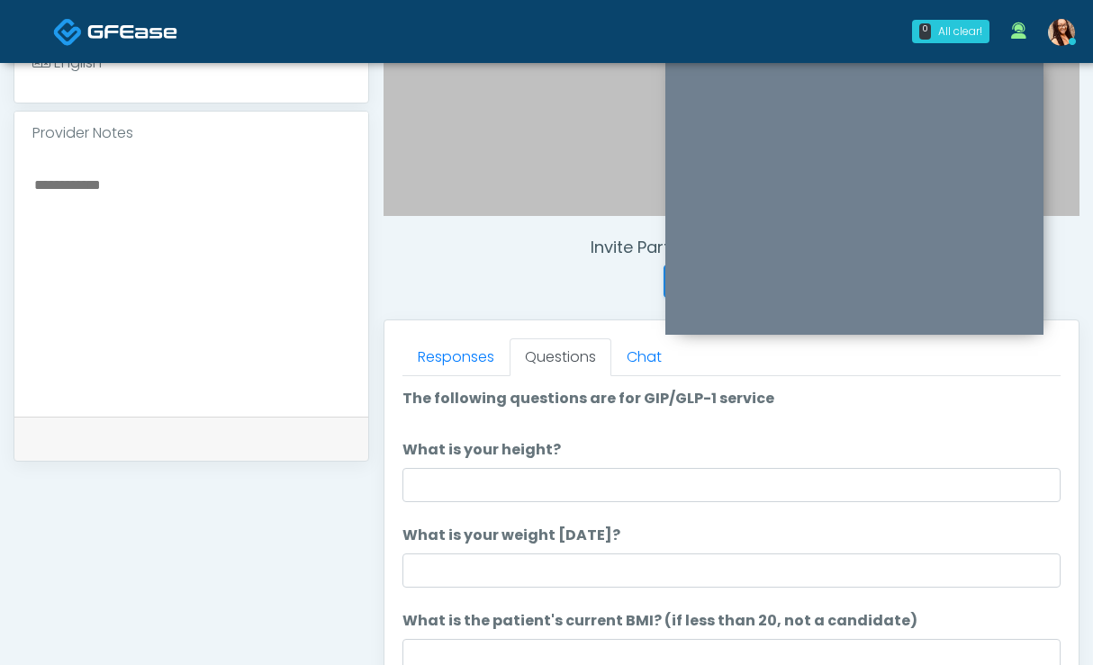
scroll to position [507, 0]
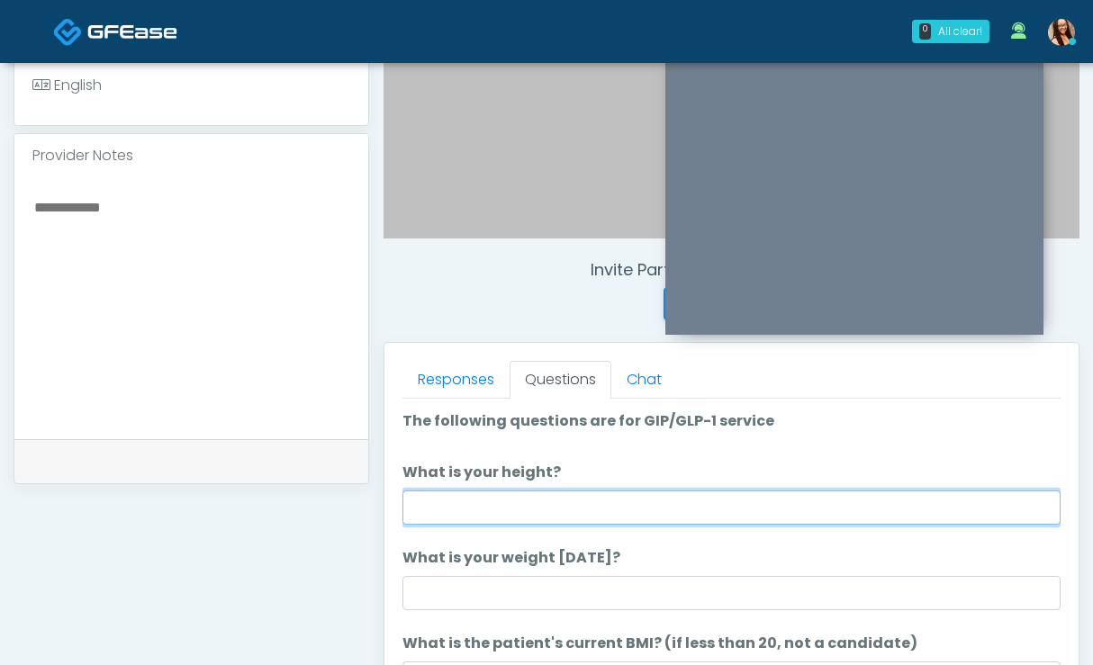
click at [544, 510] on input "What is your height?" at bounding box center [731, 507] width 658 height 34
click at [472, 502] on input "What is your height?" at bounding box center [731, 507] width 658 height 34
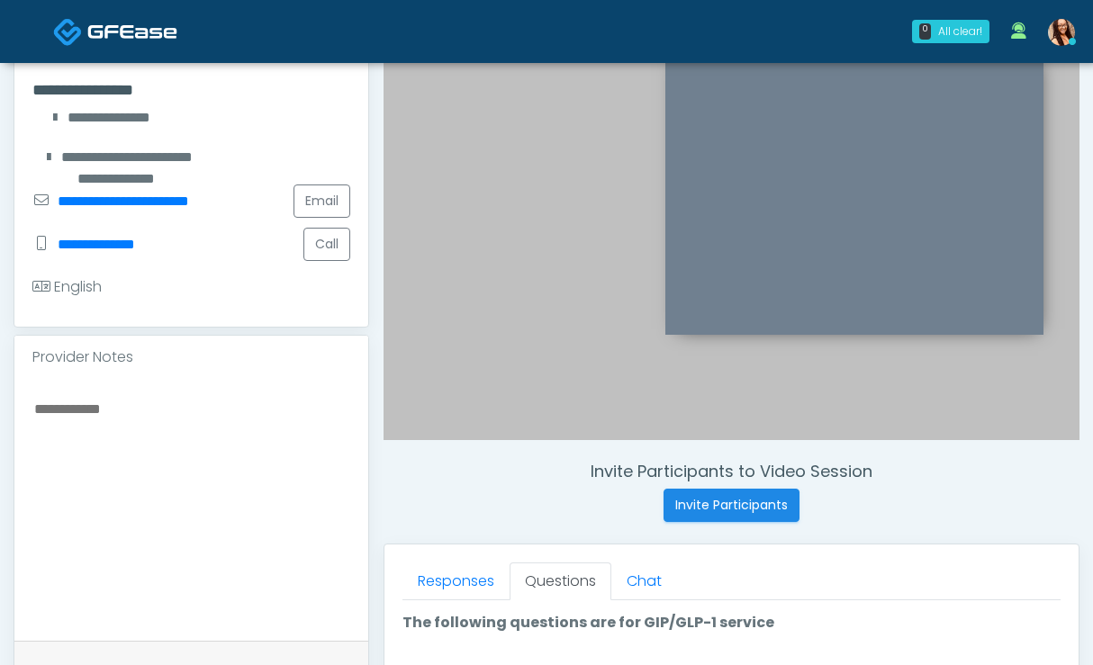
scroll to position [304, 0]
click at [333, 262] on button "Call" at bounding box center [326, 245] width 47 height 33
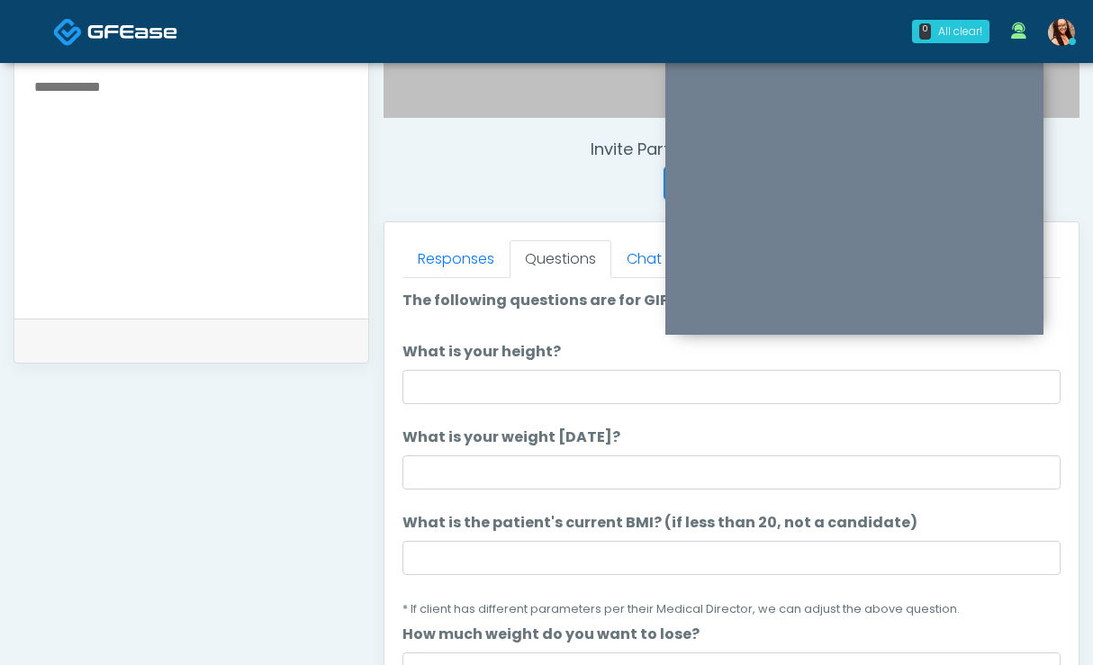
scroll to position [626, 0]
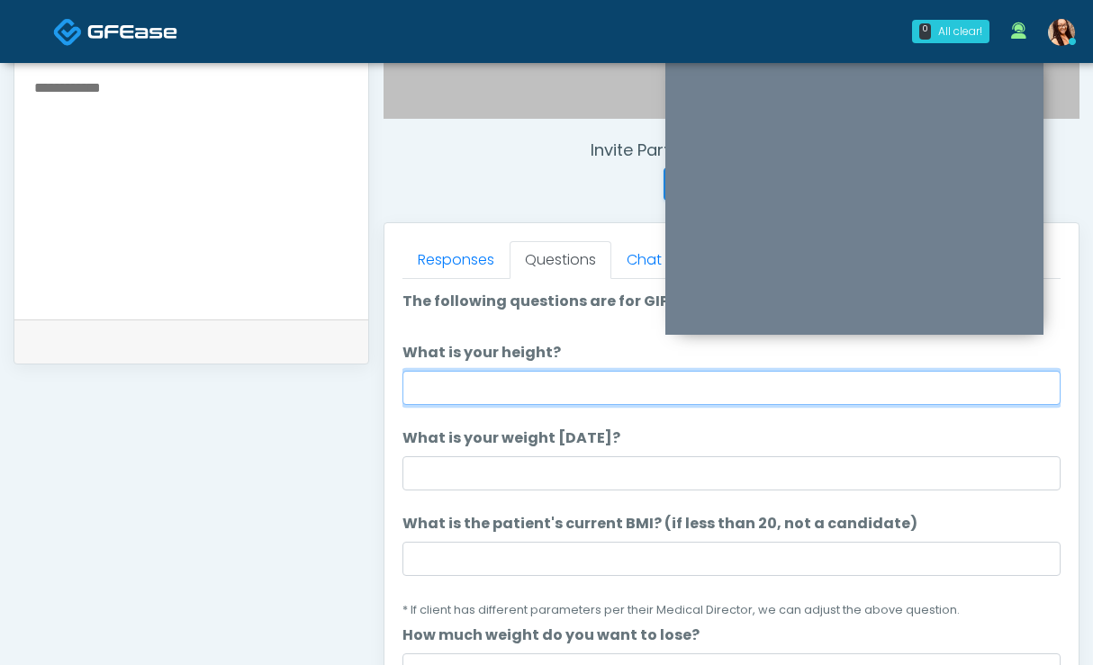
click at [487, 391] on input "What is your height?" at bounding box center [731, 388] width 658 height 34
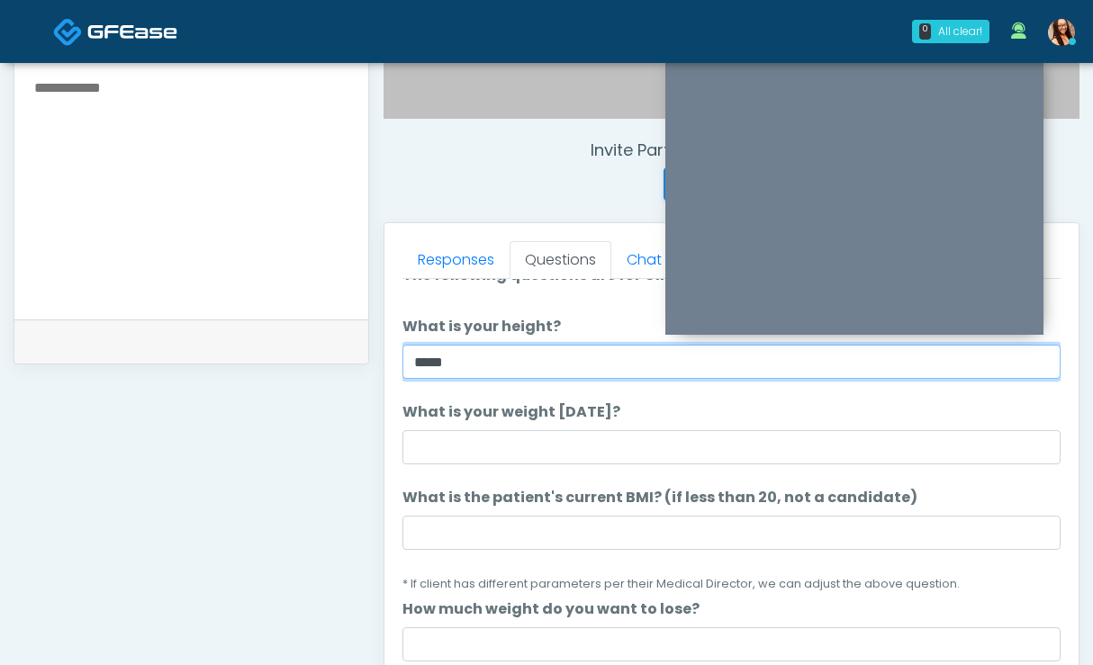
type input "*****"
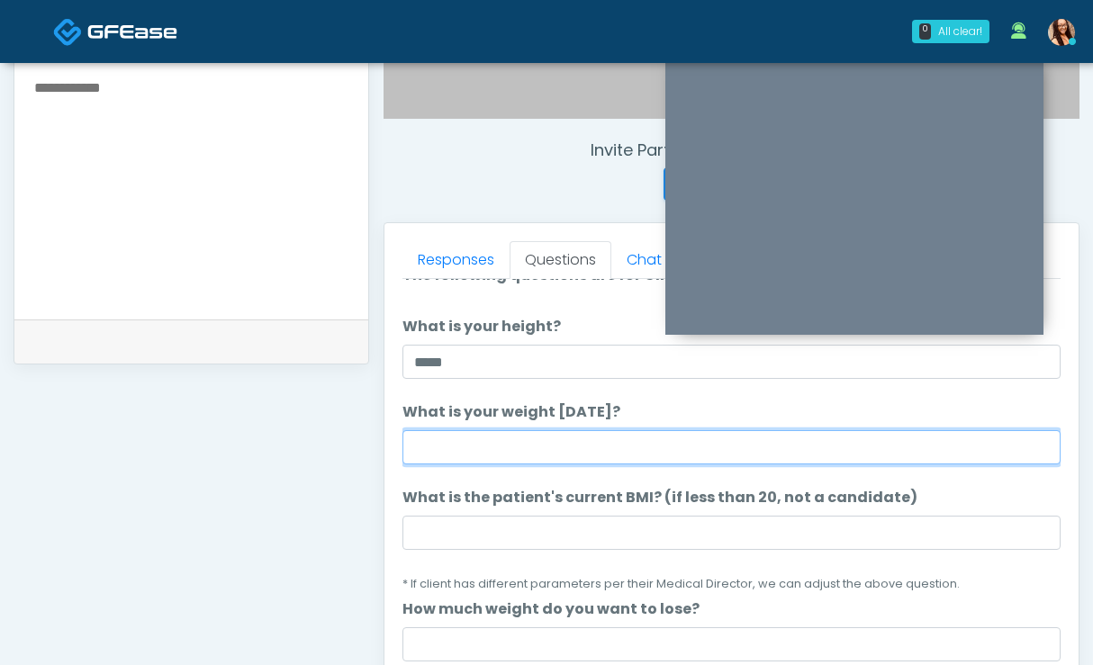
click at [484, 452] on input "What is your weight [DATE]?" at bounding box center [731, 447] width 658 height 34
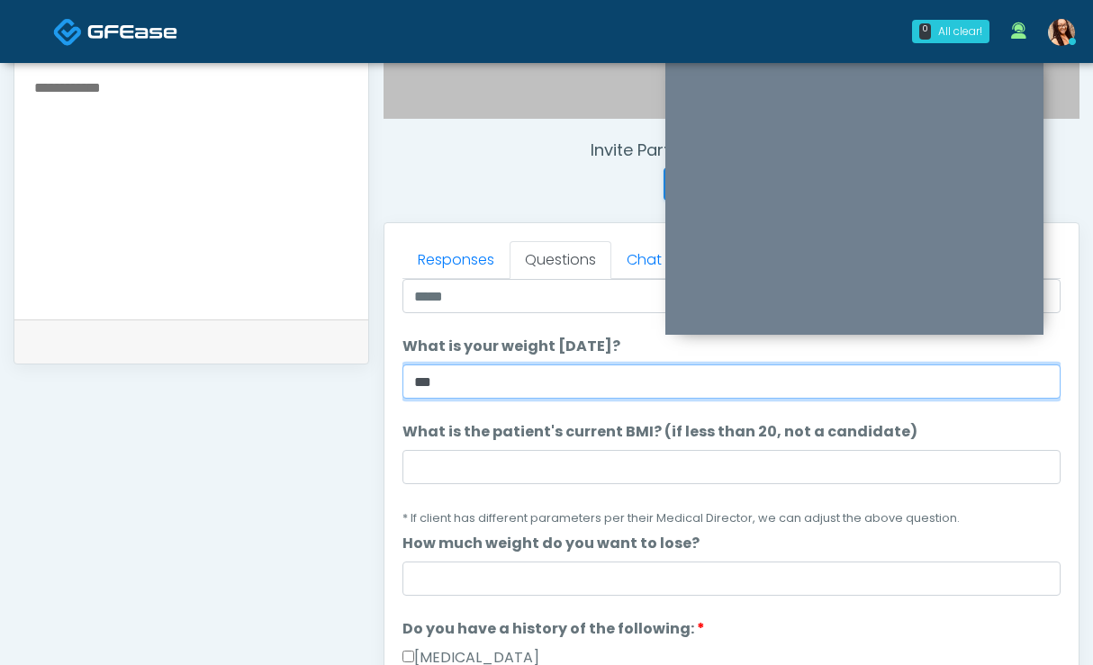
scroll to position [94, 0]
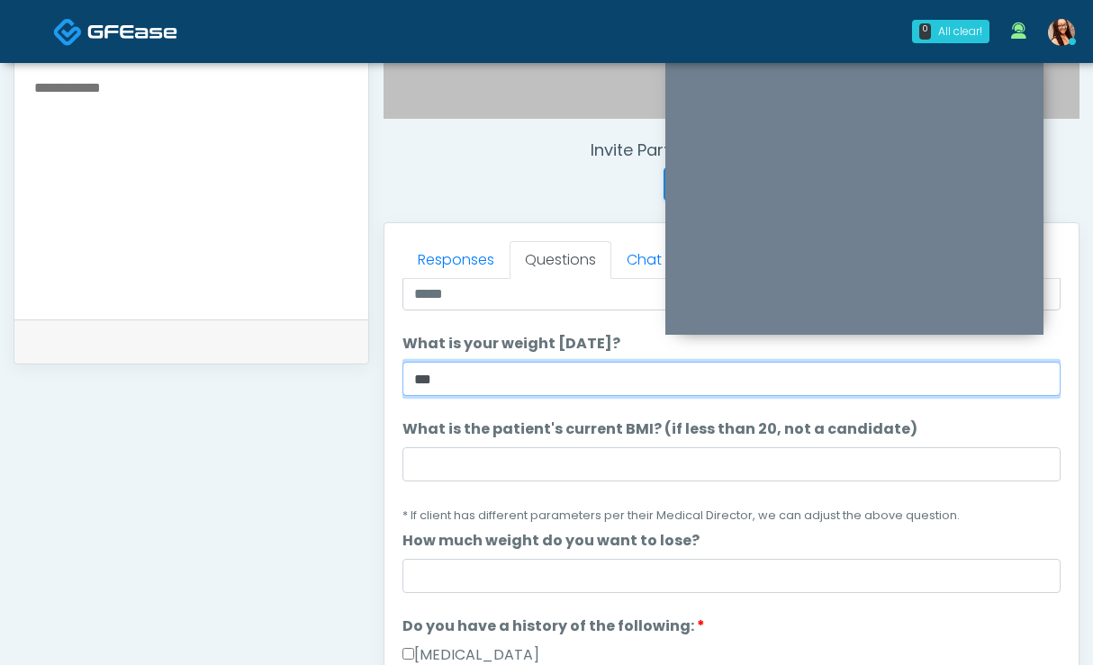
type input "***"
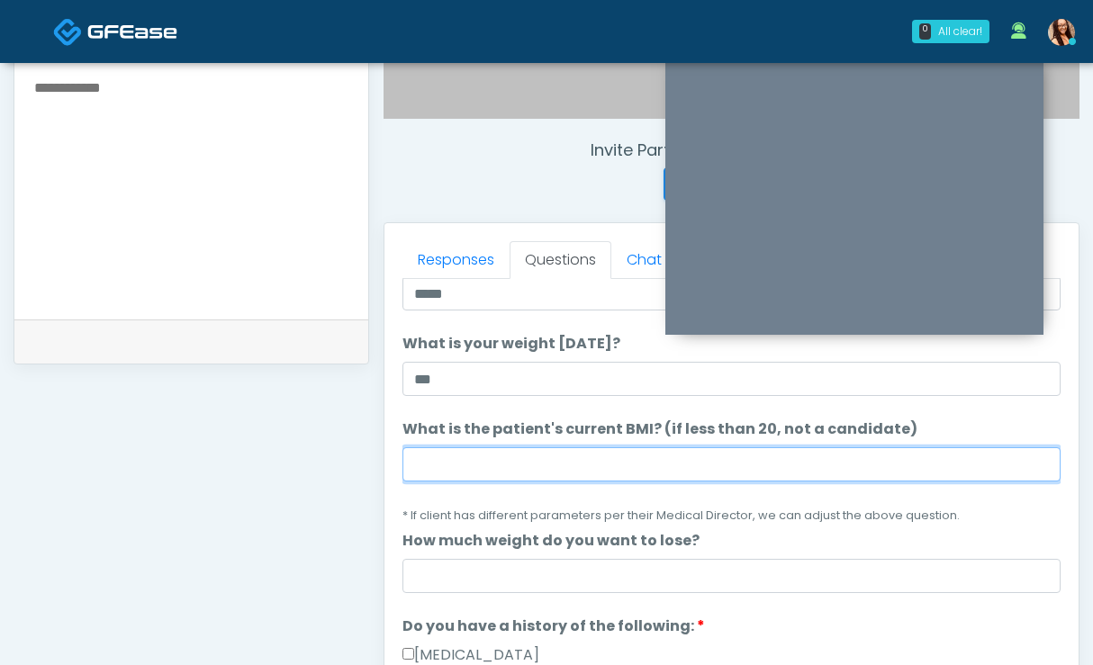
click at [477, 465] on input "What is the patient's current BMI? (if less than 20, not a candidate)" at bounding box center [731, 464] width 658 height 34
paste input "****"
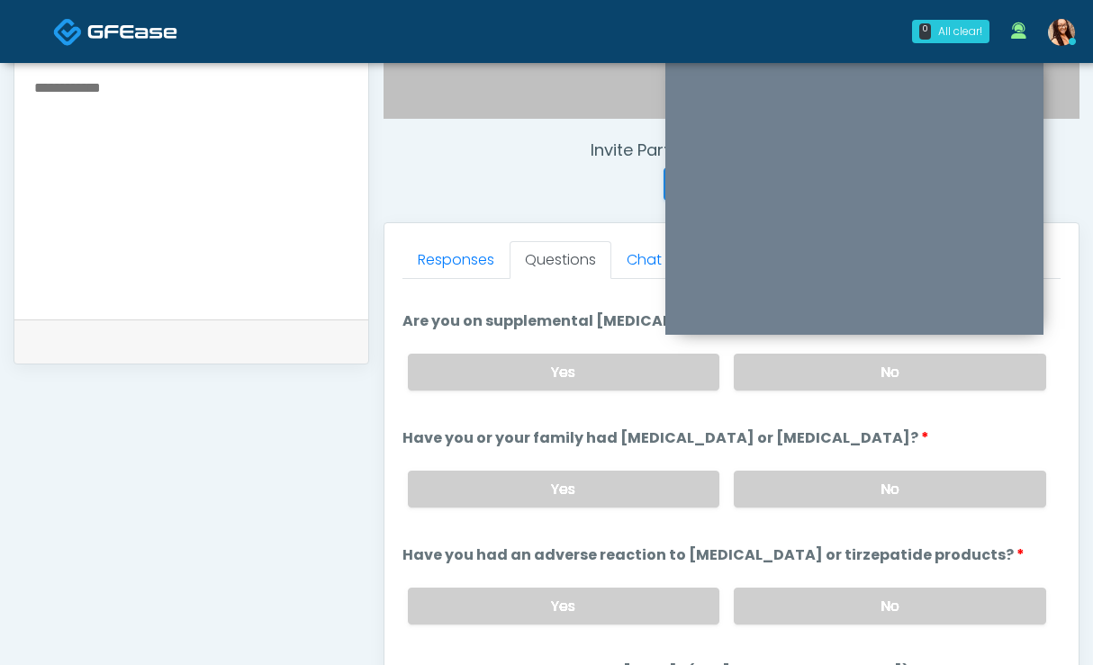
scroll to position [655, 0]
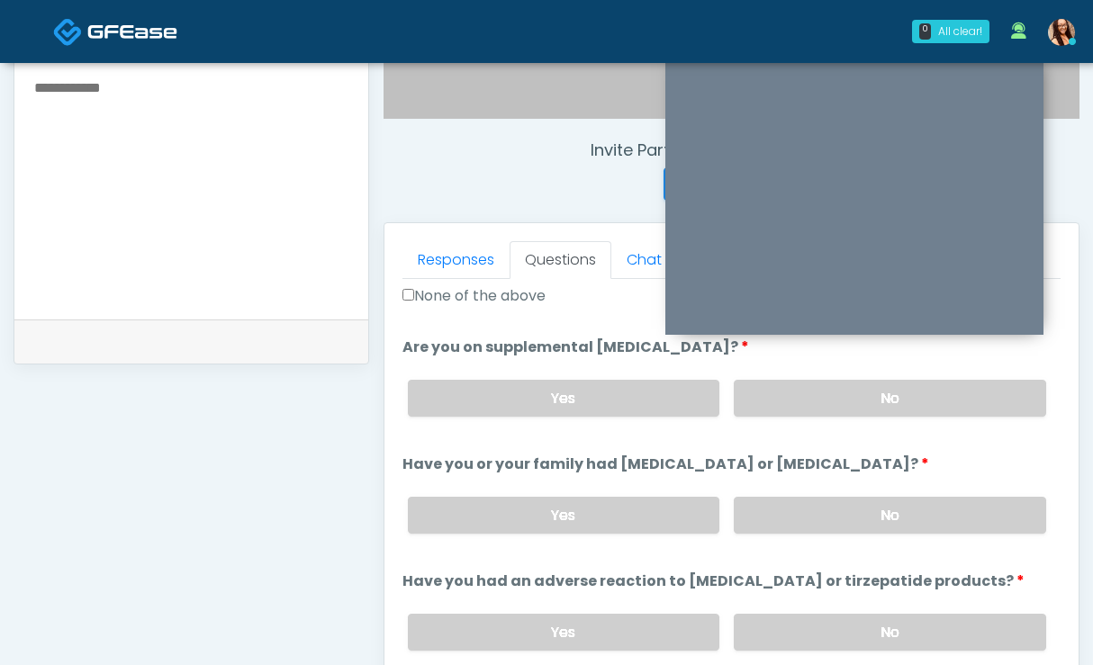
type input "****"
click at [512, 309] on div "None of the above" at bounding box center [731, 299] width 658 height 29
click at [462, 301] on label "None of the above" at bounding box center [473, 296] width 143 height 22
click at [780, 400] on label "No" at bounding box center [889, 398] width 312 height 37
click at [832, 511] on label "No" at bounding box center [889, 515] width 312 height 37
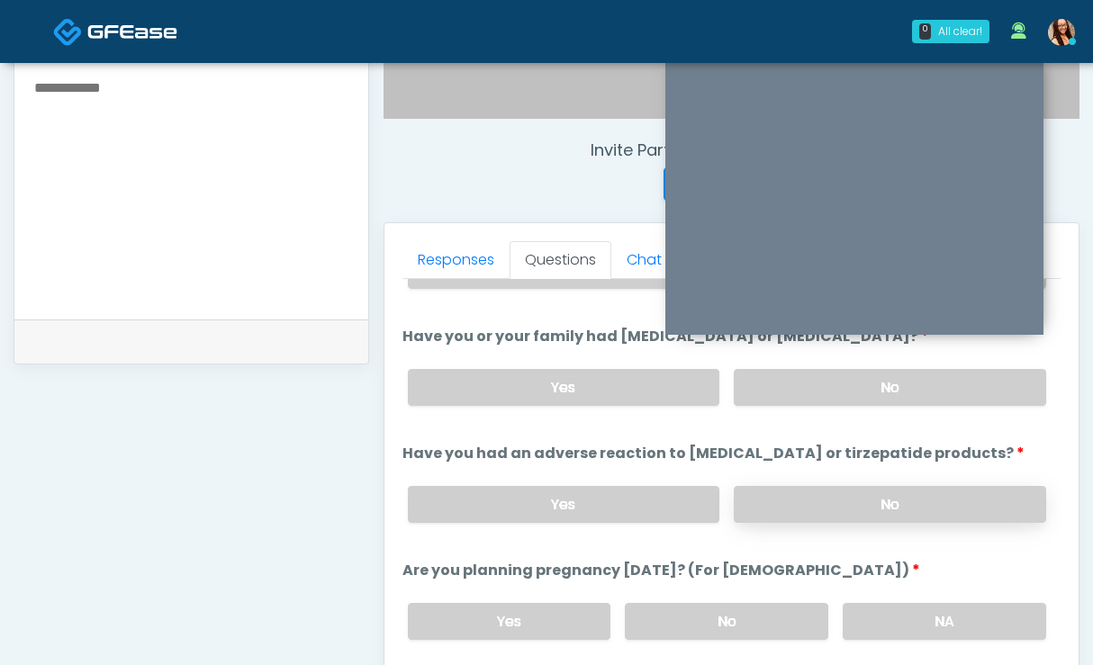
scroll to position [785, 0]
click at [839, 502] on label "No" at bounding box center [889, 502] width 312 height 37
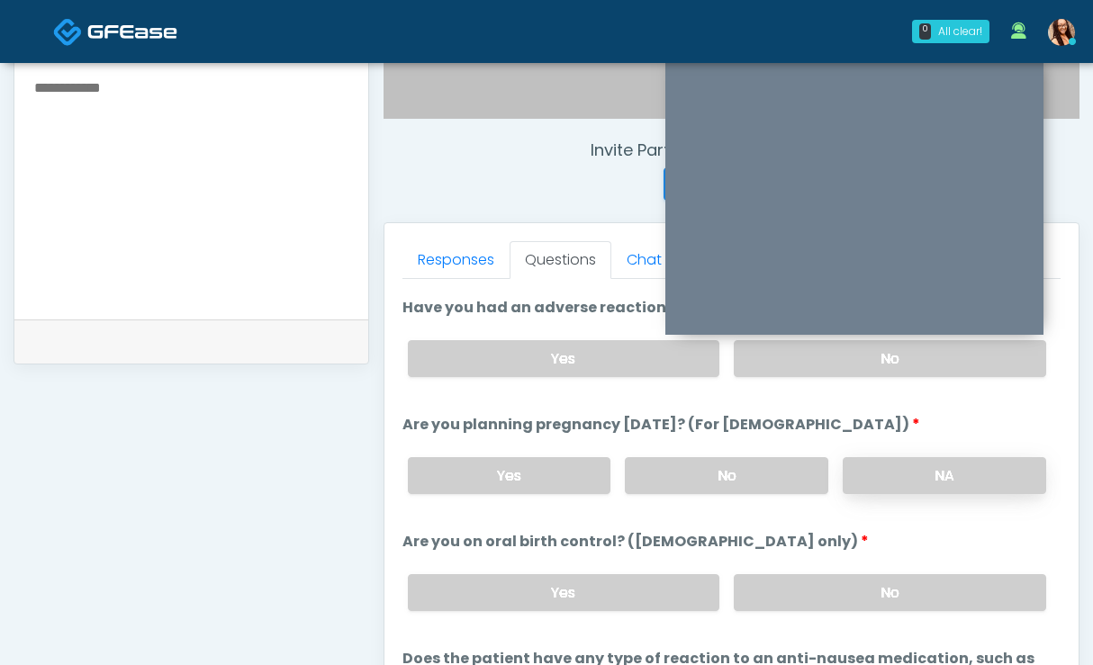
scroll to position [931, 0]
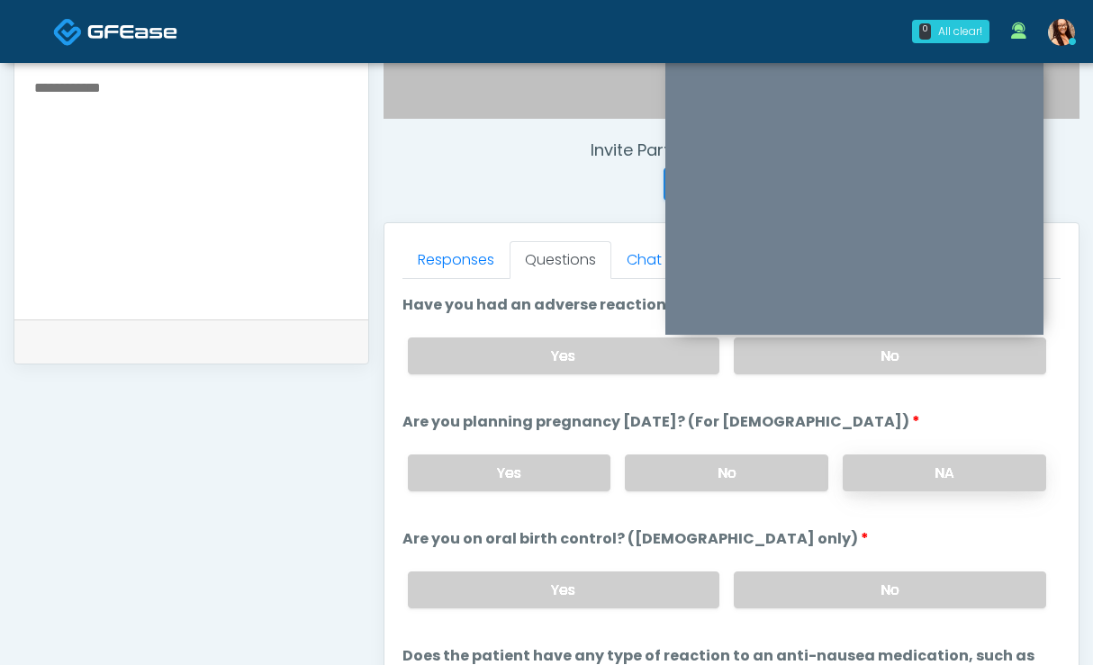
click at [924, 467] on label "NA" at bounding box center [943, 472] width 203 height 37
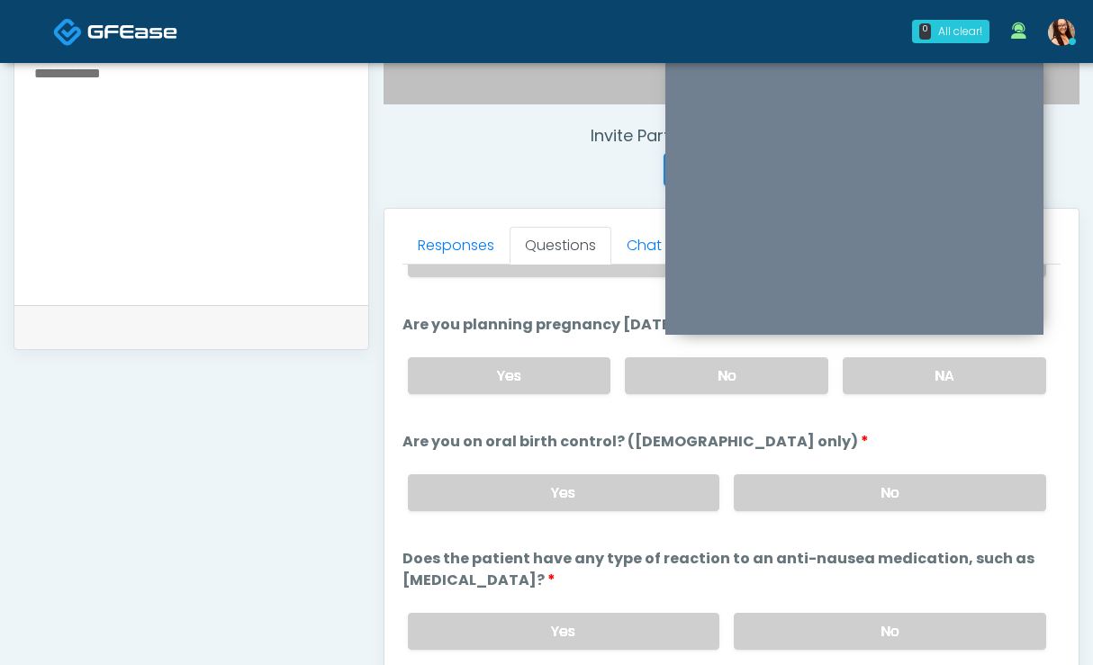
scroll to position [645, 0]
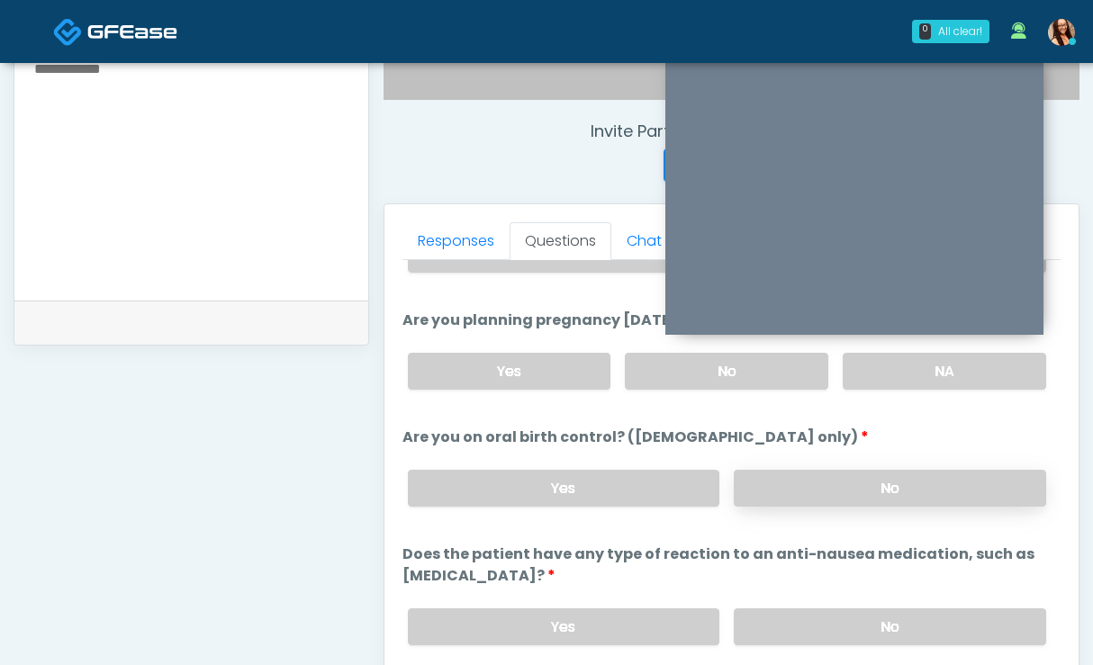
click at [800, 488] on label "No" at bounding box center [889, 488] width 312 height 37
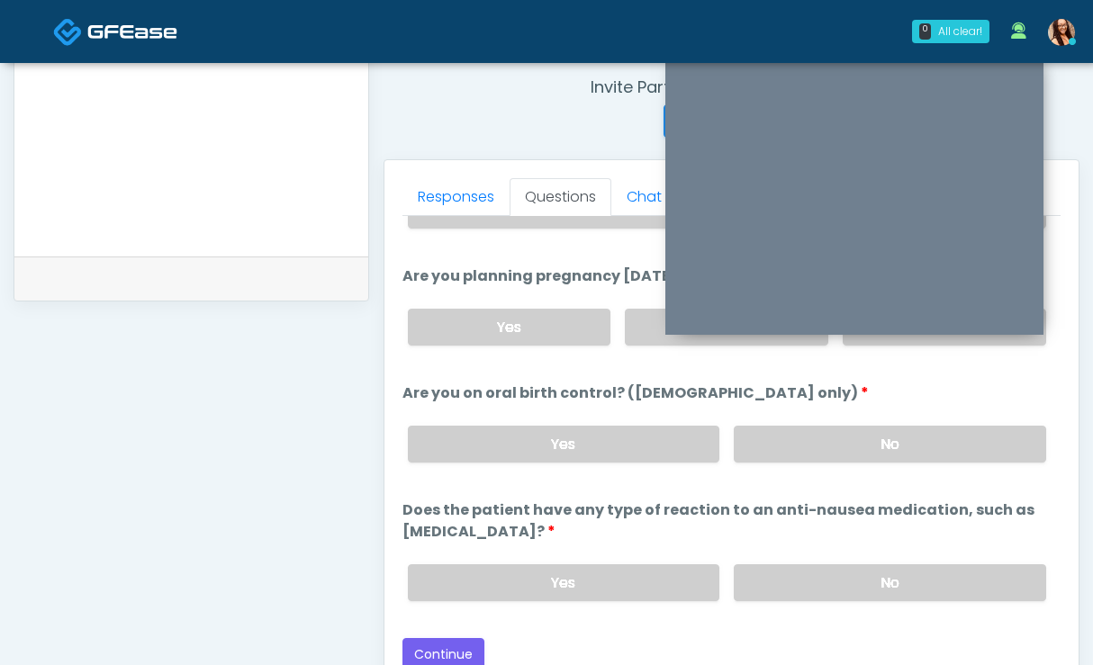
scroll to position [804, 0]
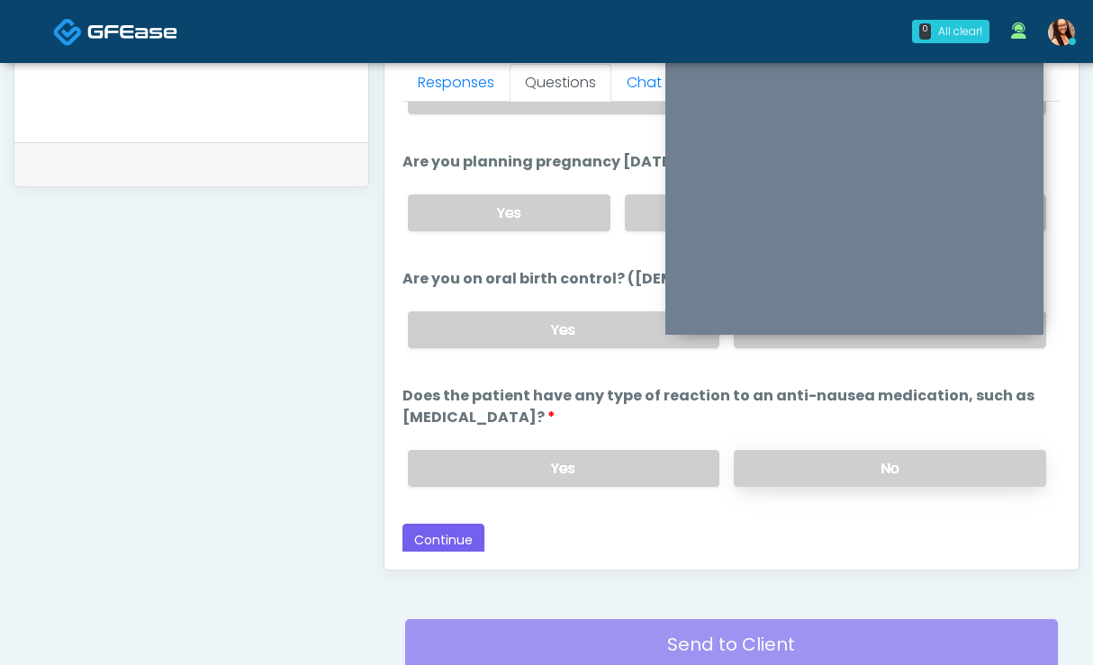
click at [810, 472] on label "No" at bounding box center [889, 468] width 312 height 37
click at [437, 530] on button "Continue" at bounding box center [443, 540] width 82 height 33
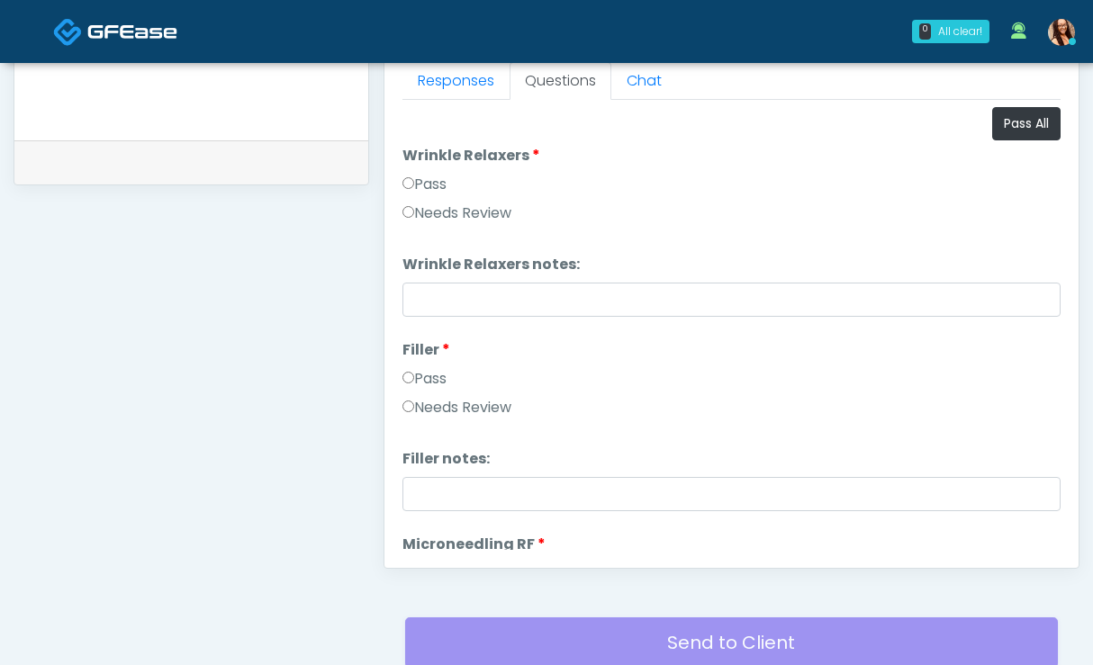
scroll to position [553, 0]
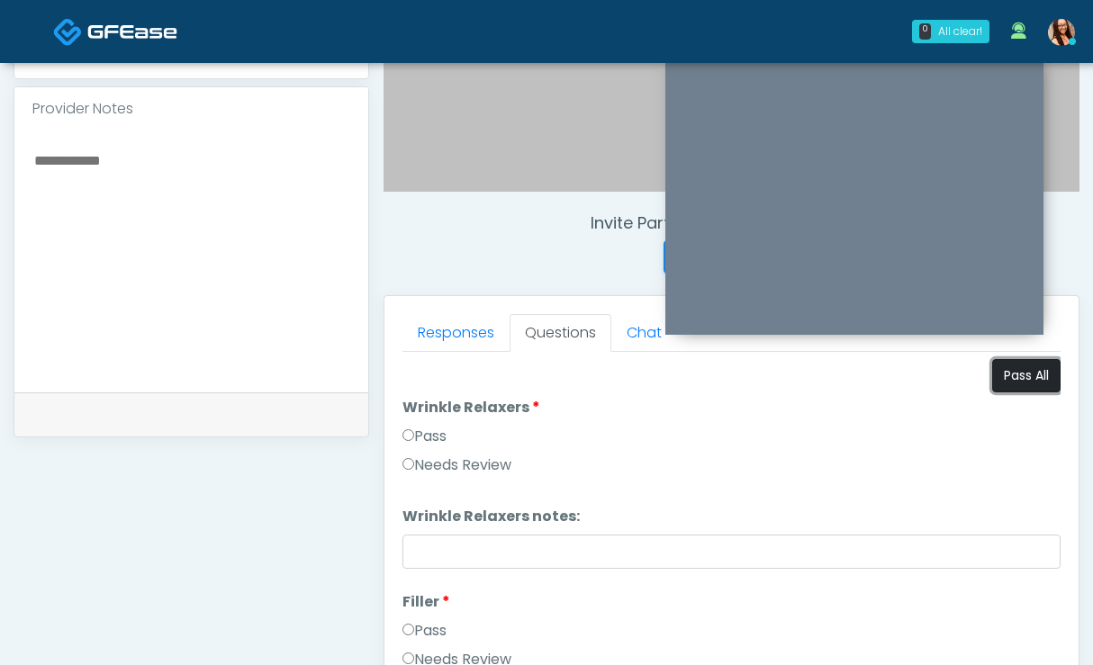
click at [1002, 382] on button "Pass All" at bounding box center [1026, 375] width 68 height 33
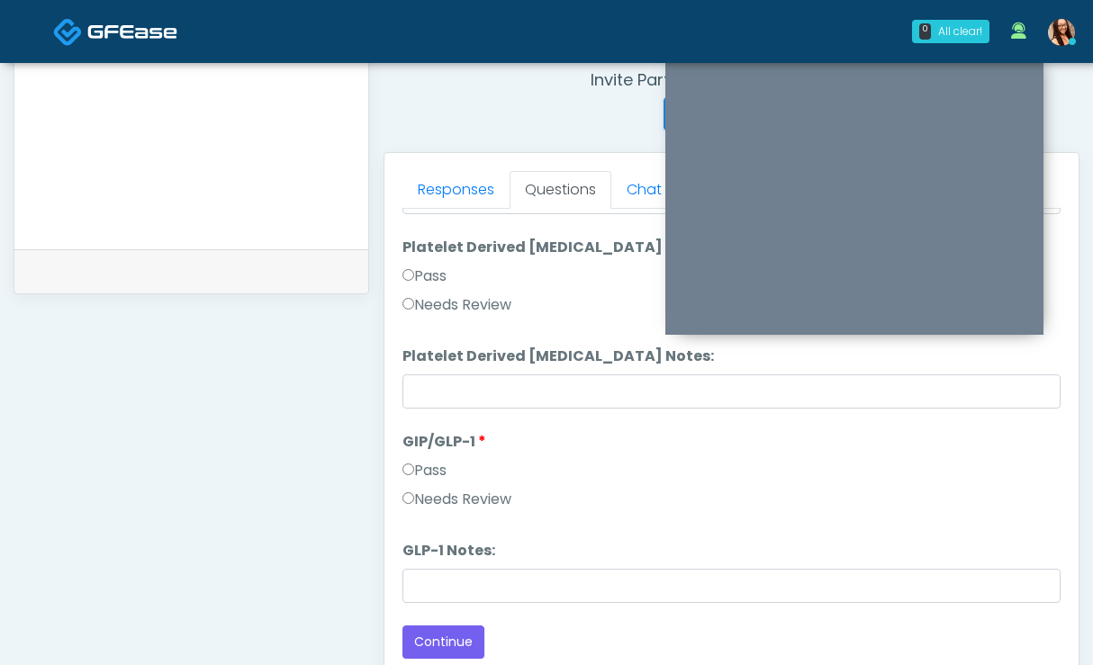
scroll to position [861, 0]
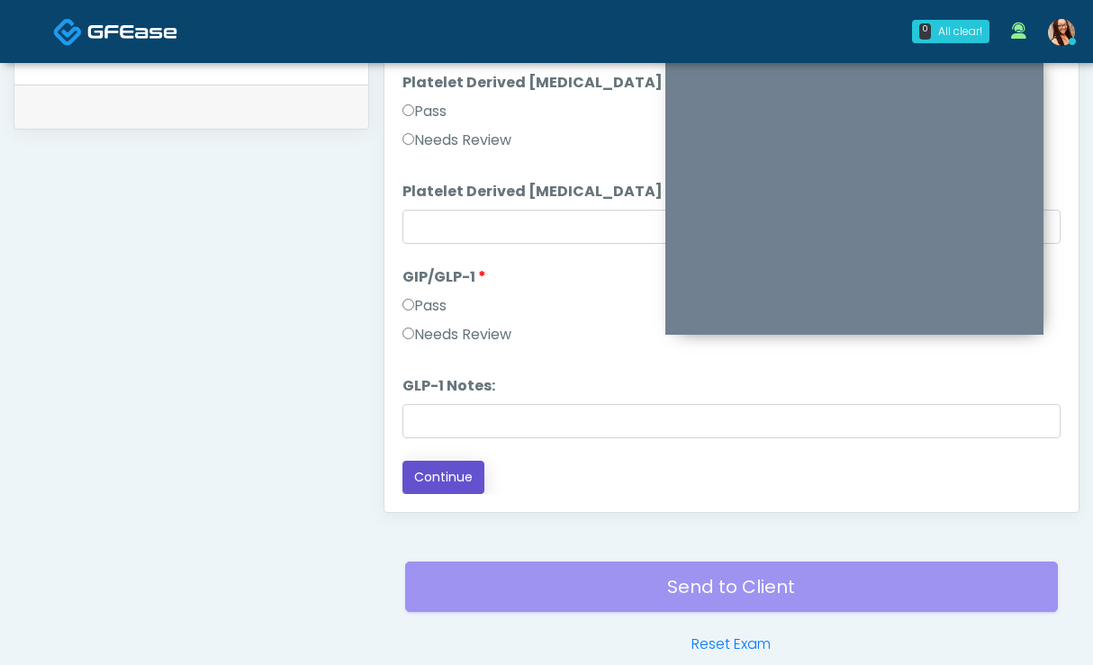
click at [418, 475] on button "Continue" at bounding box center [443, 477] width 82 height 33
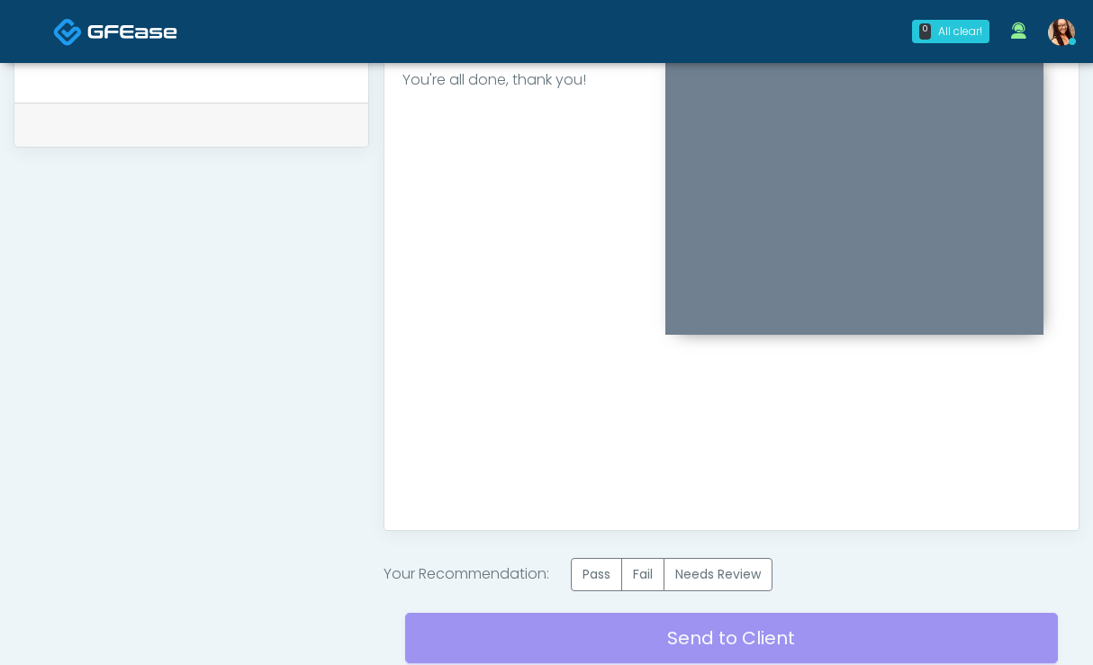
scroll to position [984, 0]
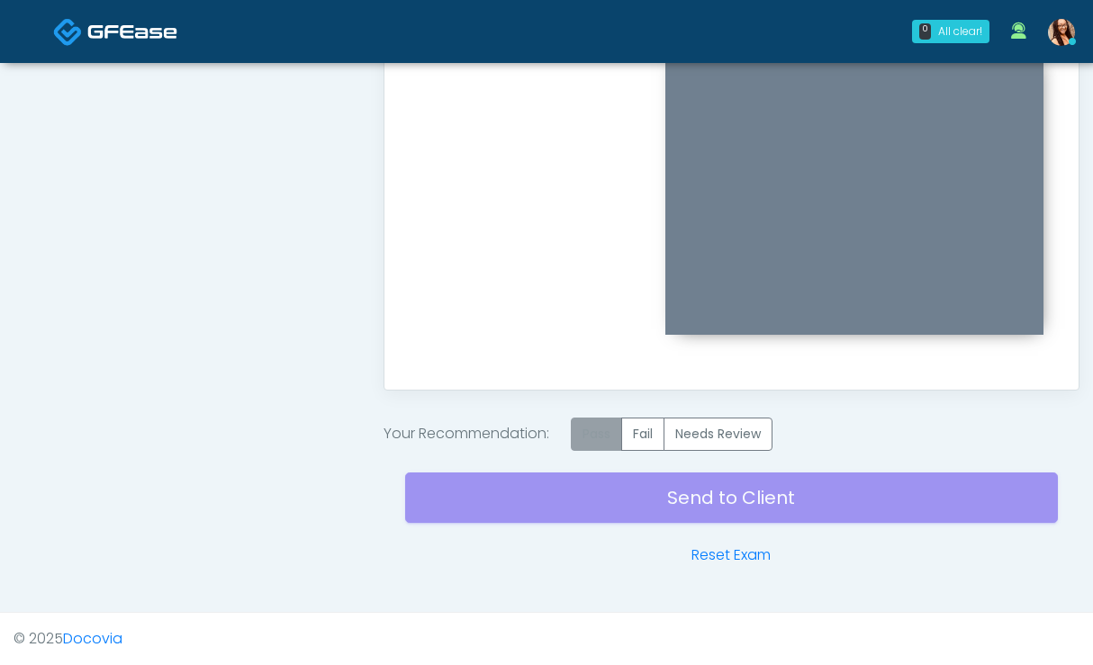
click at [595, 429] on label "Pass" at bounding box center [596, 434] width 51 height 33
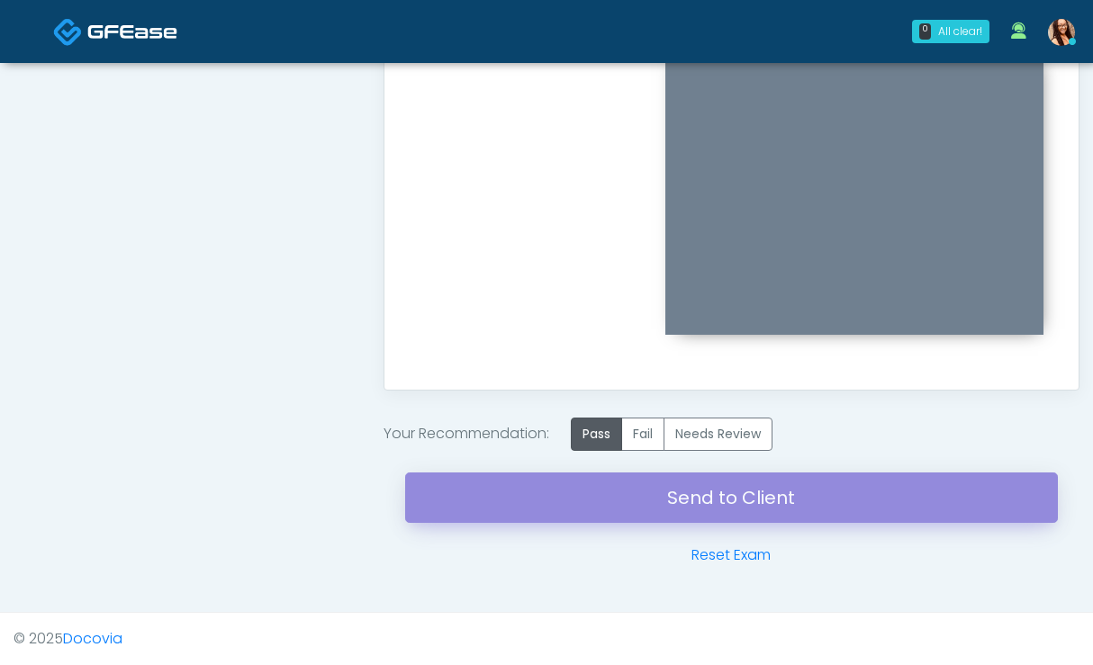
click at [600, 498] on link "Send to Client" at bounding box center [731, 497] width 652 height 50
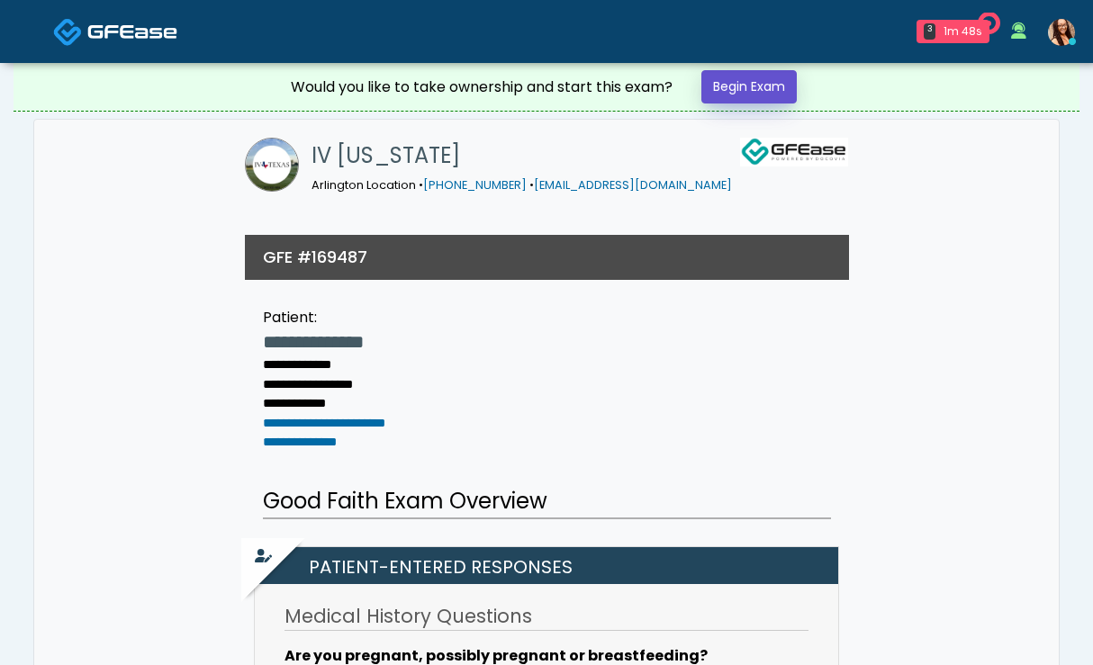
click at [776, 84] on link "Begin Exam" at bounding box center [748, 86] width 95 height 33
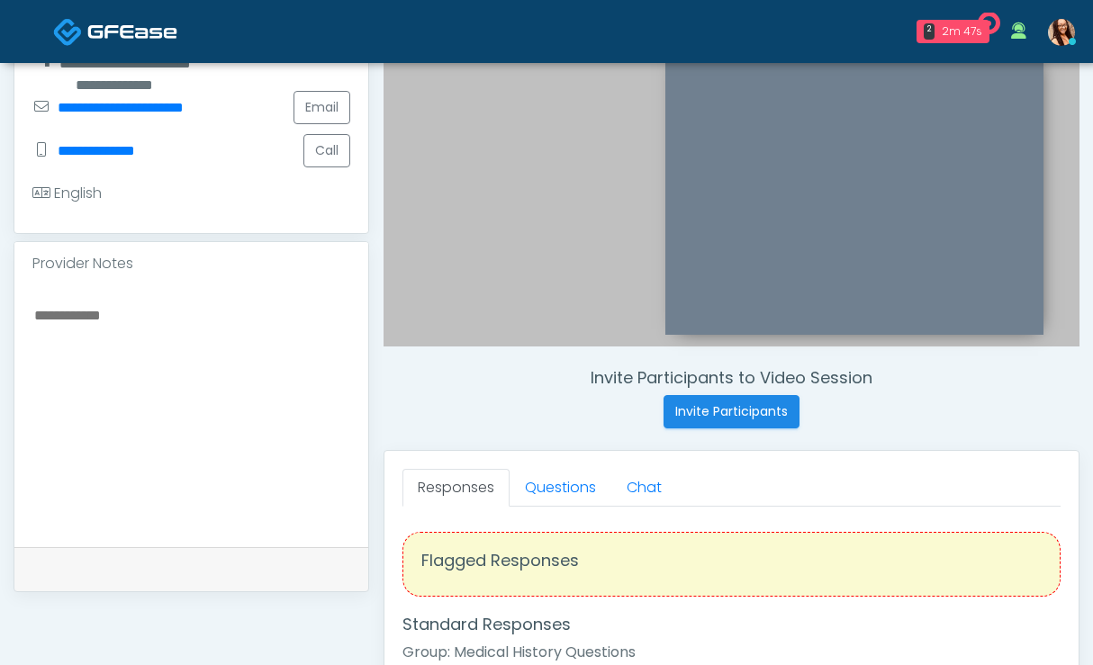
scroll to position [648, 0]
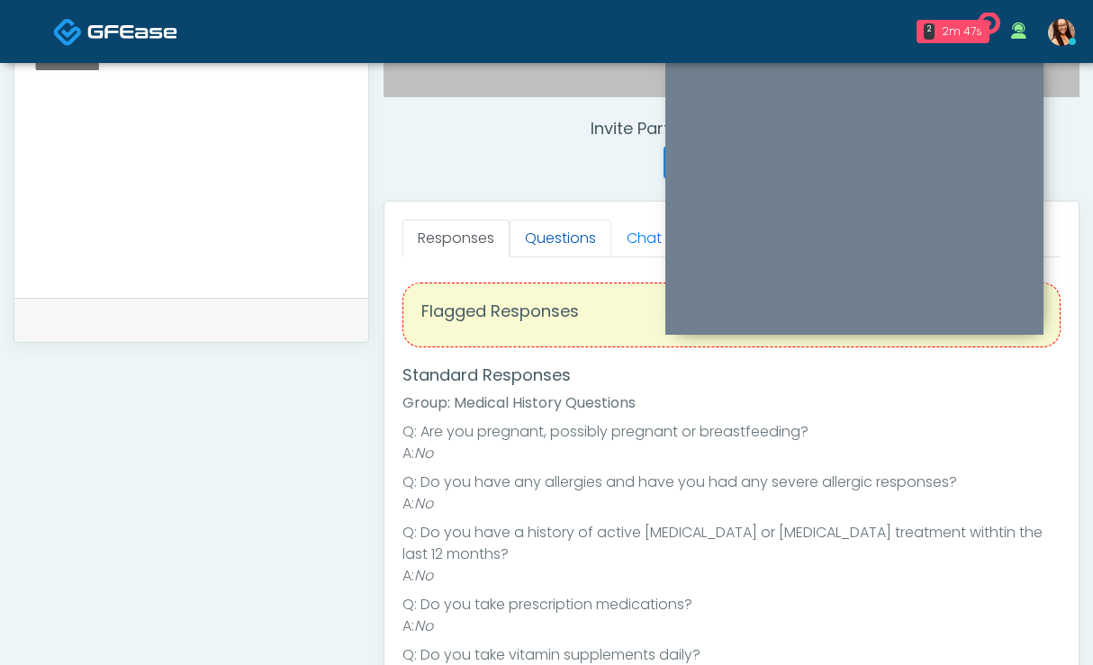
click at [551, 240] on link "Questions" at bounding box center [560, 239] width 102 height 38
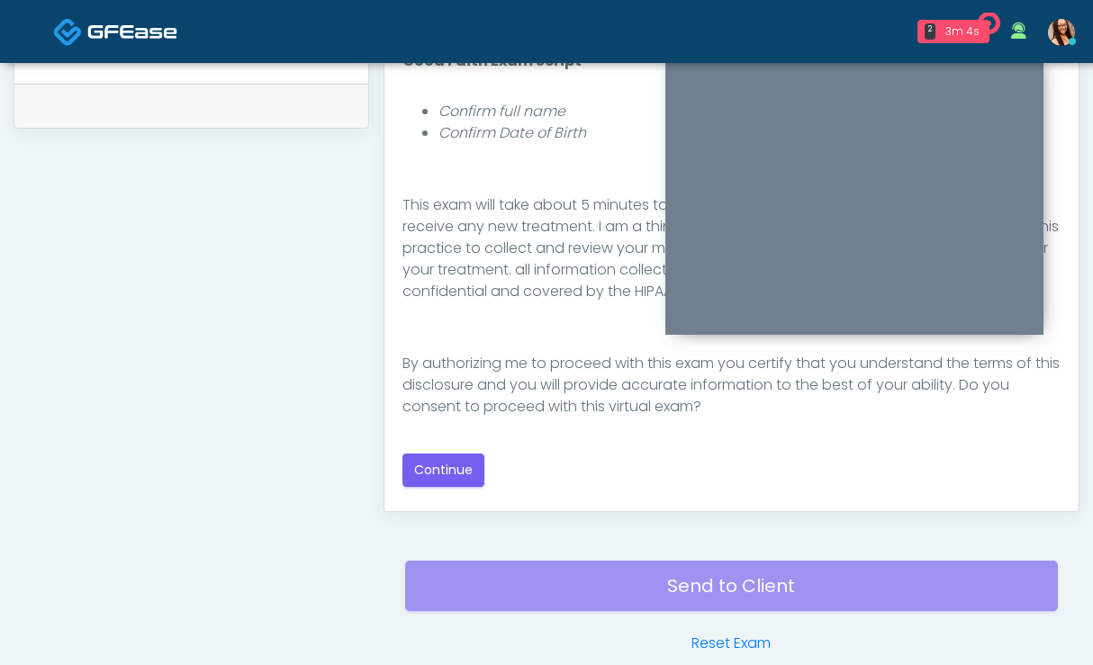
scroll to position [884, 0]
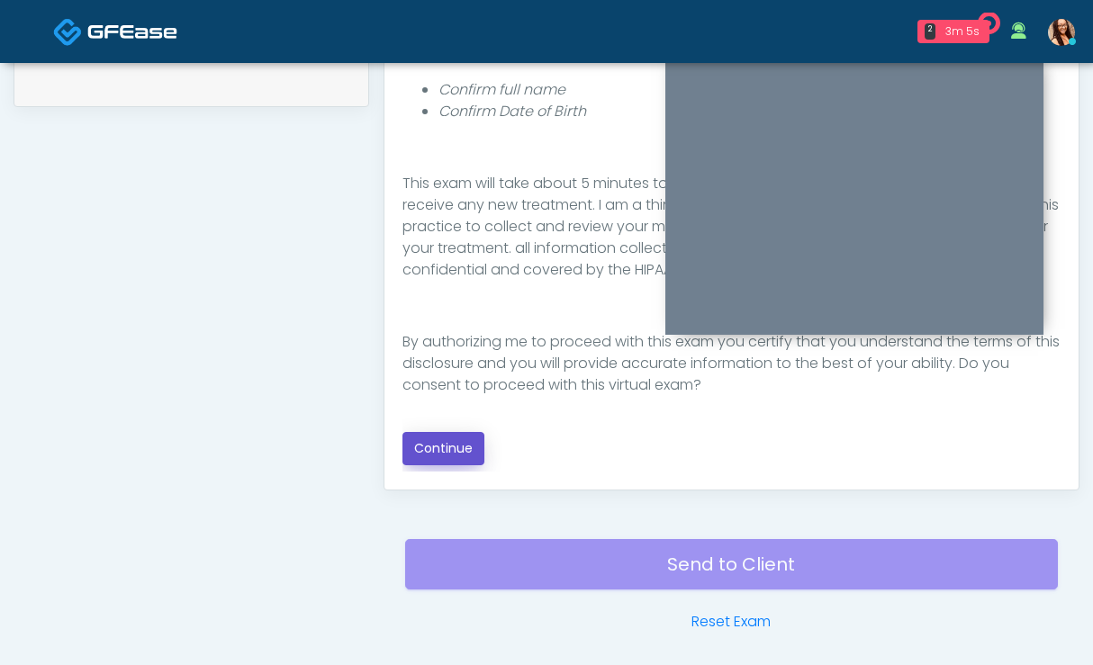
click at [464, 437] on button "Continue" at bounding box center [443, 448] width 82 height 33
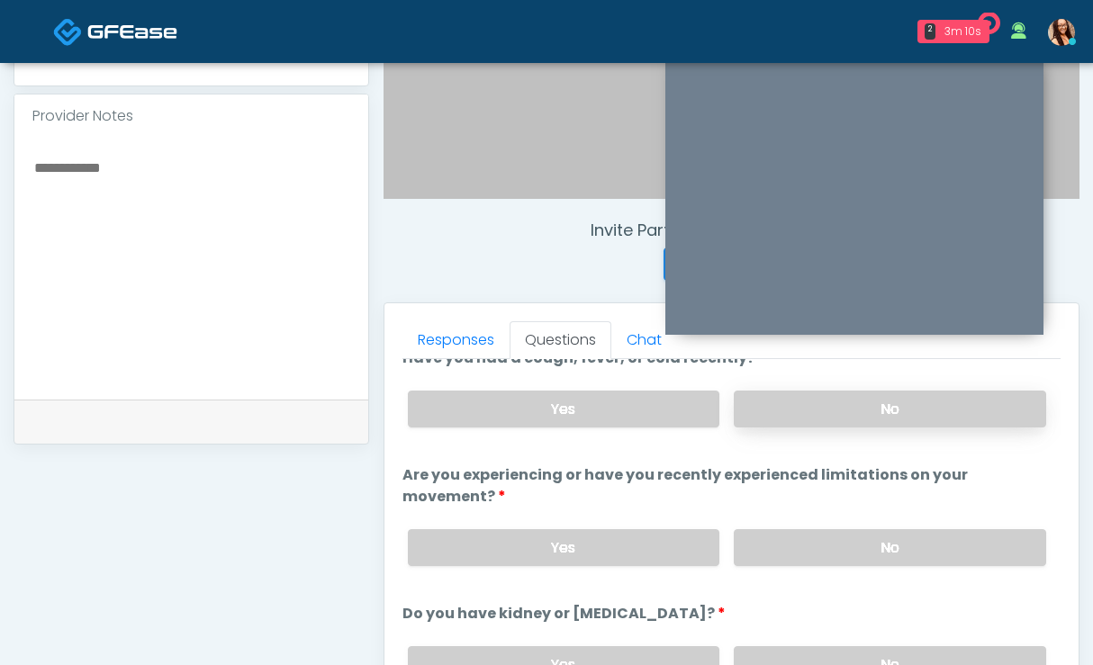
scroll to position [24, 0]
click at [814, 397] on label "No" at bounding box center [889, 408] width 312 height 37
click at [835, 548] on label "No" at bounding box center [889, 546] width 312 height 37
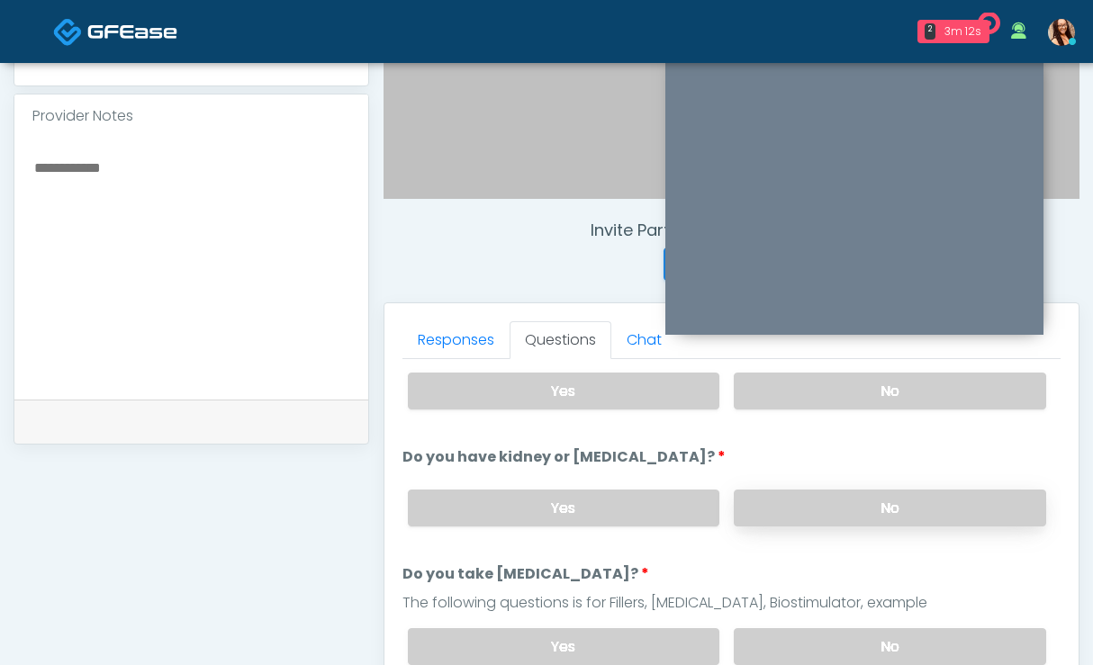
click at [829, 511] on label "No" at bounding box center [889, 508] width 312 height 37
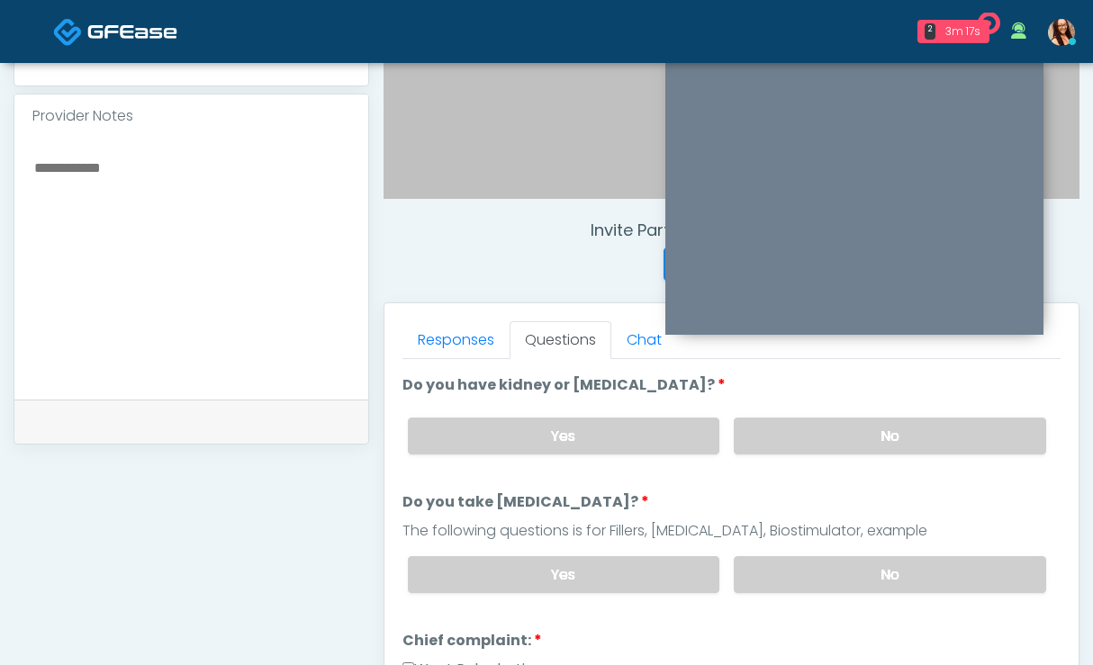
scroll to position [257, 0]
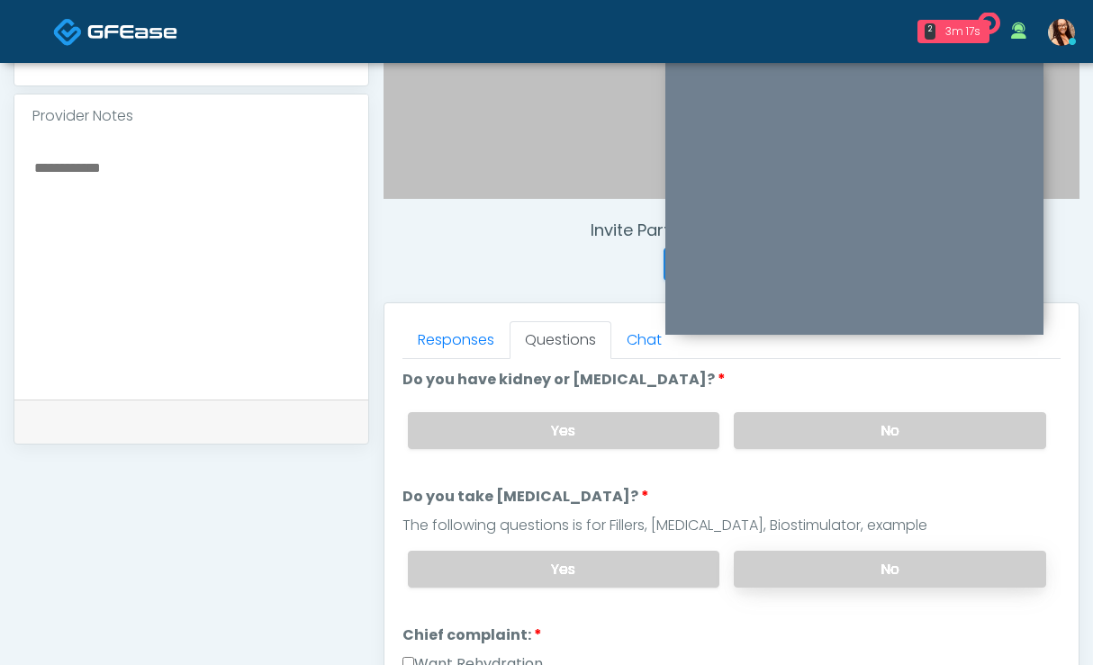
click at [850, 560] on label "No" at bounding box center [889, 569] width 312 height 37
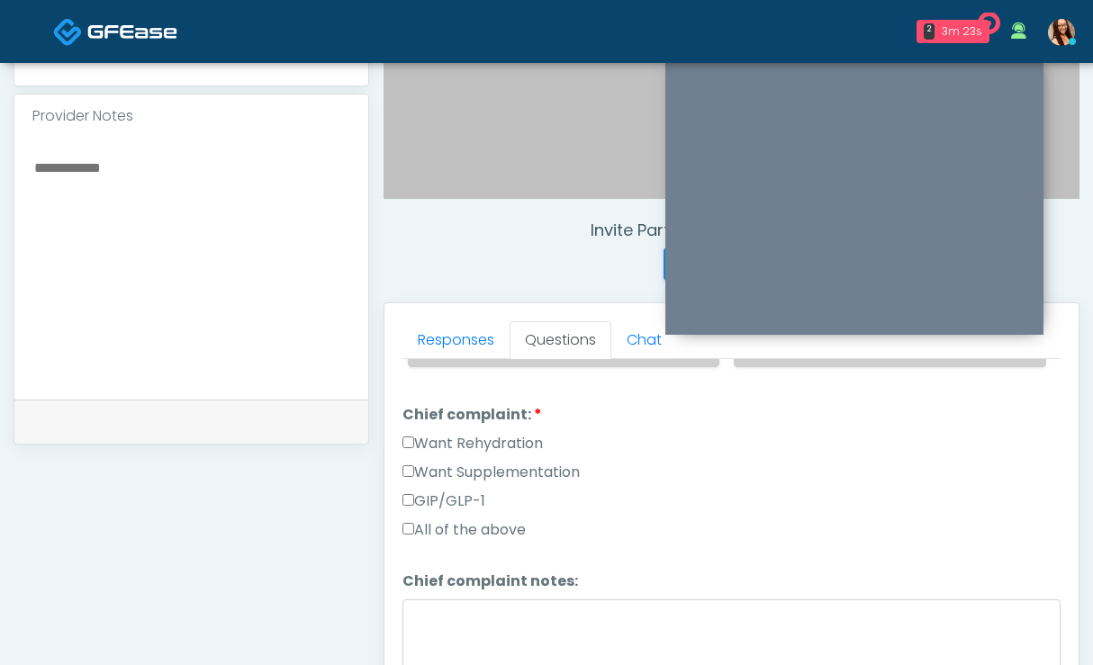
scroll to position [482, 0]
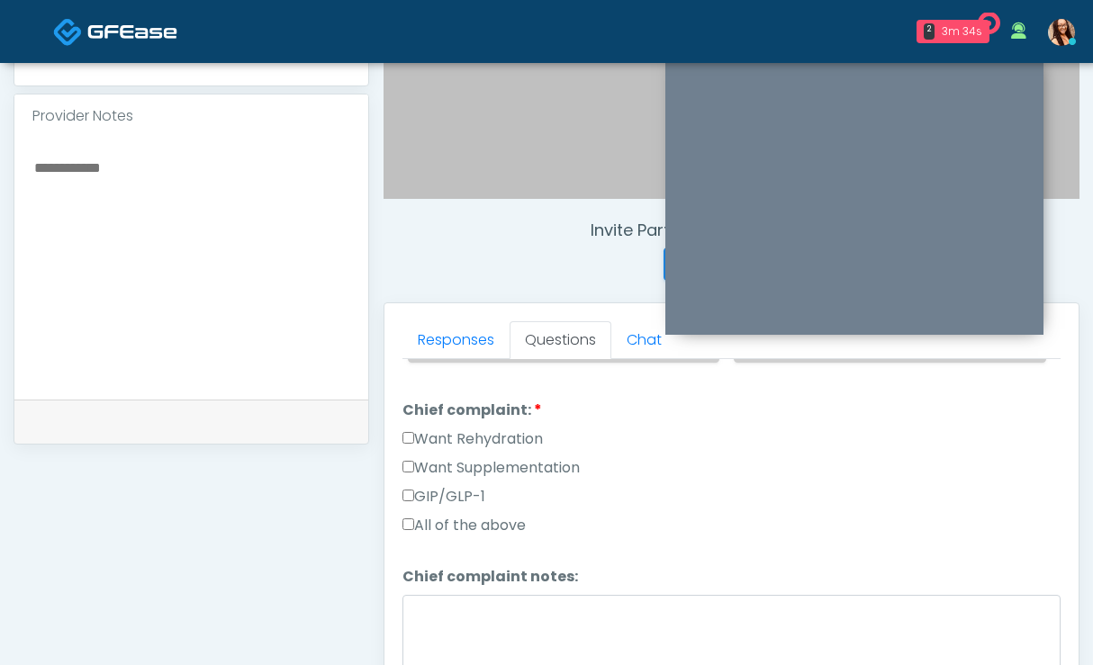
click at [413, 487] on label "GIP/GLP-1" at bounding box center [443, 497] width 83 height 22
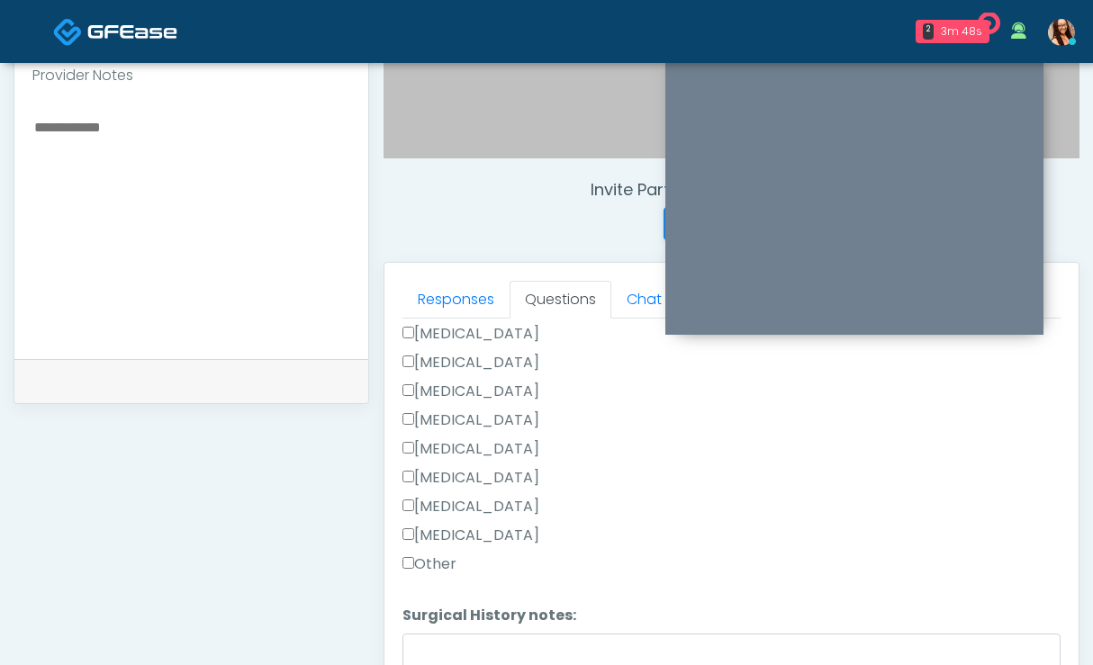
scroll to position [787, 0]
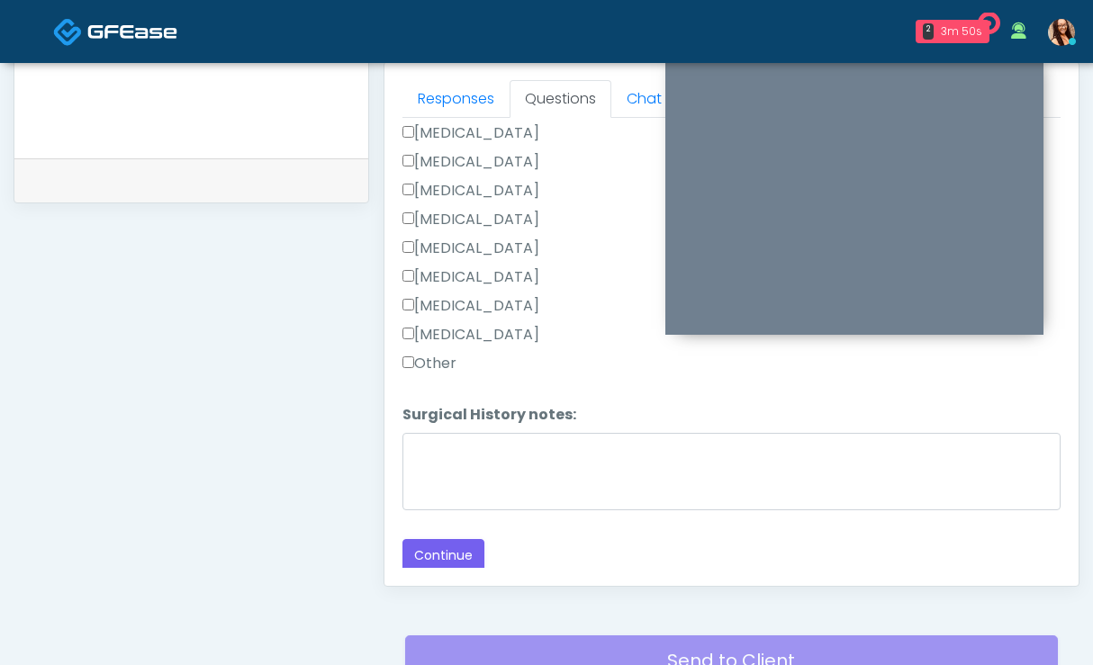
click at [463, 331] on label "Tonsillectomy" at bounding box center [470, 335] width 137 height 22
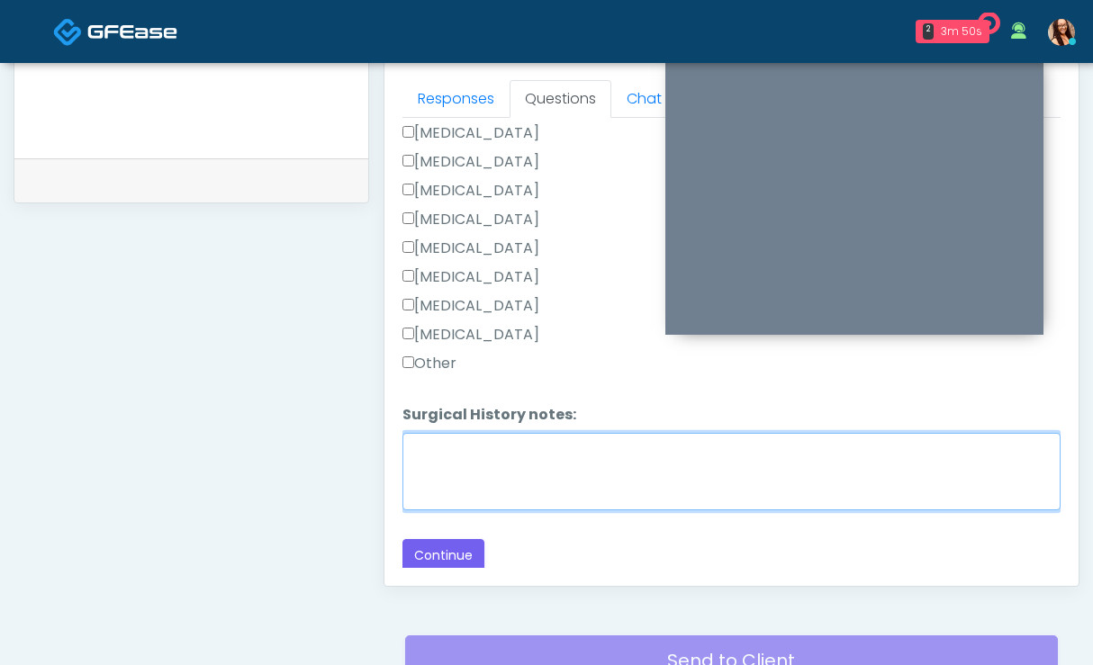
click at [573, 465] on textarea "Surgical History notes:" at bounding box center [731, 471] width 658 height 77
type textarea "**********"
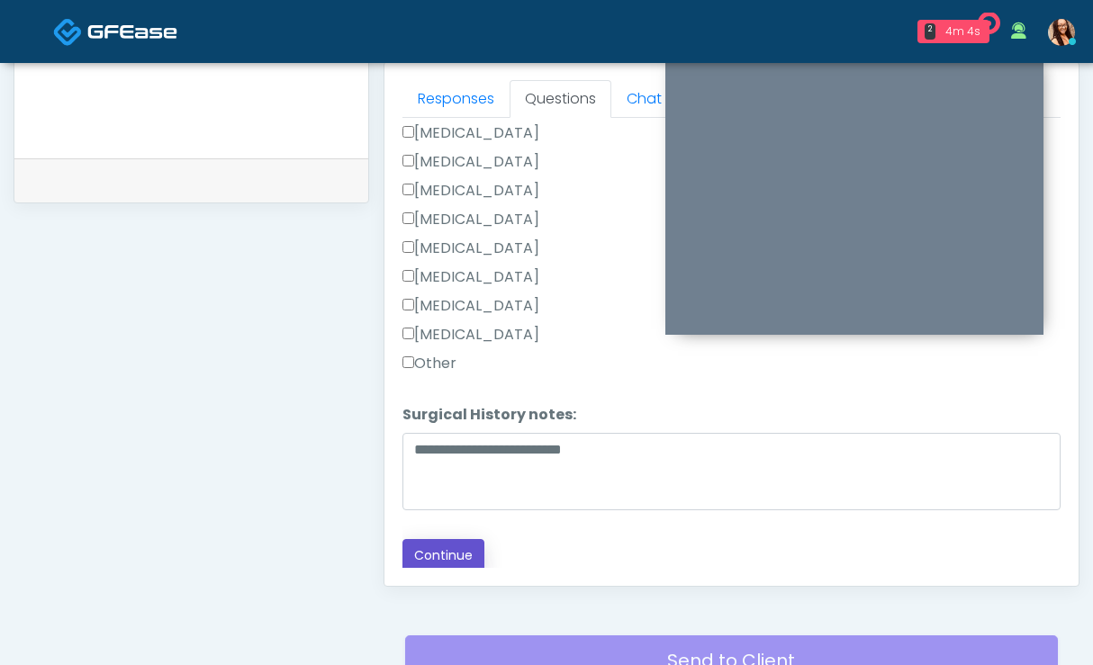
click at [420, 547] on button "Continue" at bounding box center [443, 555] width 82 height 33
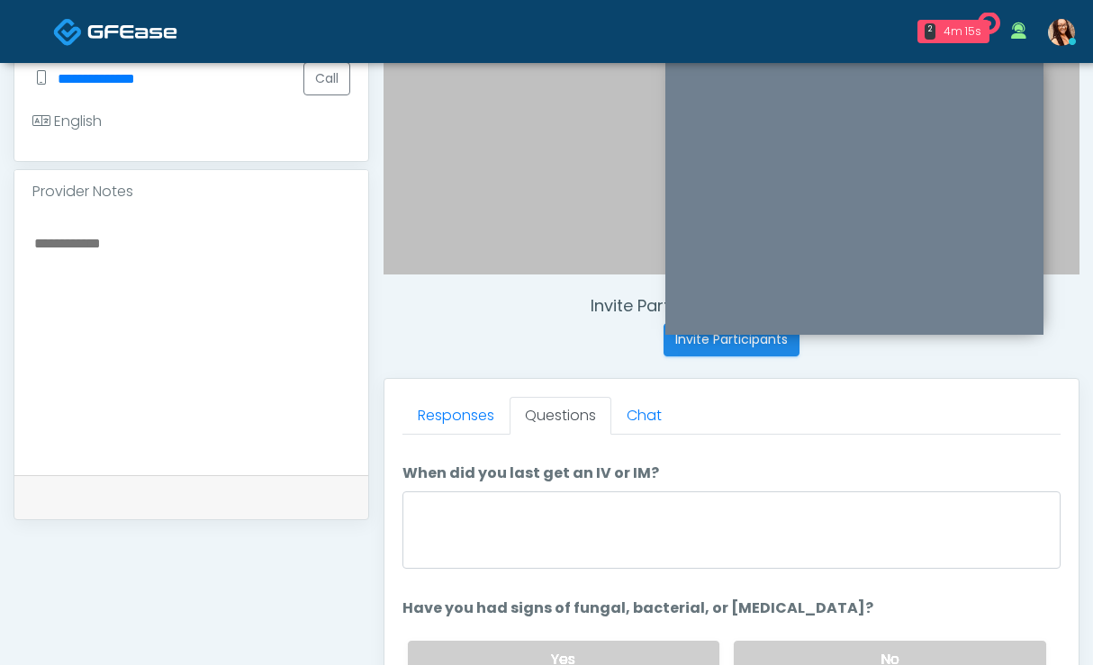
scroll to position [0, 0]
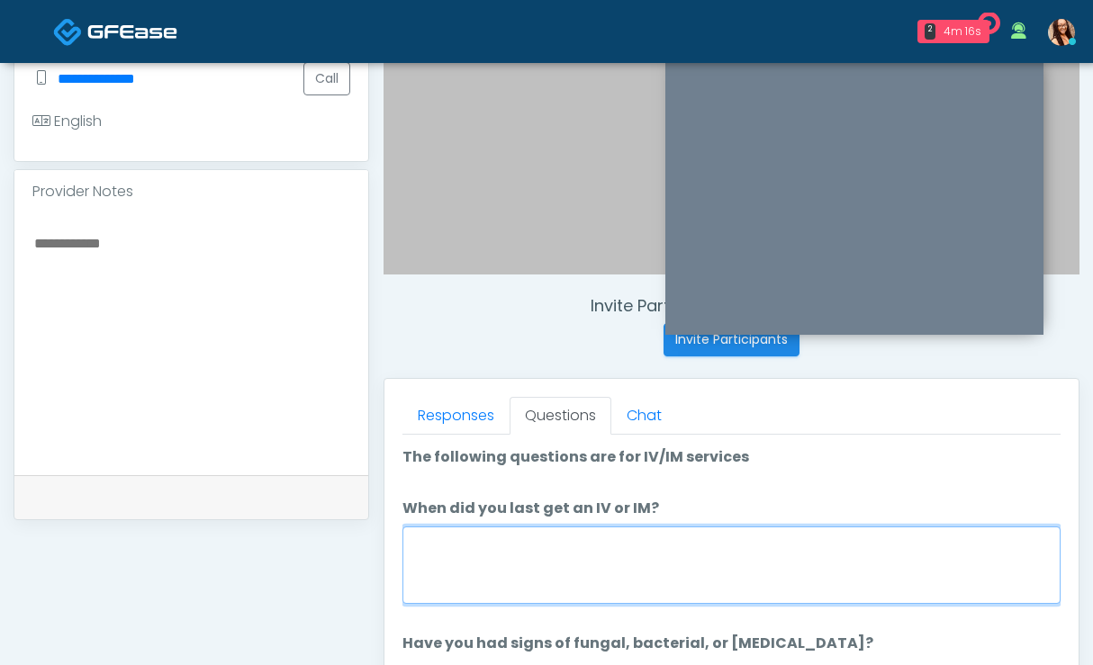
click at [625, 552] on textarea "When did you last get an IV or IM?" at bounding box center [731, 564] width 658 height 77
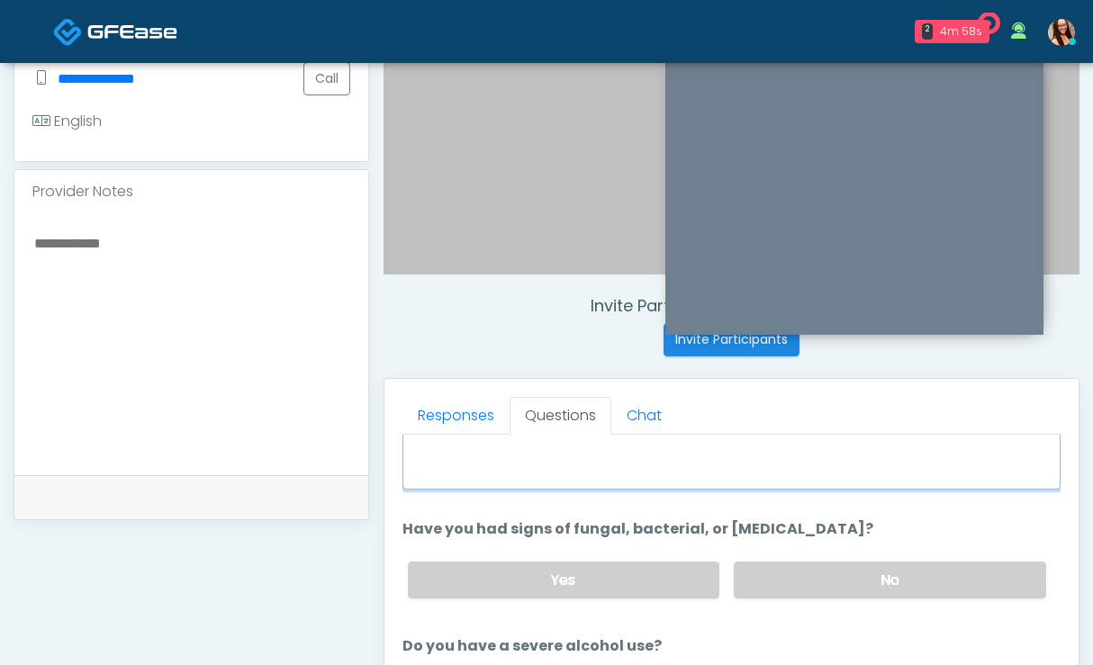
scroll to position [139, 0]
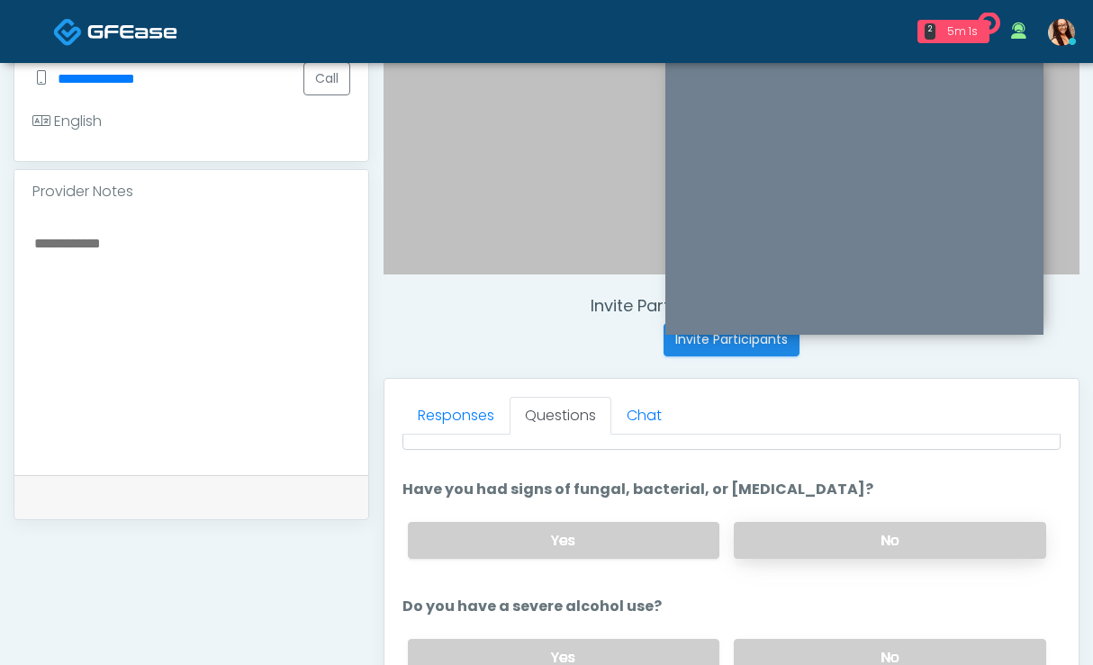
click at [800, 540] on label "No" at bounding box center [889, 540] width 312 height 37
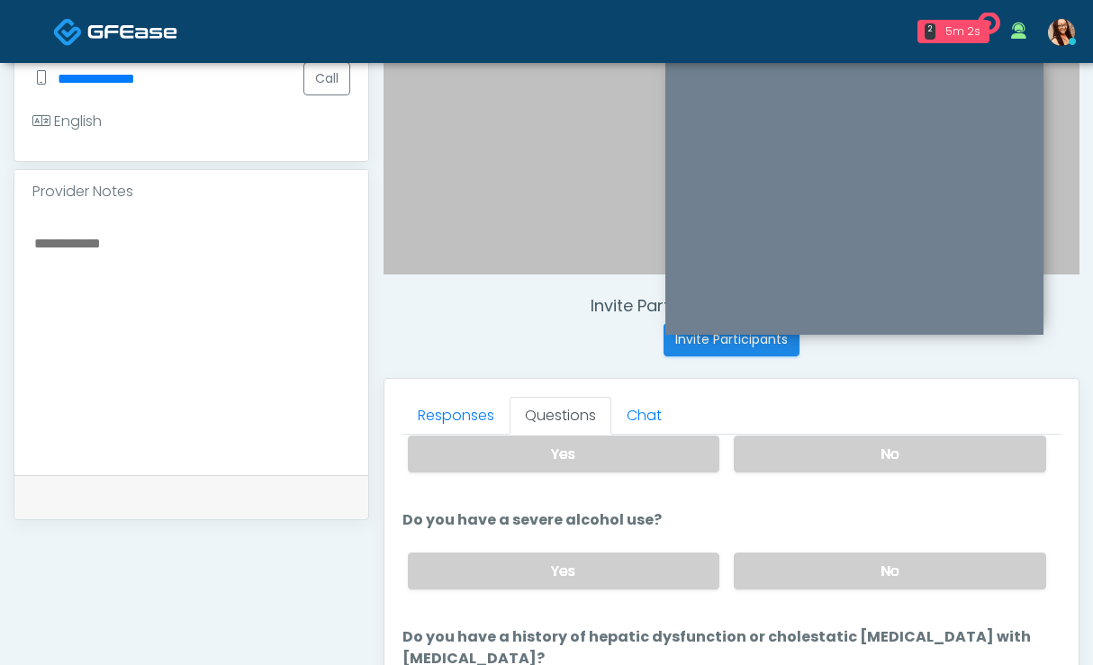
scroll to position [241, 0]
click at [815, 557] on label "No" at bounding box center [889, 570] width 312 height 37
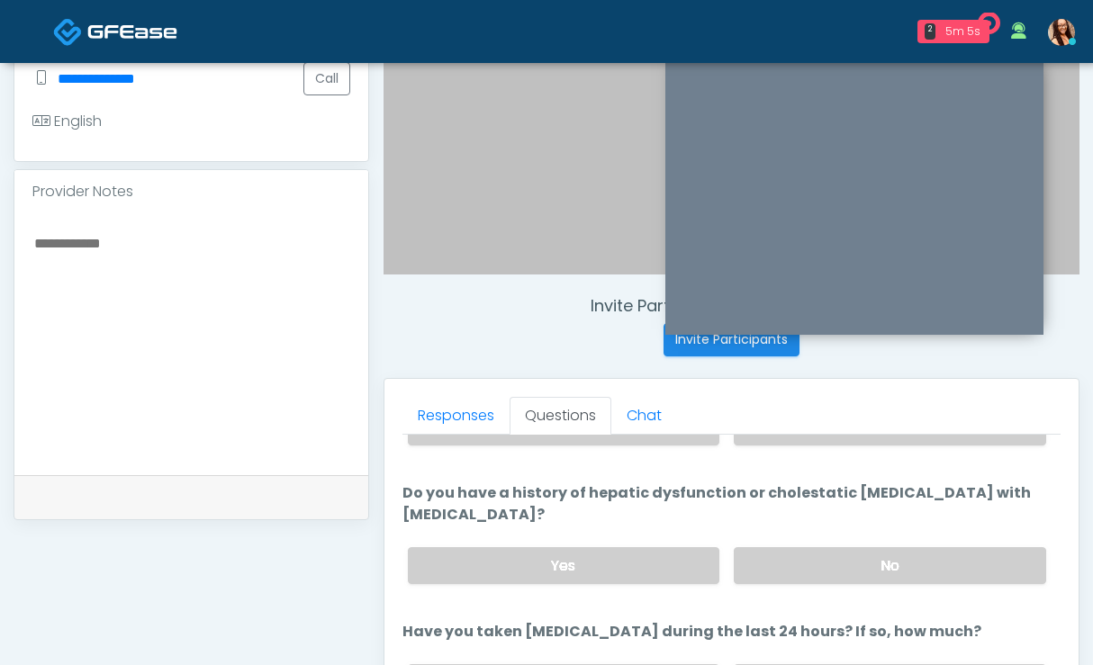
scroll to position [387, 0]
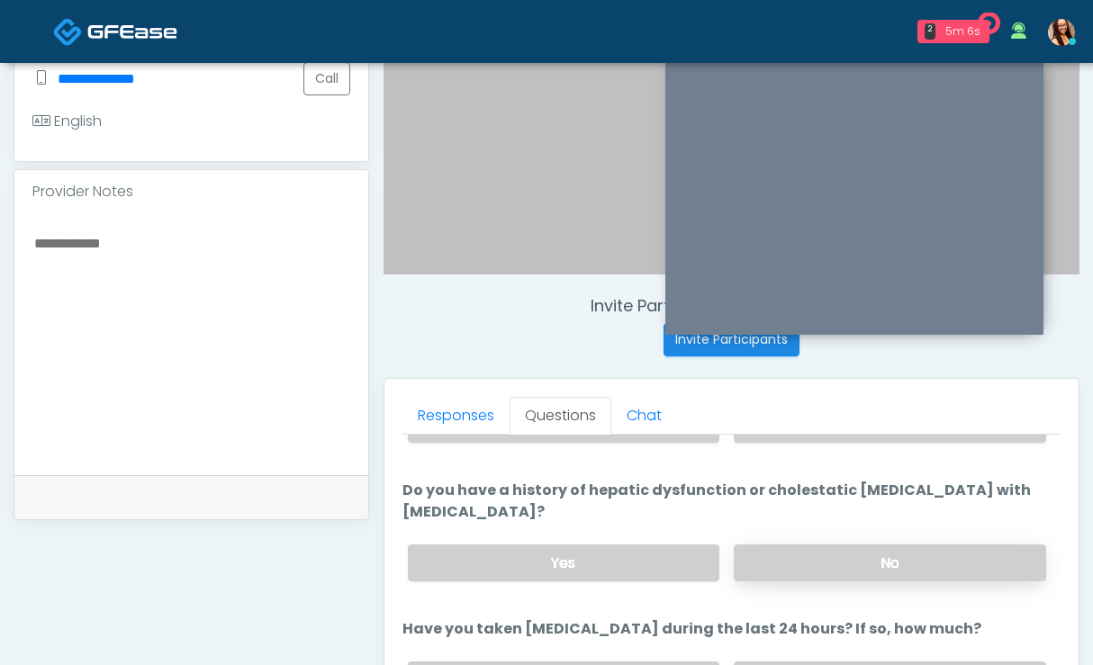
click at [849, 567] on label "No" at bounding box center [889, 562] width 312 height 37
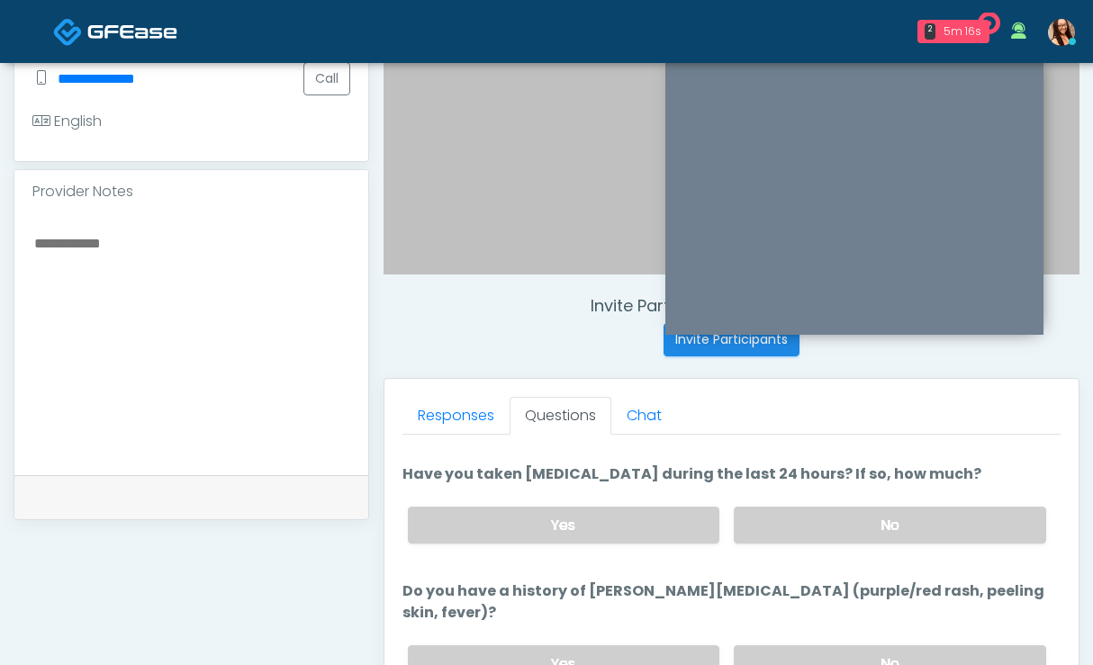
scroll to position [539, 0]
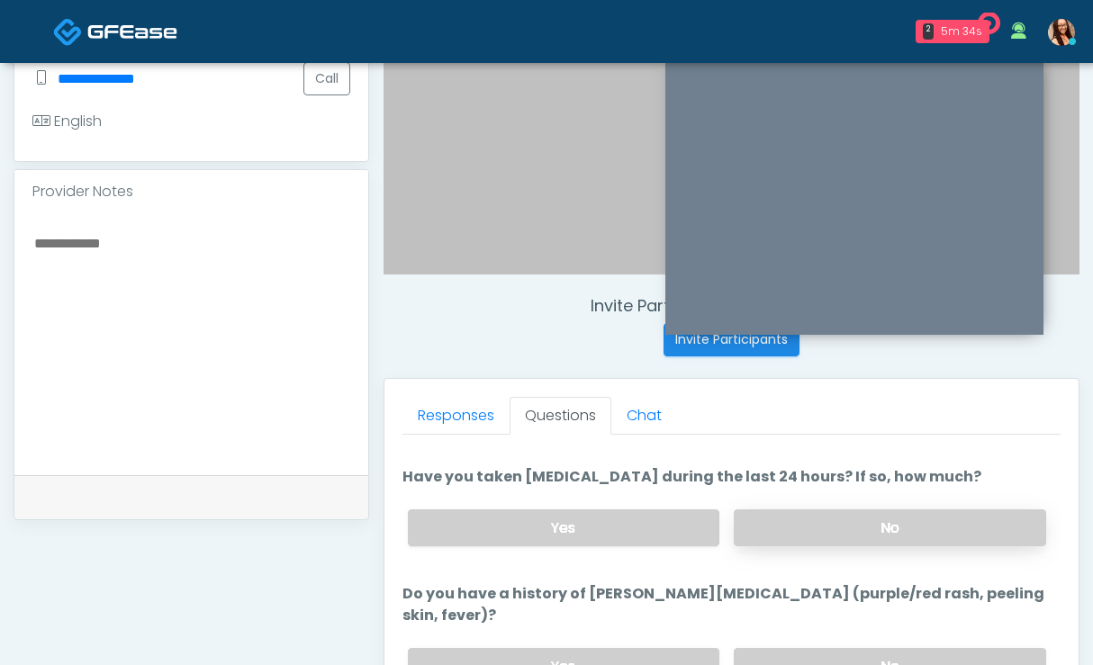
click at [883, 522] on label "No" at bounding box center [889, 527] width 312 height 37
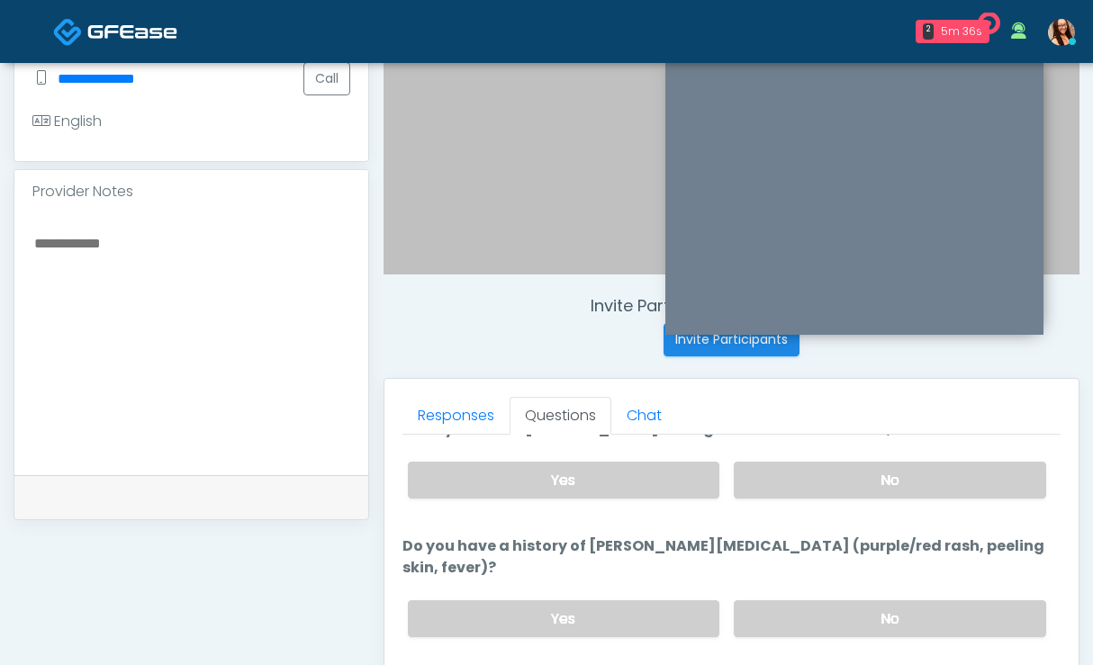
scroll to position [588, 0]
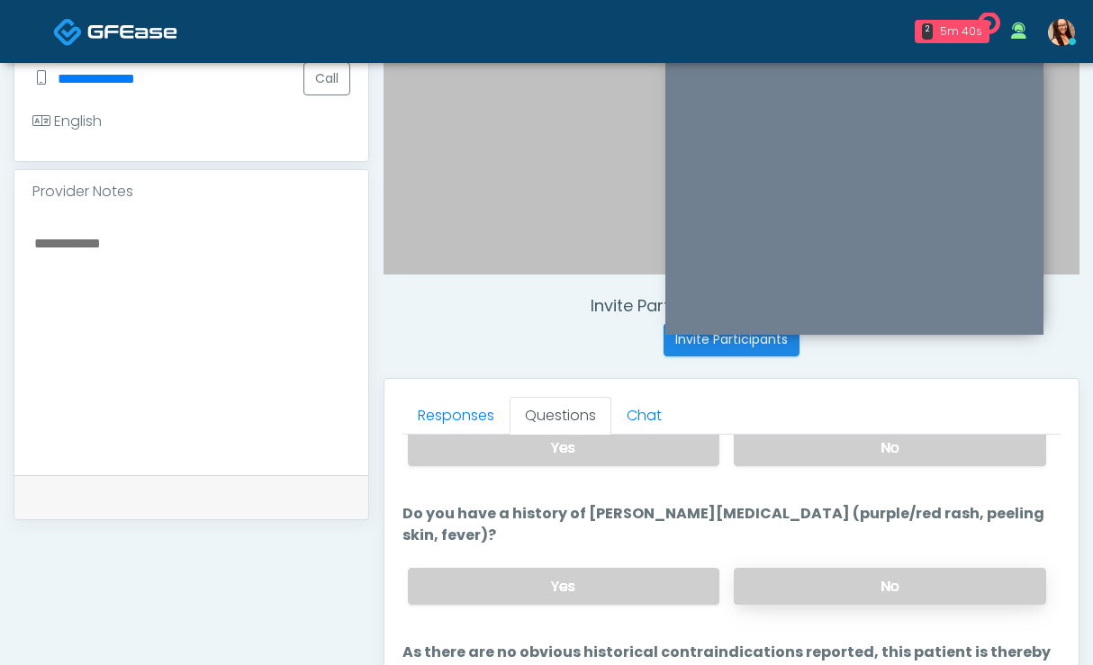
click at [832, 575] on label "No" at bounding box center [889, 586] width 312 height 37
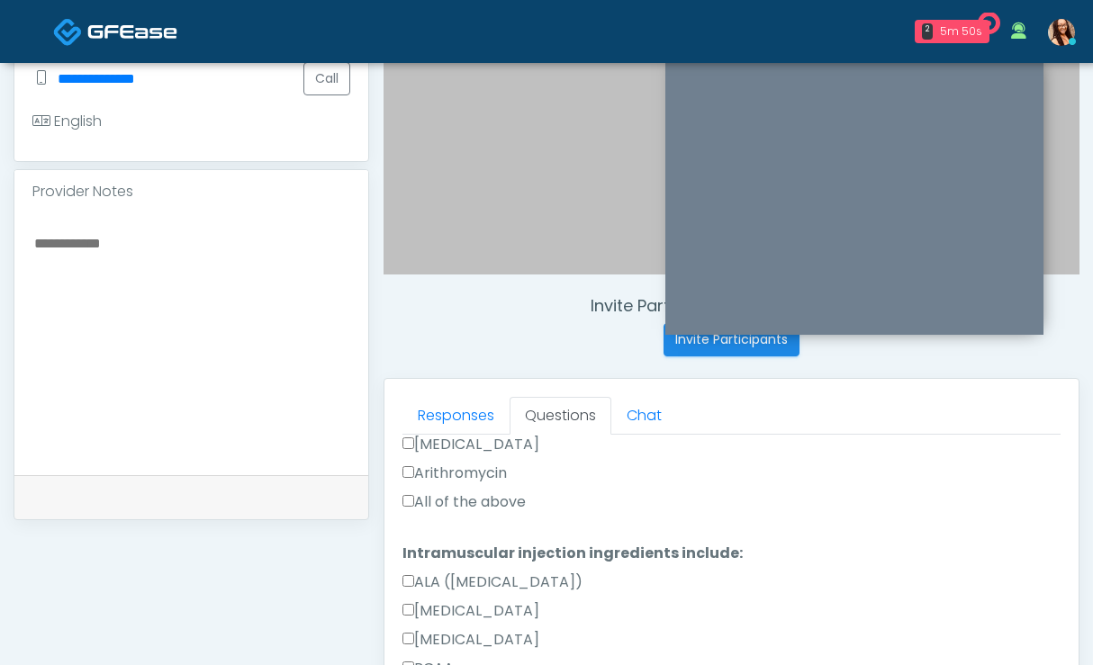
click at [418, 491] on label "All of the above" at bounding box center [463, 502] width 123 height 22
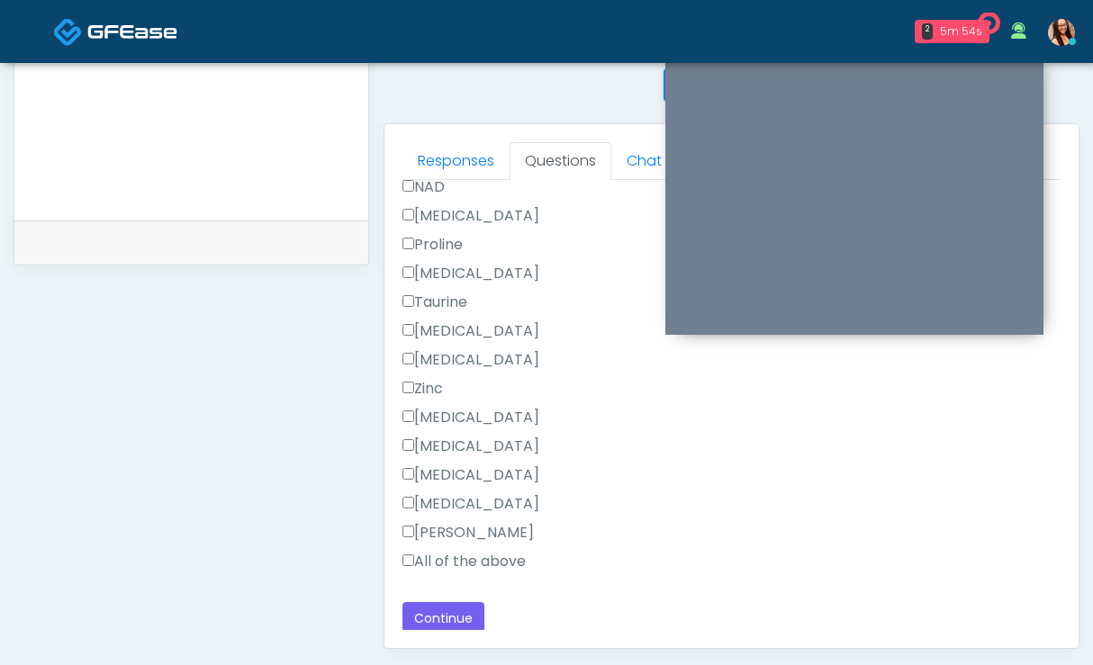
scroll to position [726, 0]
click at [470, 550] on label "All of the above" at bounding box center [463, 561] width 123 height 22
click at [455, 607] on button "Continue" at bounding box center [443, 617] width 82 height 33
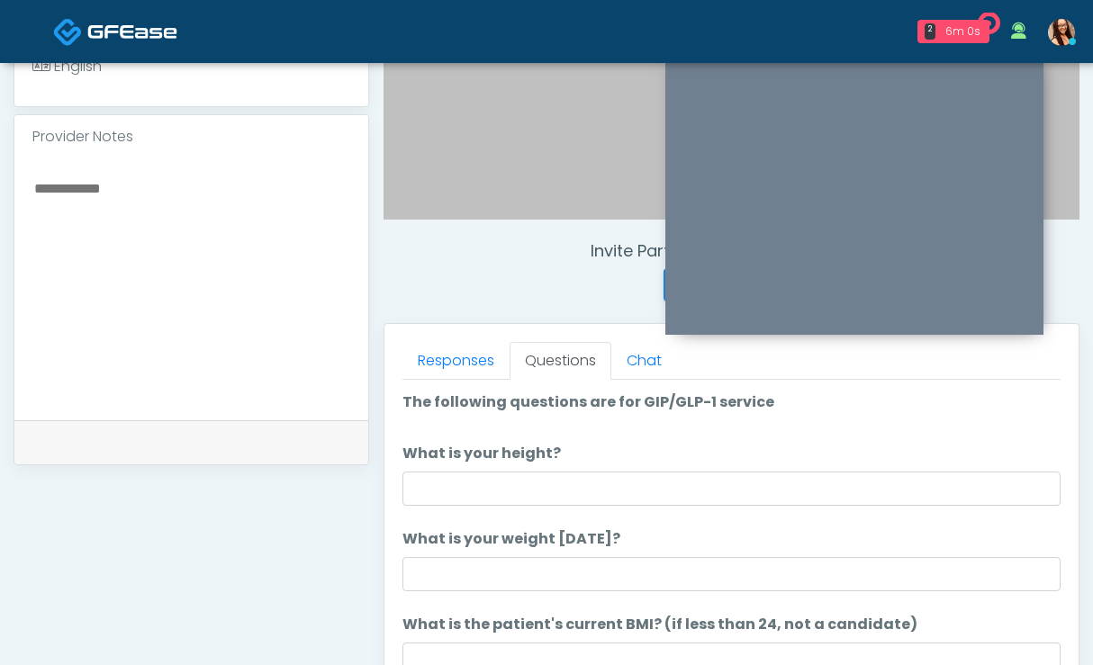
scroll to position [555, 0]
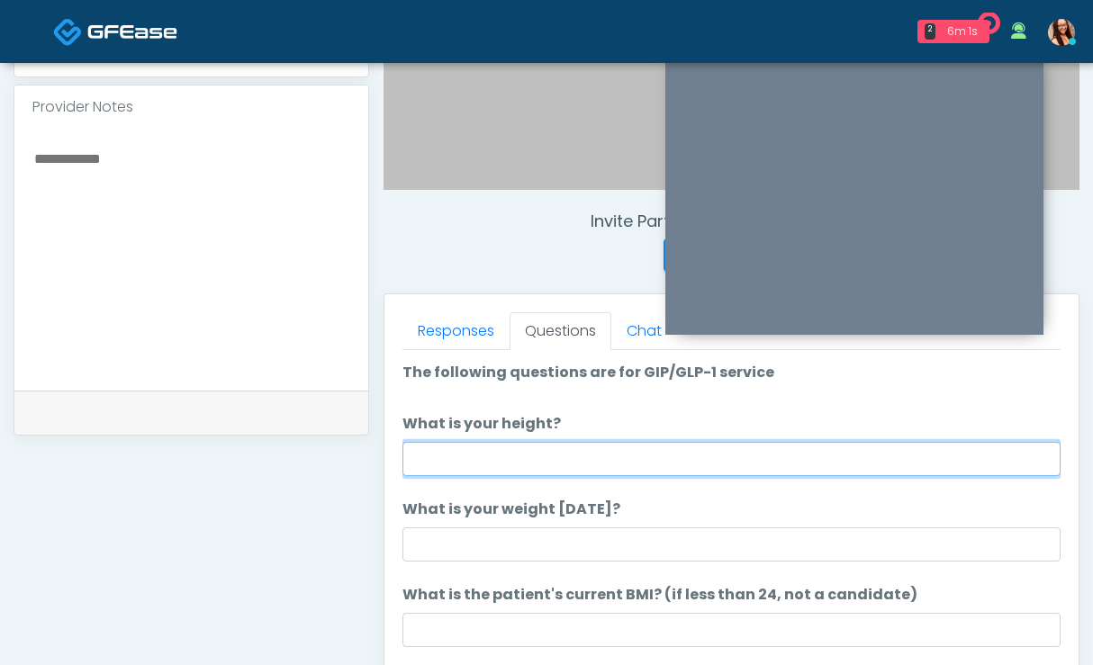
click at [526, 455] on input "What is your height?" at bounding box center [731, 459] width 658 height 34
type input "****"
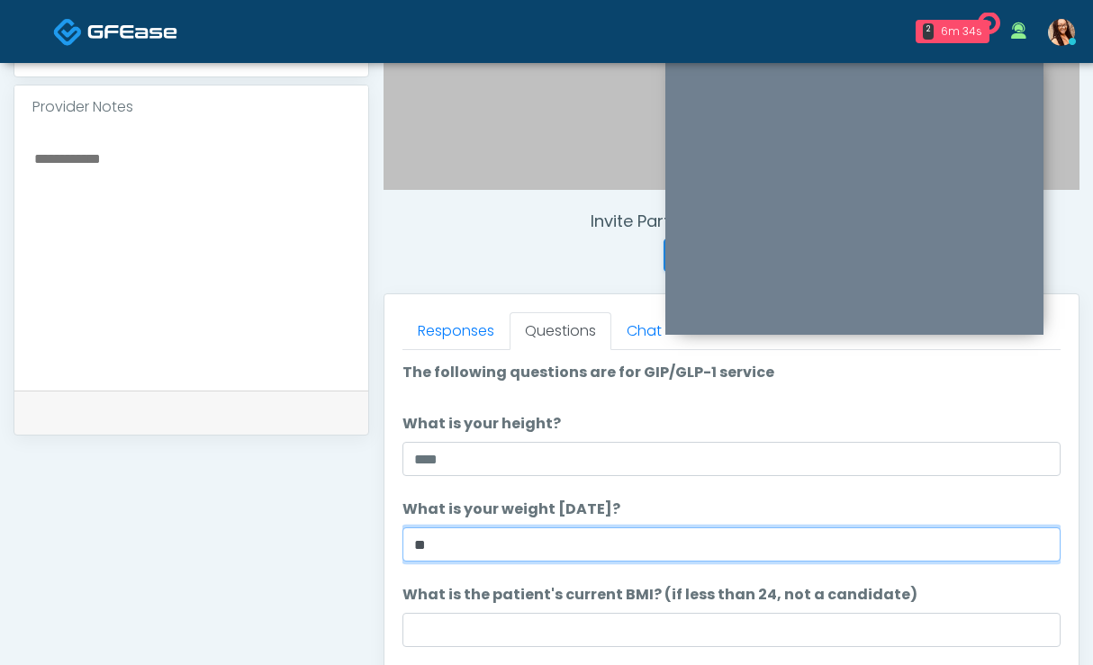
type input "*"
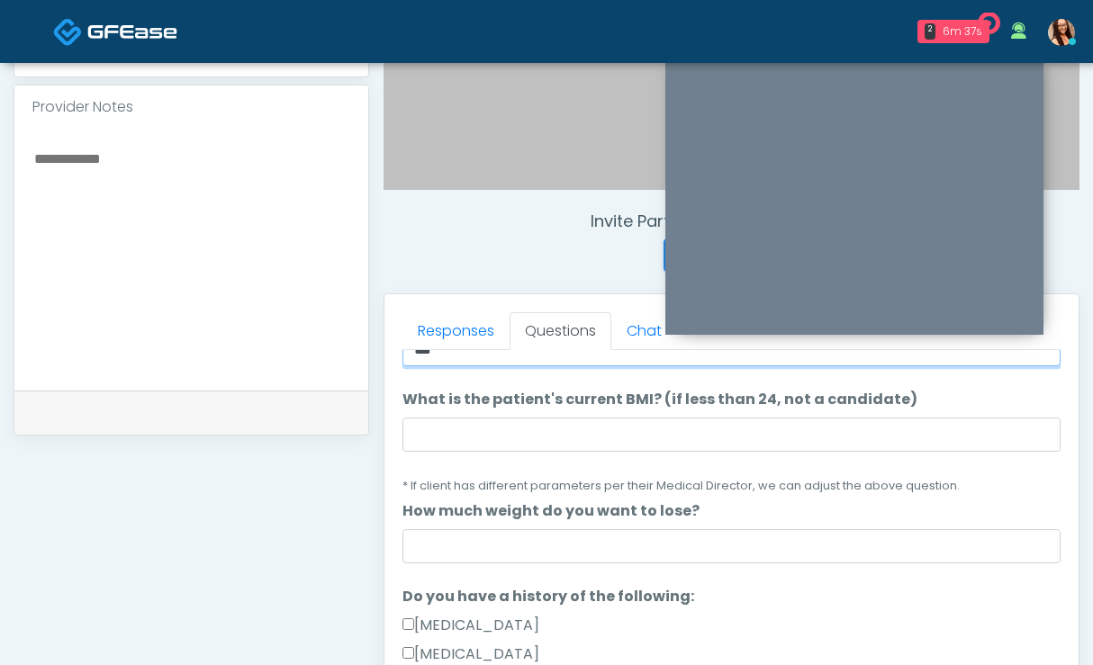
scroll to position [203, 0]
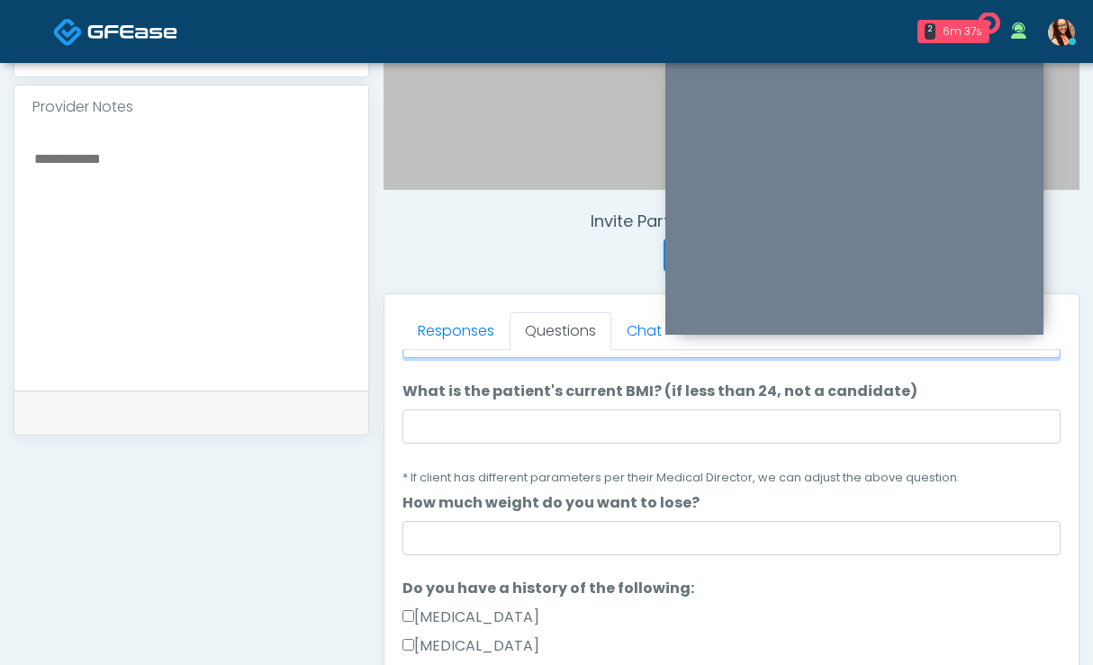
type input "***"
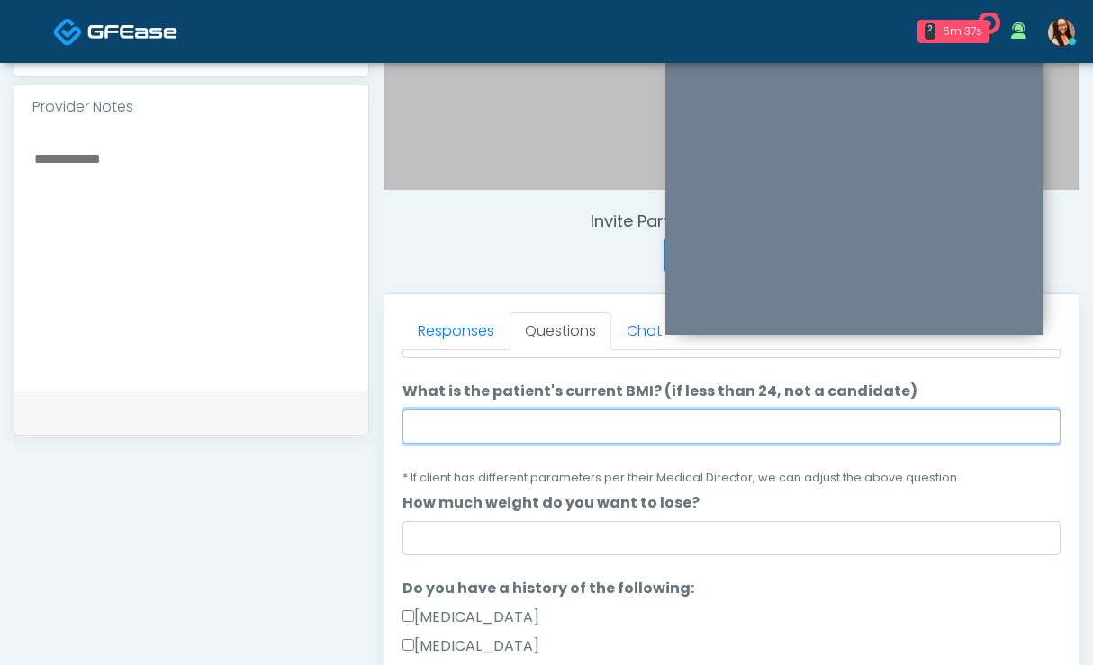
click at [466, 428] on input "What is the patient's current BMI? (if less than 24, not a candidate)" at bounding box center [731, 426] width 658 height 34
paste input "****"
type input "****"
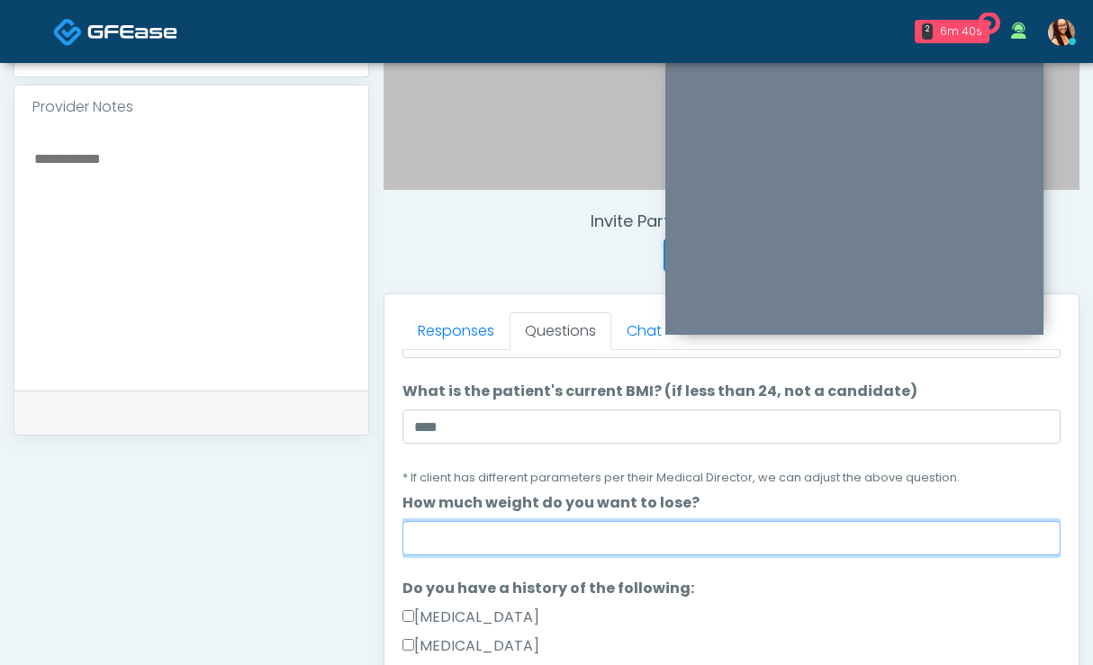
click at [568, 537] on input "How much weight do you want to lose?" at bounding box center [731, 538] width 658 height 34
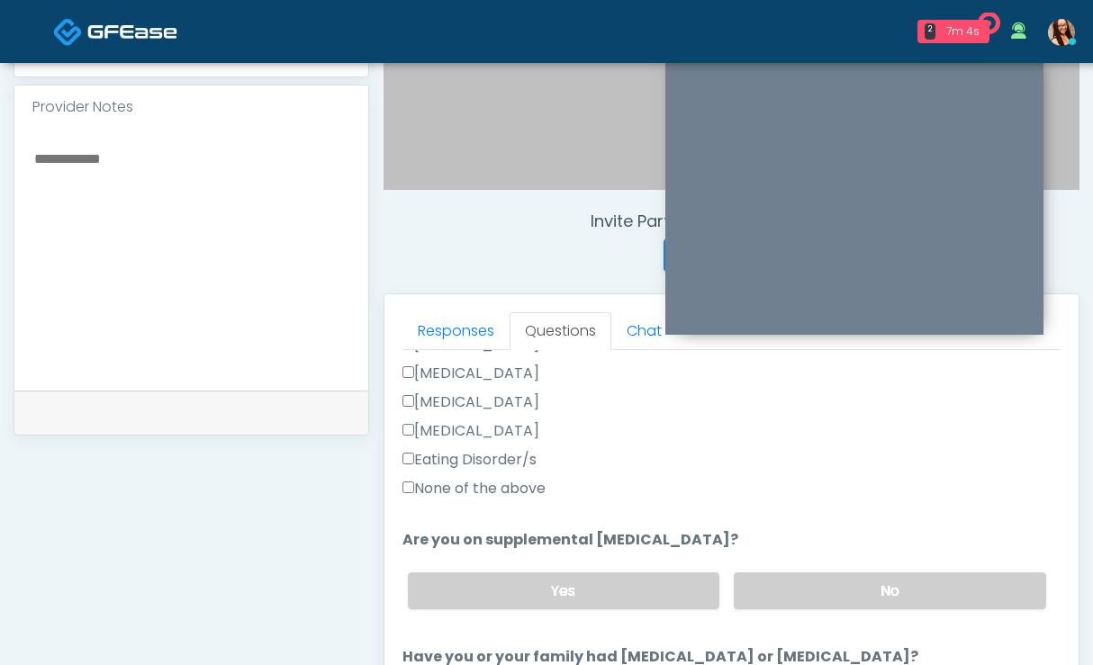
scroll to position [536, 0]
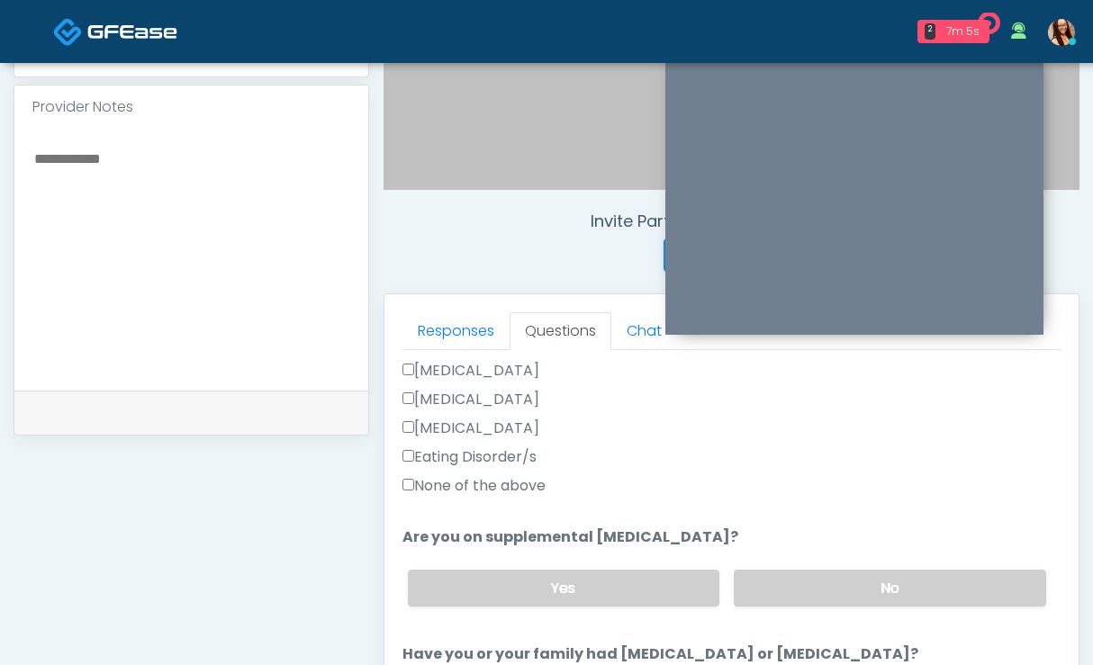
type input "********"
click at [495, 483] on label "None of the above" at bounding box center [473, 486] width 143 height 22
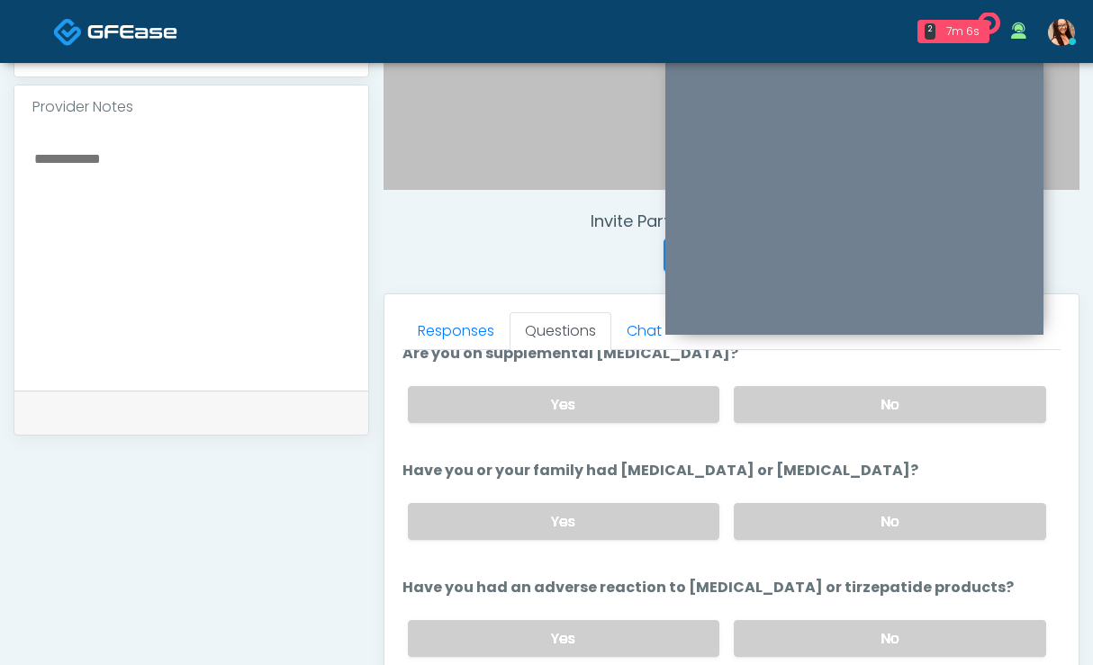
scroll to position [723, 0]
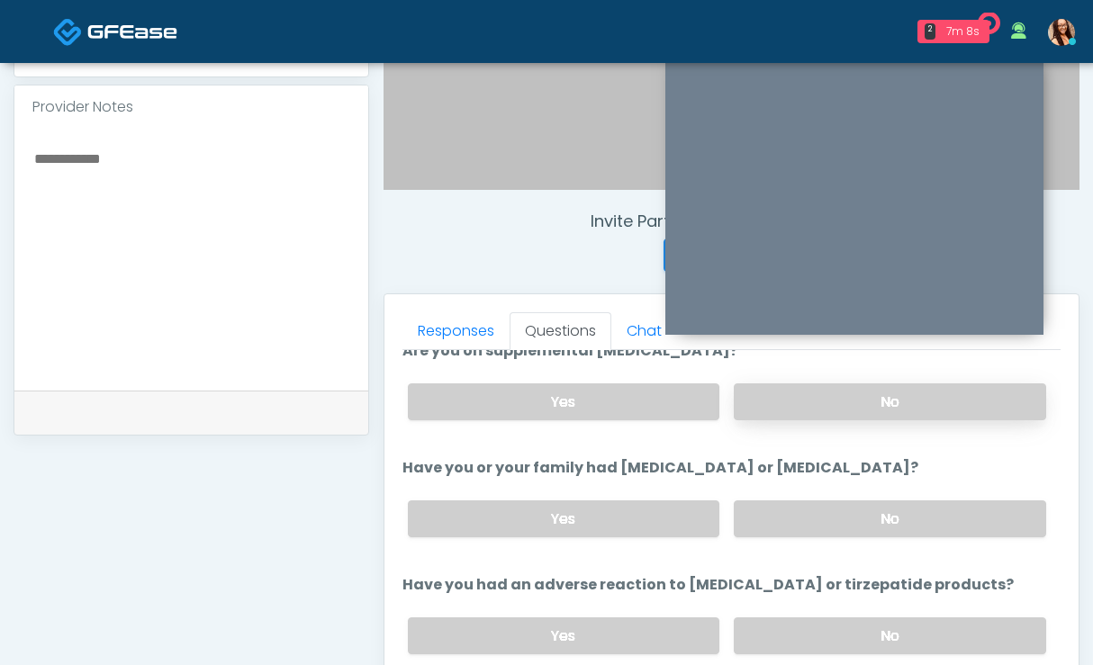
click at [875, 404] on label "No" at bounding box center [889, 401] width 312 height 37
click at [835, 510] on label "No" at bounding box center [889, 518] width 312 height 37
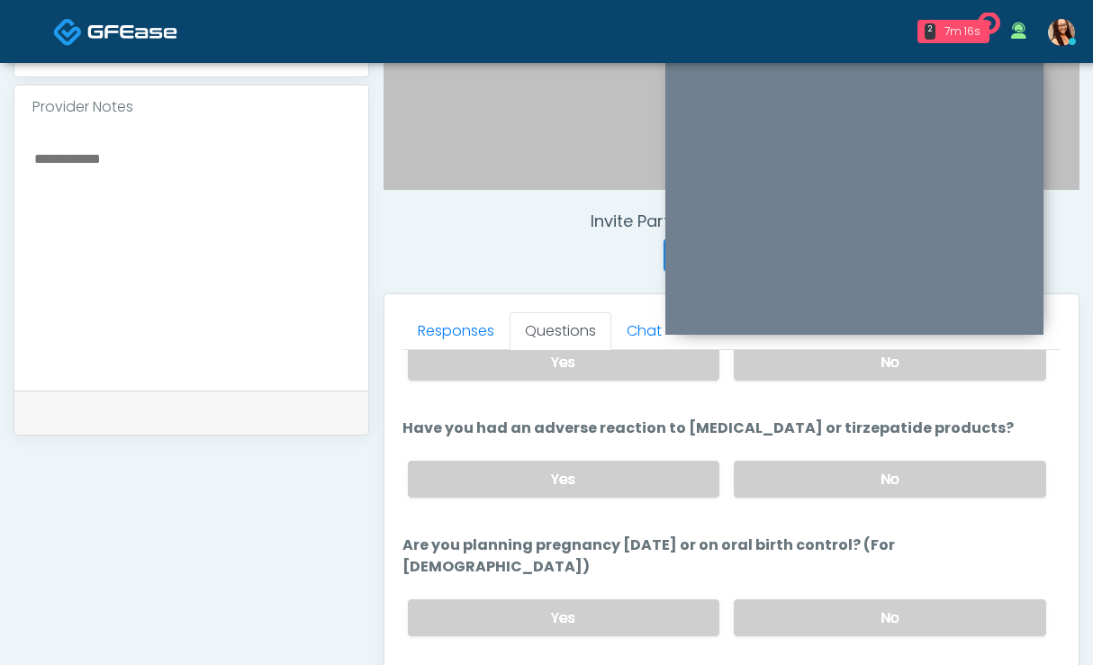
scroll to position [906, 0]
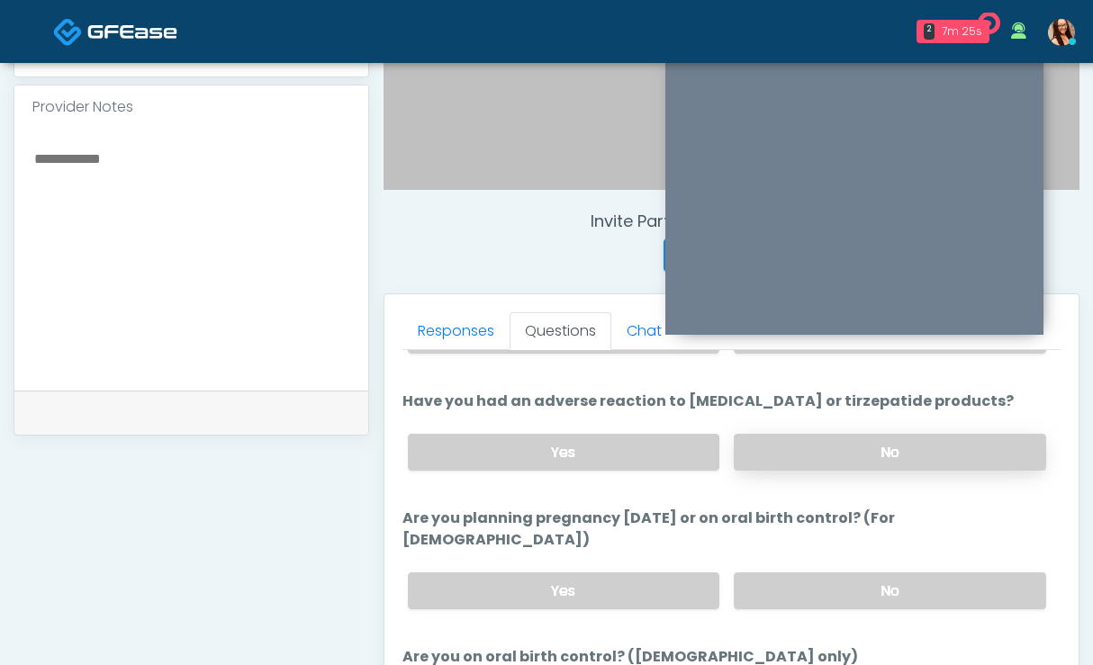
click at [836, 450] on label "No" at bounding box center [889, 452] width 312 height 37
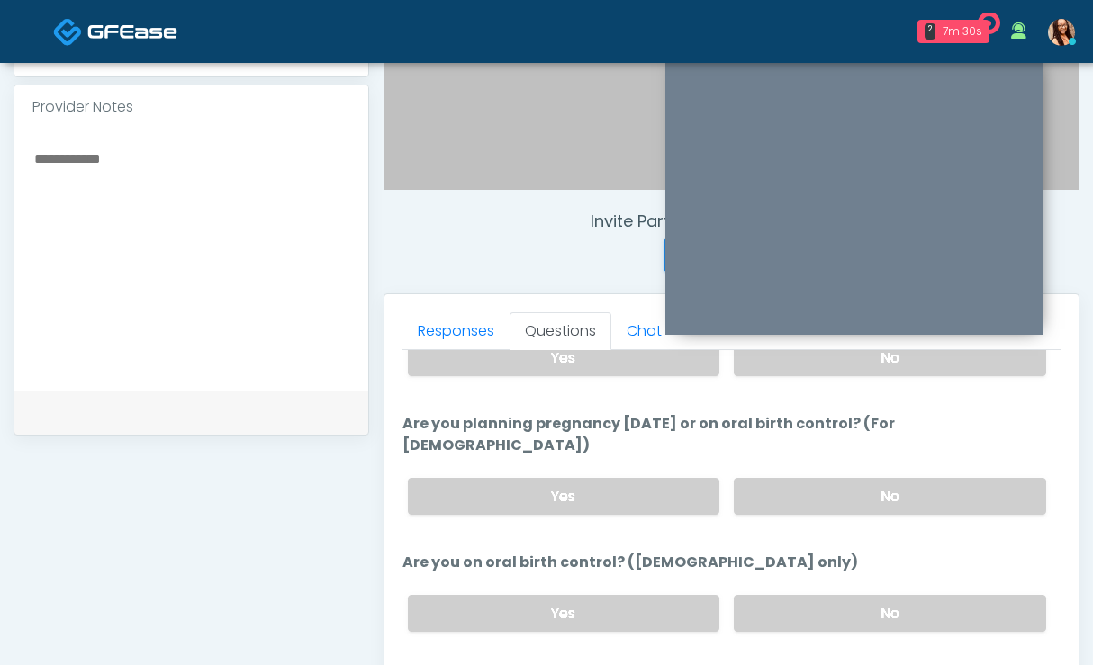
scroll to position [1002, 0]
click at [814, 477] on label "No" at bounding box center [889, 495] width 312 height 37
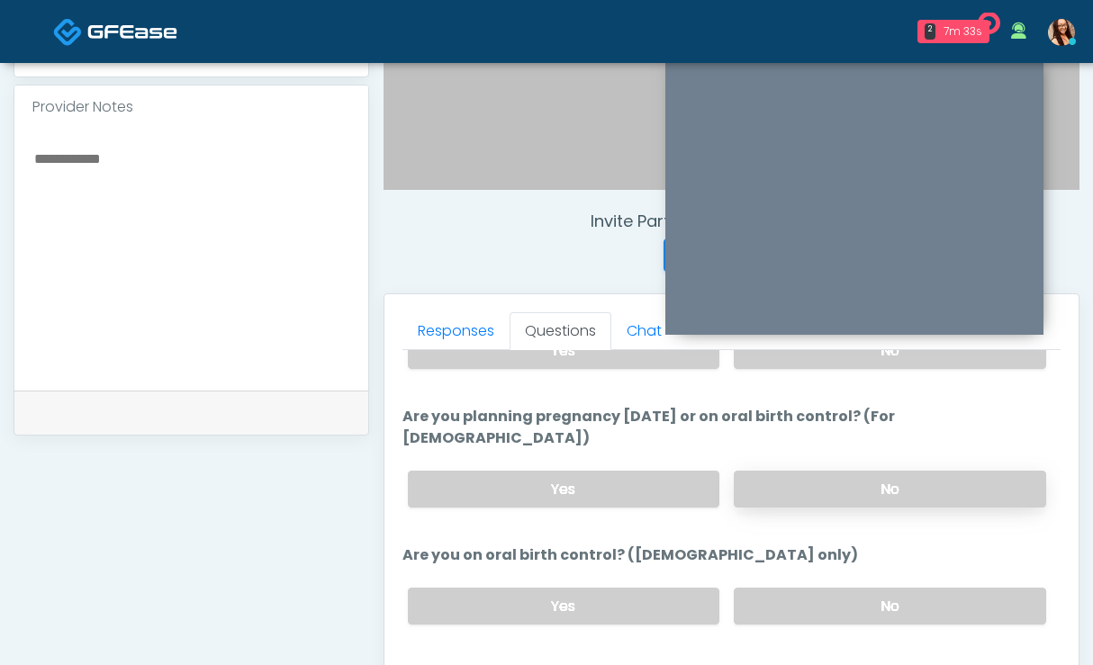
scroll to position [1014, 0]
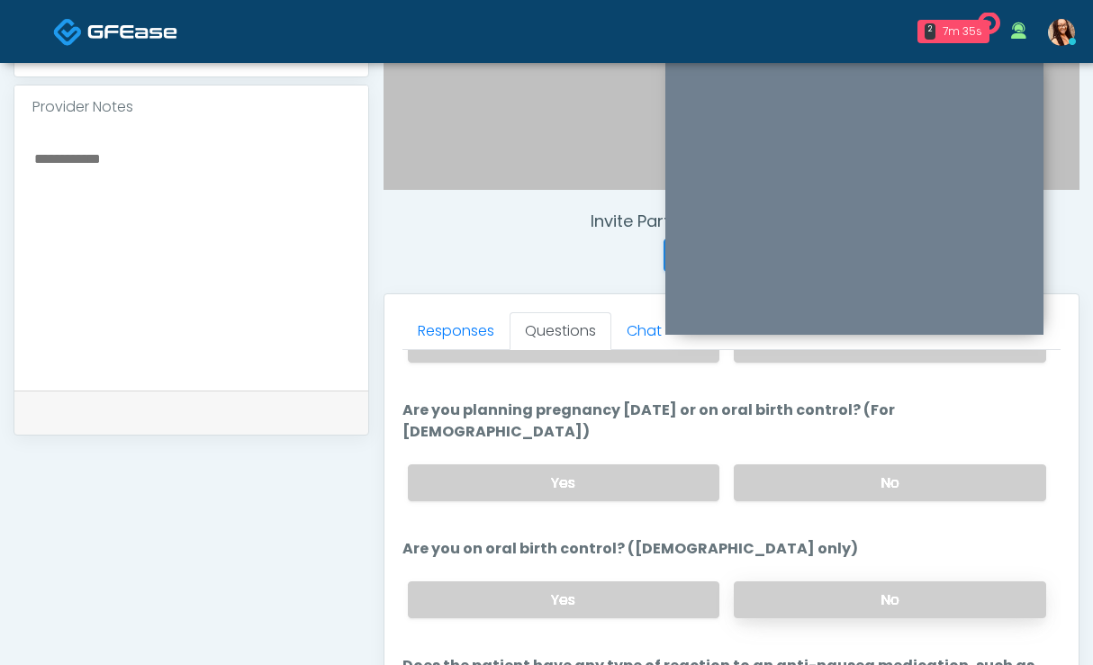
click at [804, 581] on label "No" at bounding box center [889, 599] width 312 height 37
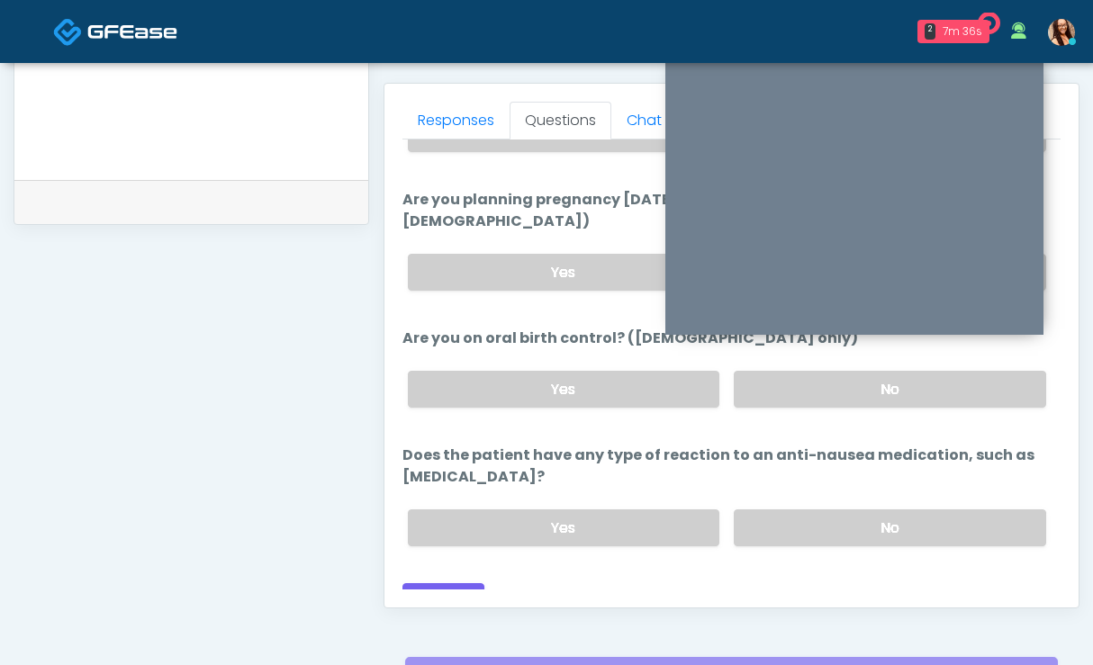
scroll to position [771, 0]
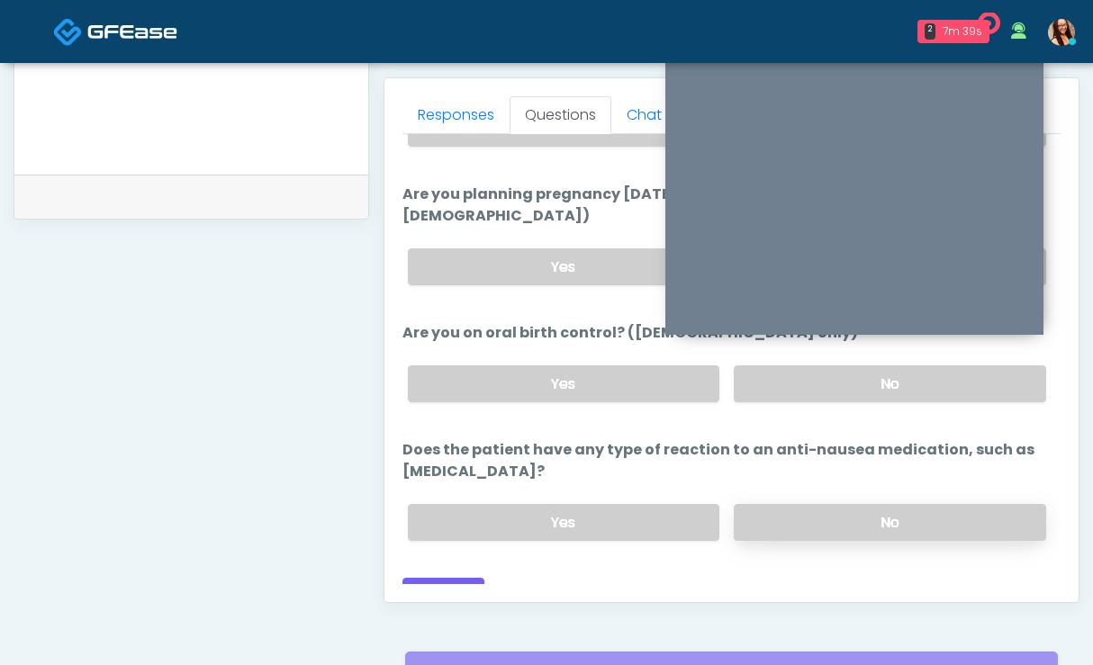
click at [797, 504] on label "No" at bounding box center [889, 522] width 312 height 37
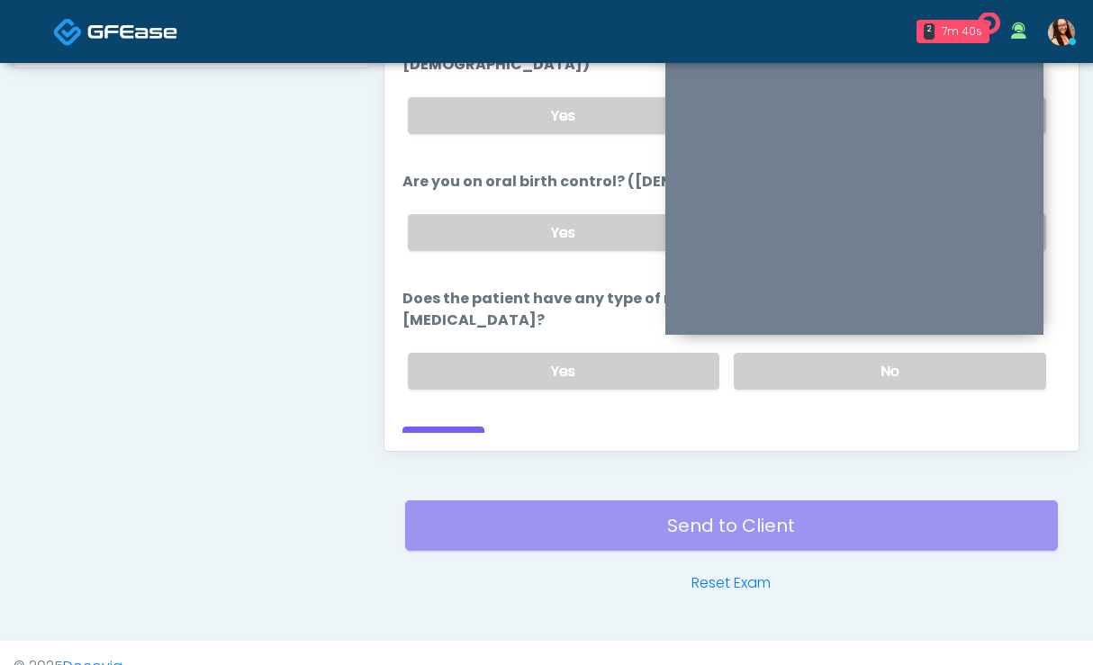
scroll to position [933, 0]
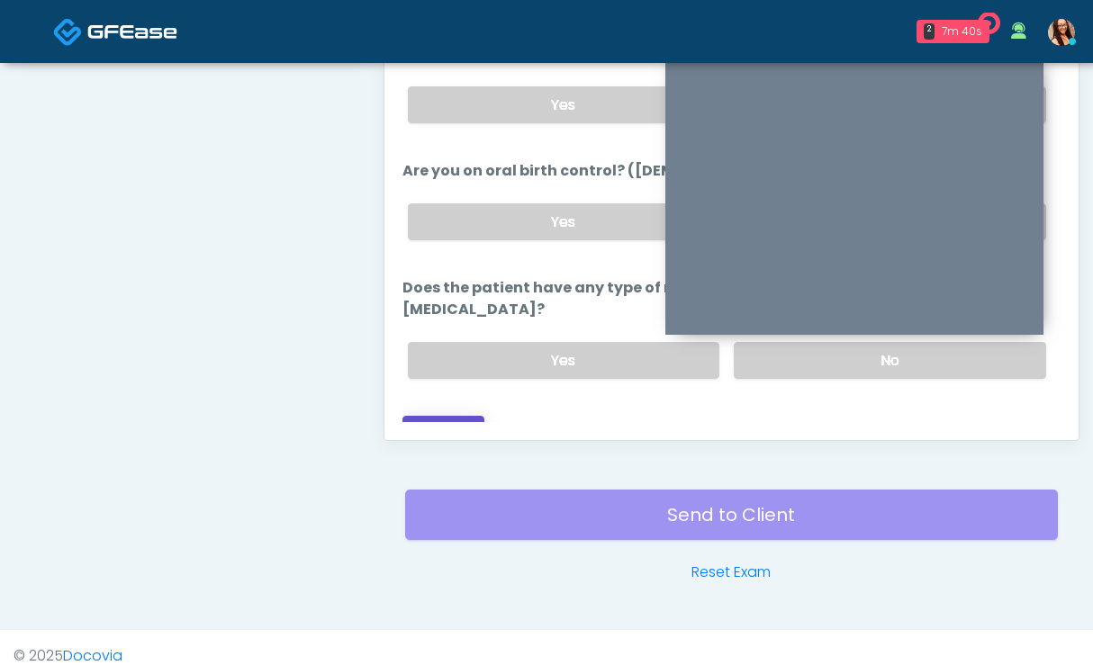
click at [463, 416] on button "Continue" at bounding box center [443, 432] width 82 height 33
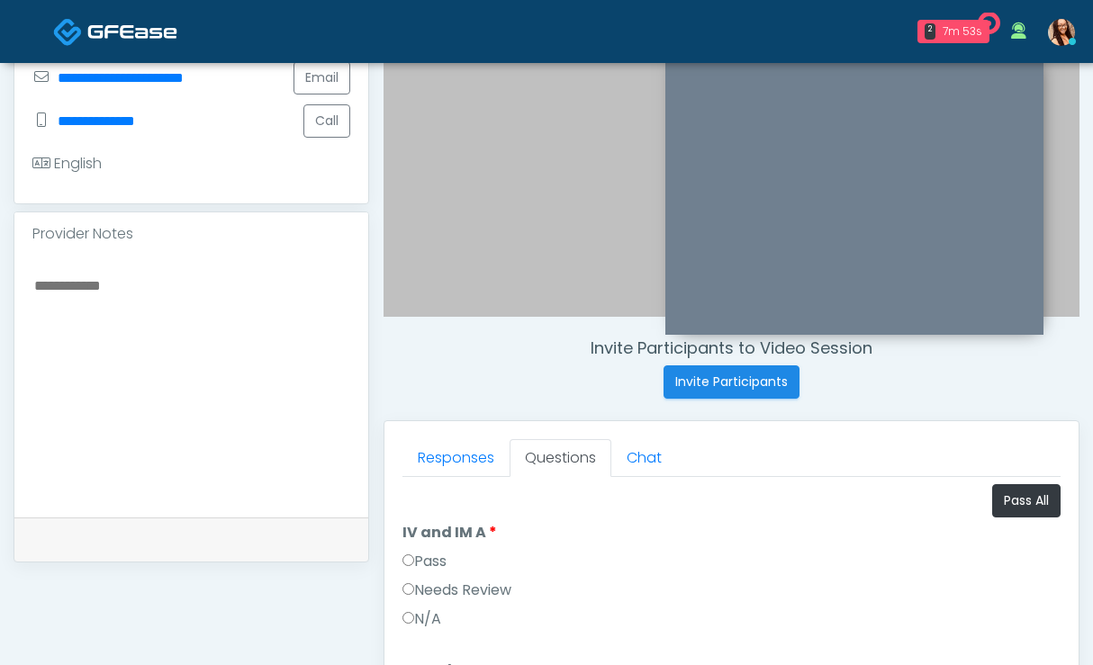
scroll to position [412, 0]
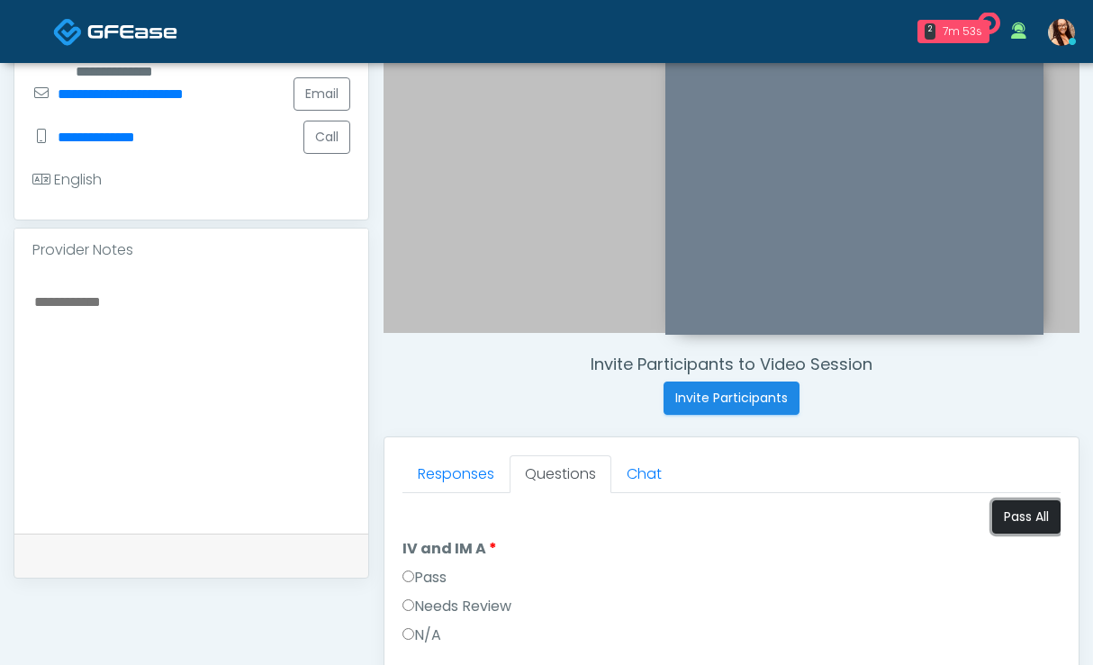
click at [1030, 526] on button "Pass All" at bounding box center [1026, 516] width 68 height 33
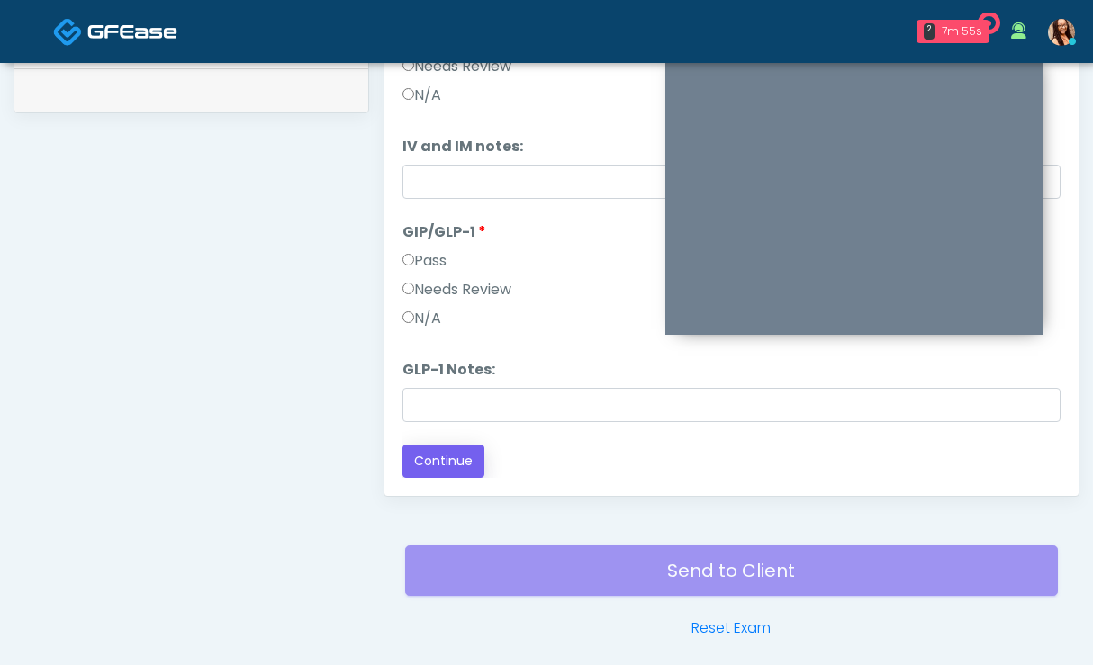
scroll to position [878, 0]
click at [450, 454] on button "Continue" at bounding box center [443, 460] width 82 height 33
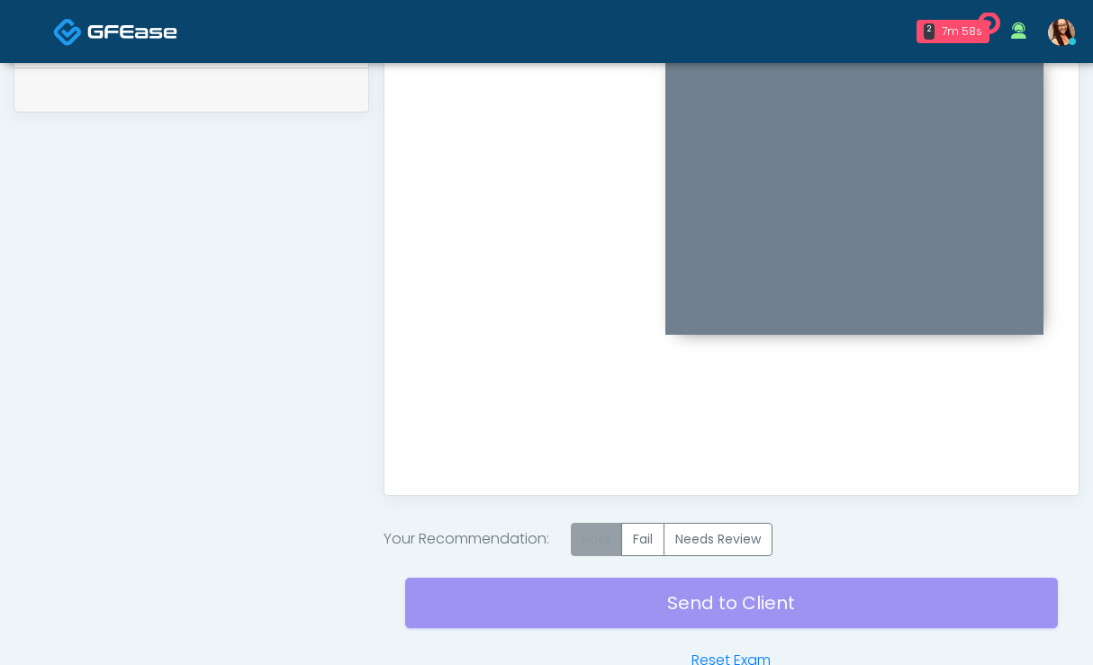
click at [592, 529] on label "Pass" at bounding box center [596, 539] width 51 height 33
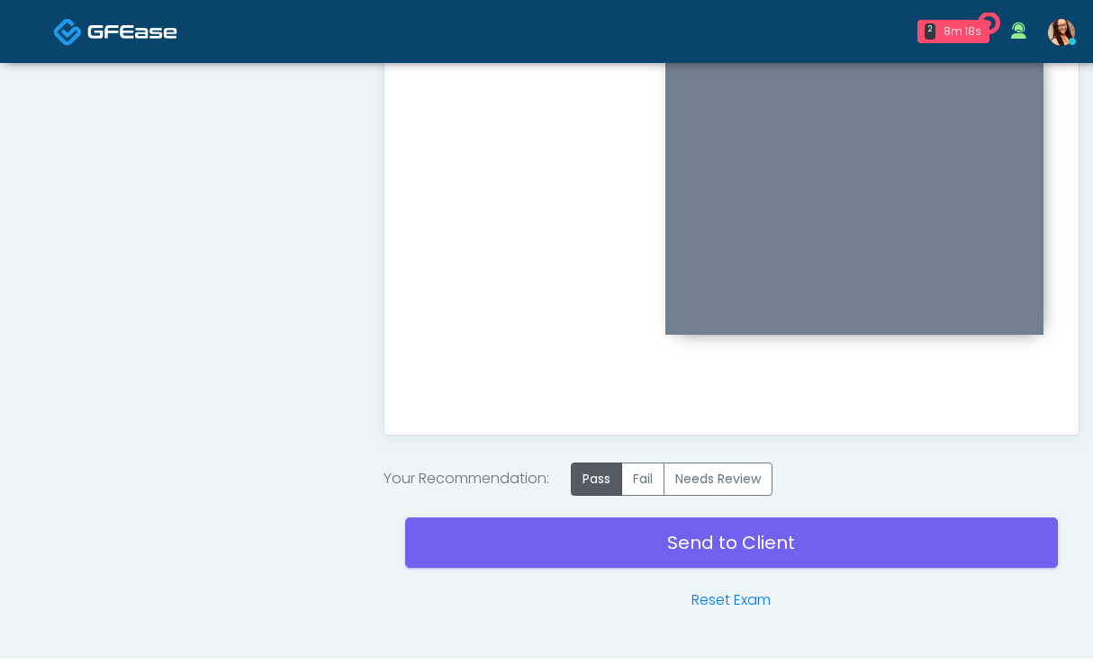
scroll to position [984, 0]
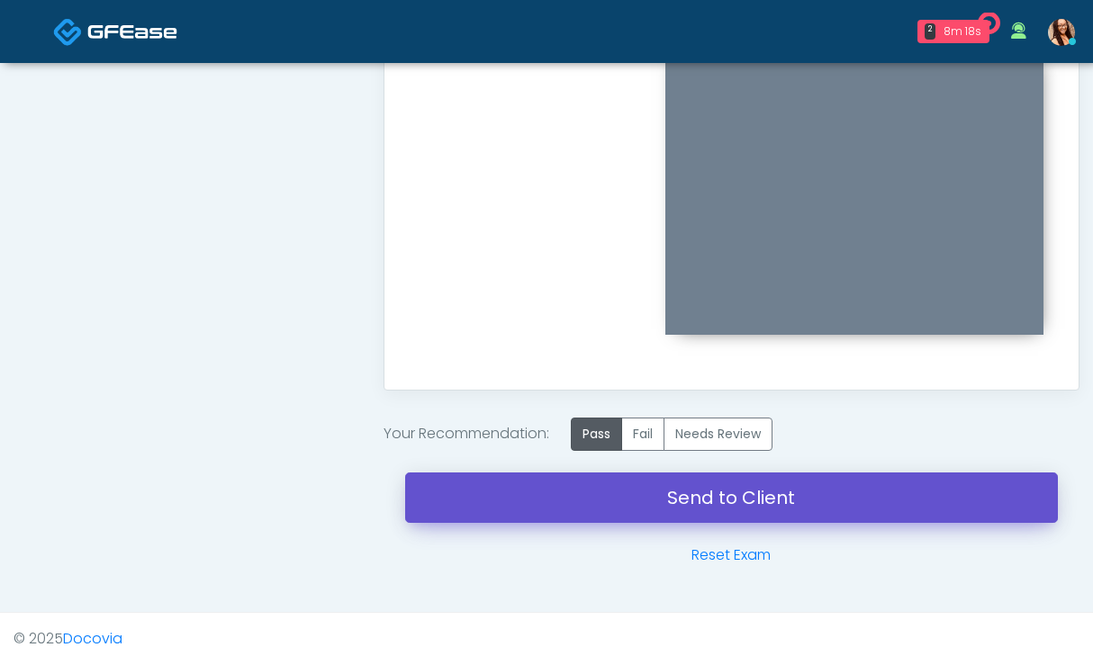
click at [782, 495] on link "Send to Client" at bounding box center [731, 497] width 652 height 50
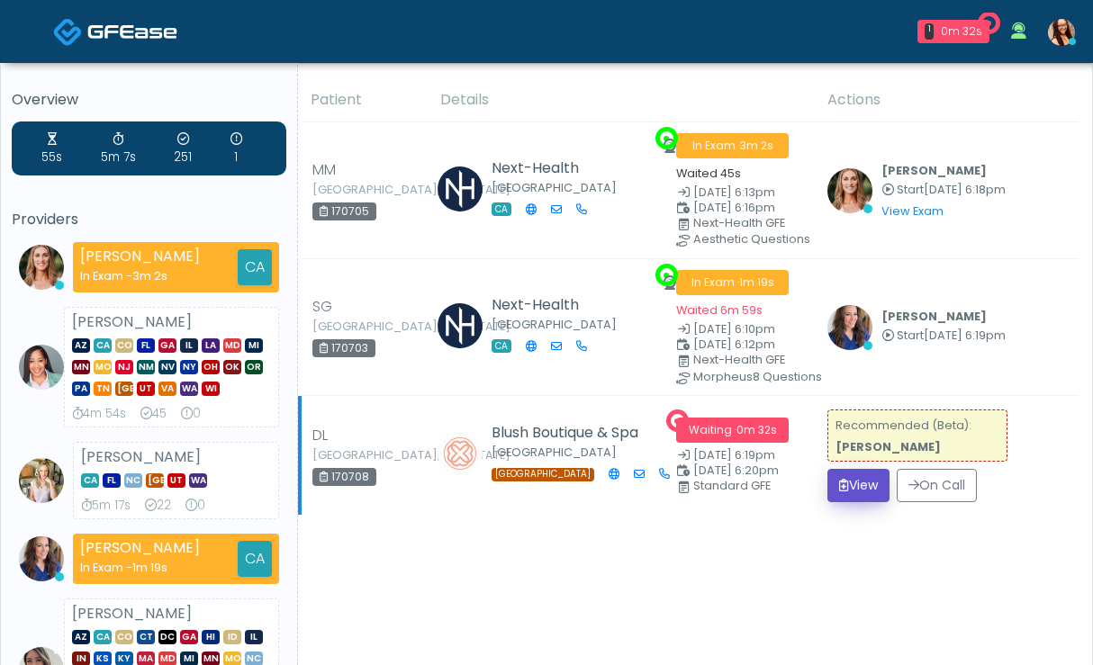
click at [843, 480] on icon "submit" at bounding box center [844, 485] width 10 height 13
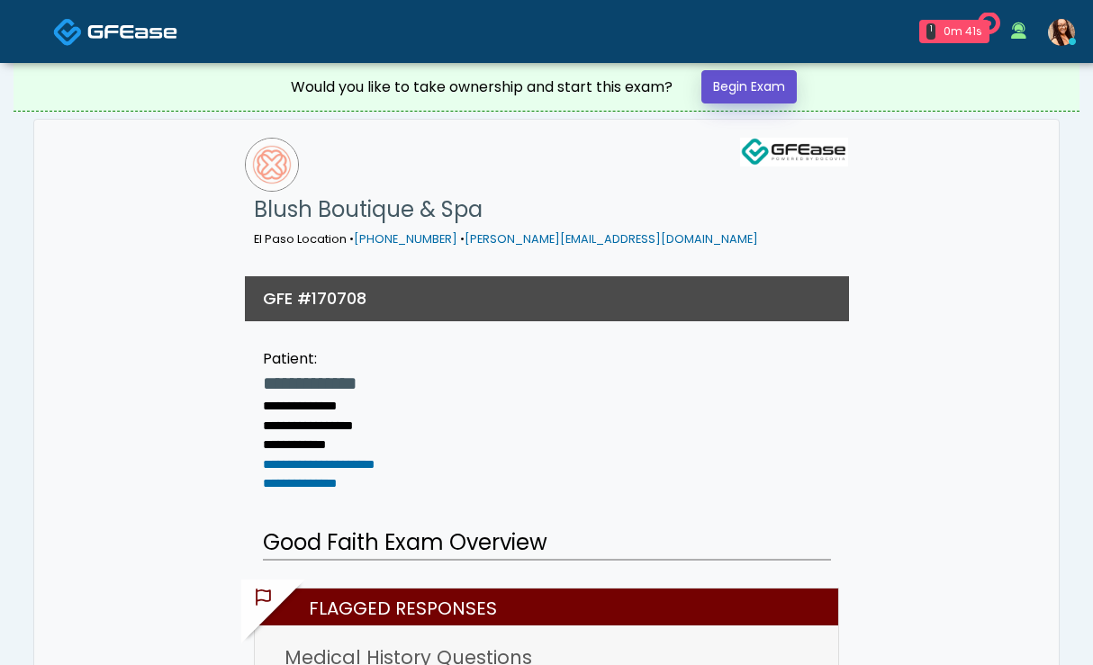
click at [765, 85] on link "Begin Exam" at bounding box center [748, 86] width 95 height 33
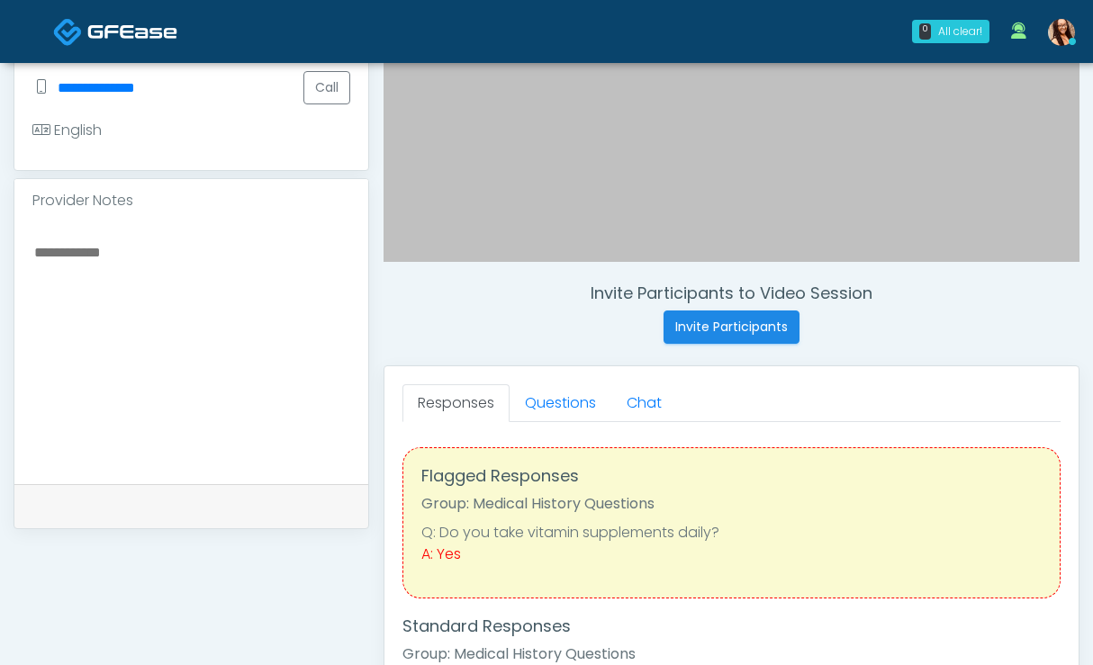
scroll to position [493, 0]
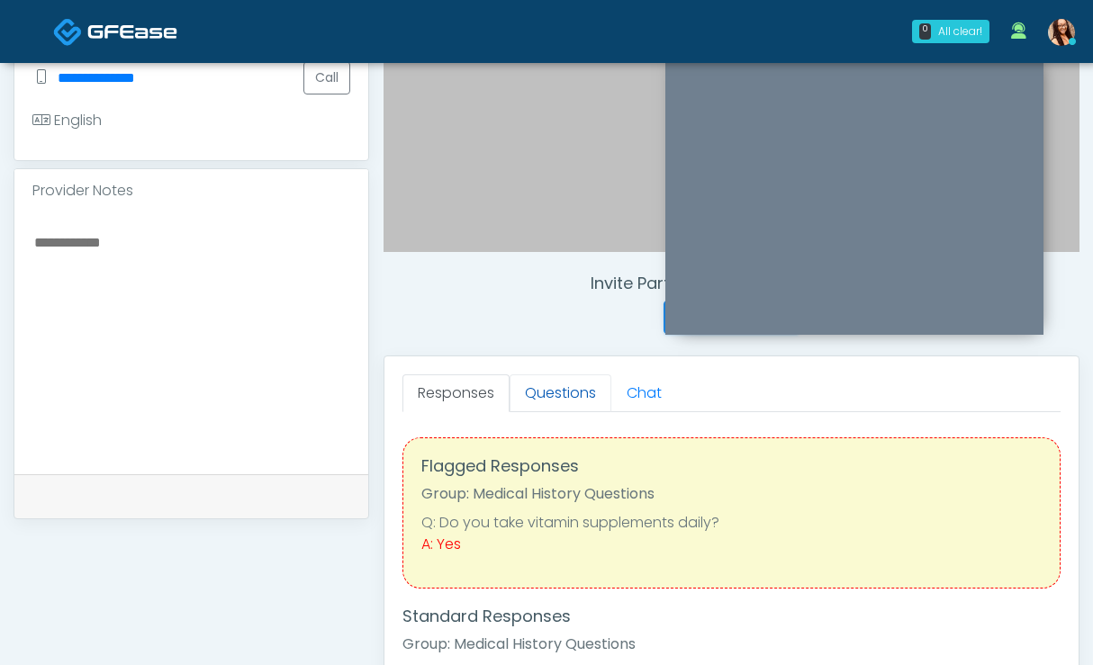
click at [580, 398] on link "Questions" at bounding box center [560, 393] width 102 height 38
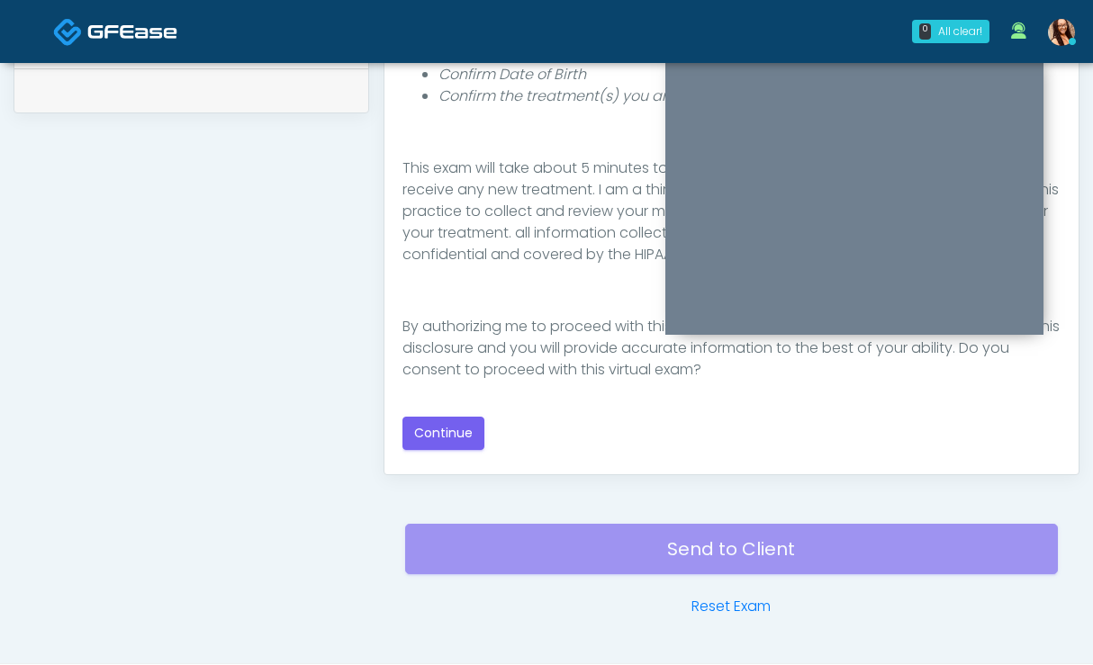
scroll to position [901, 0]
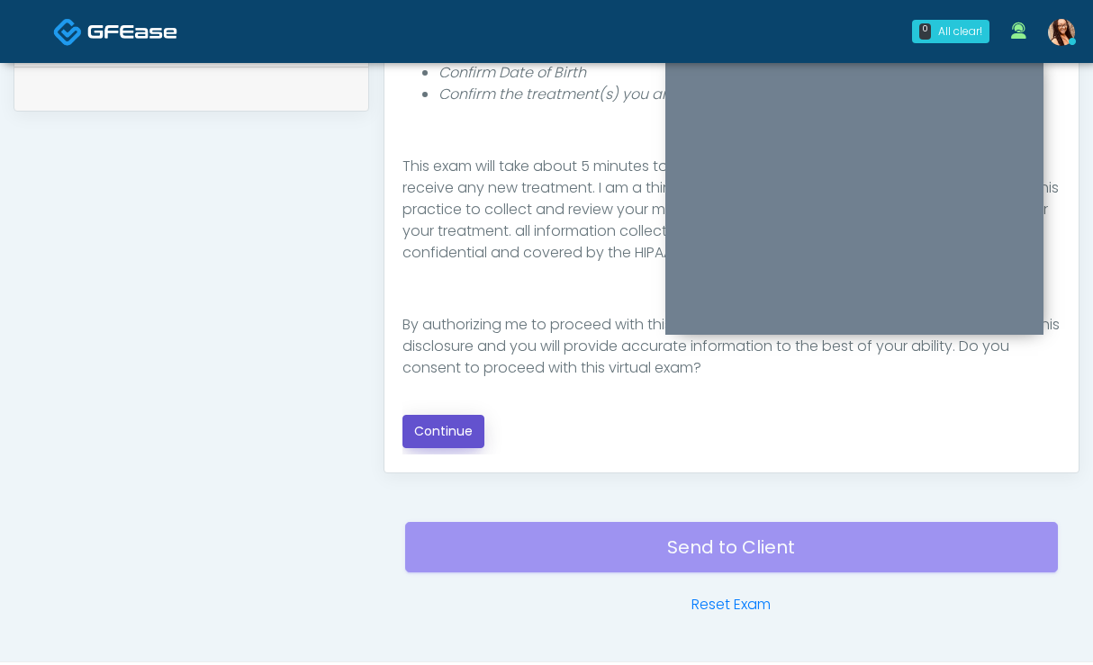
click at [445, 438] on button "Continue" at bounding box center [443, 431] width 82 height 33
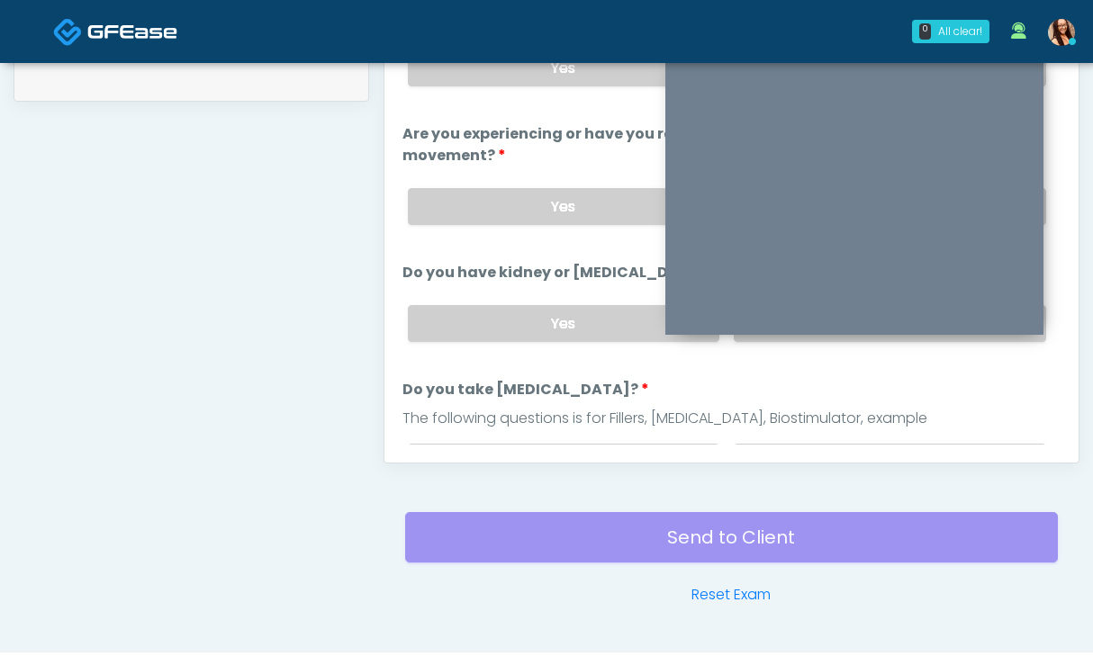
scroll to position [478, 0]
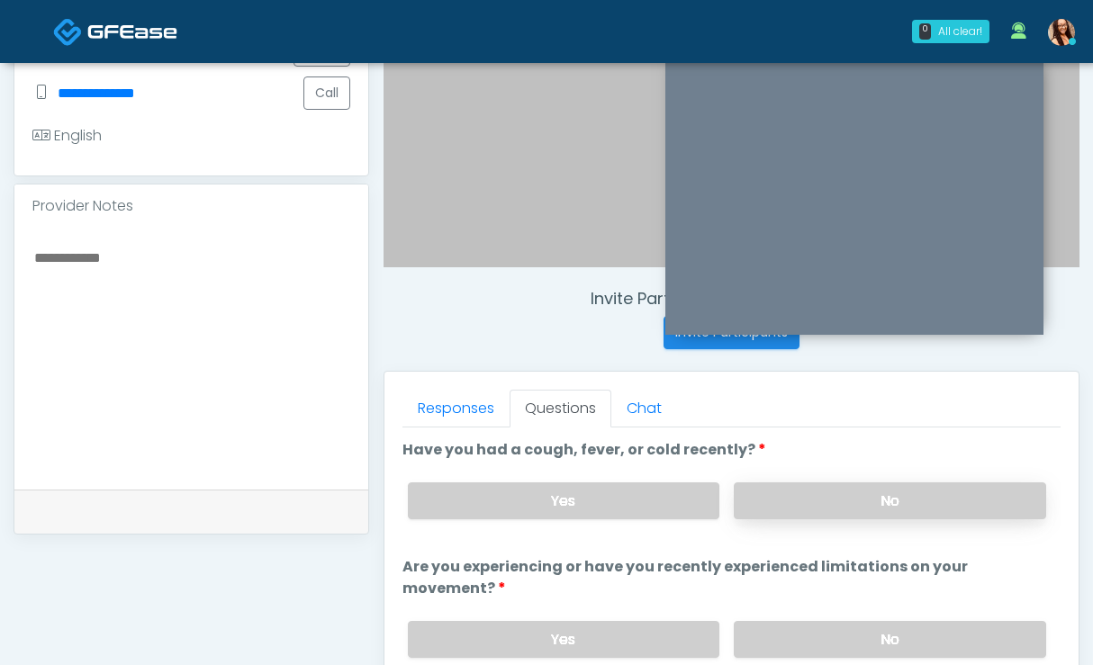
click at [765, 507] on label "No" at bounding box center [889, 500] width 312 height 37
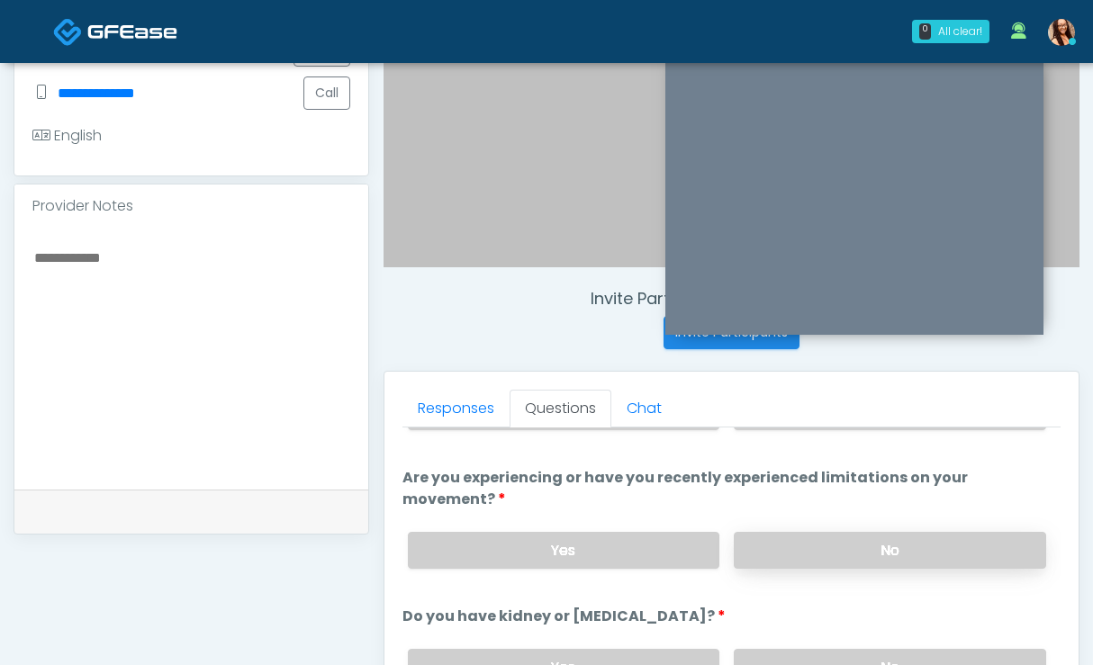
scroll to position [93, 0]
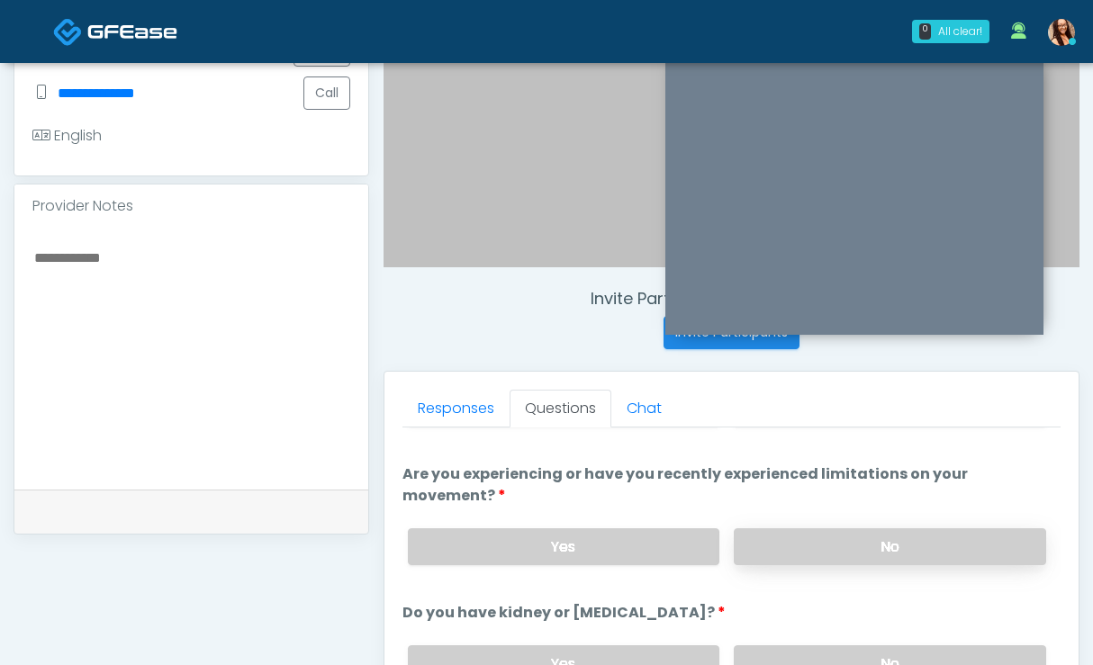
click at [773, 538] on label "No" at bounding box center [889, 546] width 312 height 37
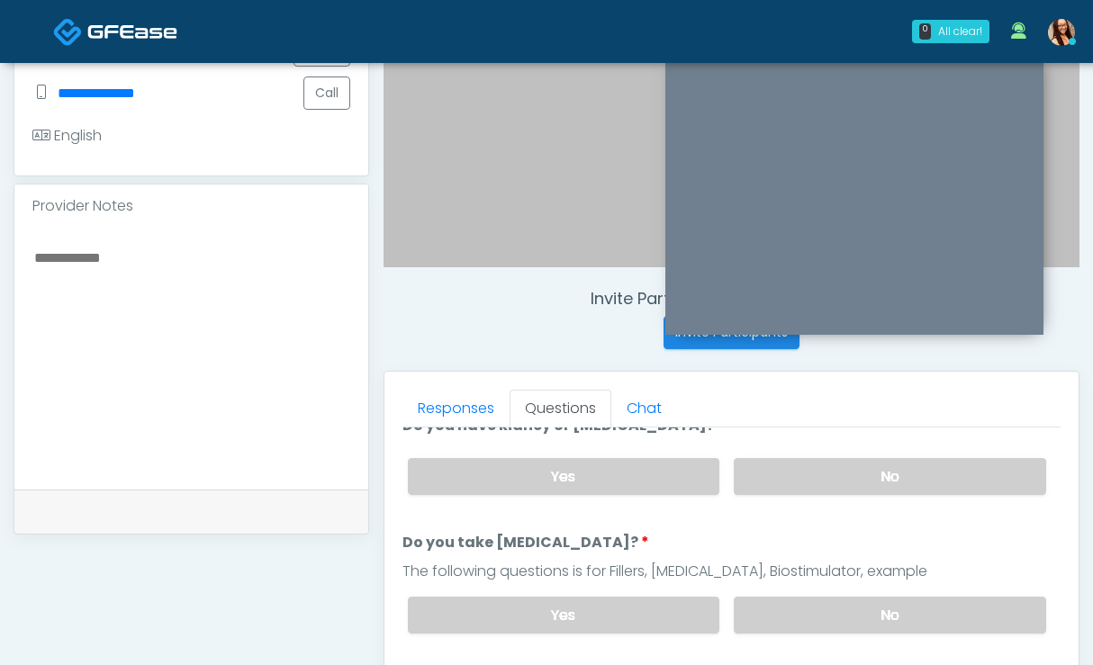
scroll to position [280, 0]
click at [821, 485] on label "No" at bounding box center [889, 476] width 312 height 37
click at [822, 605] on label "No" at bounding box center [889, 615] width 312 height 37
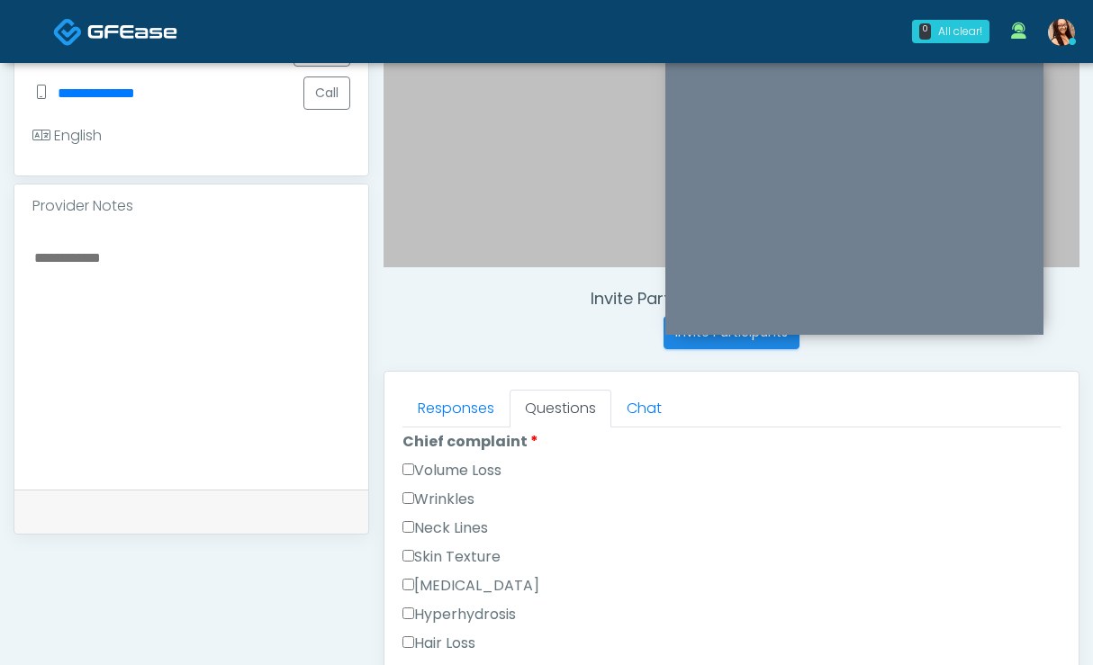
scroll to position [519, 0]
click at [469, 555] on label "Skin Texture" at bounding box center [451, 557] width 98 height 22
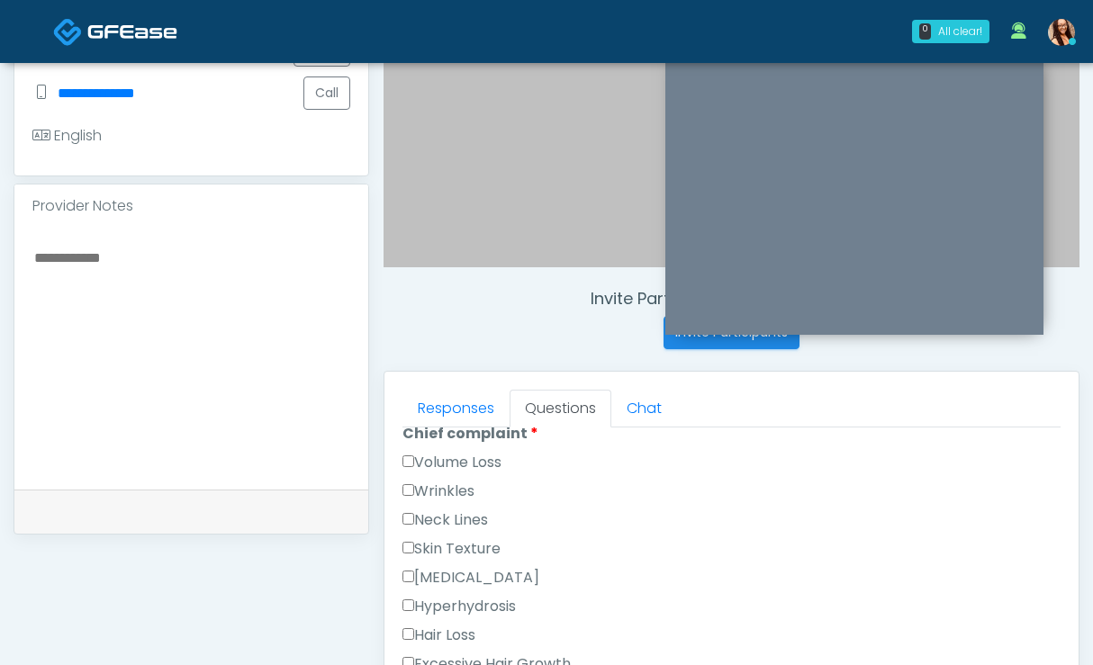
scroll to position [530, 0]
click at [461, 489] on label "Wrinkles" at bounding box center [438, 489] width 72 height 22
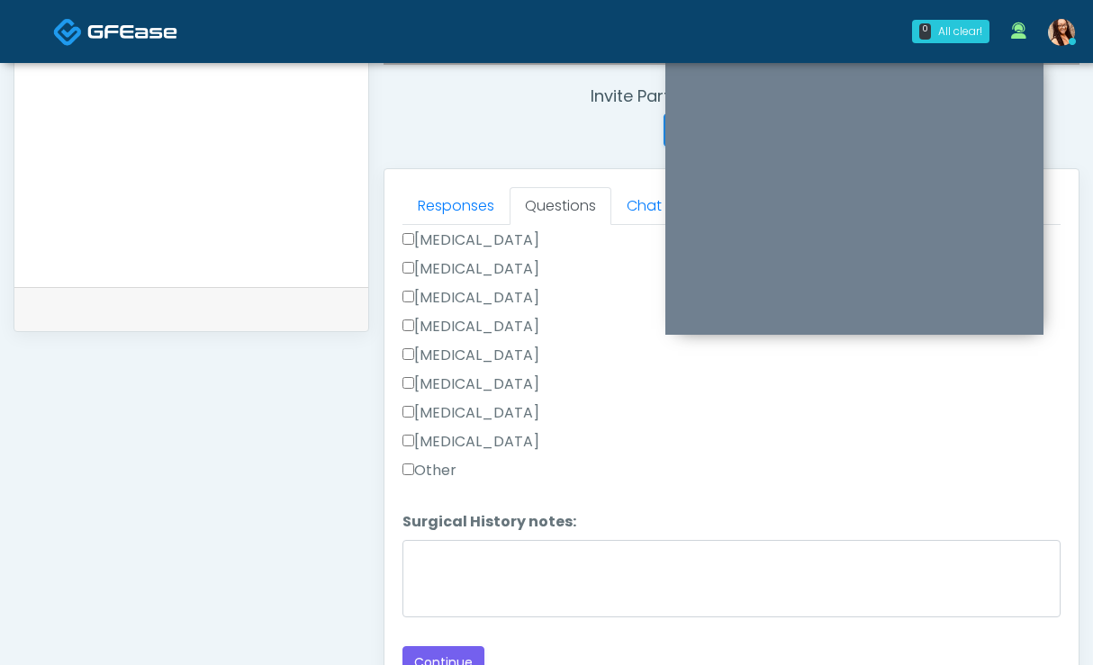
scroll to position [683, 0]
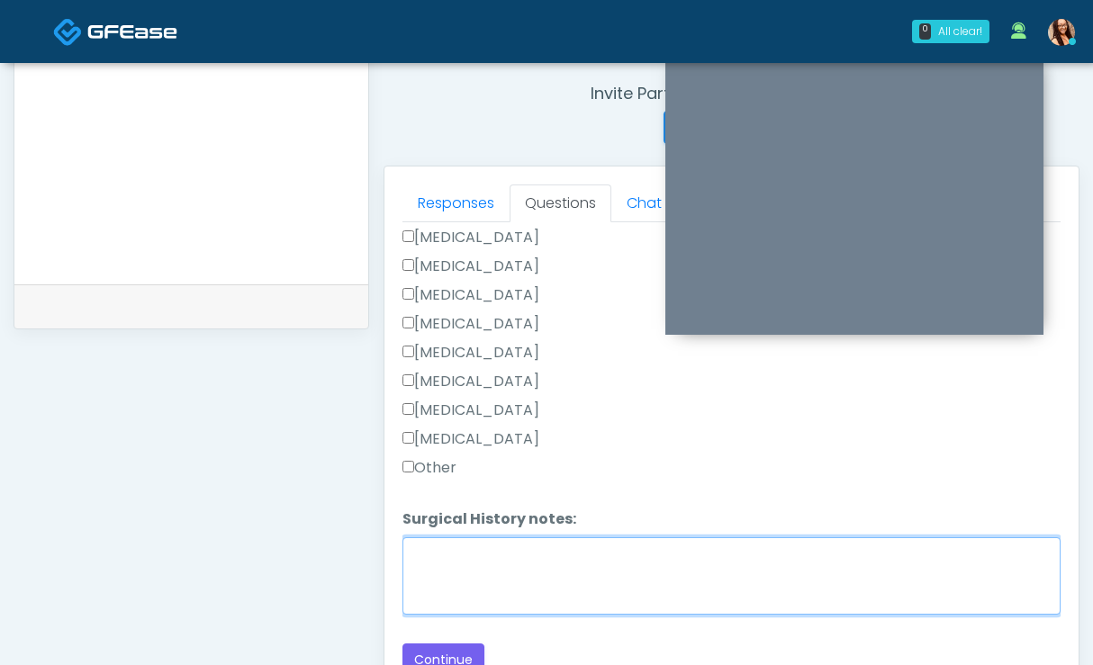
click at [566, 591] on textarea "Surgical History notes:" at bounding box center [731, 575] width 658 height 77
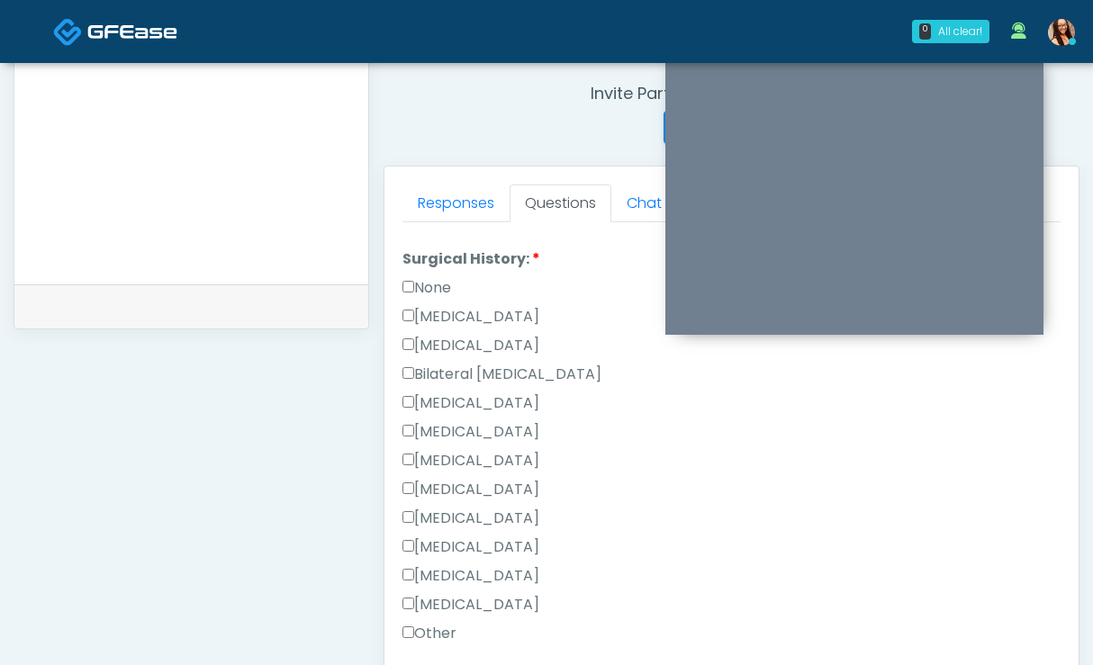
type textarea "**********"
click at [445, 315] on label "[MEDICAL_DATA]" at bounding box center [470, 317] width 137 height 22
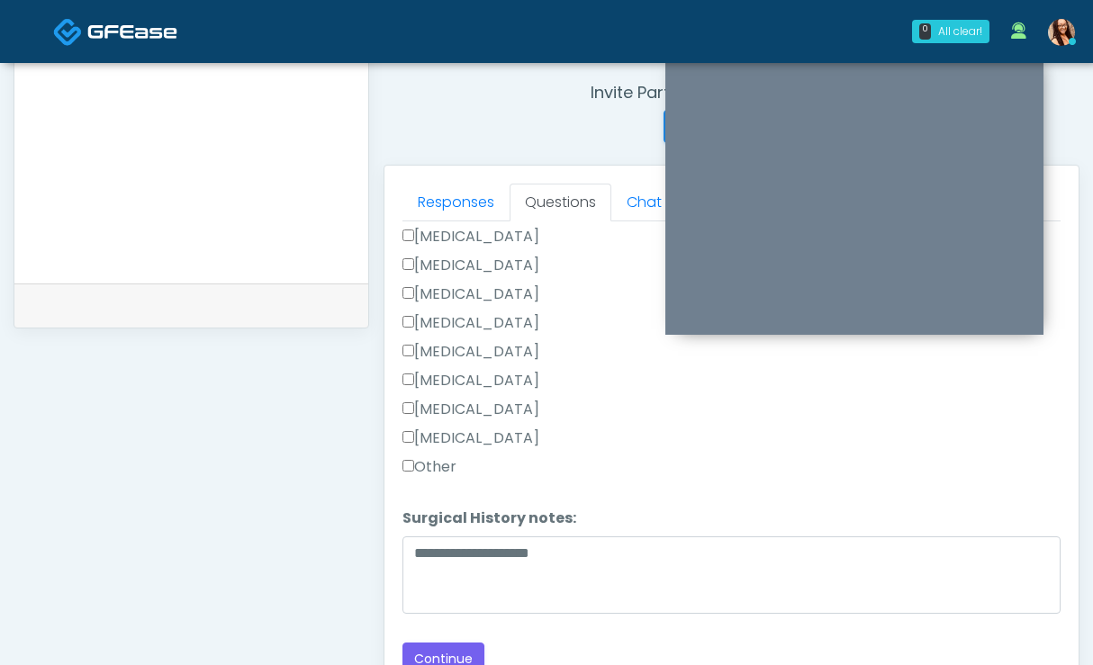
scroll to position [814, 0]
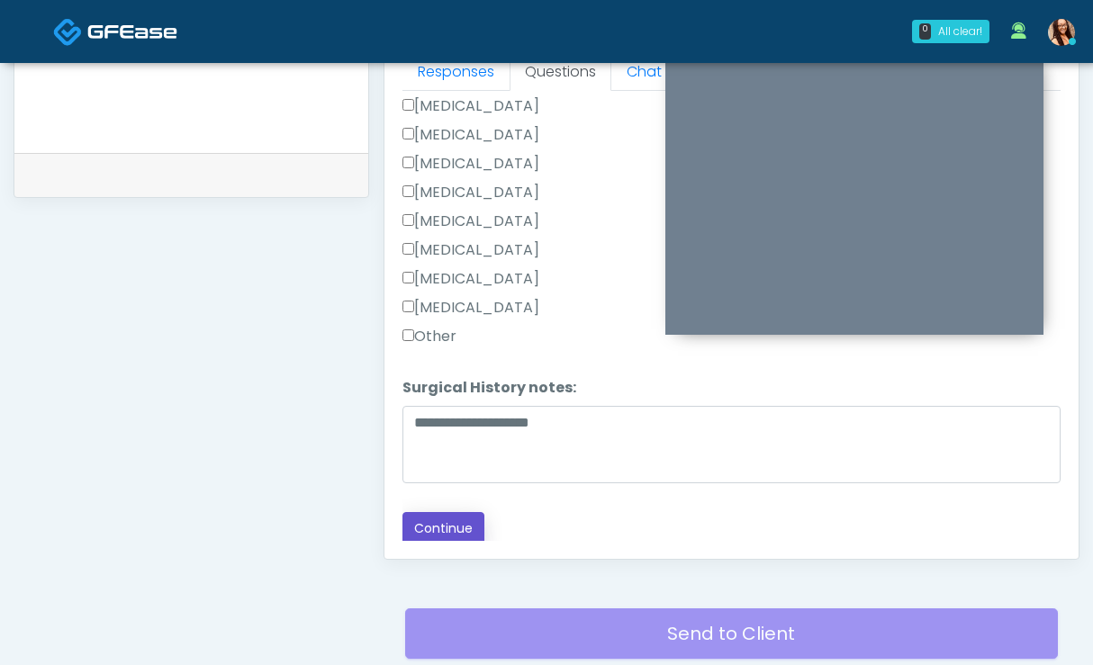
click at [445, 524] on button "Continue" at bounding box center [443, 528] width 82 height 33
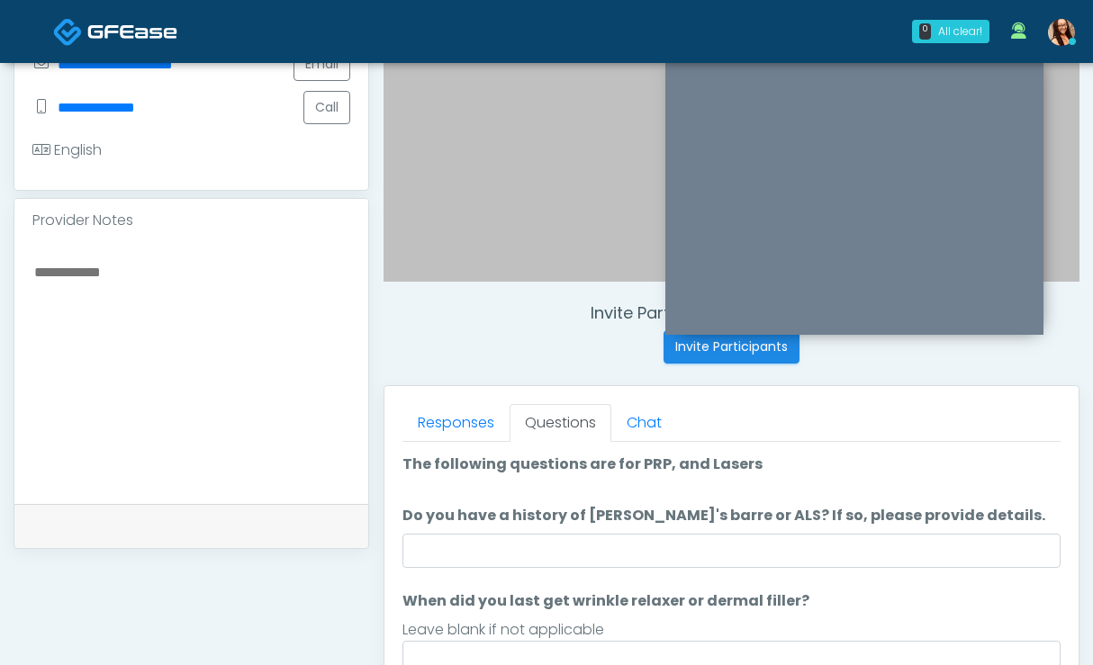
scroll to position [463, 0]
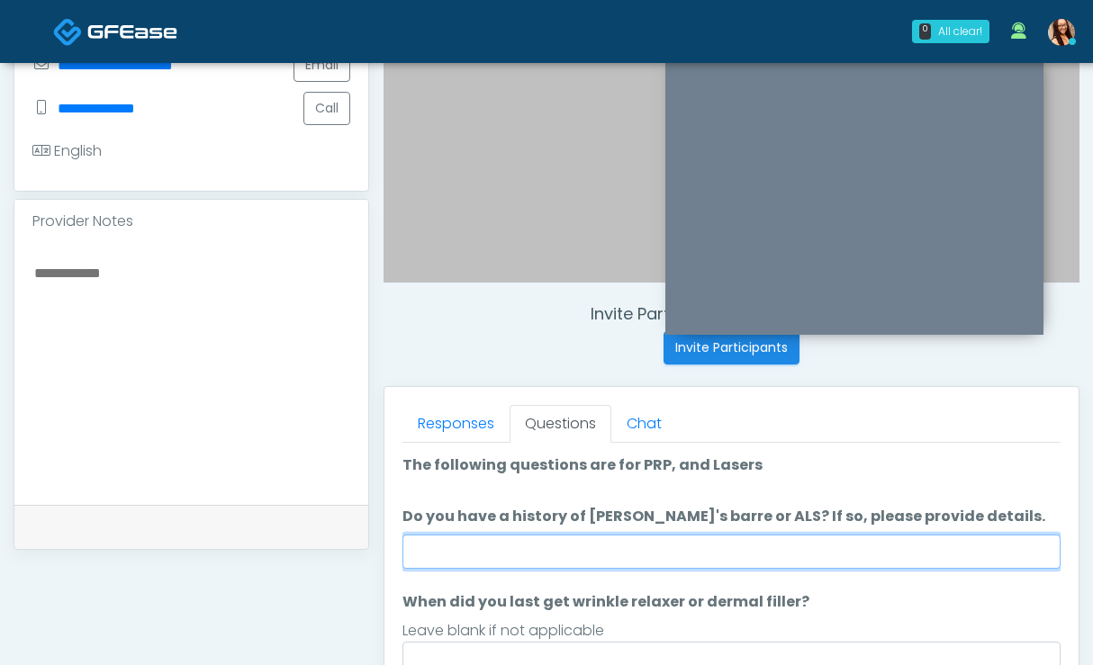
click at [715, 551] on input "Do you have a history of [PERSON_NAME]'s barre or ALS? If so, please provide de…" at bounding box center [731, 552] width 658 height 34
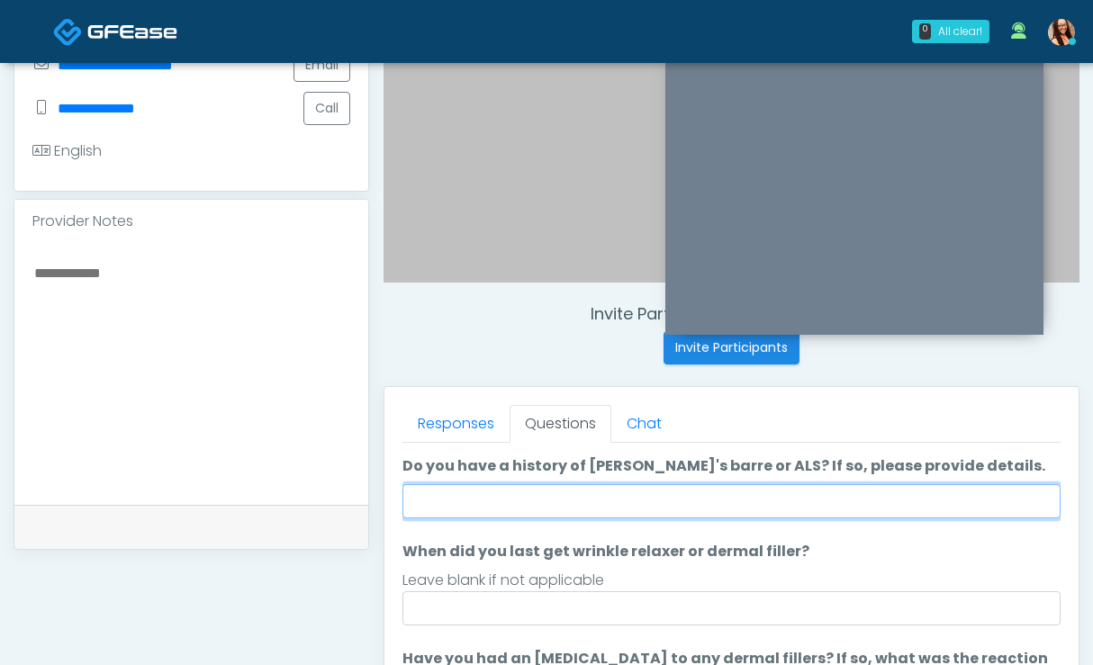
scroll to position [54, 0]
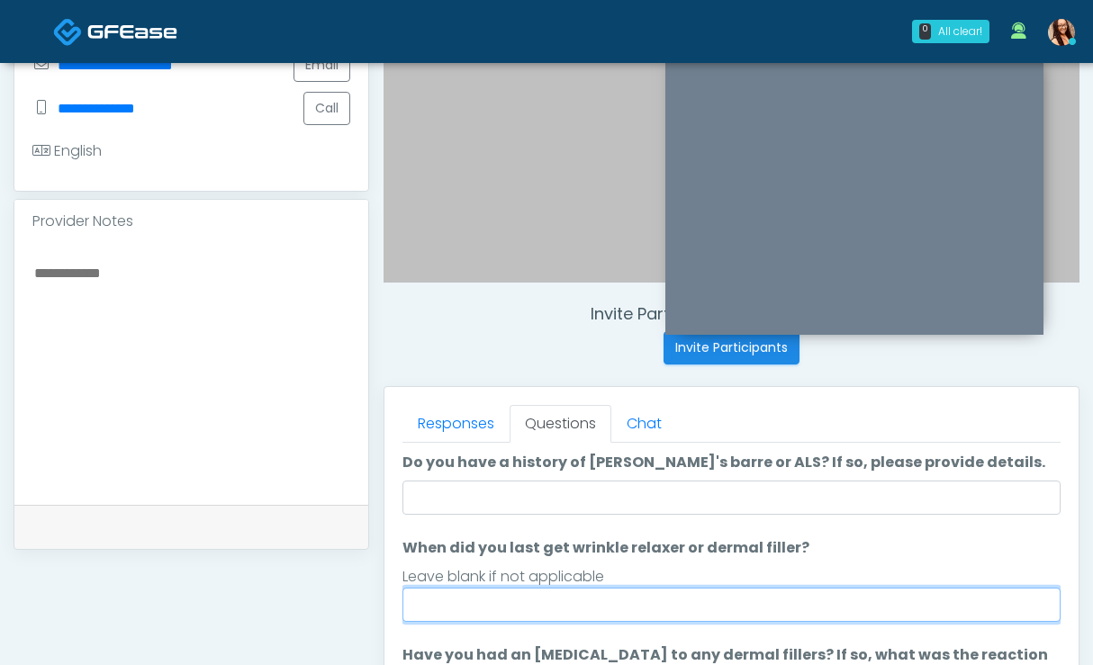
click at [492, 606] on input "When did you last get wrinkle relaxer or dermal filler?" at bounding box center [731, 605] width 658 height 34
type input "*"
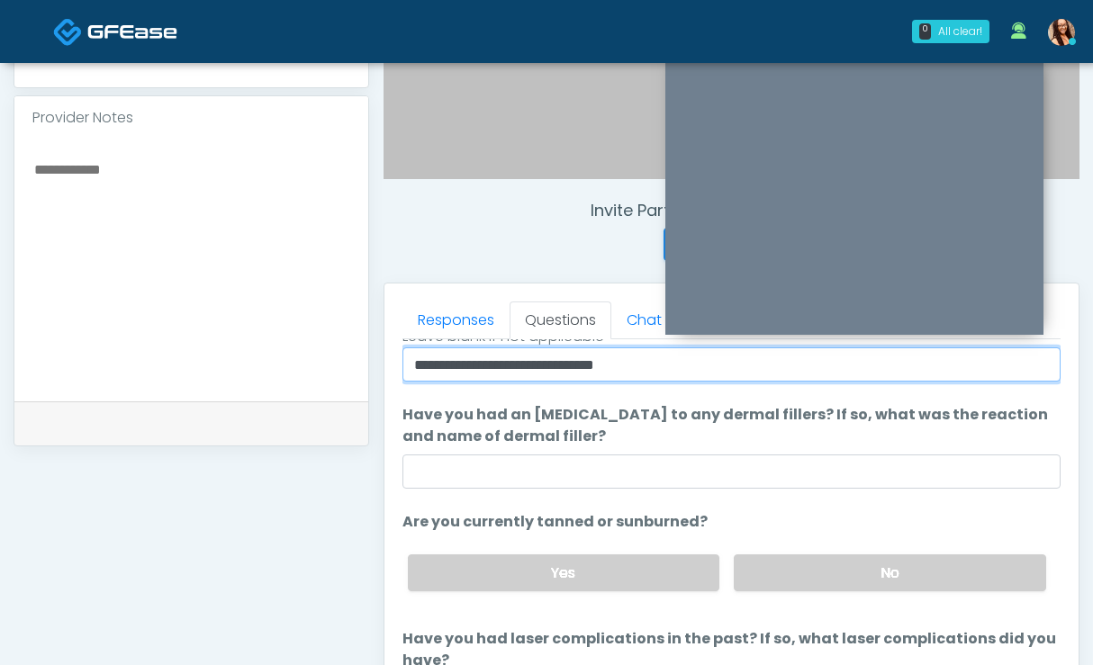
scroll to position [629, 0]
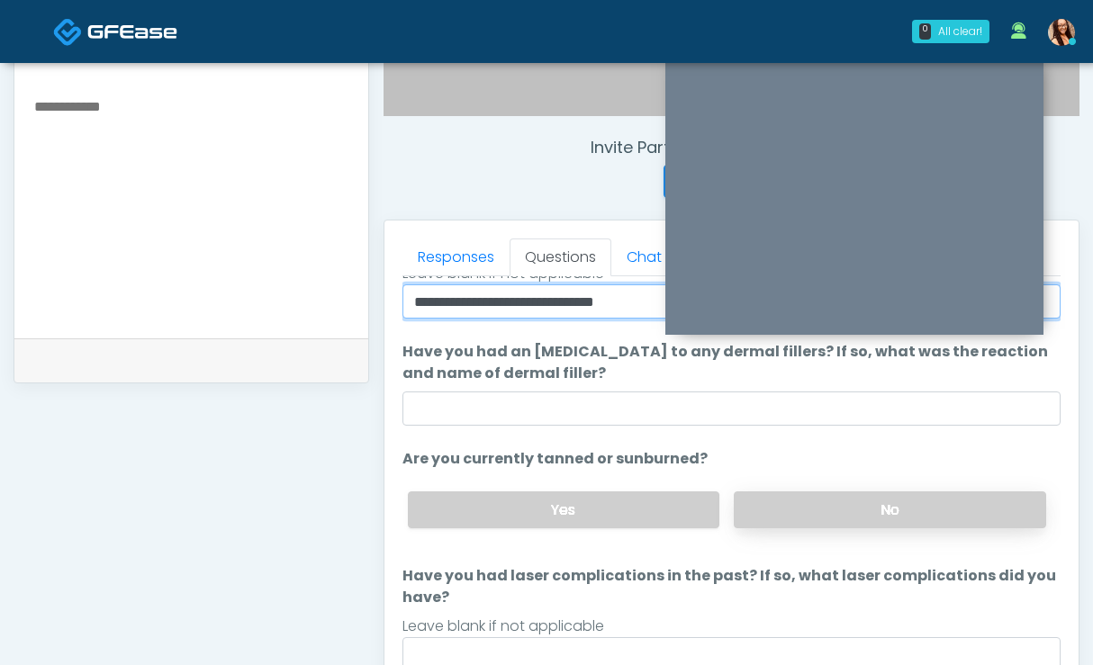
type input "**********"
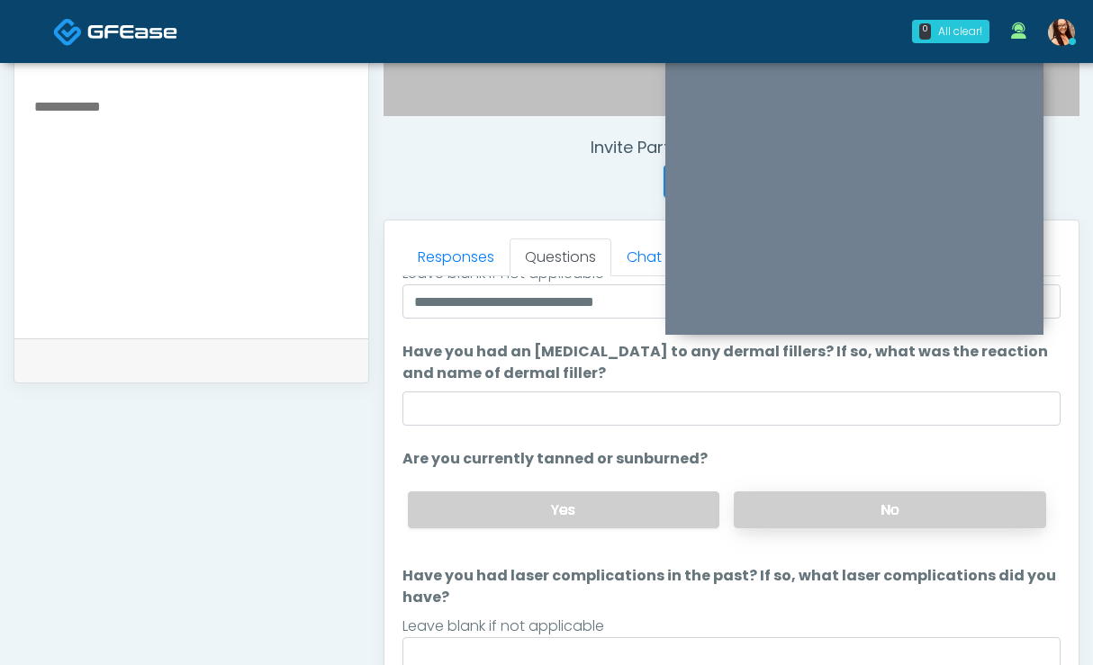
click at [768, 514] on label "No" at bounding box center [889, 509] width 312 height 37
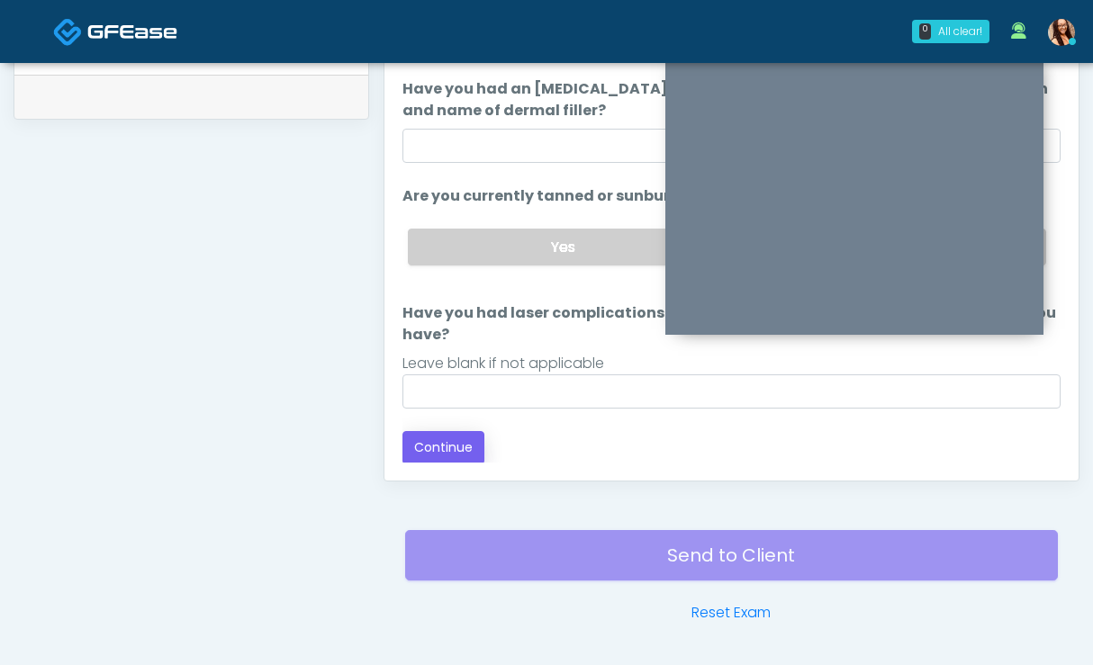
scroll to position [191, 0]
click at [451, 451] on button "Continue" at bounding box center [443, 446] width 82 height 33
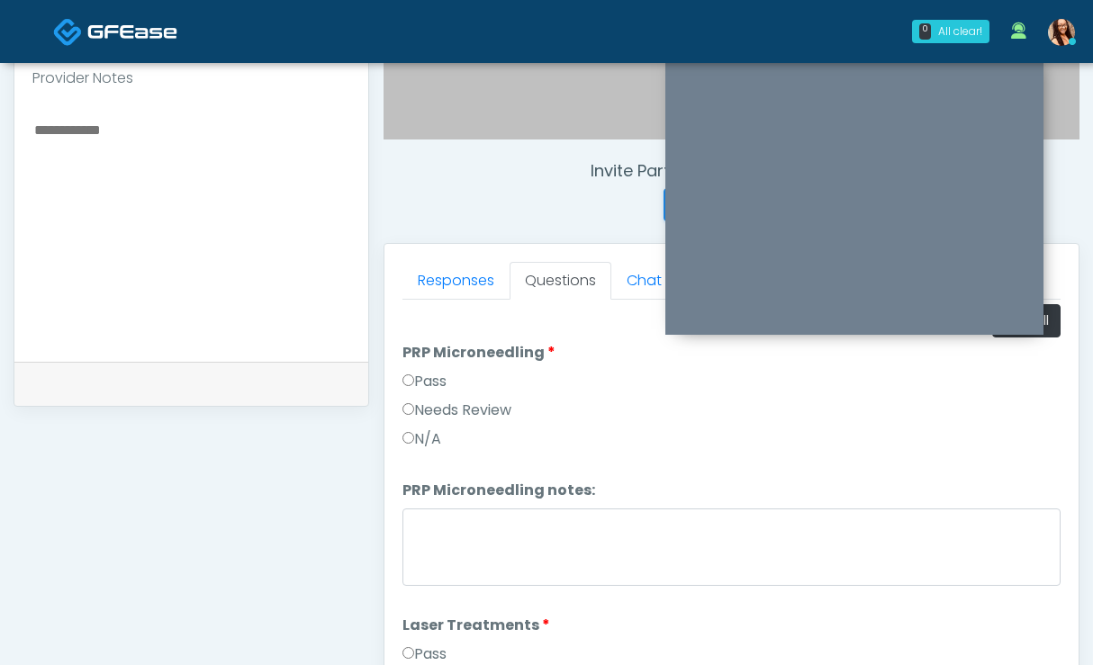
scroll to position [4, 0]
click at [459, 268] on link "Responses" at bounding box center [455, 281] width 107 height 38
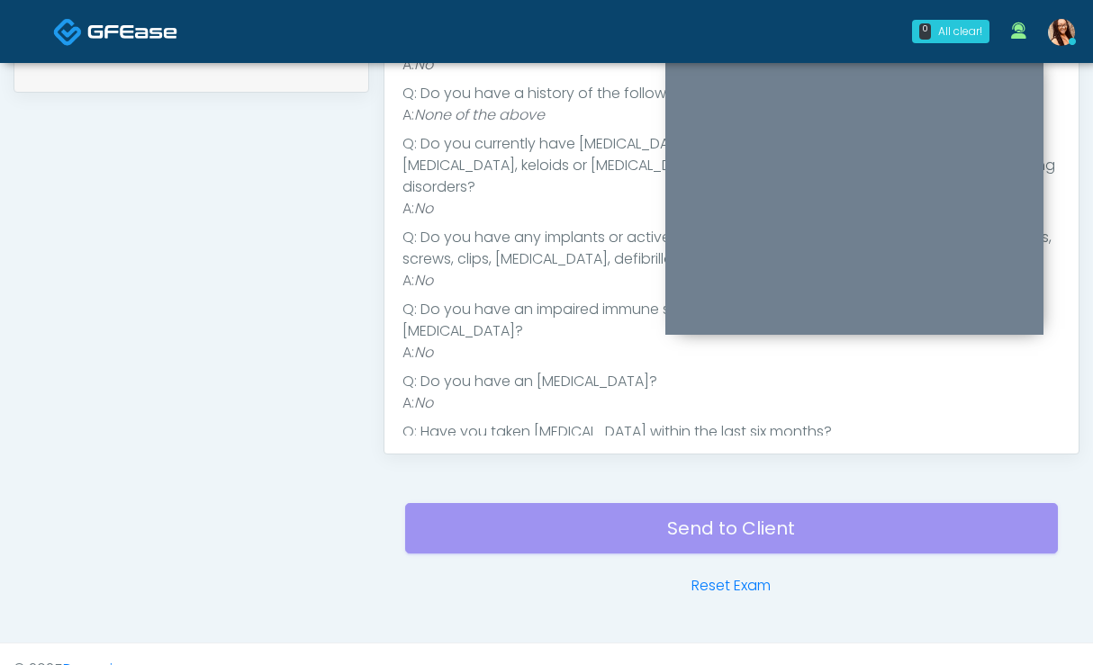
scroll to position [921, 0]
click at [723, 577] on link "Reset Exam" at bounding box center [730, 585] width 79 height 22
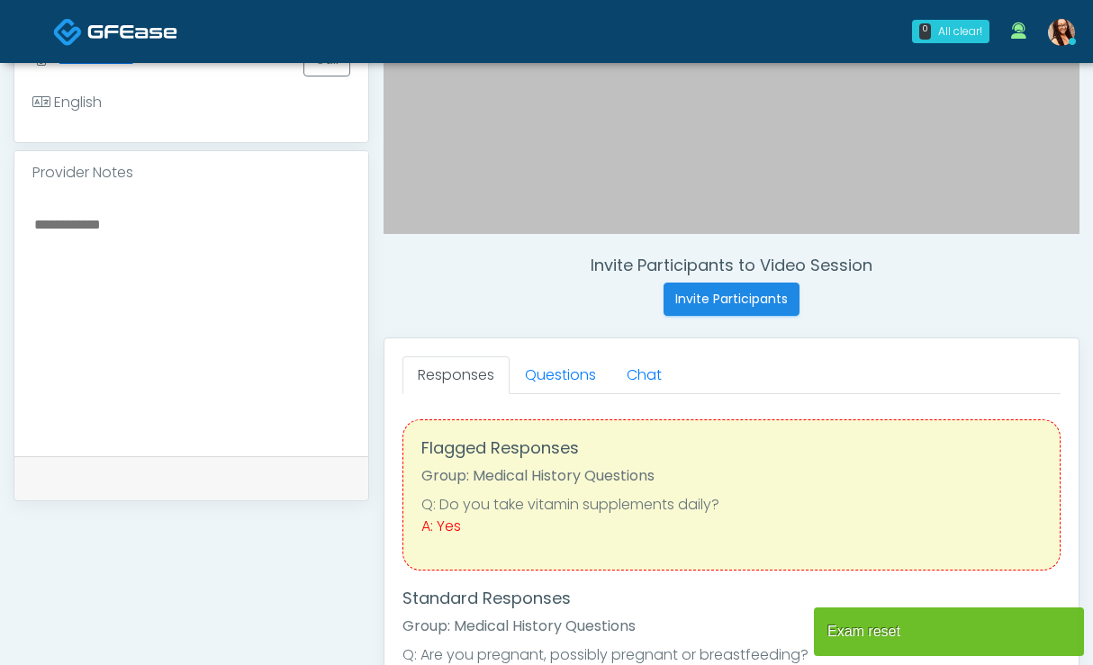
scroll to position [735, 0]
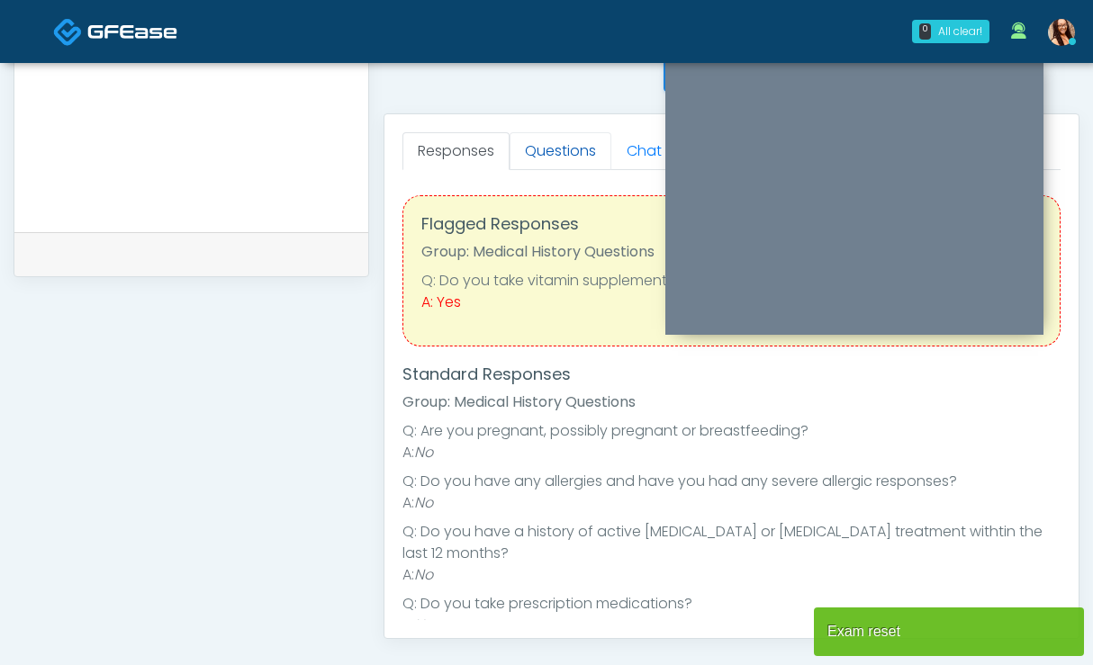
click at [570, 152] on link "Questions" at bounding box center [560, 151] width 102 height 38
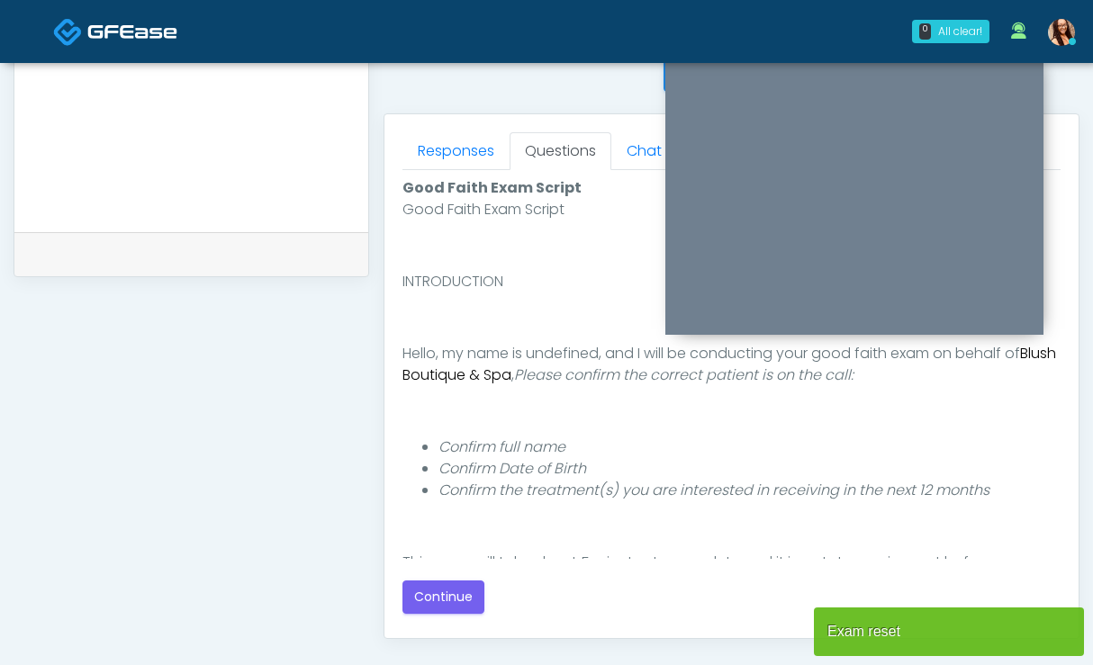
scroll to position [230, 0]
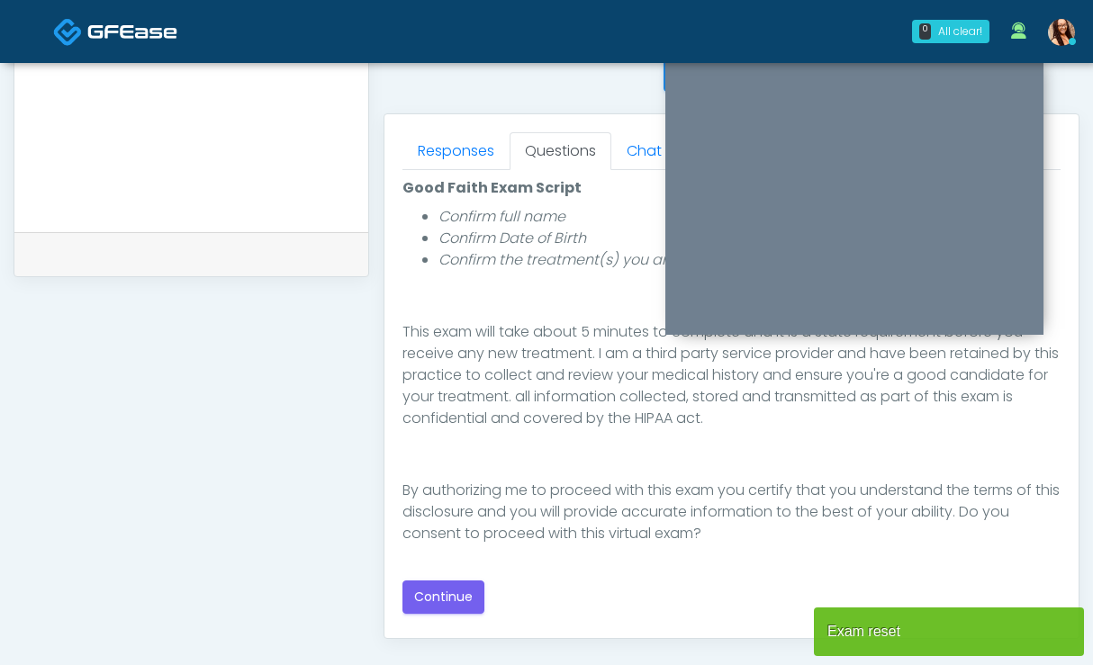
click at [463, 579] on div "Good Faith Exam Script Good Faith Exam Script INTRODUCTION Hello, my name is un…" at bounding box center [731, 395] width 658 height 436
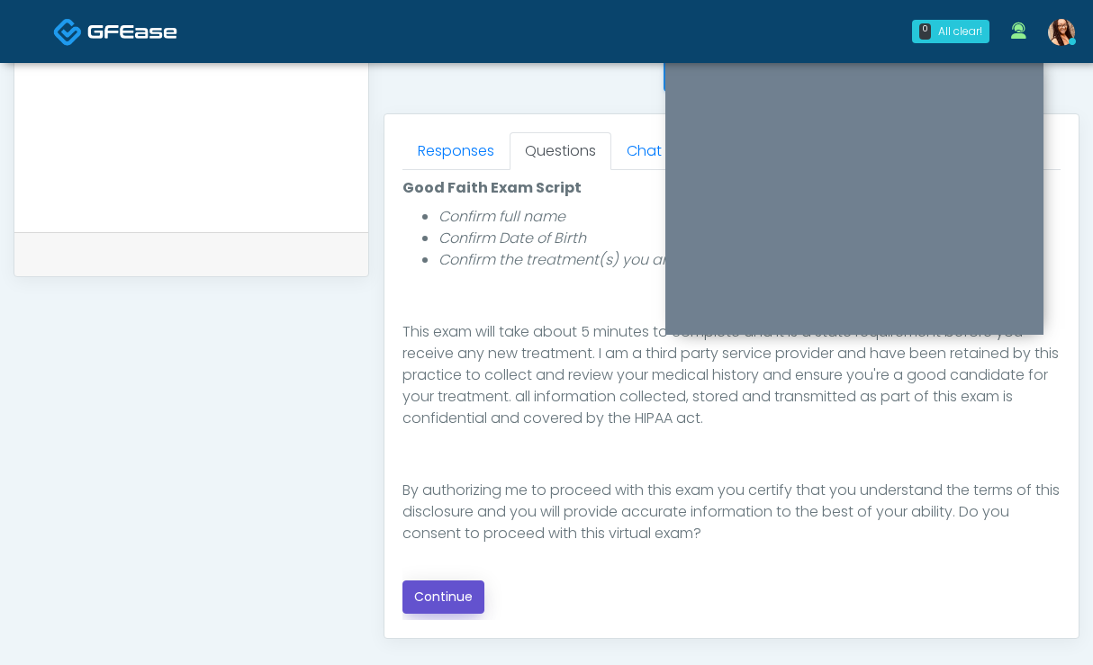
click at [464, 594] on button "Continue" at bounding box center [443, 596] width 82 height 33
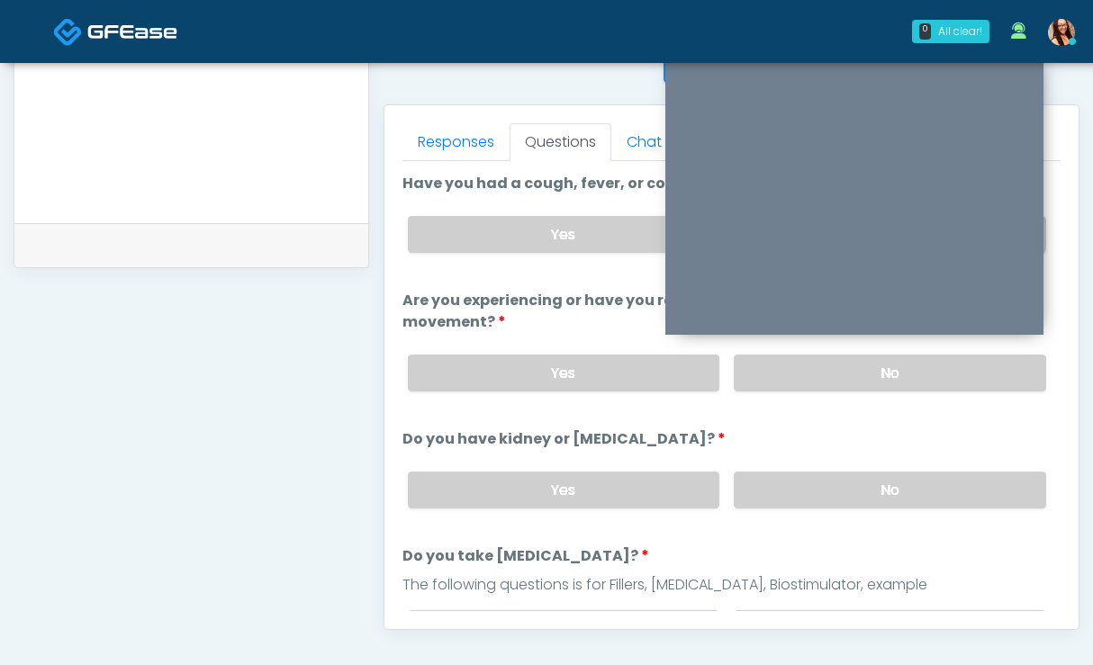
scroll to position [405, 0]
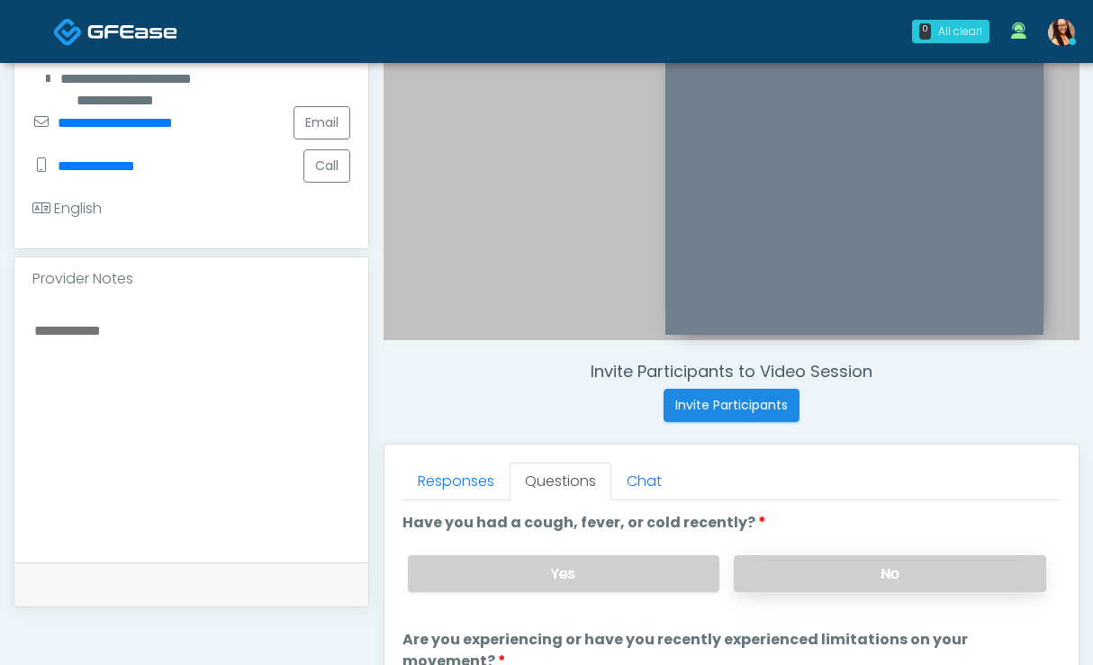
click at [868, 576] on label "No" at bounding box center [889, 573] width 312 height 37
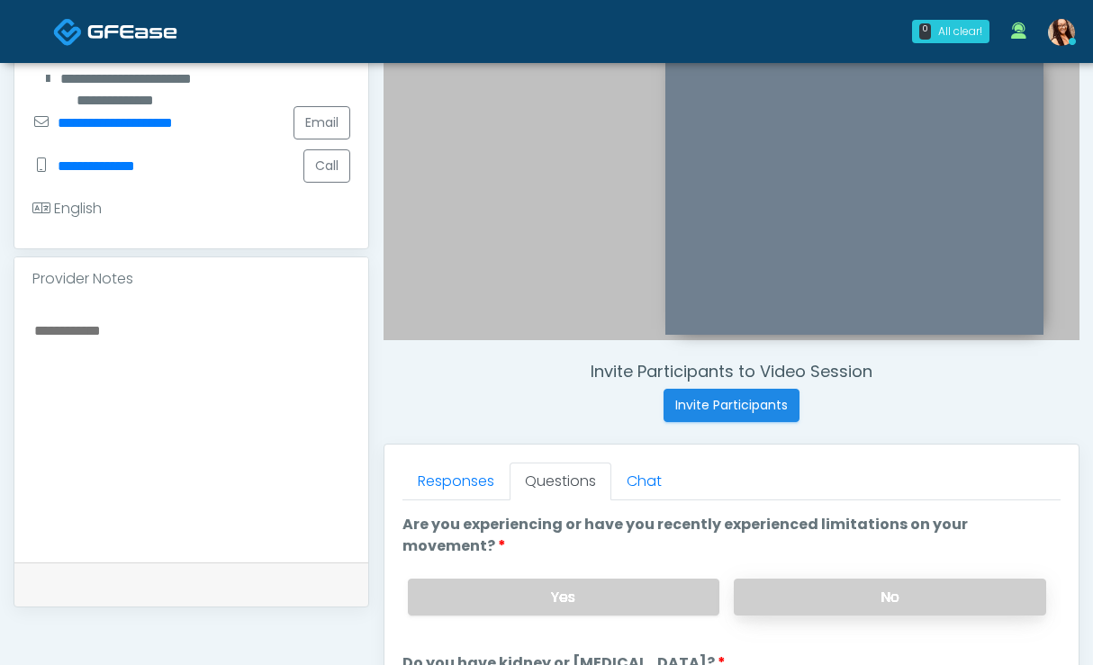
click at [886, 582] on label "No" at bounding box center [889, 597] width 312 height 37
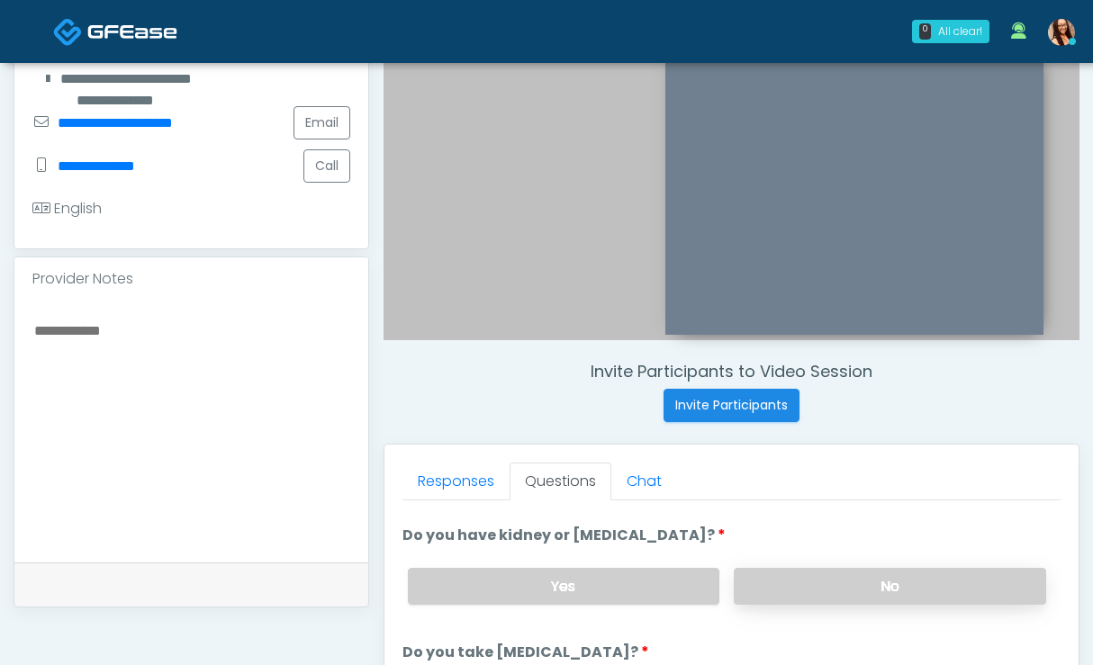
click at [875, 587] on label "No" at bounding box center [889, 586] width 312 height 37
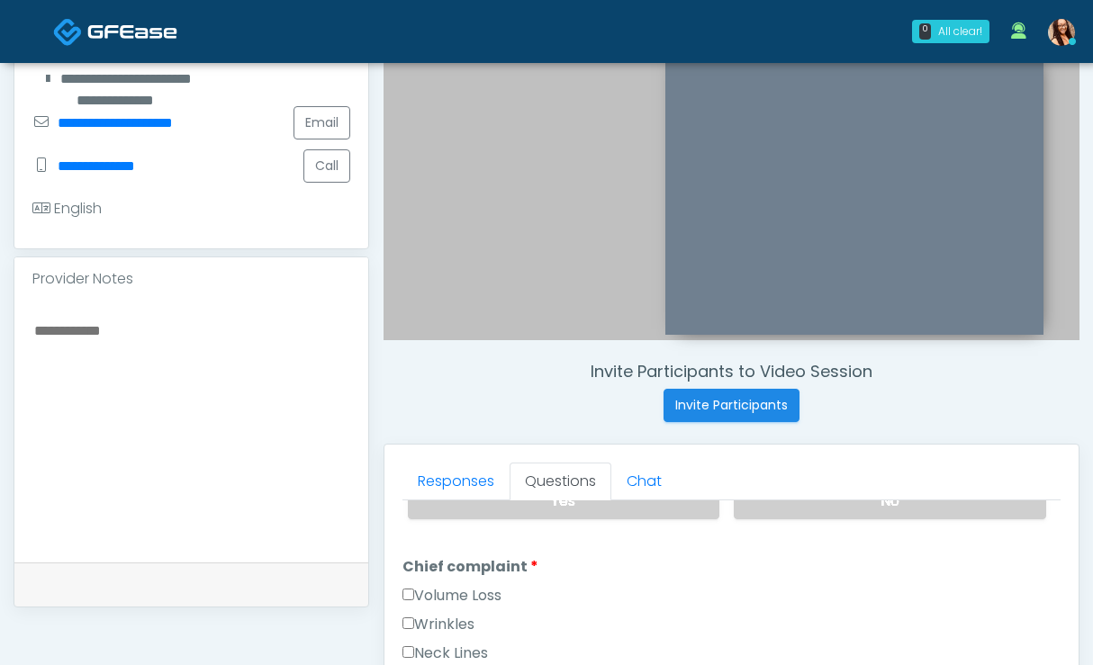
scroll to position [452, 0]
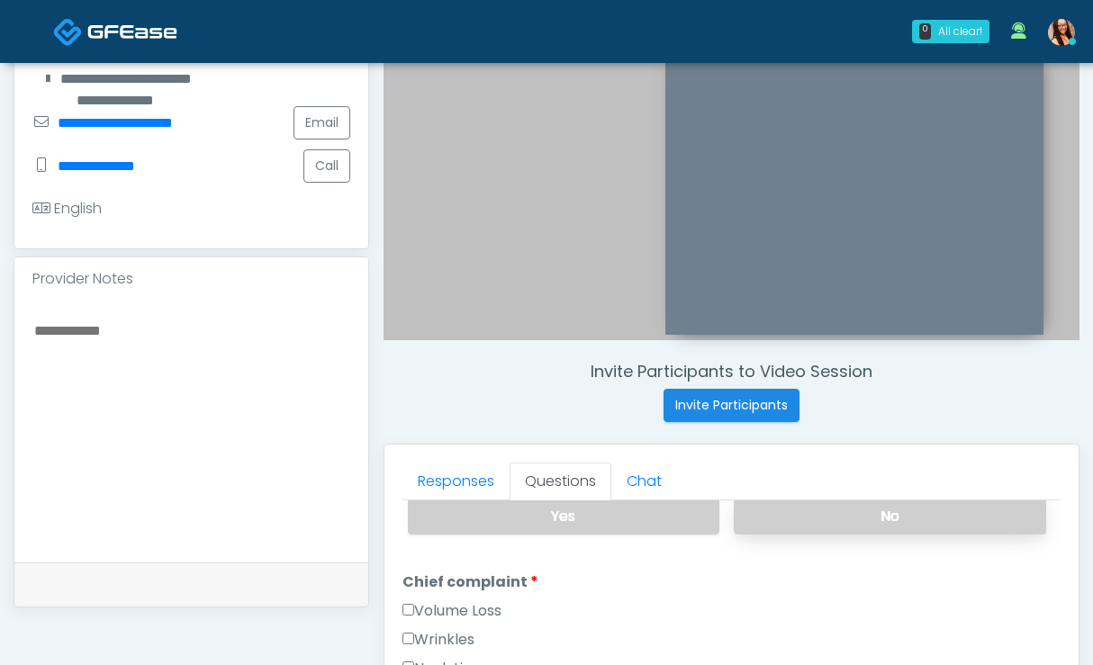
click at [850, 514] on label "No" at bounding box center [889, 516] width 312 height 37
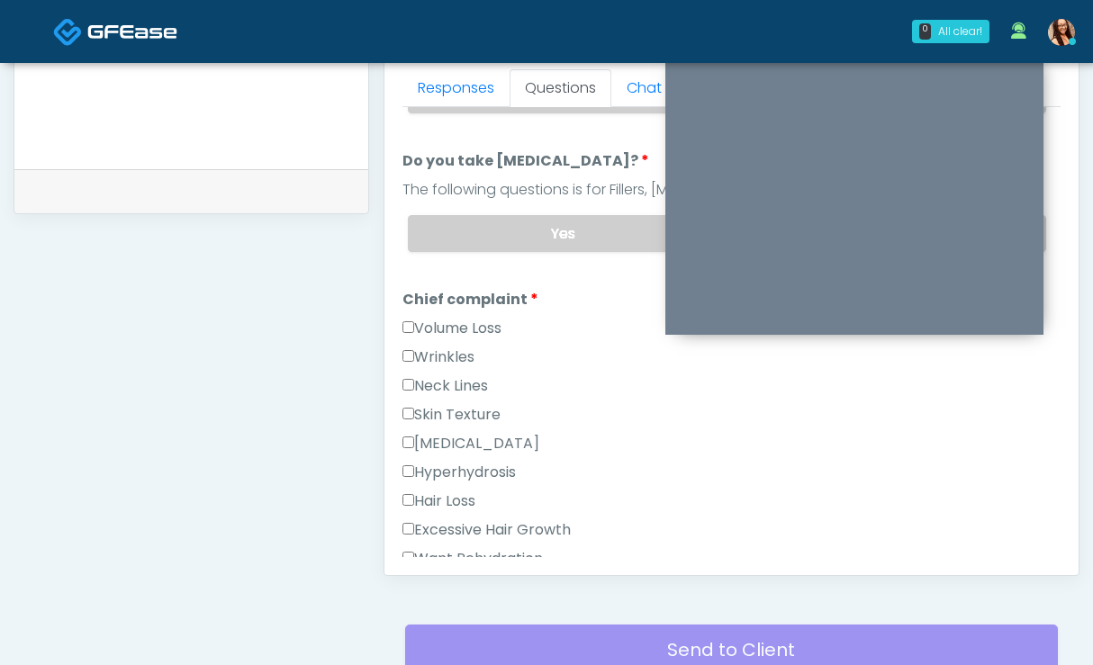
scroll to position [341, 0]
click at [475, 404] on label "Skin Texture" at bounding box center [451, 415] width 98 height 22
click at [452, 364] on label "Wrinkles" at bounding box center [438, 357] width 72 height 22
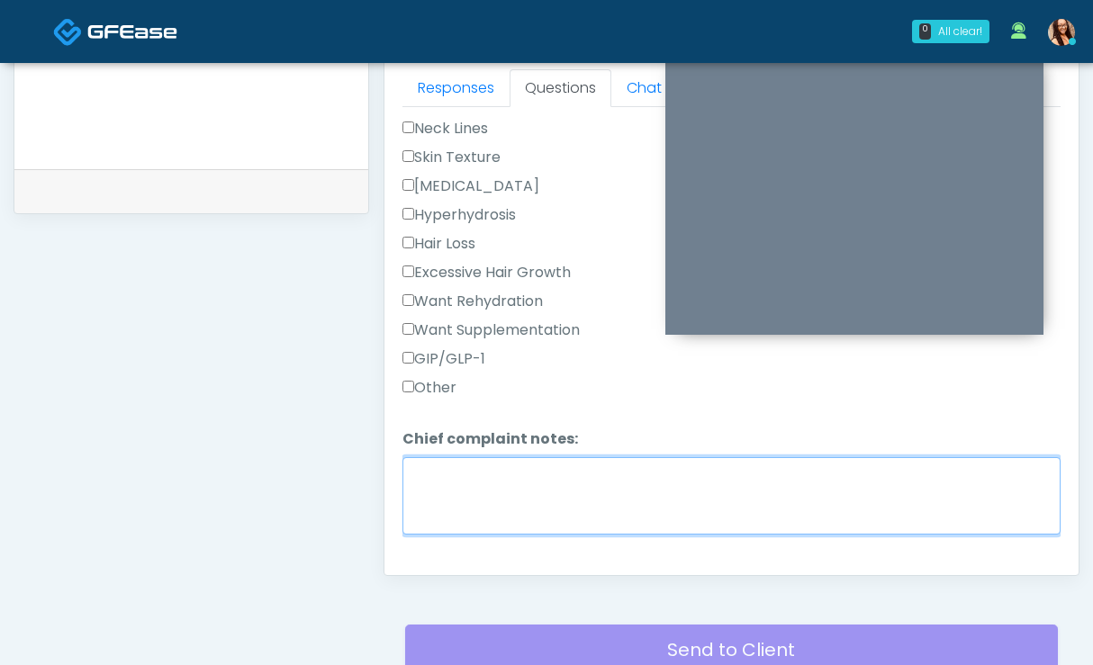
click at [585, 467] on textarea "Chief complaint notes:" at bounding box center [731, 495] width 658 height 77
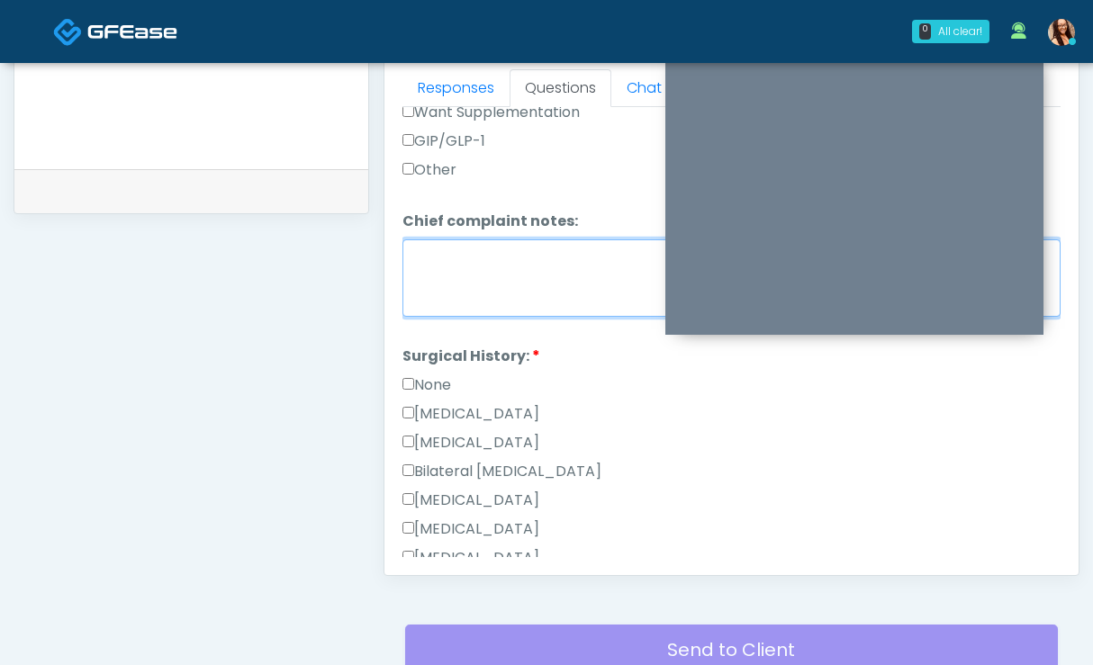
scroll to position [819, 0]
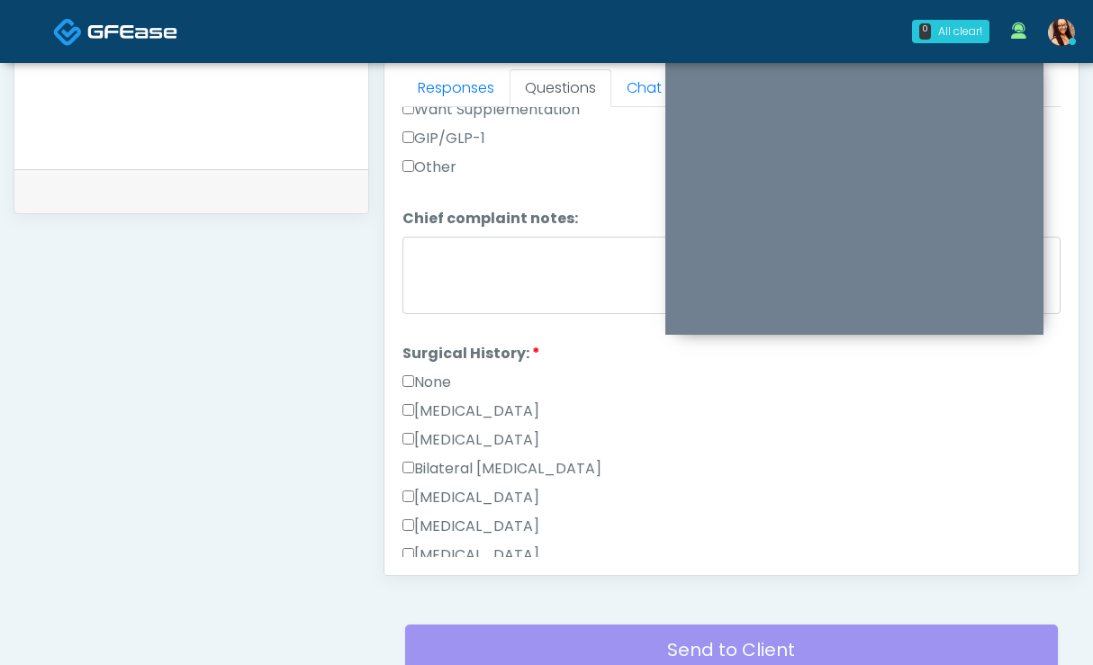
click at [441, 407] on label "[MEDICAL_DATA]" at bounding box center [470, 411] width 137 height 22
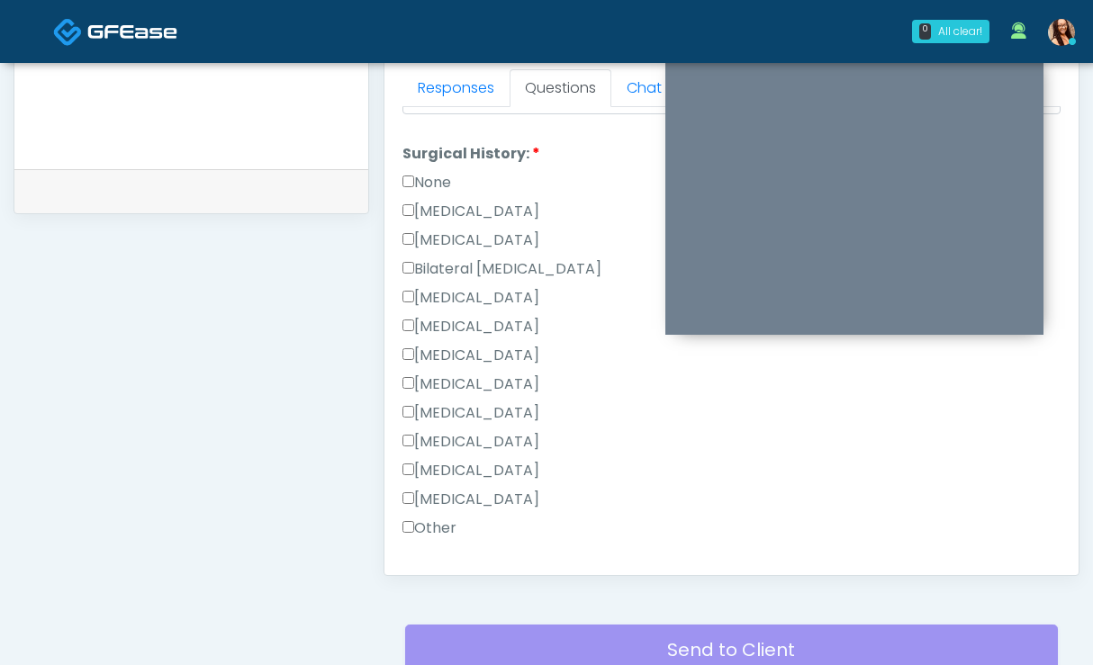
scroll to position [1194, 0]
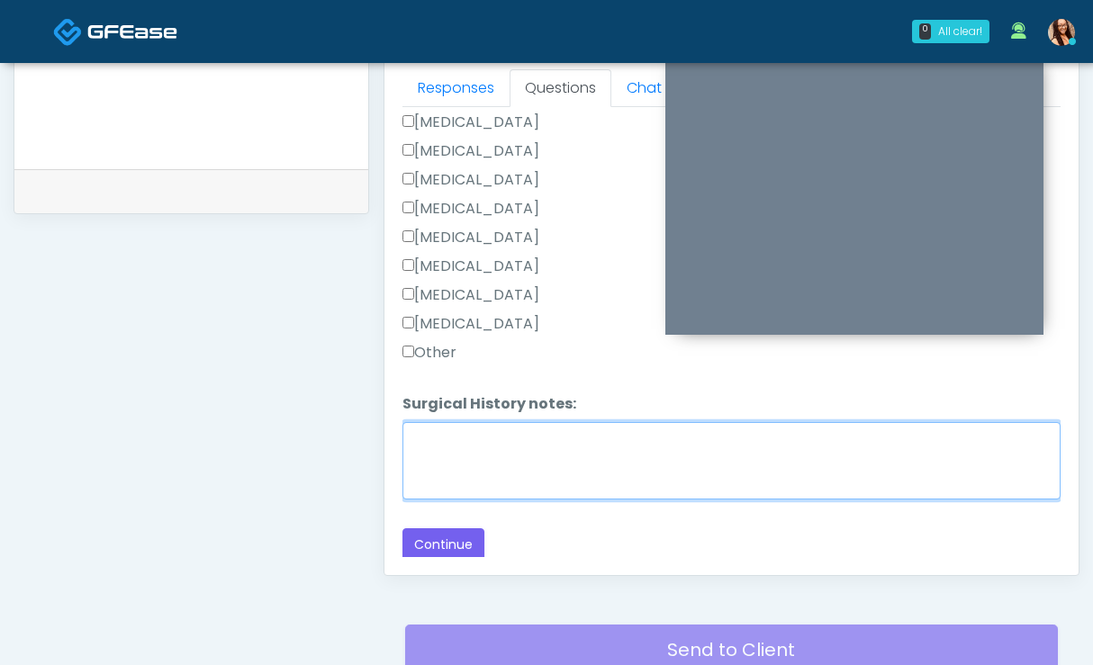
click at [516, 462] on textarea "Surgical History notes:" at bounding box center [731, 460] width 658 height 77
type textarea "**********"
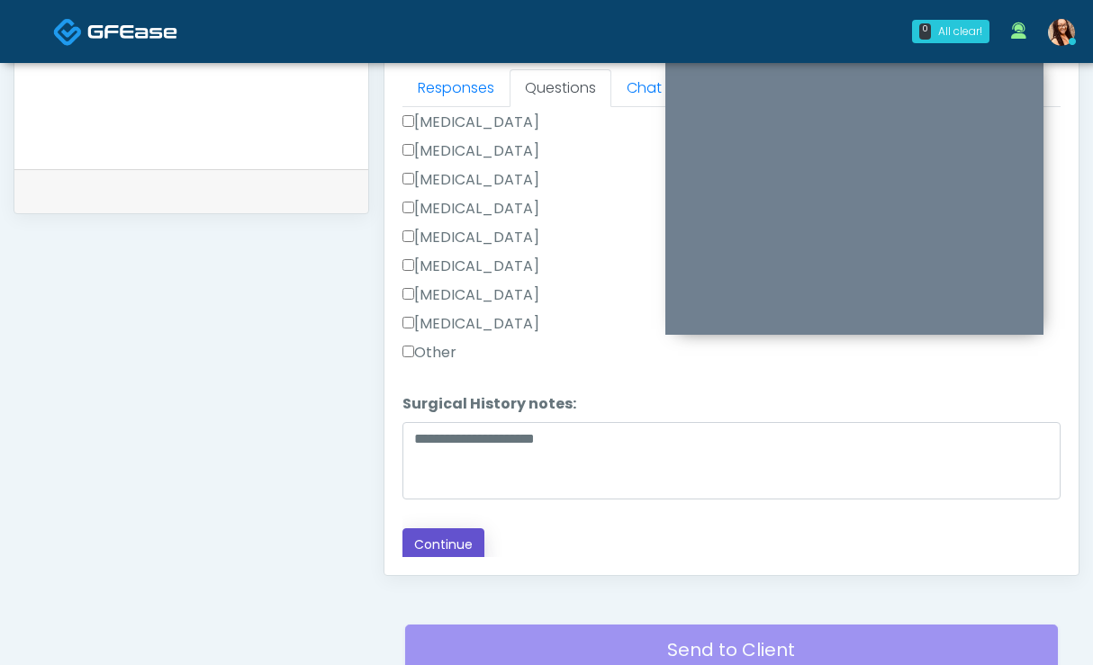
click at [437, 539] on button "Continue" at bounding box center [443, 544] width 82 height 33
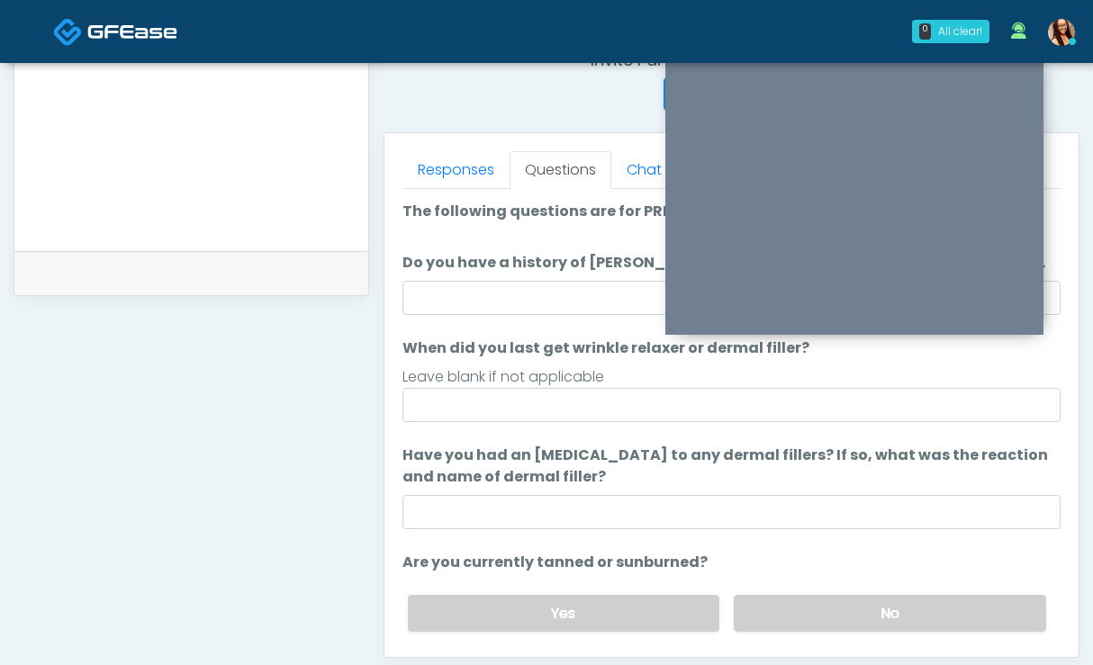
scroll to position [697, 0]
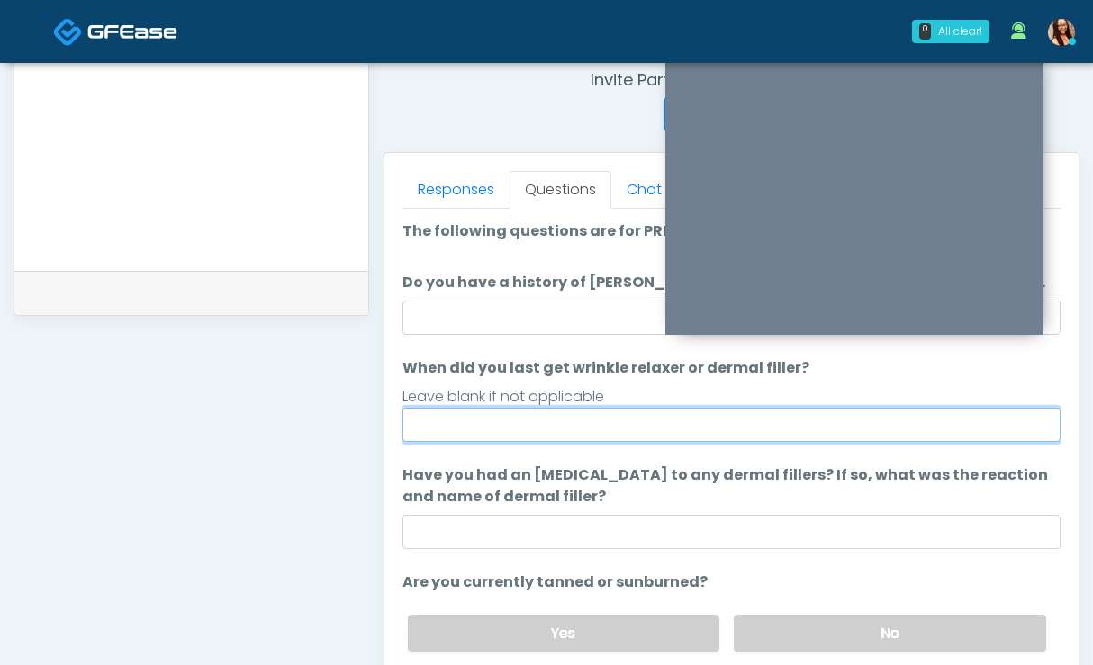
click at [547, 429] on input "When did you last get wrinkle relaxer or dermal filler?" at bounding box center [731, 425] width 658 height 34
type input "**********"
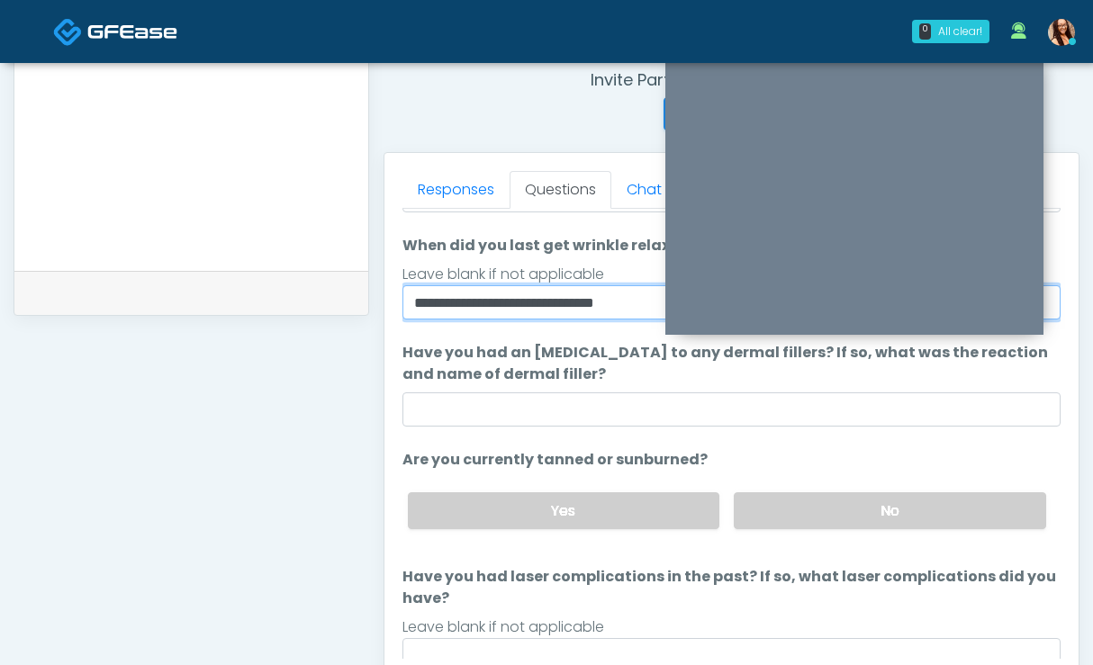
scroll to position [136, 0]
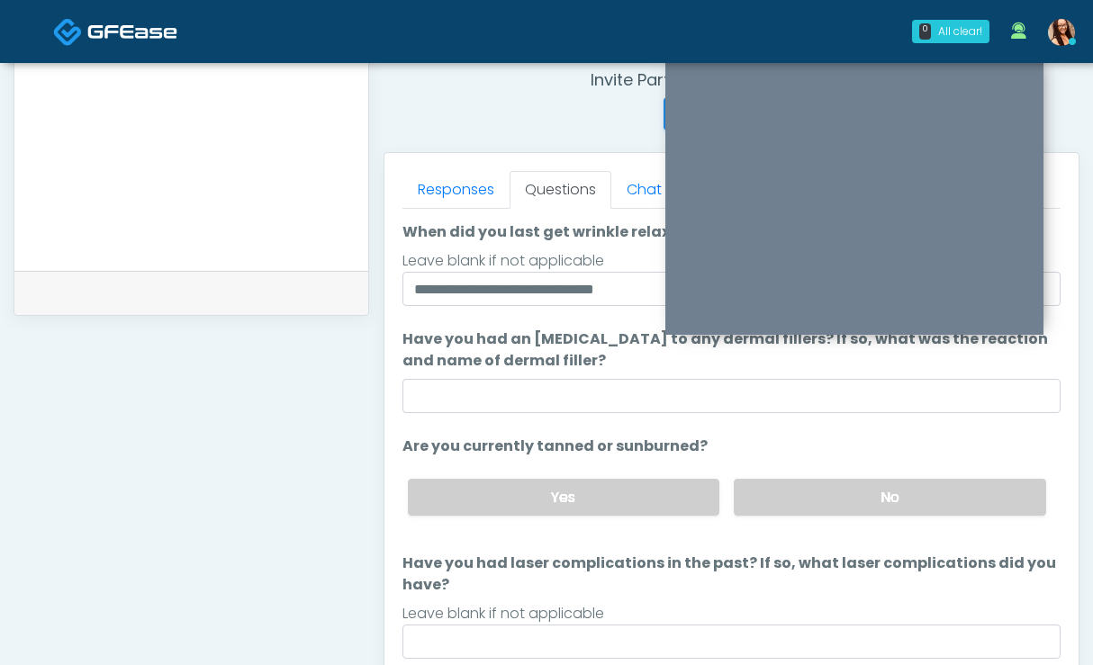
click at [842, 521] on div "Yes No" at bounding box center [726, 497] width 667 height 66
click at [838, 502] on label "No" at bounding box center [889, 497] width 312 height 37
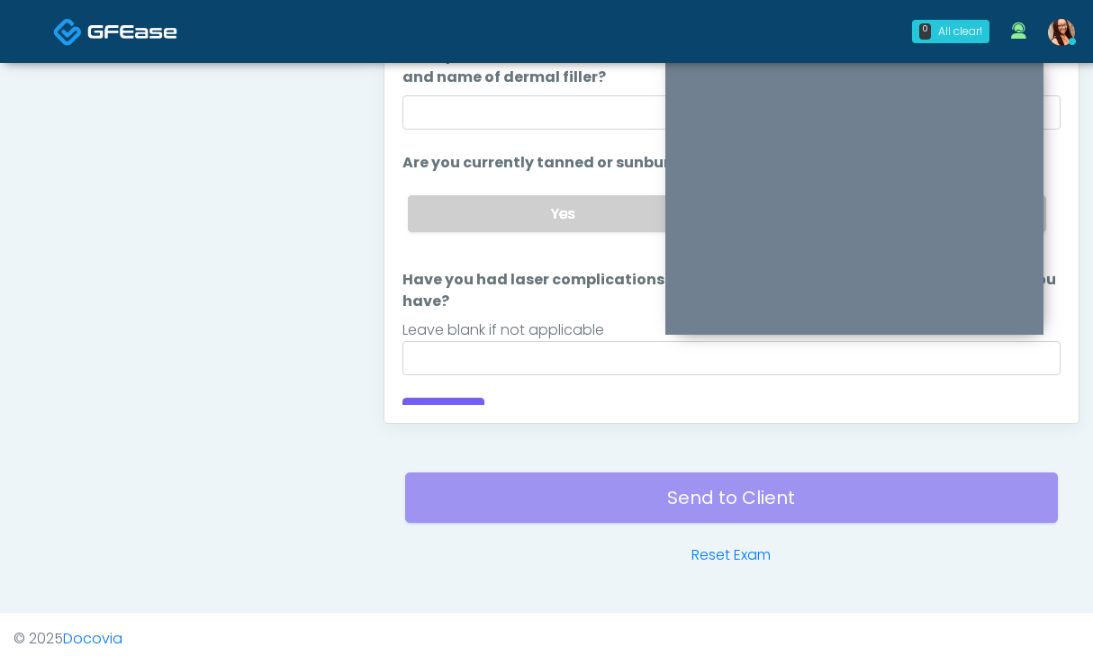
scroll to position [191, 0]
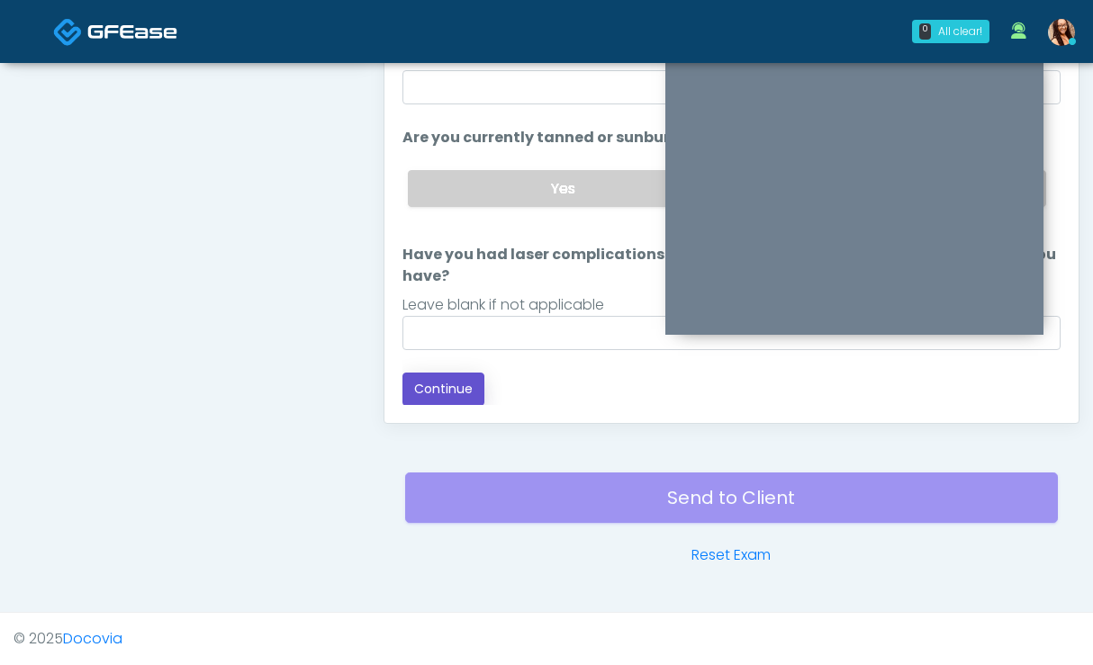
click at [433, 386] on button "Continue" at bounding box center [443, 389] width 82 height 33
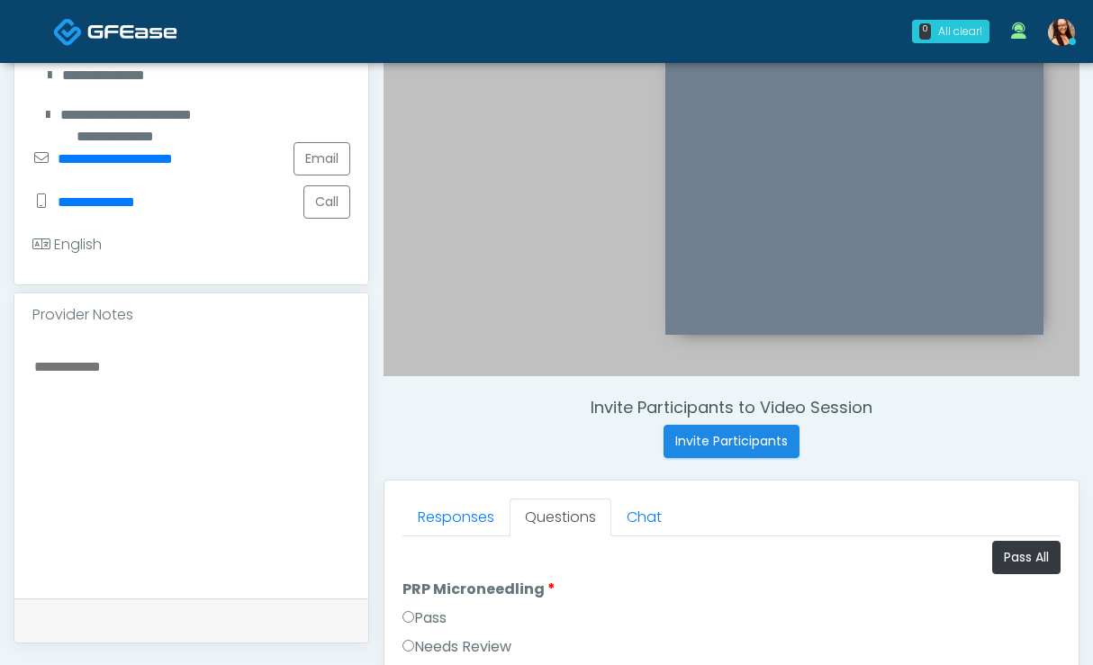
scroll to position [0, 0]
click at [992, 555] on button "Pass All" at bounding box center [1026, 560] width 68 height 33
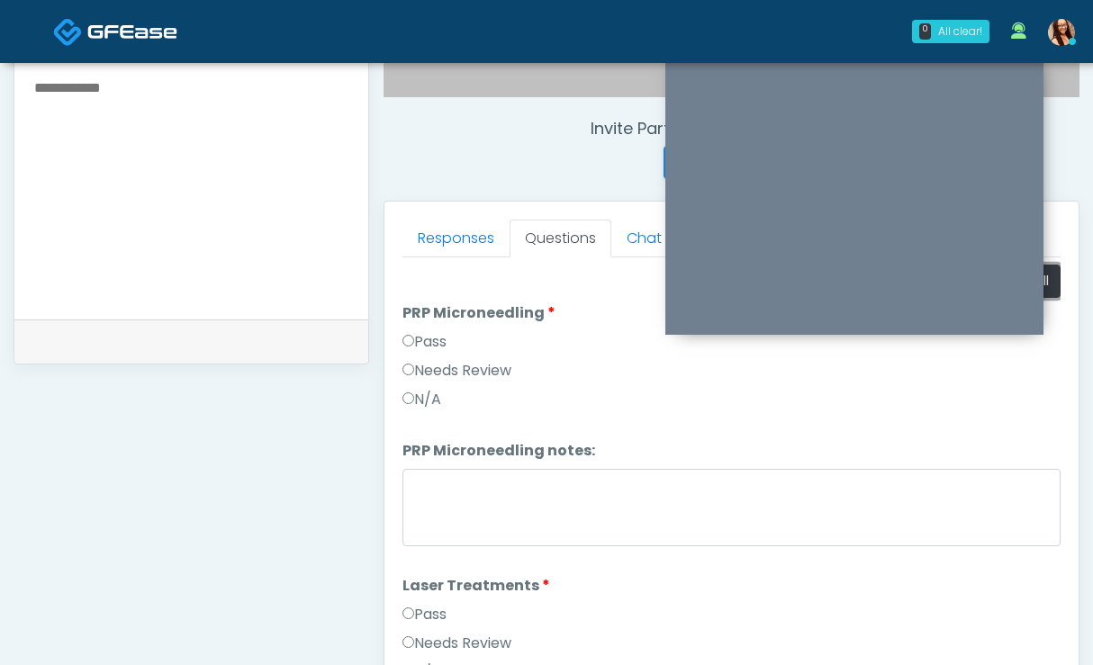
scroll to position [950, 0]
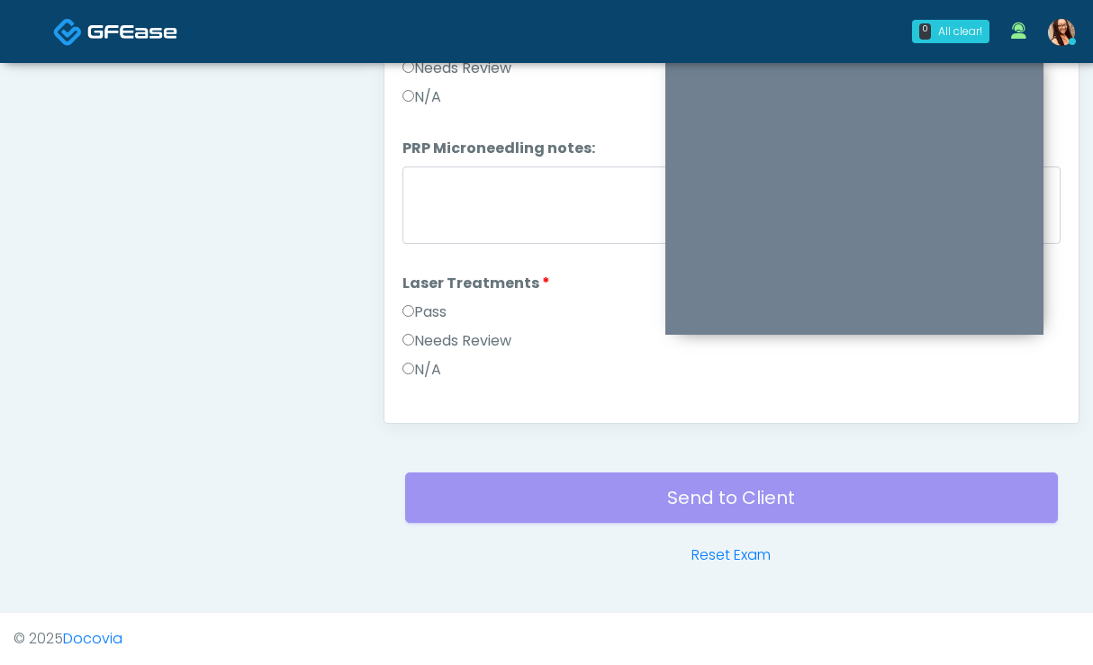
click at [724, 502] on div "Send to Client Reset Exam" at bounding box center [731, 508] width 652 height 115
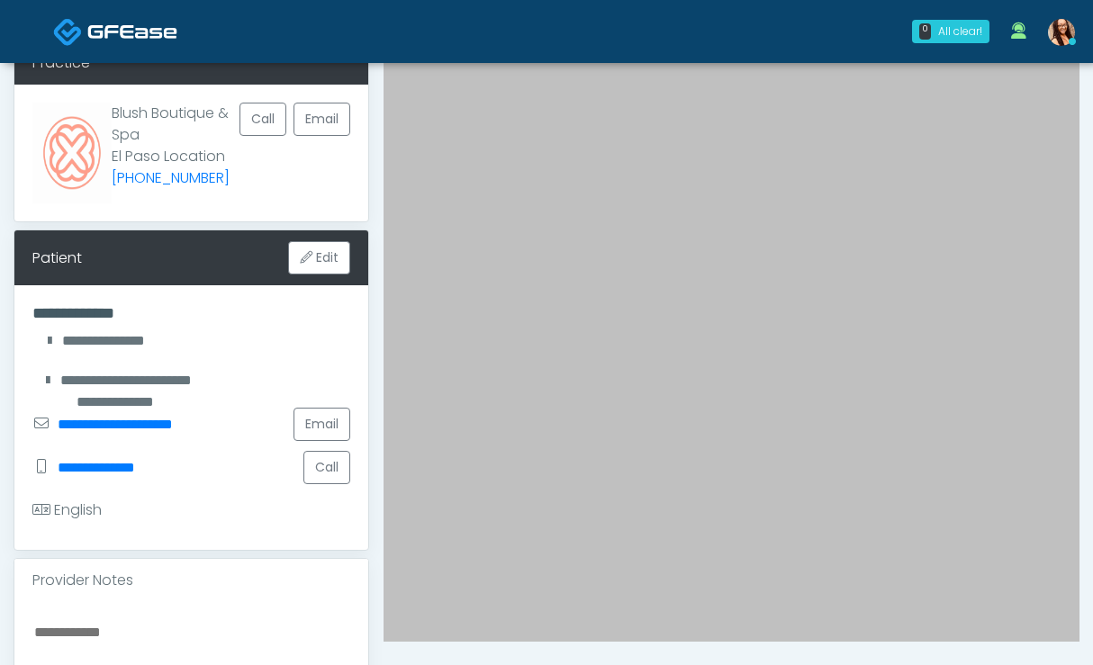
scroll to position [361, 0]
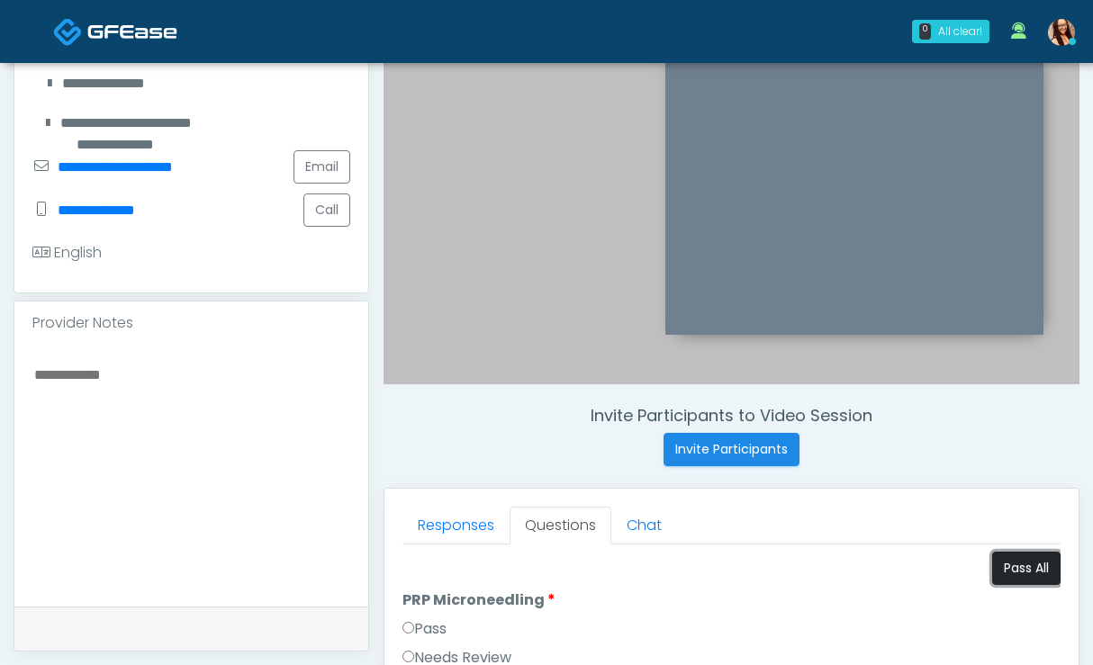
click at [1000, 567] on button "Pass All" at bounding box center [1026, 568] width 68 height 33
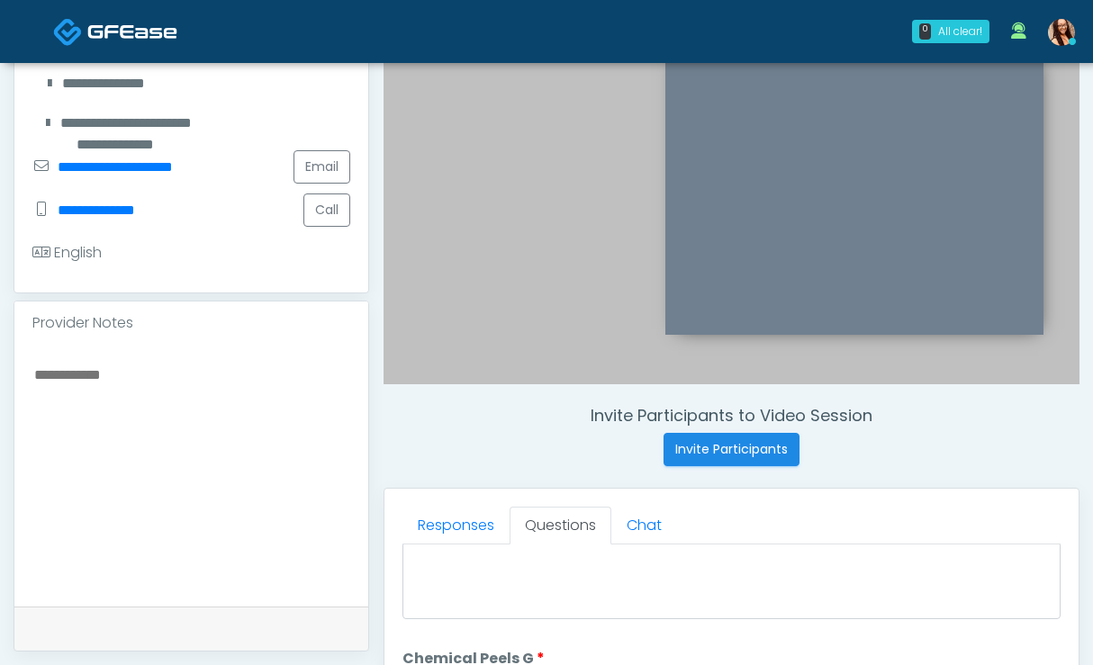
scroll to position [0, 0]
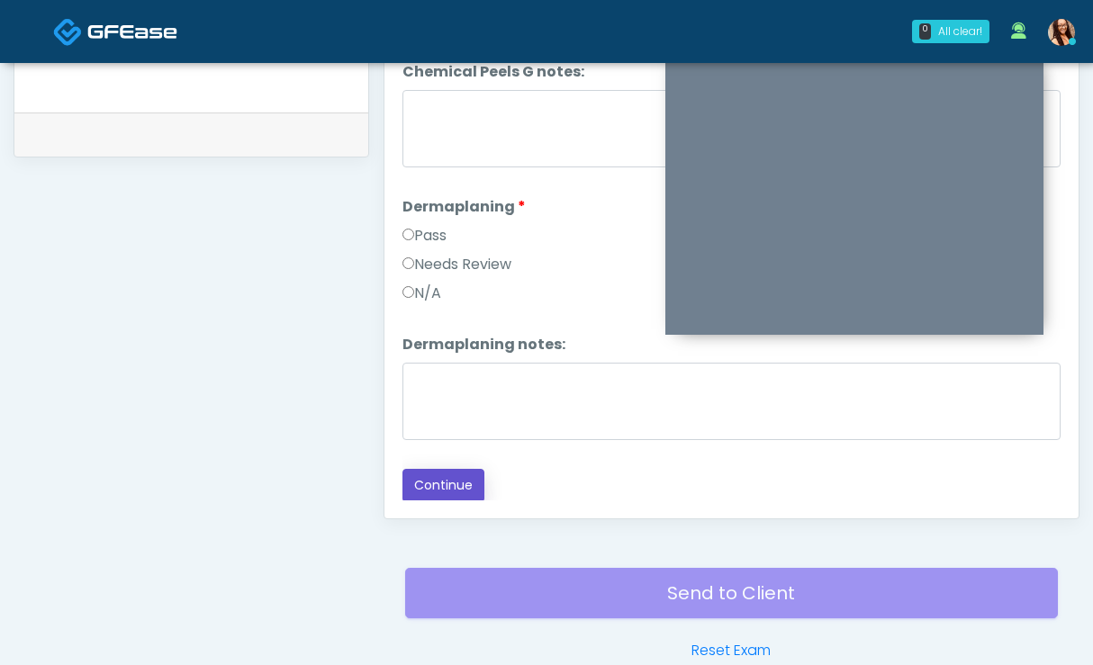
click at [439, 472] on button "Continue" at bounding box center [443, 485] width 82 height 33
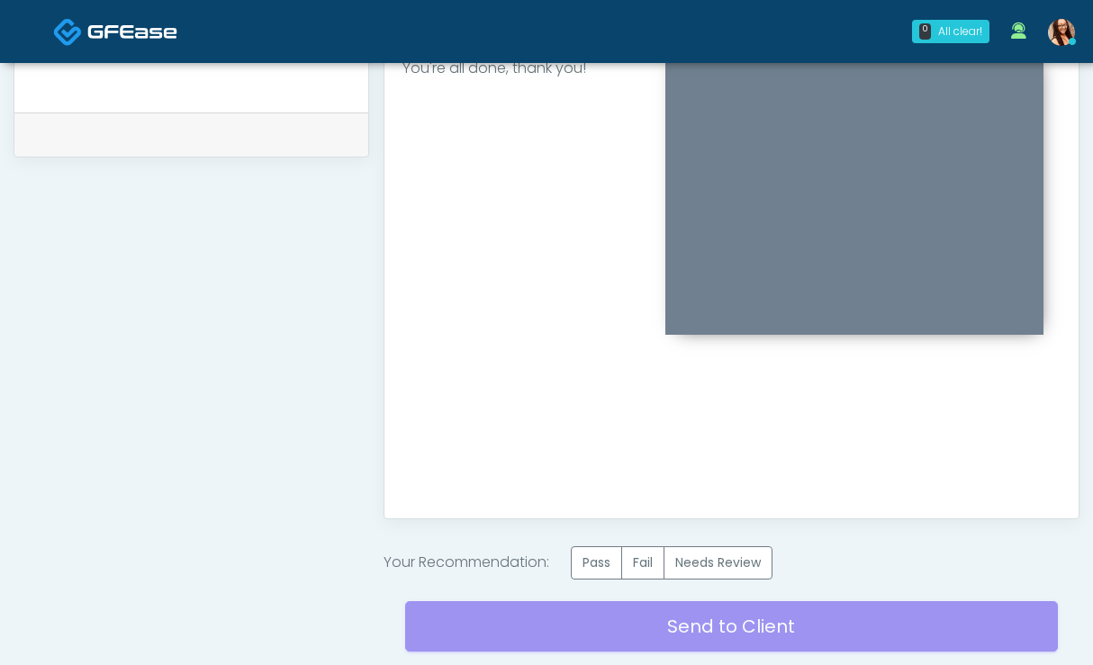
click at [441, 479] on div "Good Faith Exam Script Good Faith Exam Script INTRODUCTION Hello, my name is un…" at bounding box center [731, 275] width 658 height 450
click at [584, 572] on label "Pass" at bounding box center [596, 562] width 51 height 33
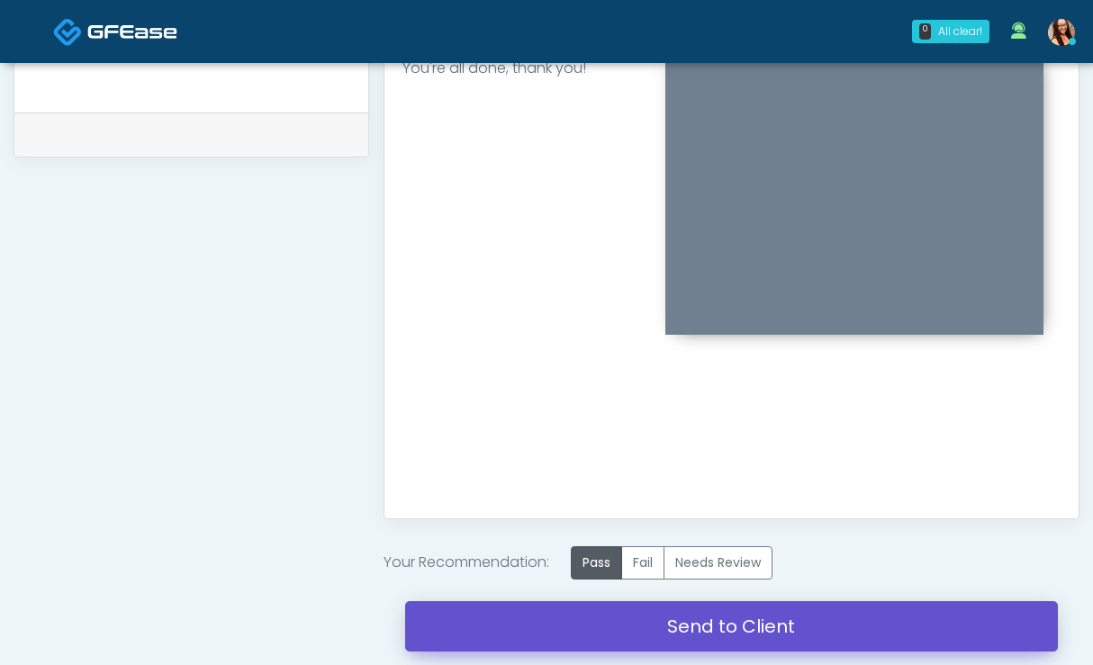
click at [557, 634] on link "Send to Client" at bounding box center [731, 626] width 652 height 50
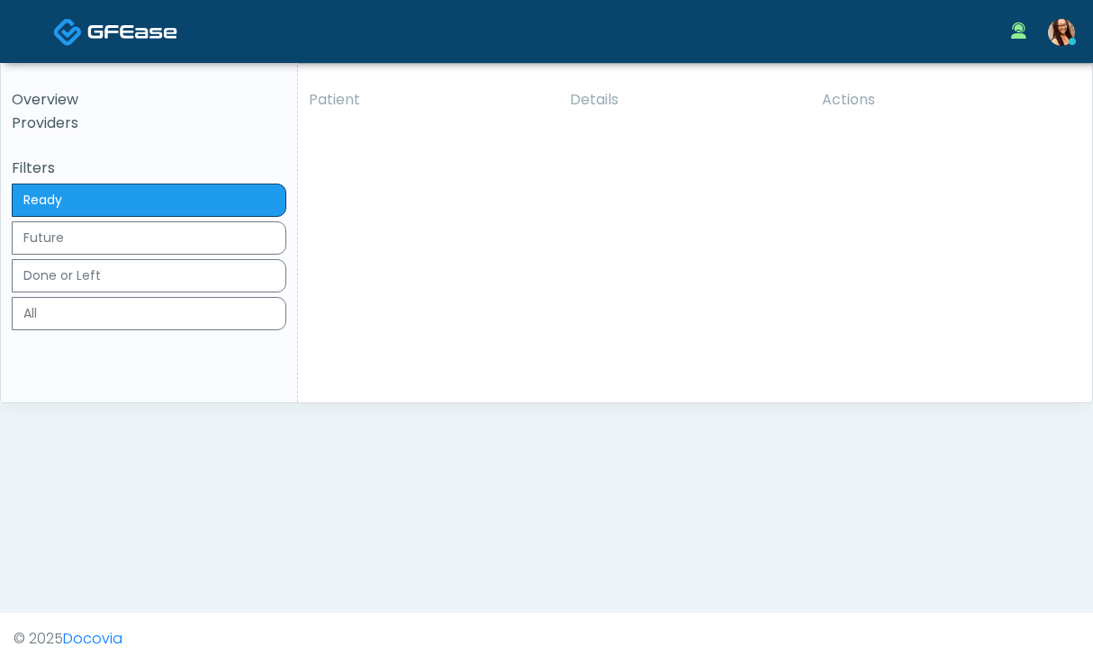
drag, startPoint x: 490, startPoint y: 408, endPoint x: 549, endPoint y: 422, distance: 60.2
click h5 "Hydrate IV Bar - [GEOGRAPHIC_DATA]"
copy h5 "Hydrate IV Bar - [GEOGRAPHIC_DATA]"
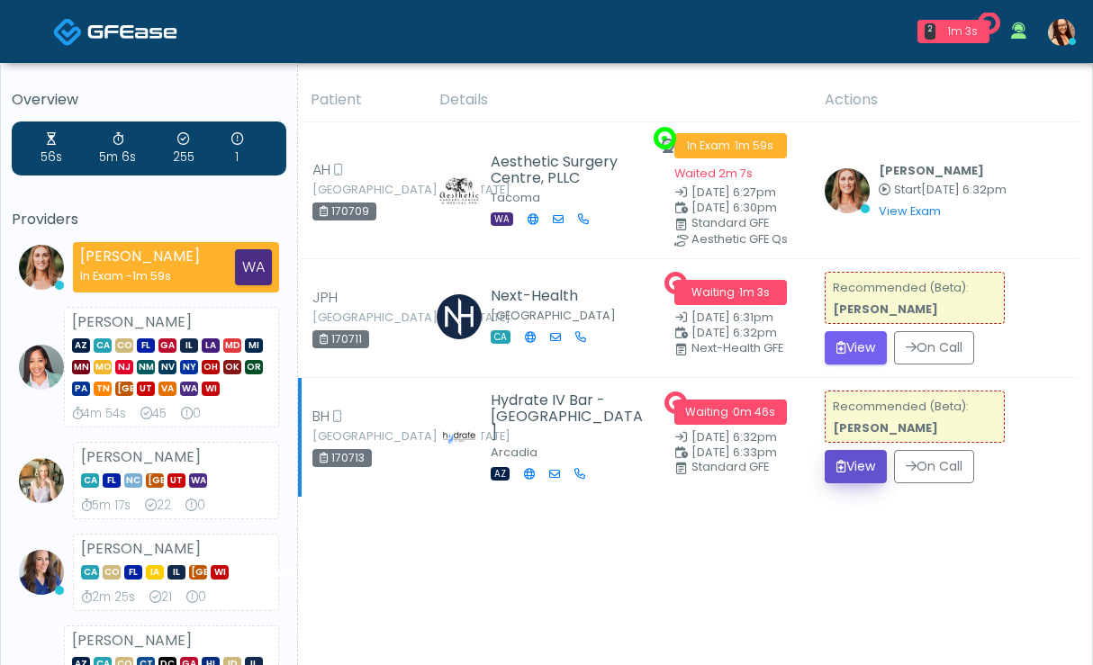
click at [845, 462] on button "View" at bounding box center [855, 466] width 62 height 33
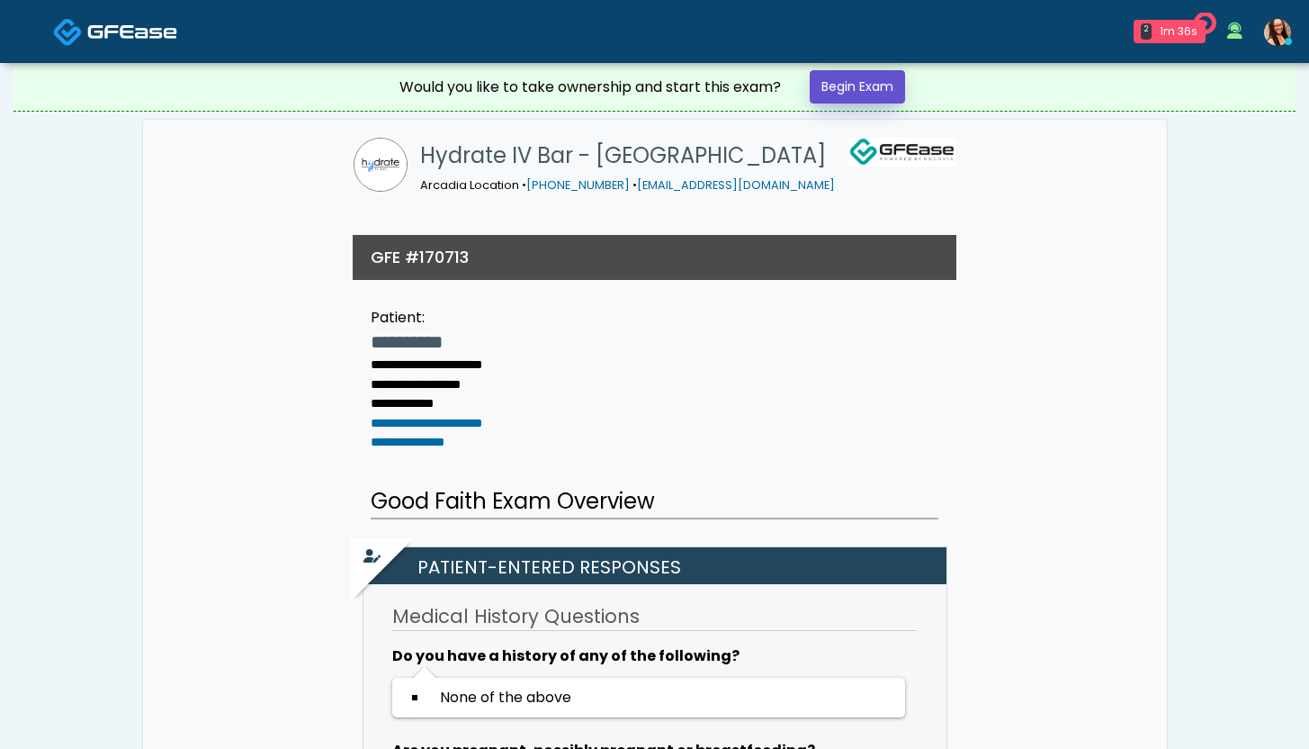
click at [866, 90] on link "Begin Exam" at bounding box center [857, 86] width 95 height 33
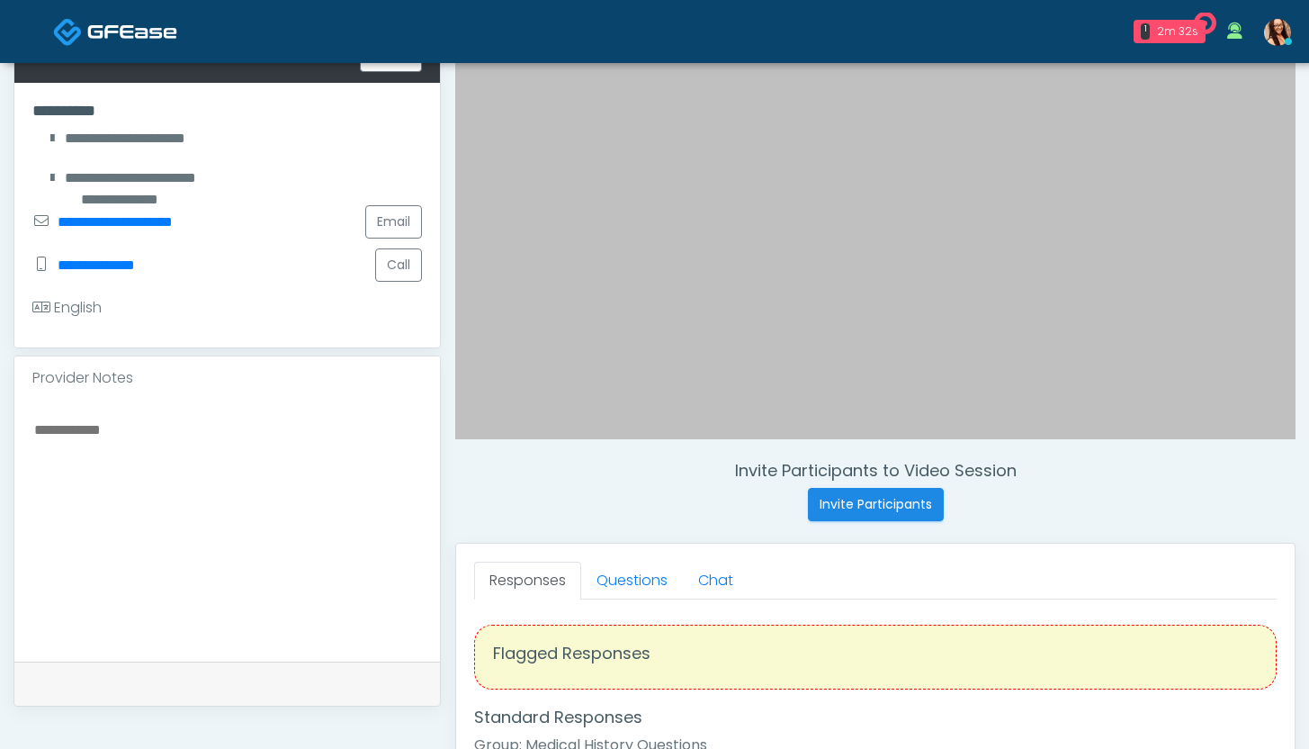
scroll to position [310, 0]
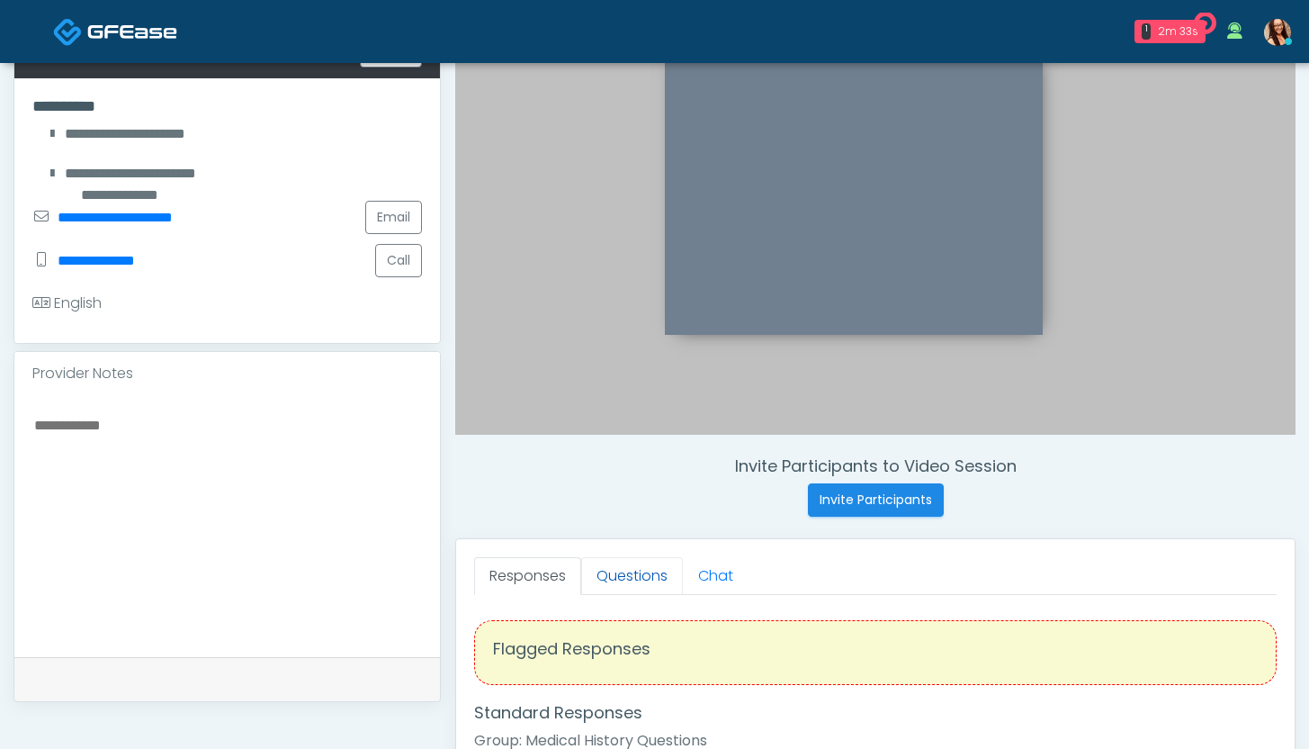
click at [649, 567] on link "Questions" at bounding box center [632, 576] width 102 height 38
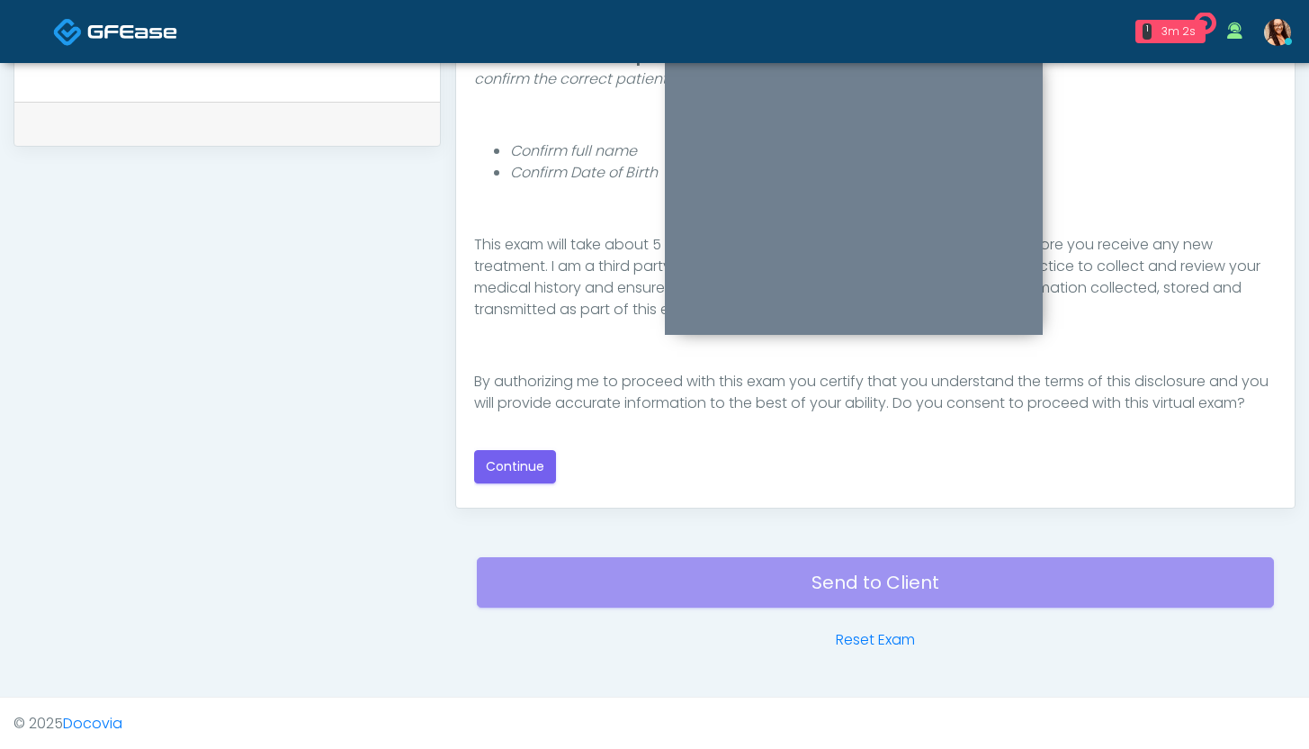
scroll to position [867, 0]
click at [495, 462] on button "Continue" at bounding box center [515, 465] width 82 height 33
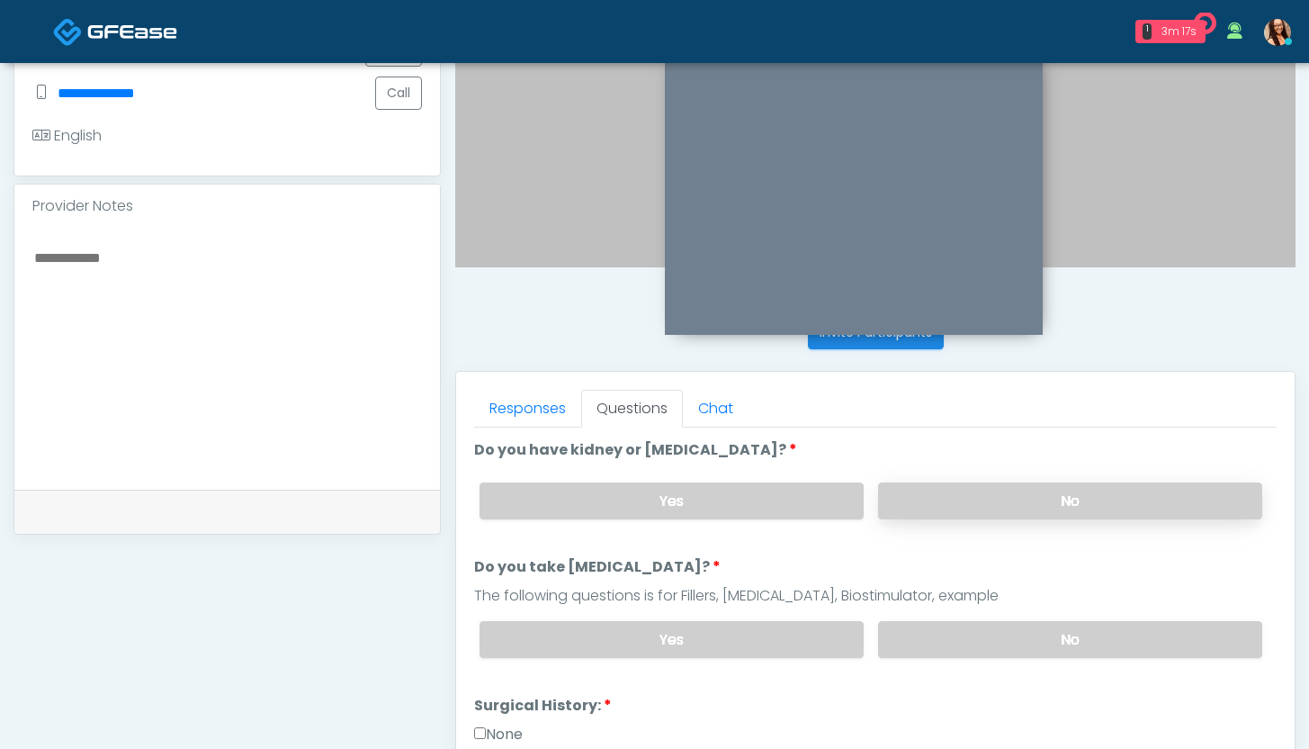
scroll to position [520, 0]
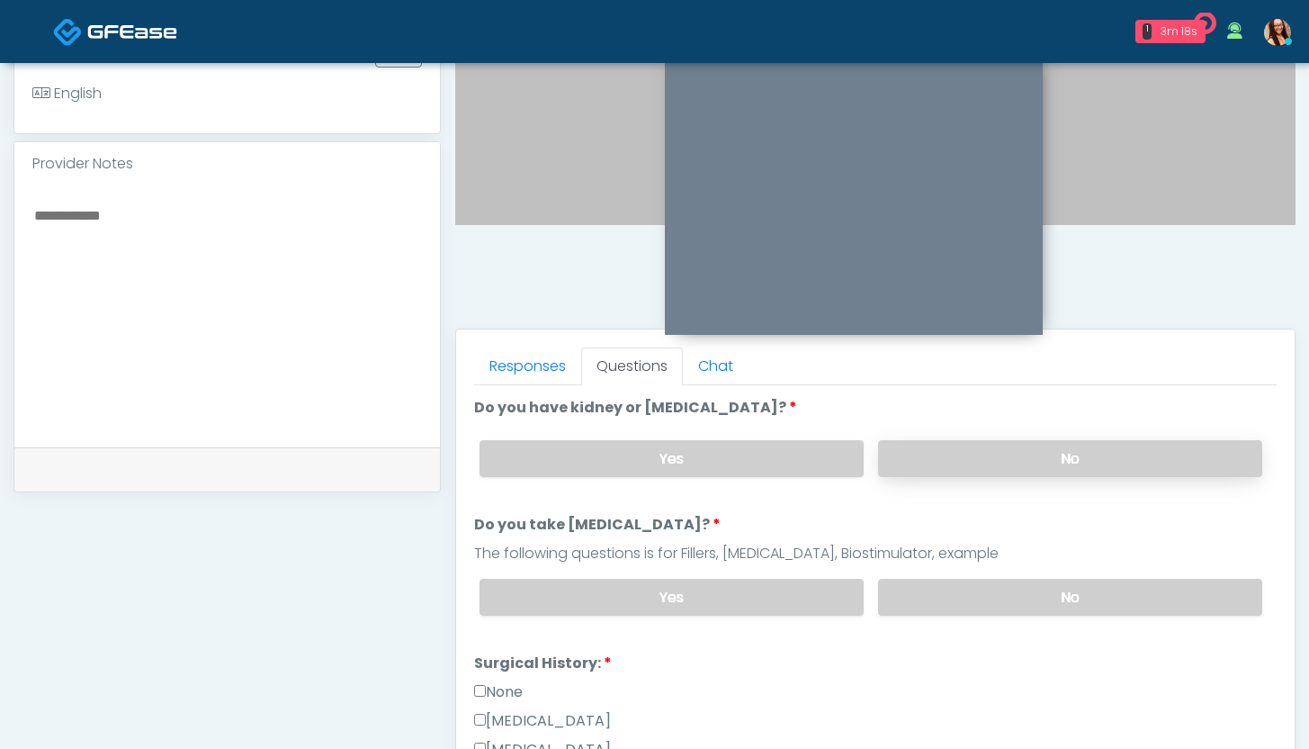
click at [938, 464] on label "No" at bounding box center [1070, 458] width 384 height 37
click at [965, 574] on div "Yes No" at bounding box center [871, 597] width 812 height 66
click at [990, 606] on label "No" at bounding box center [1070, 597] width 384 height 37
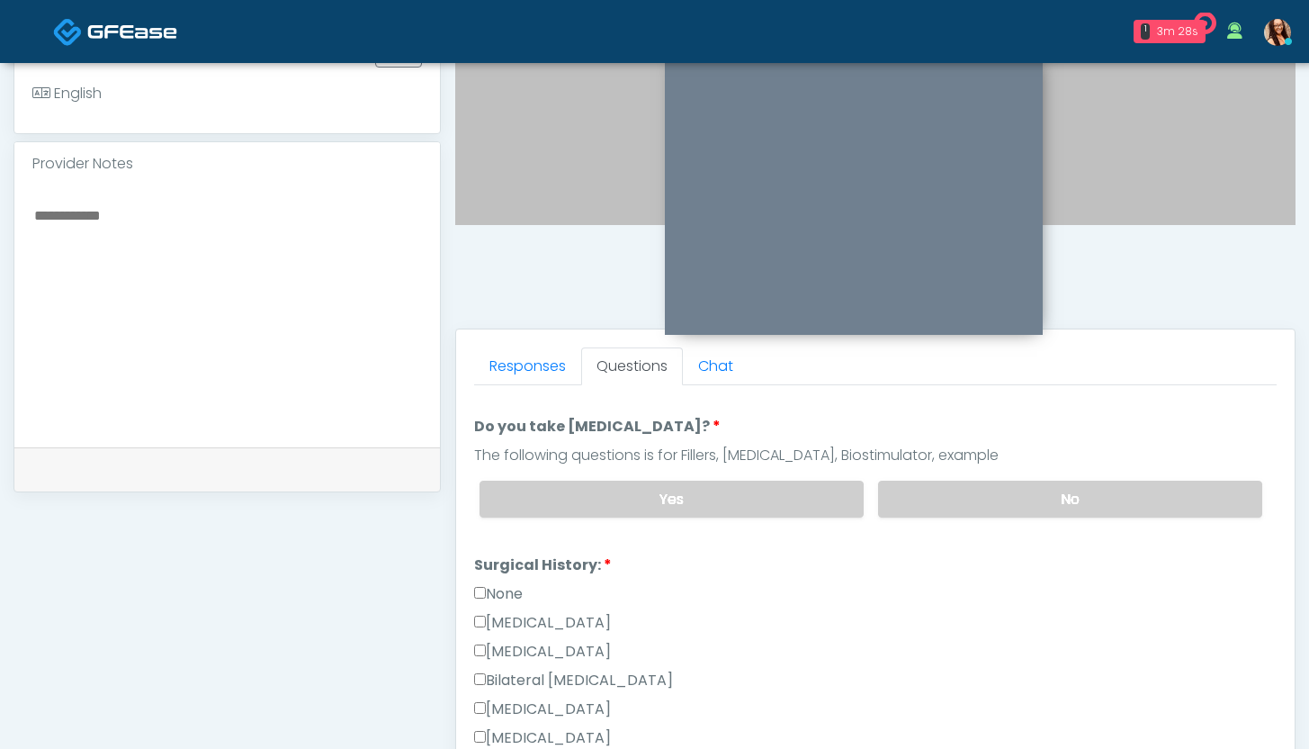
scroll to position [94, 0]
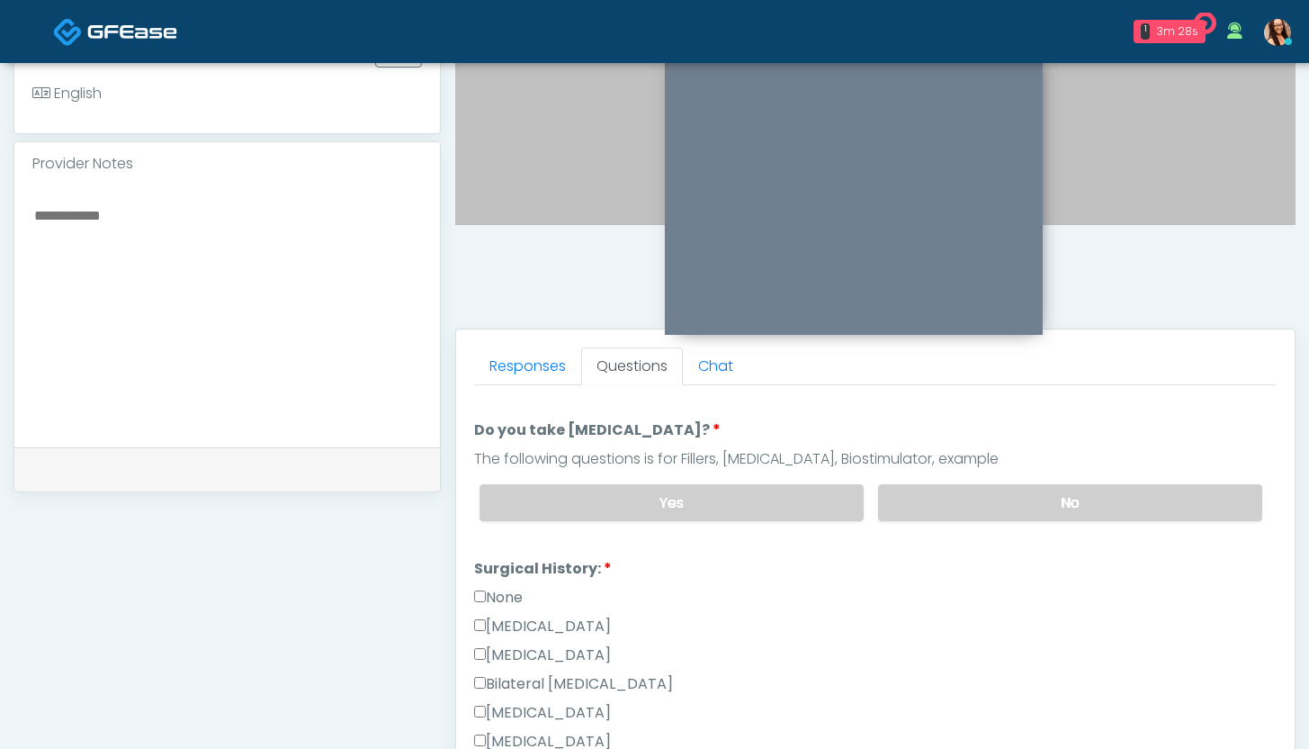
click at [504, 598] on label "None" at bounding box center [498, 598] width 49 height 22
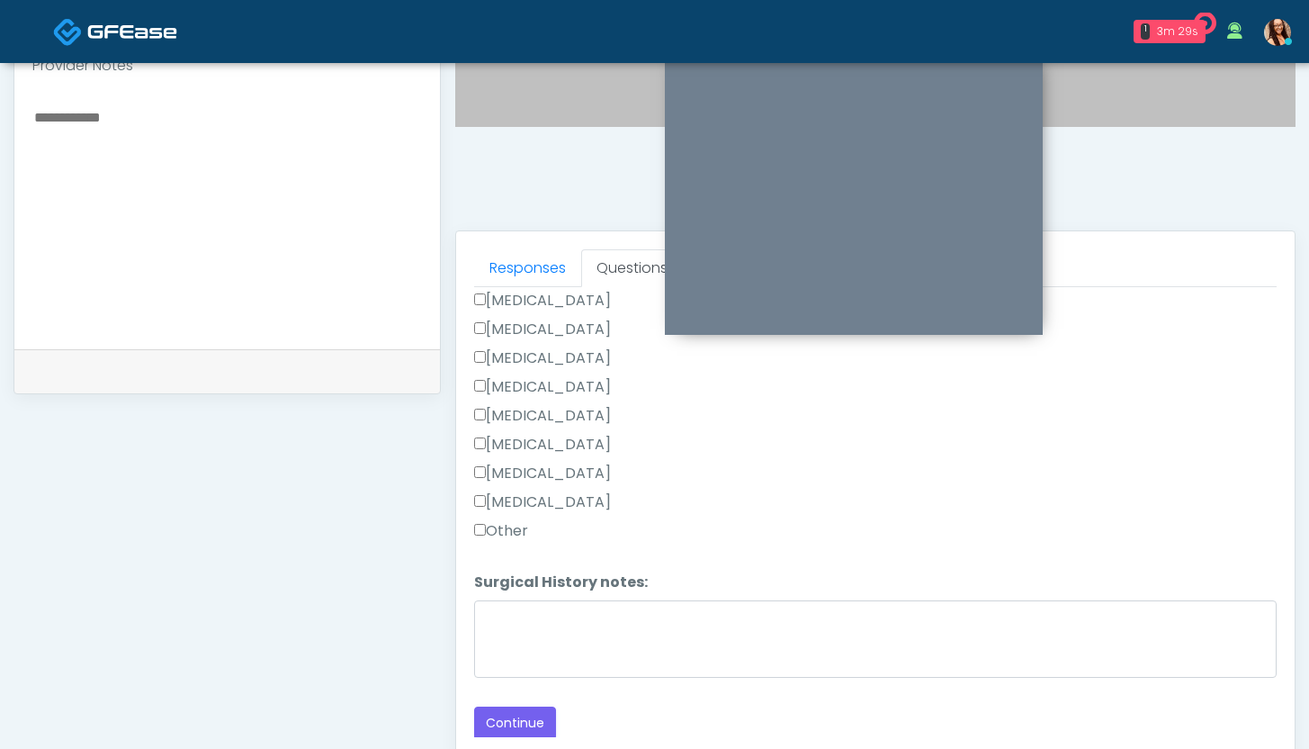
scroll to position [686, 0]
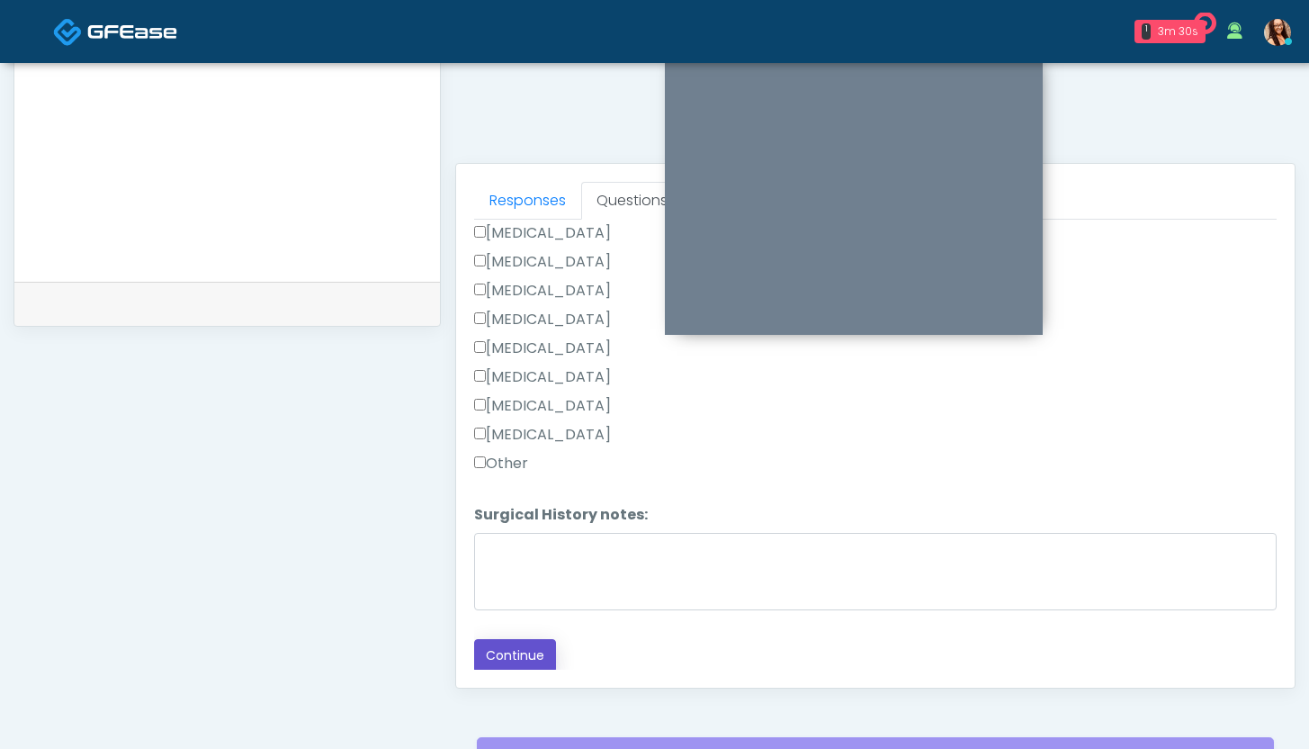
drag, startPoint x: 536, startPoint y: 651, endPoint x: 529, endPoint y: 644, distance: 9.6
click at [534, 648] on button "Continue" at bounding box center [515, 655] width 82 height 33
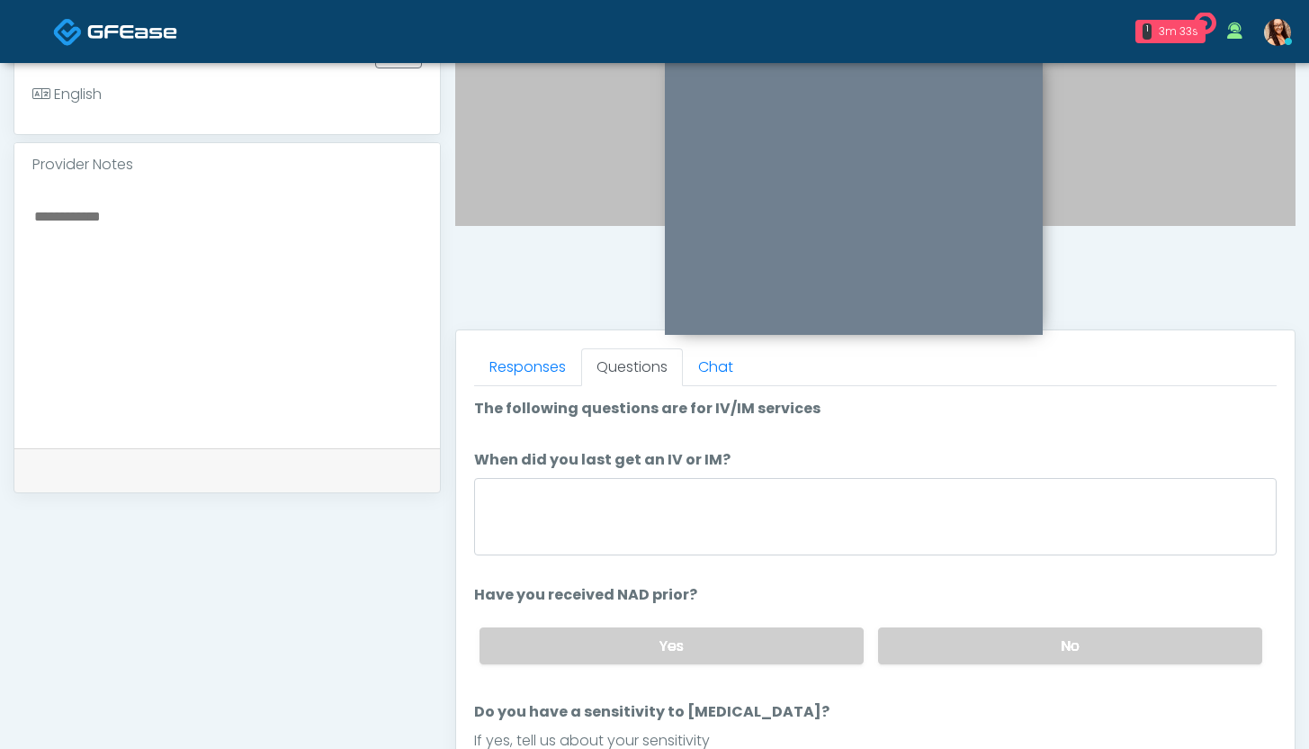
scroll to position [463, 0]
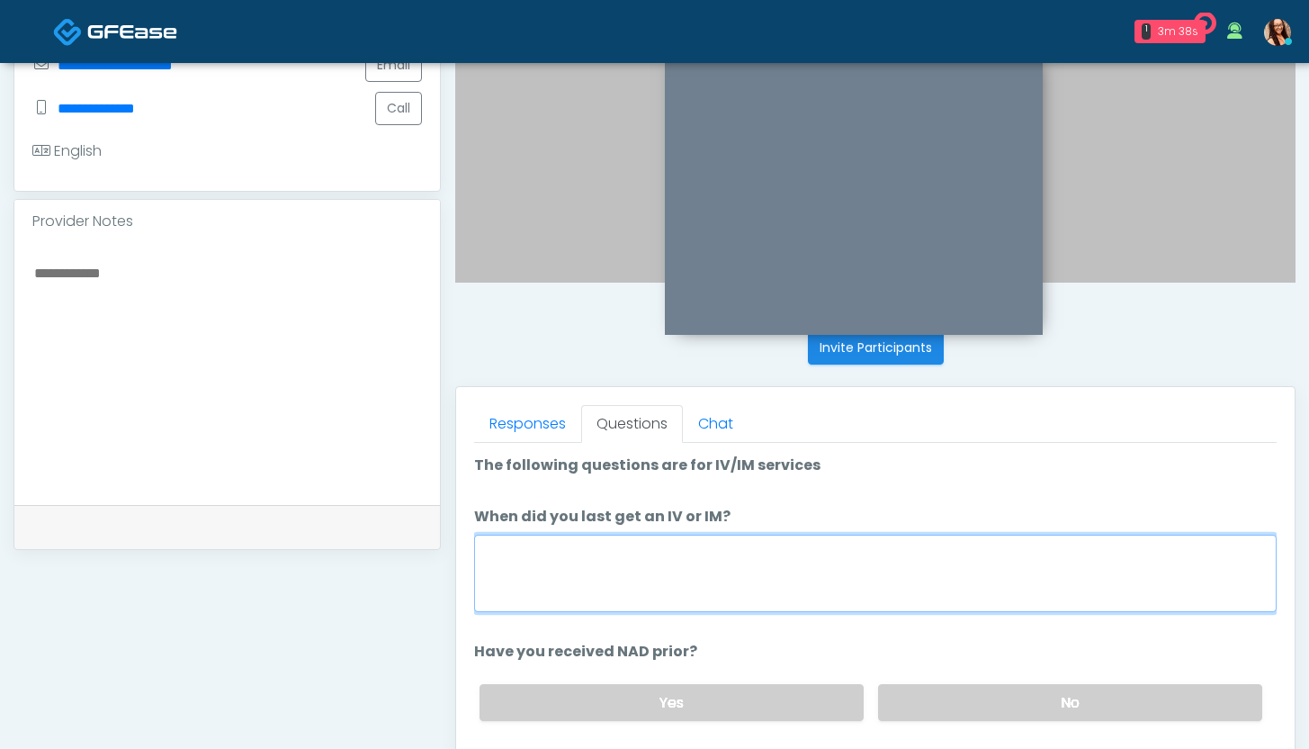
click at [698, 563] on textarea "When did you last get an IV or IM?" at bounding box center [875, 573] width 803 height 77
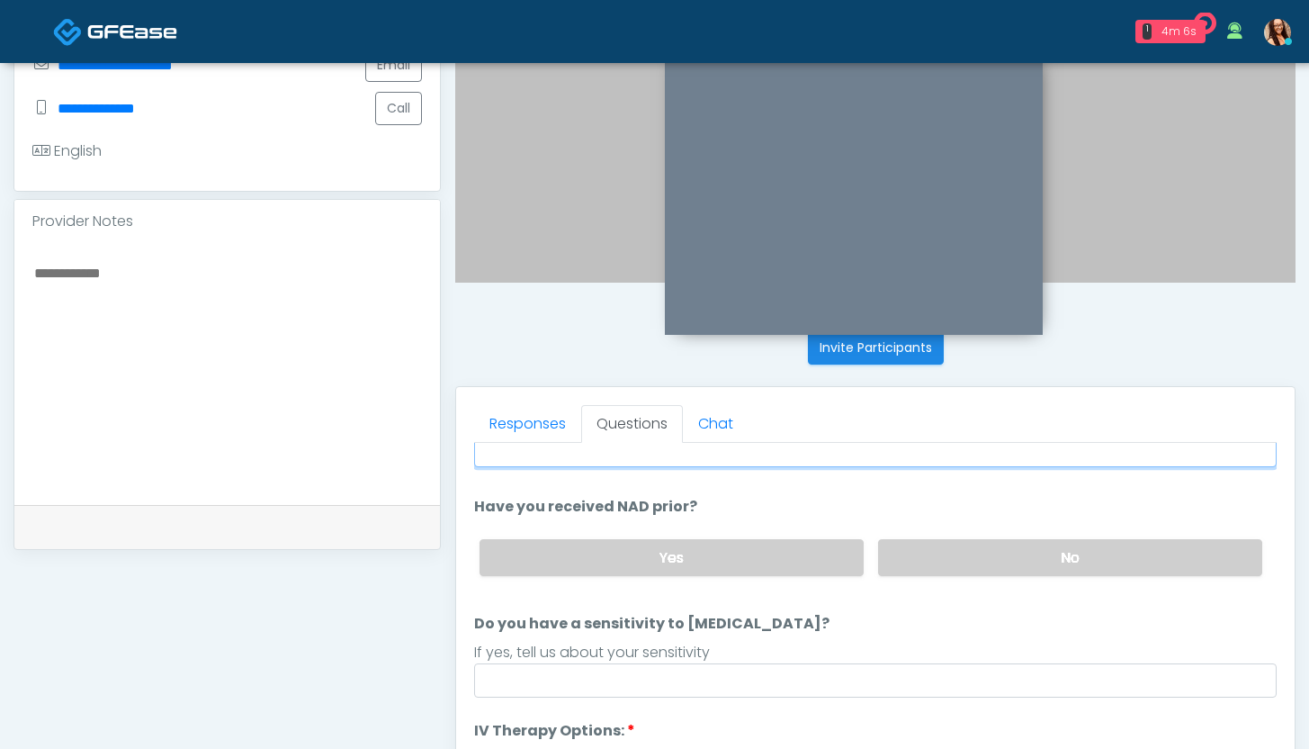
scroll to position [146, 0]
type textarea "**********"
click at [882, 554] on label "No" at bounding box center [1070, 556] width 384 height 37
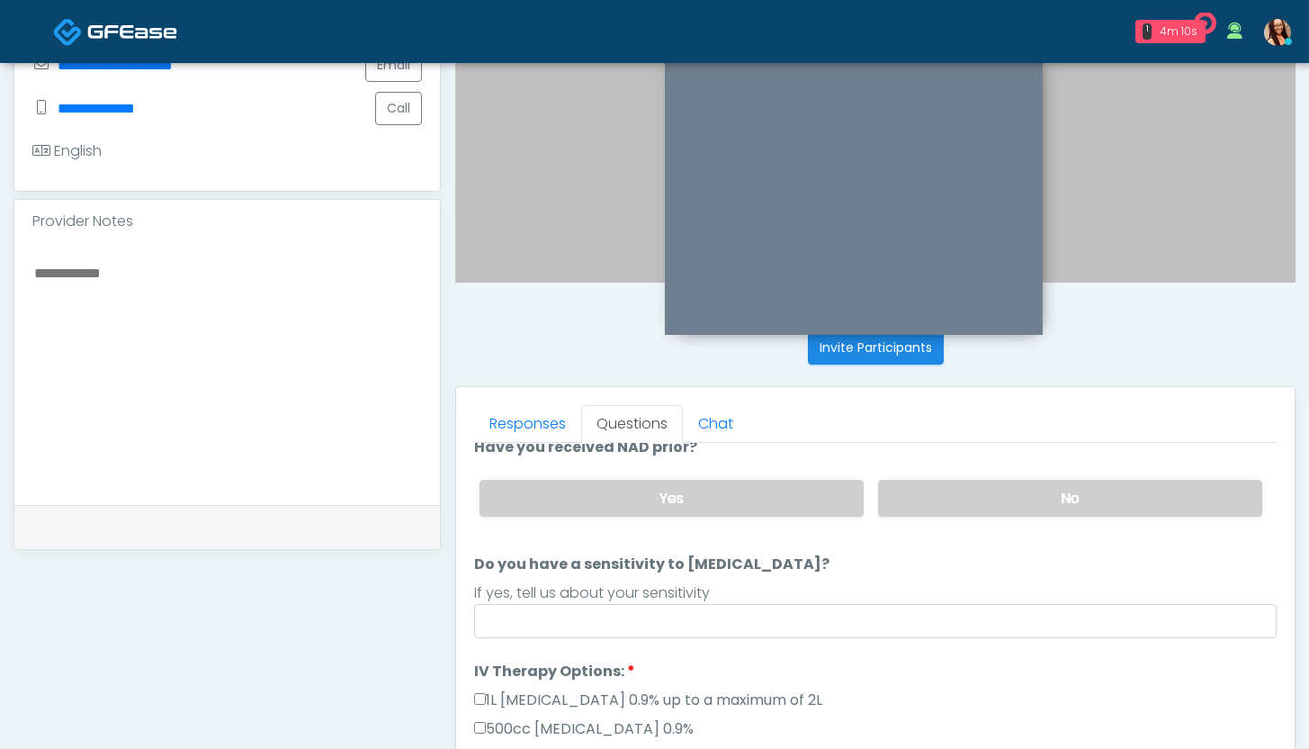
scroll to position [209, 0]
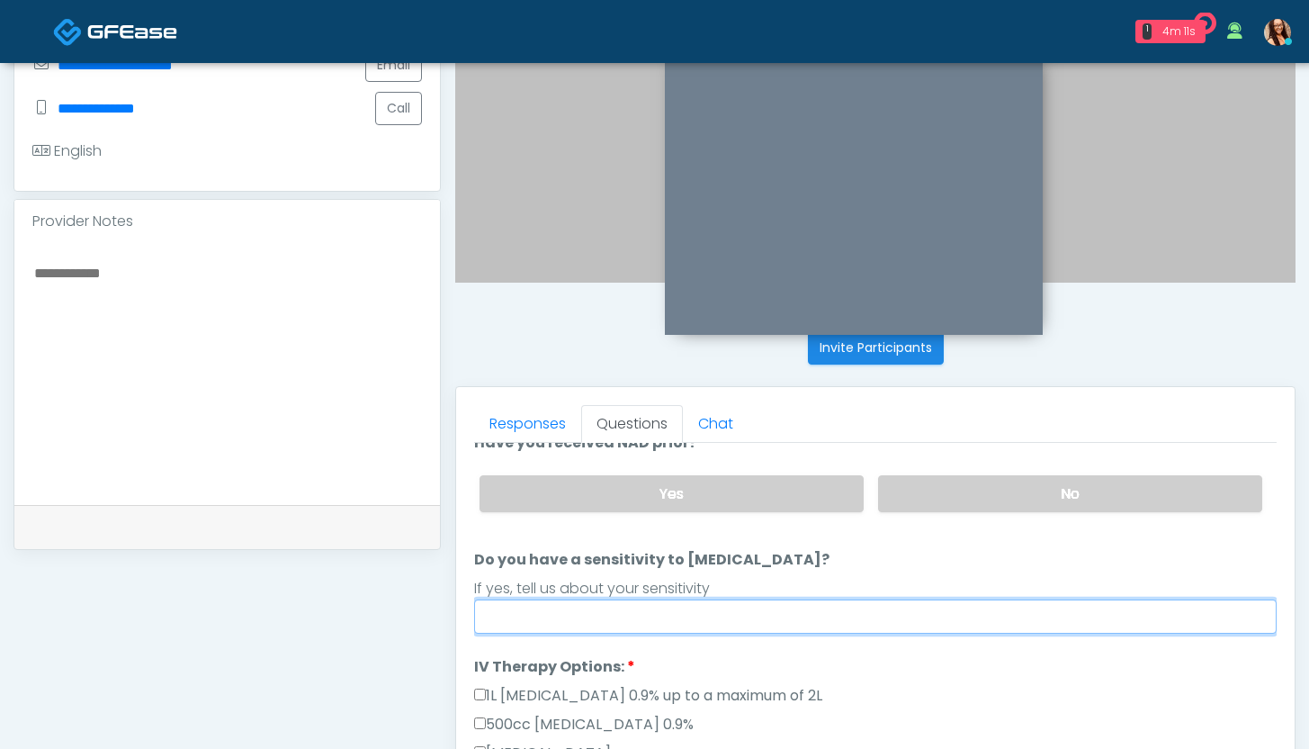
click at [616, 617] on input "Do you have a sensitivity to Niacin?" at bounding box center [875, 616] width 803 height 34
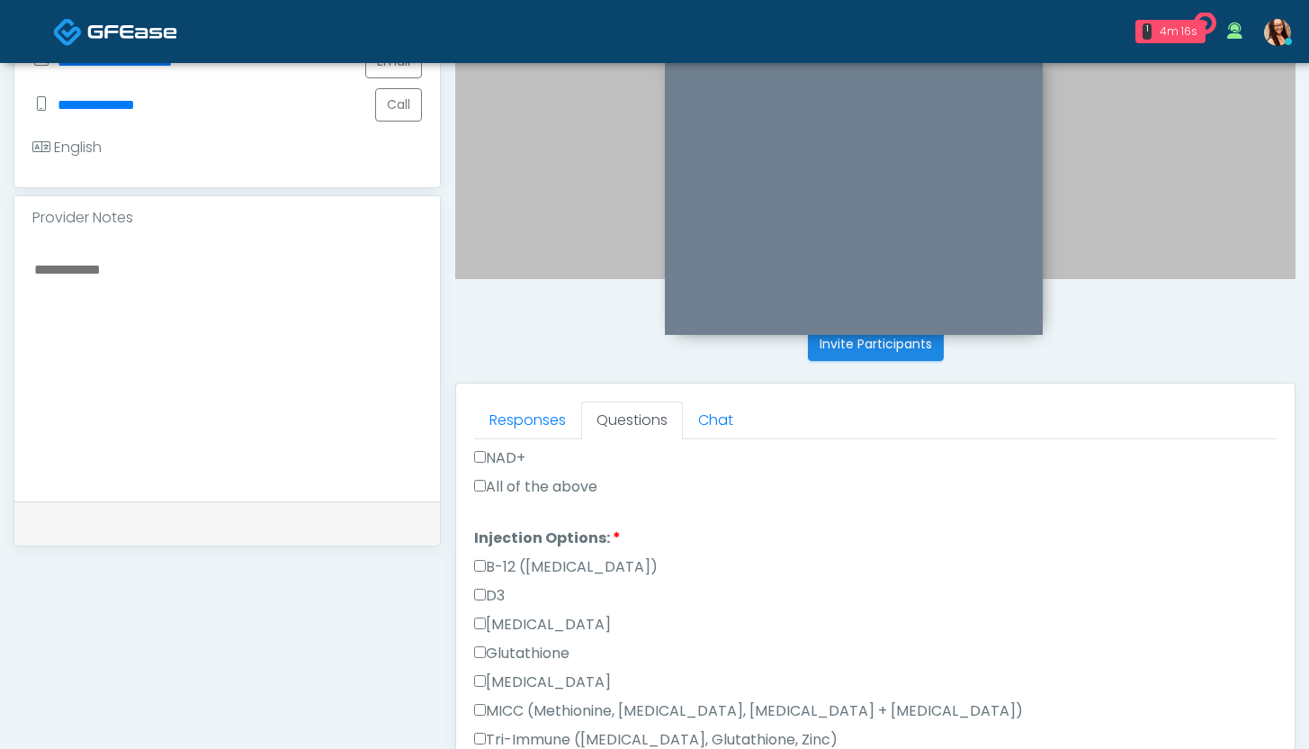
scroll to position [859, 0]
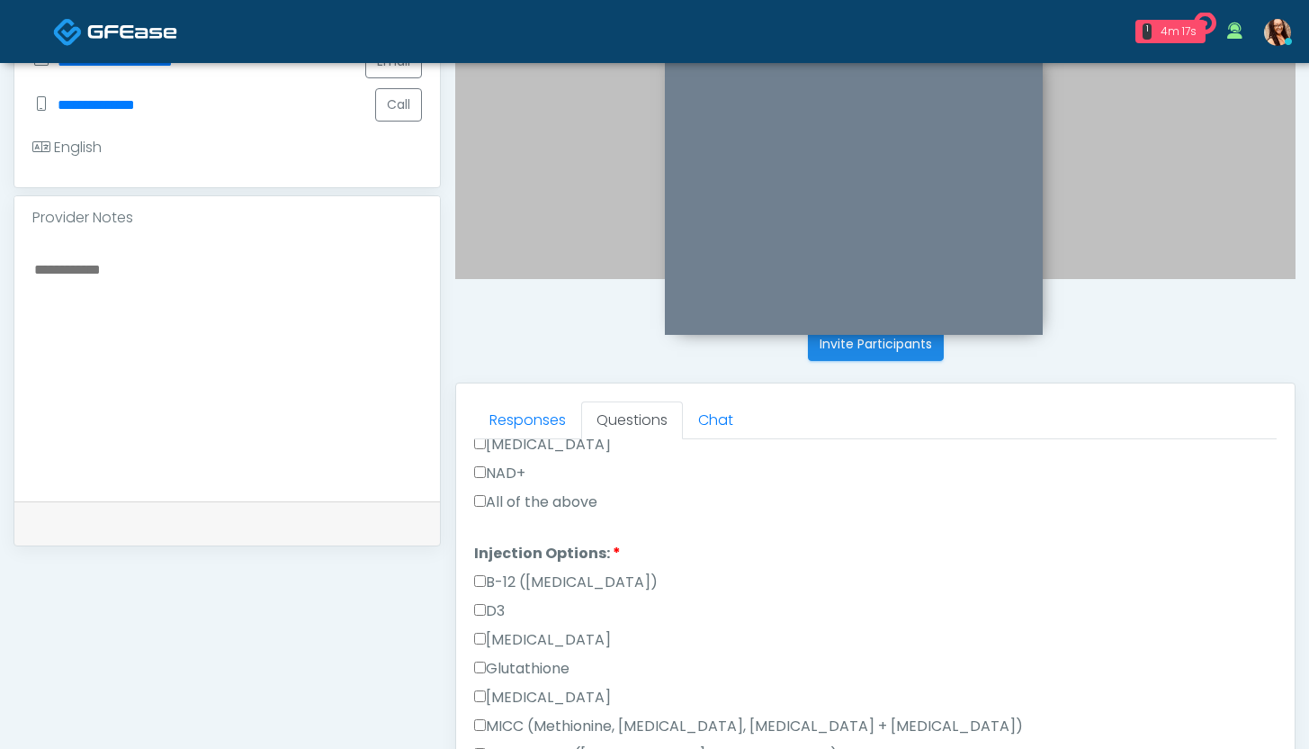
click at [535, 503] on label "All of the above" at bounding box center [535, 502] width 123 height 22
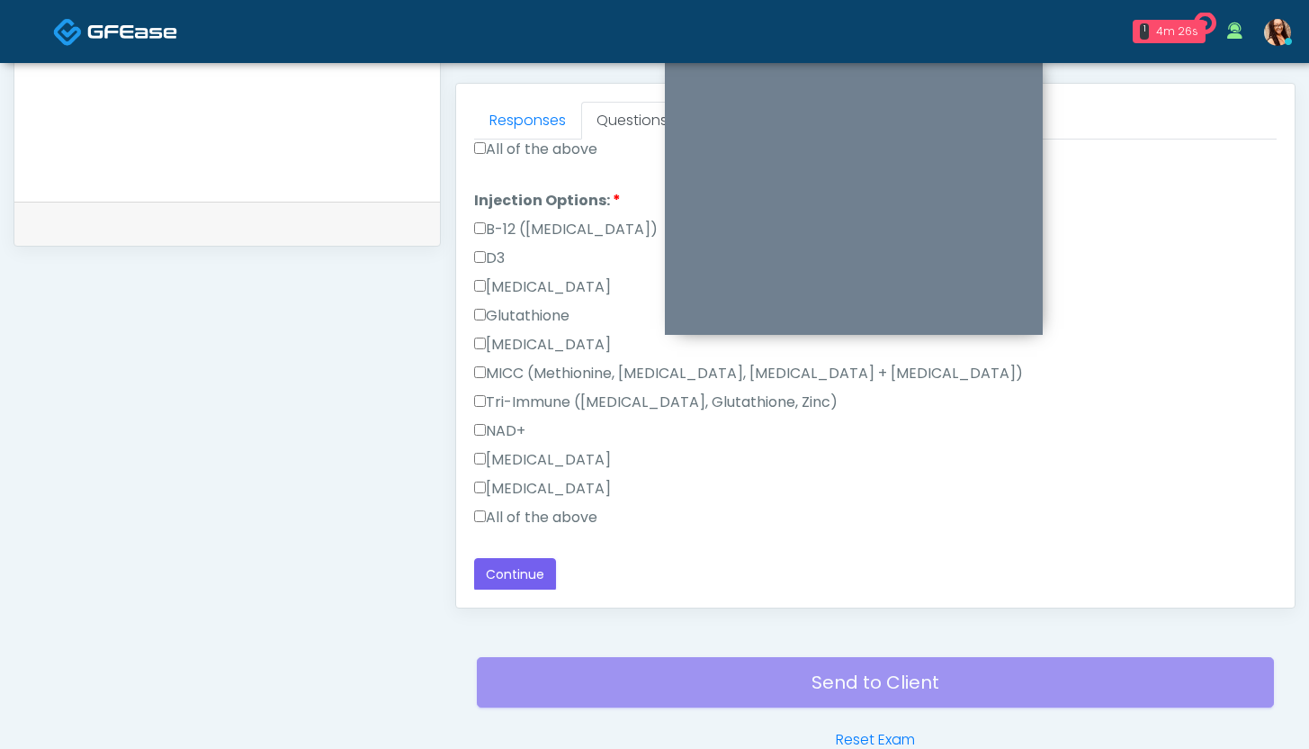
scroll to position [867, 0]
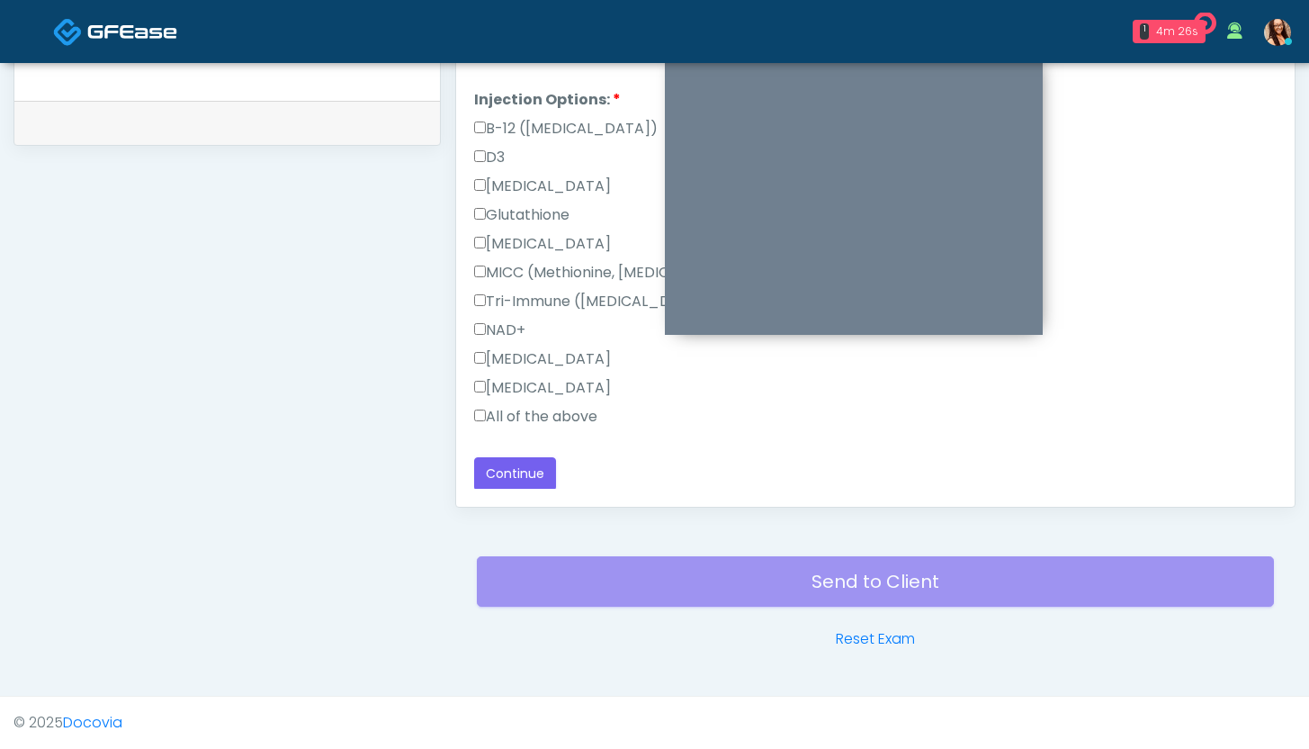
click at [497, 416] on label "All of the above" at bounding box center [535, 417] width 123 height 22
click at [525, 469] on button "Continue" at bounding box center [515, 473] width 82 height 33
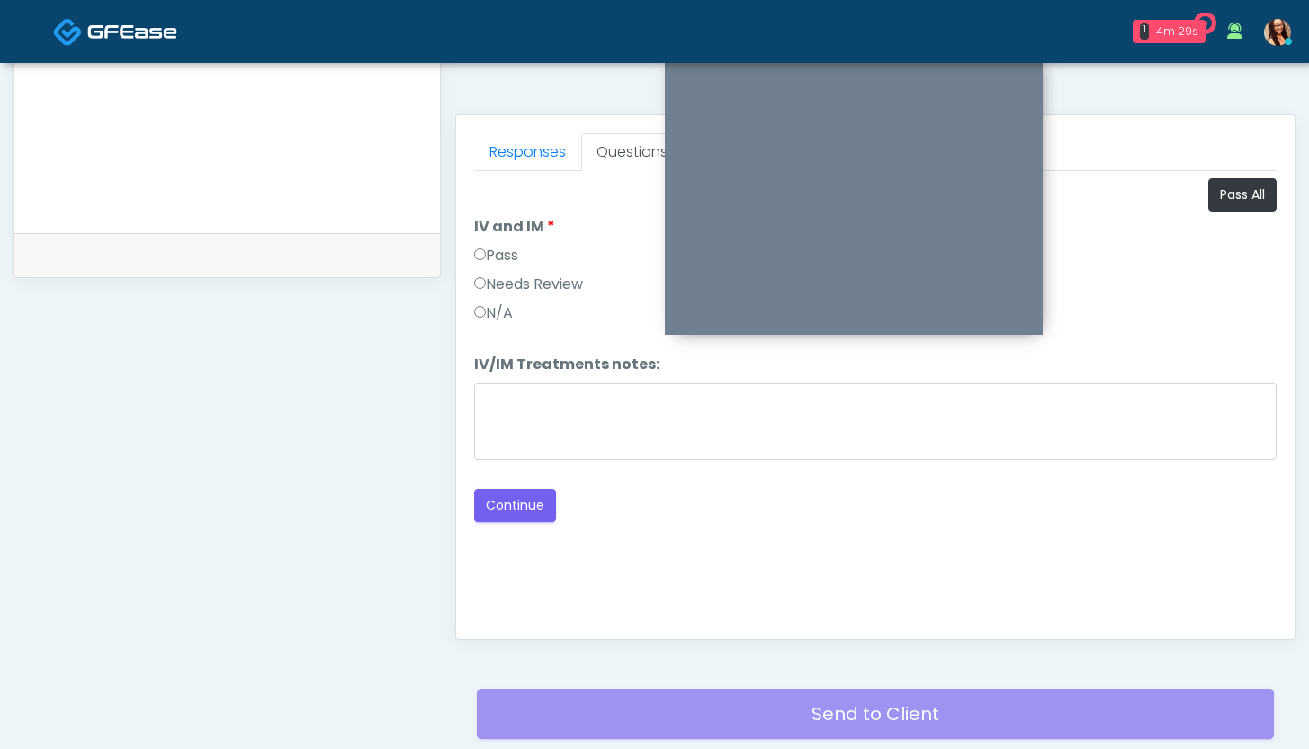
scroll to position [611, 0]
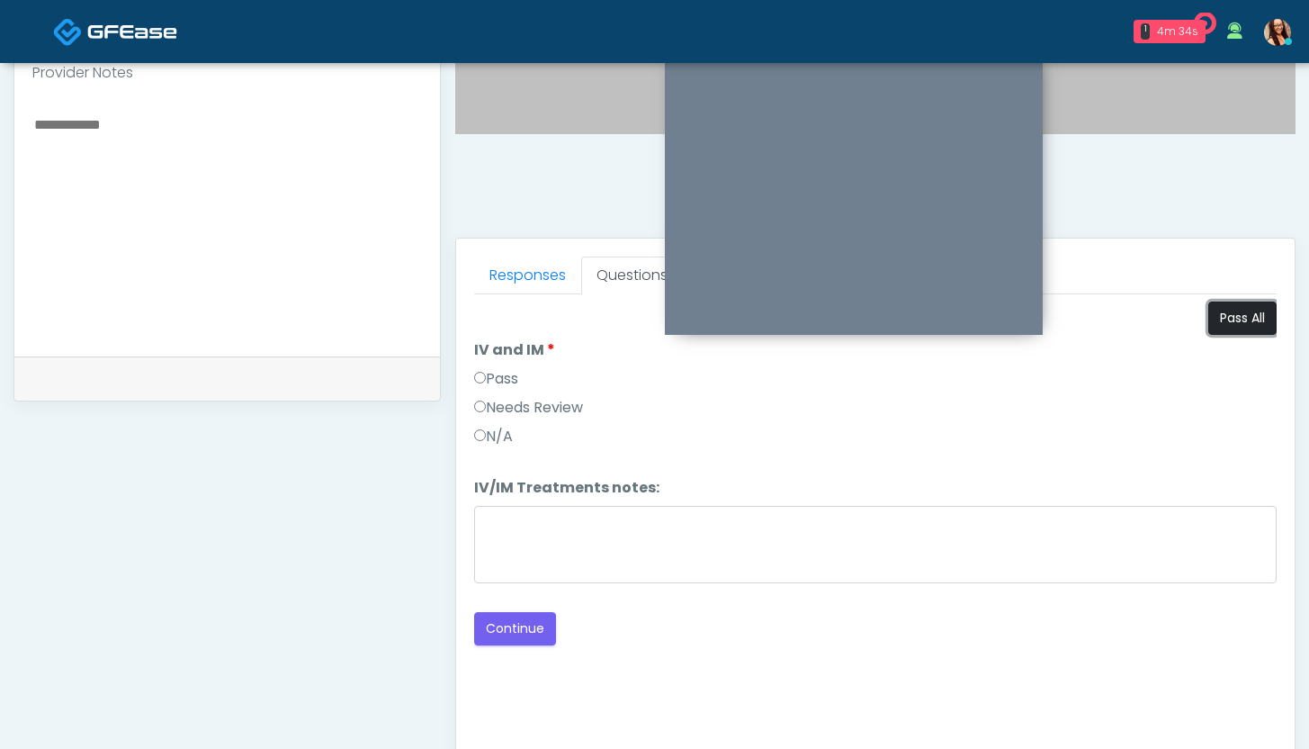
click at [1229, 321] on button "Pass All" at bounding box center [1243, 317] width 68 height 33
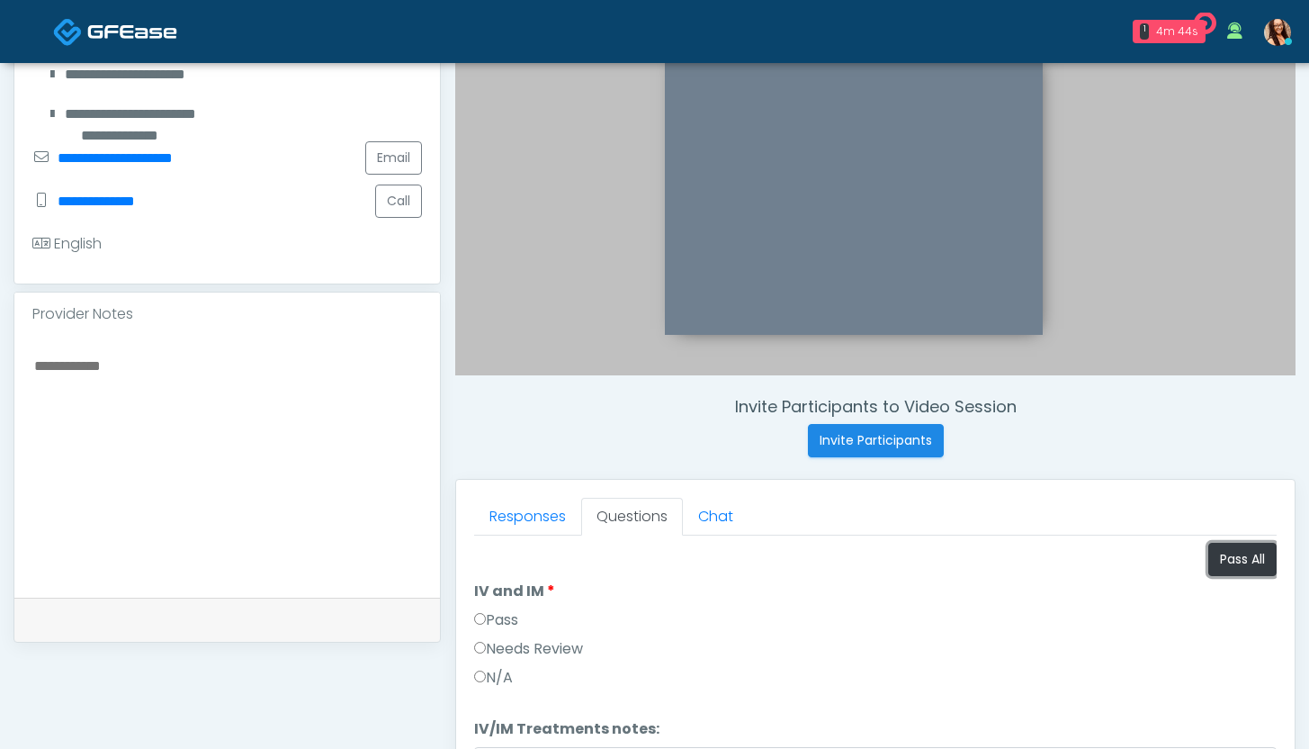
scroll to position [467, 0]
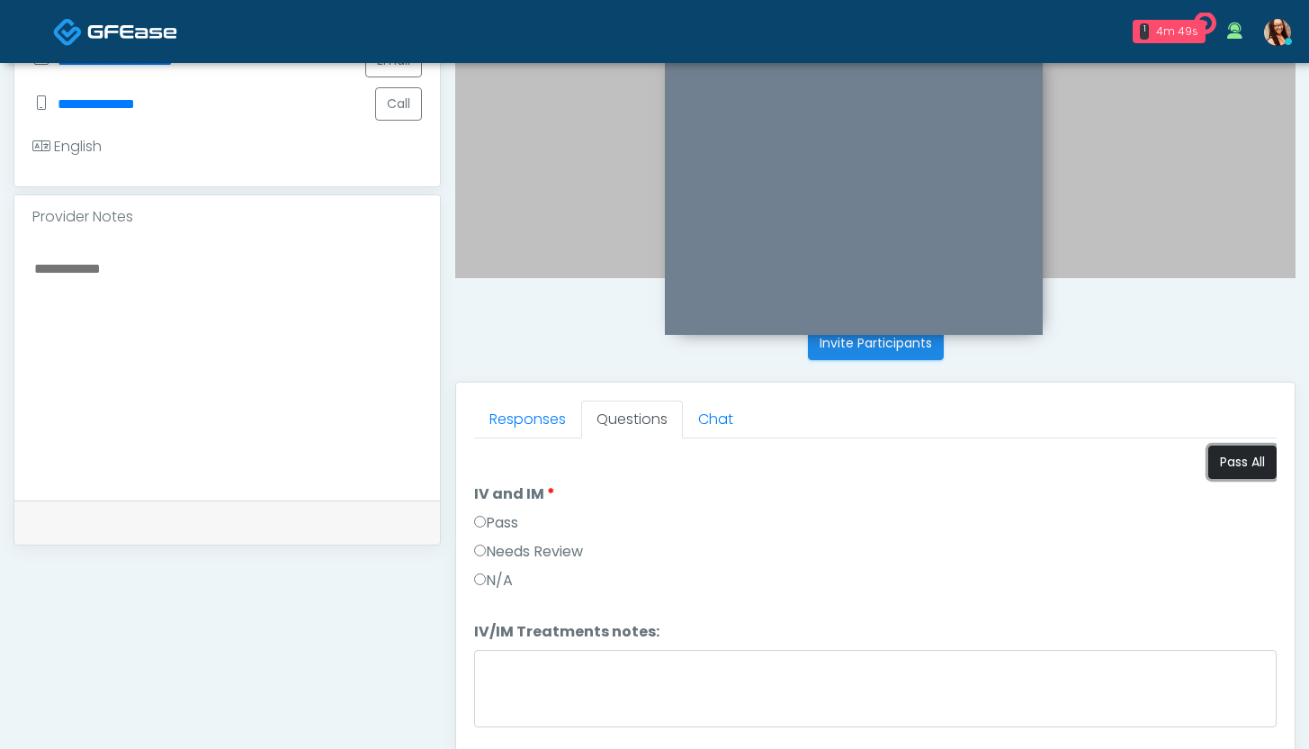
click at [1258, 463] on button "Pass All" at bounding box center [1243, 461] width 68 height 33
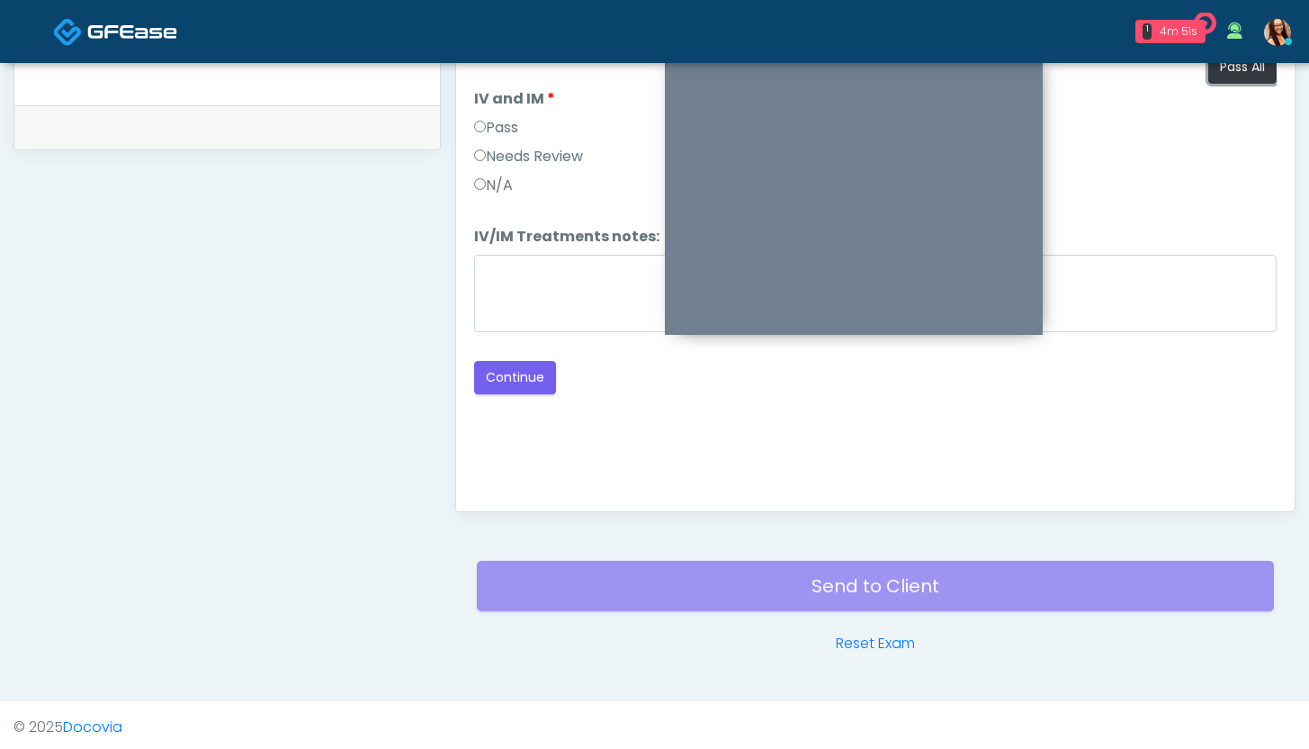
scroll to position [867, 0]
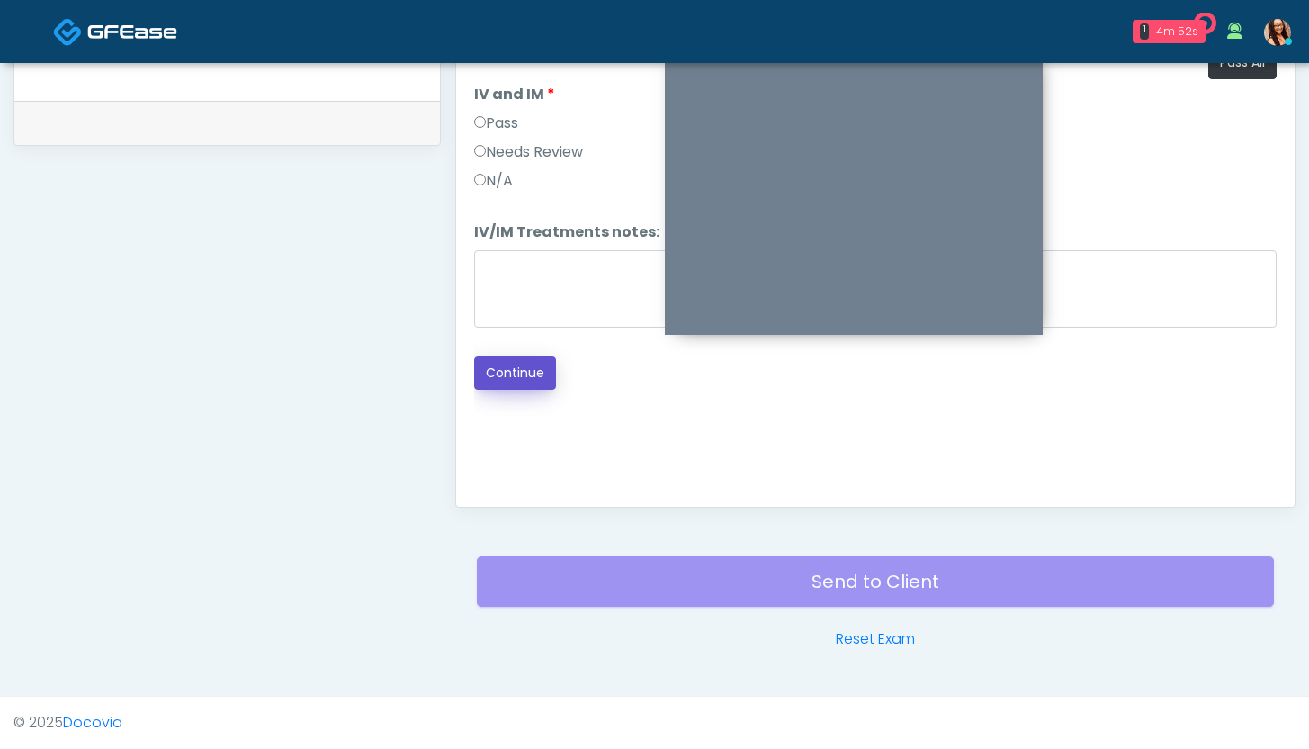
click at [520, 384] on button "Continue" at bounding box center [515, 372] width 82 height 33
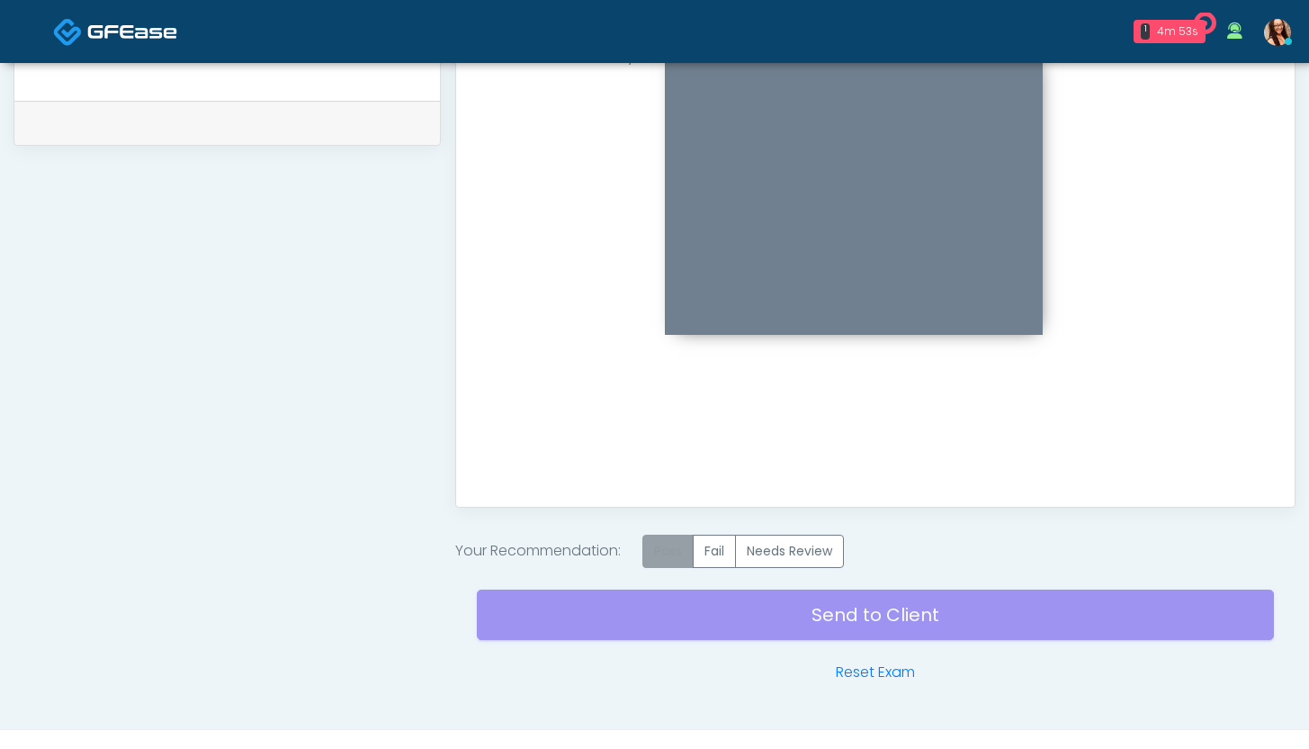
click at [661, 552] on label "Pass" at bounding box center [668, 551] width 51 height 33
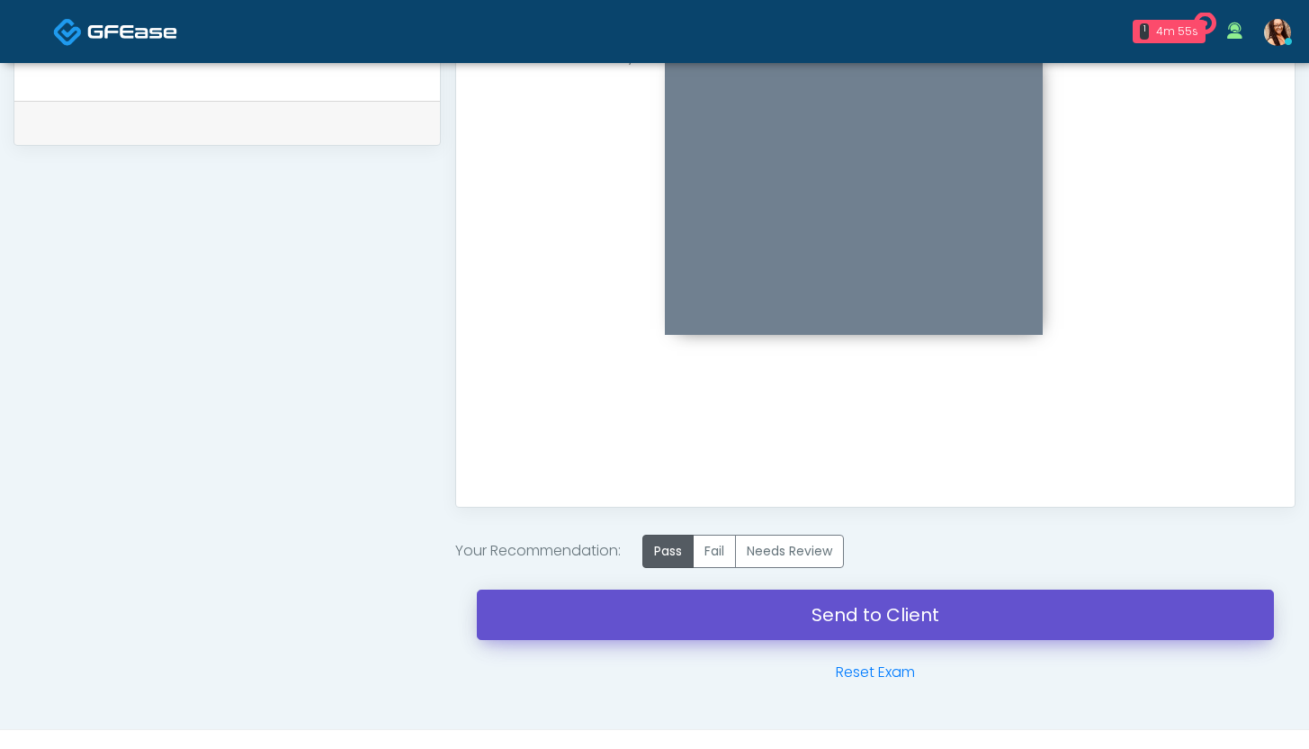
click at [633, 620] on link "Send to Client" at bounding box center [875, 614] width 797 height 50
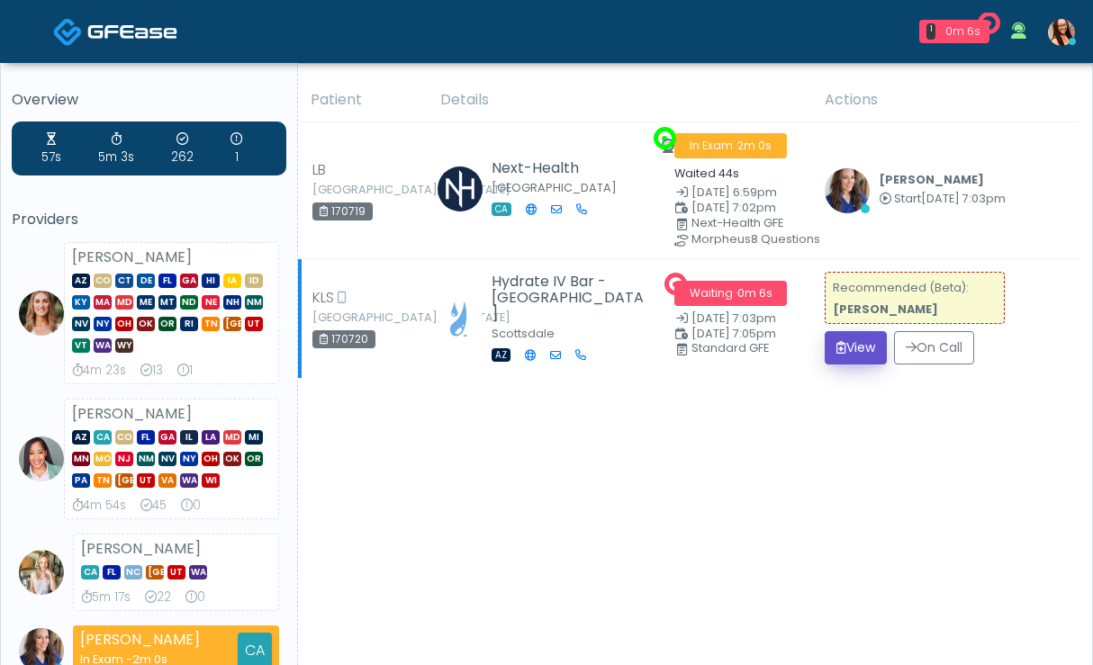
click at [850, 344] on button "View" at bounding box center [855, 347] width 62 height 33
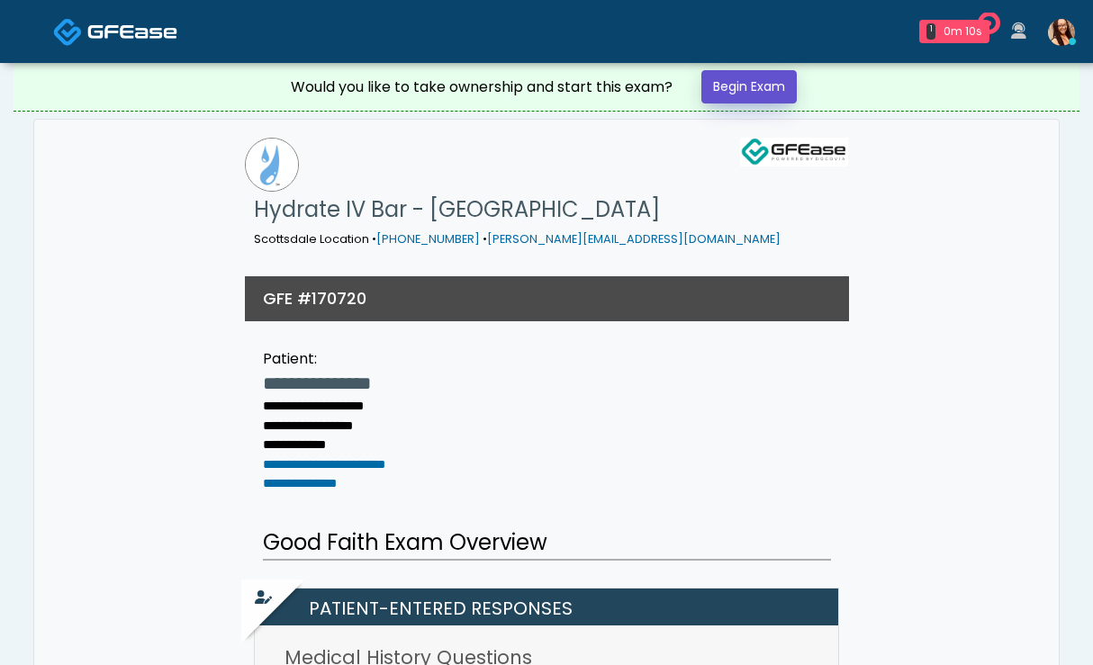
click at [729, 85] on link "Begin Exam" at bounding box center [748, 86] width 95 height 33
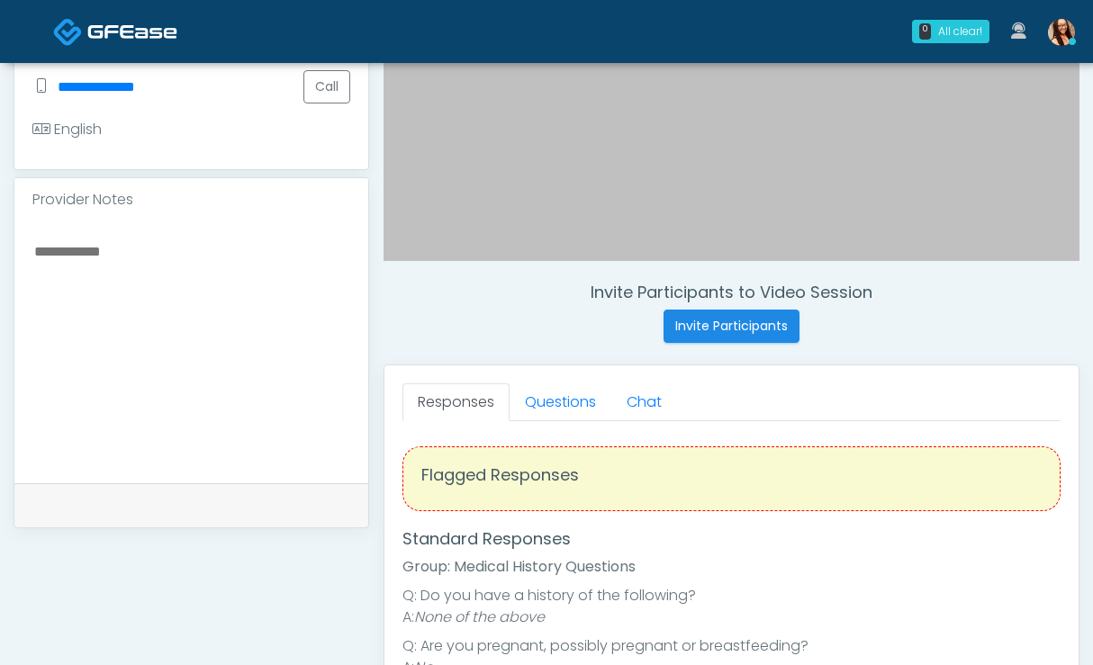
scroll to position [550, 0]
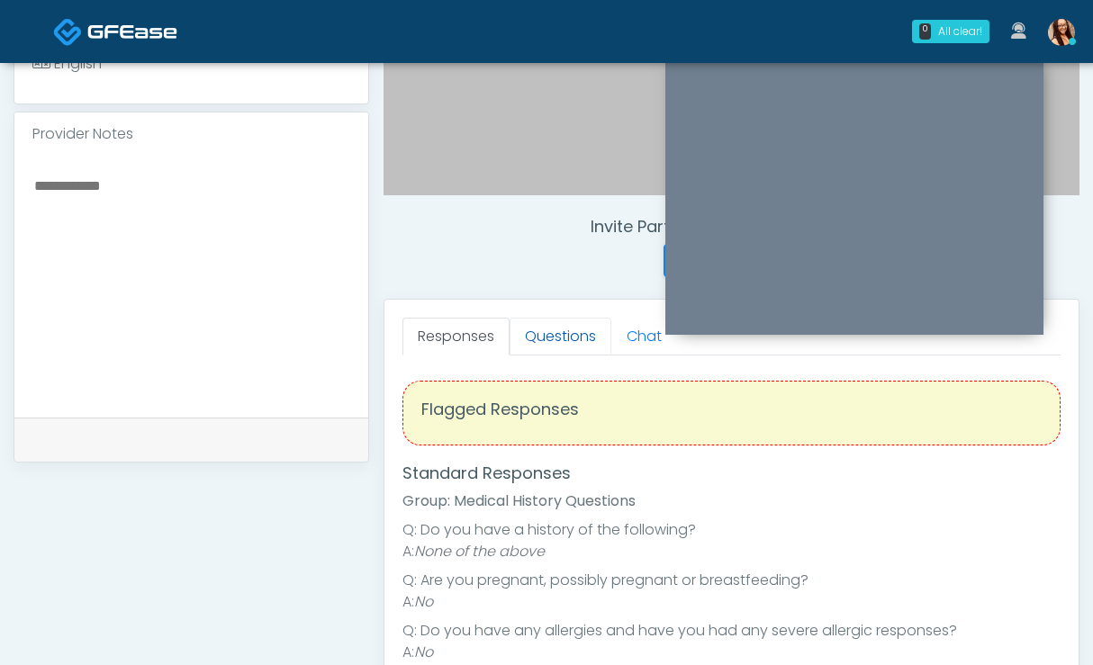
click at [590, 330] on link "Questions" at bounding box center [560, 337] width 102 height 38
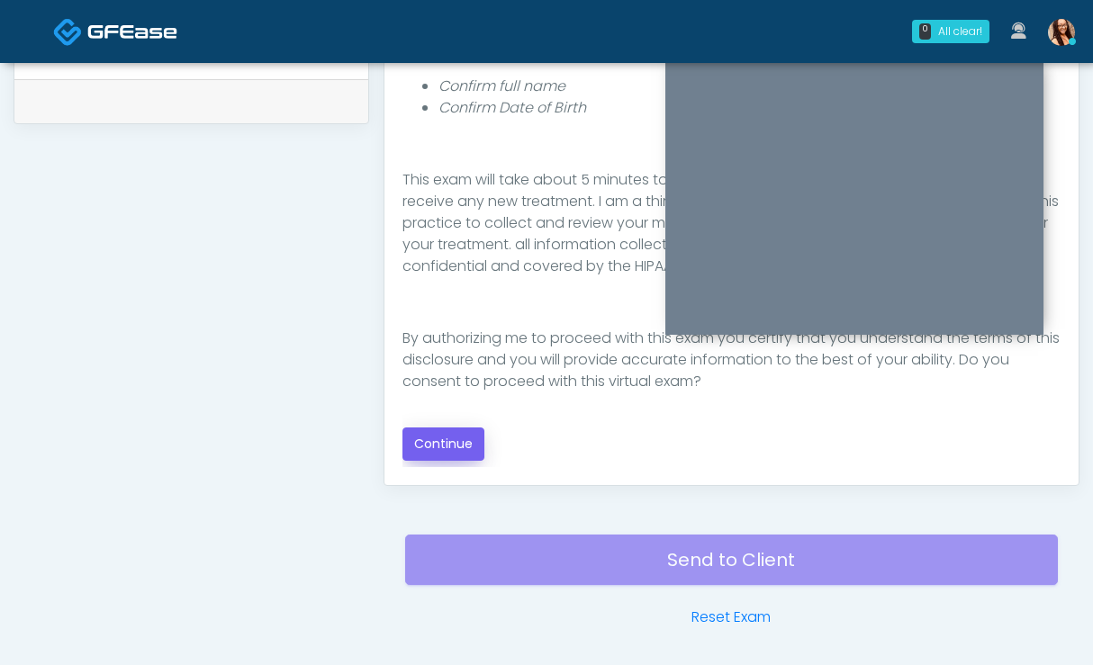
scroll to position [209, 0]
drag, startPoint x: 447, startPoint y: 449, endPoint x: 424, endPoint y: 437, distance: 26.2
click at [443, 445] on button "Continue" at bounding box center [443, 443] width 82 height 33
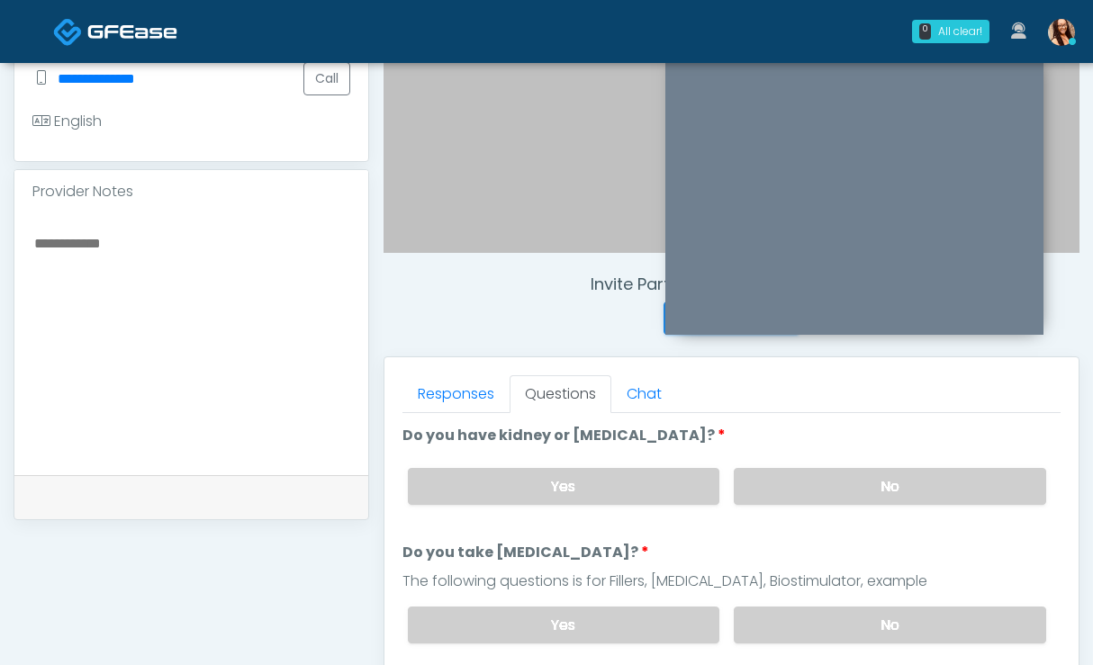
scroll to position [530, 0]
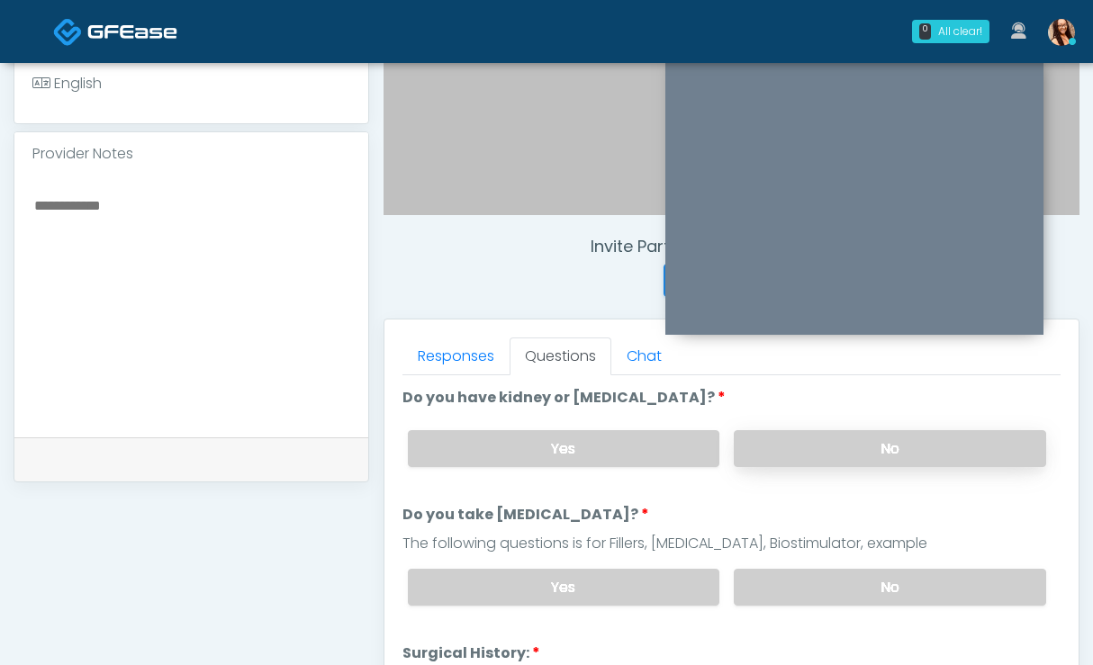
drag, startPoint x: 823, startPoint y: 445, endPoint x: 826, endPoint y: 456, distance: 11.4
click at [823, 445] on label "No" at bounding box center [889, 448] width 312 height 37
click at [860, 564] on div "Yes No" at bounding box center [726, 587] width 667 height 66
click at [861, 576] on label "No" at bounding box center [889, 587] width 312 height 37
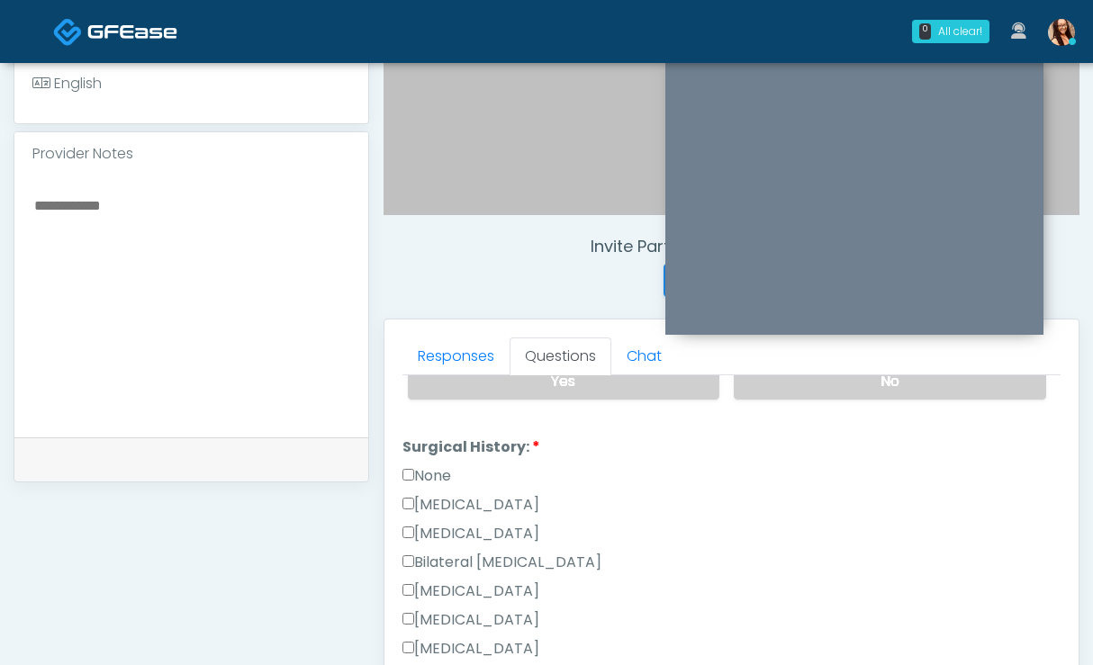
scroll to position [206, 0]
click at [427, 475] on label "None" at bounding box center [426, 476] width 49 height 22
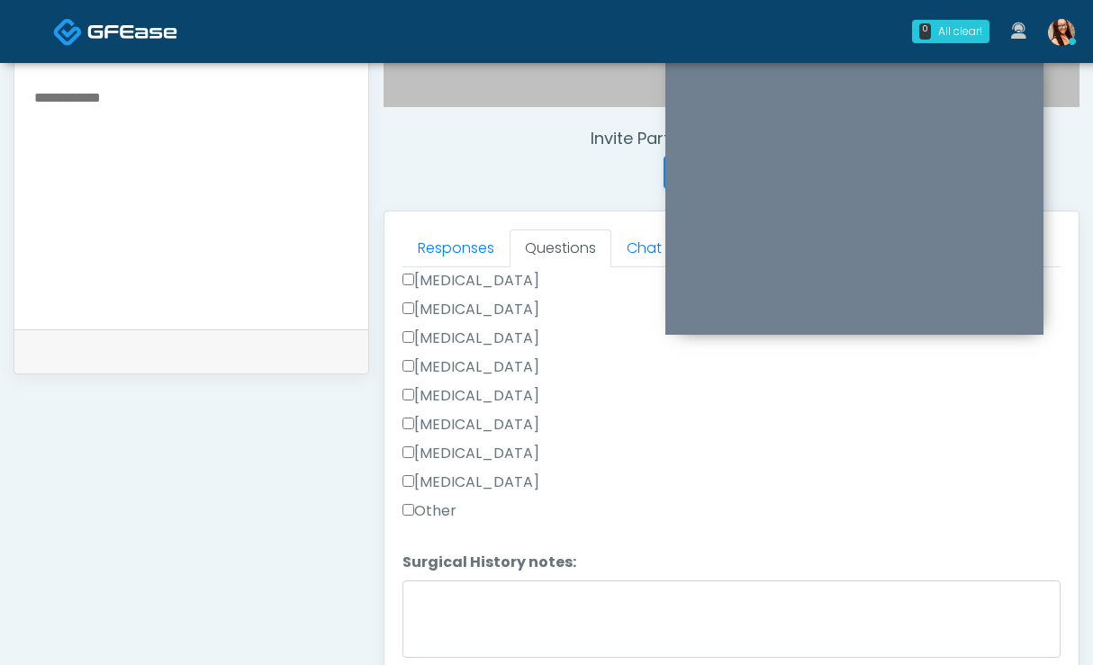
scroll to position [836, 0]
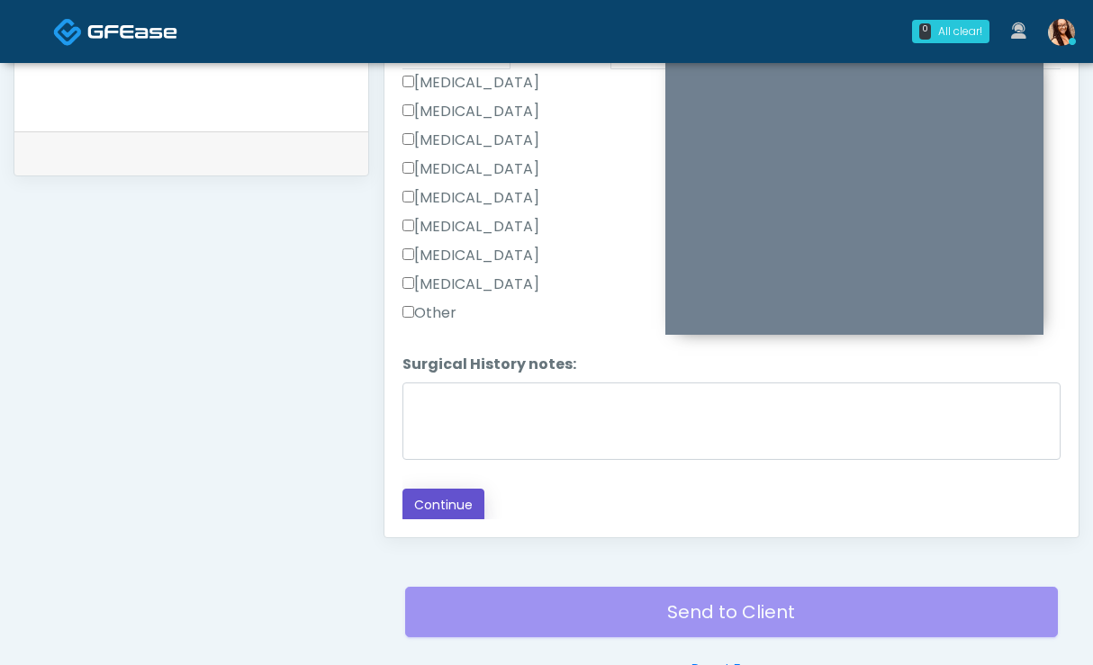
click at [449, 510] on button "Continue" at bounding box center [443, 505] width 82 height 33
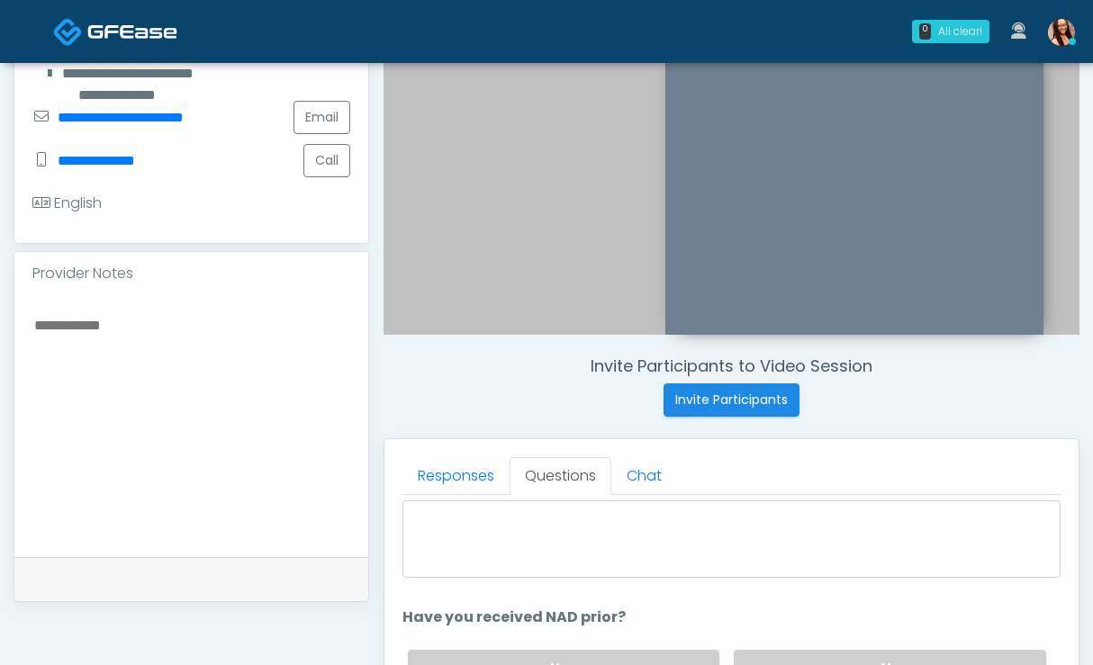
scroll to position [85, 0]
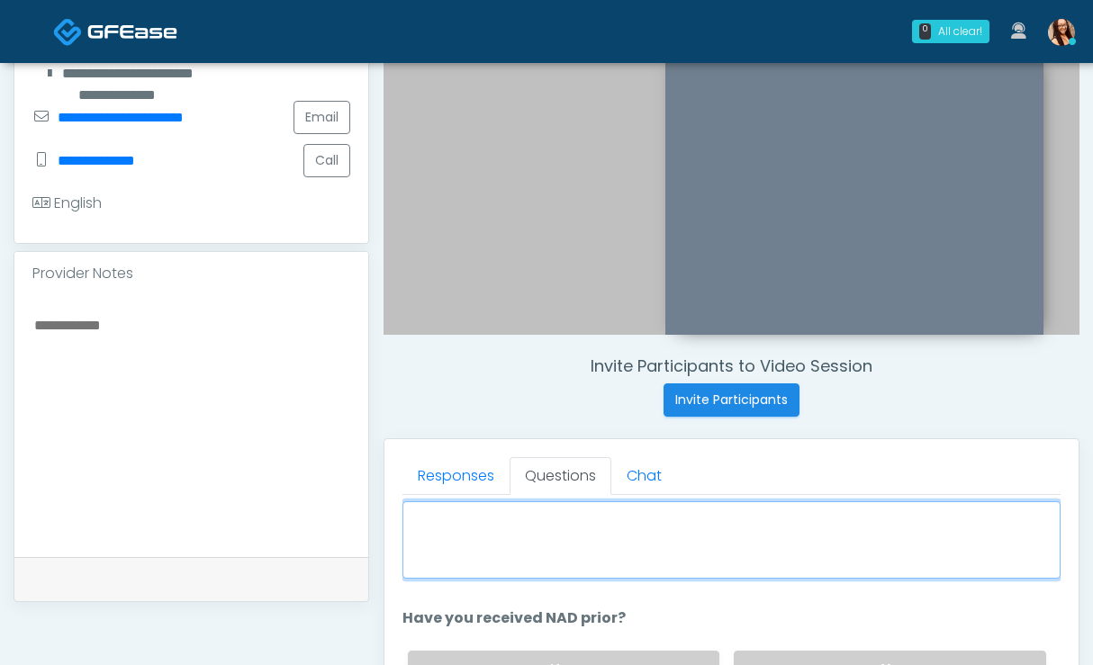
click at [708, 568] on textarea "When did you last get an IV or IM?" at bounding box center [731, 539] width 658 height 77
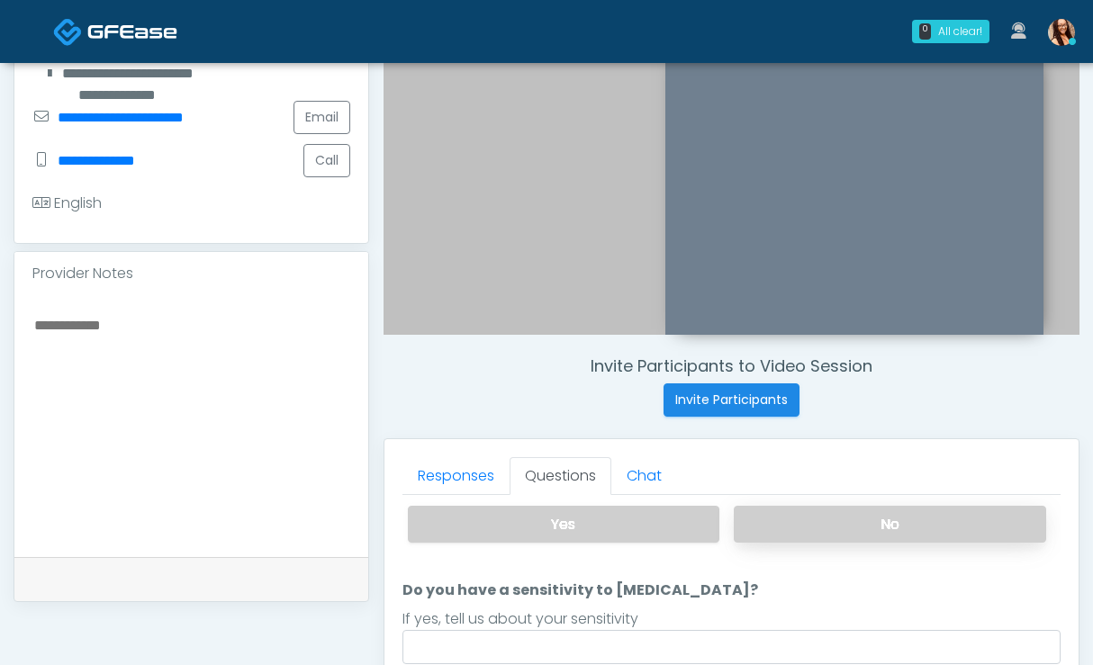
type textarea "**********"
click at [778, 534] on label "No" at bounding box center [889, 524] width 312 height 37
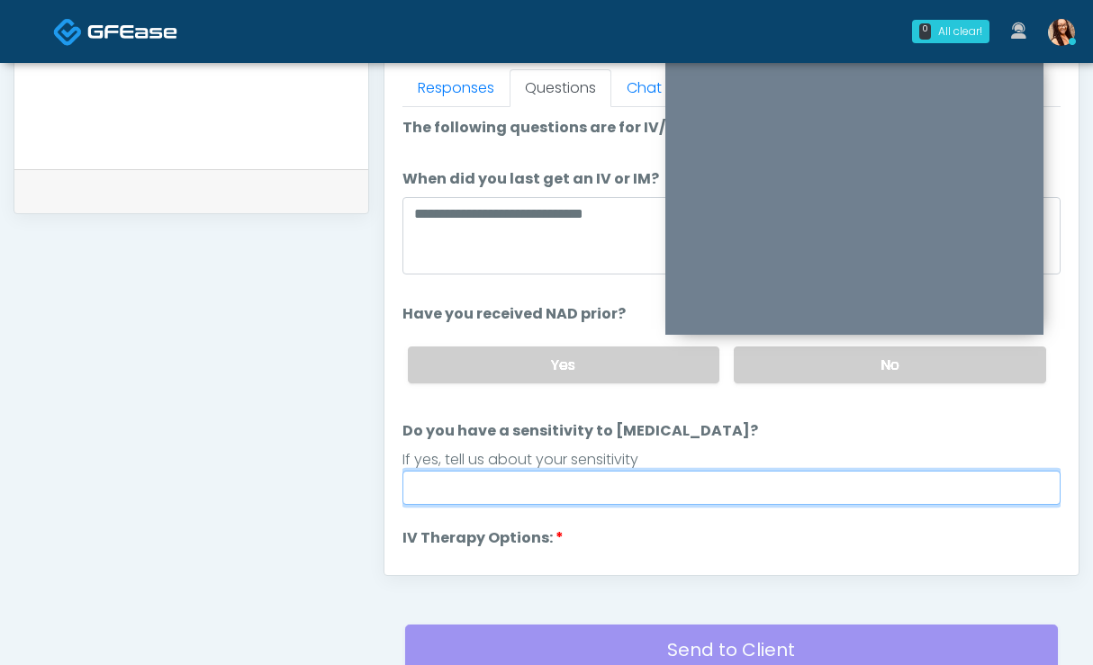
drag, startPoint x: 657, startPoint y: 480, endPoint x: 643, endPoint y: 482, distance: 13.8
click at [655, 480] on input "Do you have a sensitivity to Niacin?" at bounding box center [731, 488] width 658 height 34
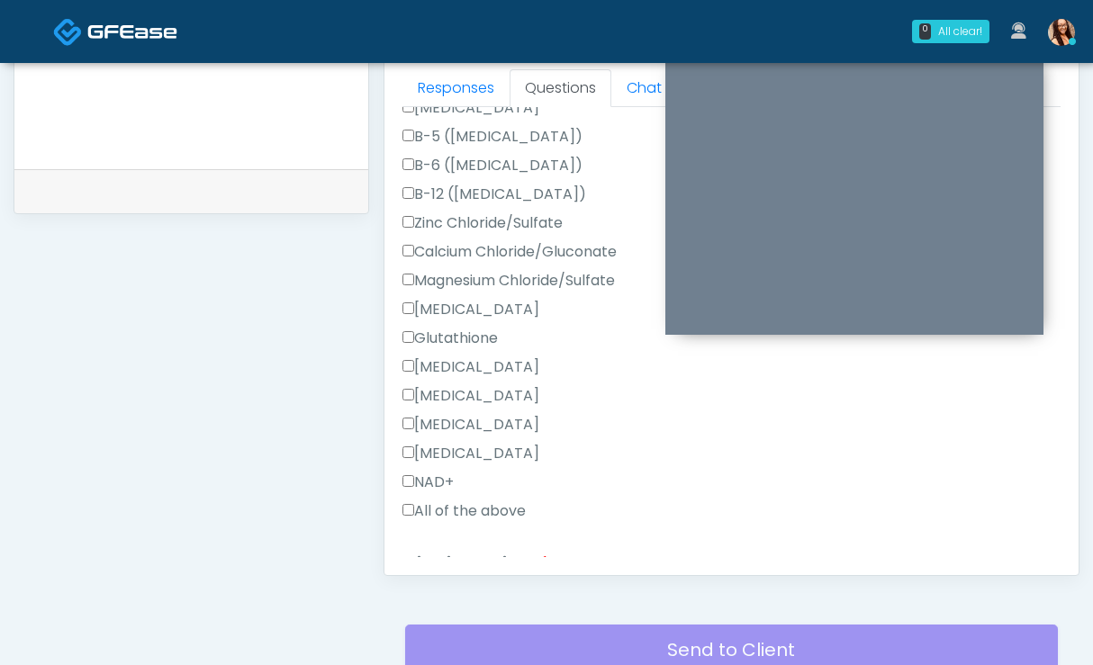
click at [453, 502] on label "All of the above" at bounding box center [463, 511] width 123 height 22
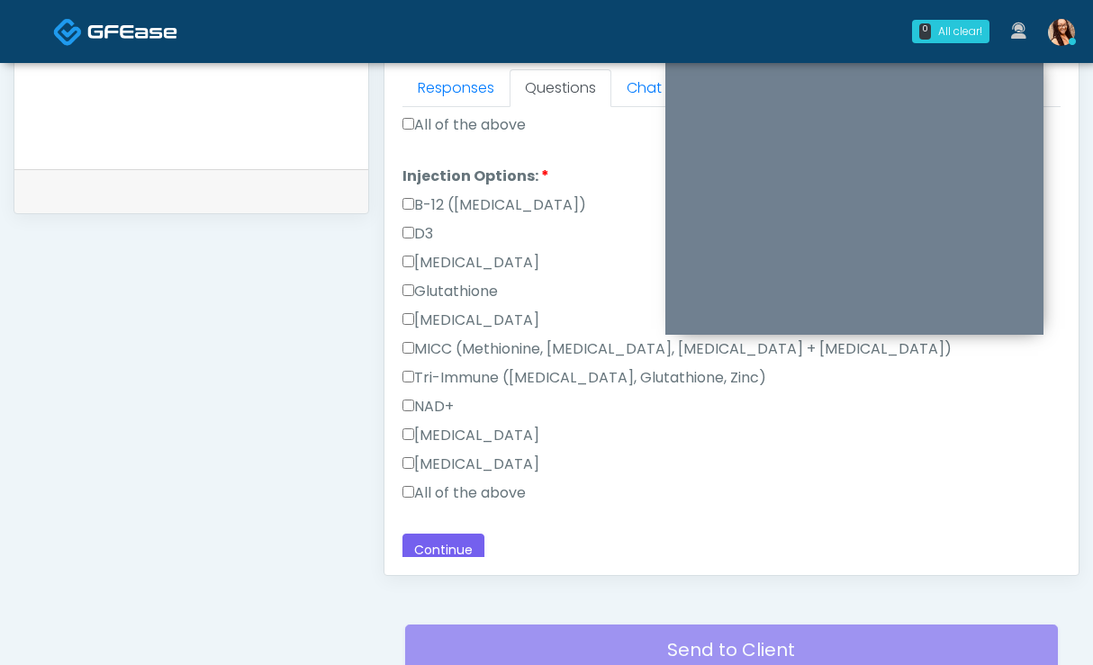
scroll to position [913, 0]
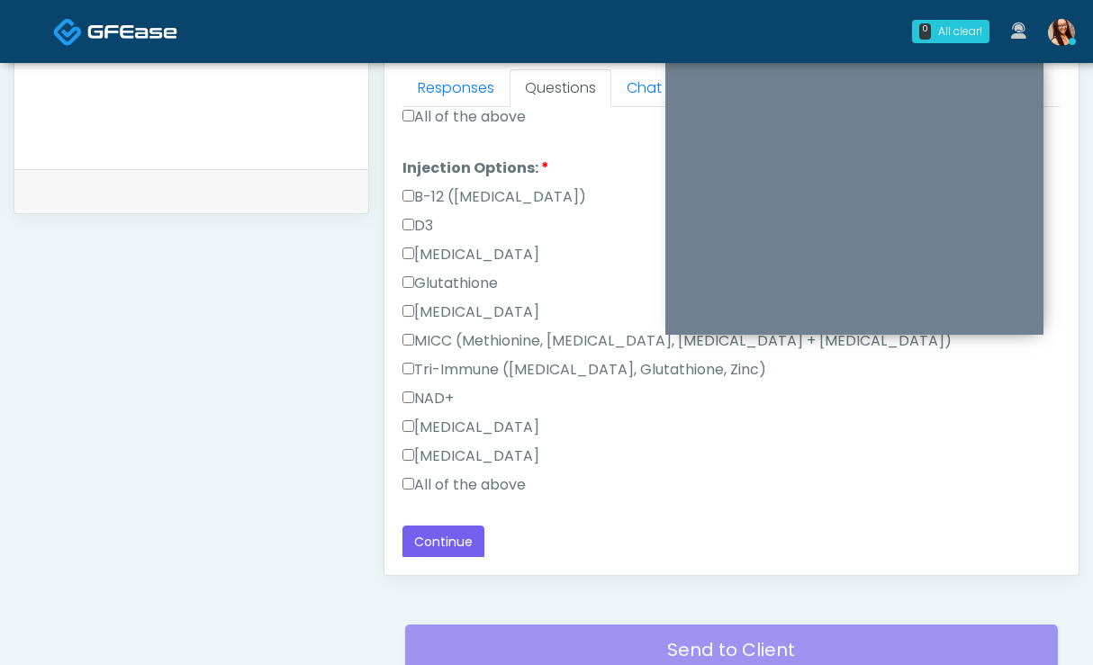
click at [449, 481] on label "All of the above" at bounding box center [463, 485] width 123 height 22
click at [457, 544] on button "Continue" at bounding box center [443, 542] width 82 height 33
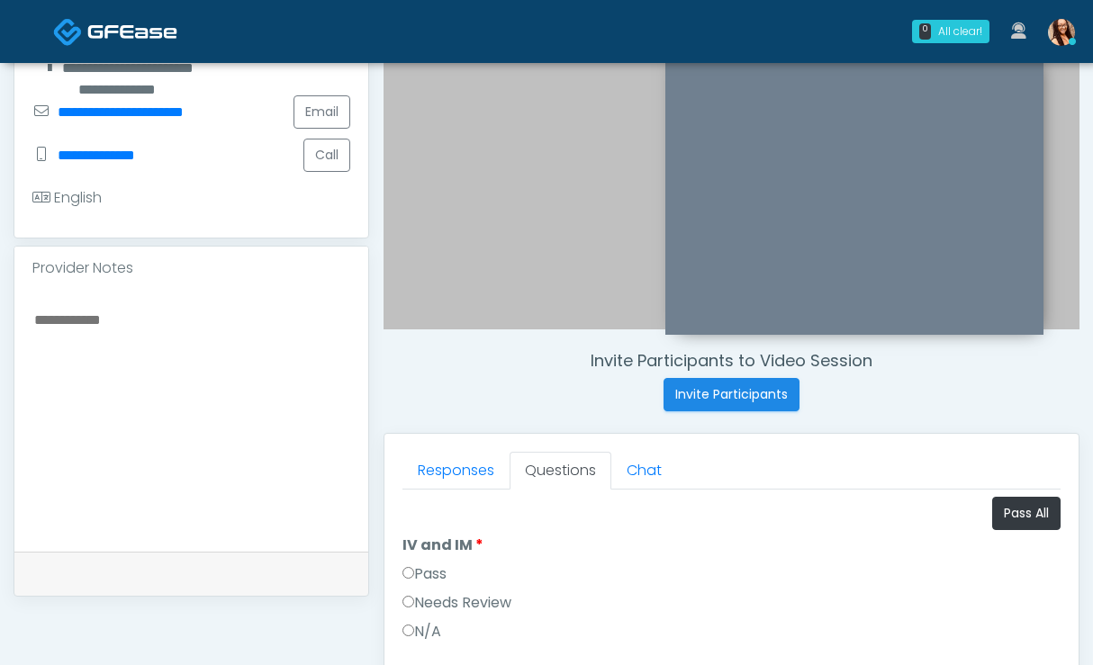
scroll to position [420, 0]
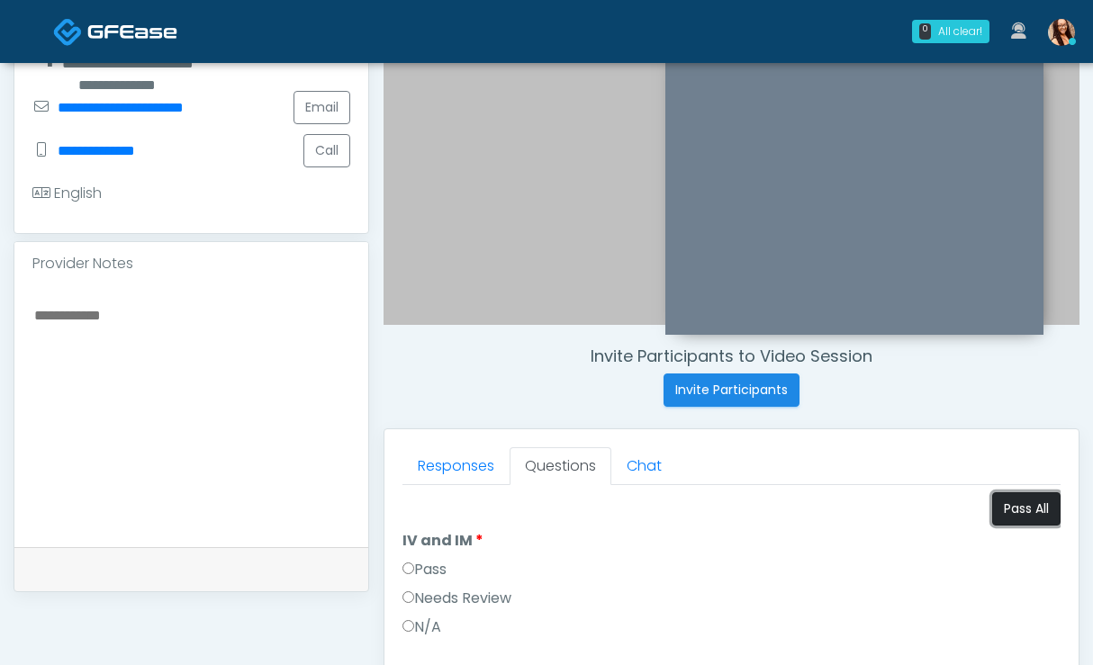
click at [1032, 494] on button "Pass All" at bounding box center [1026, 508] width 68 height 33
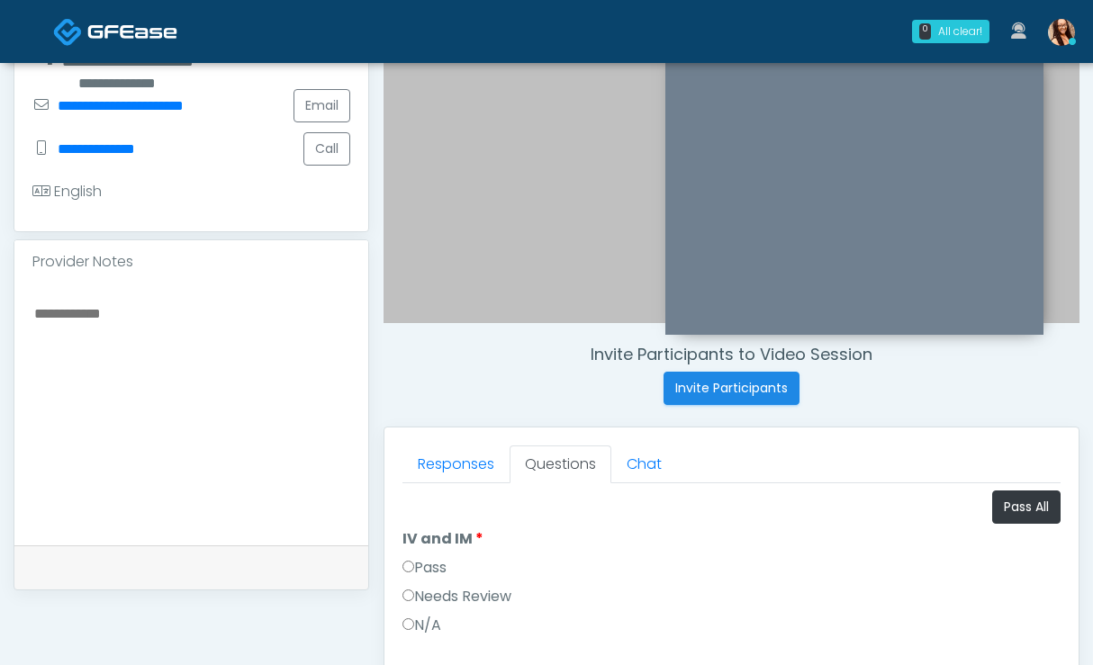
scroll to position [950, 0]
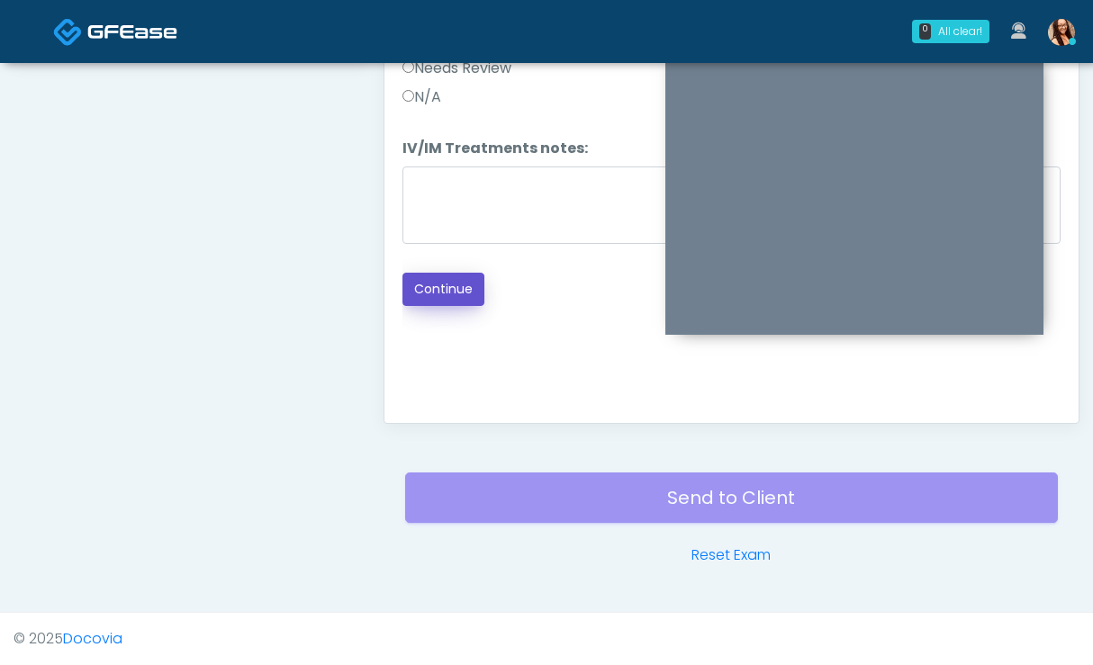
click at [438, 273] on button "Continue" at bounding box center [443, 289] width 82 height 33
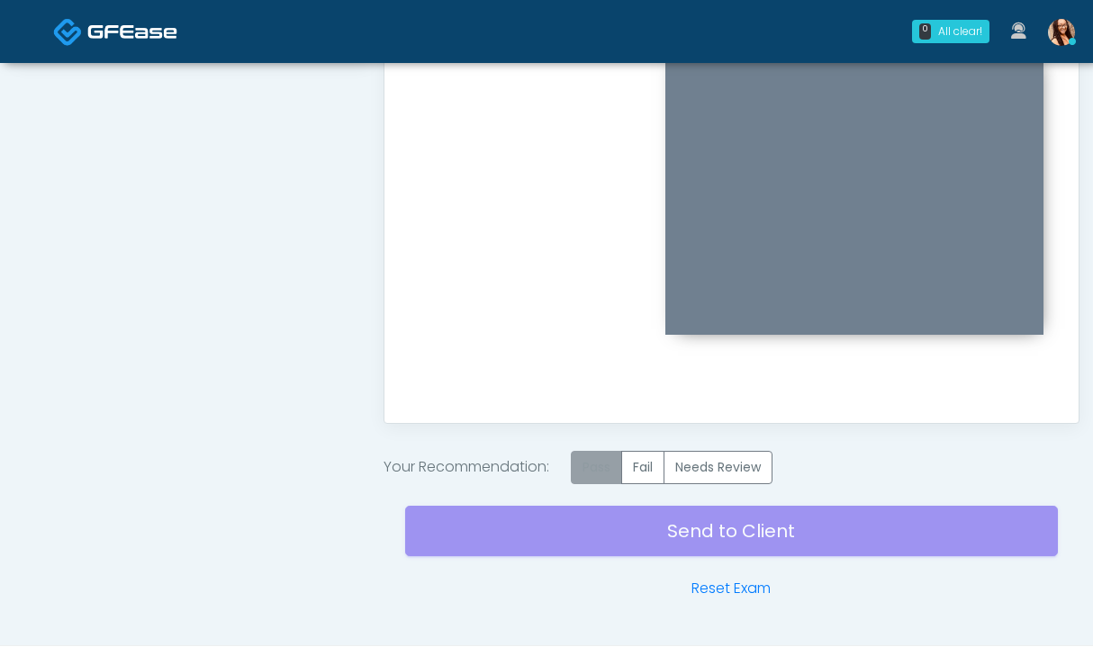
click at [606, 465] on label "Pass" at bounding box center [596, 467] width 51 height 33
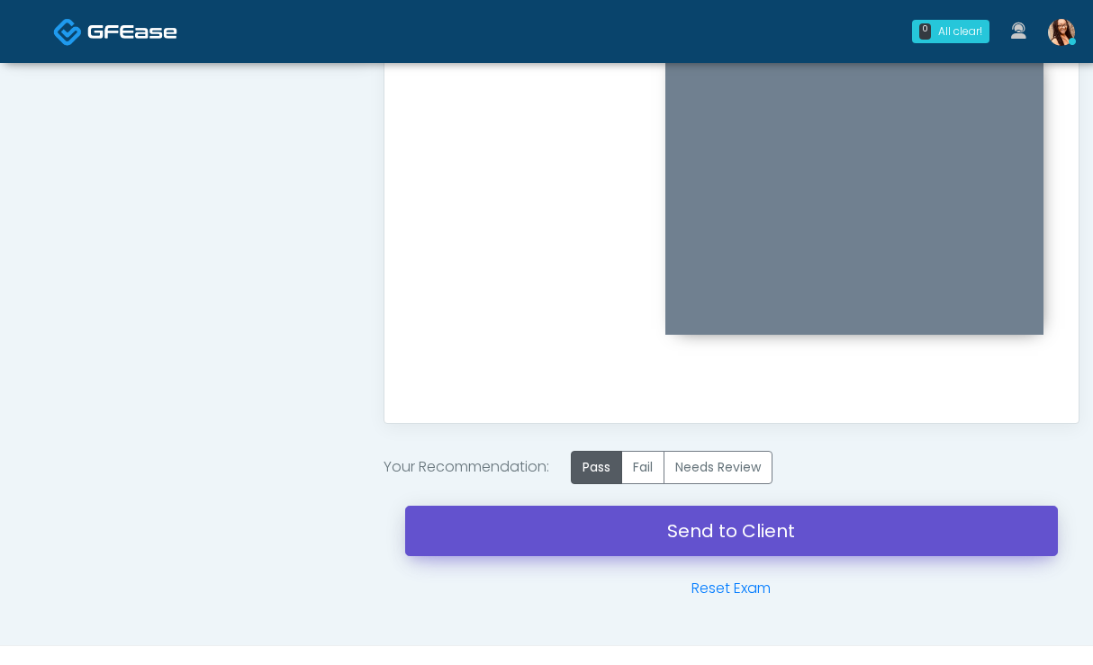
click at [561, 544] on link "Send to Client" at bounding box center [731, 531] width 652 height 50
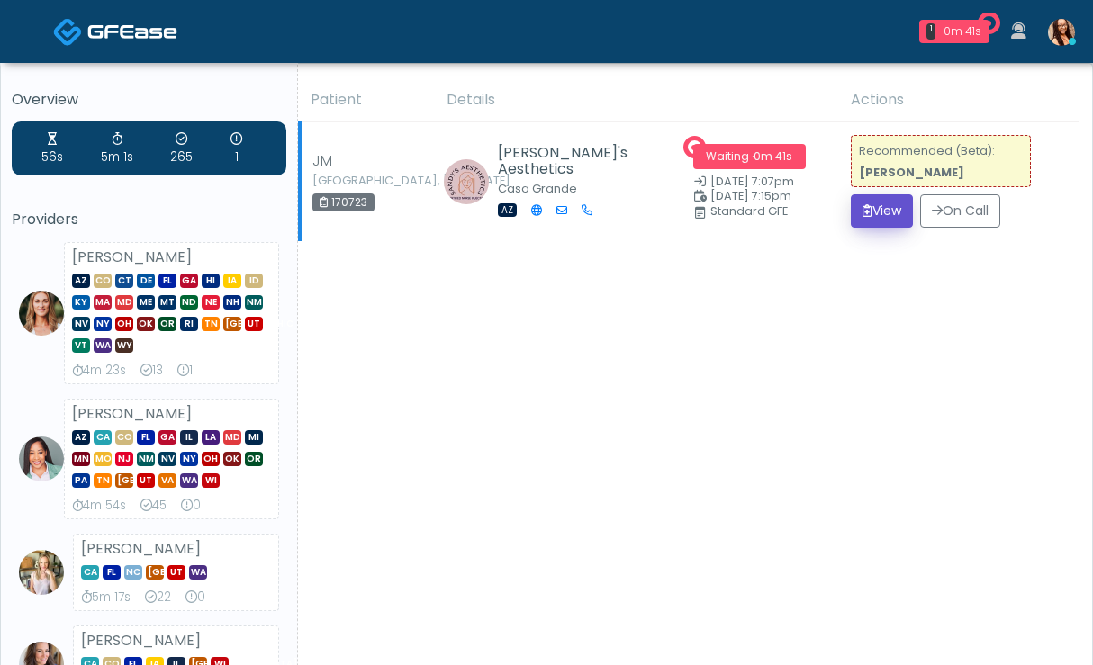
click at [862, 207] on icon "submit" at bounding box center [867, 210] width 10 height 13
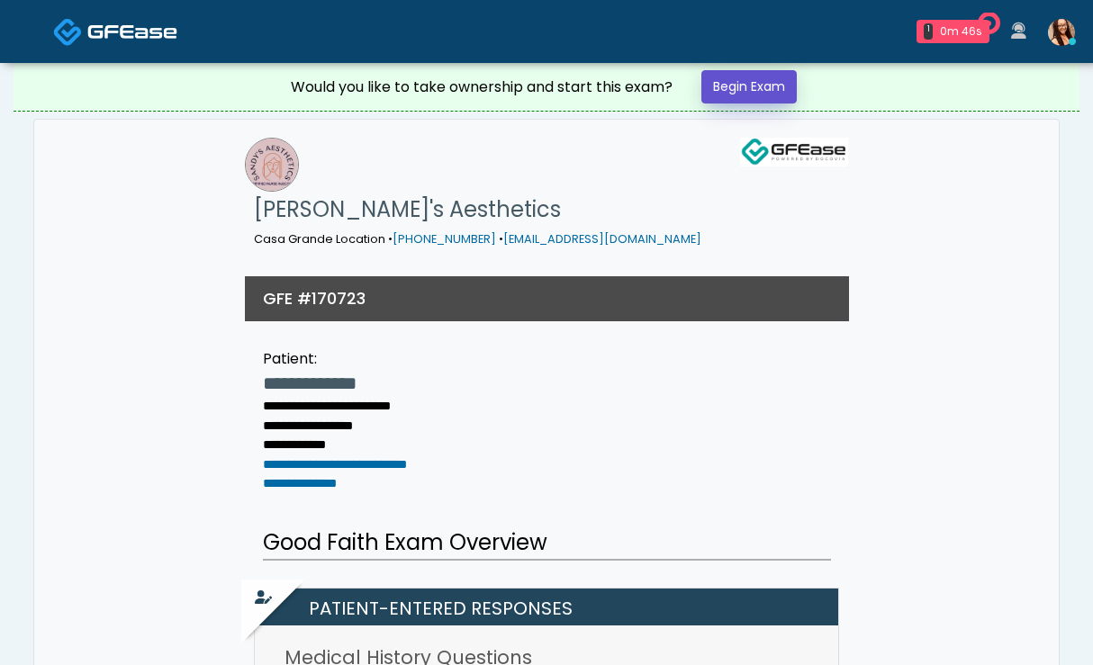
click at [739, 85] on link "Begin Exam" at bounding box center [748, 86] width 95 height 33
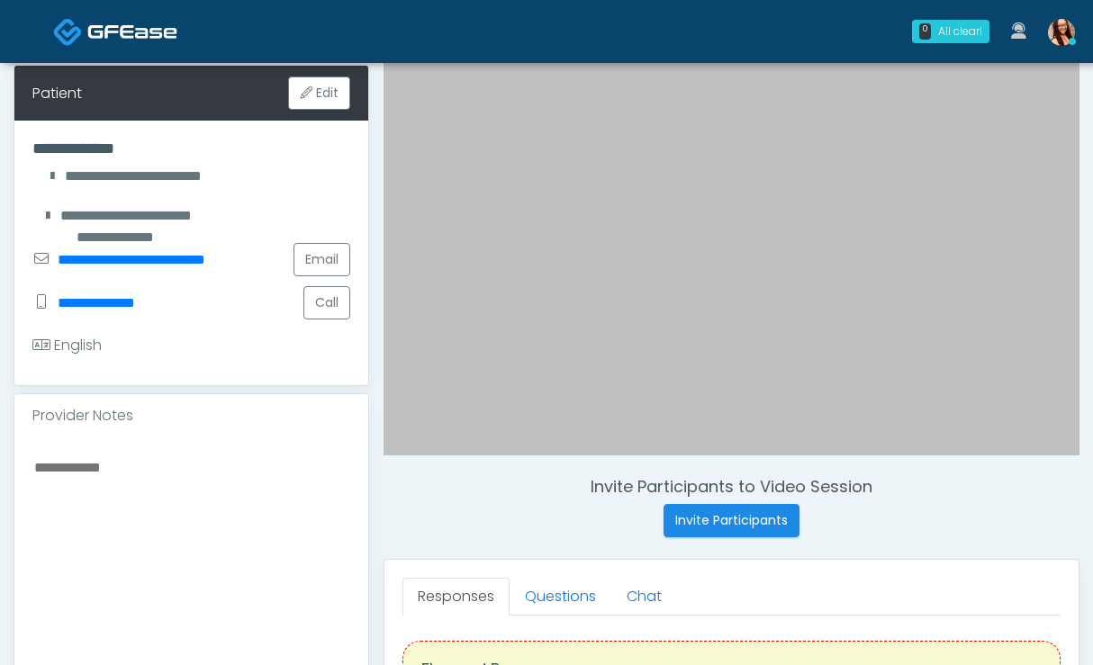
scroll to position [282, 0]
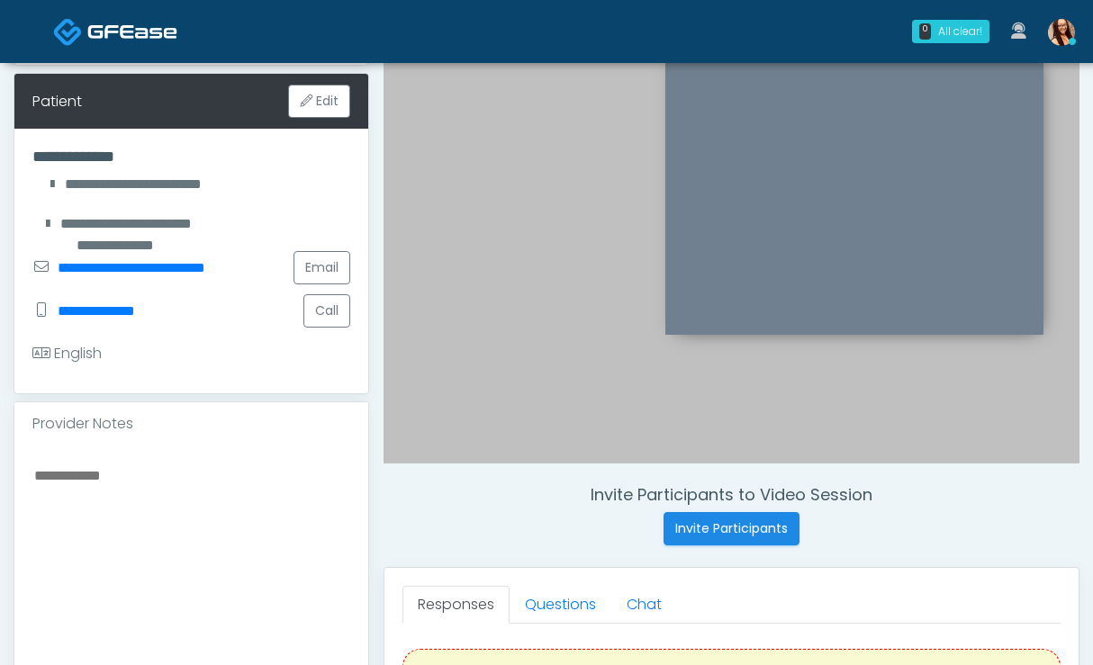
click at [474, 274] on div at bounding box center [731, 162] width 696 height 601
click at [683, 335] on div at bounding box center [853, 204] width 378 height 262
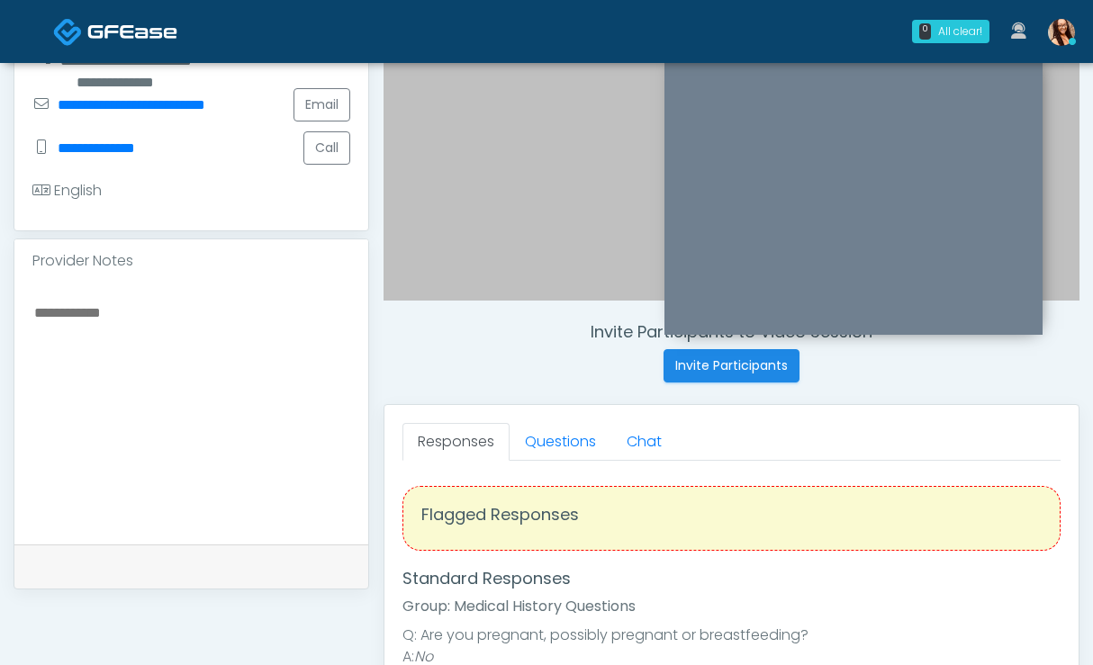
scroll to position [529, 0]
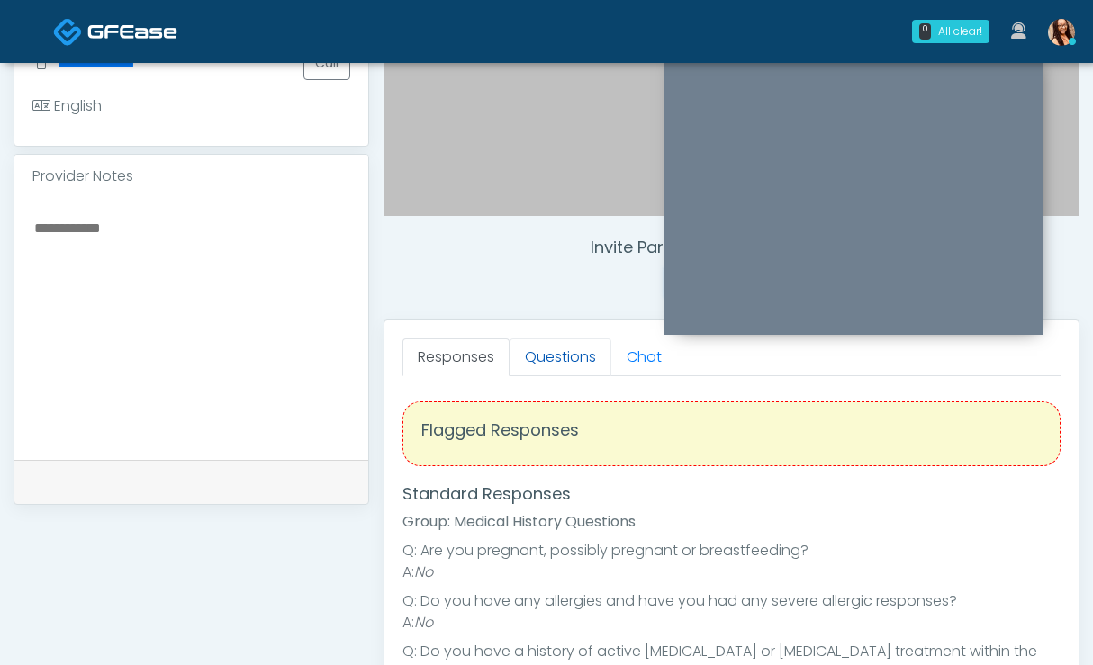
click at [572, 371] on link "Questions" at bounding box center [560, 357] width 102 height 38
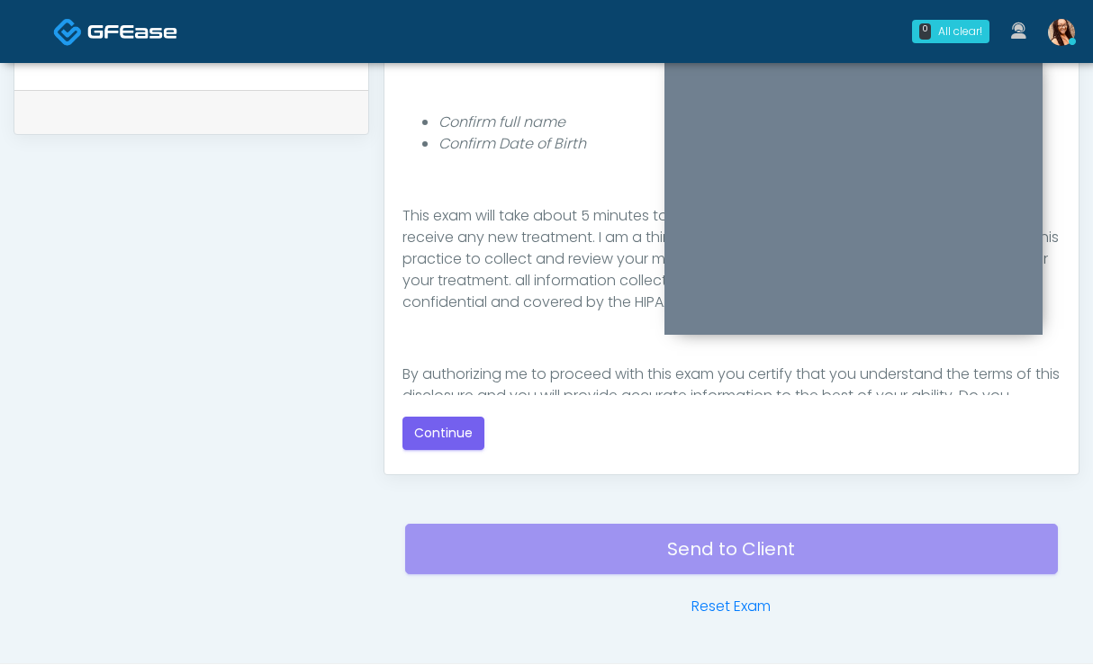
scroll to position [168, 0]
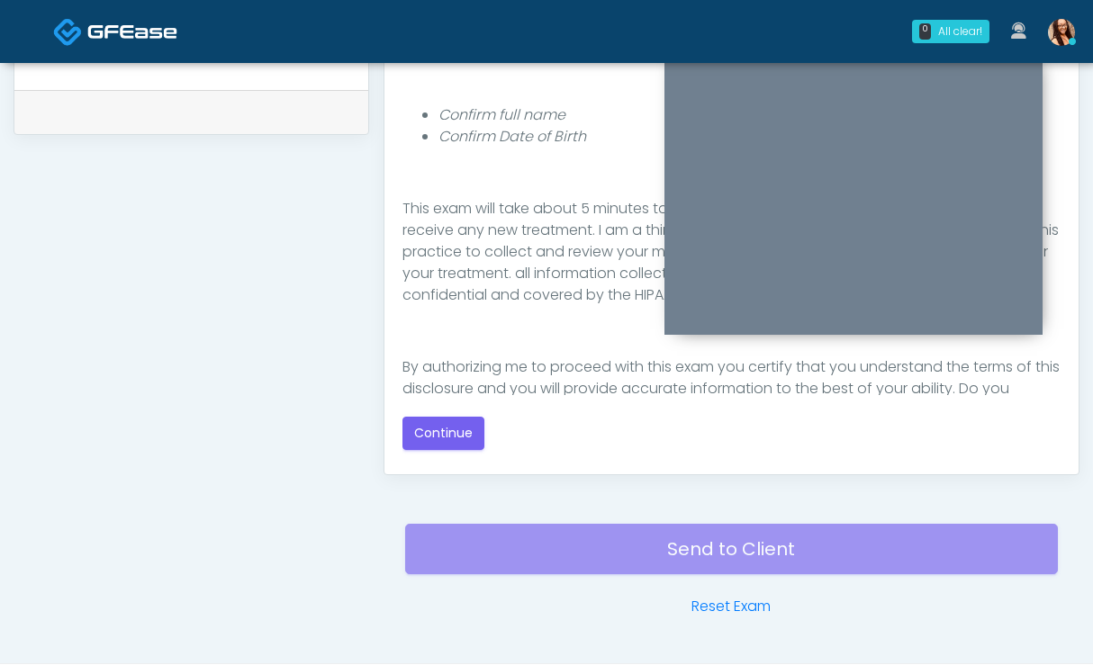
click at [554, 292] on p "This exam will take about 5 minutes to complete and it is a state requirement b…" at bounding box center [731, 252] width 658 height 108
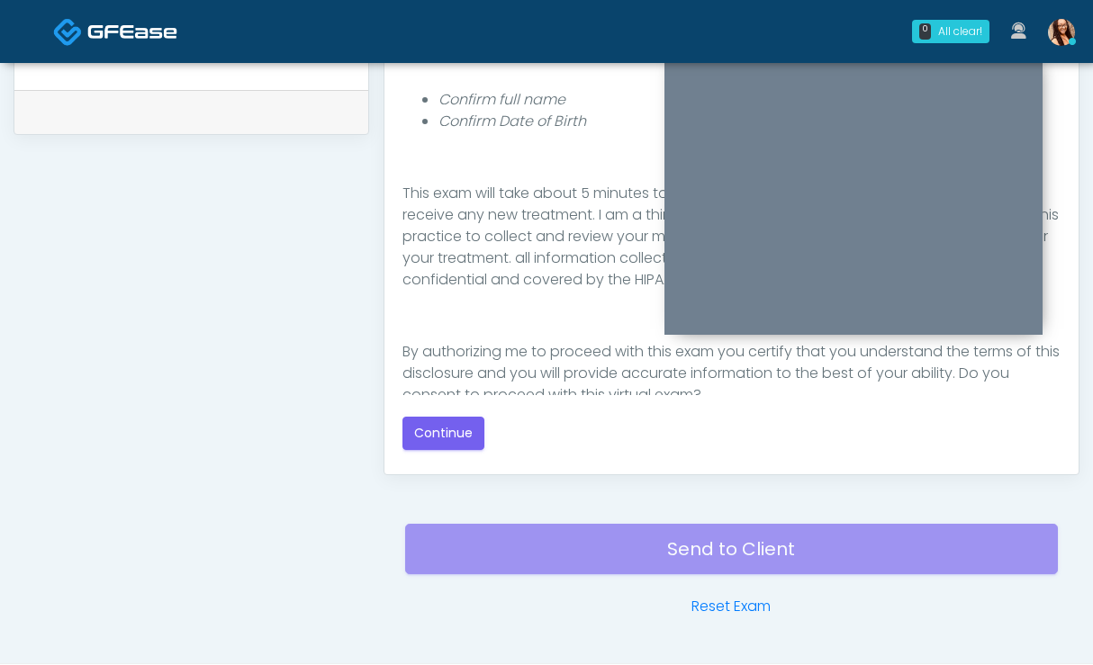
scroll to position [187, 0]
click at [440, 425] on button "Continue" at bounding box center [443, 433] width 82 height 33
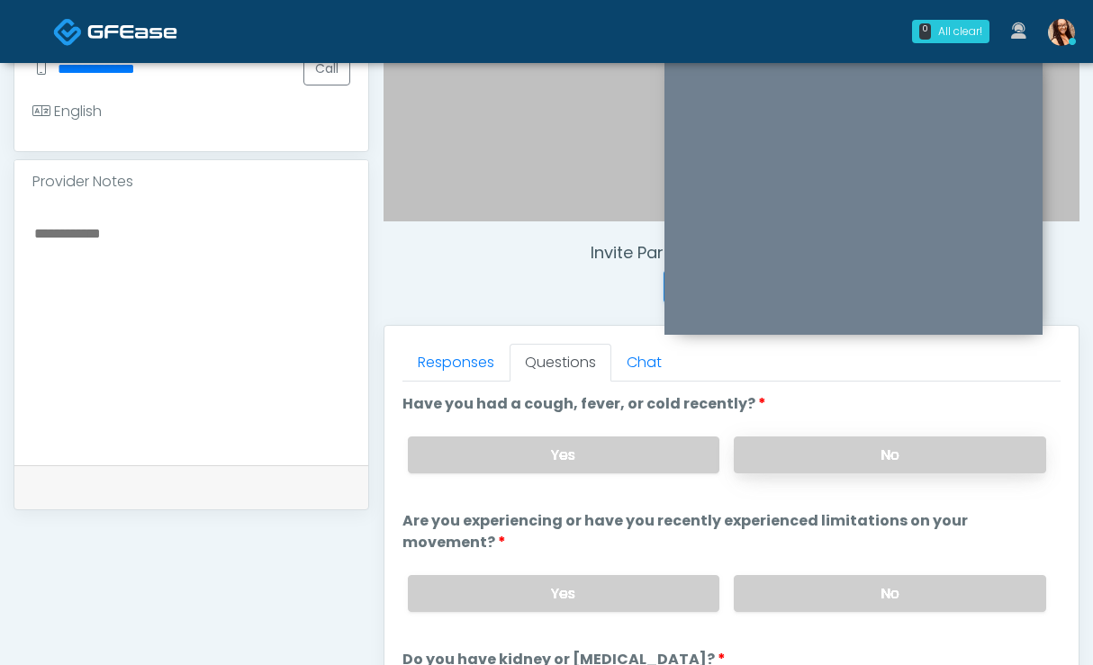
scroll to position [525, 0]
click at [854, 454] on label "No" at bounding box center [889, 454] width 312 height 37
click at [875, 582] on label "No" at bounding box center [889, 592] width 312 height 37
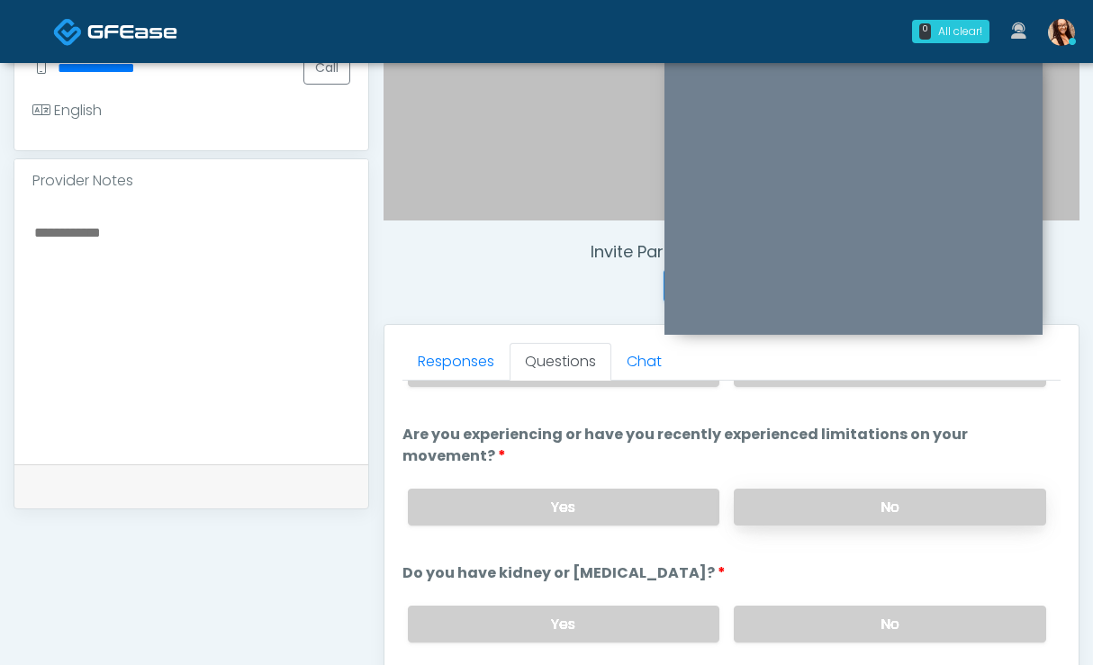
scroll to position [86, 0]
click at [849, 612] on label "No" at bounding box center [889, 623] width 312 height 37
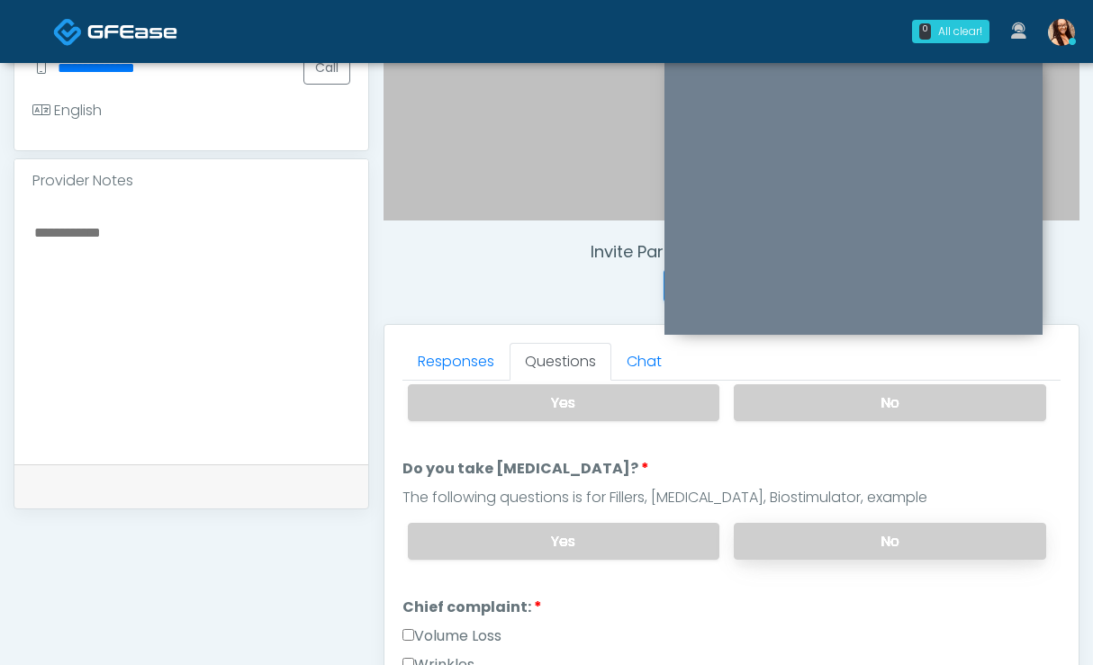
click at [853, 533] on label "No" at bounding box center [889, 541] width 312 height 37
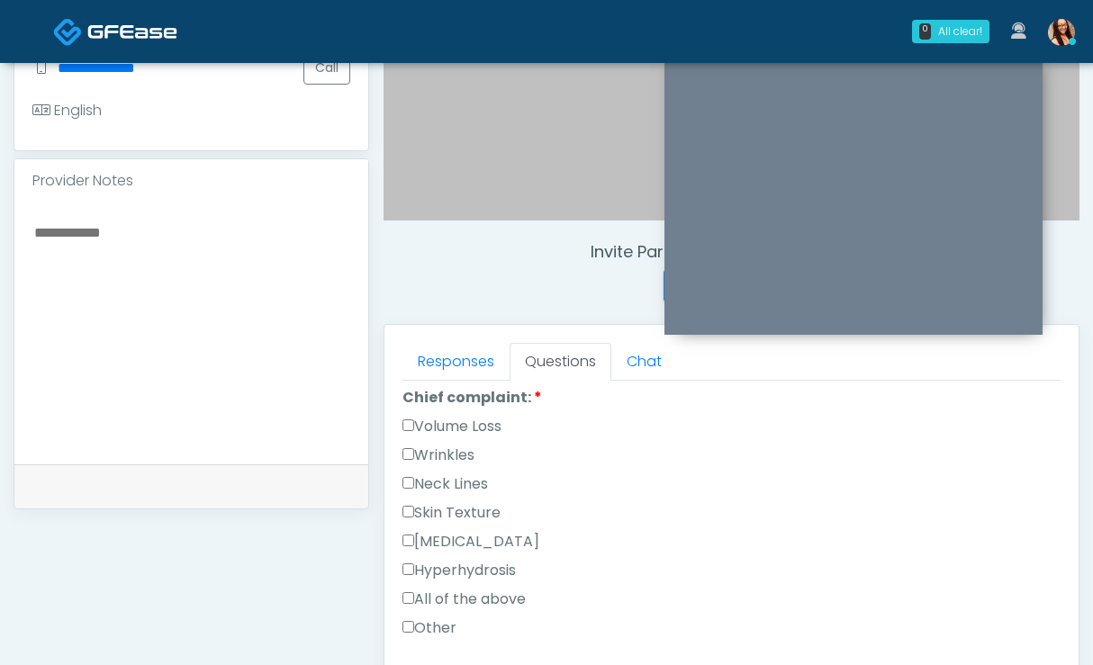
scroll to position [517, 0]
click at [452, 422] on label "Volume Loss" at bounding box center [451, 427] width 99 height 22
drag, startPoint x: 450, startPoint y: 455, endPoint x: 596, endPoint y: 539, distance: 168.1
click at [450, 455] on label "Wrinkles" at bounding box center [438, 456] width 72 height 22
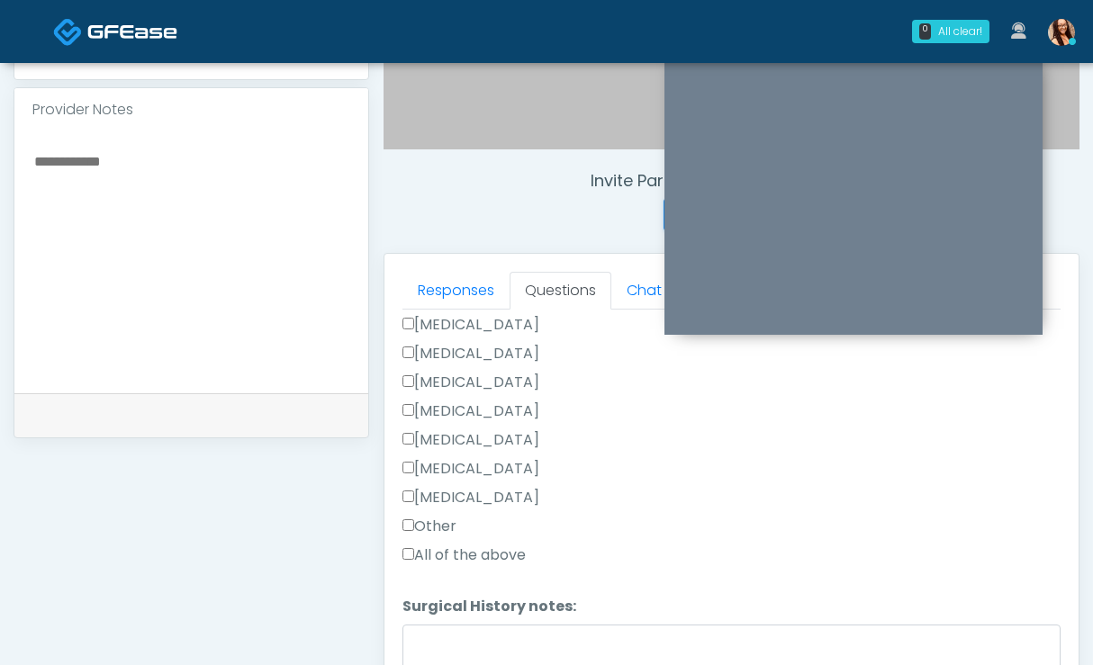
scroll to position [625, 0]
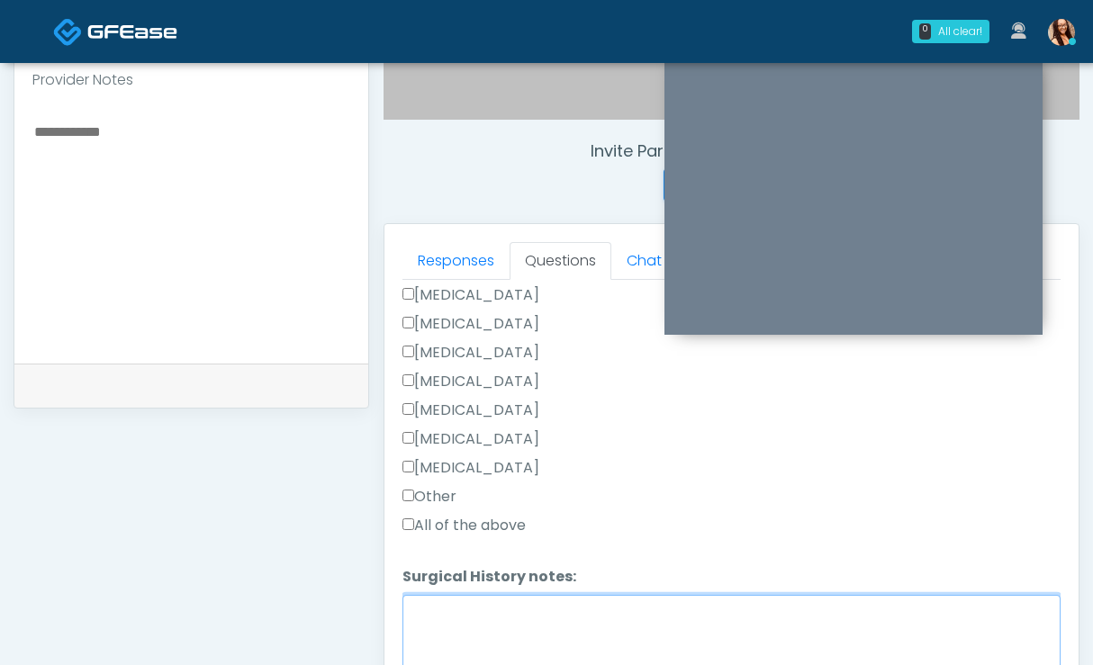
click at [520, 605] on textarea "Surgical History notes:" at bounding box center [731, 633] width 658 height 77
type textarea "**********"
click at [423, 496] on label "Other" at bounding box center [429, 497] width 54 height 22
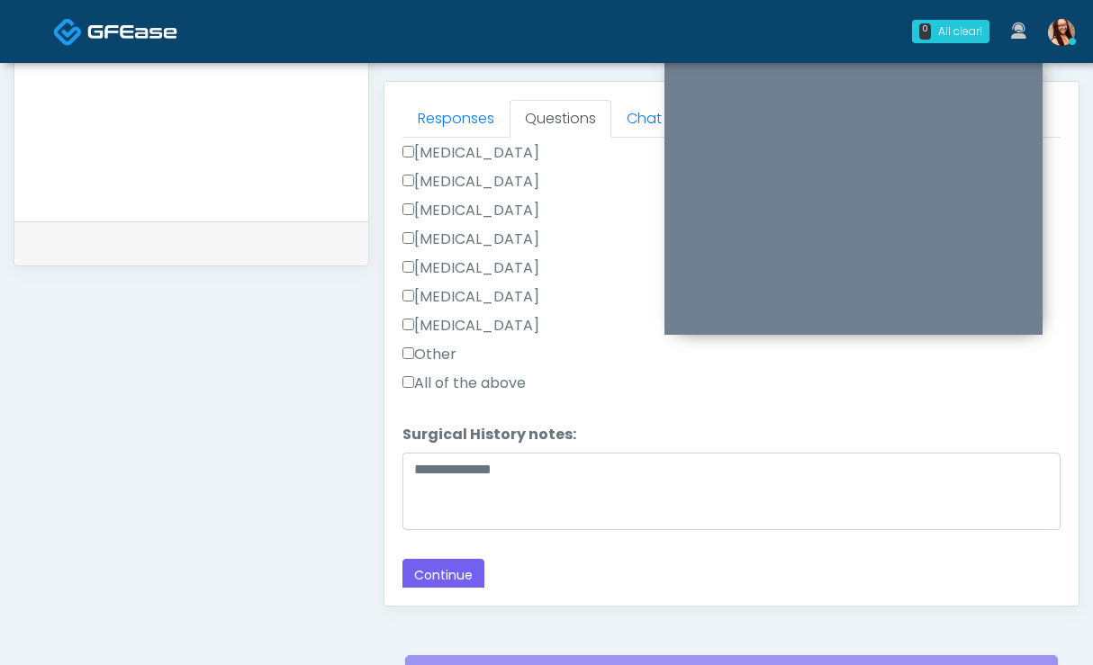
scroll to position [913, 0]
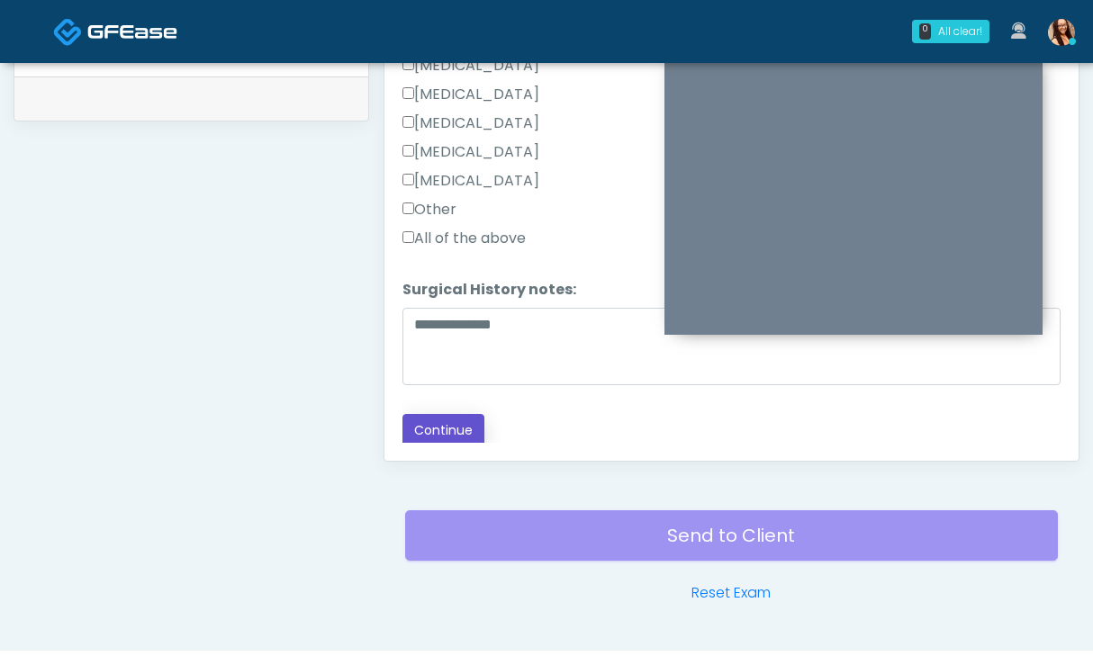
click at [444, 418] on button "Continue" at bounding box center [443, 430] width 82 height 33
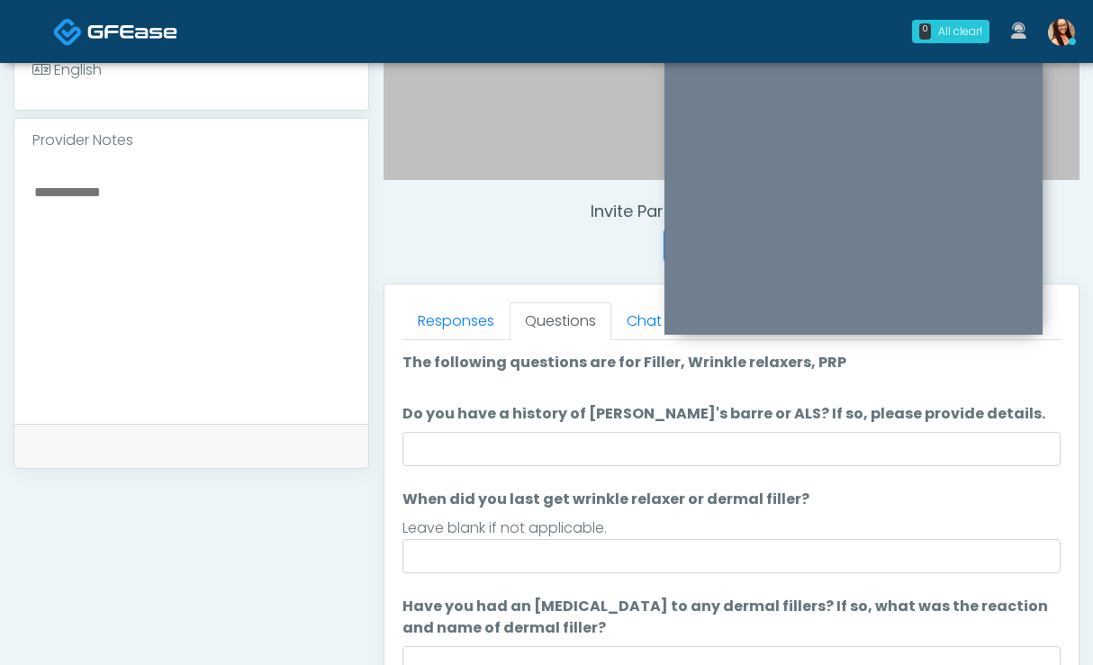
scroll to position [566, 0]
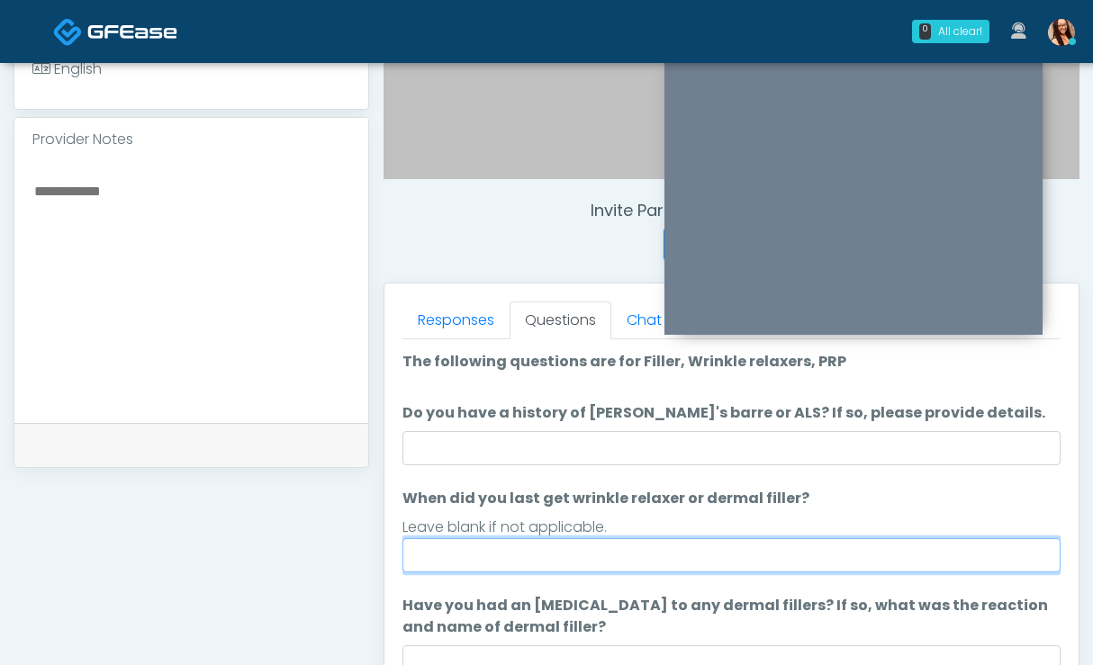
click at [550, 565] on input "When did you last get wrinkle relaxer or dermal filler?" at bounding box center [731, 555] width 658 height 34
click at [553, 547] on input "When did you last get wrinkle relaxer or dermal filler?" at bounding box center [731, 555] width 658 height 34
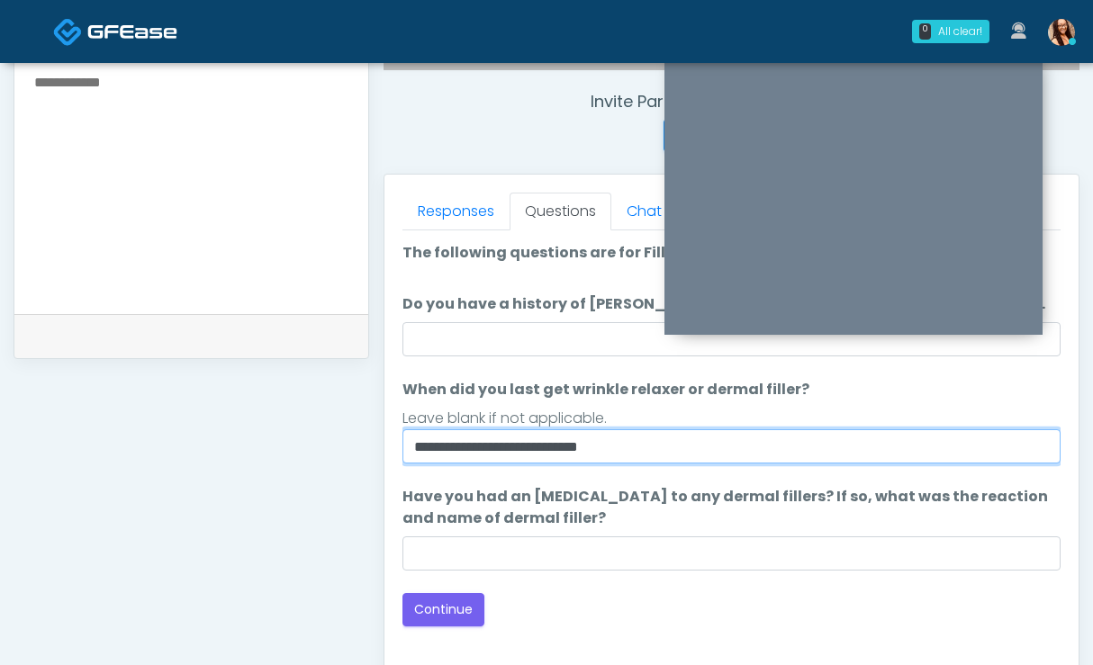
scroll to position [752, 0]
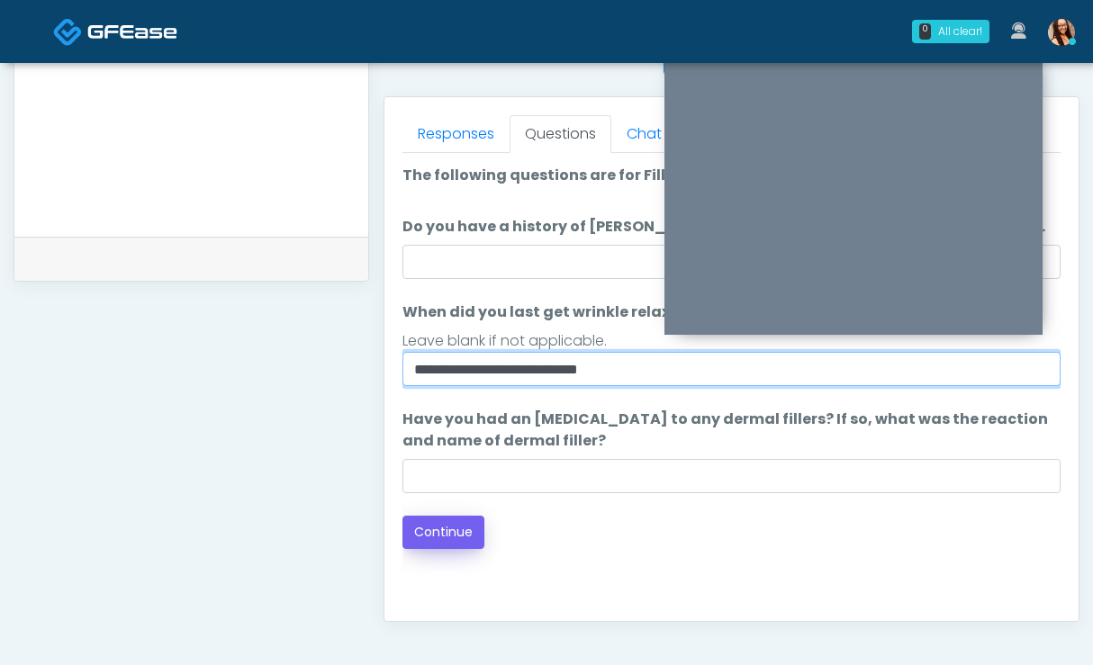
type input "**********"
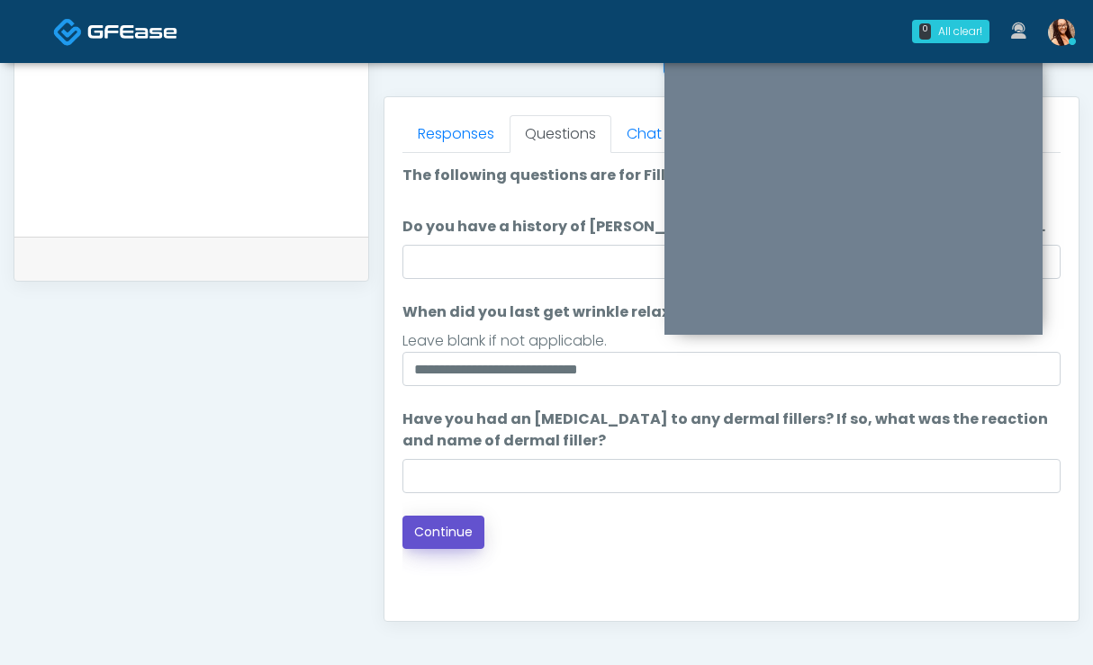
click at [417, 531] on button "Continue" at bounding box center [443, 532] width 82 height 33
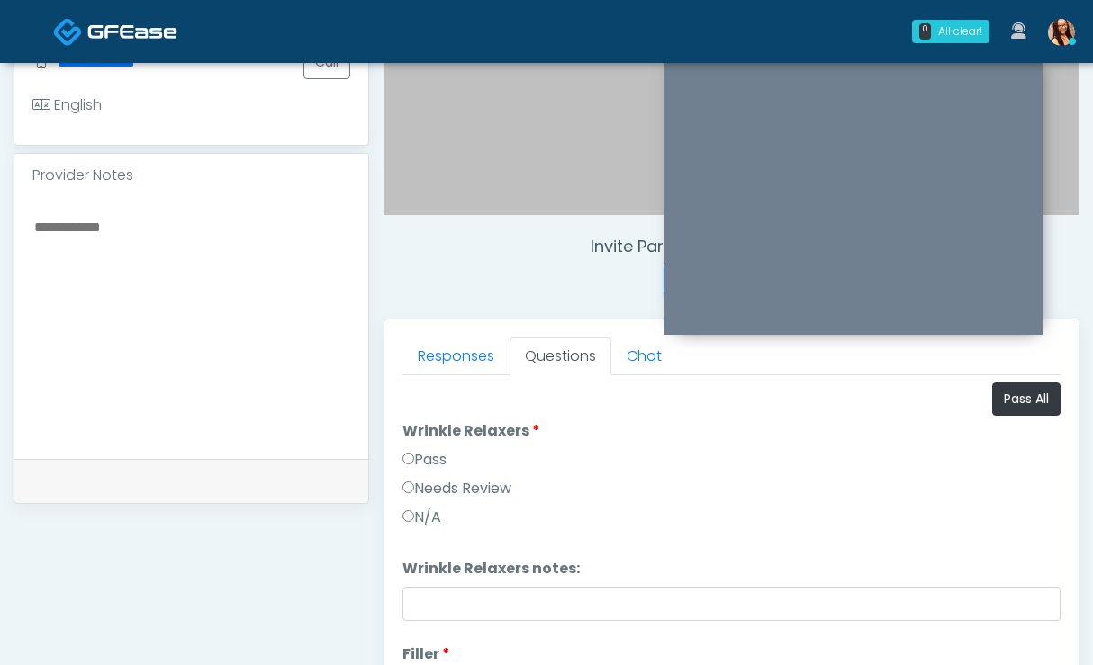
scroll to position [527, 0]
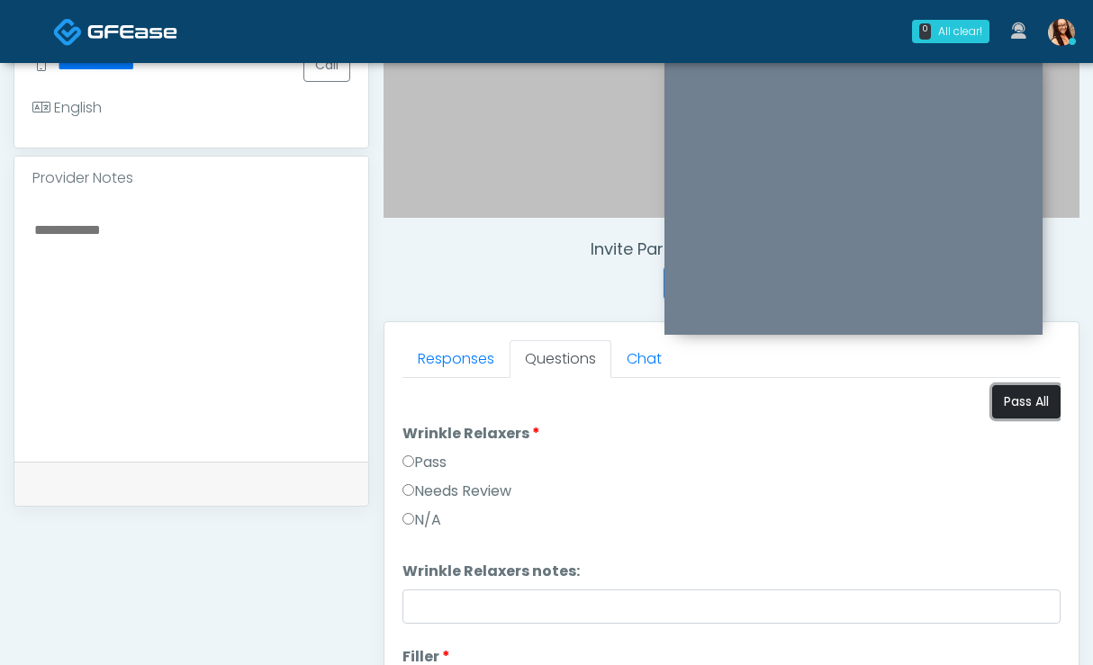
click at [992, 397] on button "Pass All" at bounding box center [1026, 401] width 68 height 33
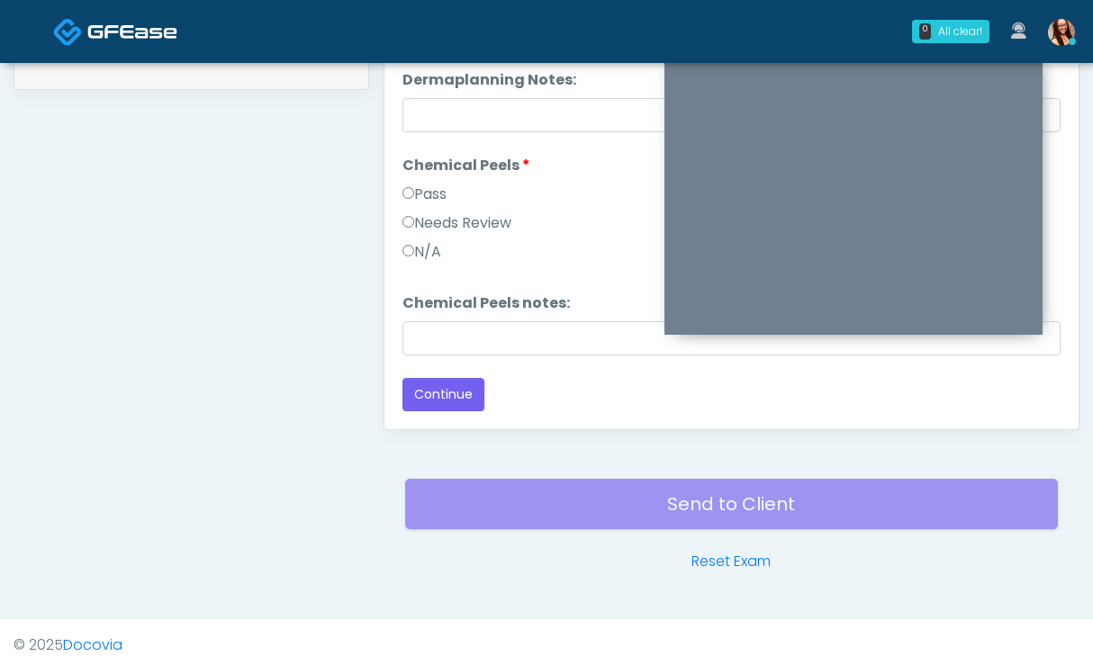
scroll to position [950, 0]
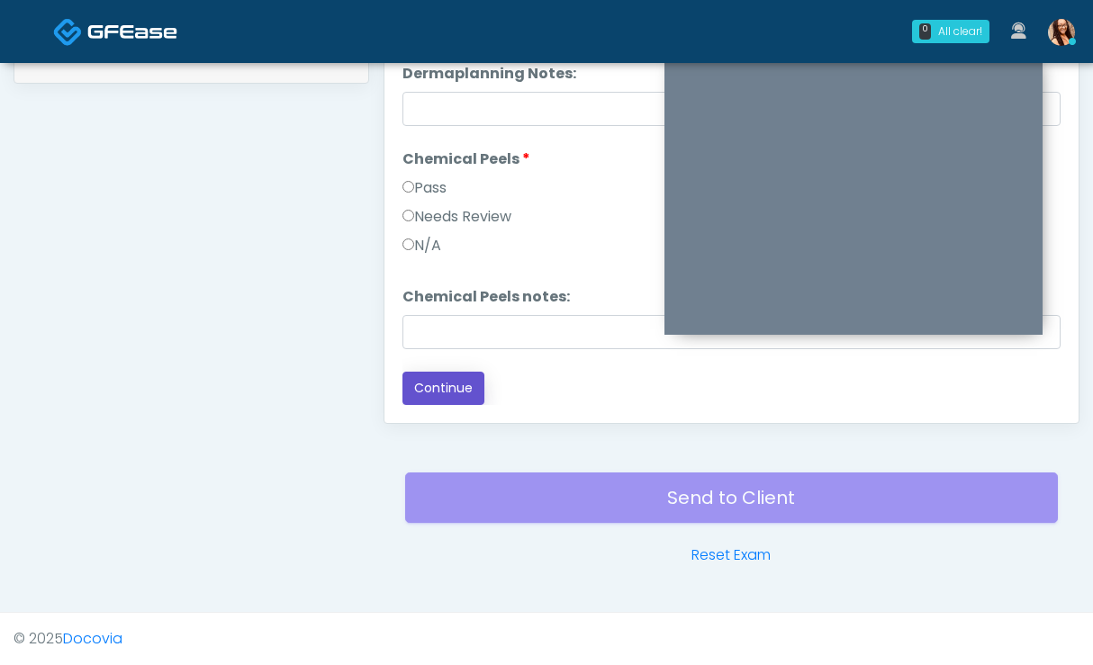
click at [451, 380] on button "Continue" at bounding box center [443, 388] width 82 height 33
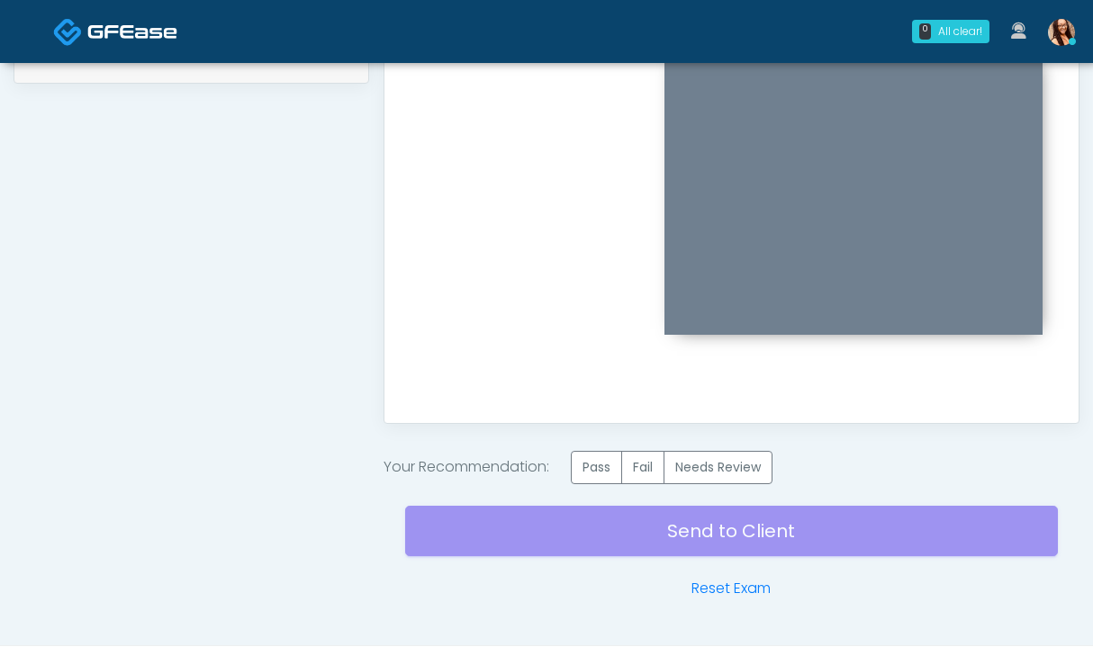
scroll to position [0, 0]
click at [580, 476] on label "Pass" at bounding box center [596, 467] width 51 height 33
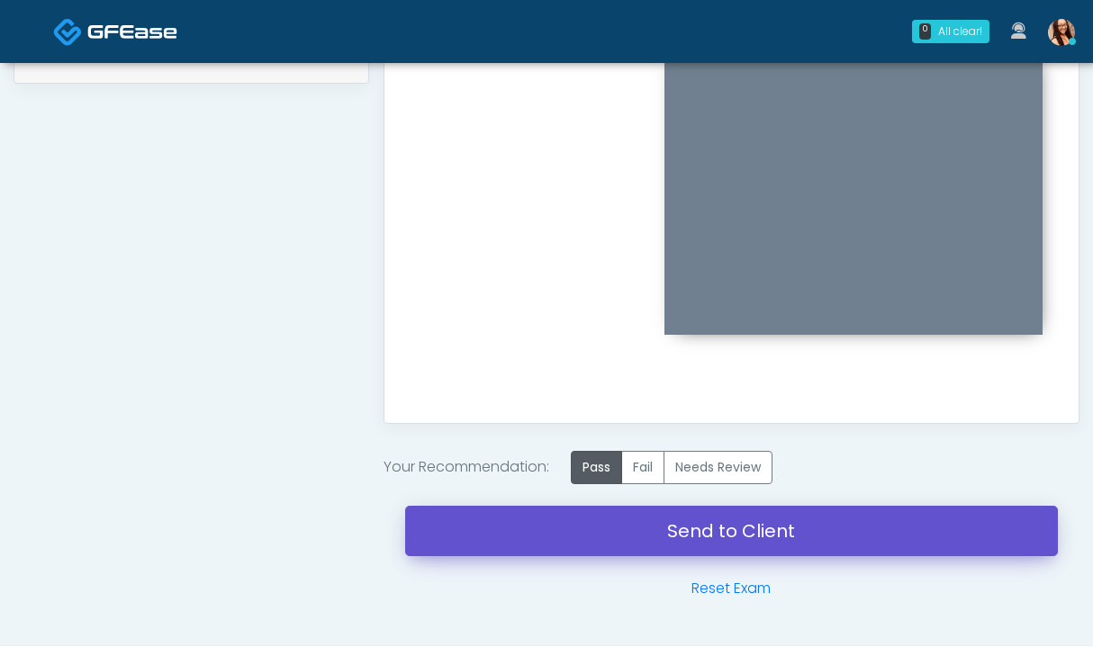
drag, startPoint x: 567, startPoint y: 526, endPoint x: 691, endPoint y: 333, distance: 229.2
click at [566, 526] on link "Send to Client" at bounding box center [731, 531] width 652 height 50
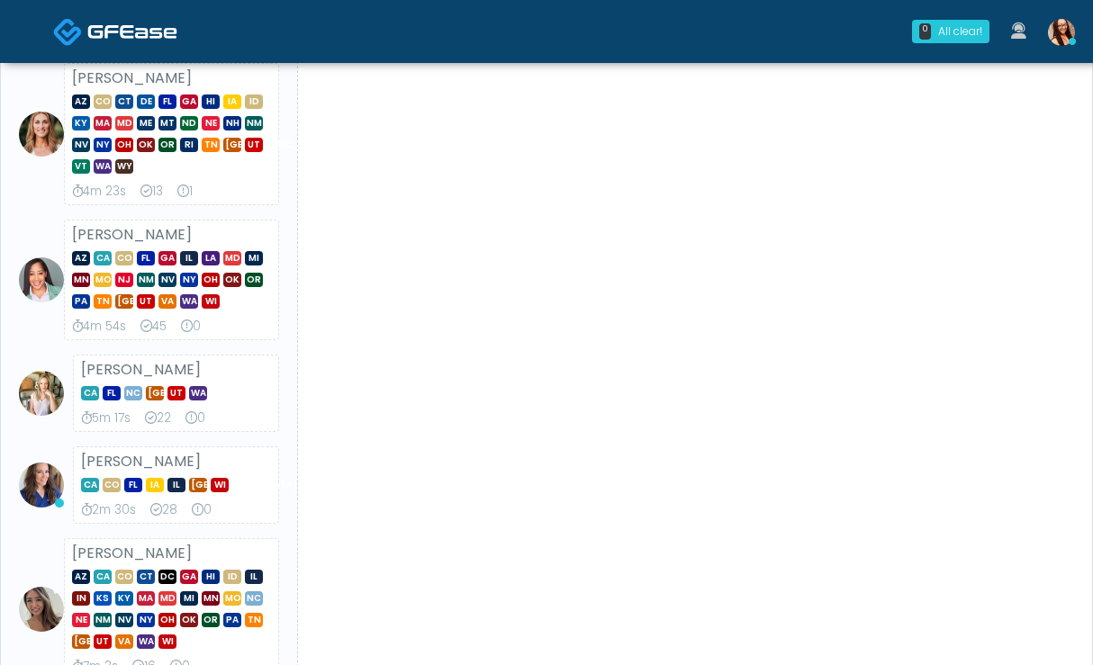
scroll to position [176, 0]
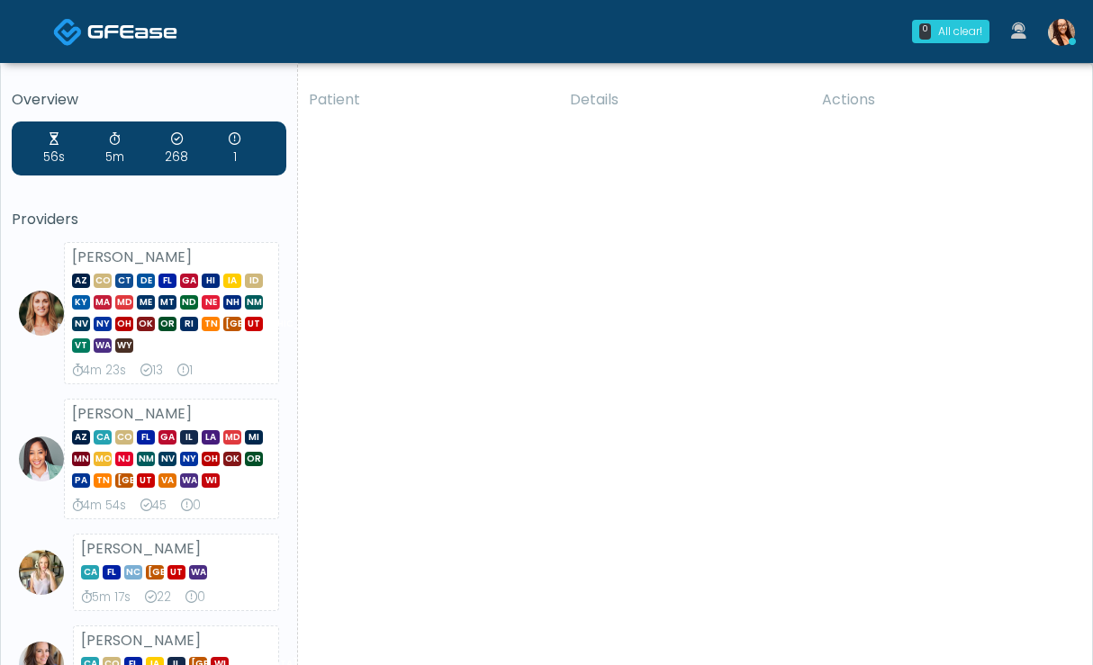
click at [1058, 36] on img at bounding box center [1061, 32] width 27 height 27
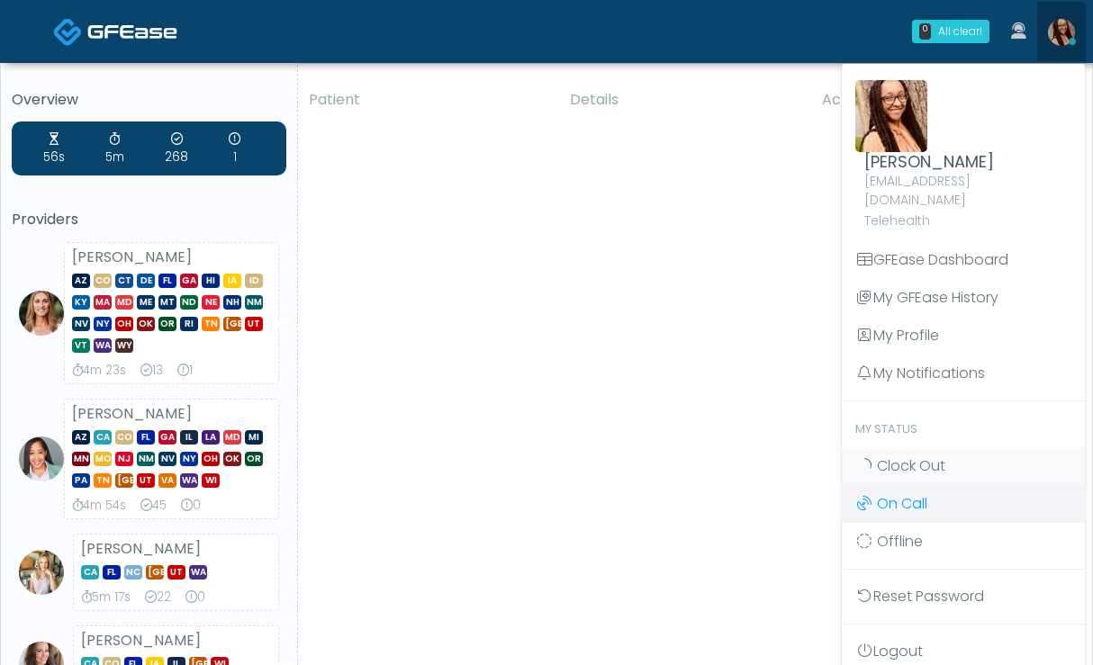
click at [911, 455] on span "Clock Out" at bounding box center [911, 465] width 68 height 21
